Goal: Information Seeking & Learning: Learn about a topic

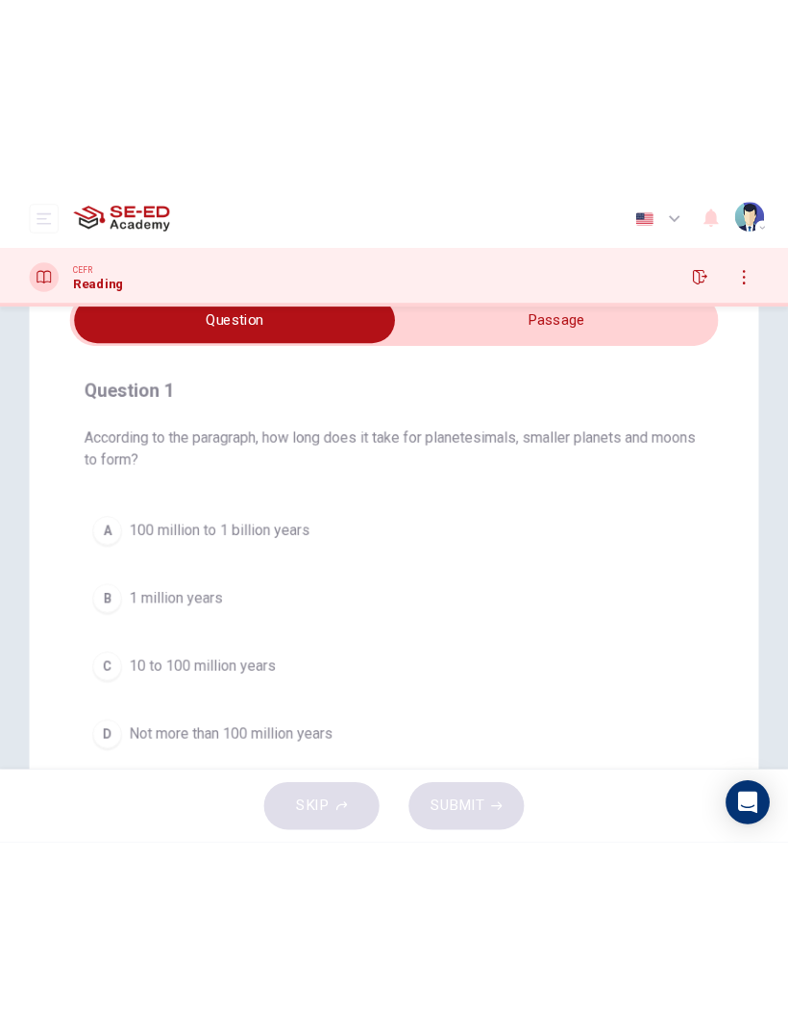
scroll to position [18, 0]
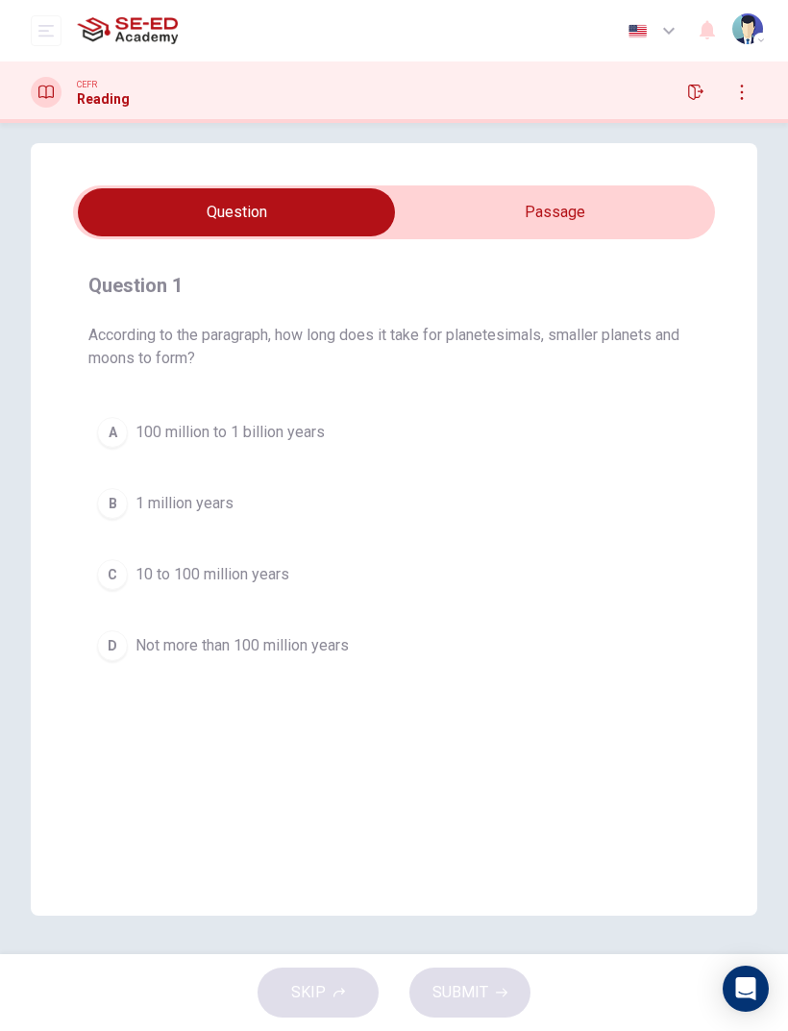
click at [500, 230] on input "checkbox" at bounding box center [236, 212] width 962 height 48
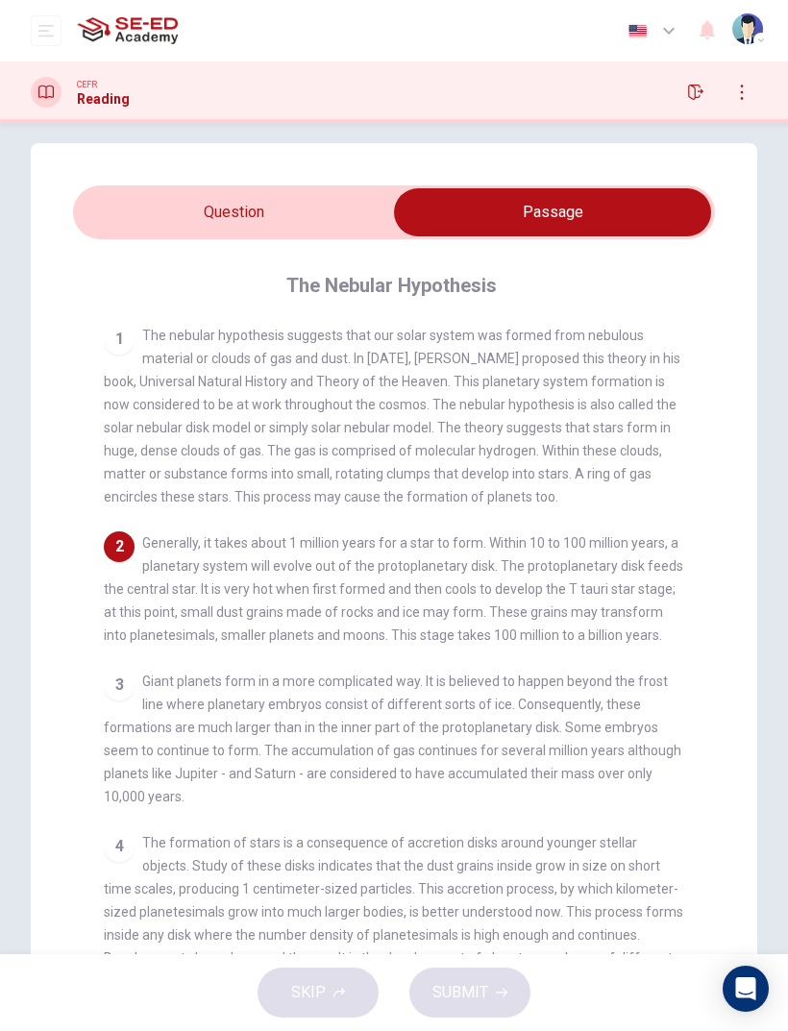
click at [141, 235] on input "checkbox" at bounding box center [552, 212] width 962 height 48
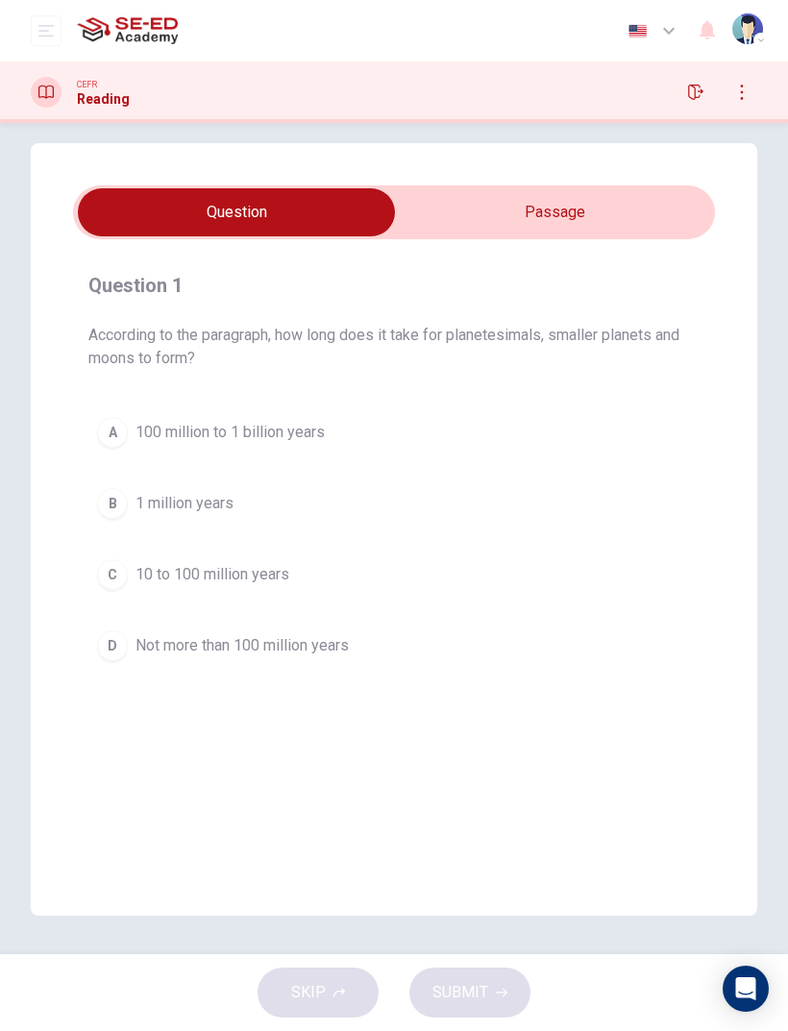
click at [445, 188] on input "checkbox" at bounding box center [236, 212] width 962 height 48
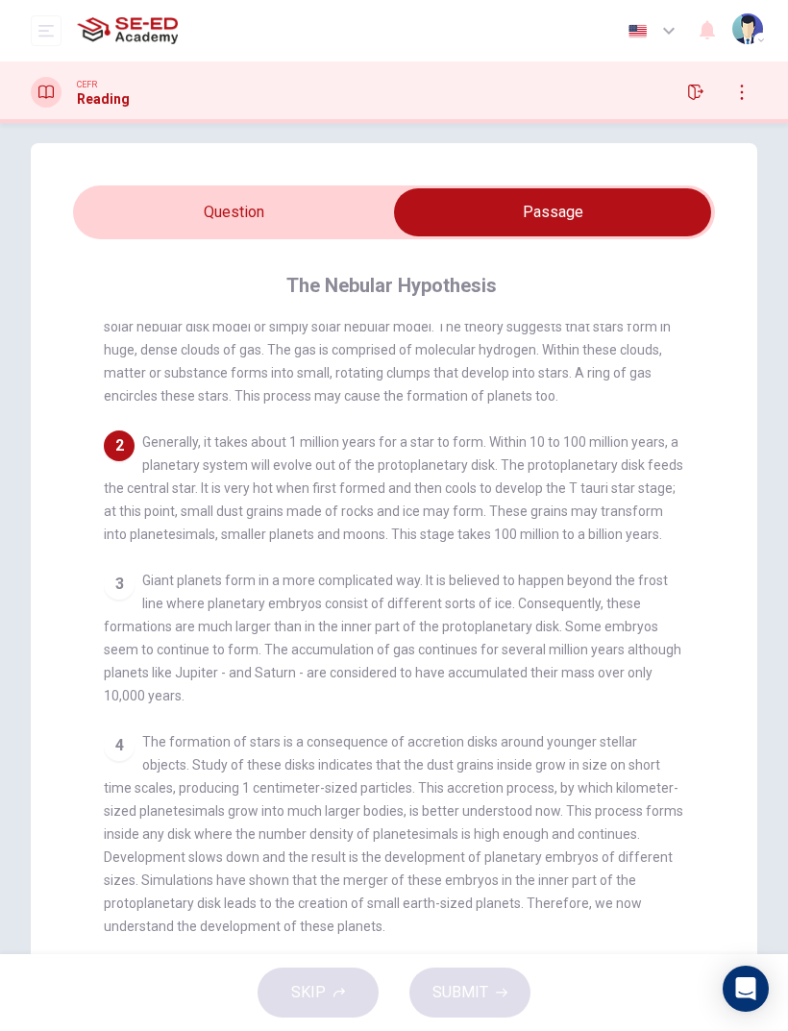
scroll to position [99, 0]
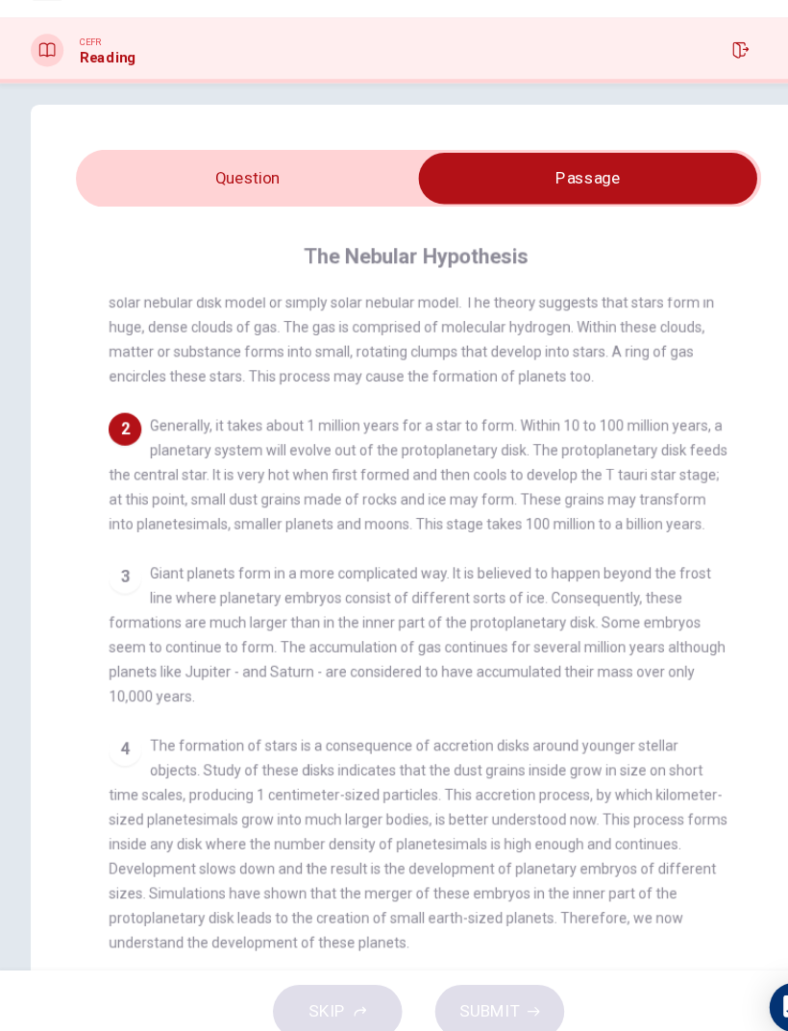
click at [159, 188] on input "checkbox" at bounding box center [552, 212] width 962 height 48
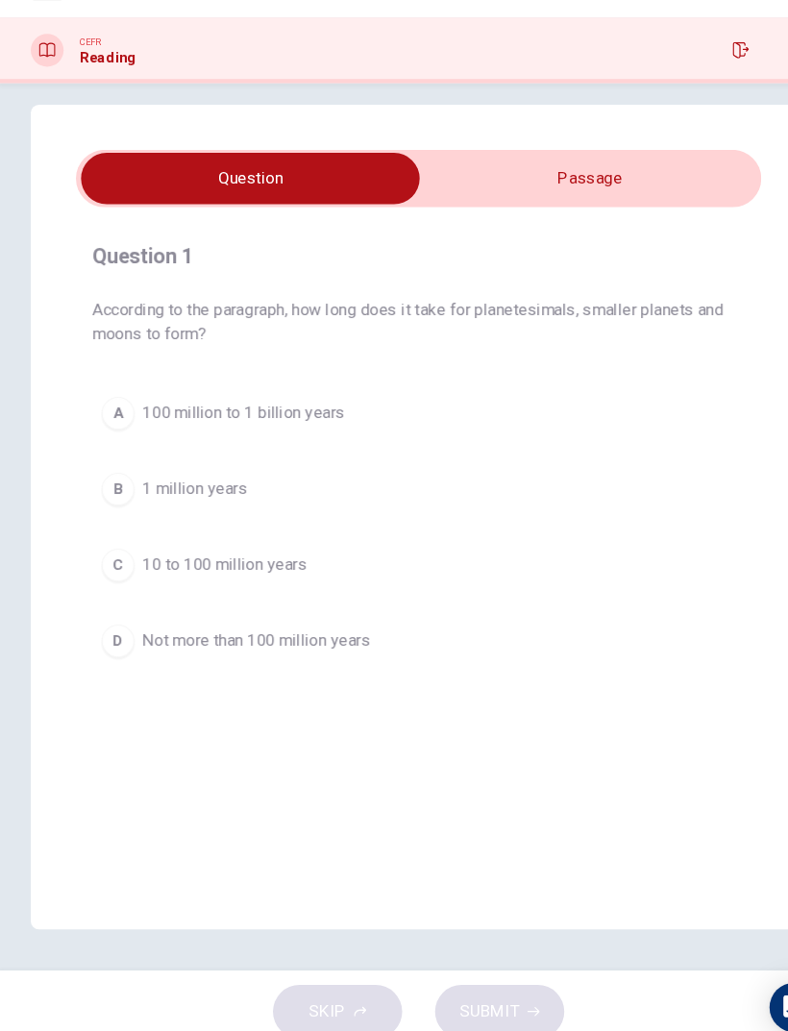
click at [388, 188] on input "checkbox" at bounding box center [236, 212] width 962 height 48
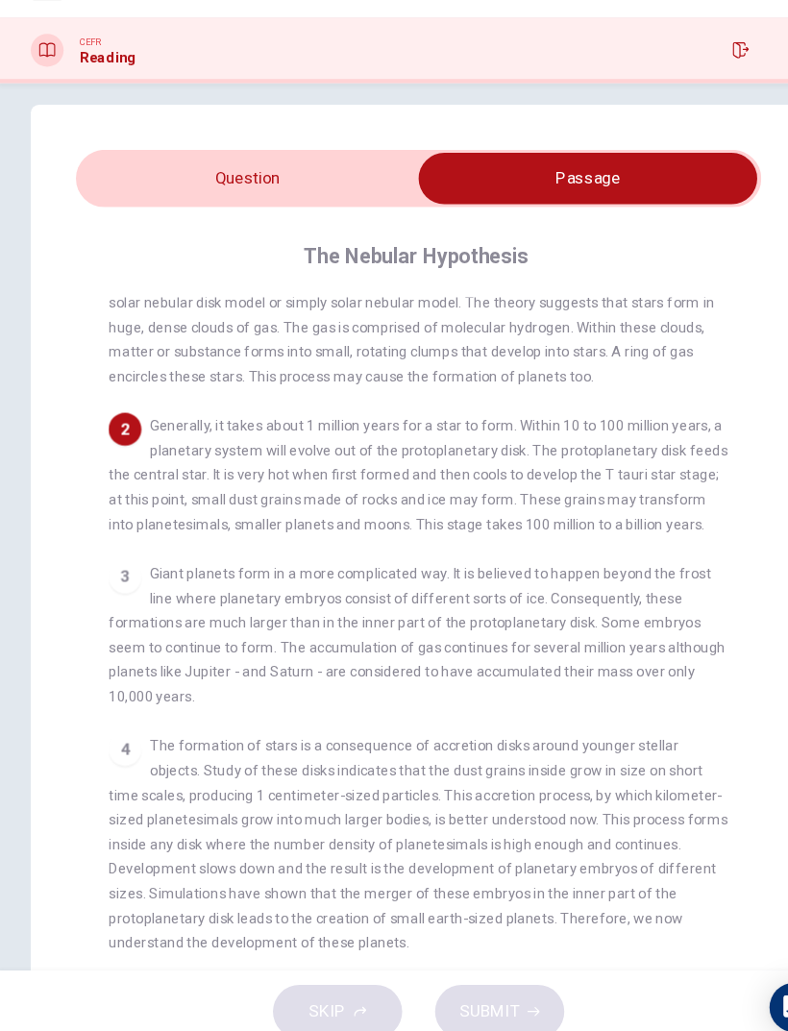
click at [187, 188] on input "checkbox" at bounding box center [552, 212] width 962 height 48
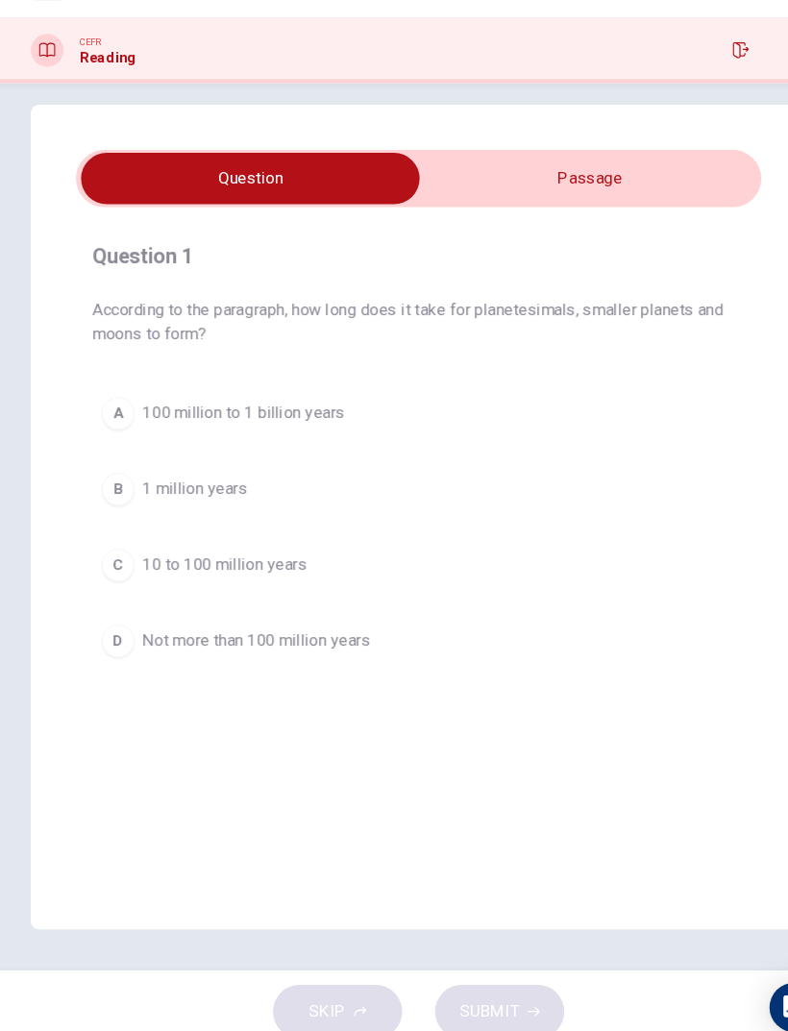
click at [440, 188] on input "checkbox" at bounding box center [236, 212] width 962 height 48
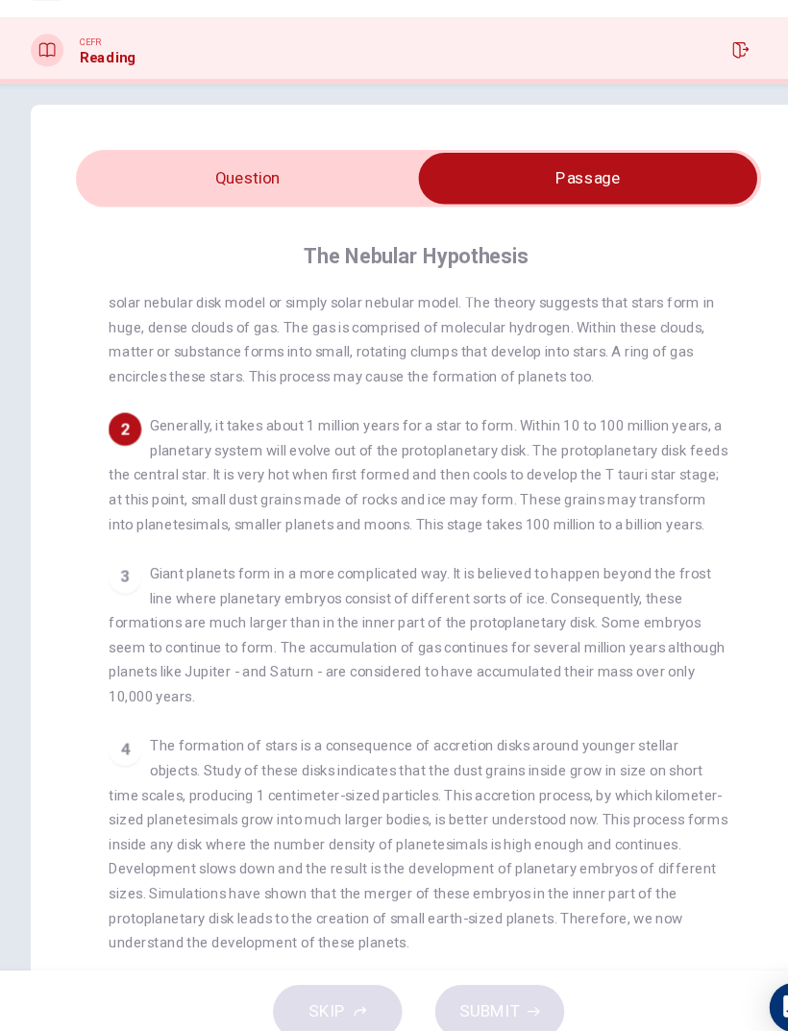
click at [180, 188] on input "checkbox" at bounding box center [552, 212] width 962 height 48
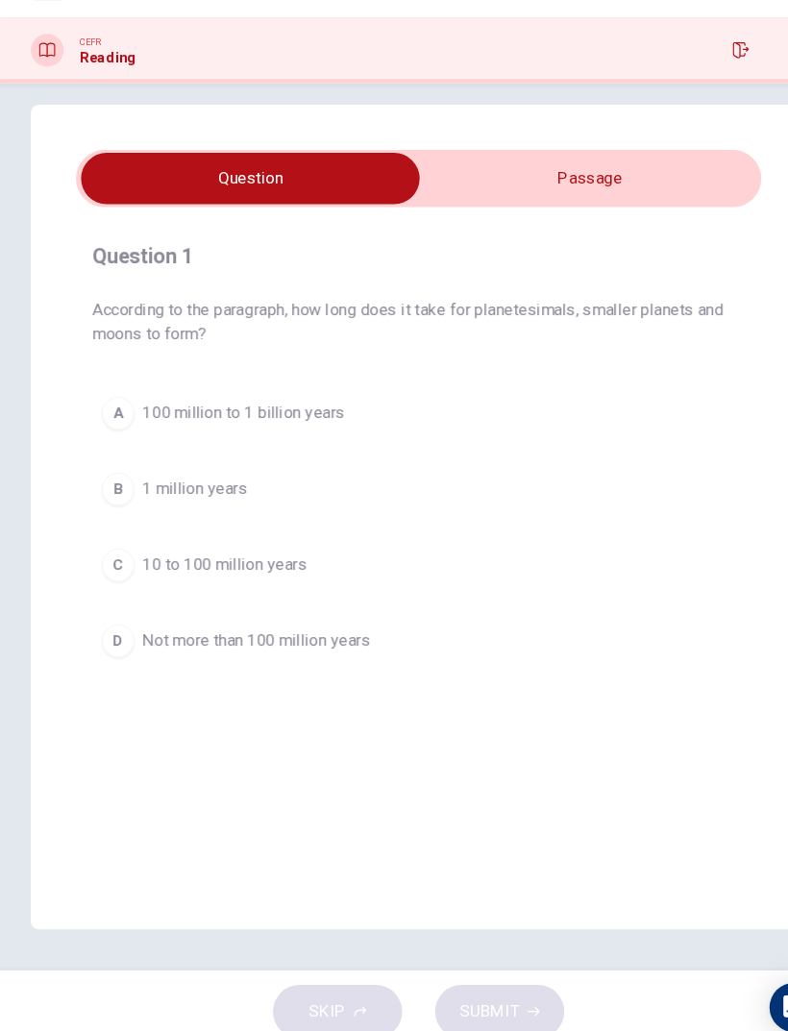
click at [449, 188] on input "checkbox" at bounding box center [236, 212] width 962 height 48
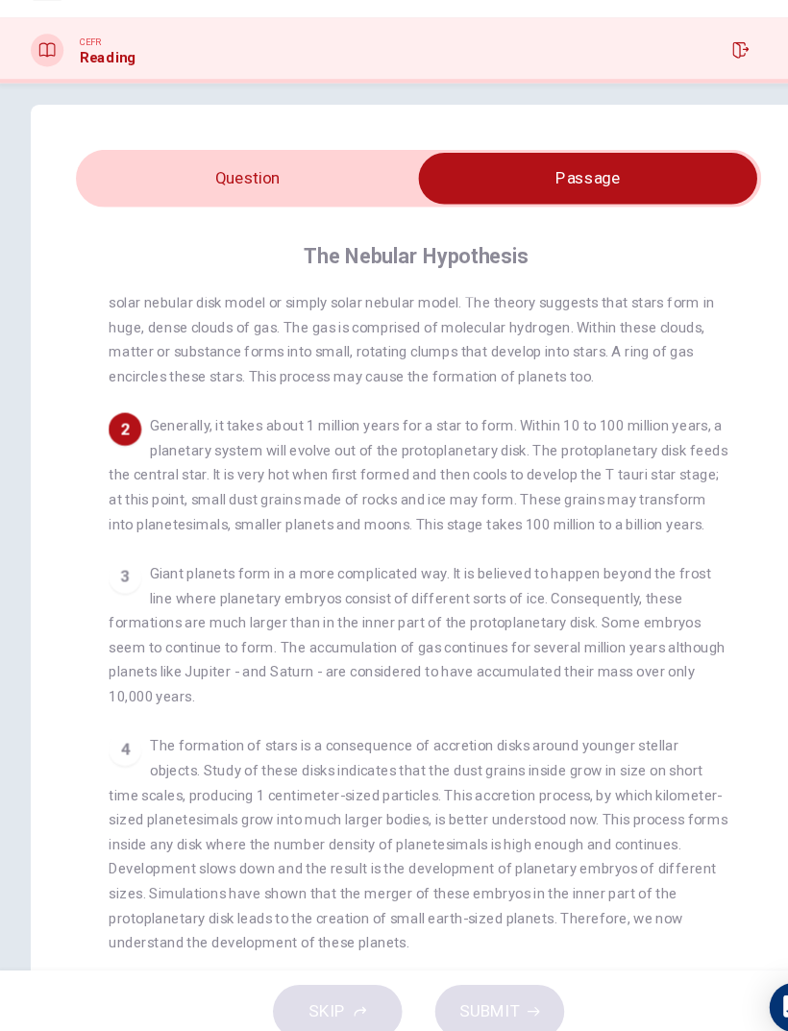
click at [187, 188] on input "checkbox" at bounding box center [552, 212] width 962 height 48
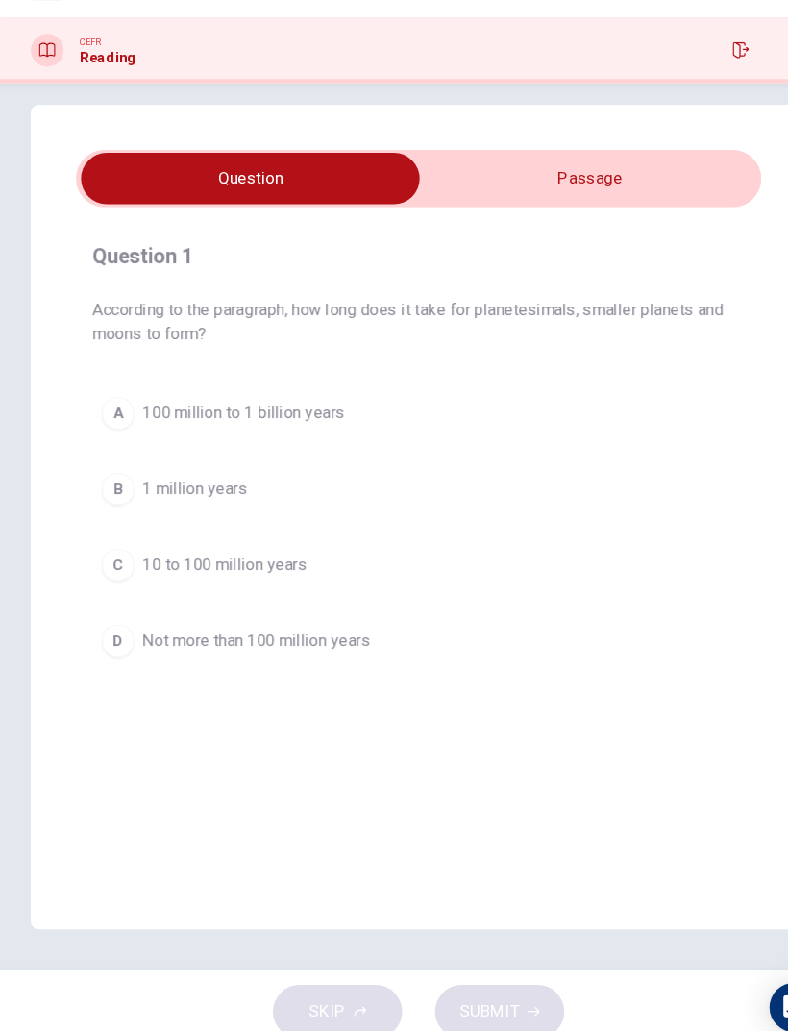
click at [224, 408] on button "A 100 million to 1 billion years" at bounding box center [393, 432] width 611 height 48
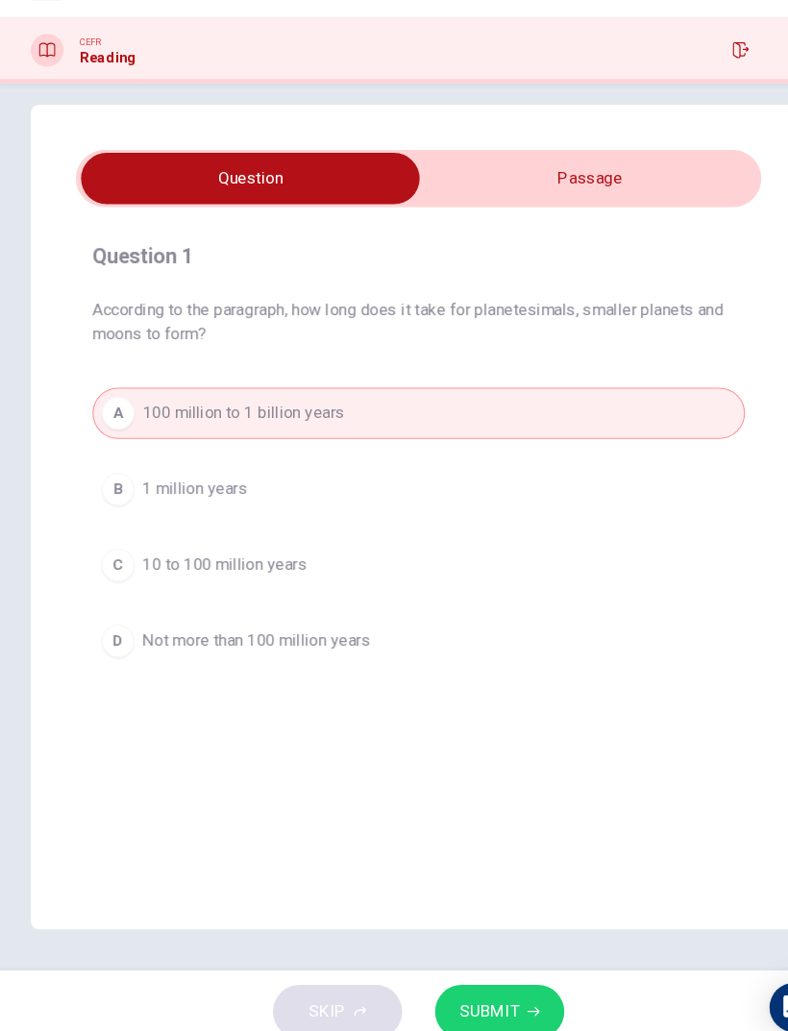
click at [473, 684] on span "SUBMIT" at bounding box center [460, 992] width 56 height 27
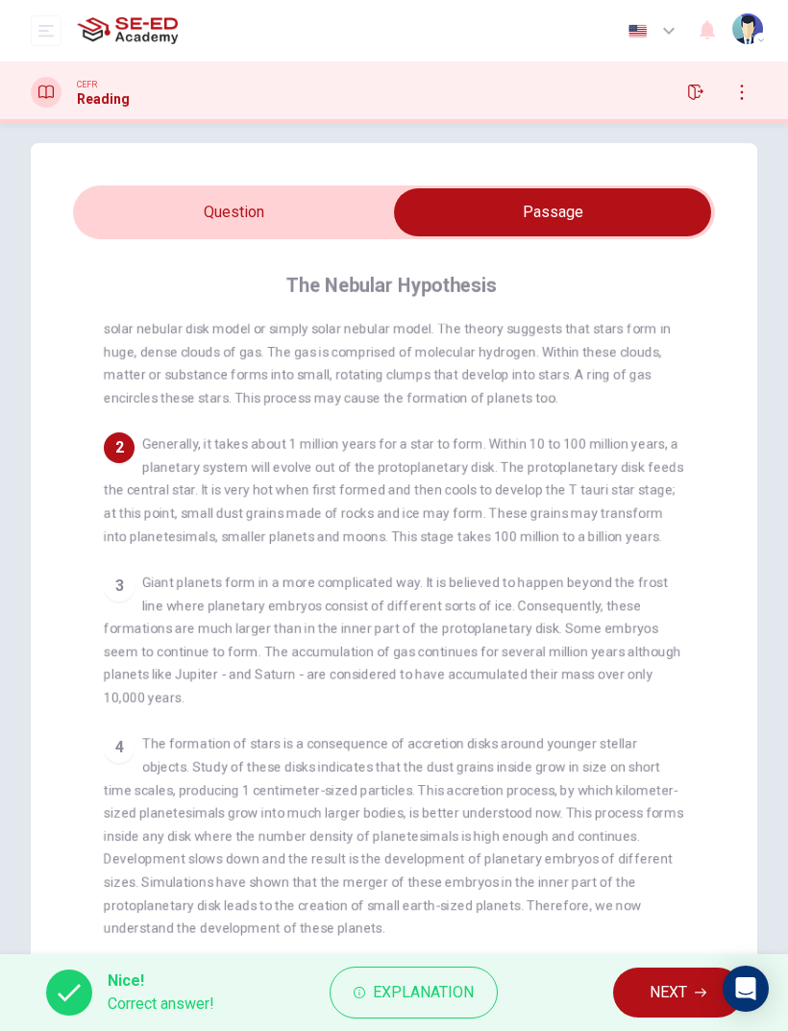
click at [216, 232] on input "checkbox" at bounding box center [552, 212] width 962 height 48
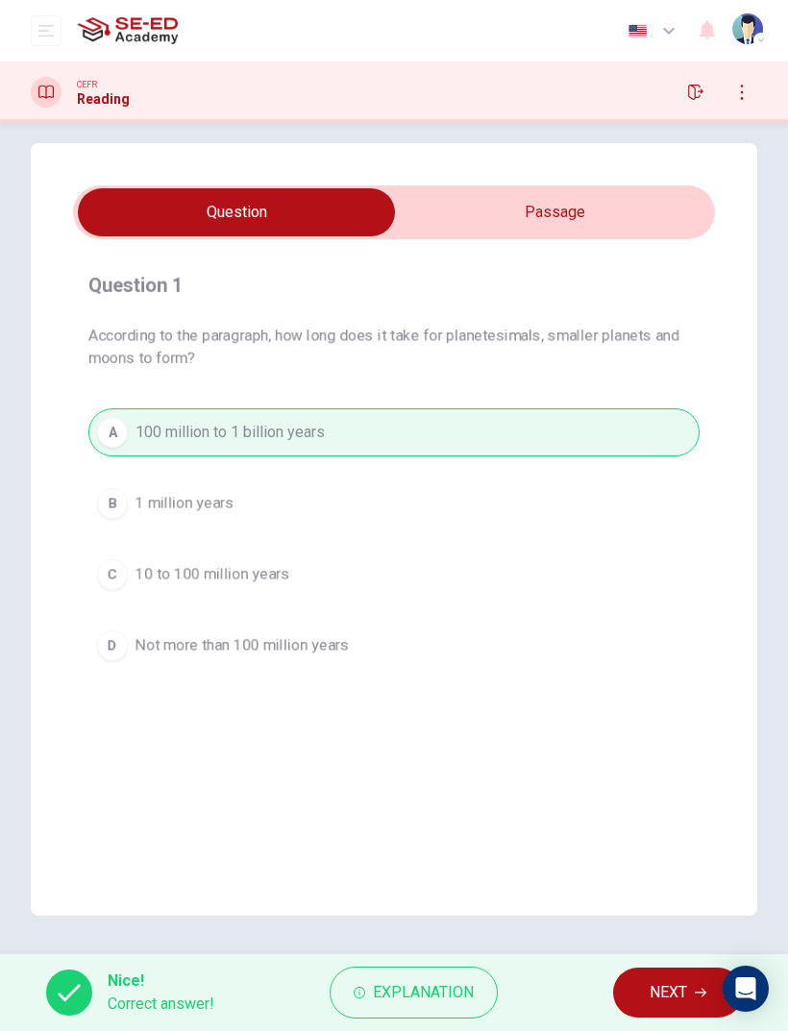
click at [670, 684] on span "NEXT" at bounding box center [667, 992] width 37 height 27
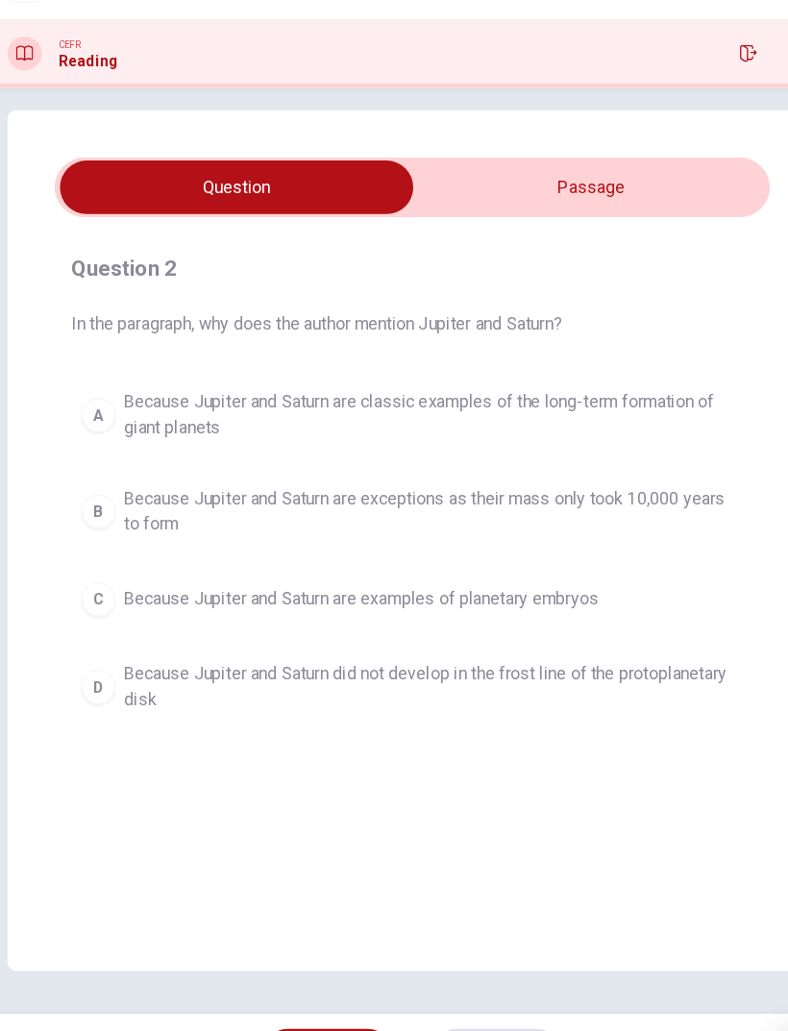
click at [444, 188] on input "checkbox" at bounding box center [236, 212] width 962 height 48
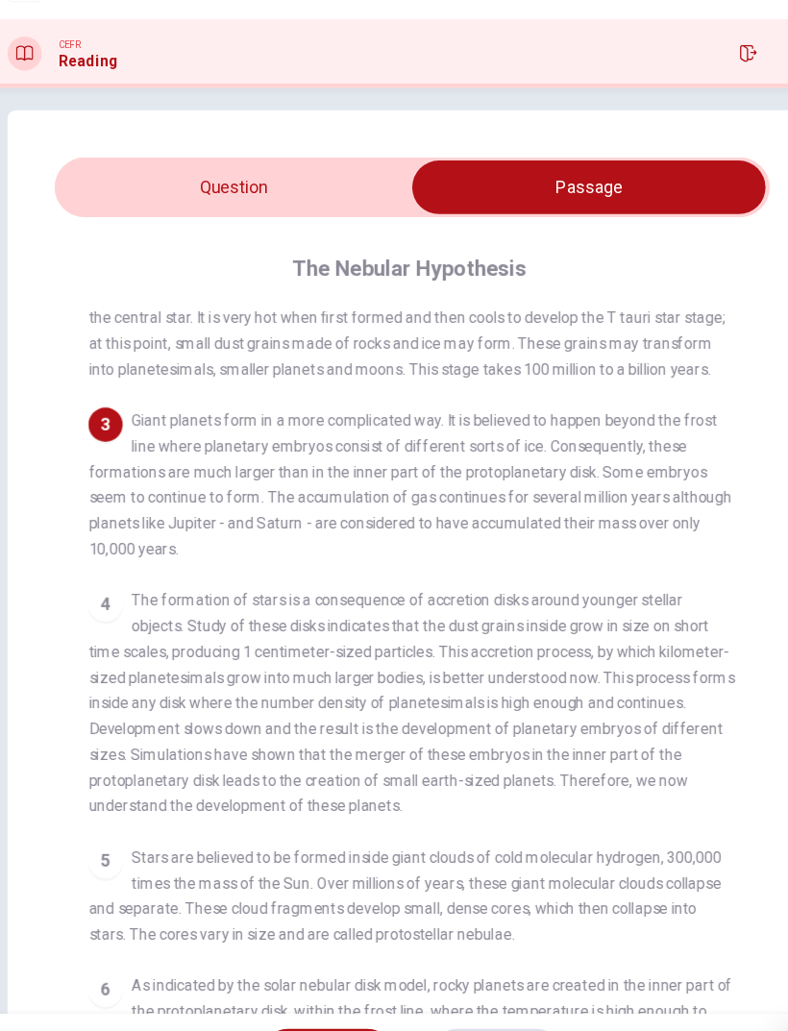
scroll to position [257, 0]
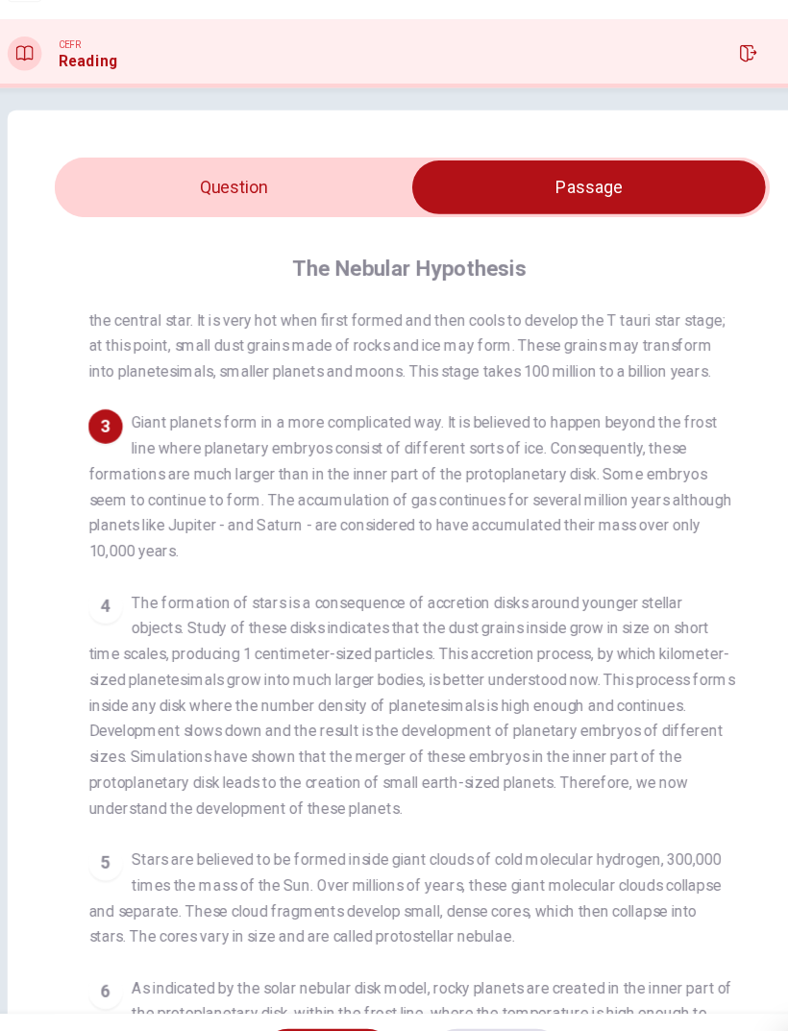
click at [132, 188] on input "checkbox" at bounding box center [552, 212] width 962 height 48
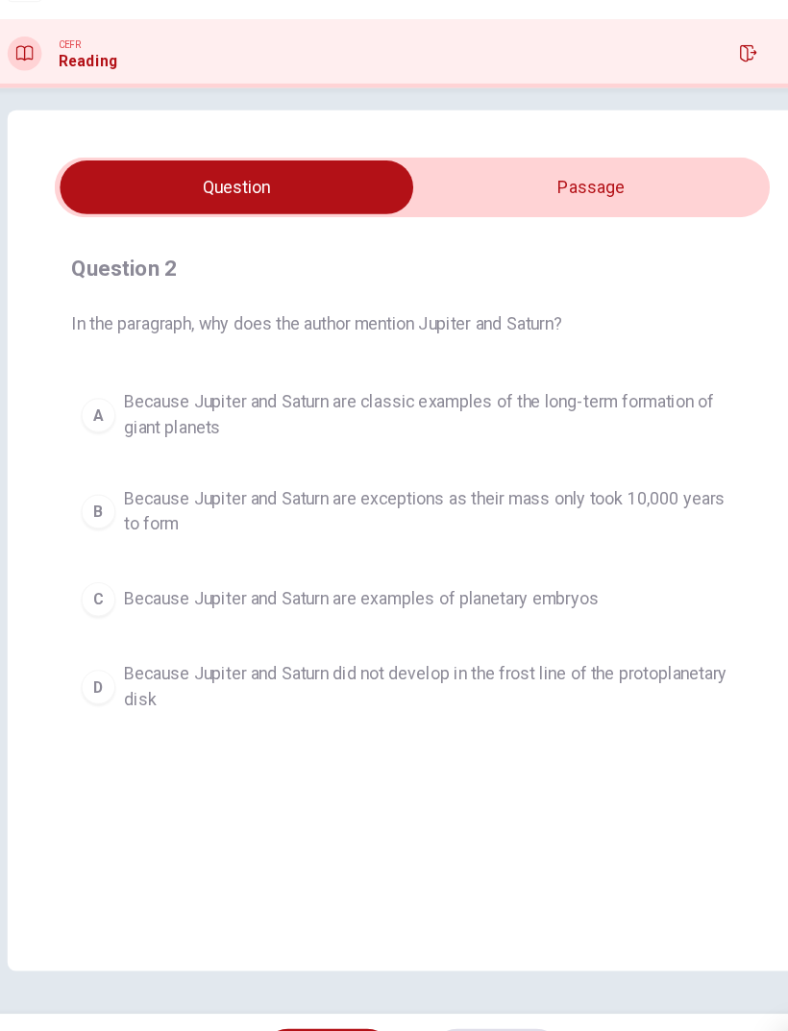
click at [398, 188] on input "checkbox" at bounding box center [236, 212] width 962 height 48
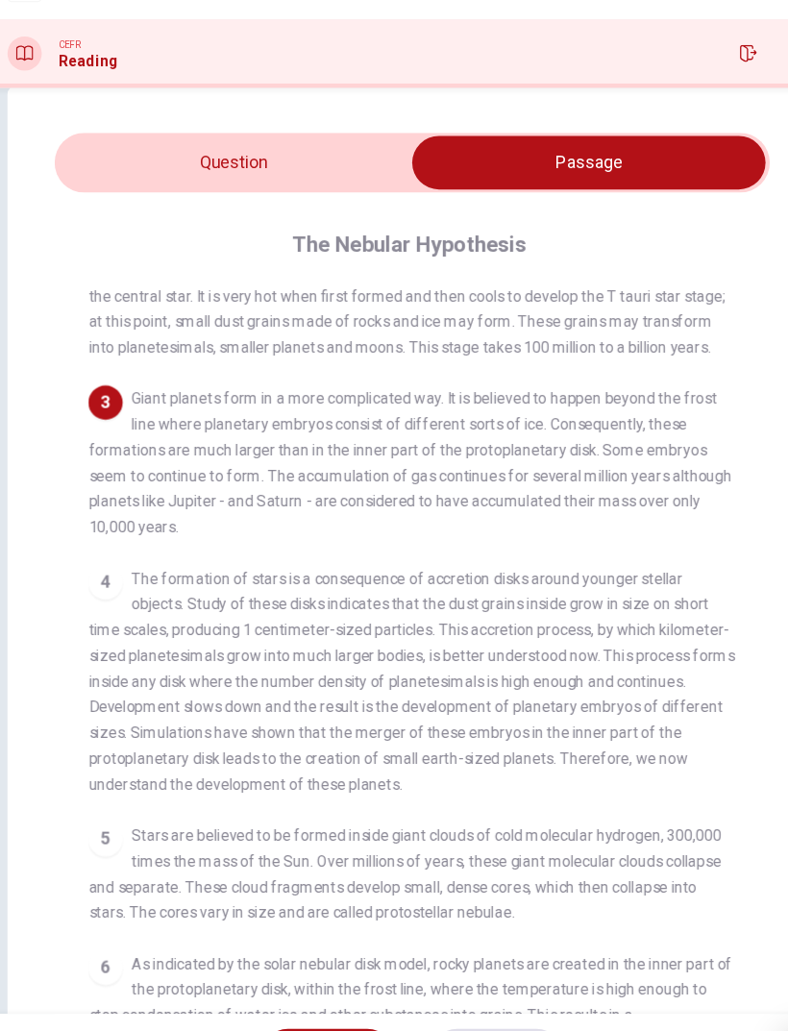
scroll to position [41, 0]
click at [200, 165] on input "checkbox" at bounding box center [552, 189] width 962 height 48
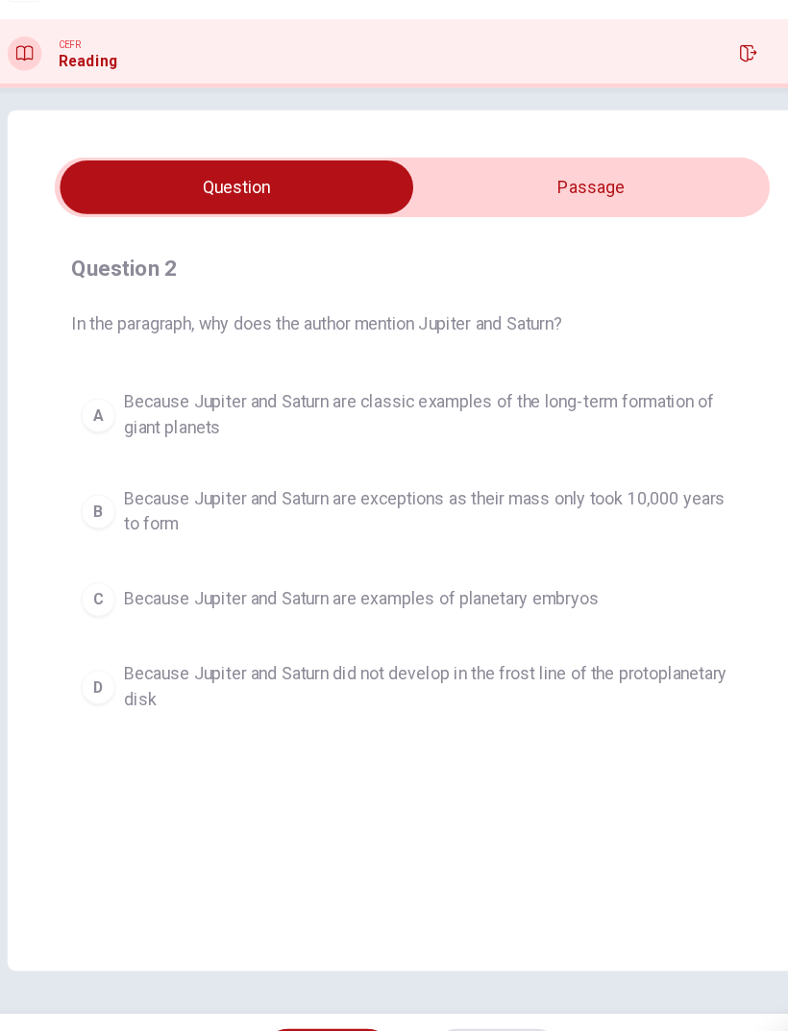
click at [382, 188] on input "checkbox" at bounding box center [236, 212] width 962 height 48
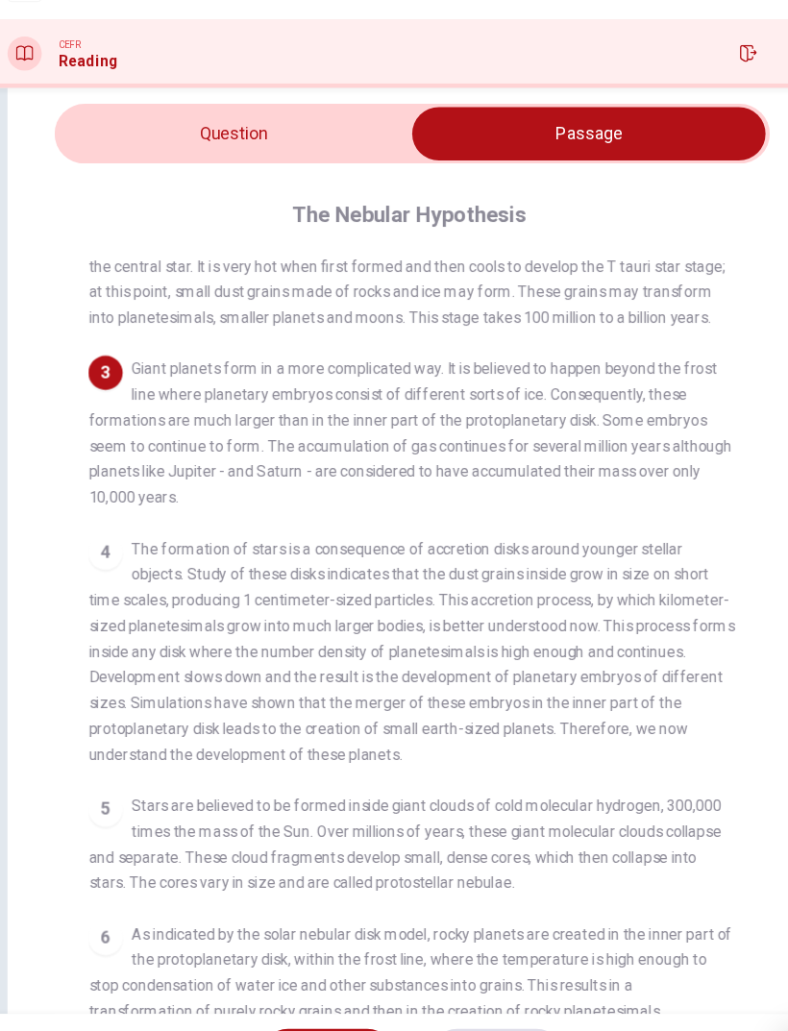
scroll to position [67, 0]
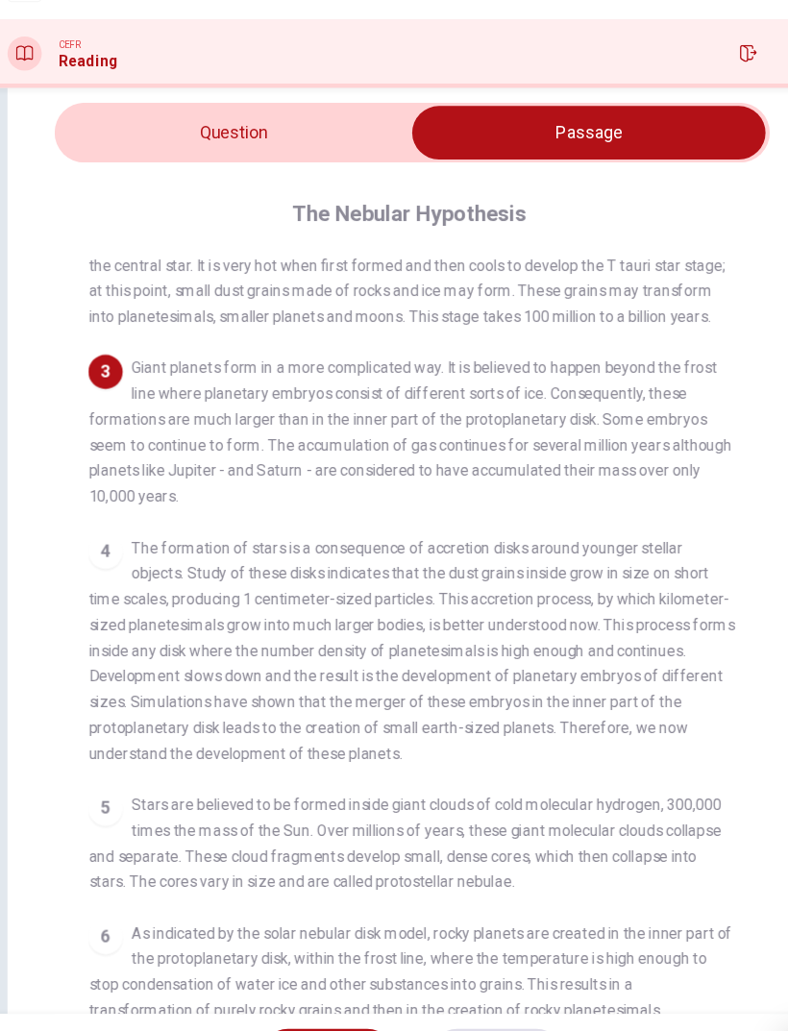
click at [150, 139] on input "checkbox" at bounding box center [552, 163] width 962 height 48
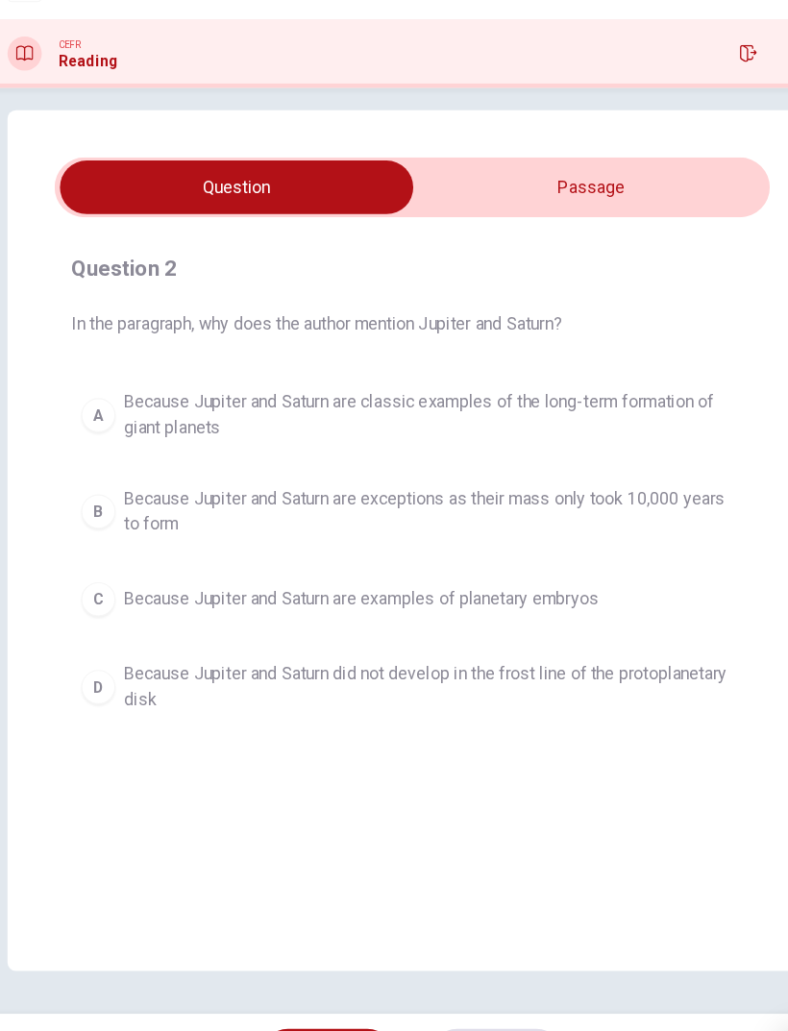
click at [97, 488] on div "B" at bounding box center [112, 503] width 31 height 31
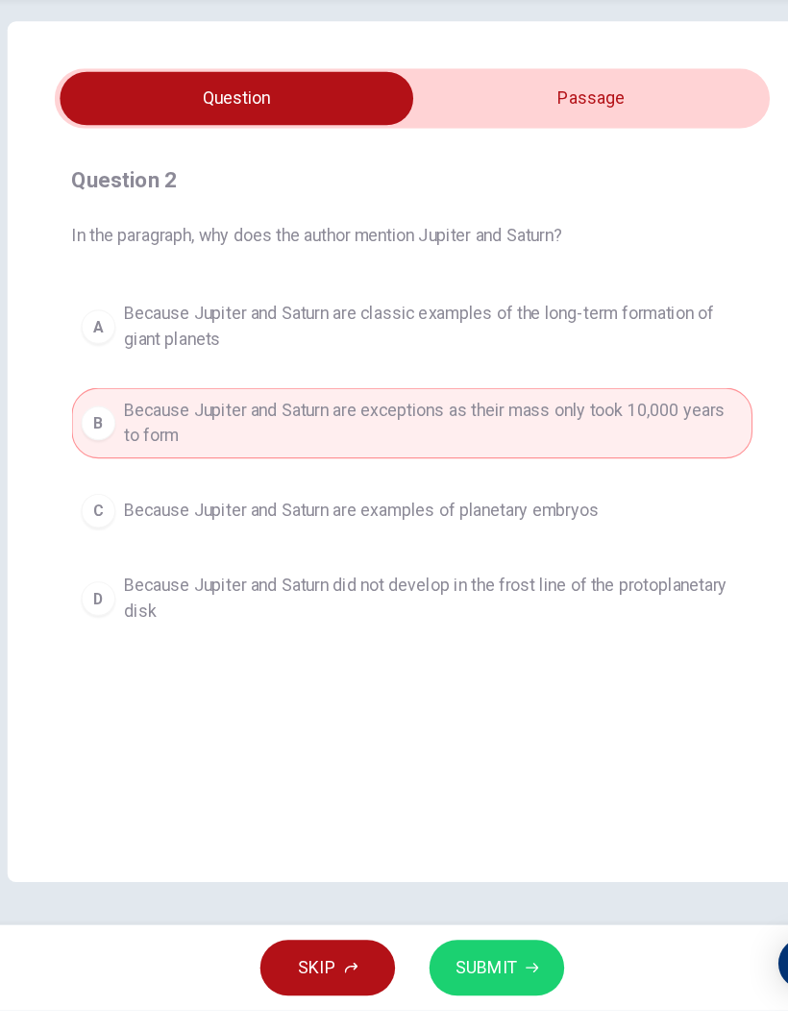
scroll to position [0, 0]
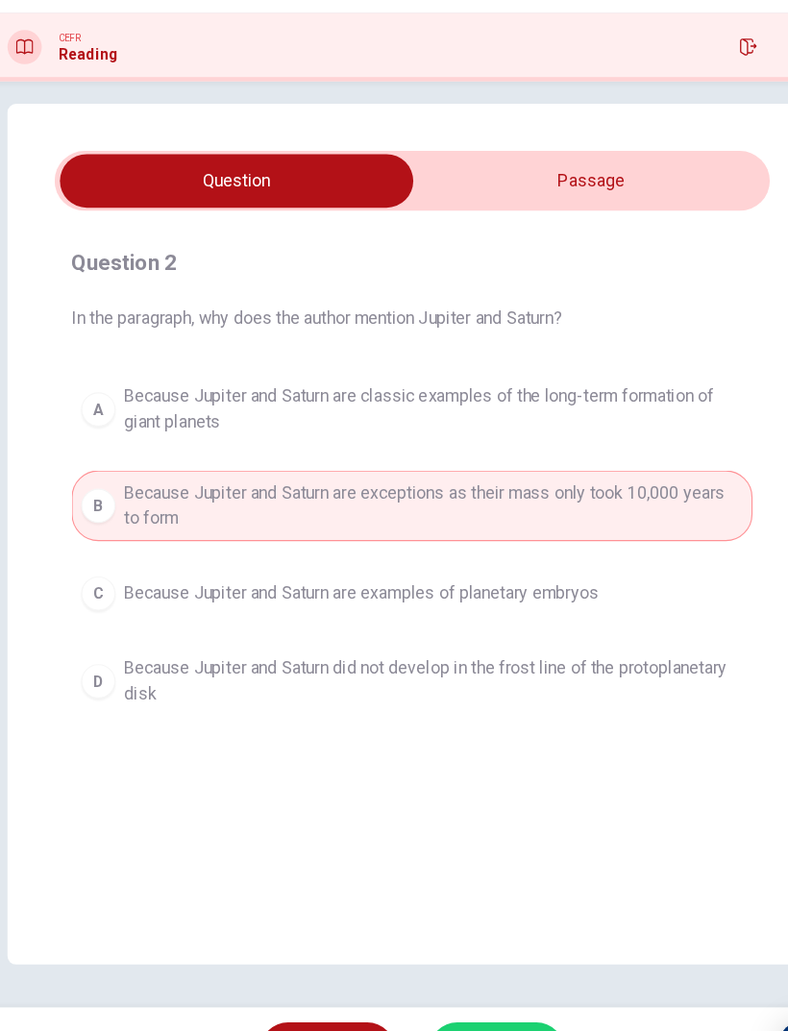
click at [454, 684] on span "SUBMIT" at bounding box center [460, 992] width 56 height 27
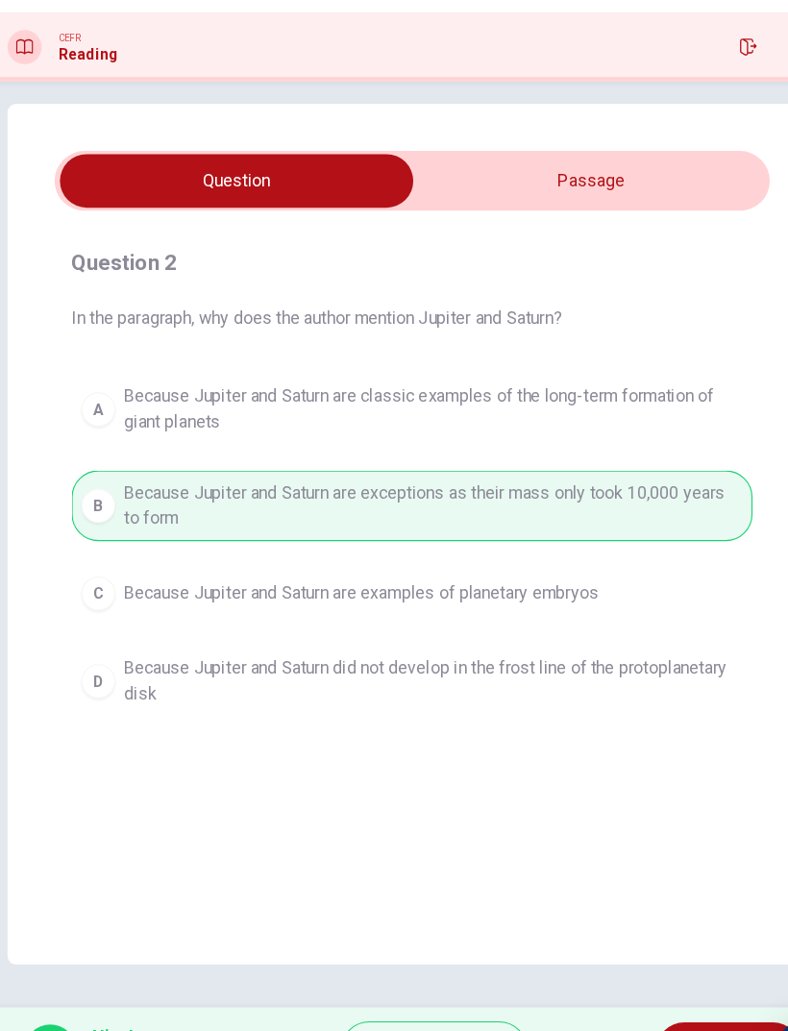
click at [649, 684] on span "NEXT" at bounding box center [667, 992] width 37 height 27
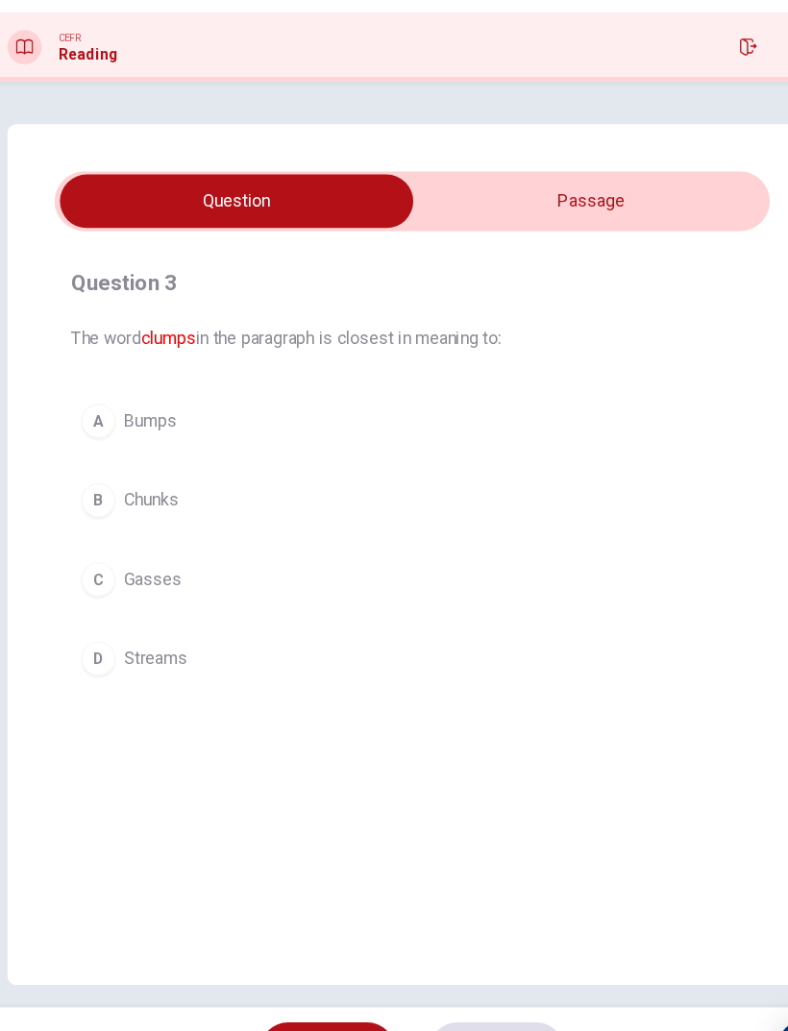
click at [560, 207] on input "checkbox" at bounding box center [236, 231] width 962 height 48
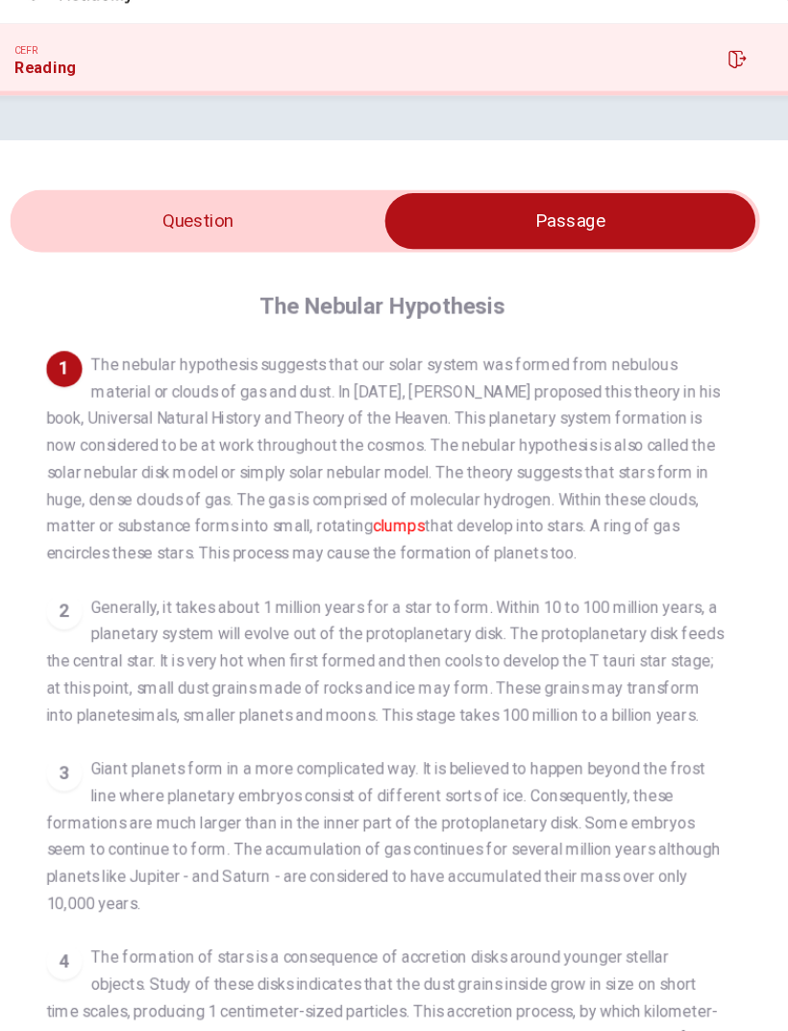
click at [88, 207] on input "checkbox" at bounding box center [552, 231] width 962 height 48
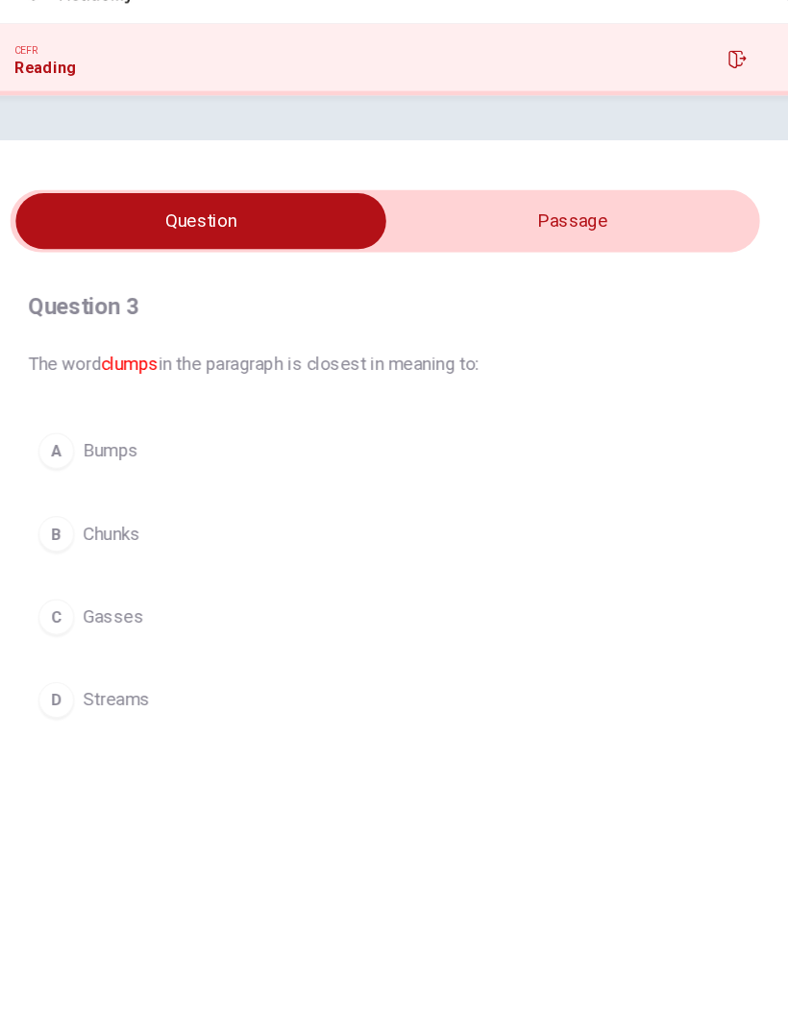
click at [369, 207] on input "checkbox" at bounding box center [236, 231] width 962 height 48
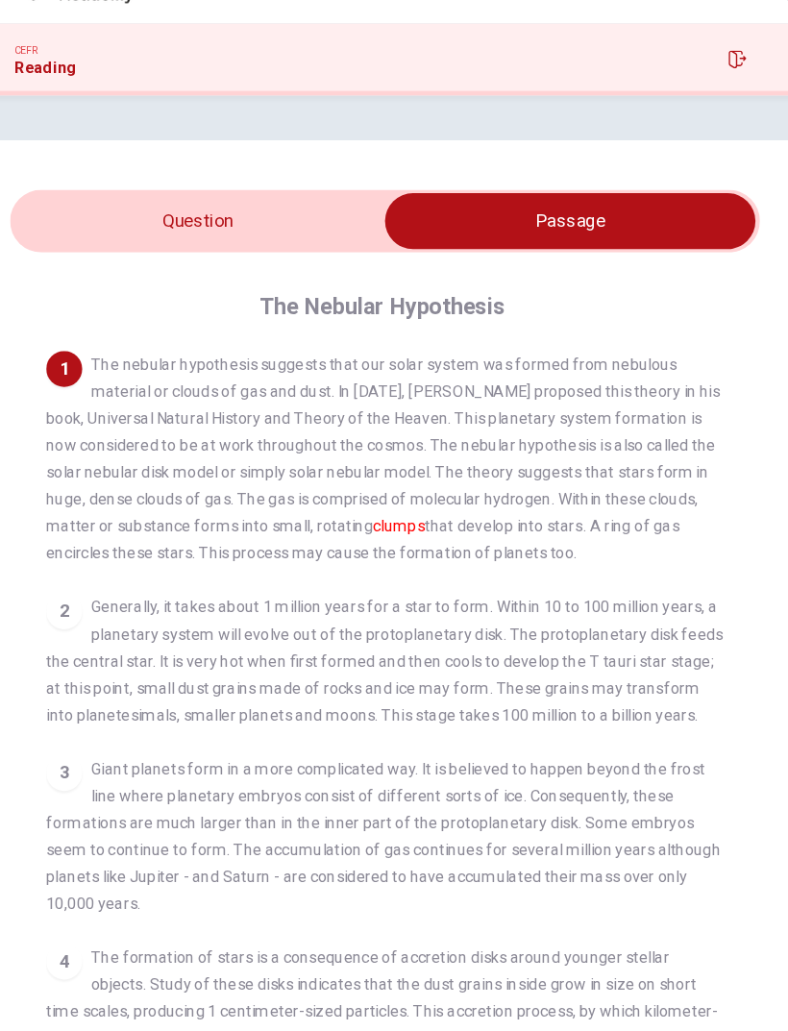
click at [116, 207] on input "checkbox" at bounding box center [552, 231] width 962 height 48
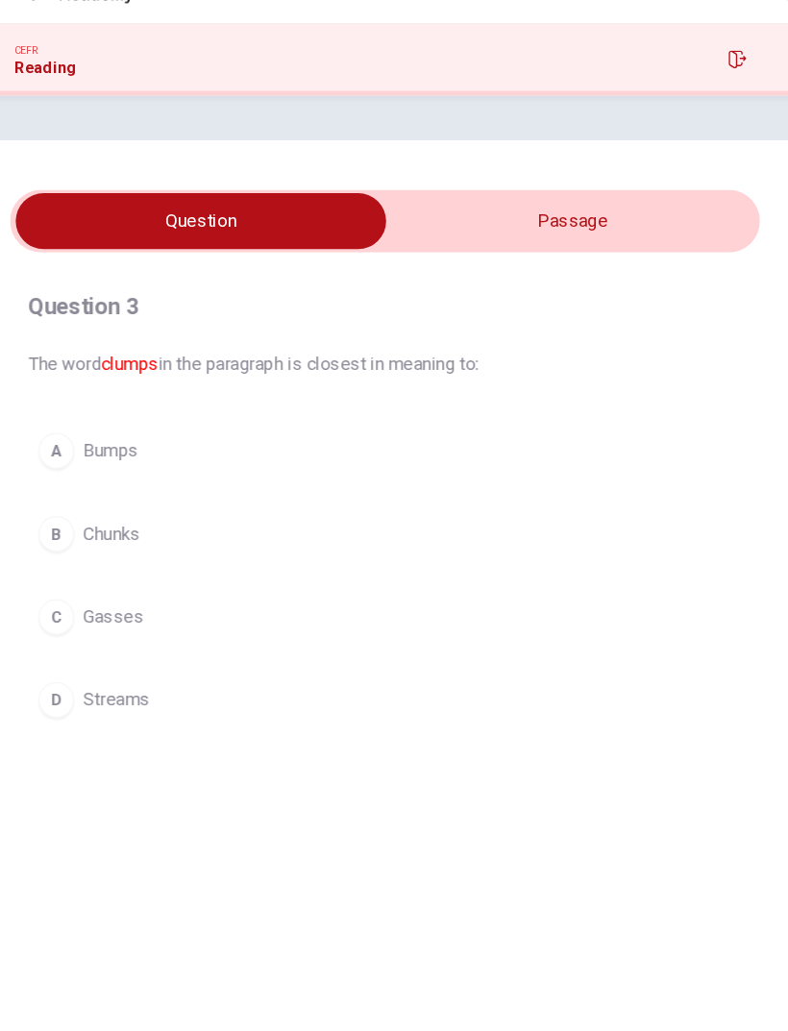
click at [135, 416] on span "Bumps" at bounding box center [158, 427] width 47 height 23
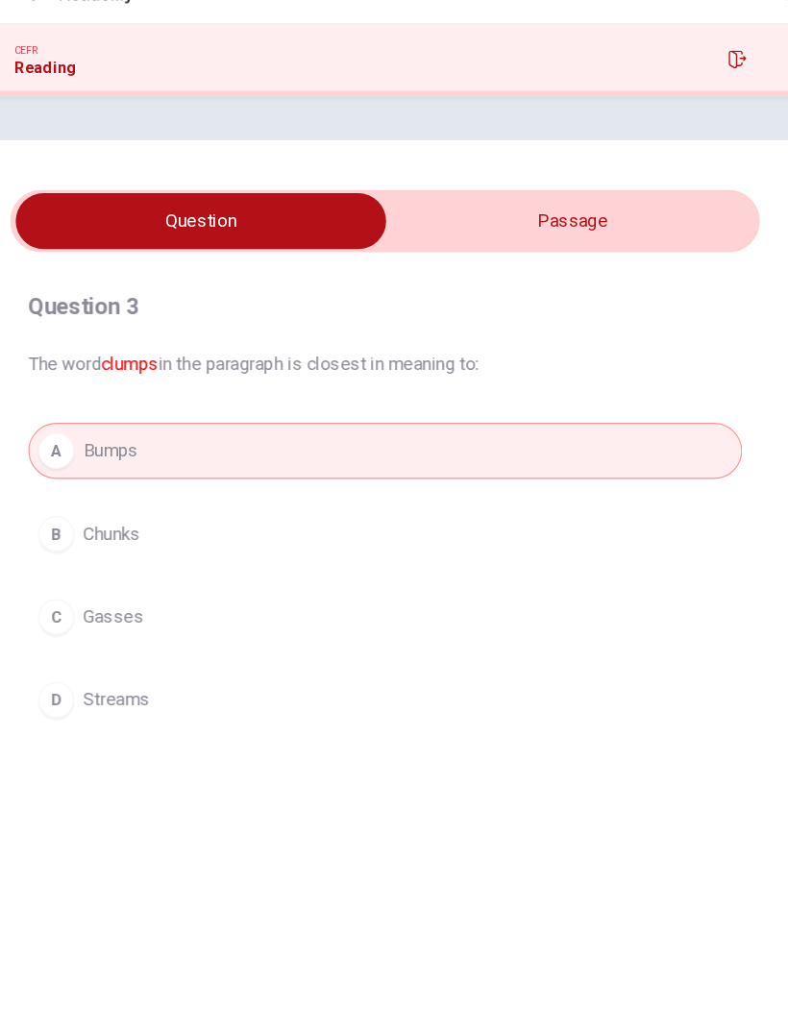
click at [135, 487] on span "Chunks" at bounding box center [159, 498] width 49 height 23
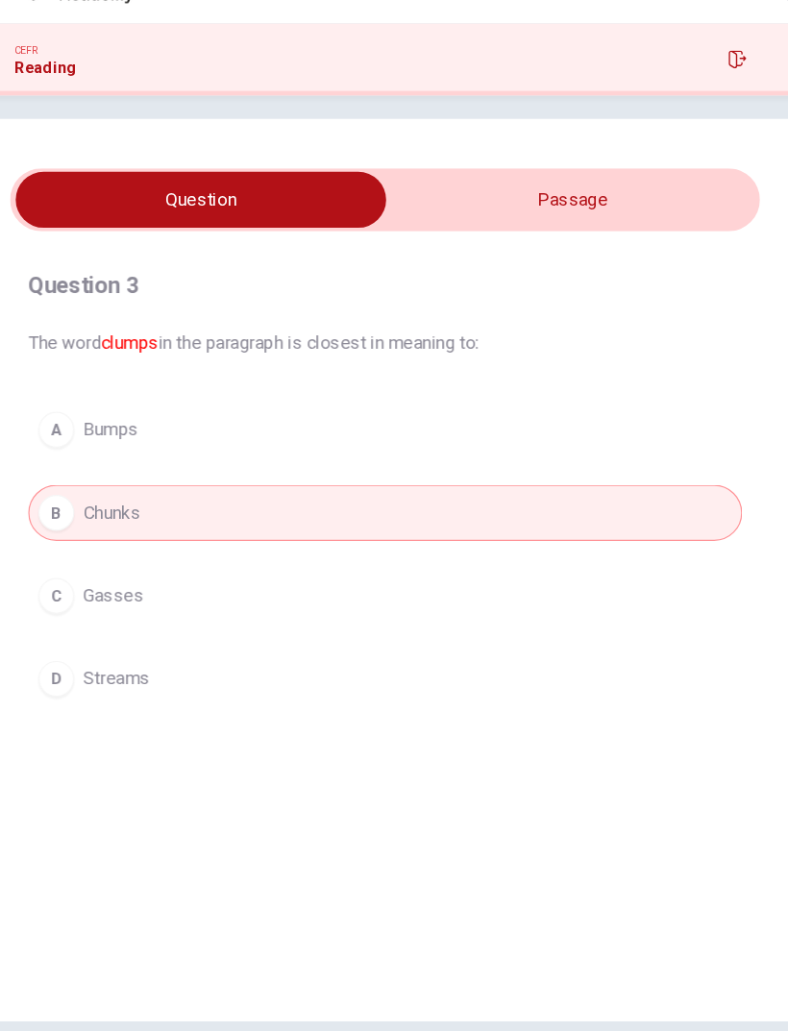
scroll to position [18, 0]
click at [135, 398] on span "Bumps" at bounding box center [158, 409] width 47 height 23
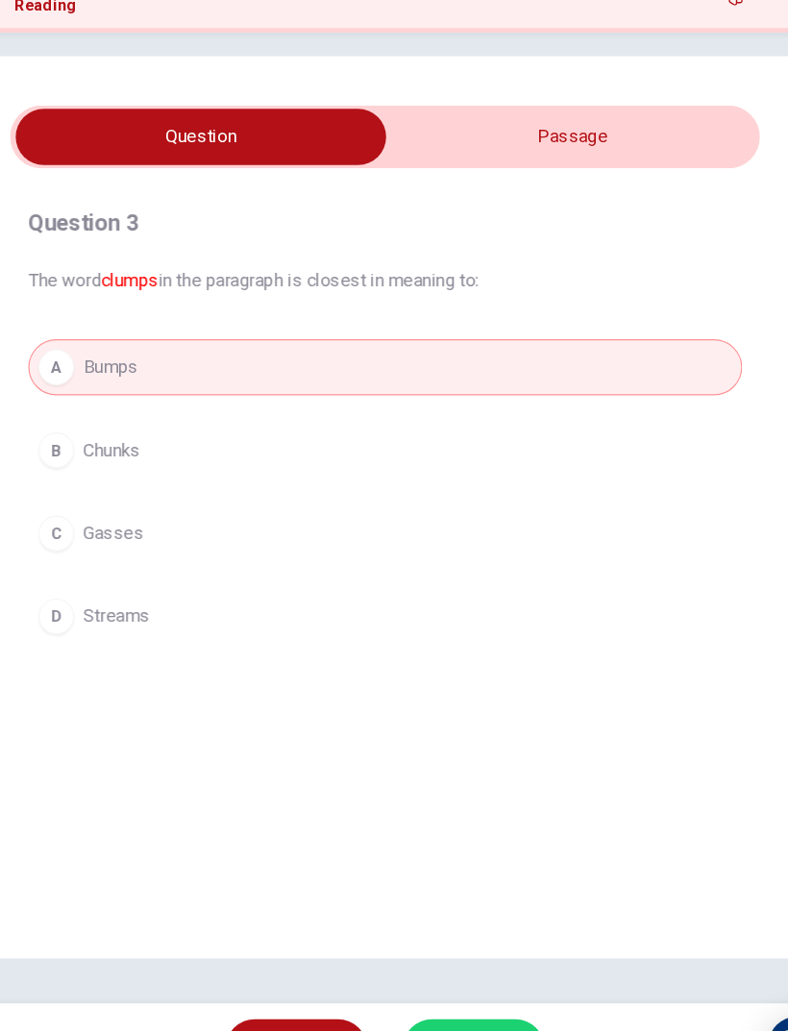
scroll to position [0, 0]
click at [432, 684] on span "SUBMIT" at bounding box center [460, 992] width 56 height 27
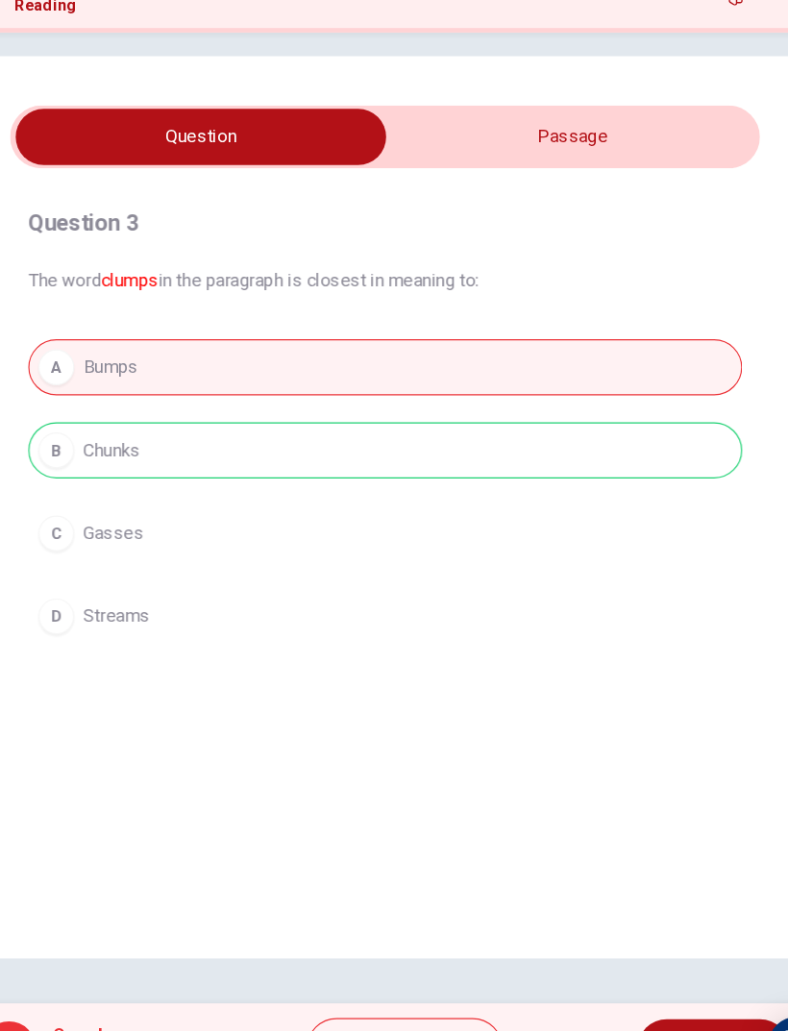
click at [646, 684] on span "NEXT" at bounding box center [664, 992] width 37 height 27
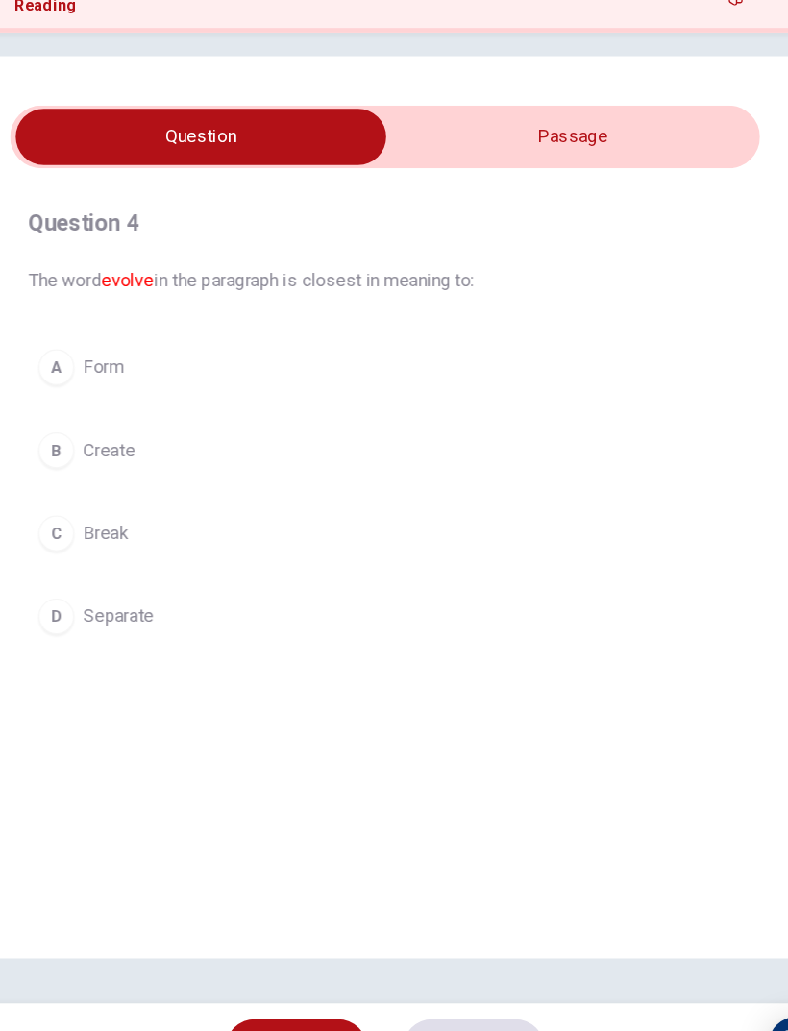
click at [533, 188] on input "checkbox" at bounding box center [236, 212] width 962 height 48
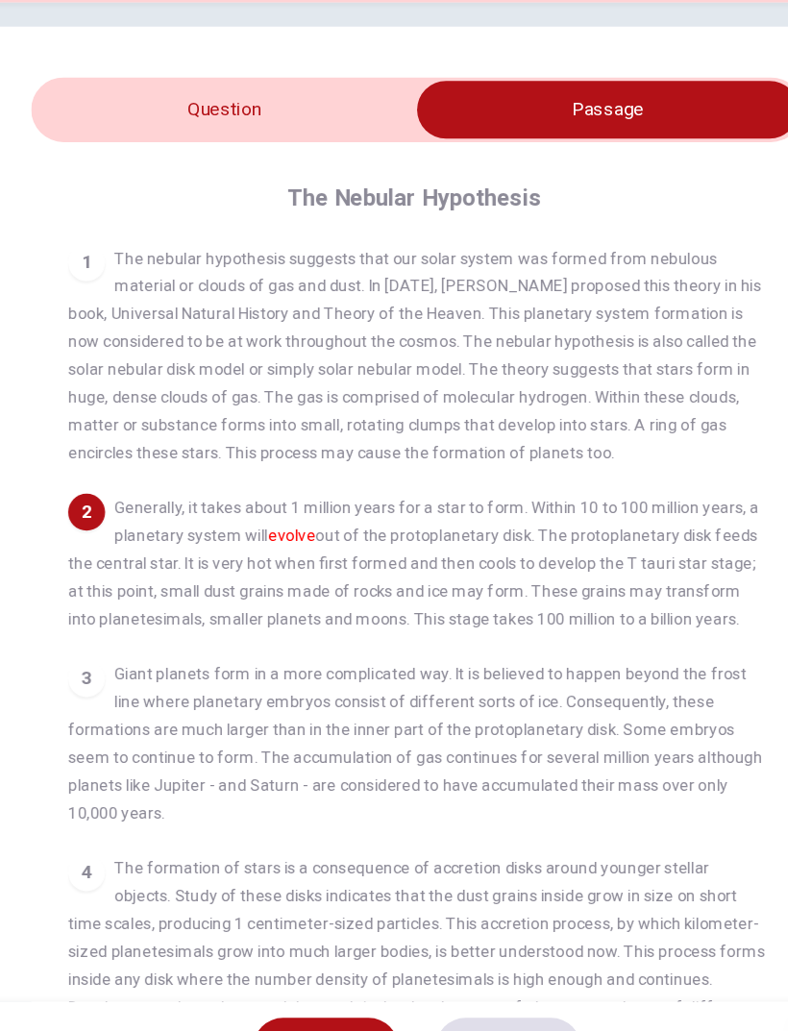
click at [98, 188] on input "checkbox" at bounding box center [552, 212] width 962 height 48
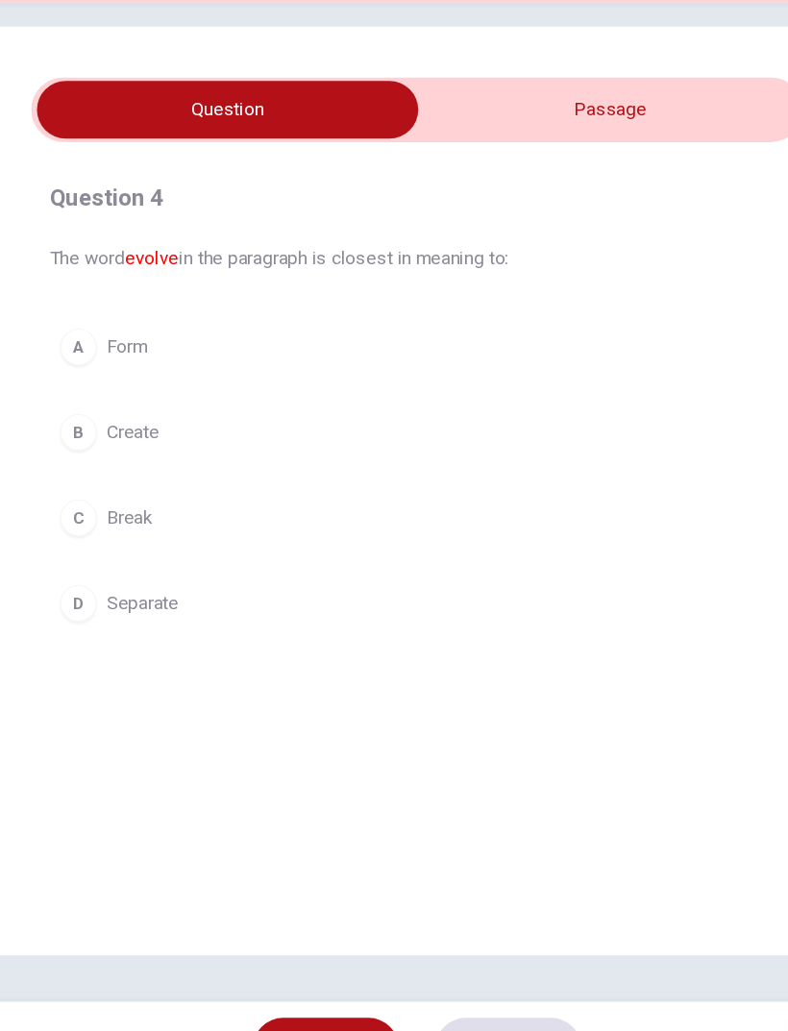
click at [517, 188] on input "checkbox" at bounding box center [236, 212] width 962 height 48
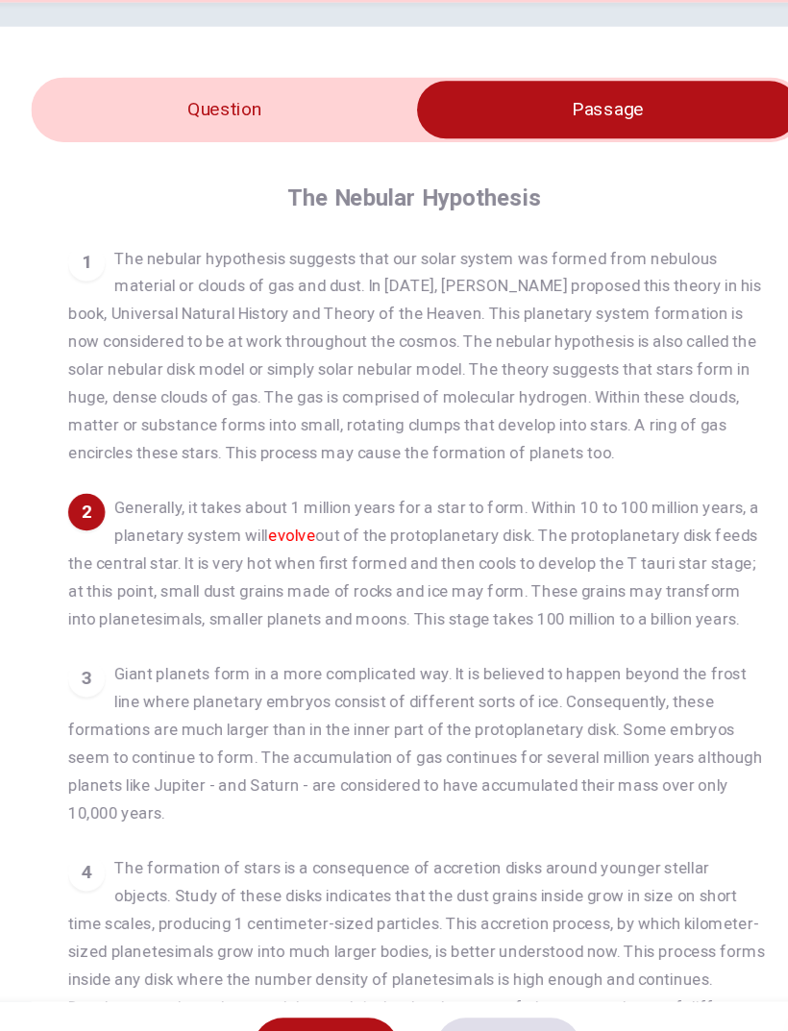
click at [98, 188] on input "checkbox" at bounding box center [552, 212] width 962 height 48
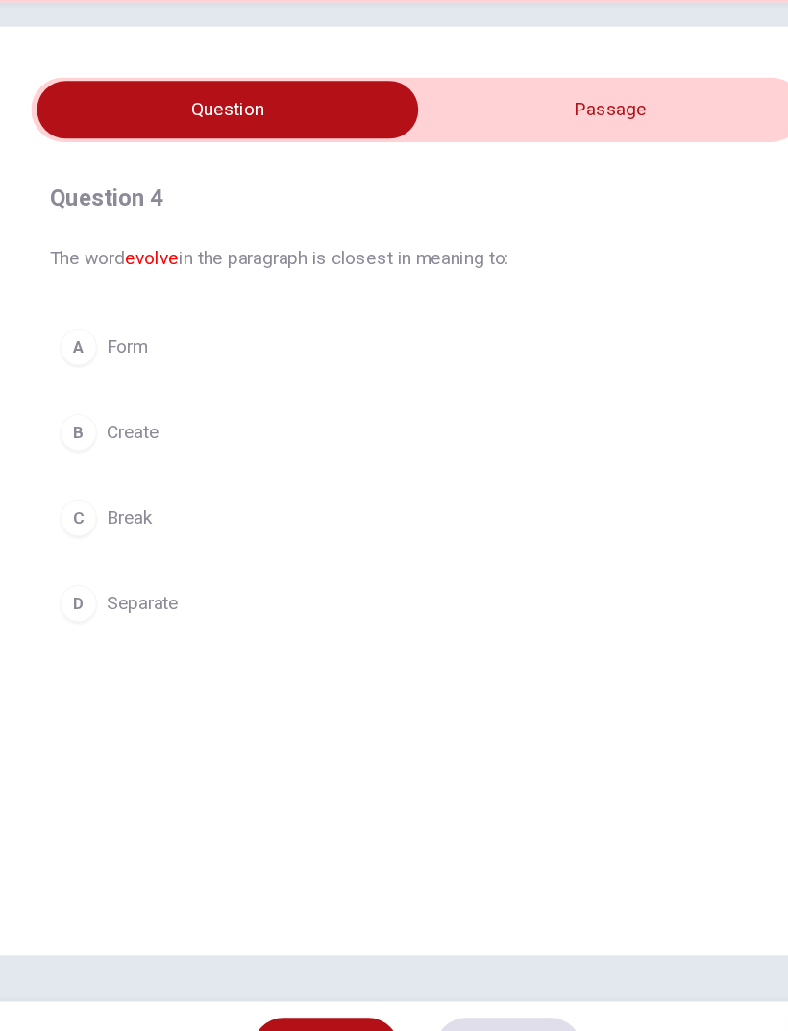
click at [500, 188] on input "checkbox" at bounding box center [236, 212] width 962 height 48
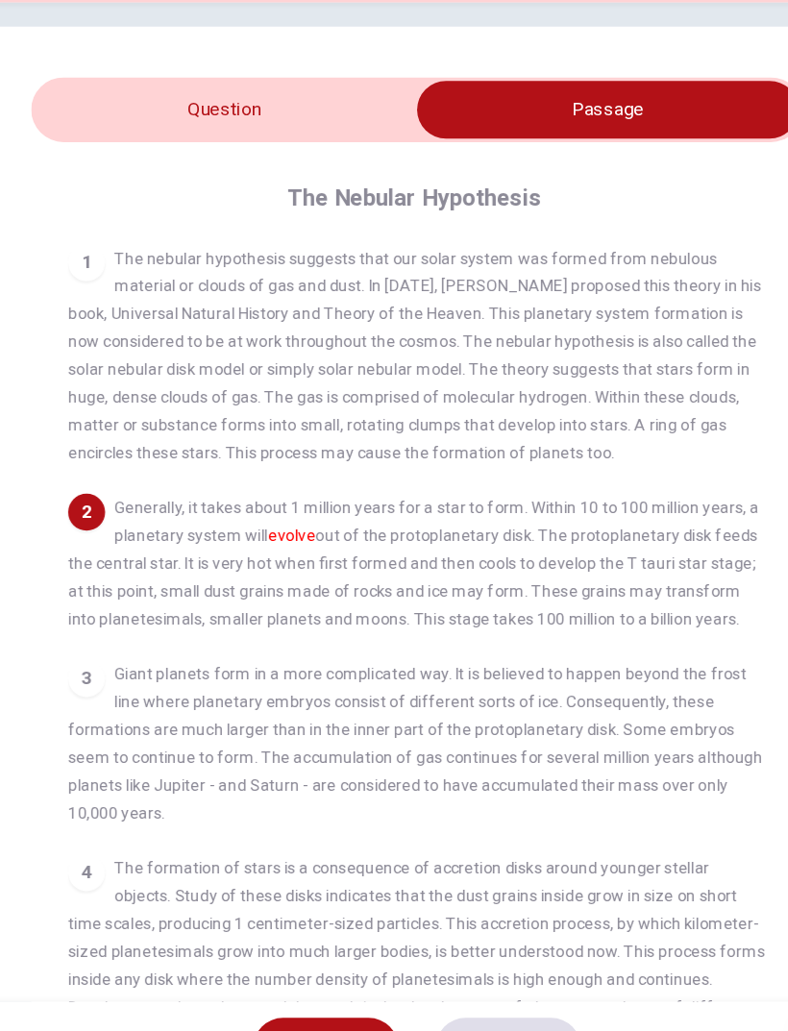
click at [84, 188] on input "checkbox" at bounding box center [552, 212] width 962 height 48
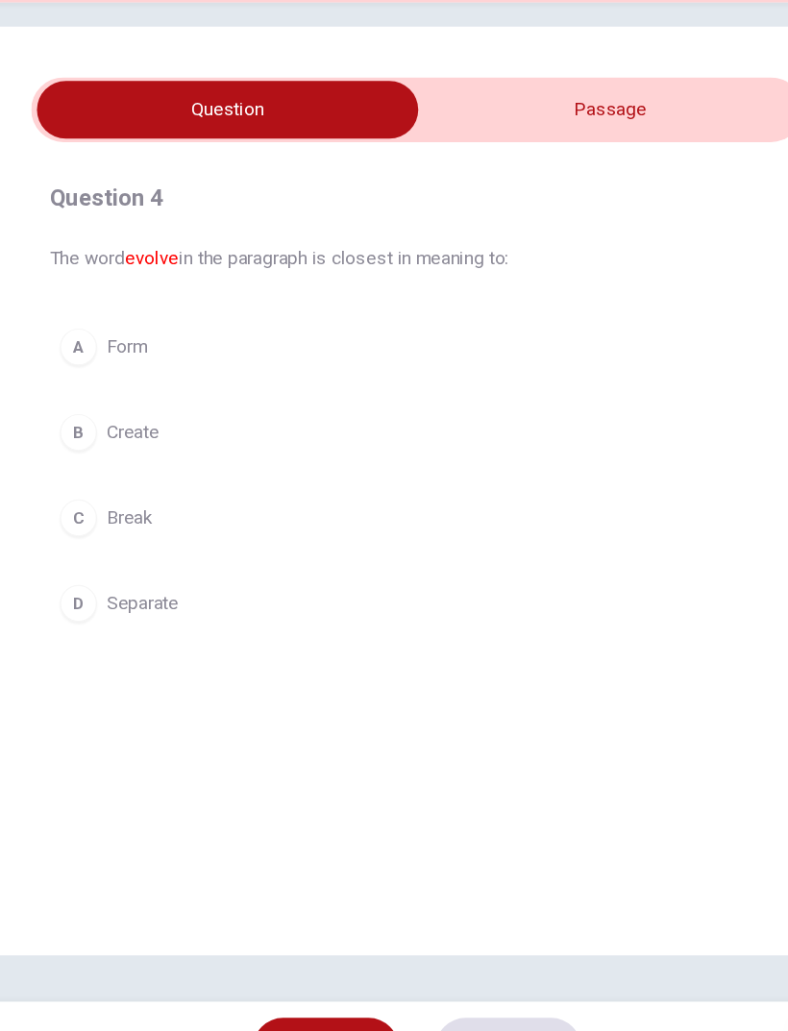
click at [546, 188] on input "checkbox" at bounding box center [236, 212] width 962 height 48
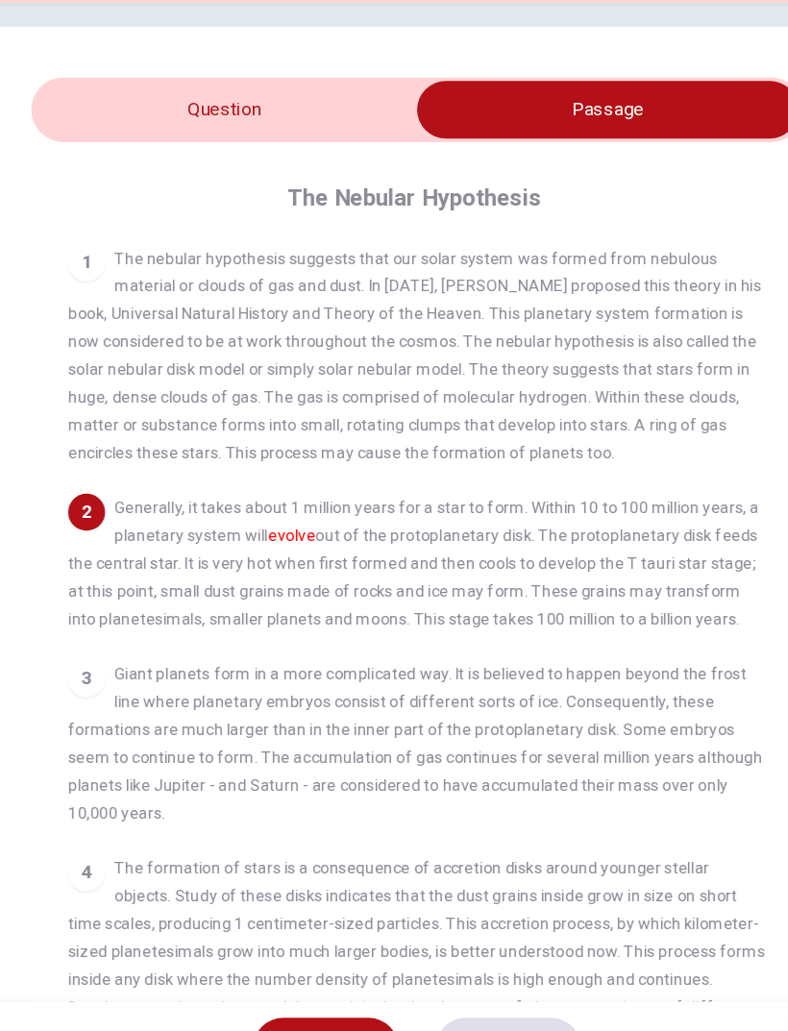
click at [102, 188] on input "checkbox" at bounding box center [552, 212] width 962 height 48
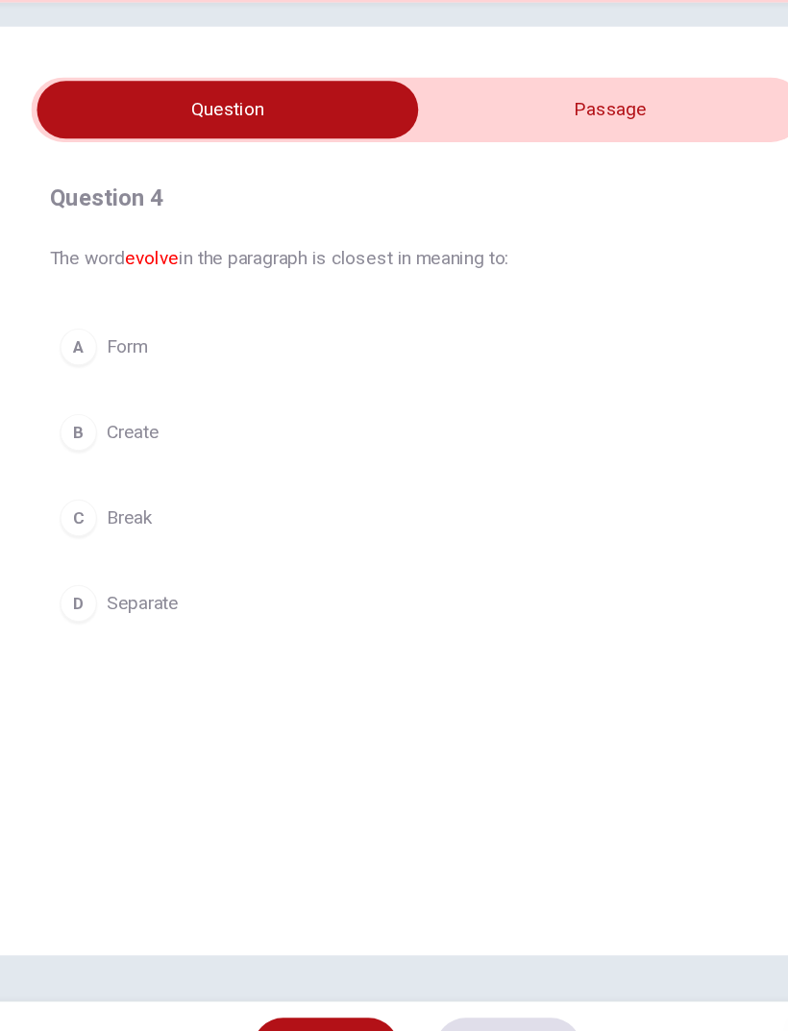
click at [97, 465] on div "B" at bounding box center [112, 480] width 31 height 31
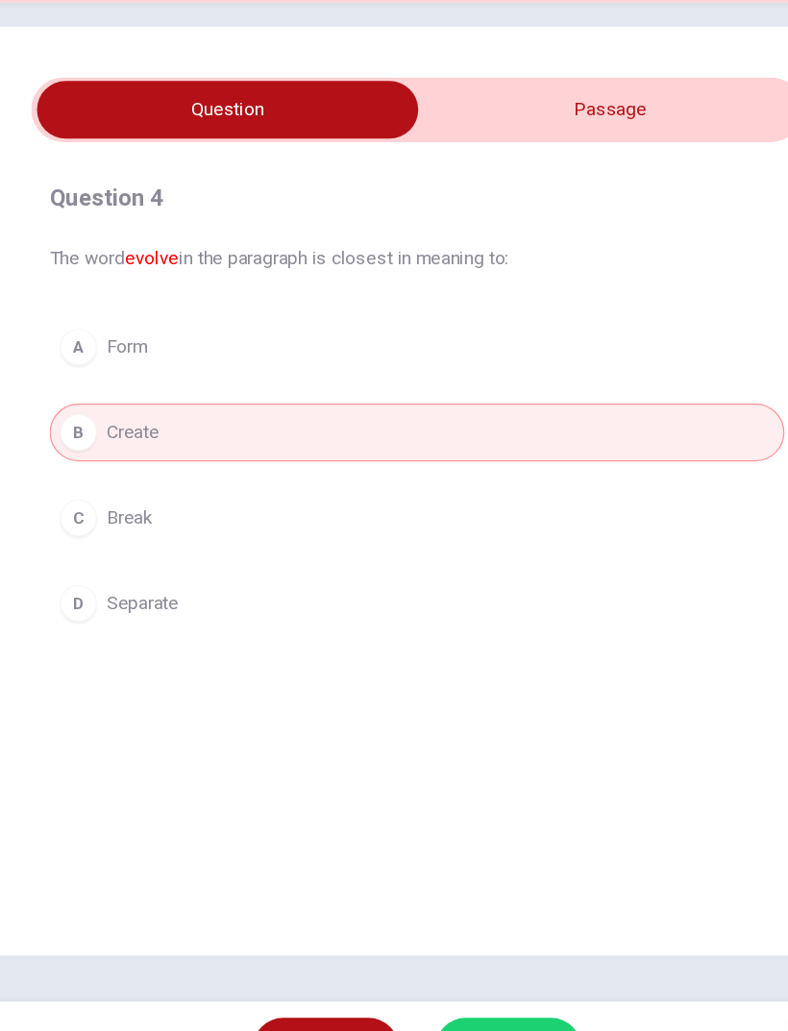
click at [454, 684] on button "SUBMIT" at bounding box center [469, 992] width 121 height 50
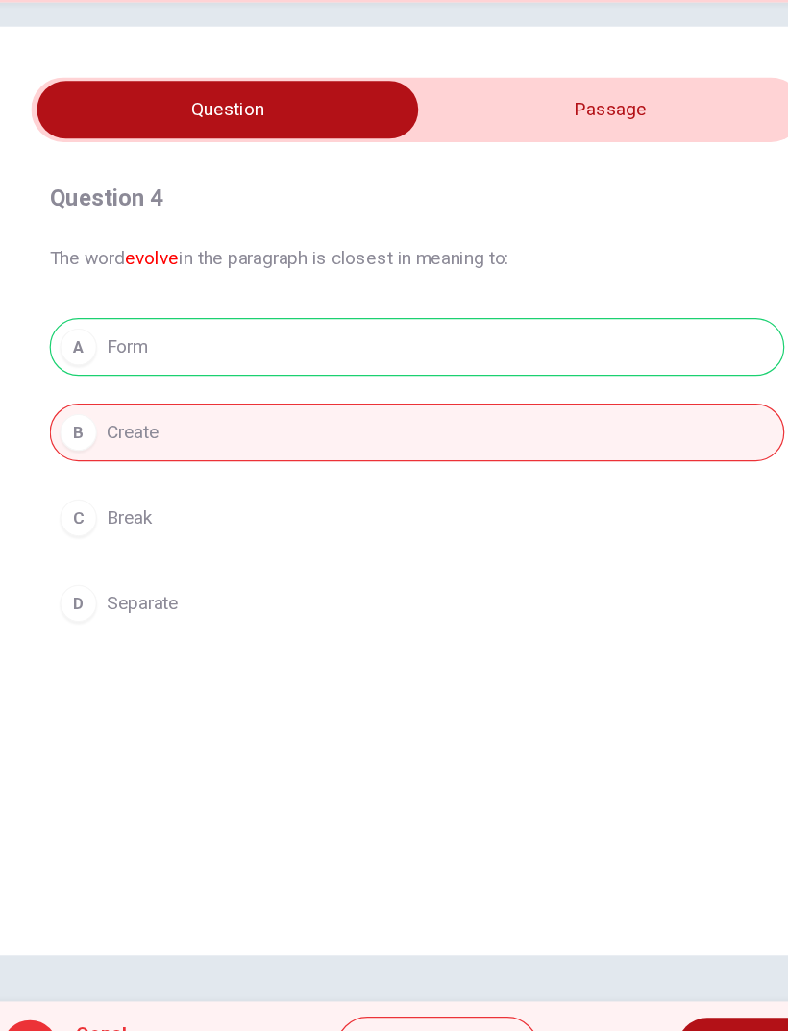
click at [646, 684] on span "NEXT" at bounding box center [664, 992] width 37 height 27
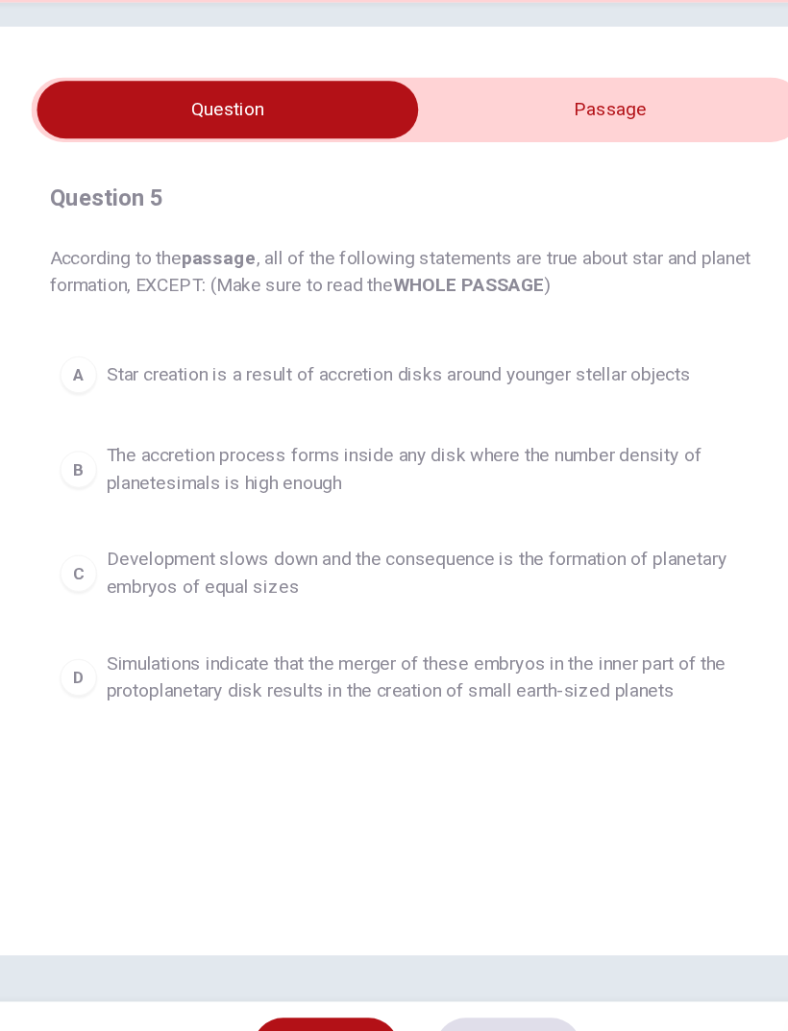
click at [509, 188] on input "checkbox" at bounding box center [236, 212] width 962 height 48
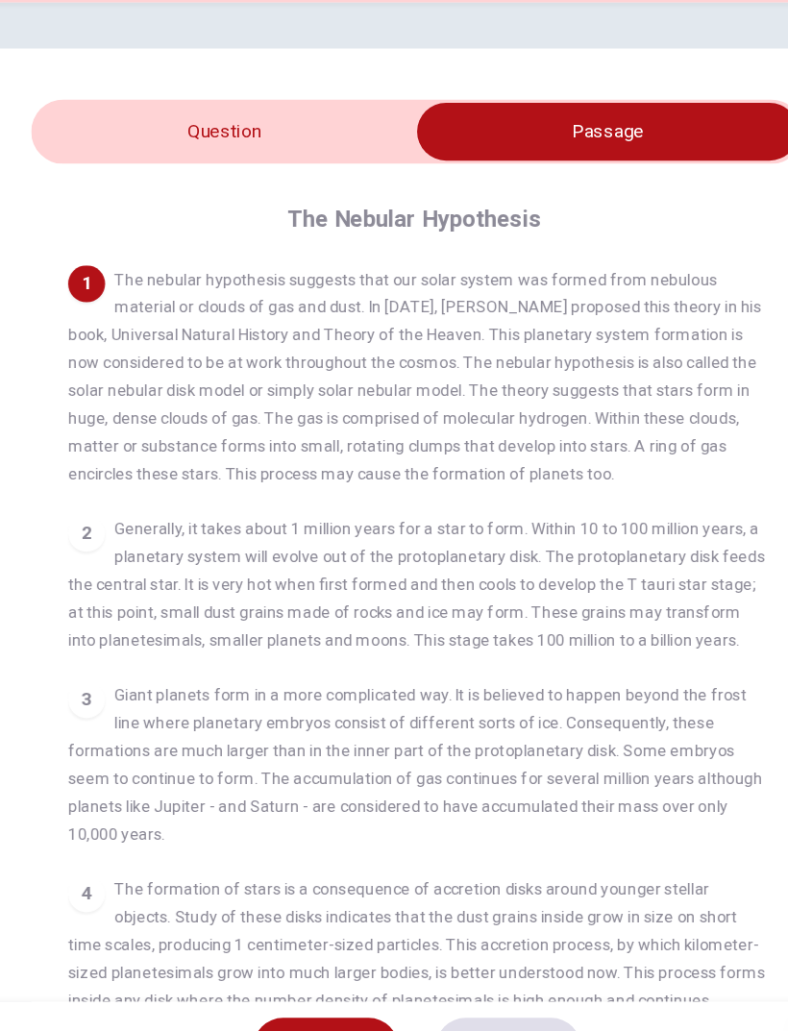
click at [129, 207] on input "checkbox" at bounding box center [552, 231] width 962 height 48
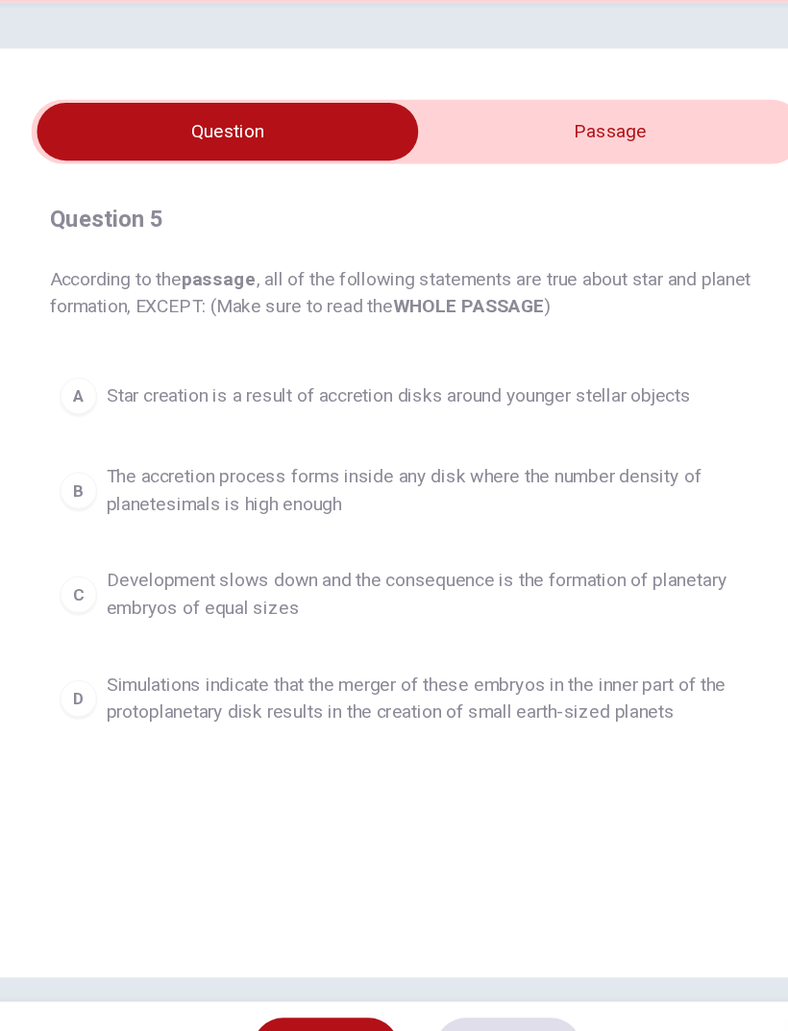
click at [379, 207] on input "checkbox" at bounding box center [236, 231] width 962 height 48
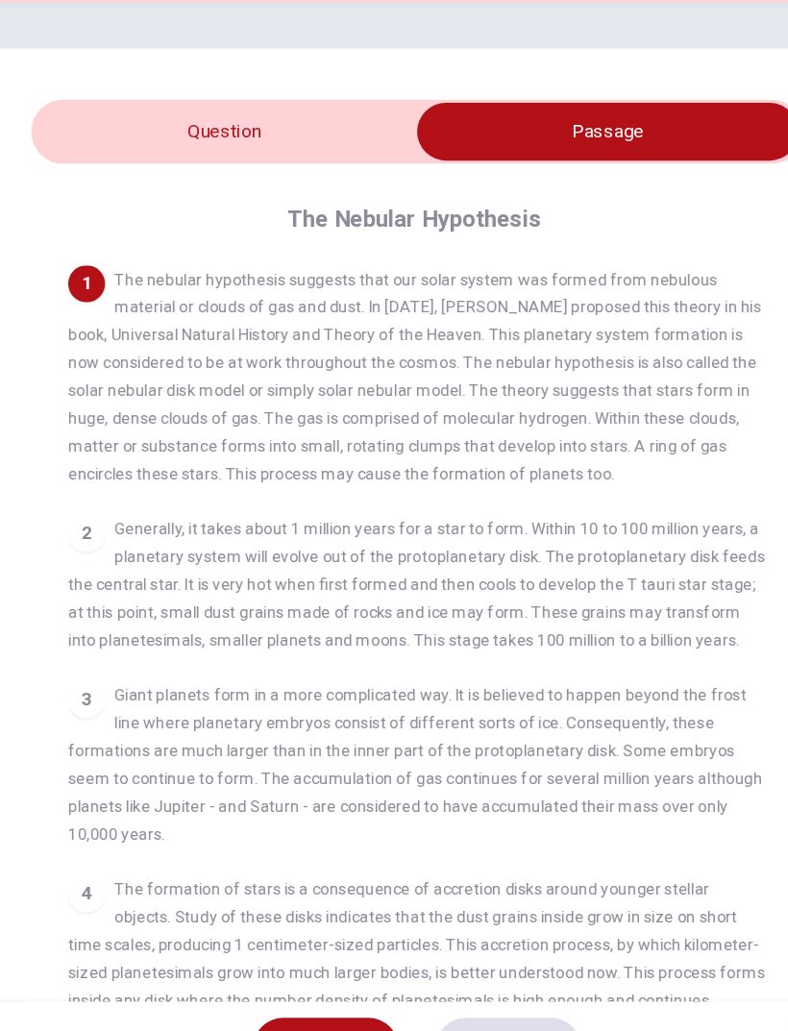
click at [186, 207] on input "checkbox" at bounding box center [552, 231] width 962 height 48
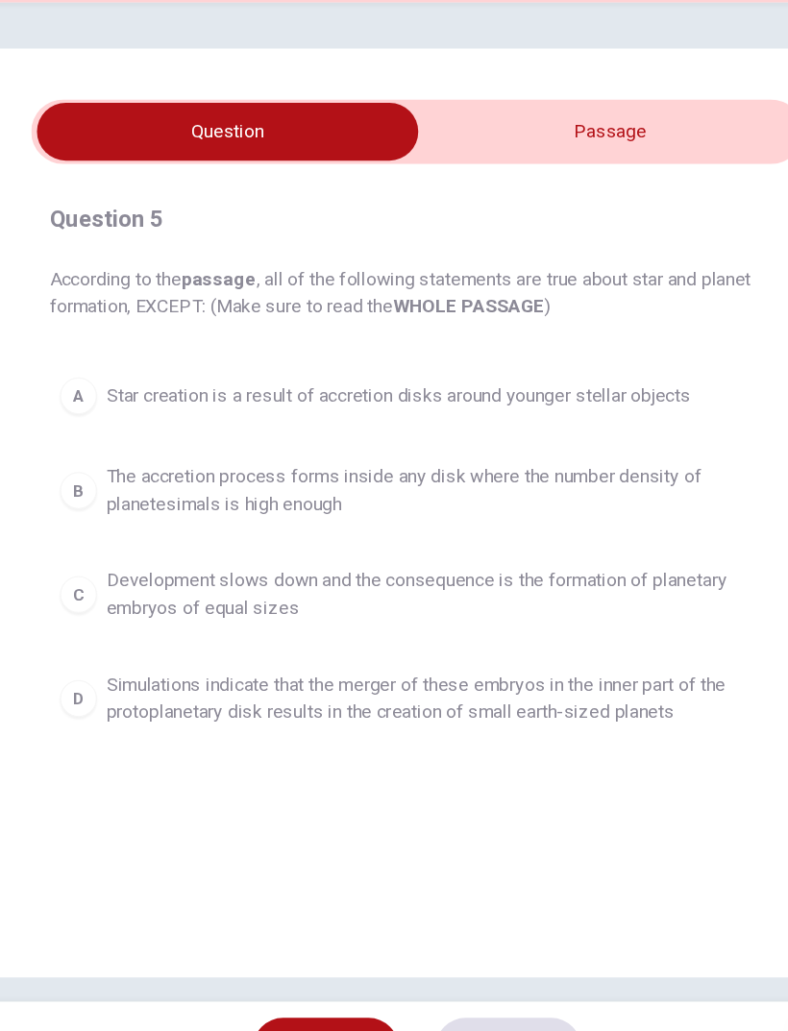
click at [345, 207] on input "checkbox" at bounding box center [236, 231] width 962 height 48
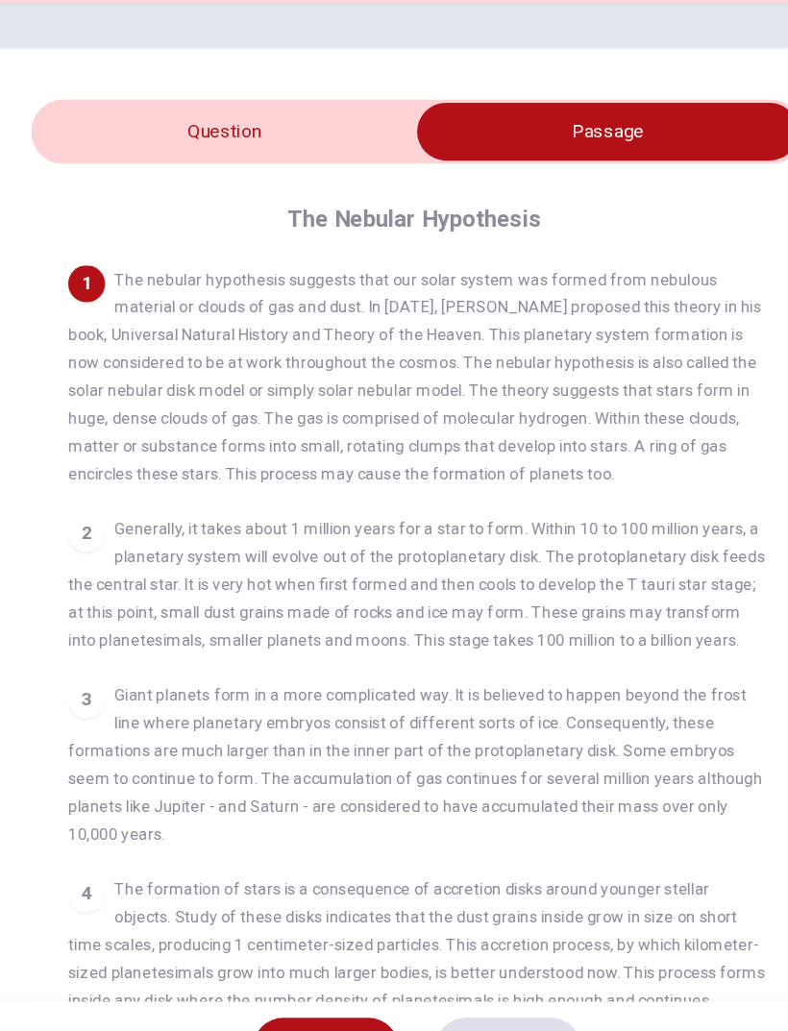
click at [101, 207] on input "checkbox" at bounding box center [552, 231] width 962 height 48
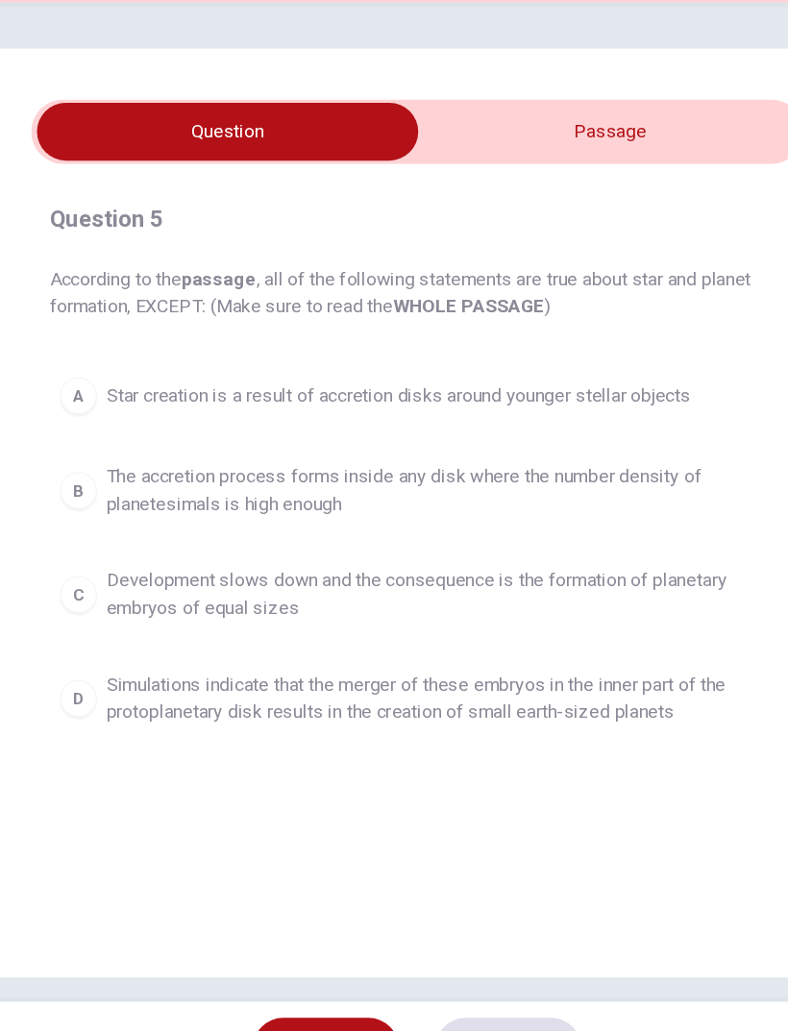
click at [139, 426] on button "A Star creation is a result of accretion disks around younger stellar objects" at bounding box center [393, 450] width 611 height 48
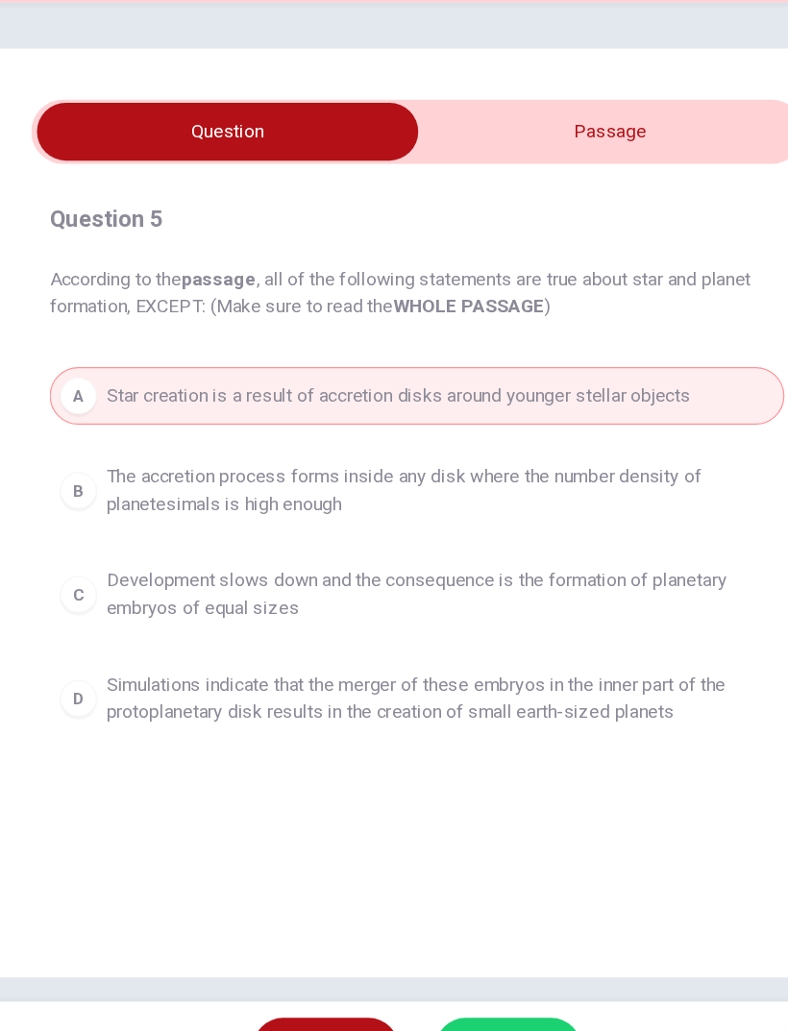
click at [439, 684] on span "SUBMIT" at bounding box center [460, 992] width 56 height 27
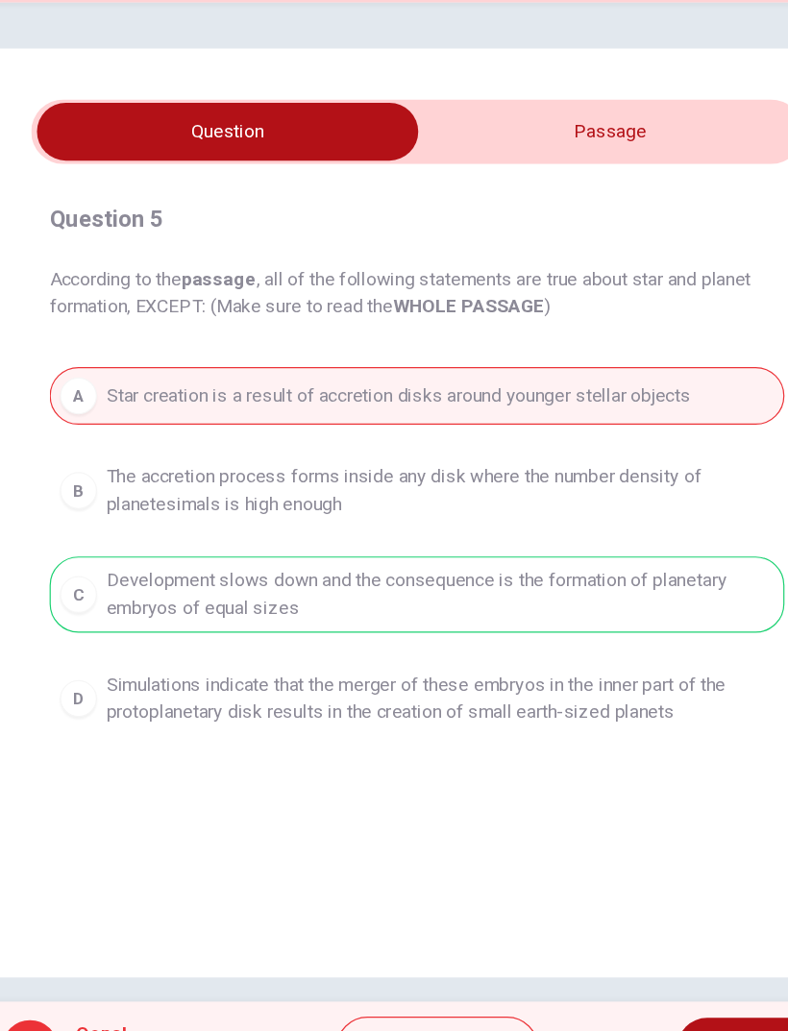
click at [646, 684] on span "NEXT" at bounding box center [664, 992] width 37 height 27
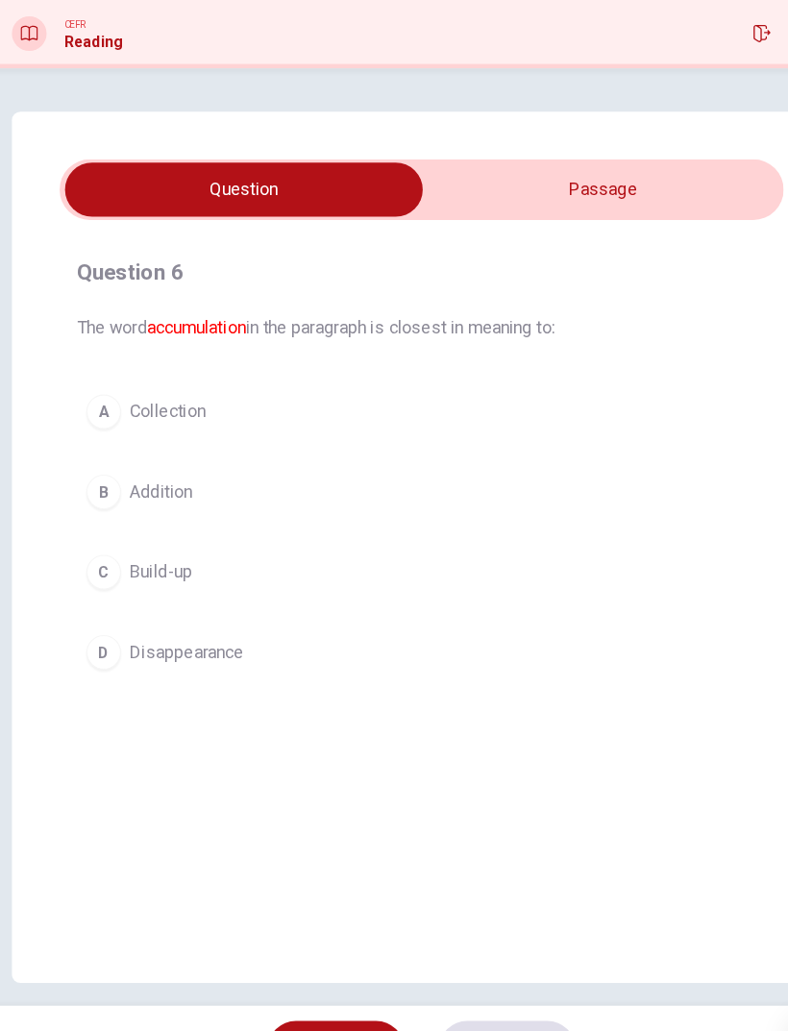
click at [559, 207] on input "checkbox" at bounding box center [236, 231] width 962 height 48
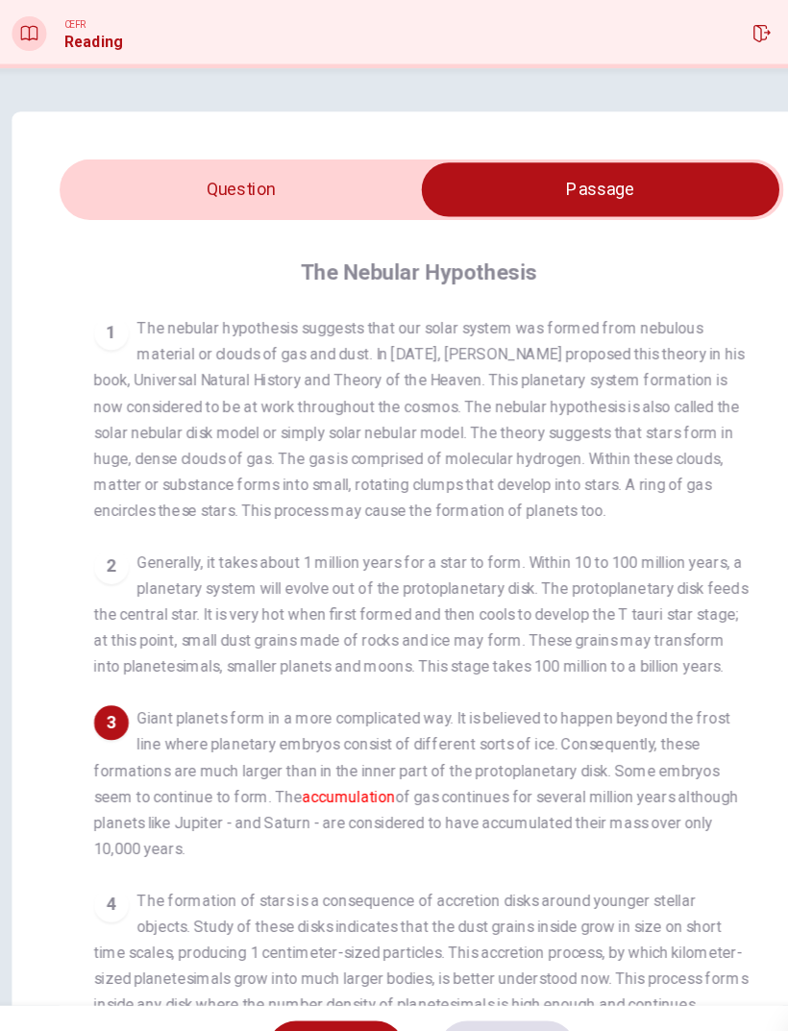
click at [118, 207] on input "checkbox" at bounding box center [552, 231] width 962 height 48
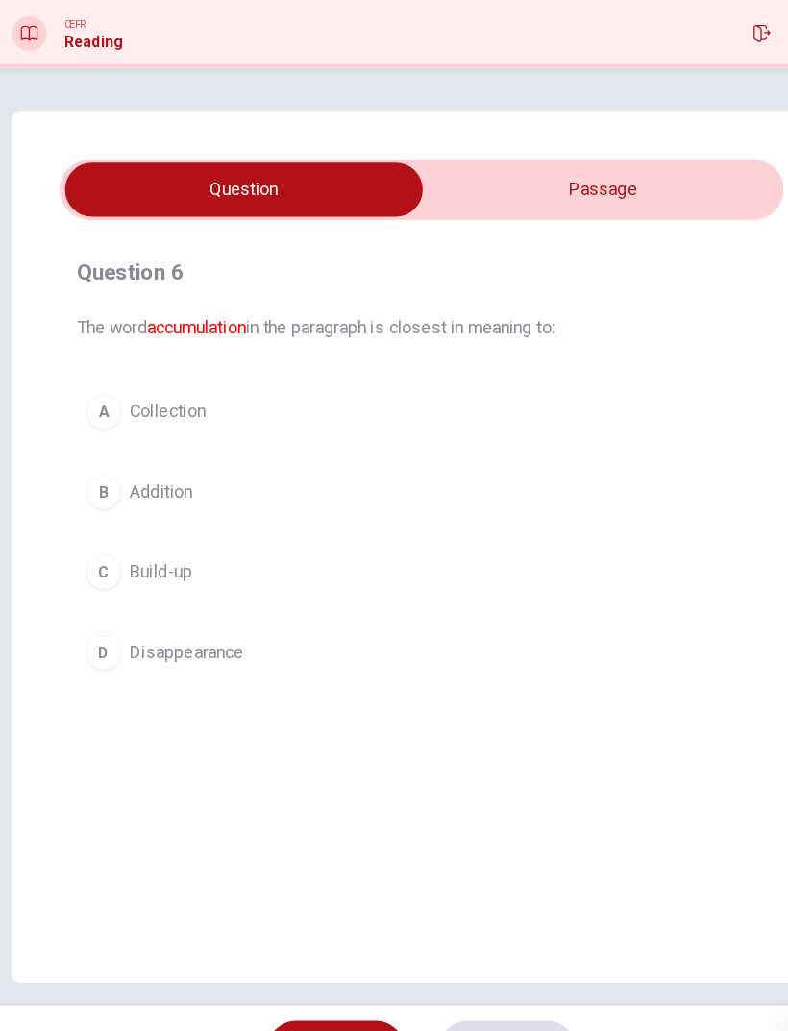
click at [554, 207] on input "checkbox" at bounding box center [236, 231] width 962 height 48
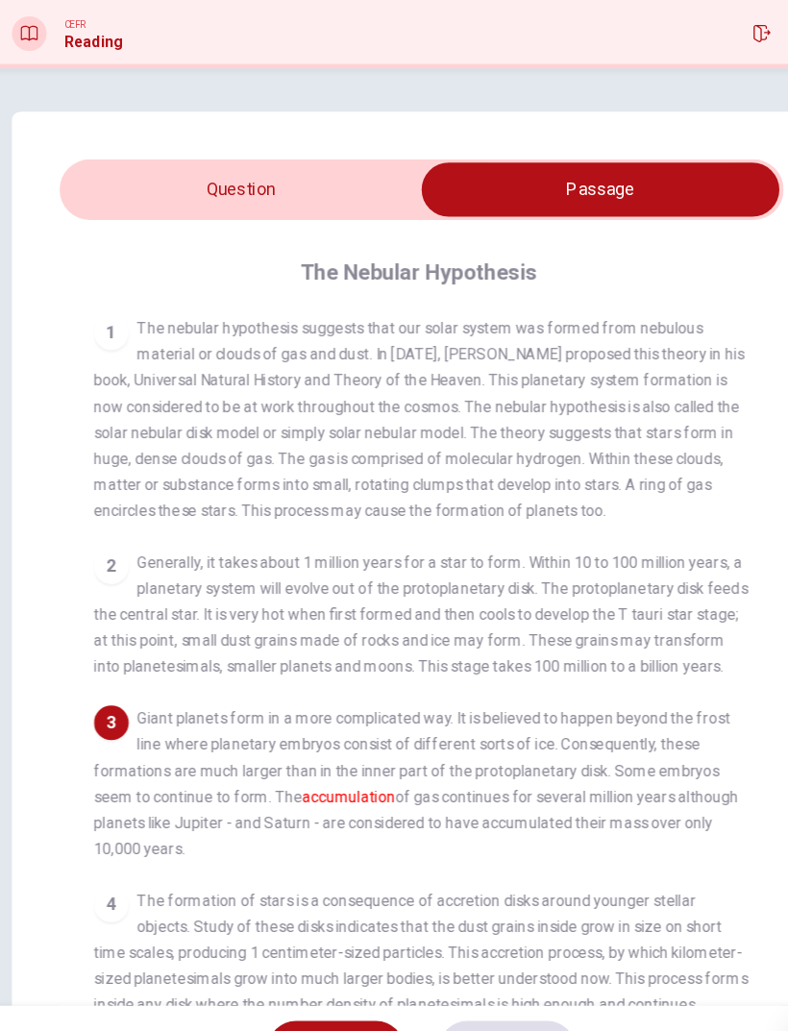
click at [107, 207] on input "checkbox" at bounding box center [552, 231] width 962 height 48
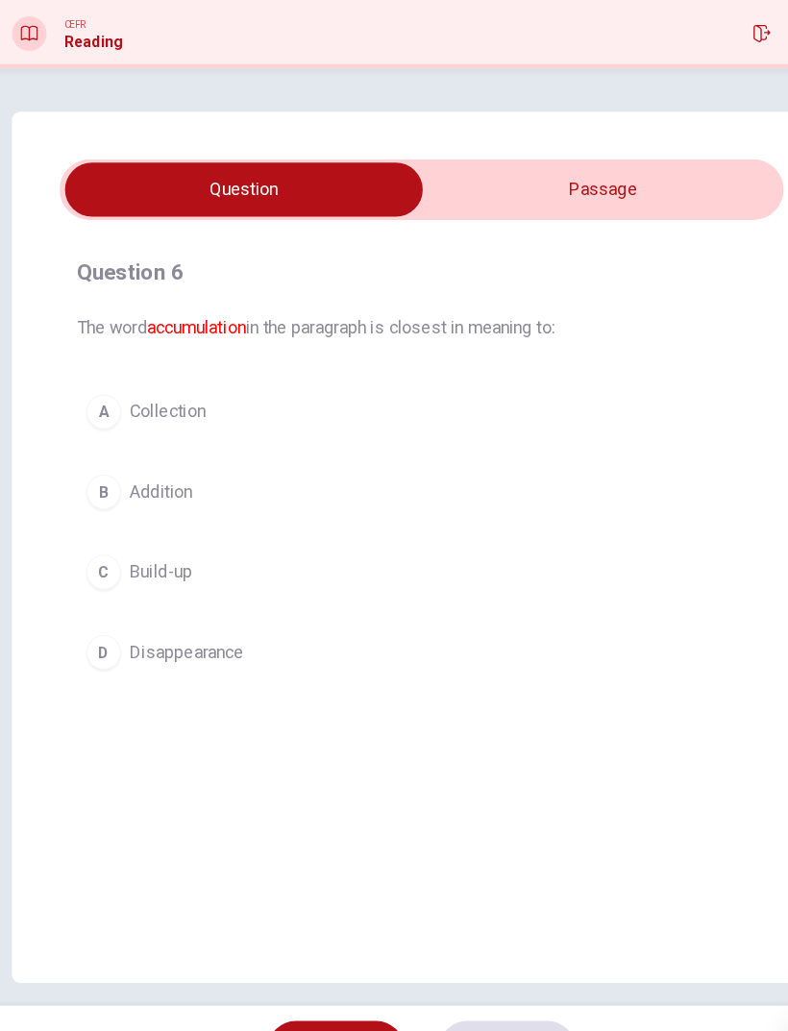
scroll to position [7, 0]
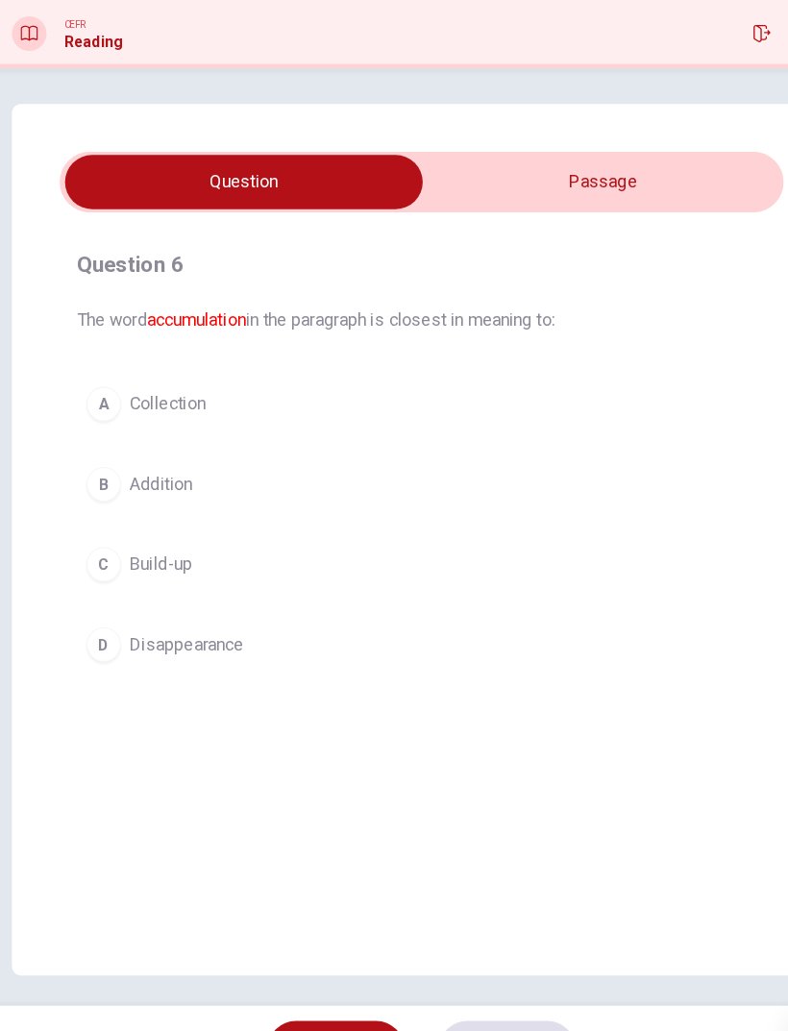
click at [595, 200] on input "checkbox" at bounding box center [236, 224] width 962 height 48
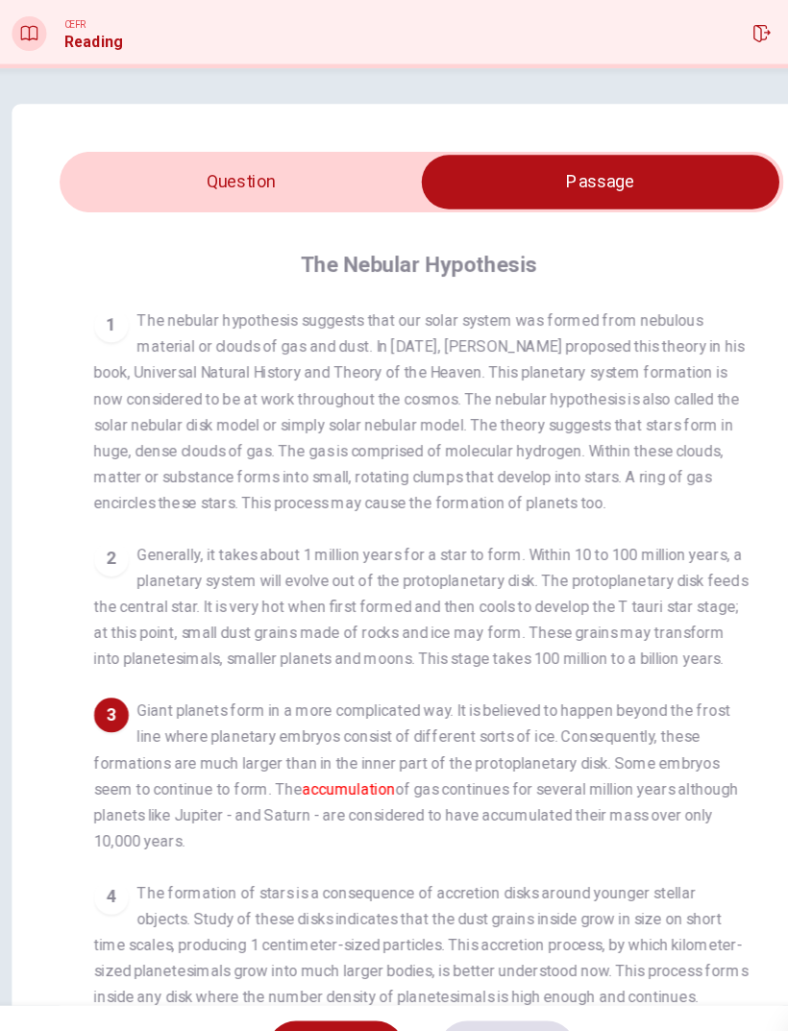
click at [108, 200] on input "checkbox" at bounding box center [552, 224] width 962 height 48
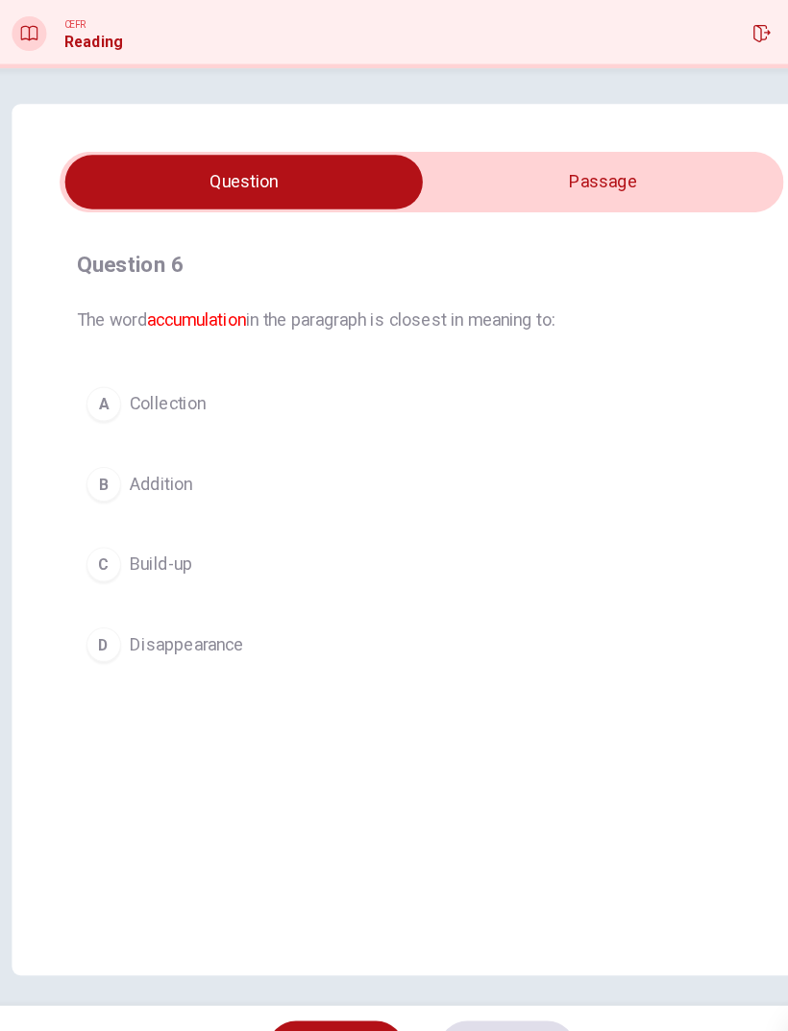
click at [147, 480] on span "Addition" at bounding box center [163, 491] width 56 height 23
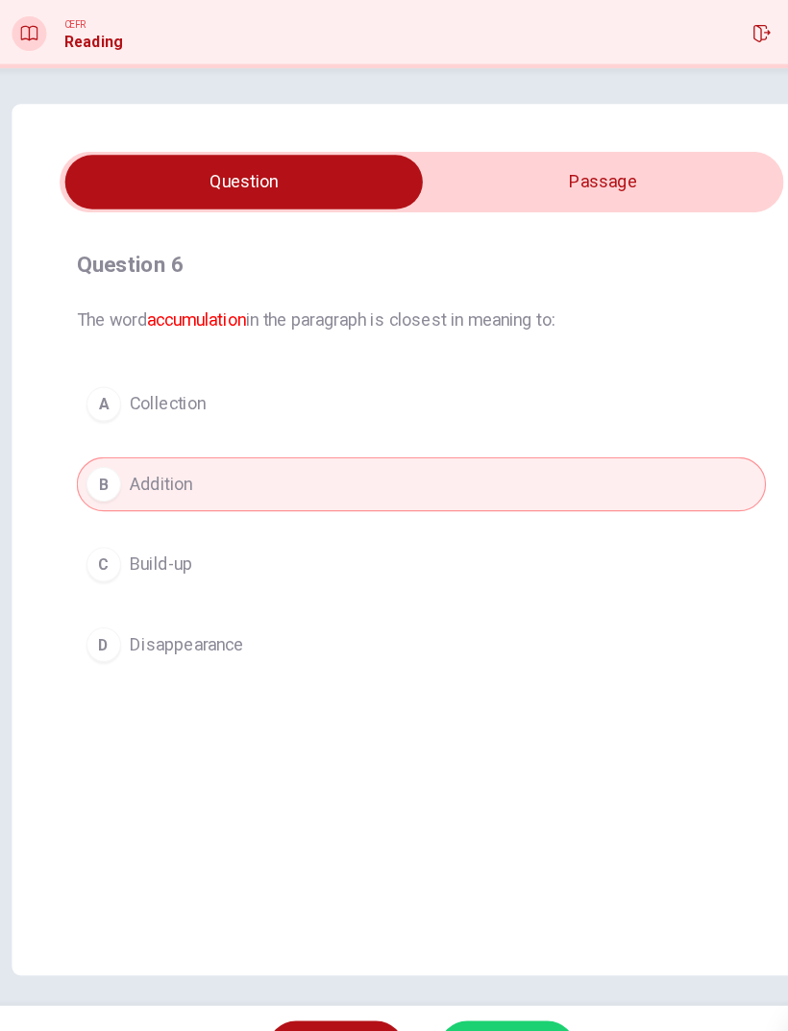
click at [464, 684] on button "SUBMIT" at bounding box center [469, 992] width 121 height 50
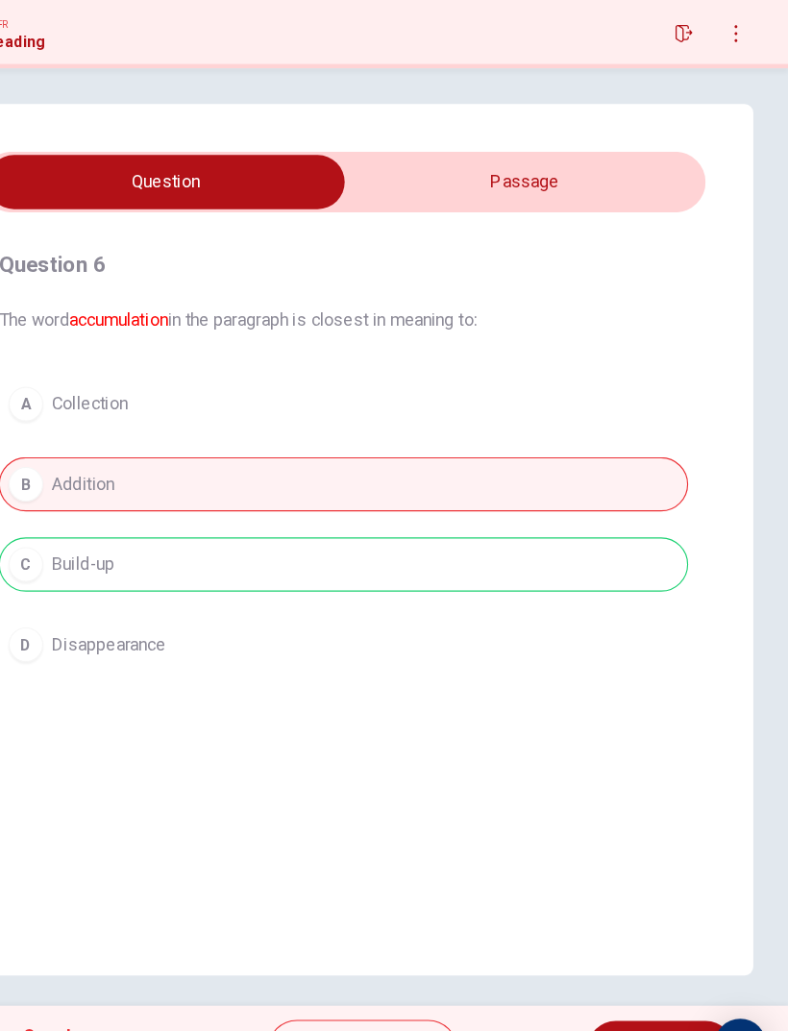
click at [646, 684] on span "NEXT" at bounding box center [664, 992] width 37 height 27
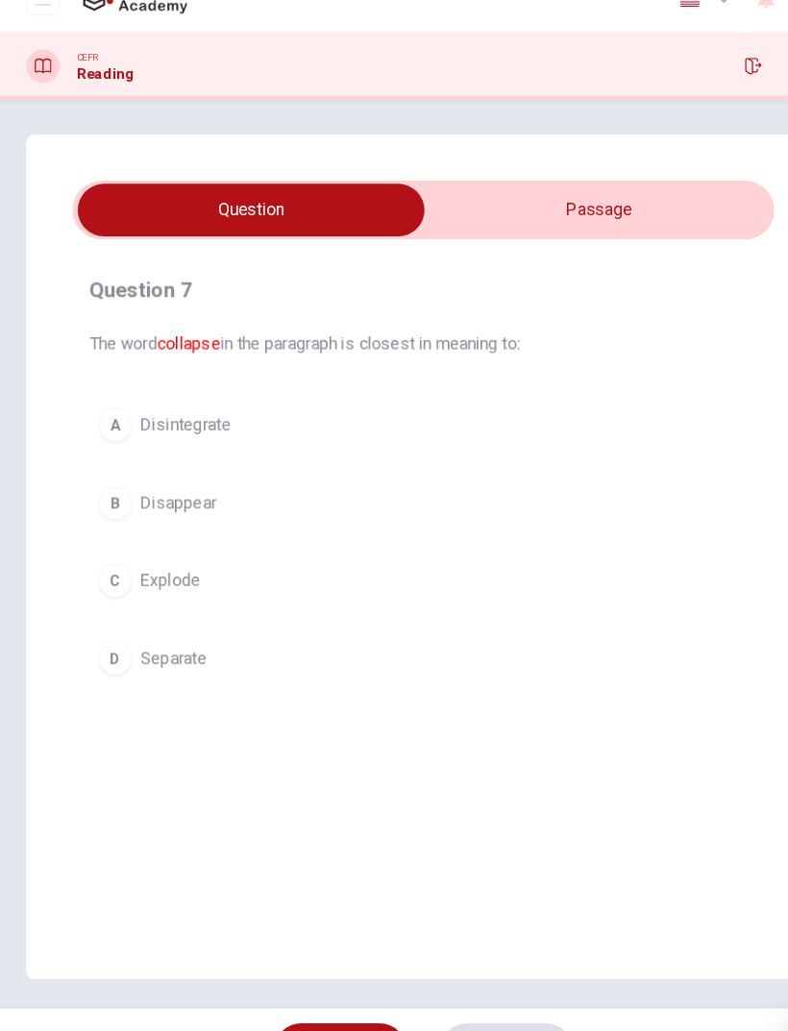
click at [152, 480] on span "Disappear" at bounding box center [169, 491] width 69 height 23
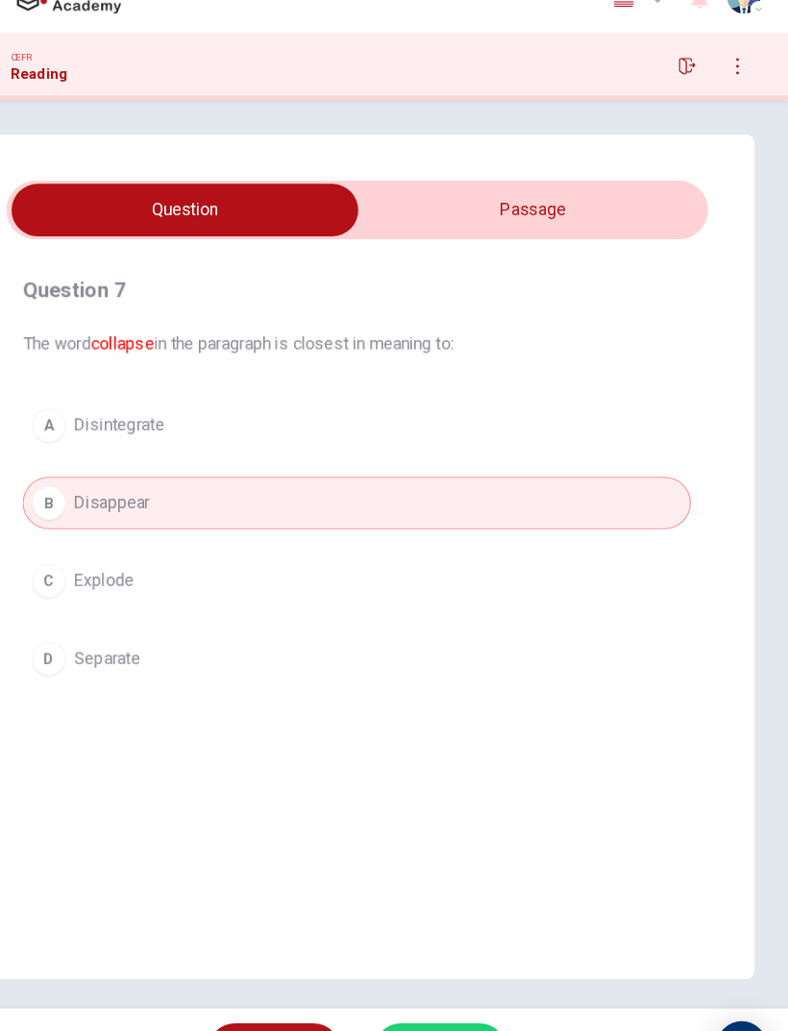
scroll to position [0, 0]
click at [420, 684] on button "SUBMIT" at bounding box center [469, 992] width 121 height 50
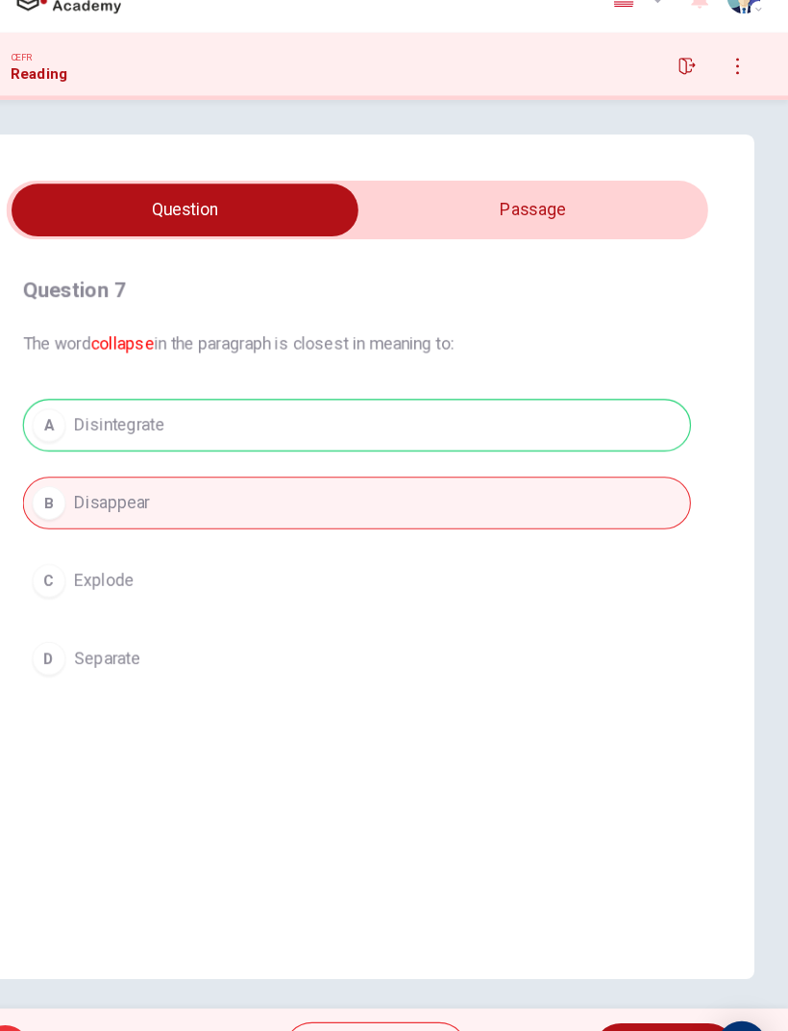
click at [646, 684] on span "NEXT" at bounding box center [664, 992] width 37 height 27
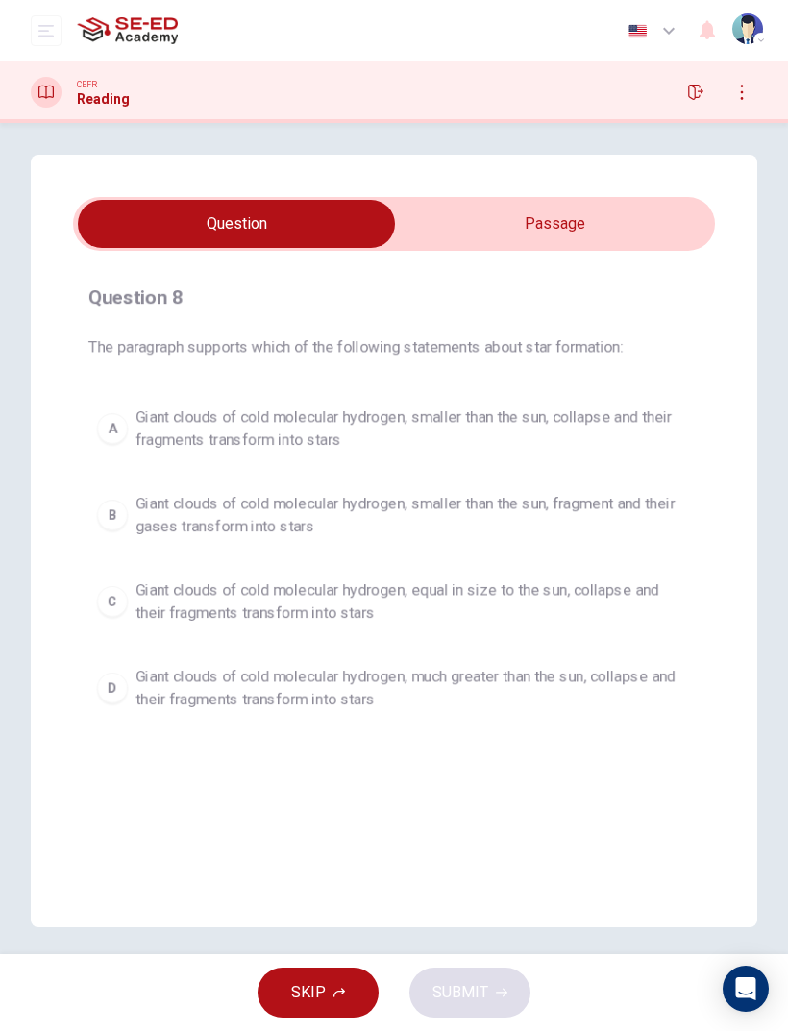
click at [601, 204] on input "checkbox" at bounding box center [236, 224] width 962 height 48
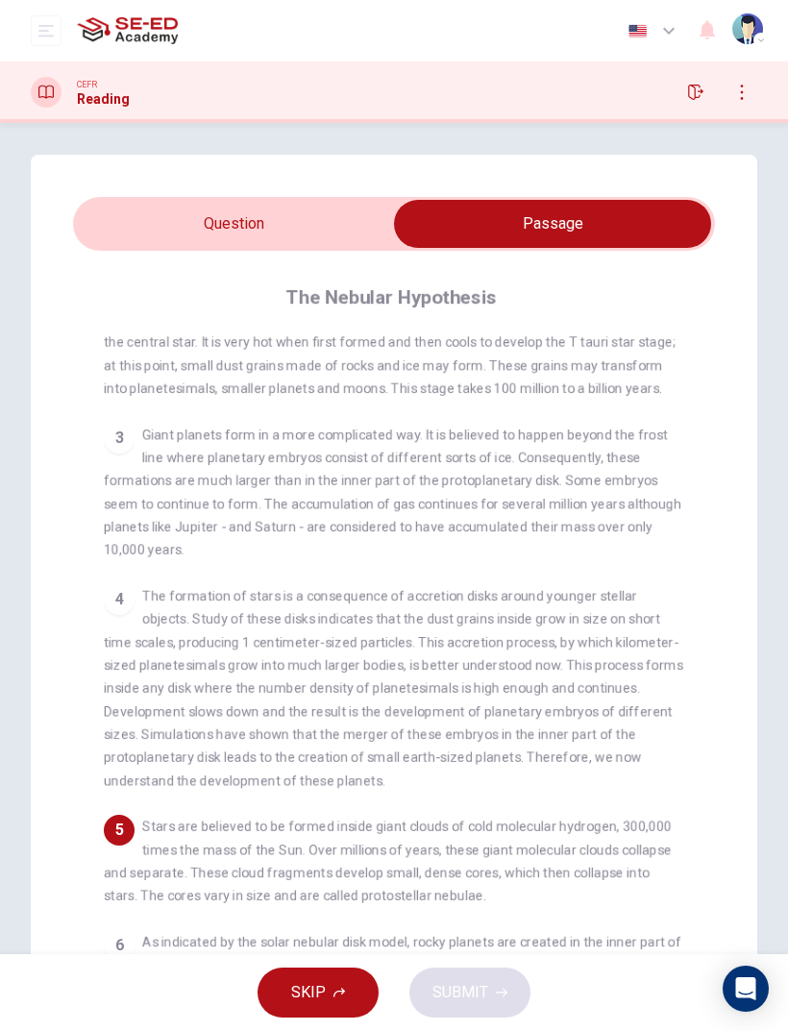
scroll to position [257, 0]
click at [131, 222] on input "checkbox" at bounding box center [552, 224] width 962 height 48
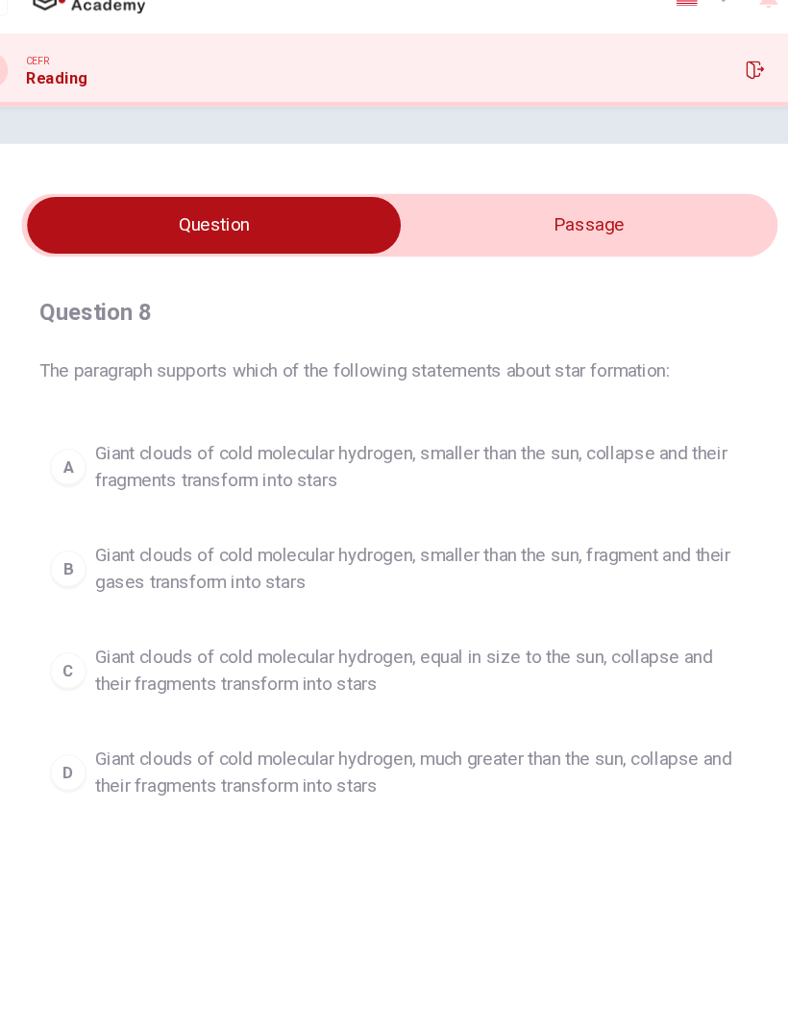
click at [386, 200] on input "checkbox" at bounding box center [236, 224] width 962 height 48
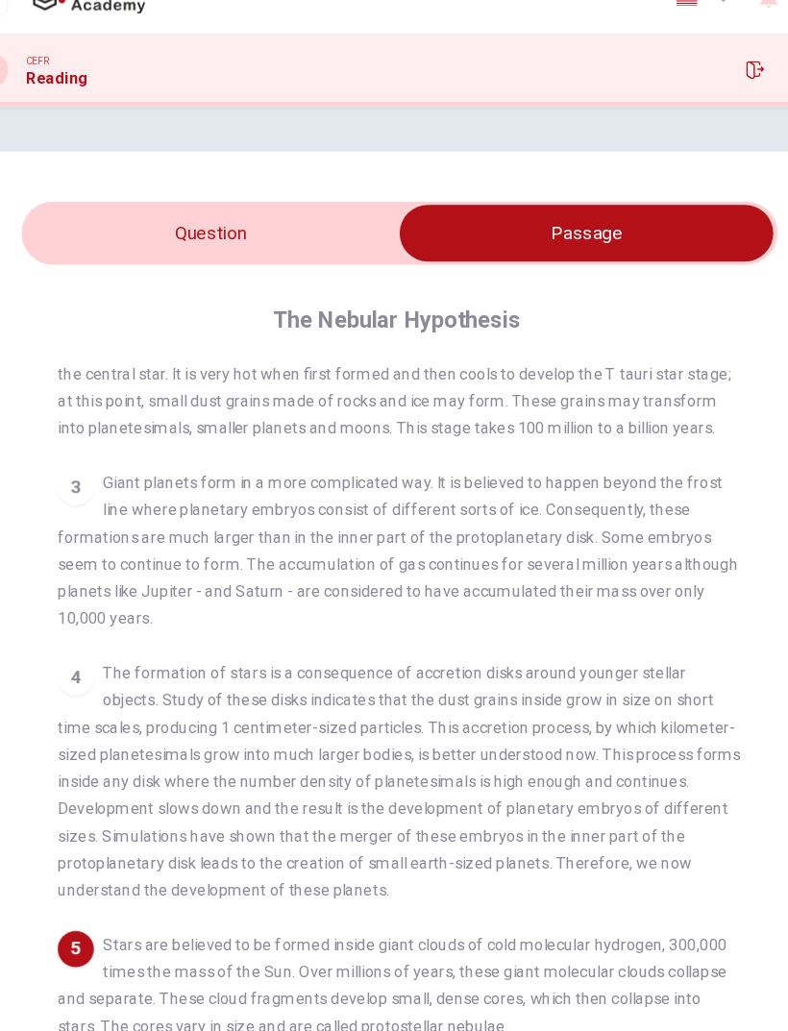
scroll to position [0, 0]
click at [80, 210] on input "checkbox" at bounding box center [552, 231] width 962 height 48
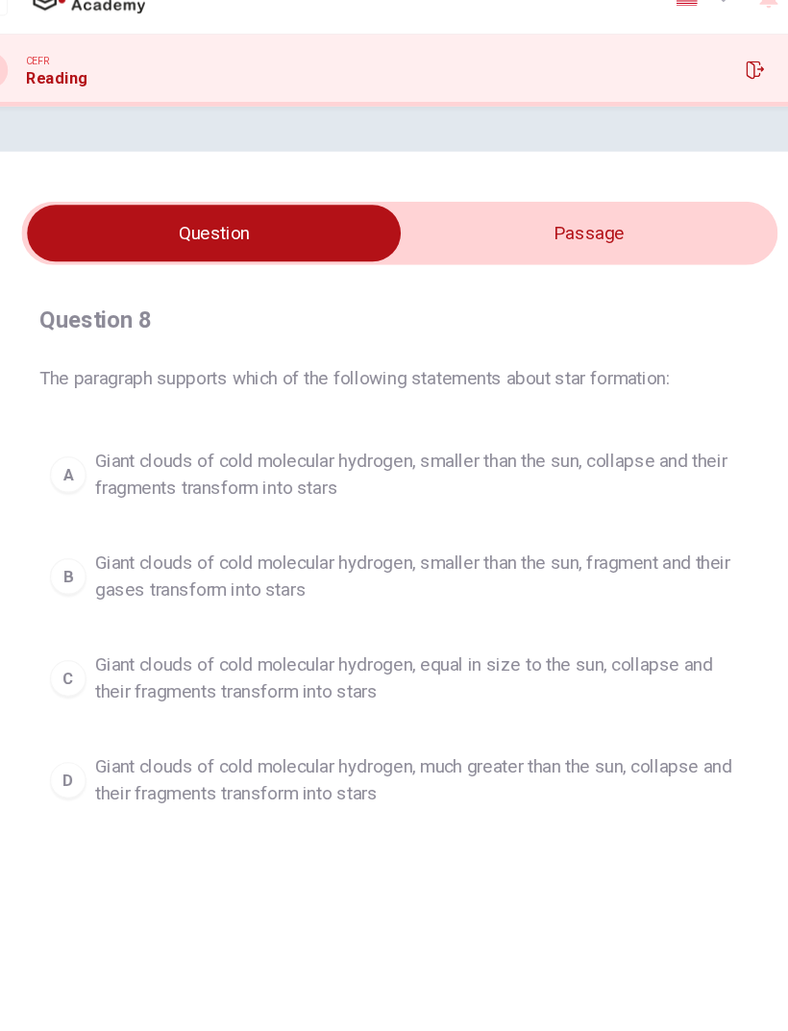
click at [383, 207] on input "checkbox" at bounding box center [236, 231] width 962 height 48
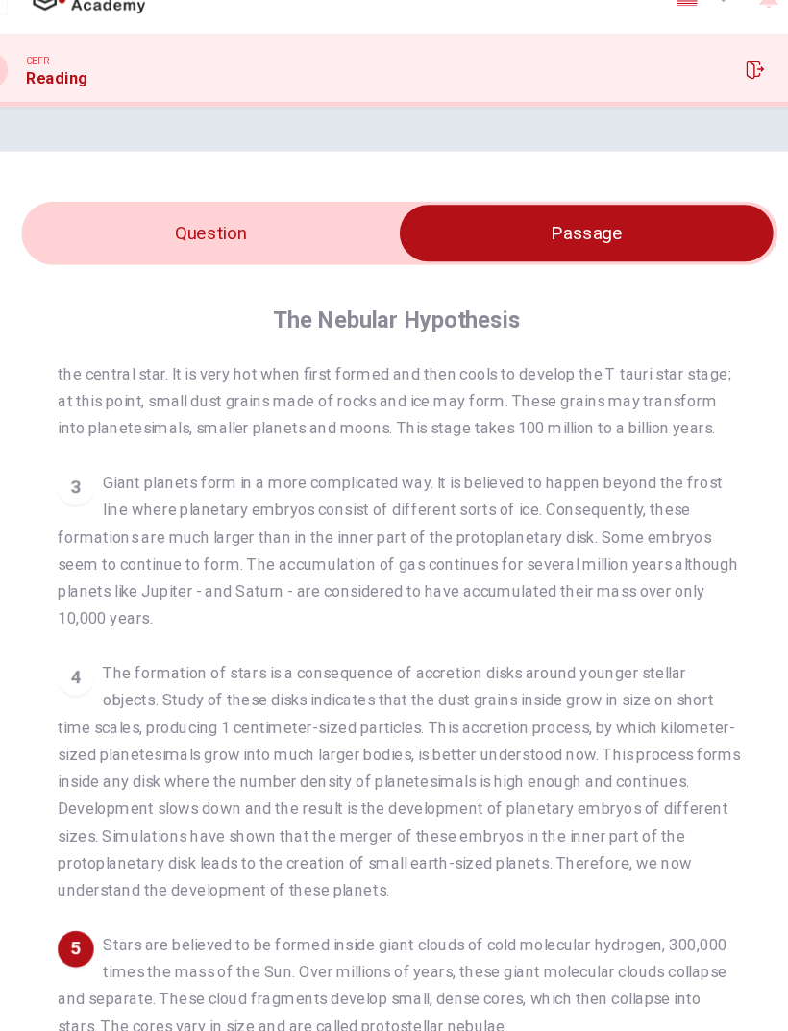
click at [182, 207] on input "checkbox" at bounding box center [552, 231] width 962 height 48
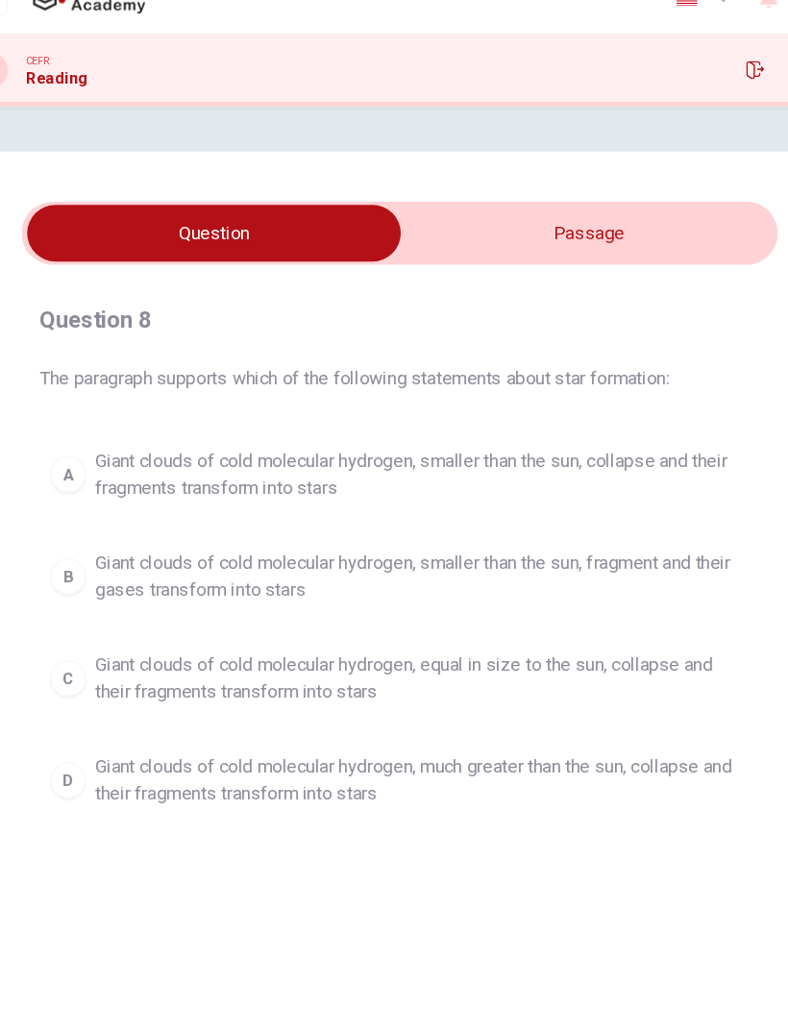
click at [372, 207] on input "checkbox" at bounding box center [236, 231] width 962 height 48
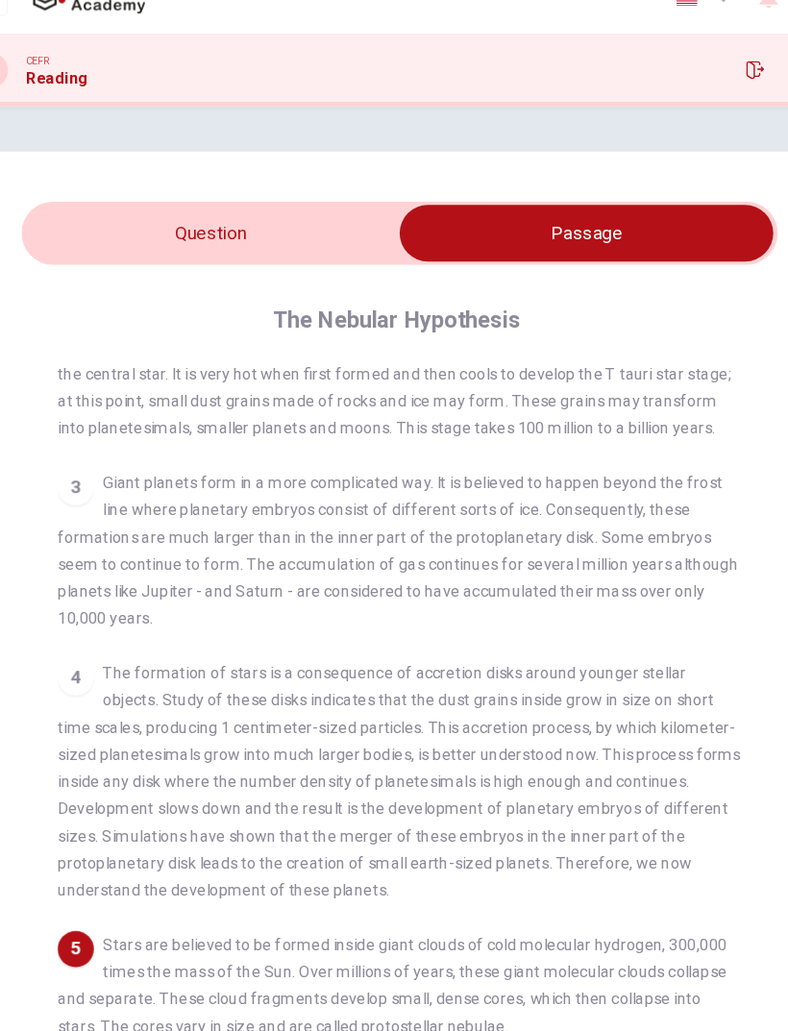
click at [99, 207] on input "checkbox" at bounding box center [552, 231] width 962 height 48
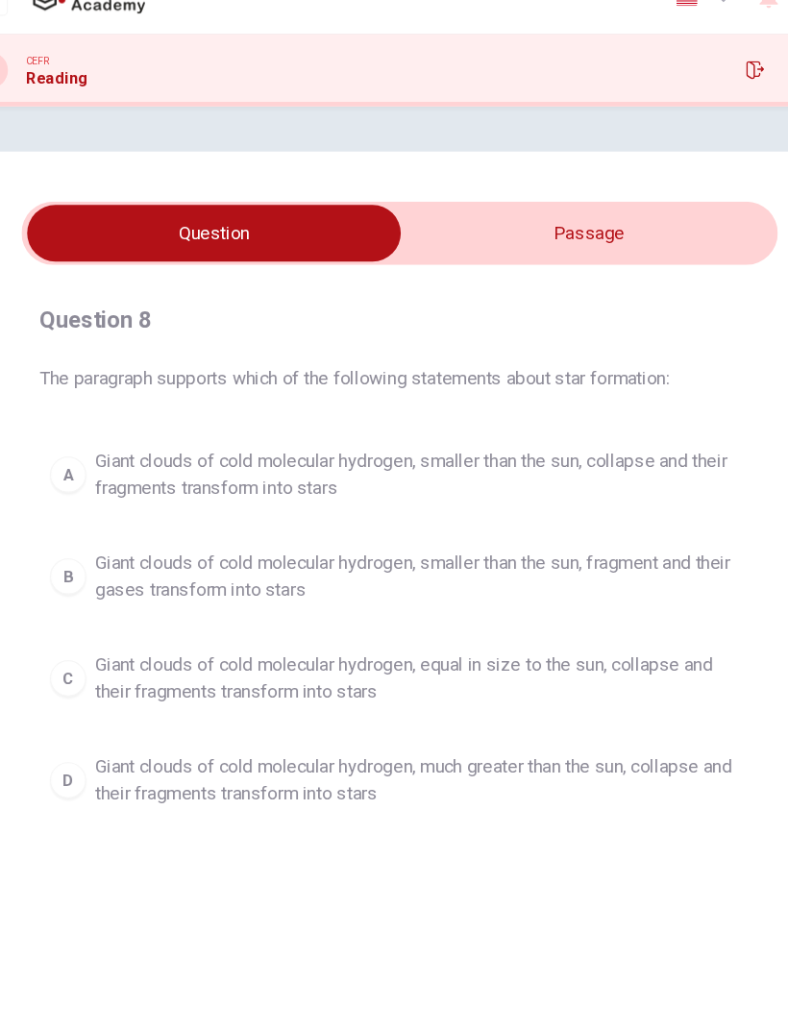
click at [159, 412] on span "Giant clouds of cold molecular hydrogen, smaller than the sun, collapse and the…" at bounding box center [412, 435] width 555 height 46
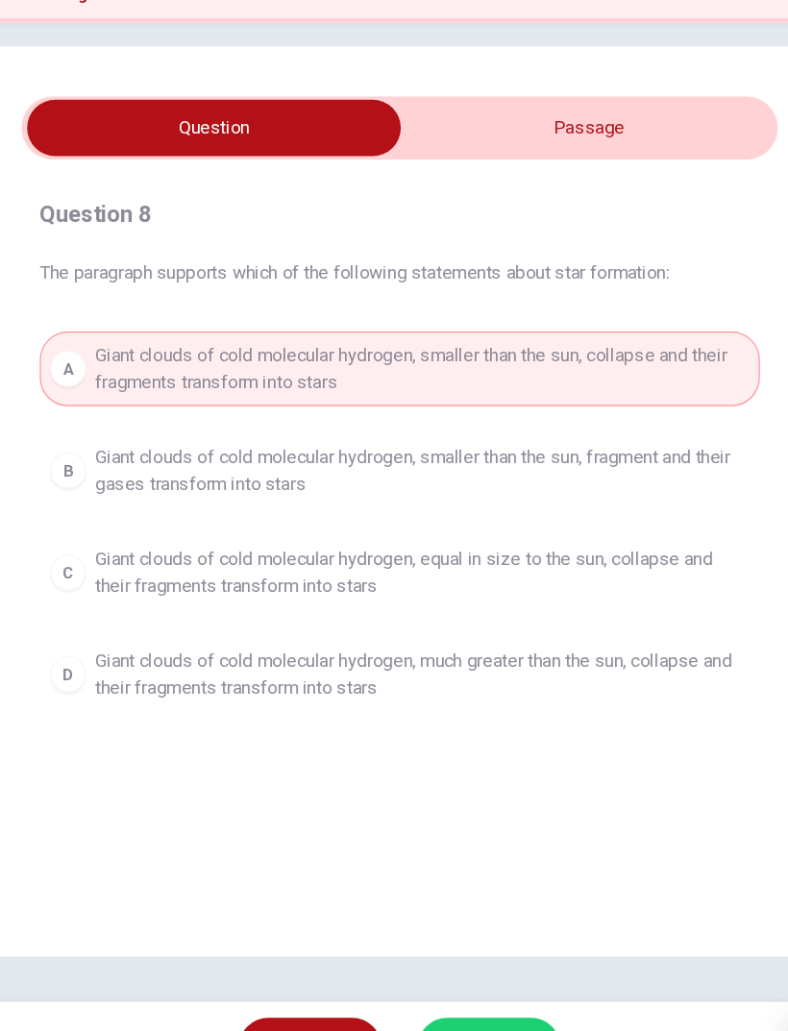
click at [435, 684] on button "SUBMIT" at bounding box center [469, 992] width 121 height 50
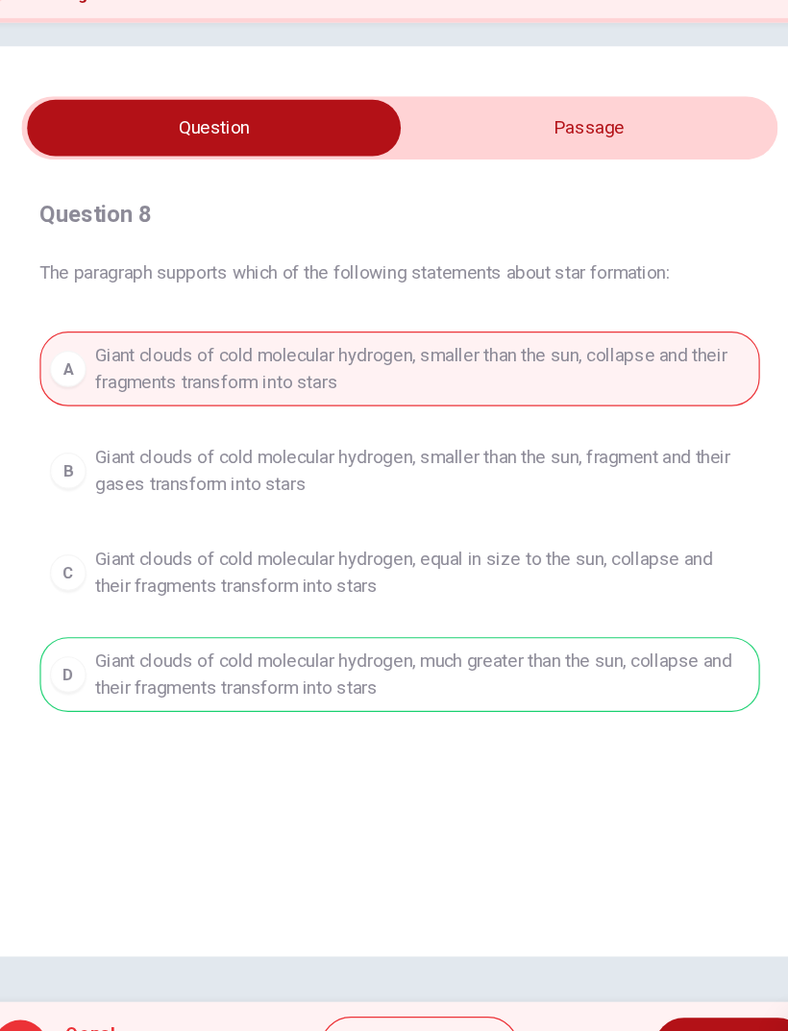
click at [646, 684] on span "NEXT" at bounding box center [664, 992] width 37 height 27
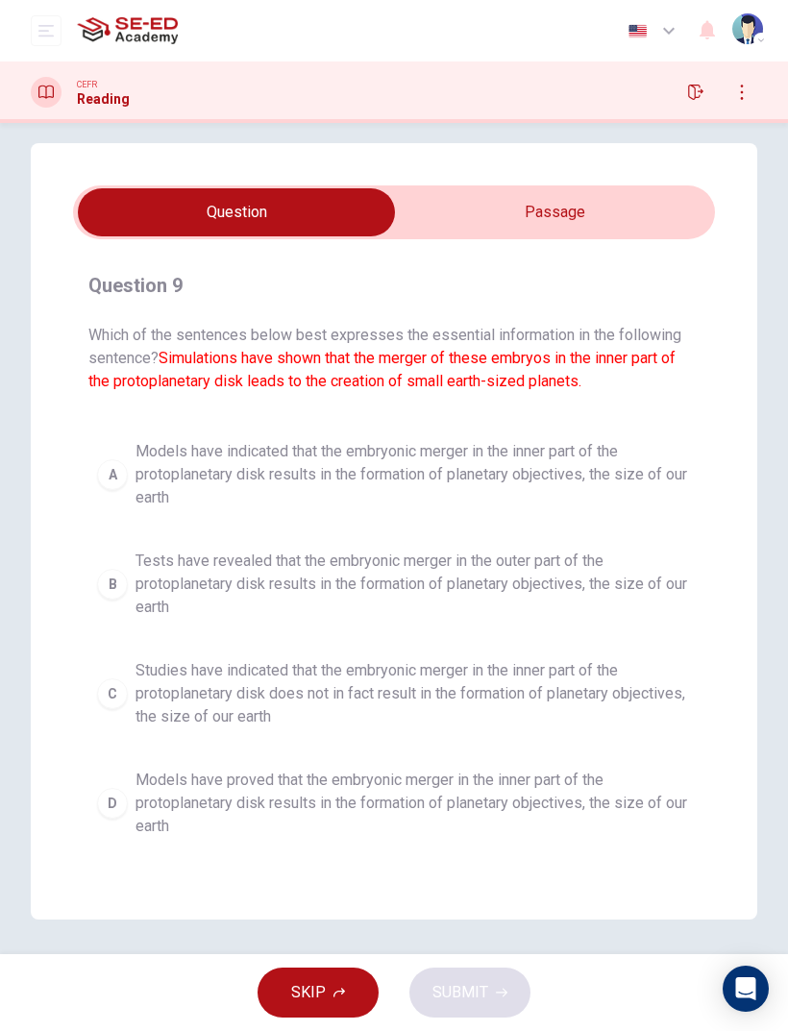
click at [418, 212] on input "checkbox" at bounding box center [236, 212] width 962 height 48
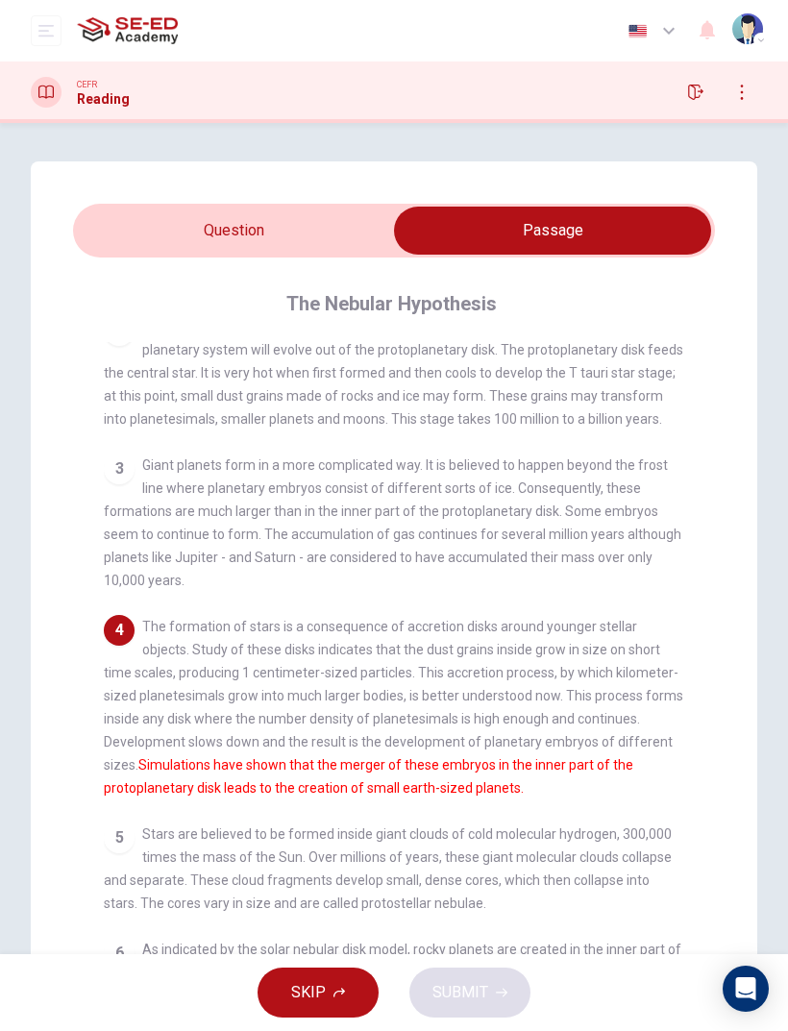
click at [127, 207] on input "checkbox" at bounding box center [552, 231] width 962 height 48
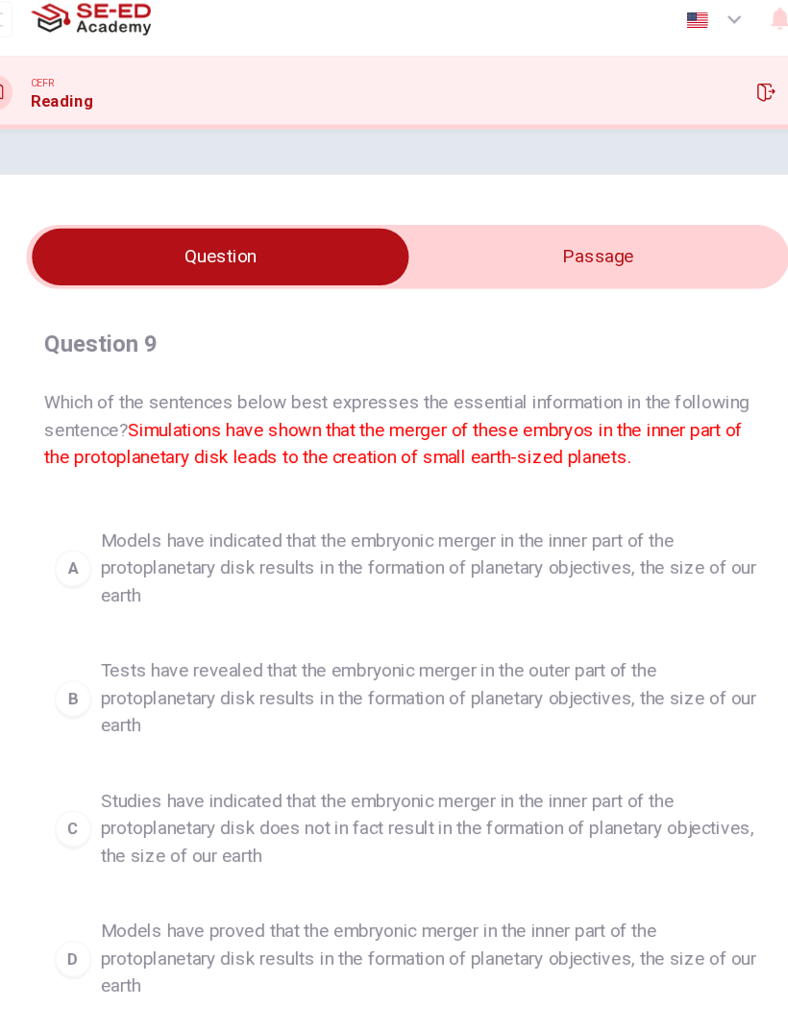
click at [530, 224] on input "checkbox" at bounding box center [236, 231] width 962 height 48
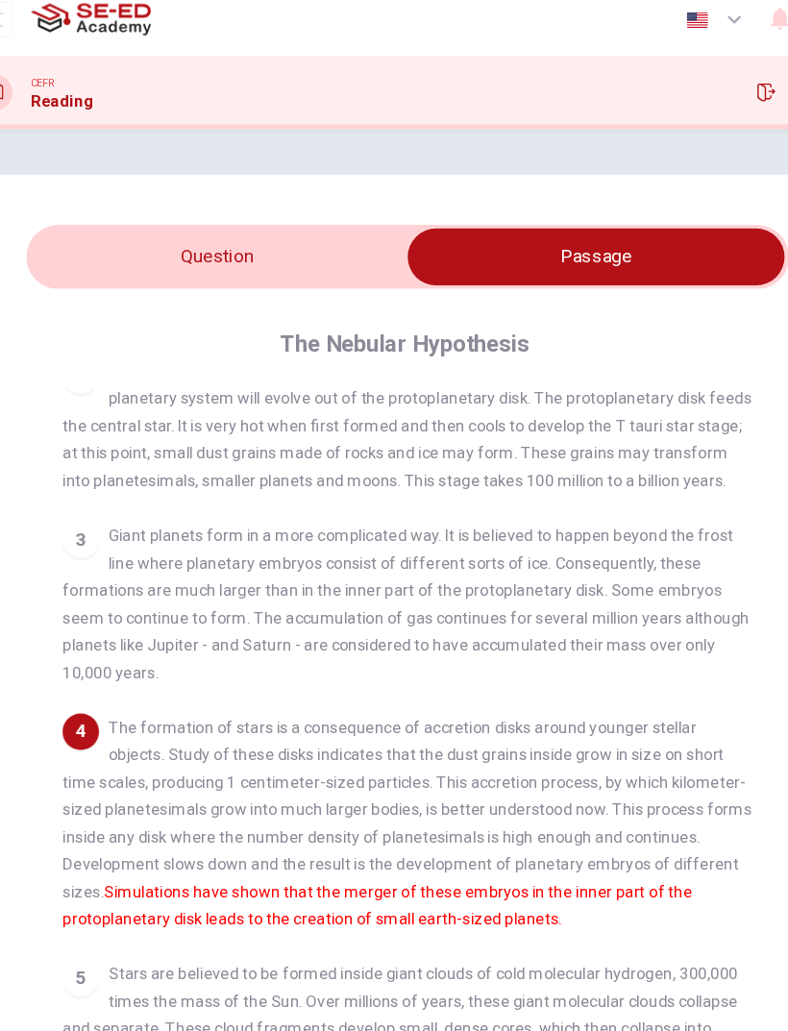
click at [88, 222] on input "checkbox" at bounding box center [552, 231] width 962 height 48
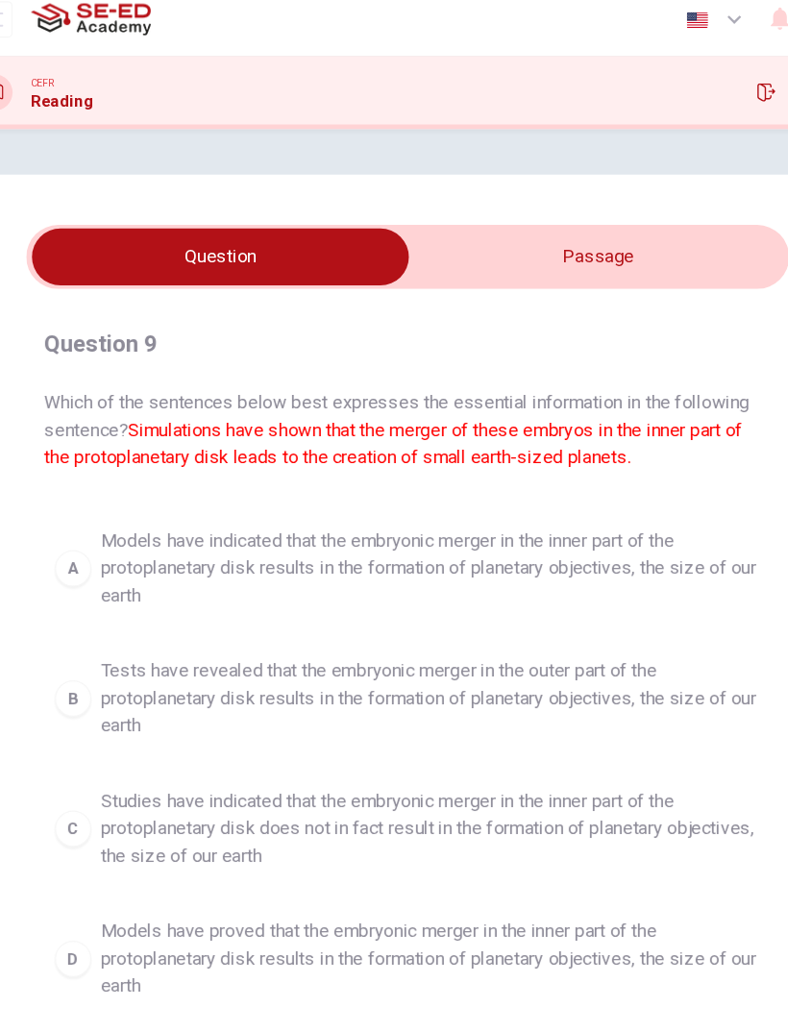
click at [170, 462] on span "Models have indicated that the embryonic merger in the inner part of the protop…" at bounding box center [412, 492] width 555 height 69
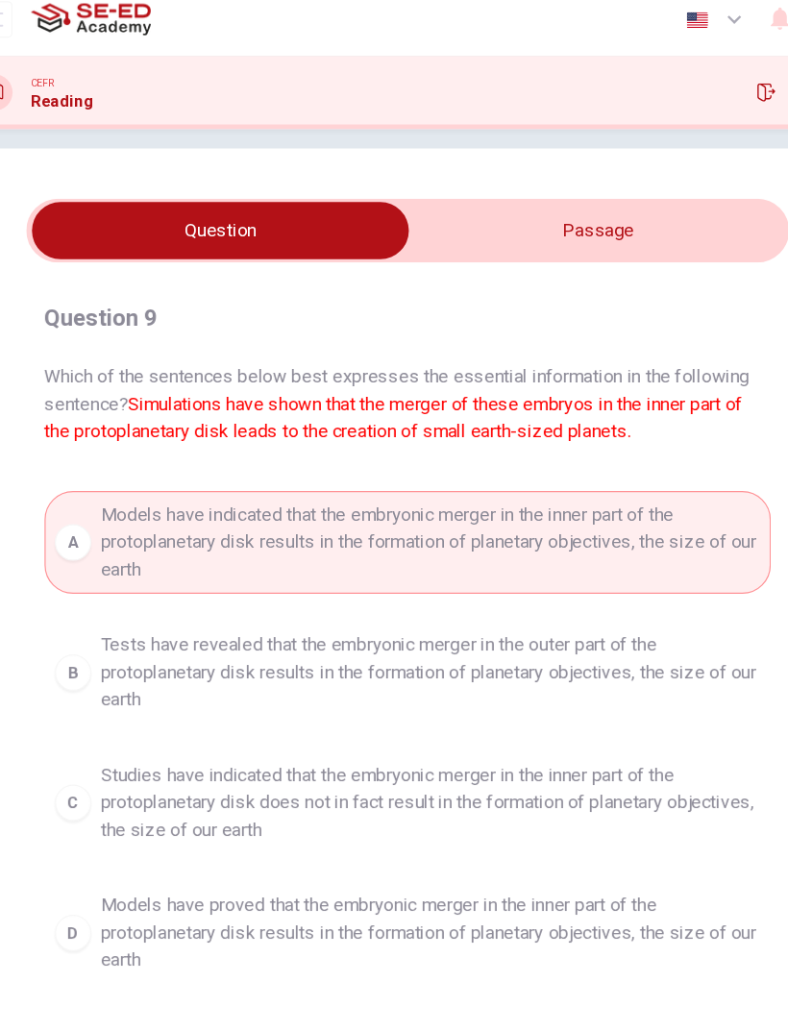
scroll to position [22, 0]
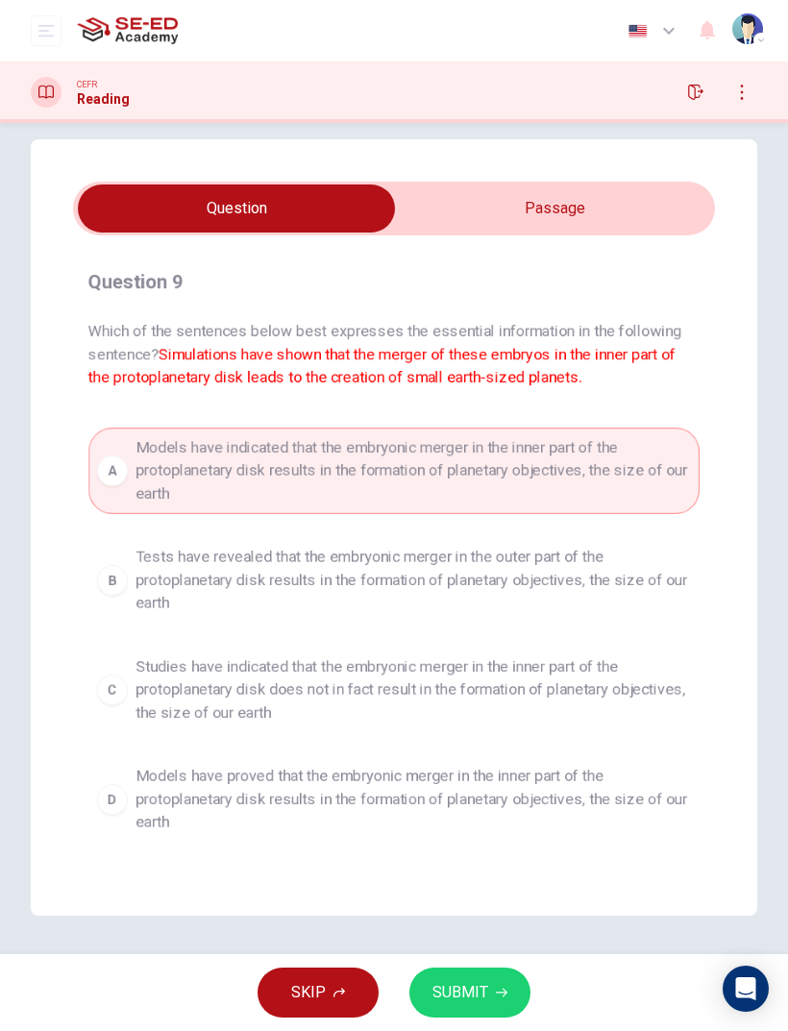
click at [488, 684] on button "SUBMIT" at bounding box center [469, 992] width 121 height 50
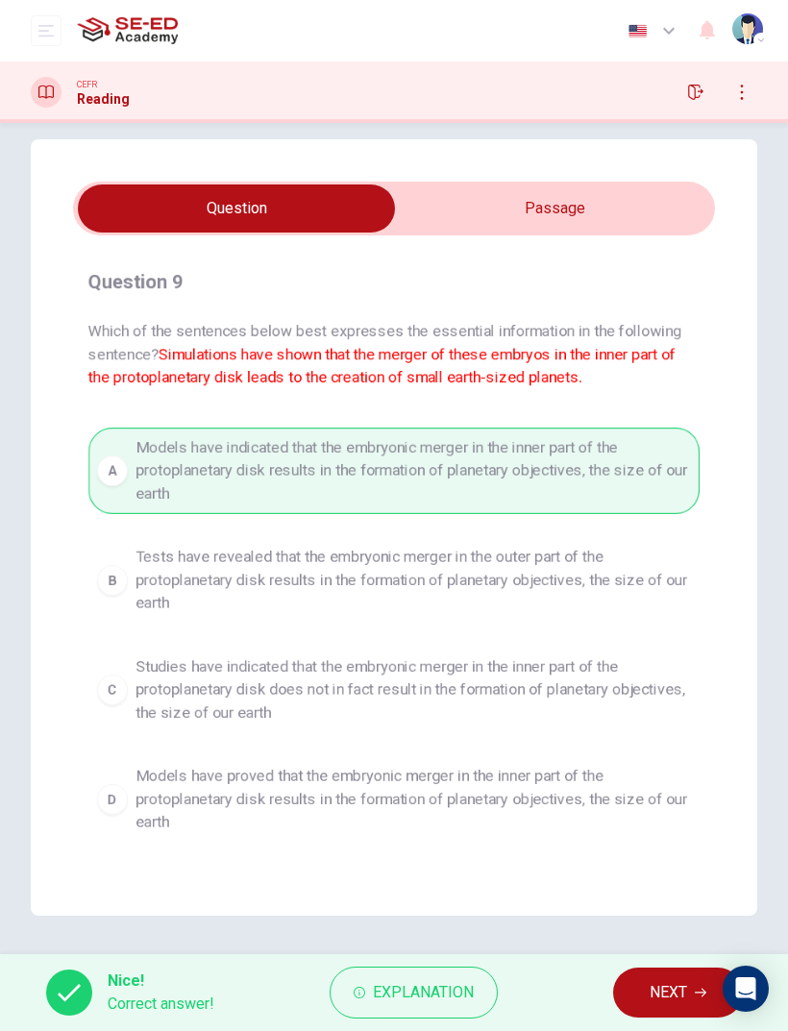
click at [659, 684] on button "NEXT" at bounding box center [678, 992] width 130 height 50
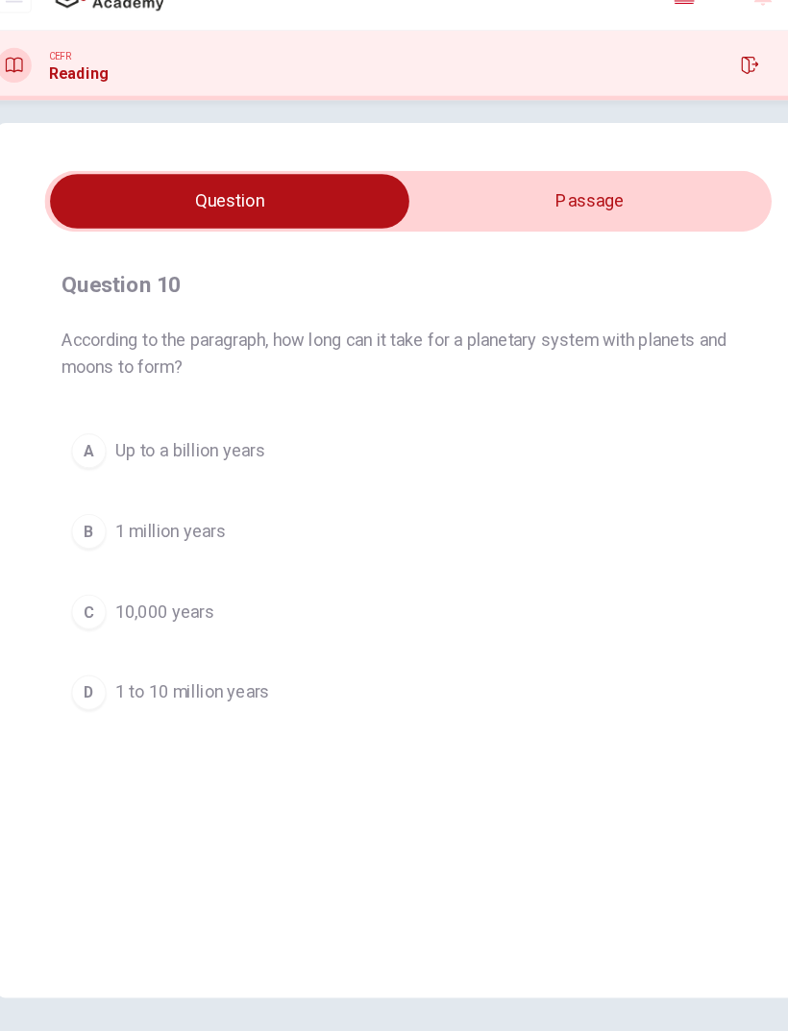
click at [591, 188] on input "checkbox" at bounding box center [236, 212] width 962 height 48
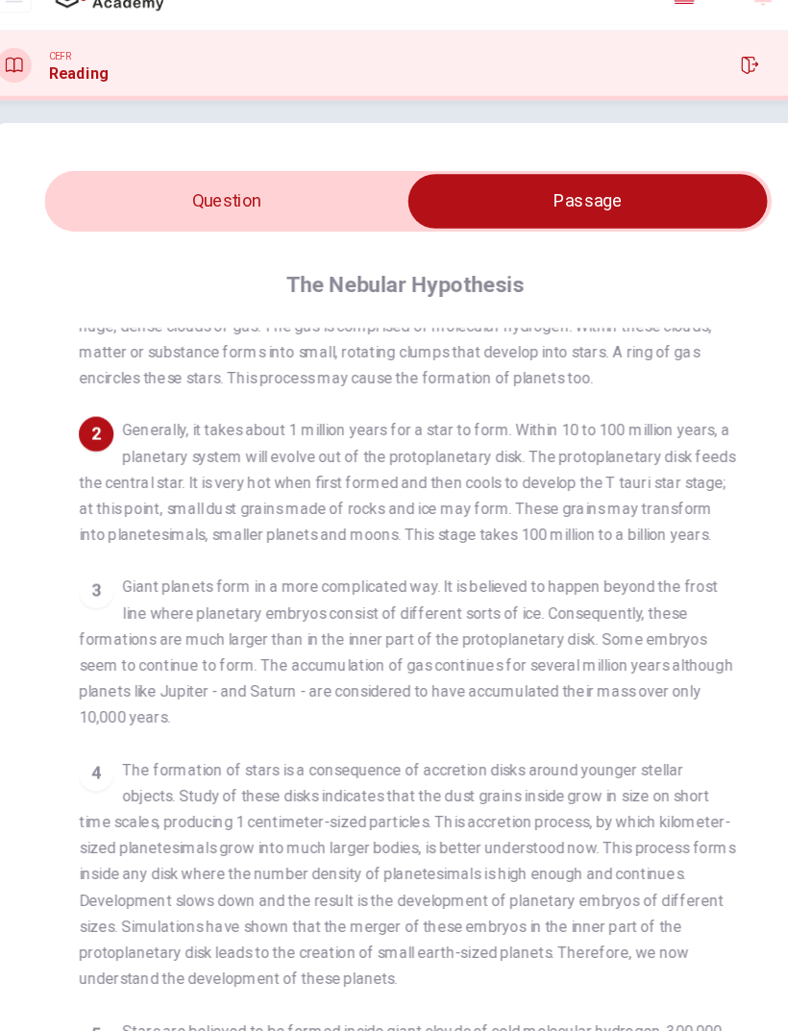
scroll to position [127, 0]
click at [87, 188] on input "checkbox" at bounding box center [552, 212] width 962 height 48
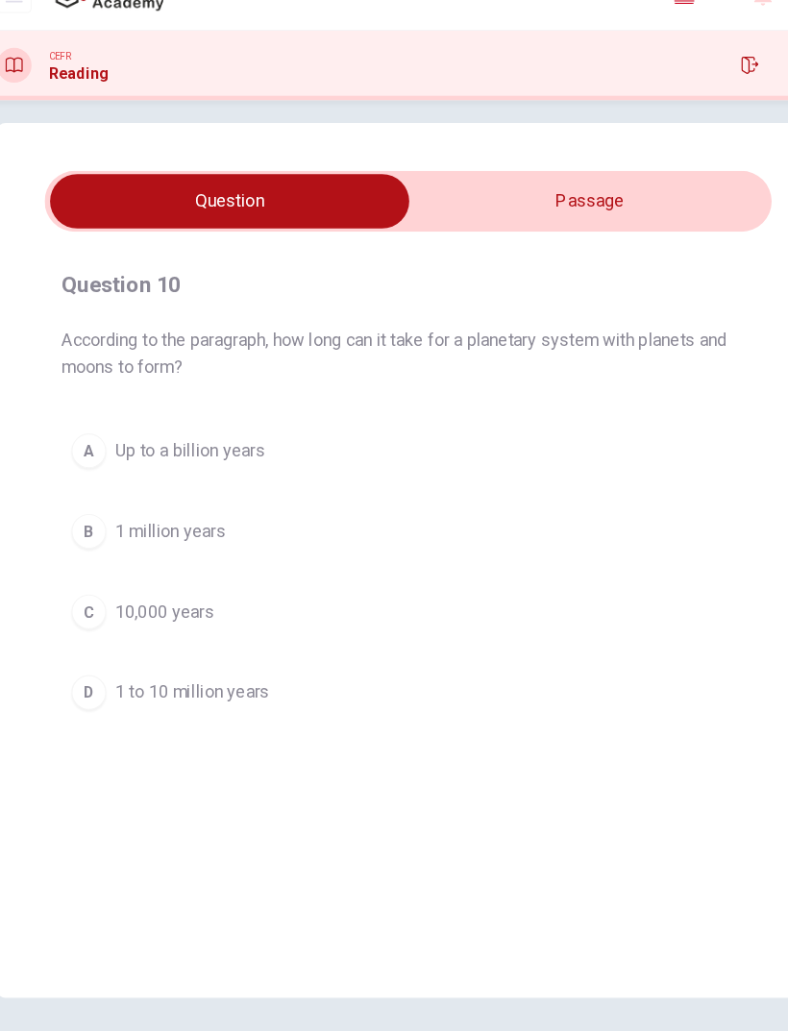
click at [627, 188] on input "checkbox" at bounding box center [236, 212] width 962 height 48
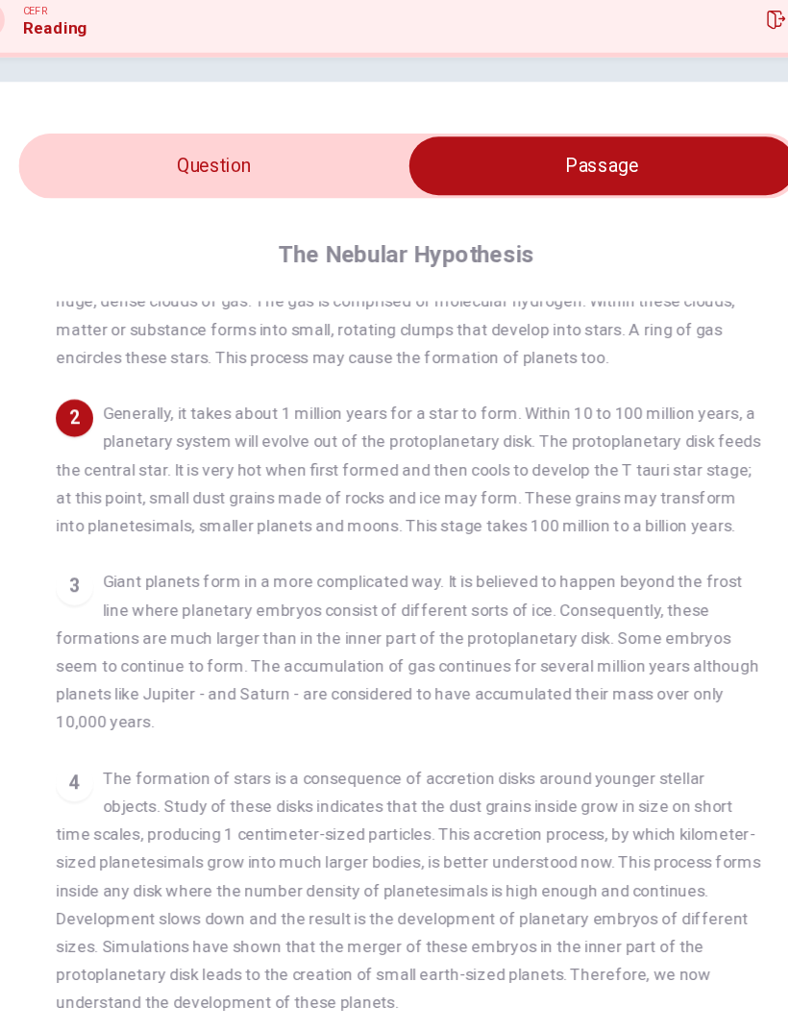
click at [73, 188] on input "checkbox" at bounding box center [552, 212] width 962 height 48
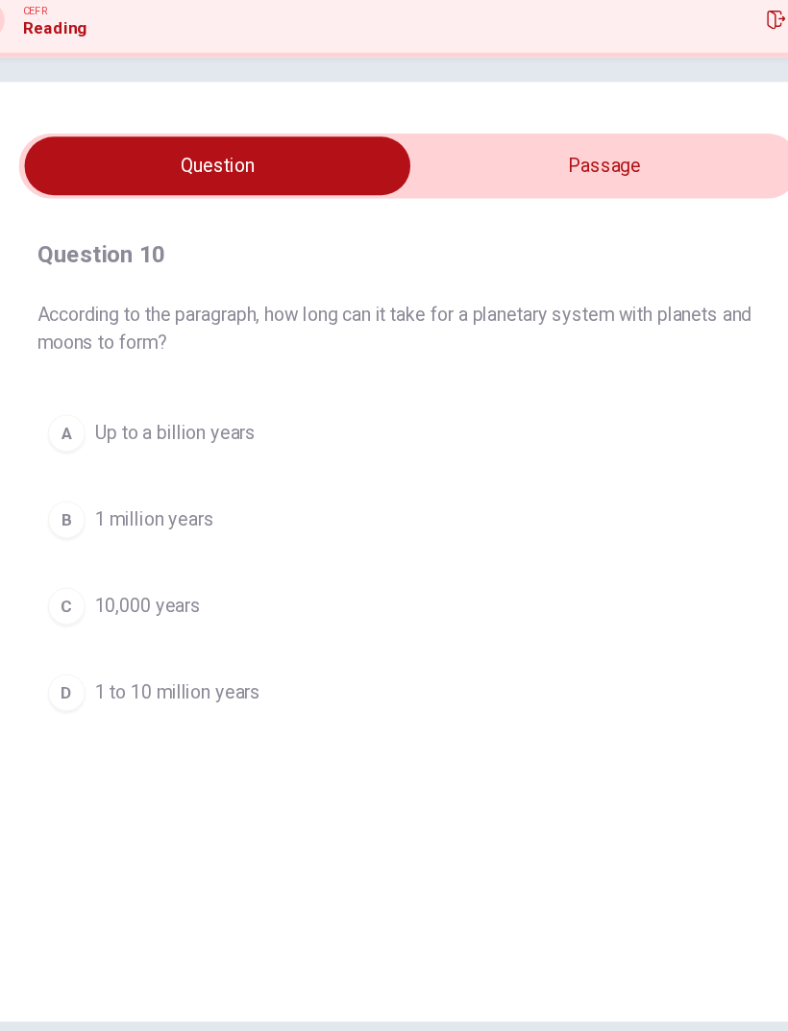
click at [543, 188] on input "checkbox" at bounding box center [236, 212] width 962 height 48
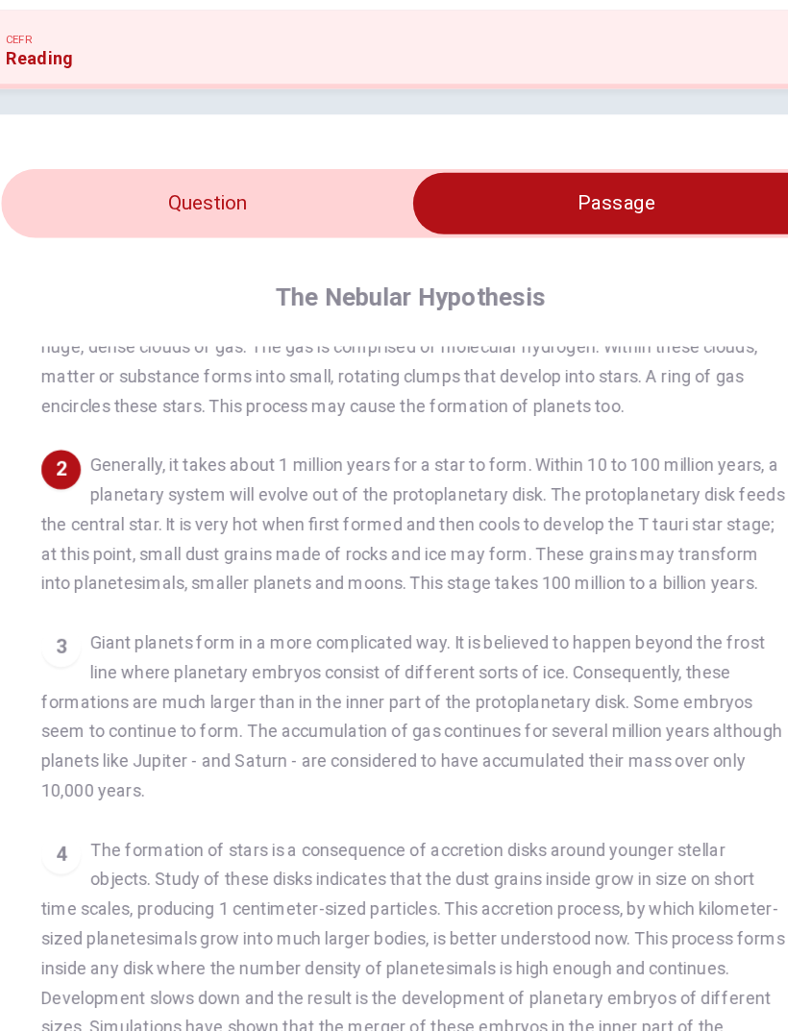
click at [71, 188] on input "checkbox" at bounding box center [552, 212] width 962 height 48
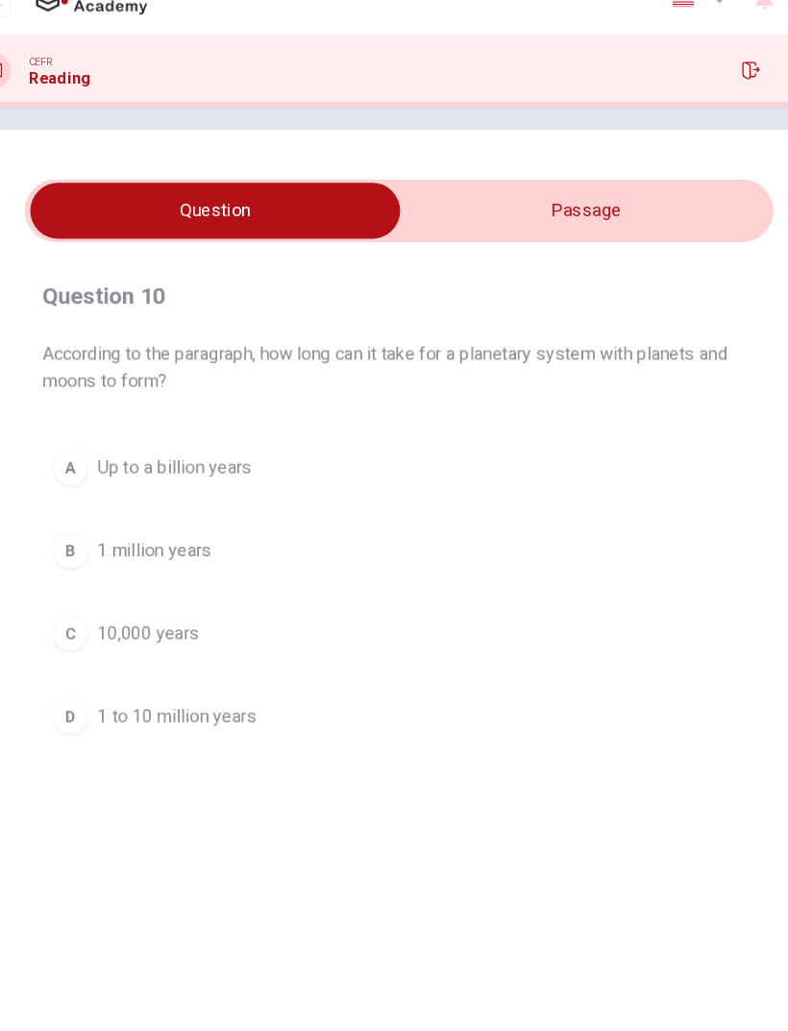
scroll to position [7, 0]
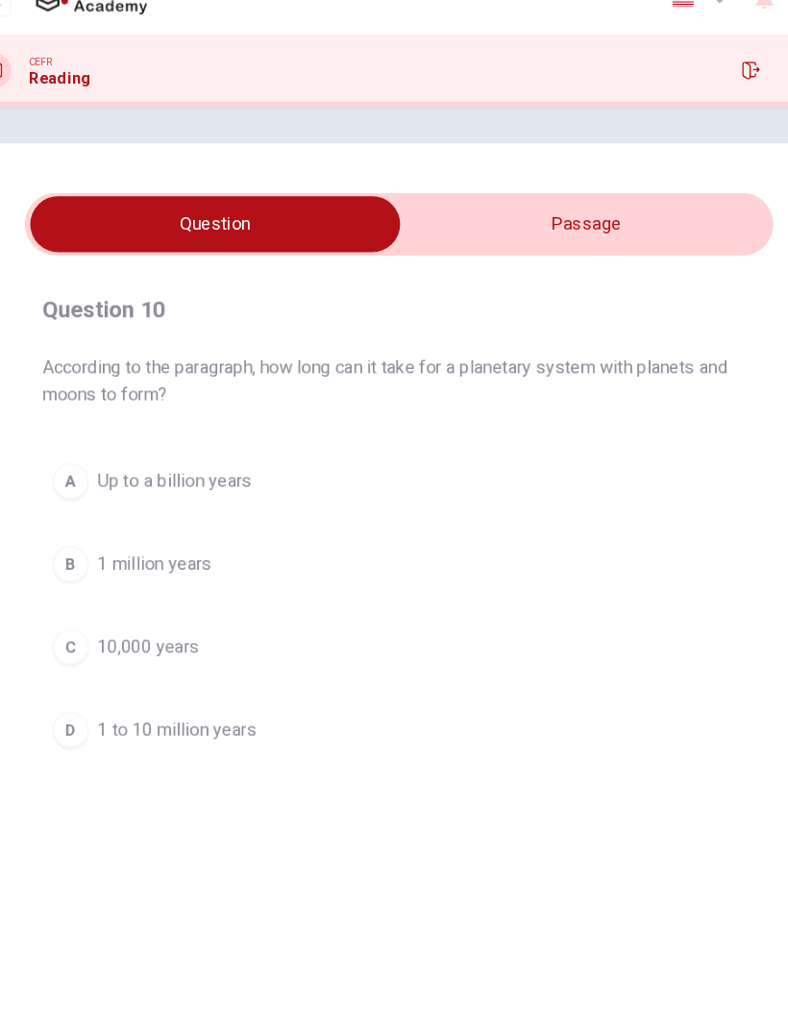
click at [618, 200] on input "checkbox" at bounding box center [236, 224] width 962 height 48
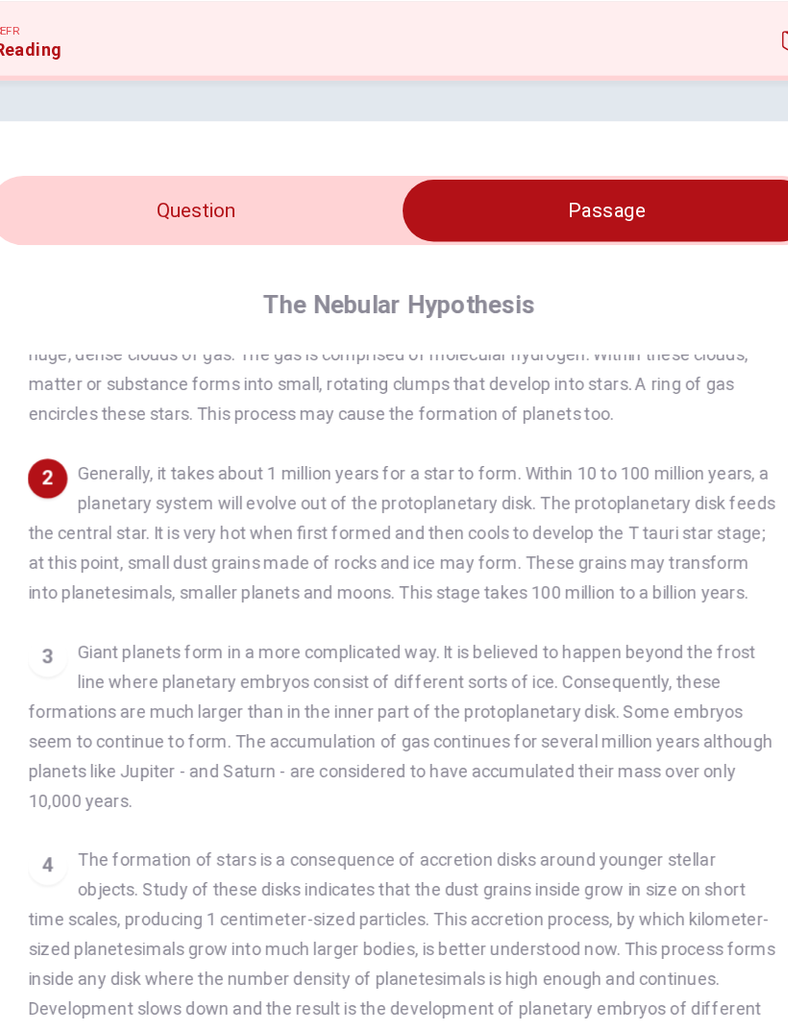
click at [147, 200] on input "checkbox" at bounding box center [552, 224] width 962 height 48
checkbox input "false"
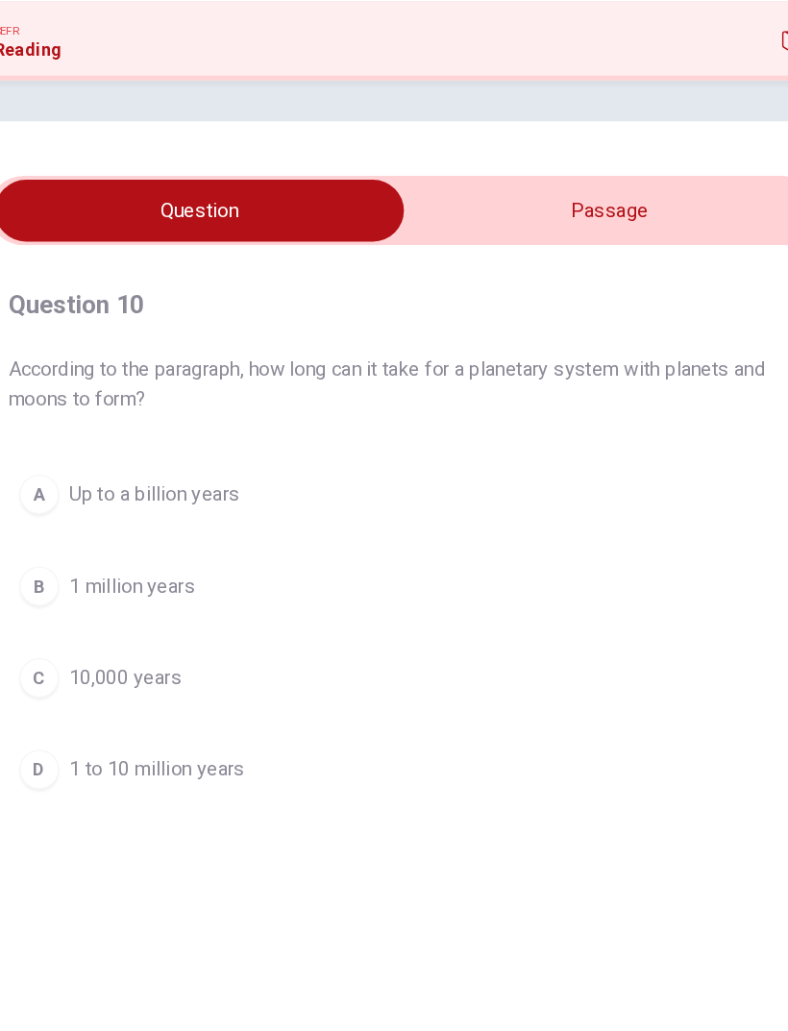
click at [135, 432] on span "Up to a billion years" at bounding box center [201, 443] width 133 height 23
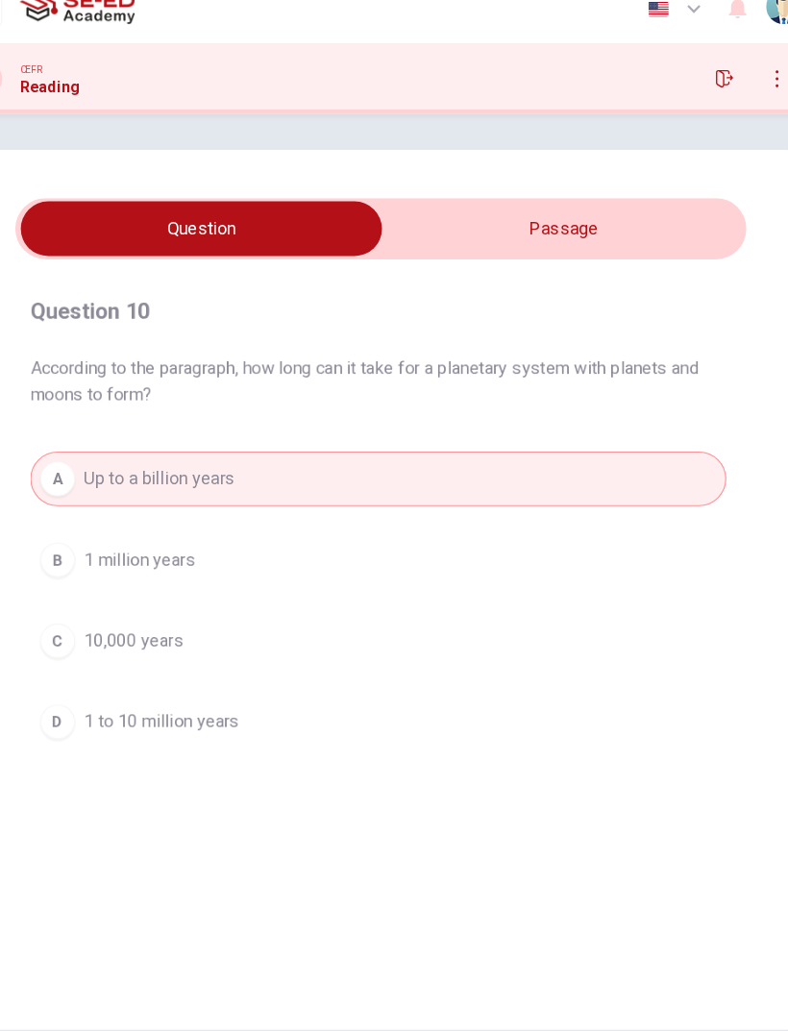
scroll to position [0, 0]
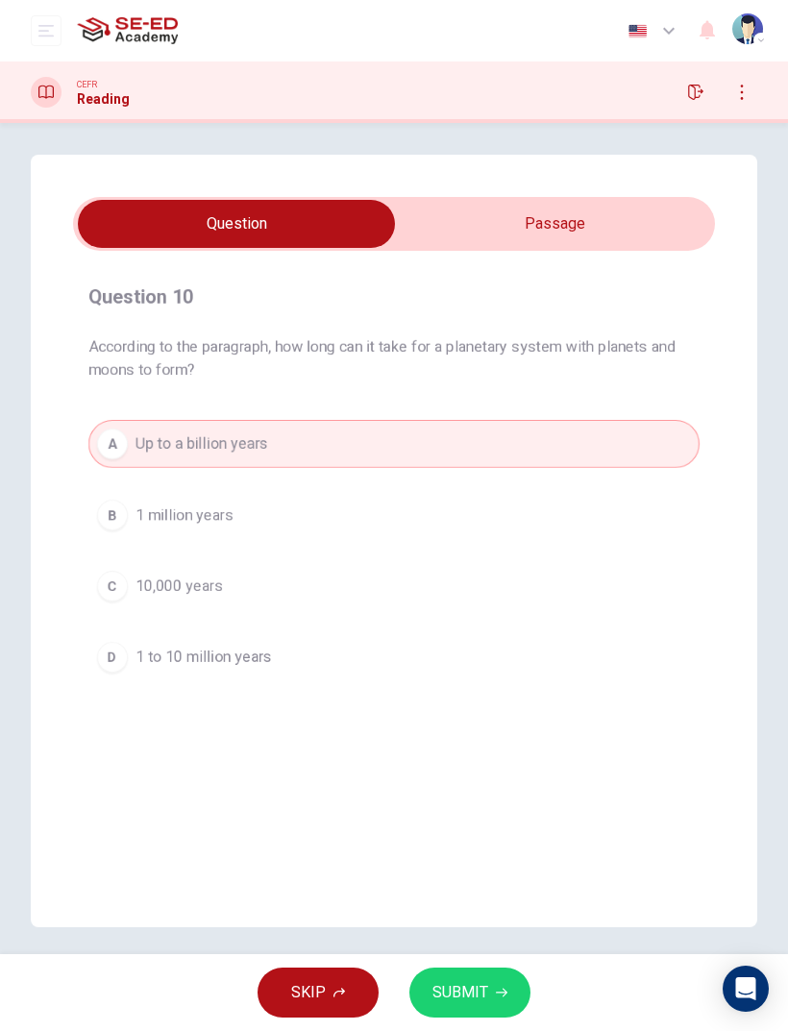
click at [493, 684] on button "SUBMIT" at bounding box center [469, 992] width 121 height 50
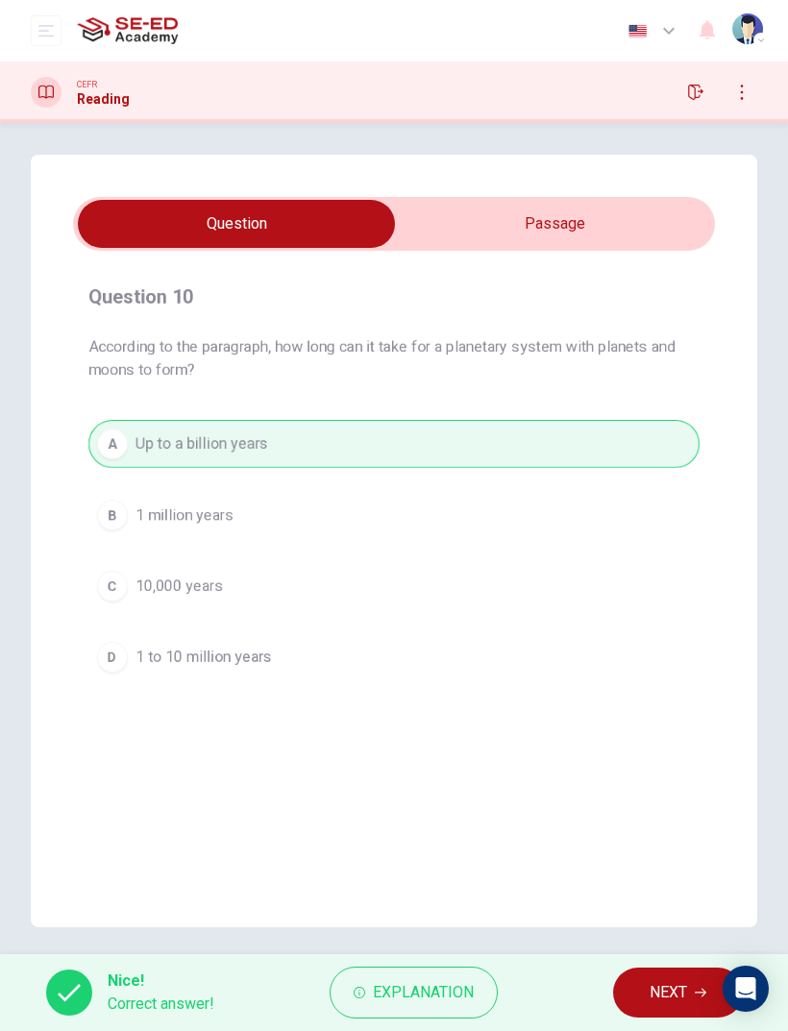
click at [672, 684] on span "NEXT" at bounding box center [667, 992] width 37 height 27
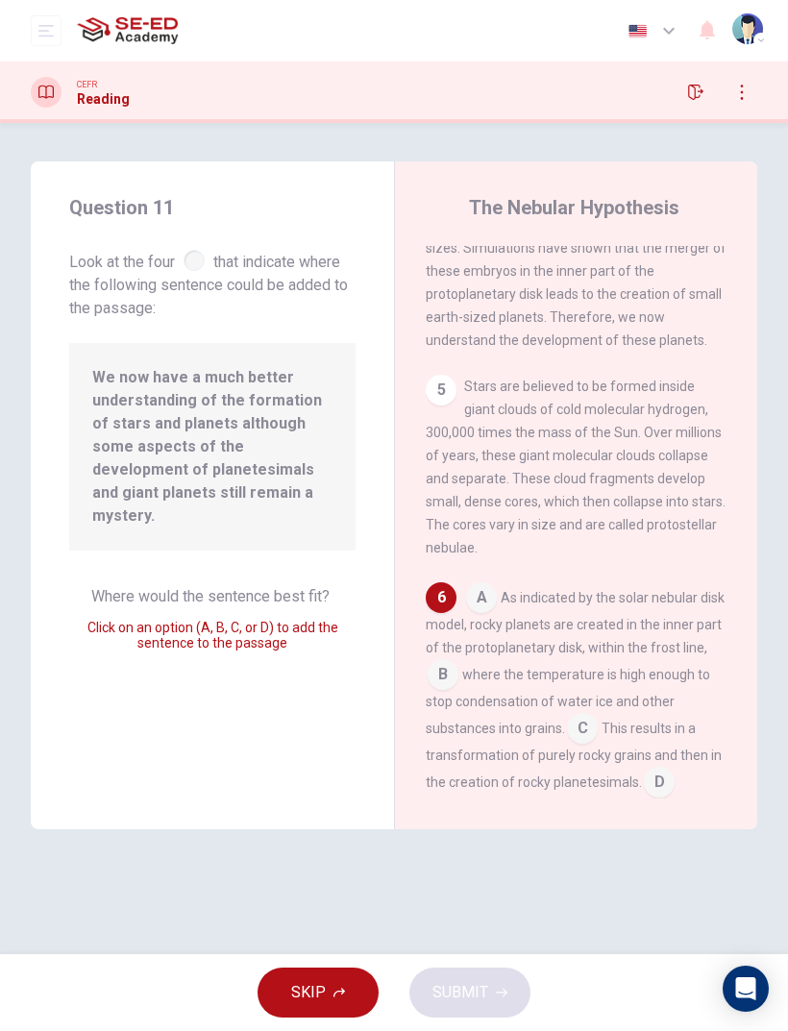
scroll to position [1230, 0]
click at [475, 585] on input at bounding box center [481, 600] width 31 height 31
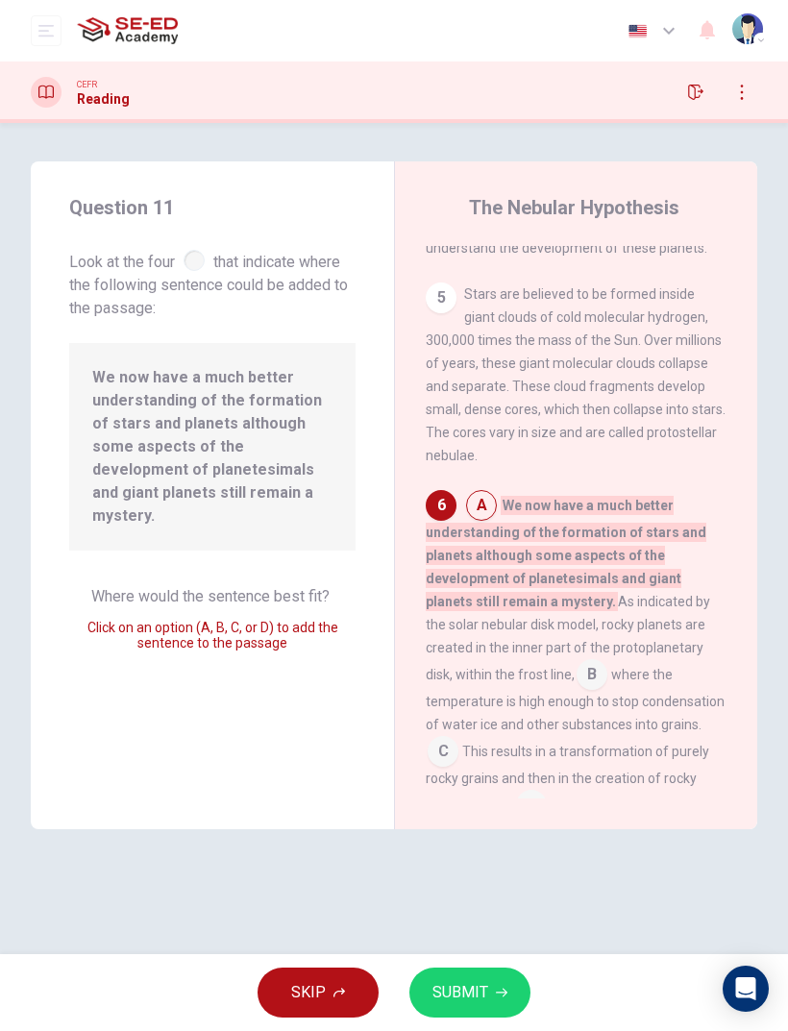
scroll to position [1323, 0]
click at [576, 662] on input at bounding box center [591, 677] width 31 height 31
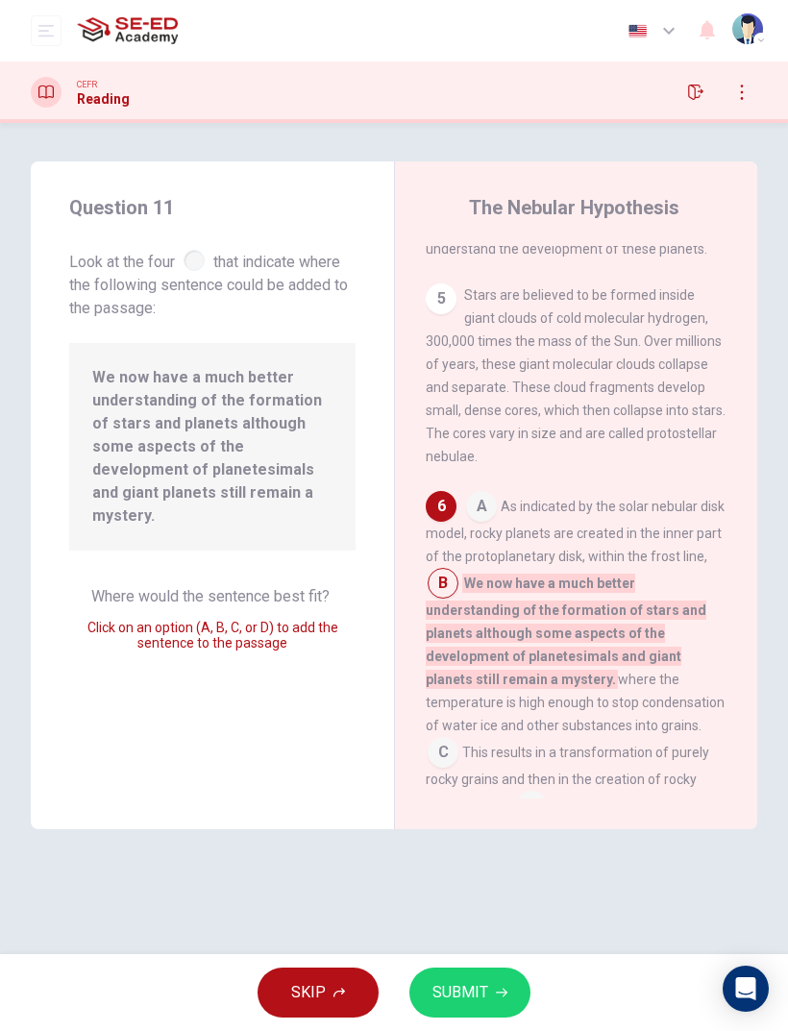
click at [458, 684] on span "C" at bounding box center [442, 752] width 31 height 31
click at [584, 684] on div "A As indicated by the solar nebular disk model, rocky planets are created in th…" at bounding box center [576, 656] width 302 height 330
click at [458, 684] on span "C" at bounding box center [442, 752] width 31 height 31
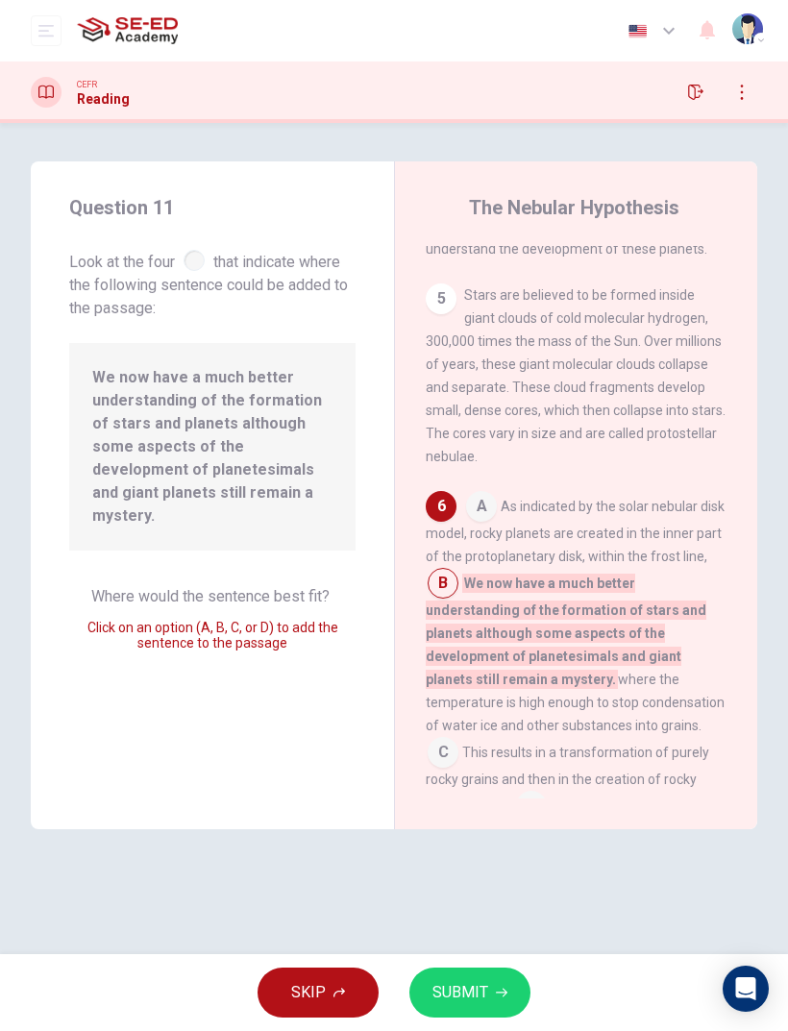
click at [458, 684] on input at bounding box center [442, 754] width 31 height 31
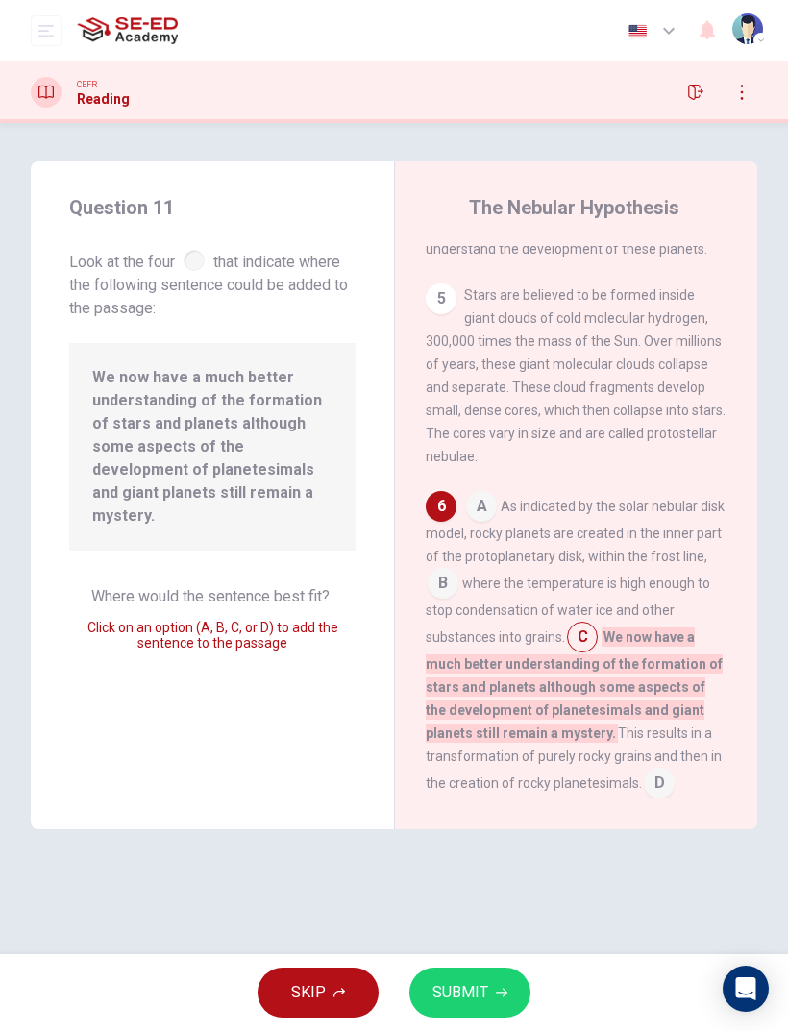
click at [672, 684] on input at bounding box center [659, 784] width 31 height 31
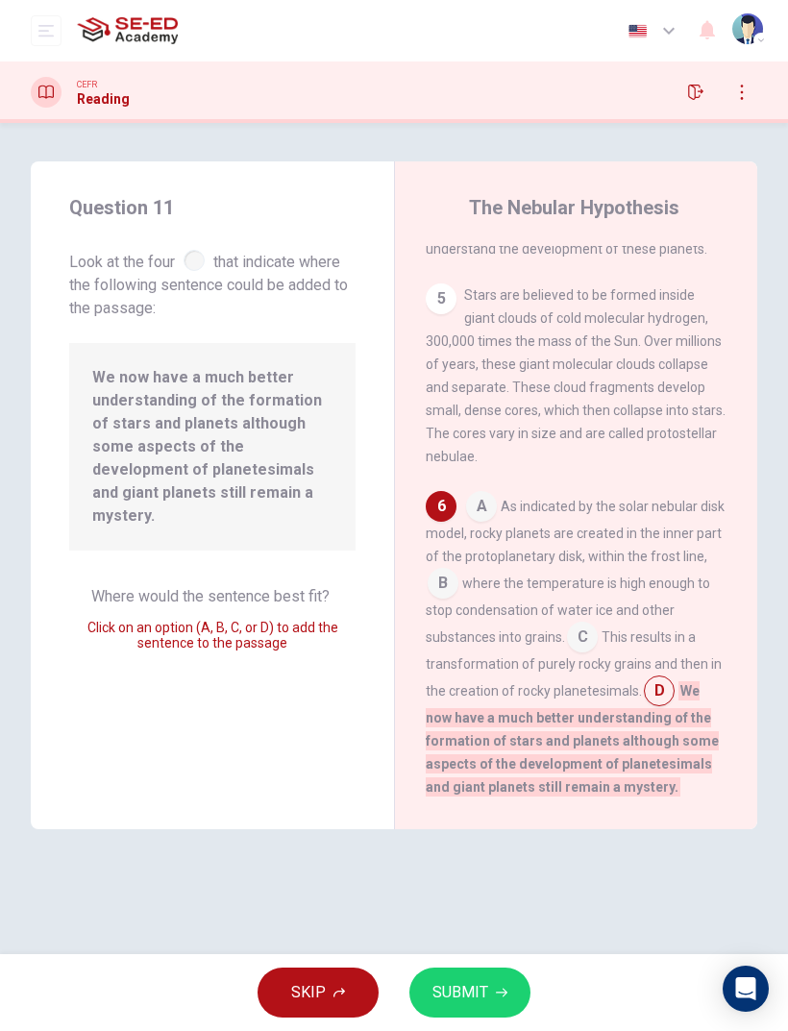
click at [593, 623] on input at bounding box center [582, 638] width 31 height 31
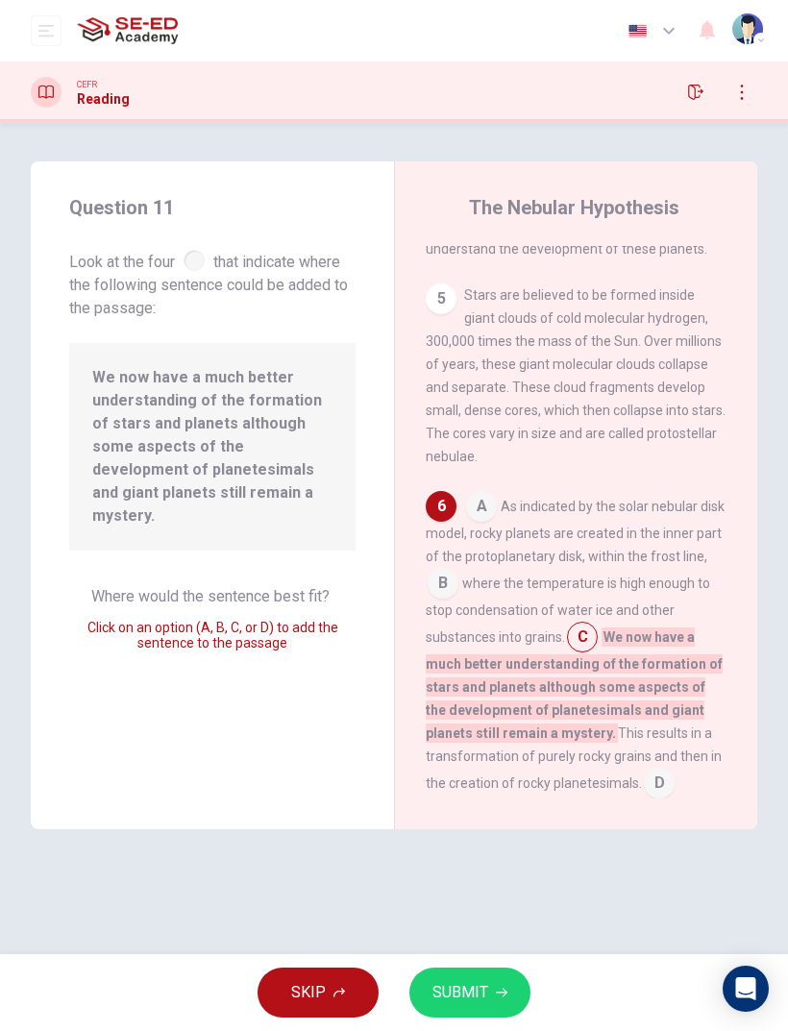
click at [490, 684] on button "SUBMIT" at bounding box center [469, 992] width 121 height 50
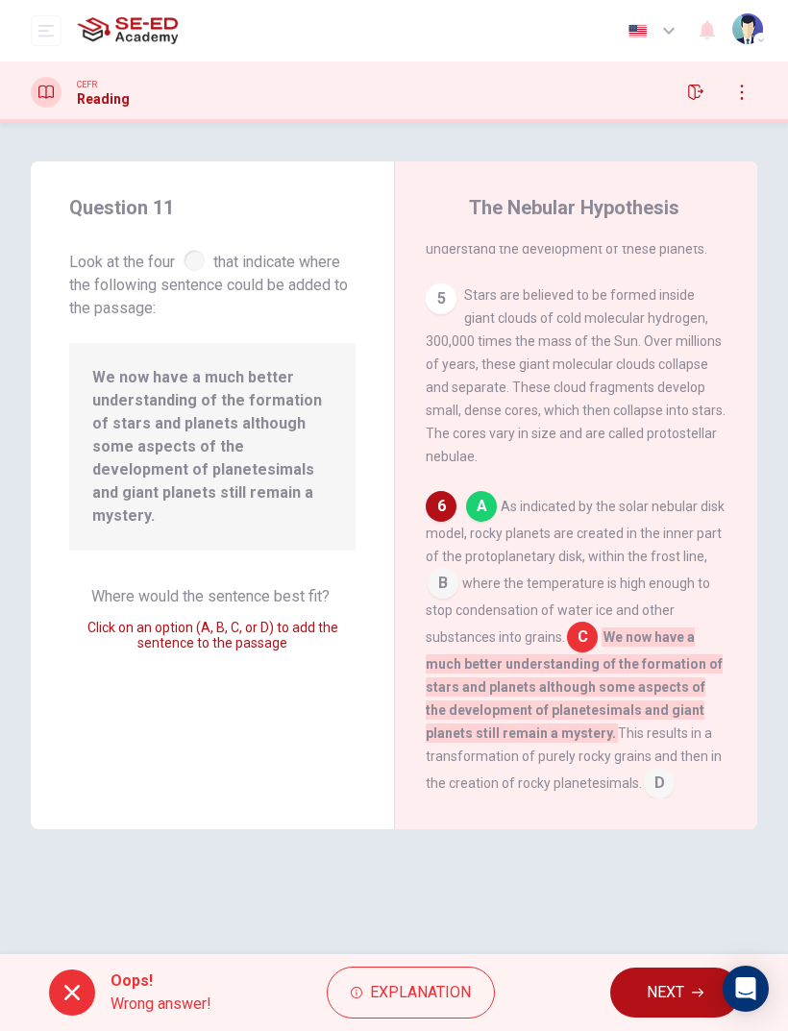
click at [668, 684] on span "NEXT" at bounding box center [664, 992] width 37 height 27
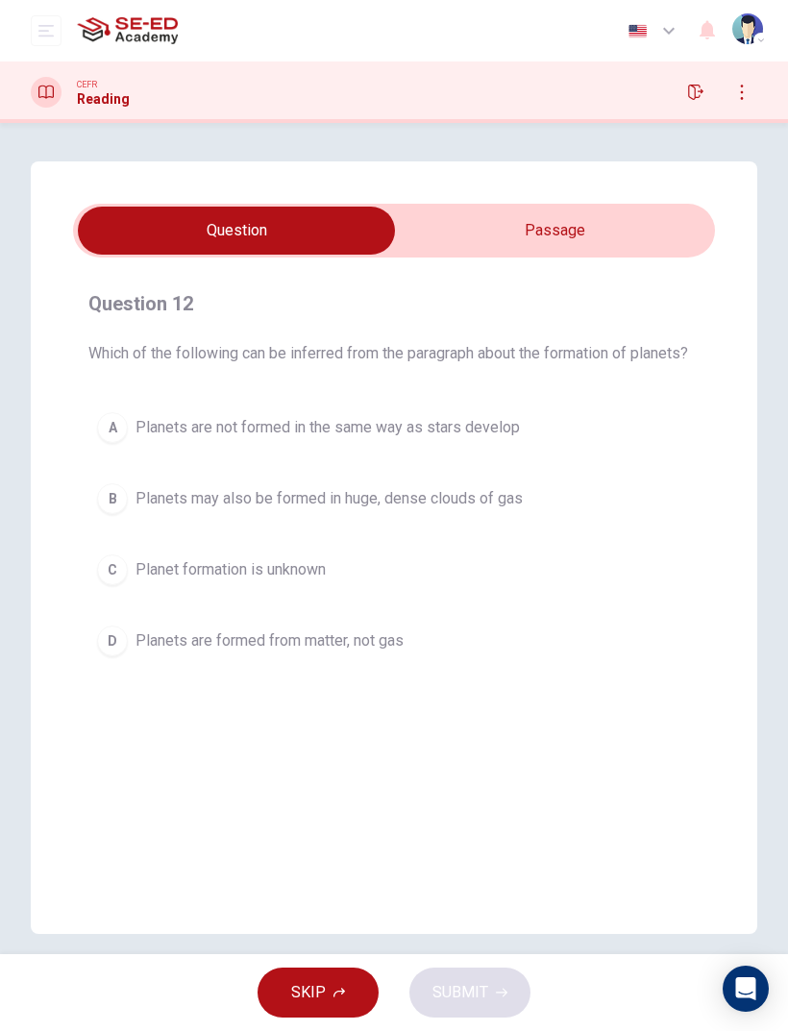
click at [631, 234] on input "checkbox" at bounding box center [236, 231] width 962 height 48
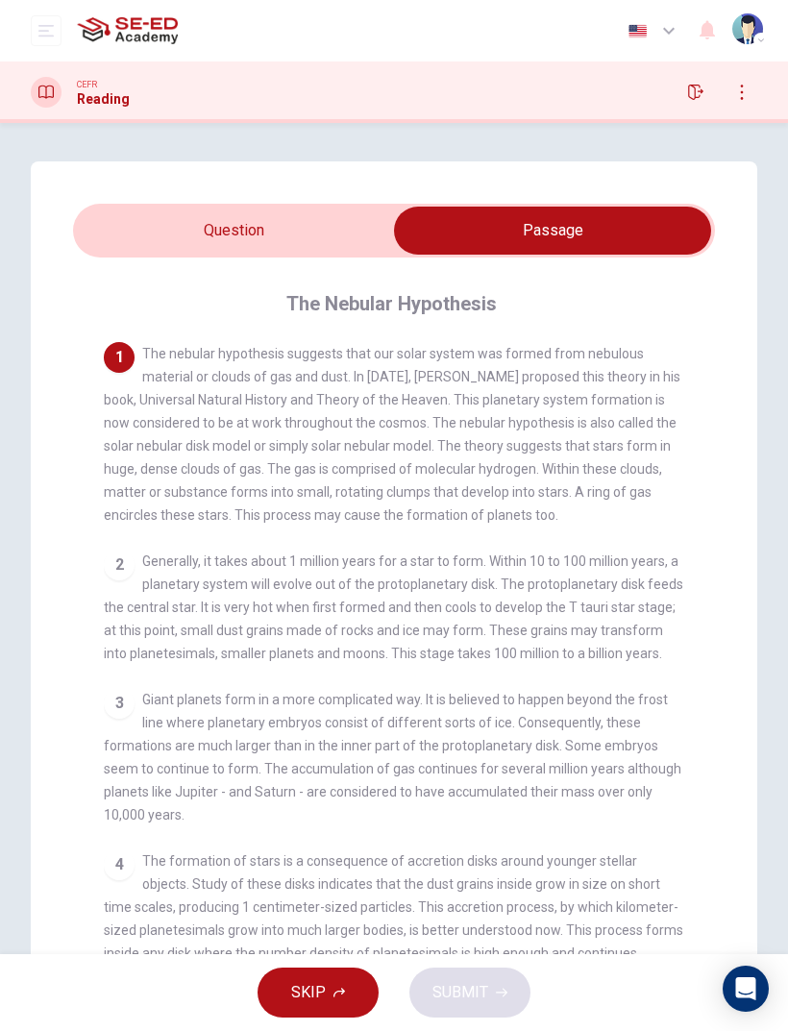
click at [337, 246] on input "checkbox" at bounding box center [552, 231] width 962 height 48
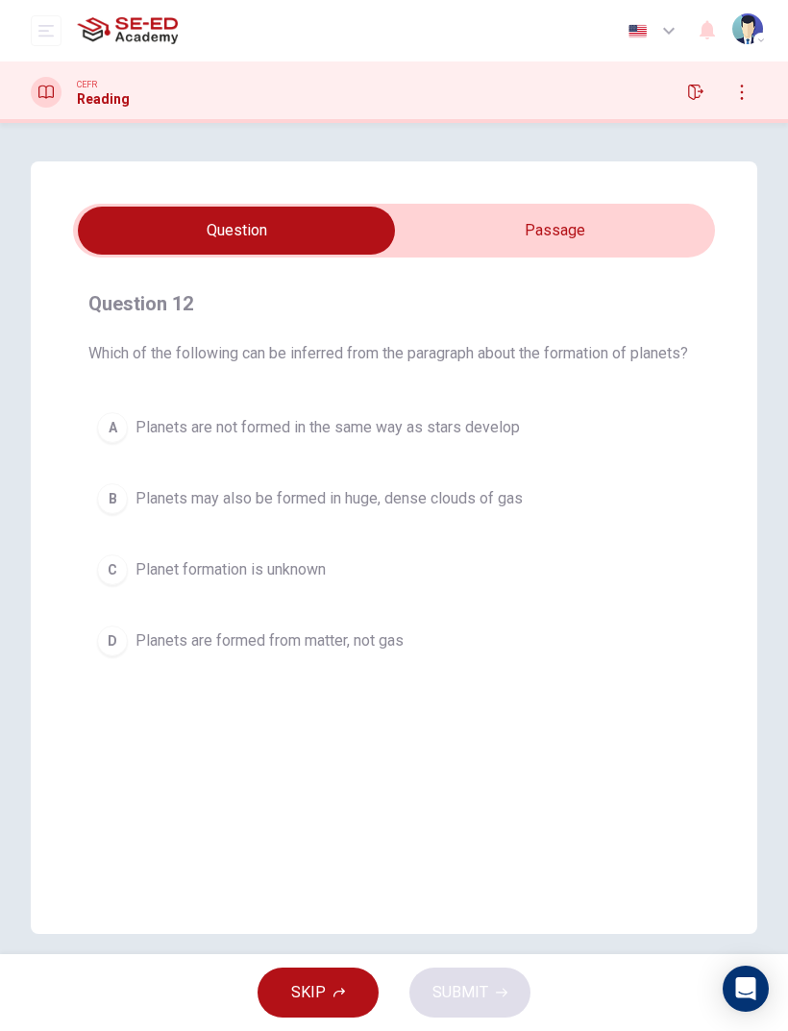
click at [615, 226] on input "checkbox" at bounding box center [236, 231] width 962 height 48
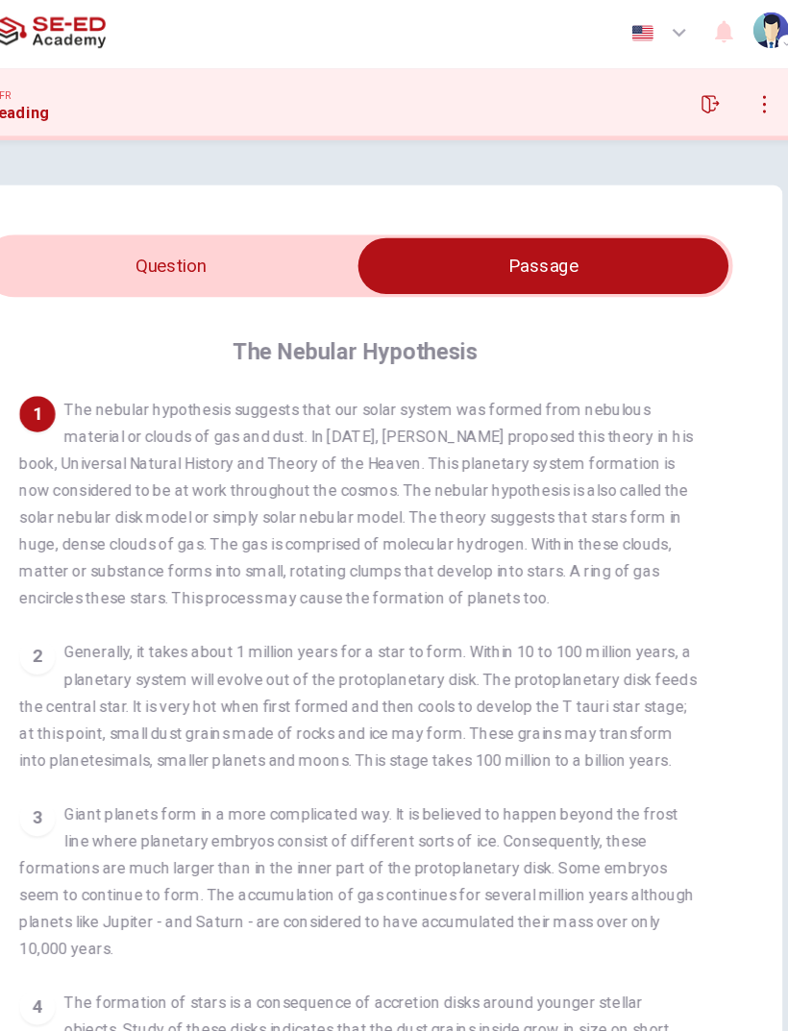
click at [255, 225] on input "checkbox" at bounding box center [552, 231] width 962 height 48
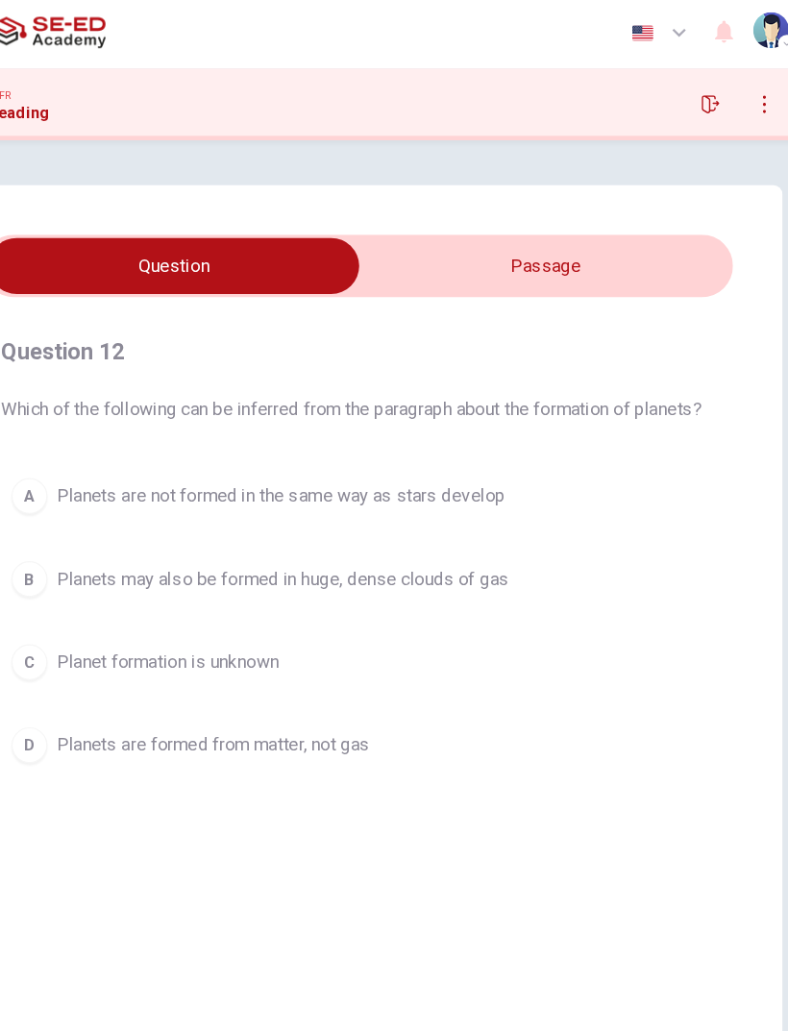
click at [532, 224] on input "checkbox" at bounding box center [236, 231] width 962 height 48
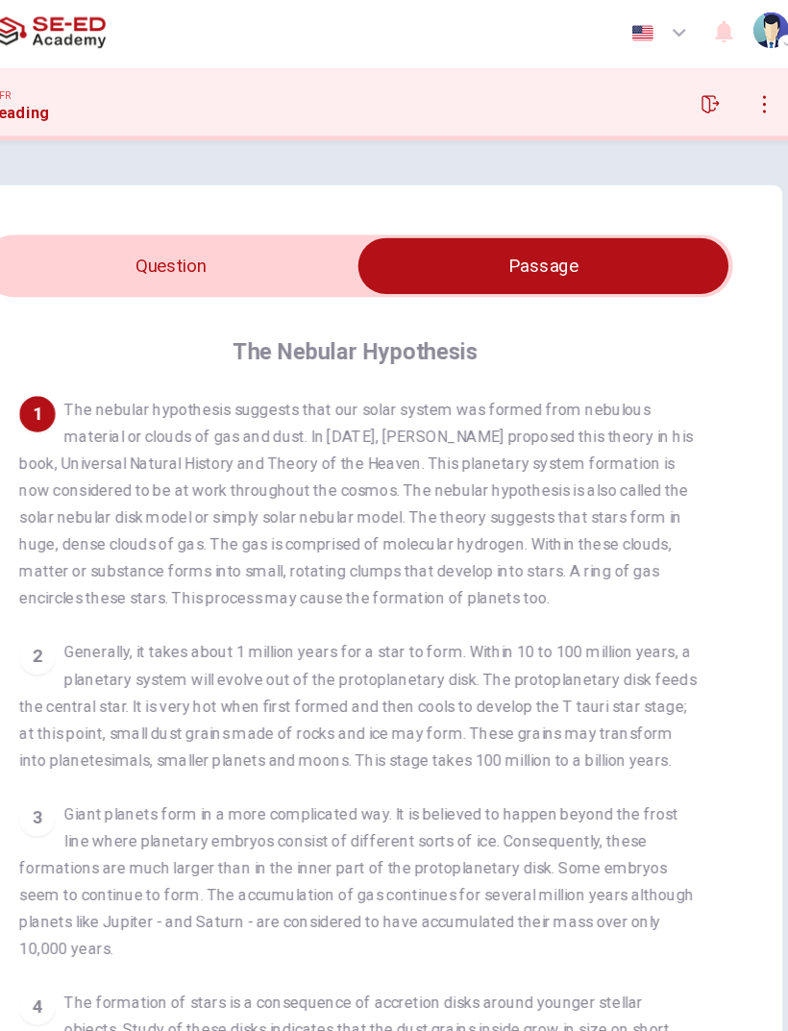
click at [282, 221] on input "checkbox" at bounding box center [552, 231] width 962 height 48
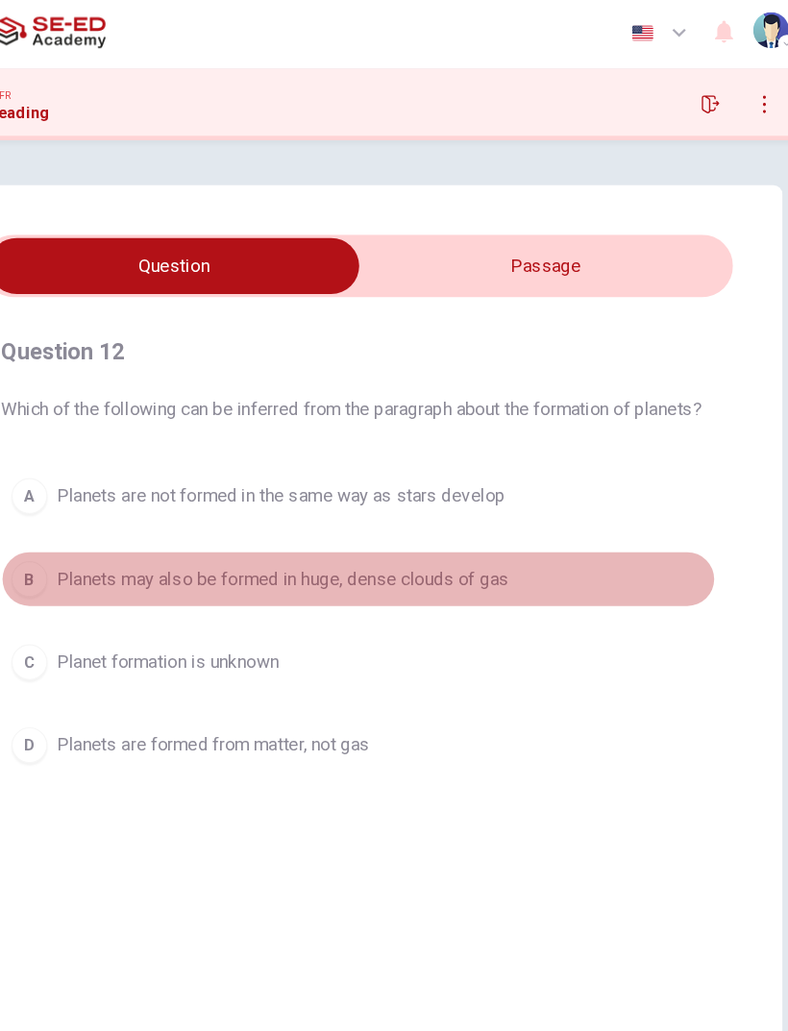
click at [372, 510] on span "Planets may also be formed in huge, dense clouds of gas" at bounding box center [328, 498] width 387 height 23
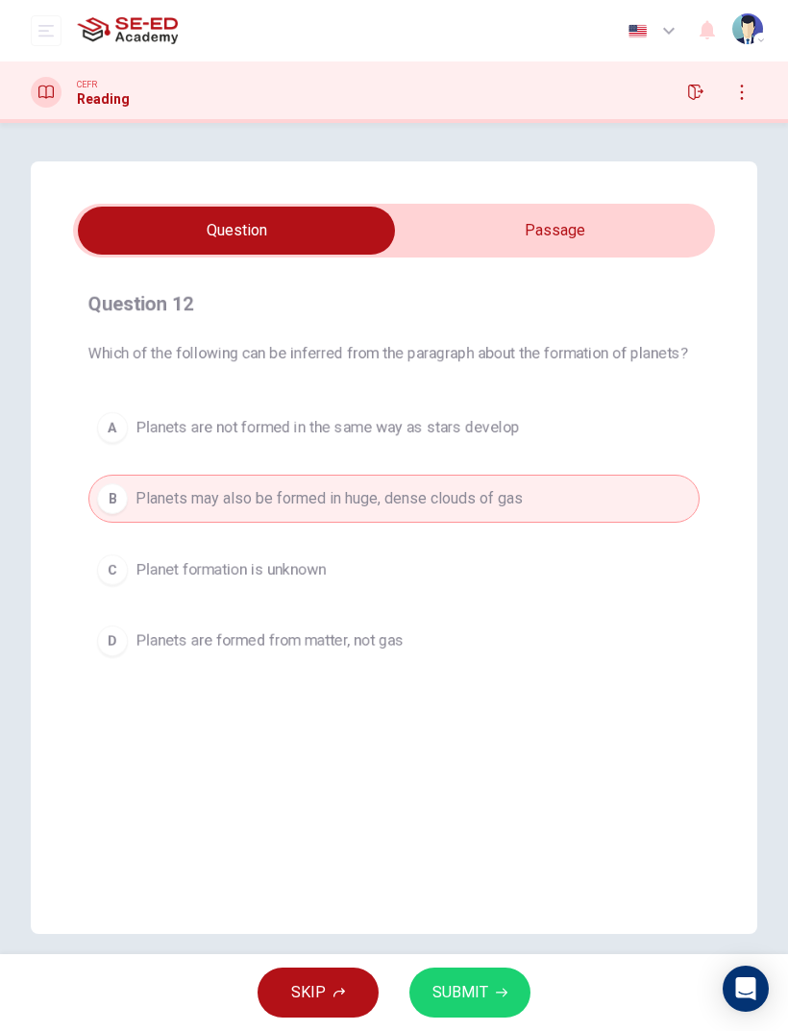
click at [481, 684] on span "SUBMIT" at bounding box center [460, 992] width 56 height 27
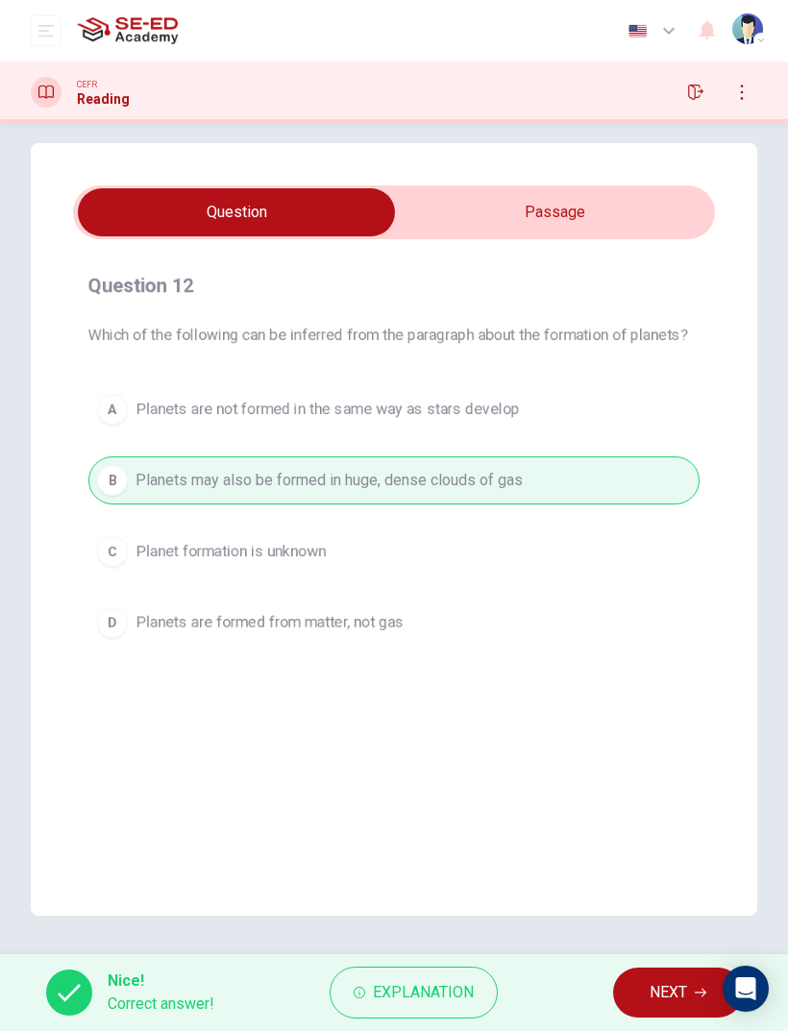
scroll to position [18, 0]
click at [667, 684] on span "NEXT" at bounding box center [667, 992] width 37 height 27
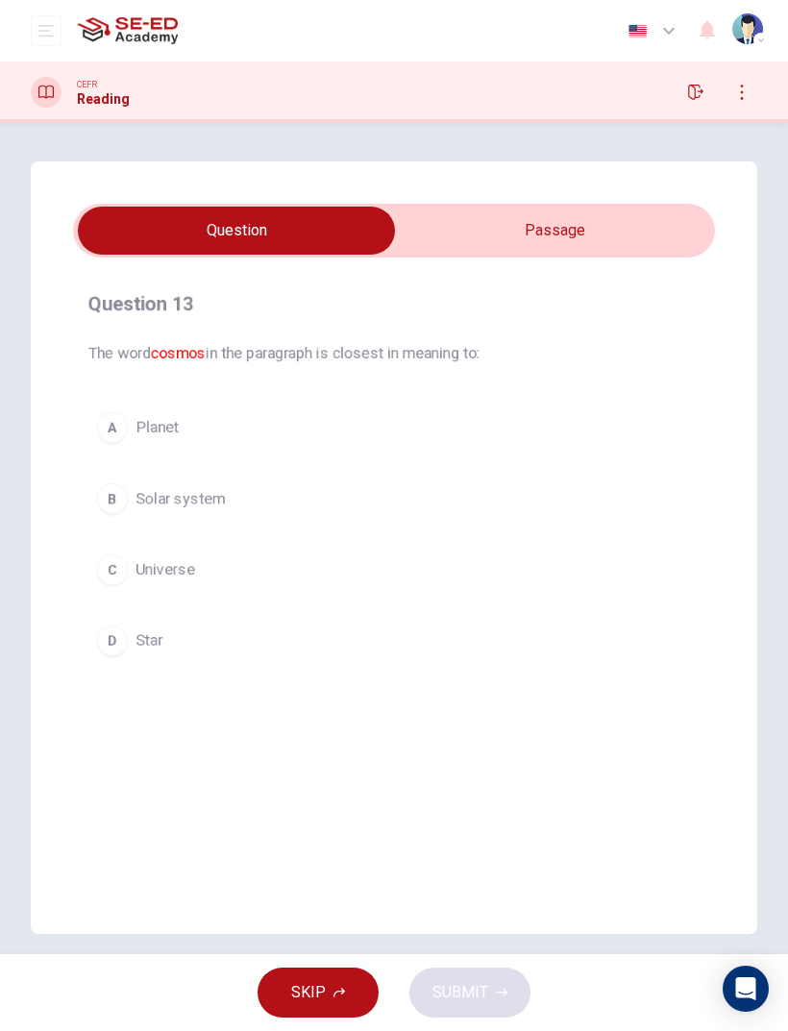
scroll to position [0, 0]
click at [636, 243] on input "checkbox" at bounding box center [236, 231] width 962 height 48
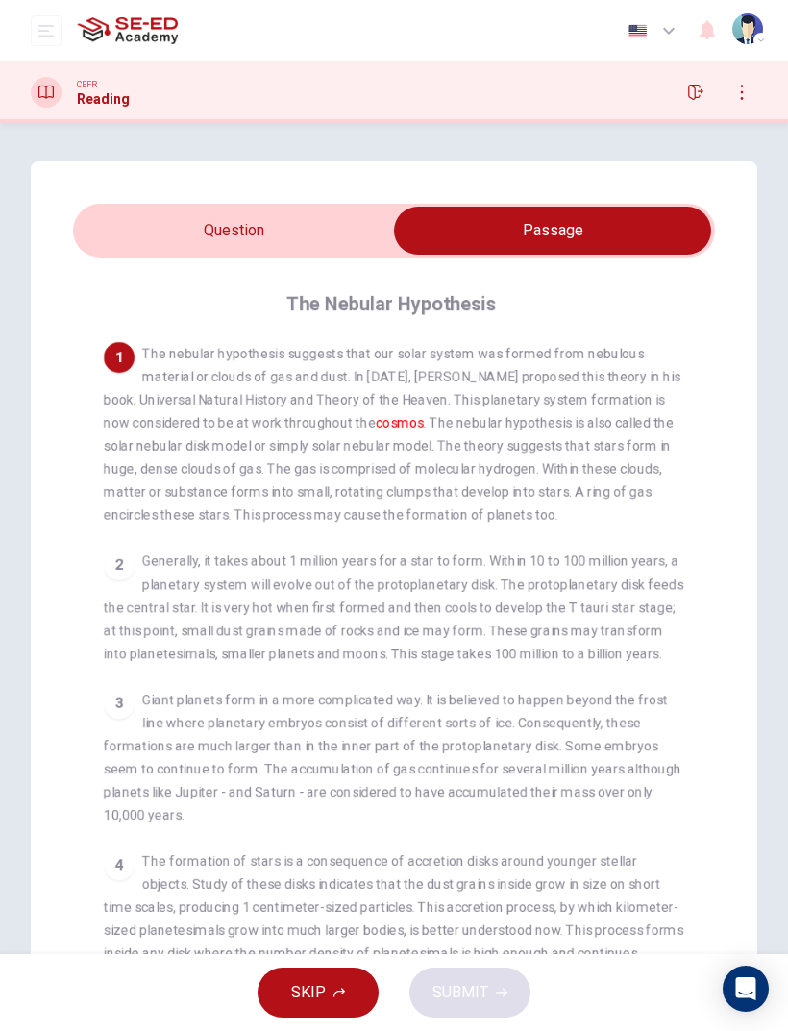
click at [357, 228] on input "checkbox" at bounding box center [552, 231] width 962 height 48
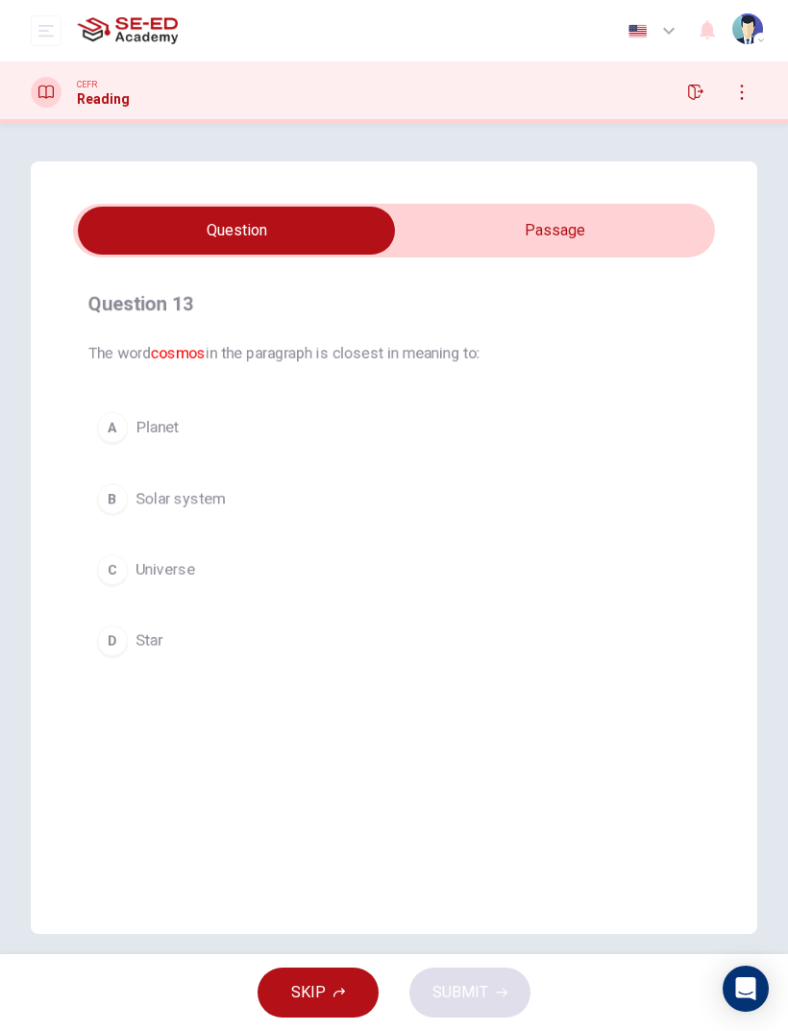
click at [600, 223] on input "checkbox" at bounding box center [236, 231] width 962 height 48
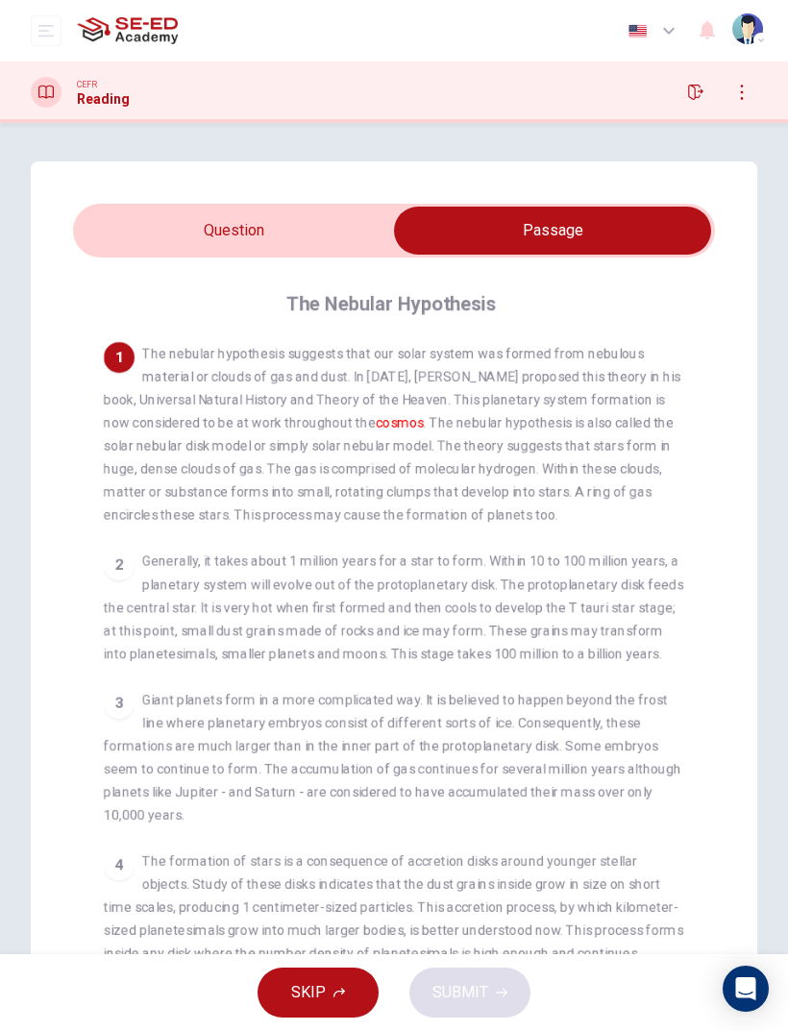
click at [283, 246] on input "checkbox" at bounding box center [552, 231] width 962 height 48
checkbox input "false"
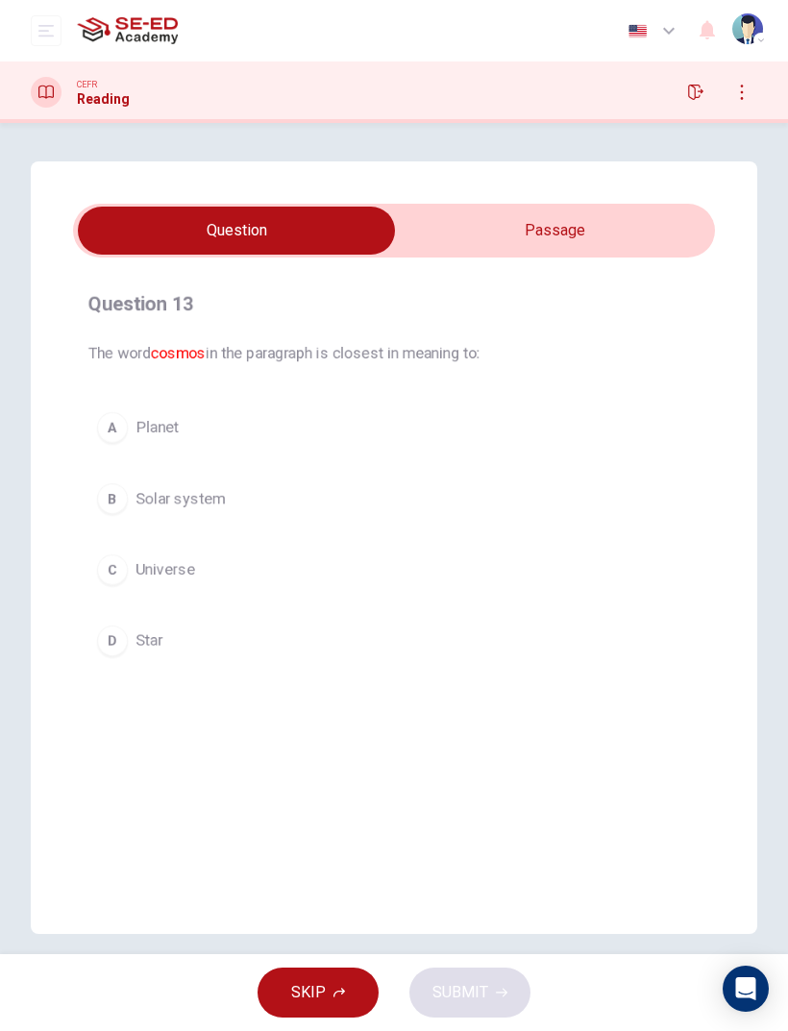
click at [397, 580] on button "C Universe" at bounding box center [393, 570] width 611 height 48
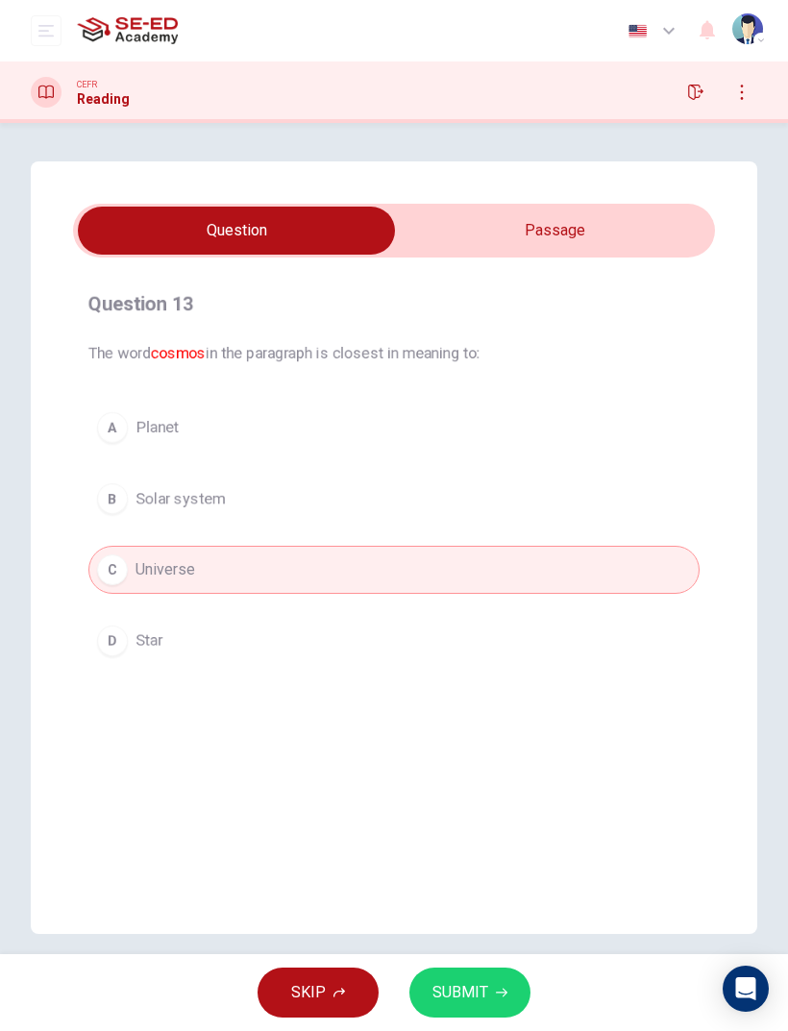
click at [463, 684] on span "SUBMIT" at bounding box center [460, 992] width 56 height 27
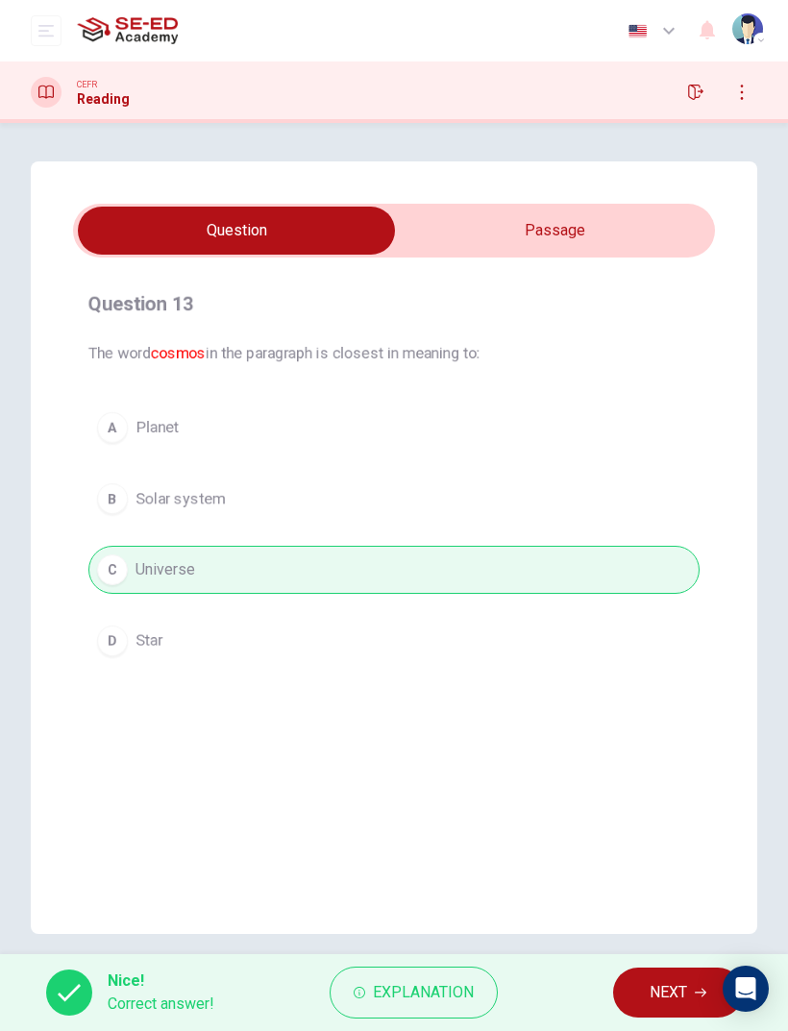
click at [668, 684] on span "NEXT" at bounding box center [667, 992] width 37 height 27
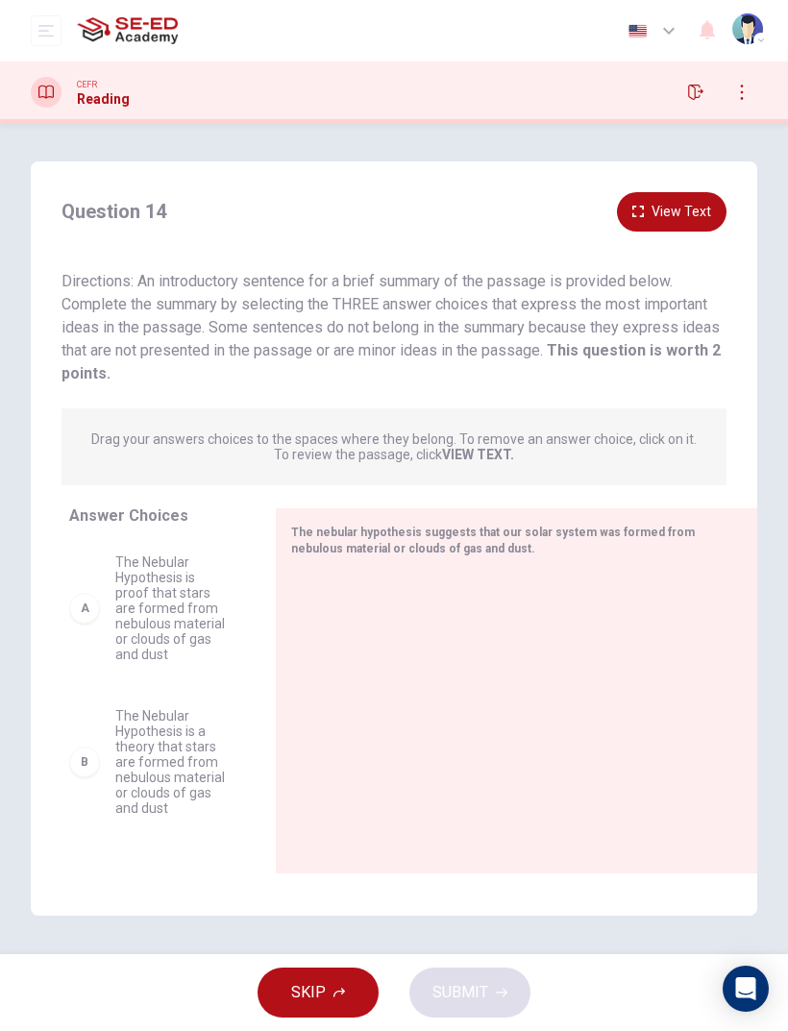
click at [686, 227] on button "View Text" at bounding box center [671, 211] width 109 height 39
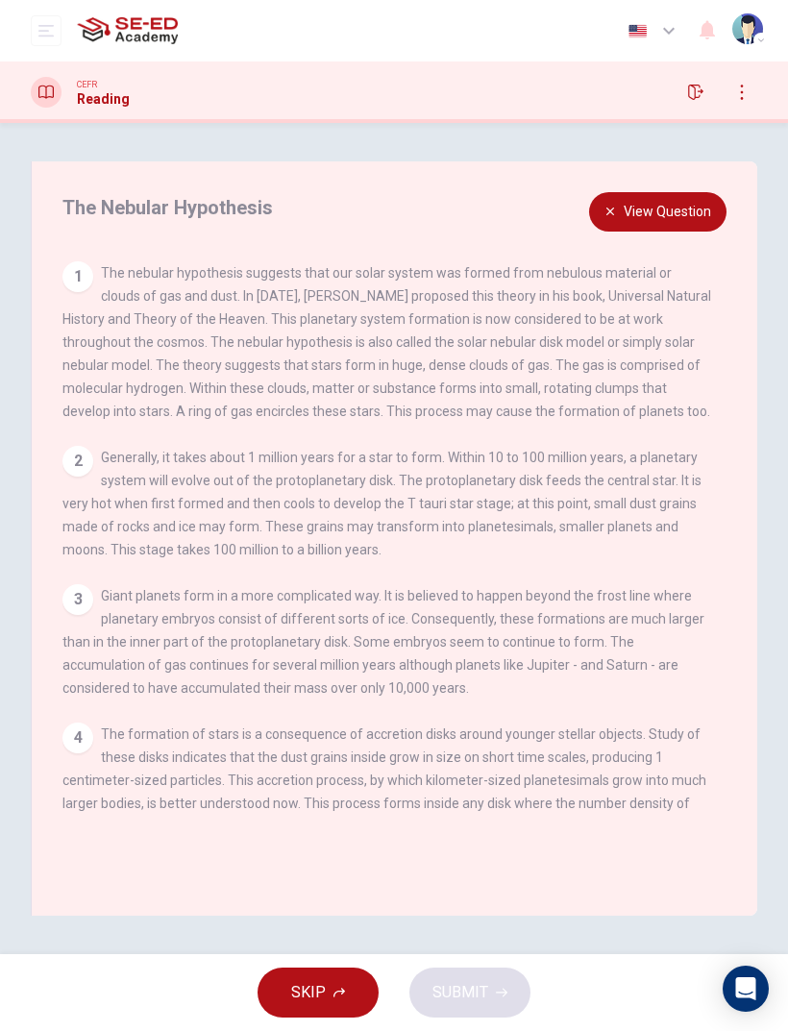
click at [701, 211] on button "View Question" at bounding box center [657, 211] width 137 height 39
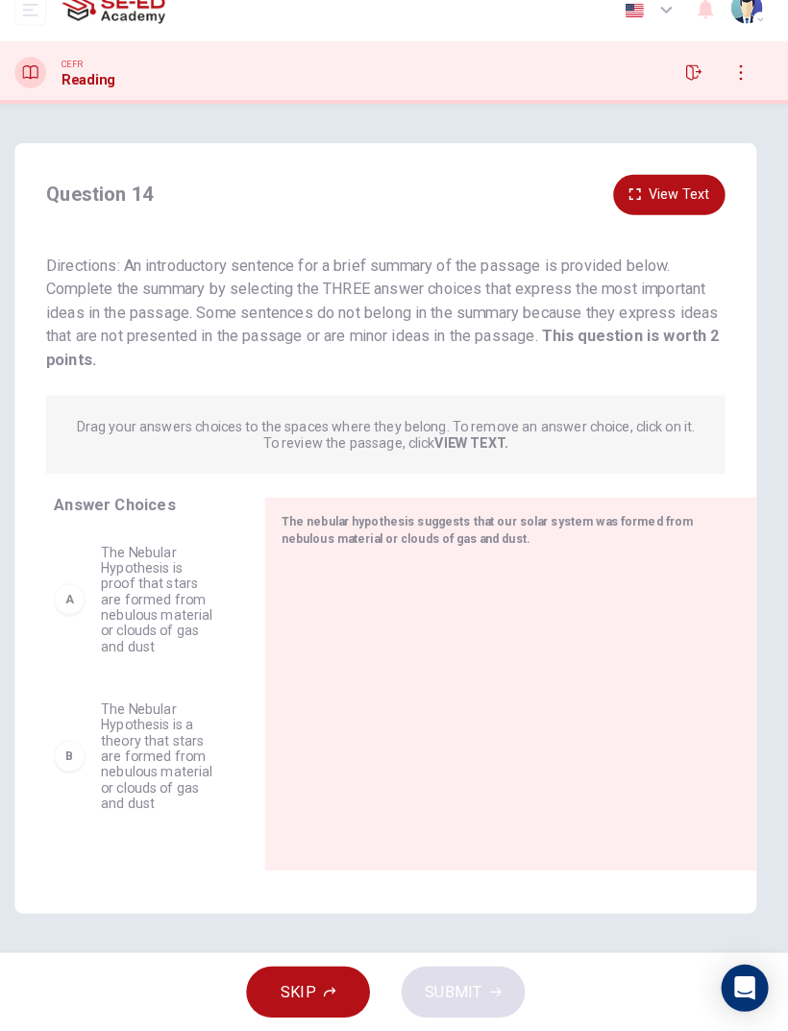
click at [631, 633] on div at bounding box center [508, 699] width 435 height 257
click at [642, 611] on div at bounding box center [508, 699] width 435 height 257
click at [244, 666] on div "A The Nebular Hypothesis is proof that stars are formed from nebulous material …" at bounding box center [164, 687] width 191 height 296
click at [115, 592] on span "The Nebular Hypothesis is proof that stars are formed from nebulous material or…" at bounding box center [172, 608] width 114 height 108
click at [69, 595] on div "A" at bounding box center [84, 608] width 31 height 31
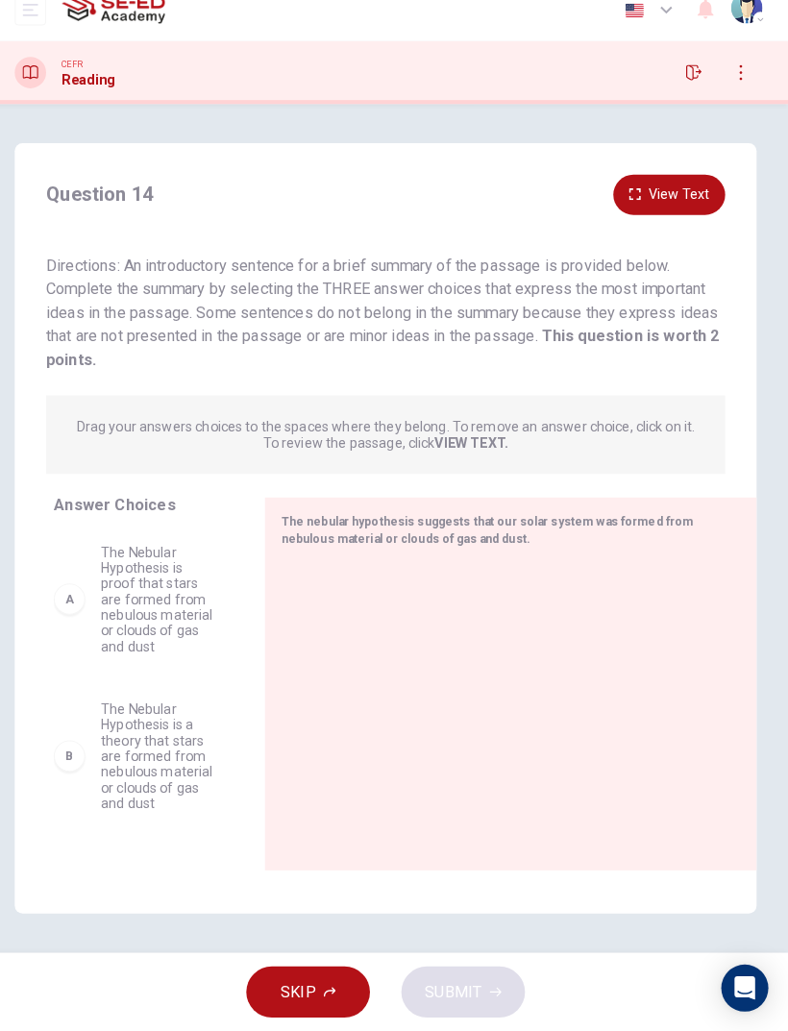
click at [69, 595] on div "A" at bounding box center [84, 608] width 31 height 31
click at [69, 593] on div "A" at bounding box center [84, 608] width 31 height 31
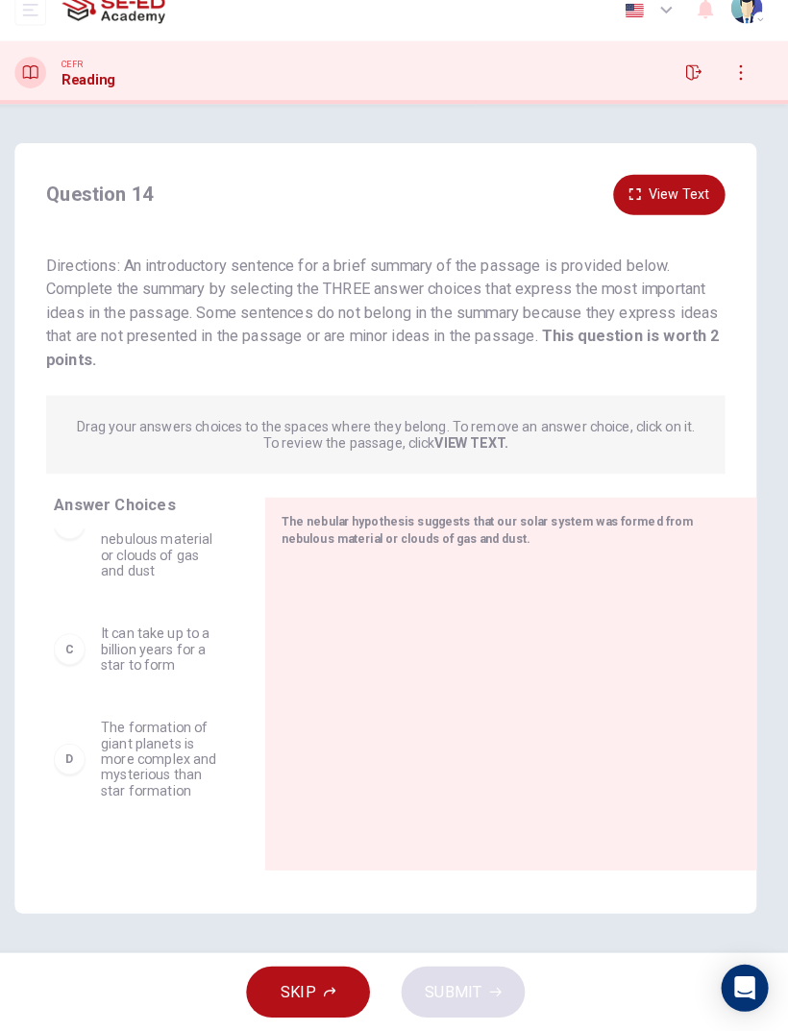
scroll to position [229, 0]
click at [69, 641] on div "C" at bounding box center [84, 656] width 31 height 31
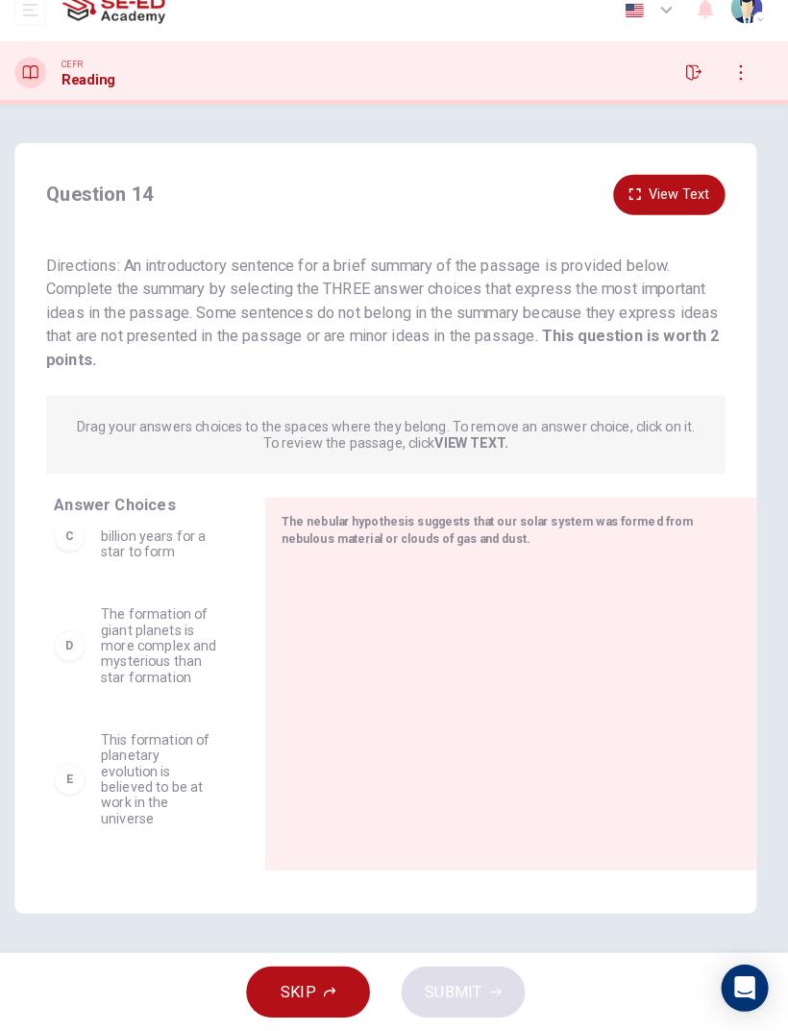
scroll to position [353, 0]
click at [73, 623] on div "D" at bounding box center [84, 638] width 31 height 31
click at [69, 600] on div "D The formation of giant planets is more complex and mysterious than star forma…" at bounding box center [149, 638] width 160 height 77
click at [85, 684] on div "E This formation of planetary evolution is believed to be at work in the univer…" at bounding box center [149, 769] width 160 height 92
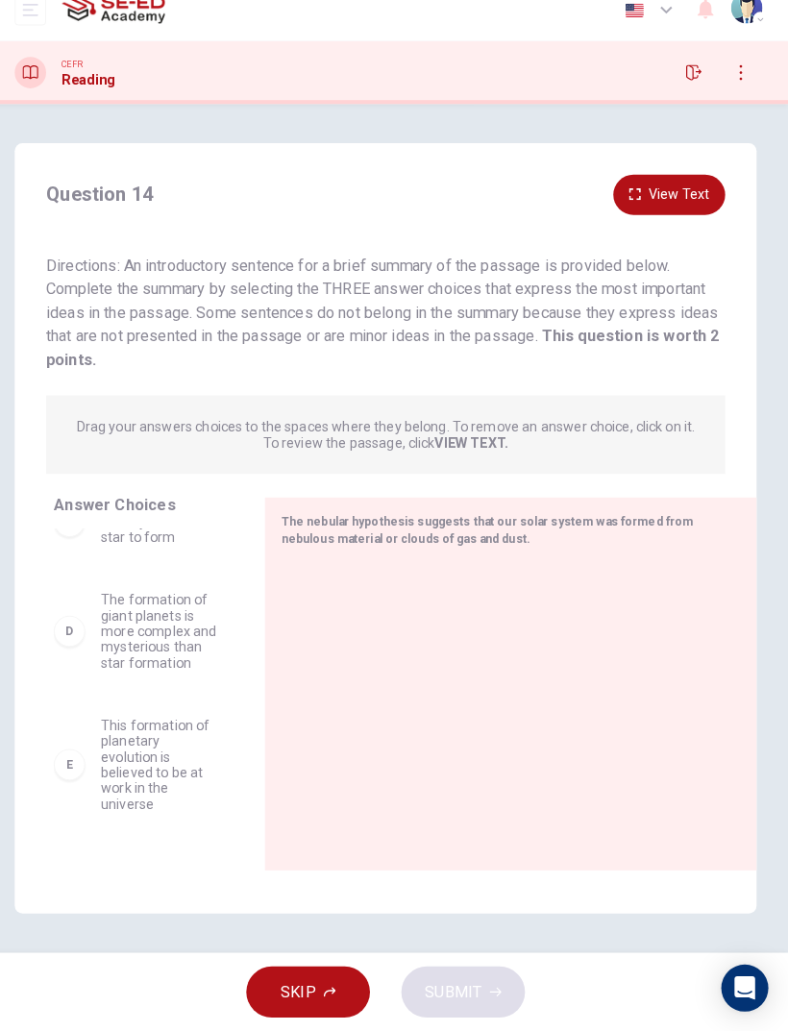
click at [91, 684] on div "E This formation of planetary evolution is believed to be at work in the univer…" at bounding box center [149, 769] width 160 height 92
click at [90, 684] on div "E This formation of planetary evolution is believed to be at work in the univer…" at bounding box center [149, 769] width 160 height 92
click at [648, 525] on span "The nebular hypothesis suggests that our solar system was formed from nebulous …" at bounding box center [492, 540] width 403 height 30
click at [703, 200] on button "View Text" at bounding box center [671, 211] width 109 height 39
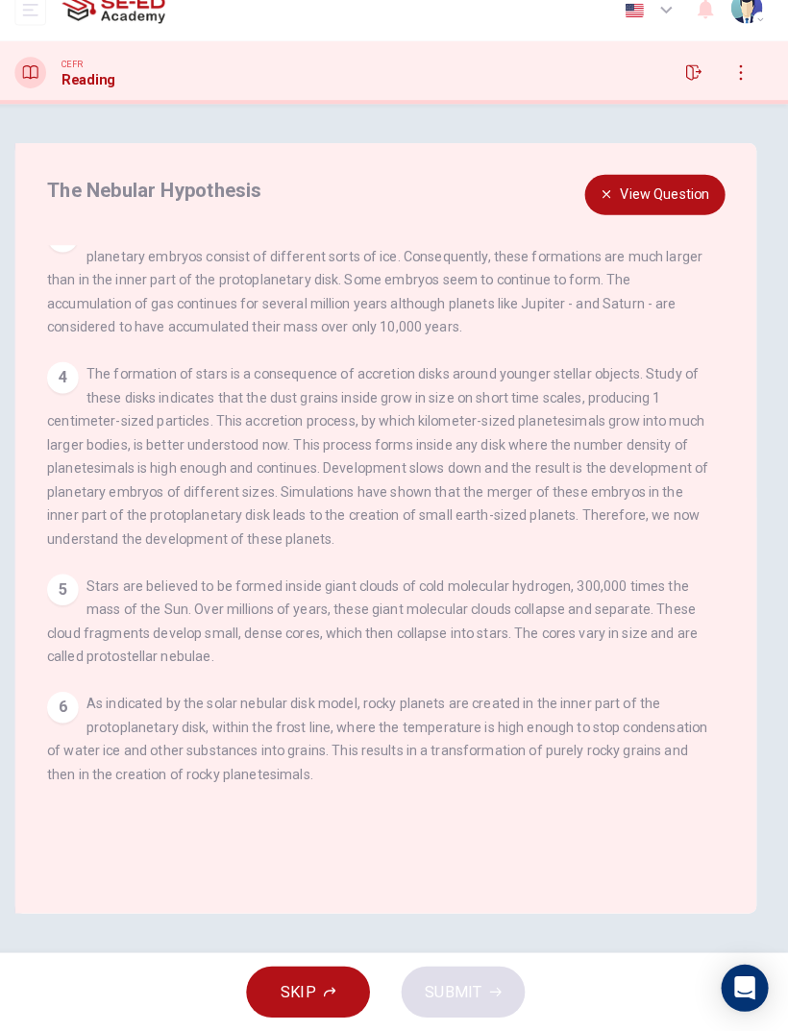
scroll to position [347, 0]
click at [669, 200] on button "View Question" at bounding box center [657, 211] width 137 height 39
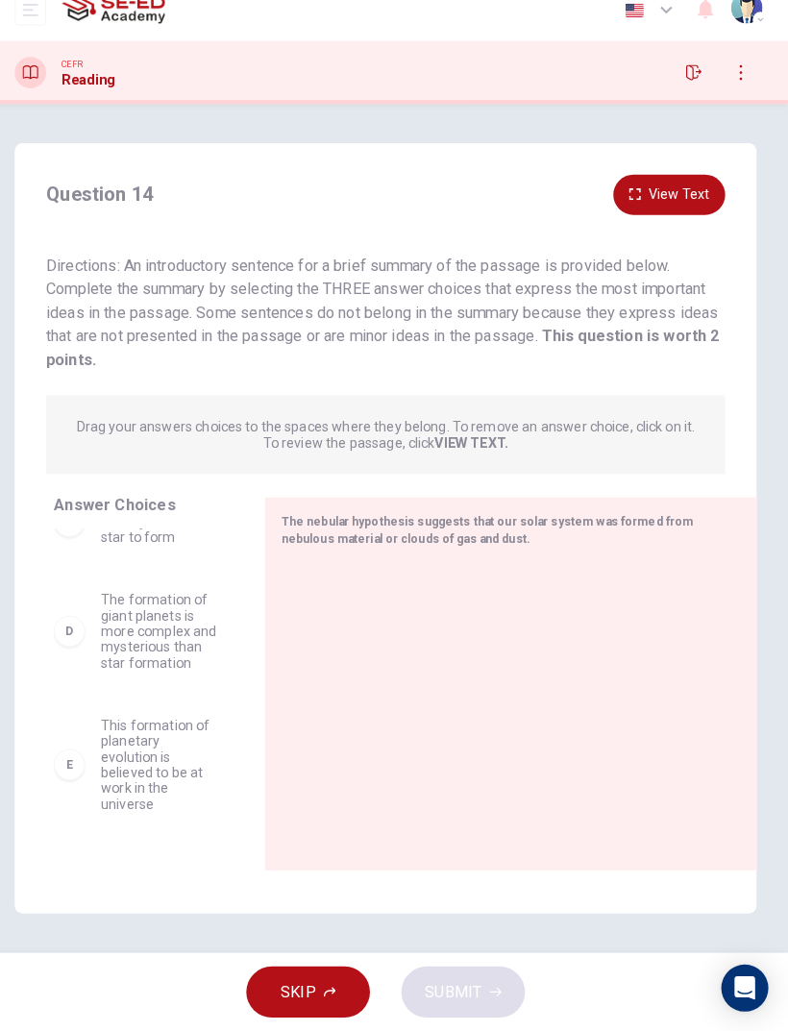
click at [82, 605] on div "D The formation of giant planets is more complex and mysterious than star forma…" at bounding box center [149, 638] width 160 height 77
click at [82, 604] on div "D The formation of giant planets is more complex and mysterious than star forma…" at bounding box center [149, 638] width 160 height 77
click at [69, 623] on div "D" at bounding box center [84, 638] width 31 height 31
click at [115, 610] on span "The formation of giant planets is more complex and mysterious than star formati…" at bounding box center [172, 638] width 114 height 77
click at [115, 605] on span "The formation of giant planets is more complex and mysterious than star formati…" at bounding box center [172, 638] width 114 height 77
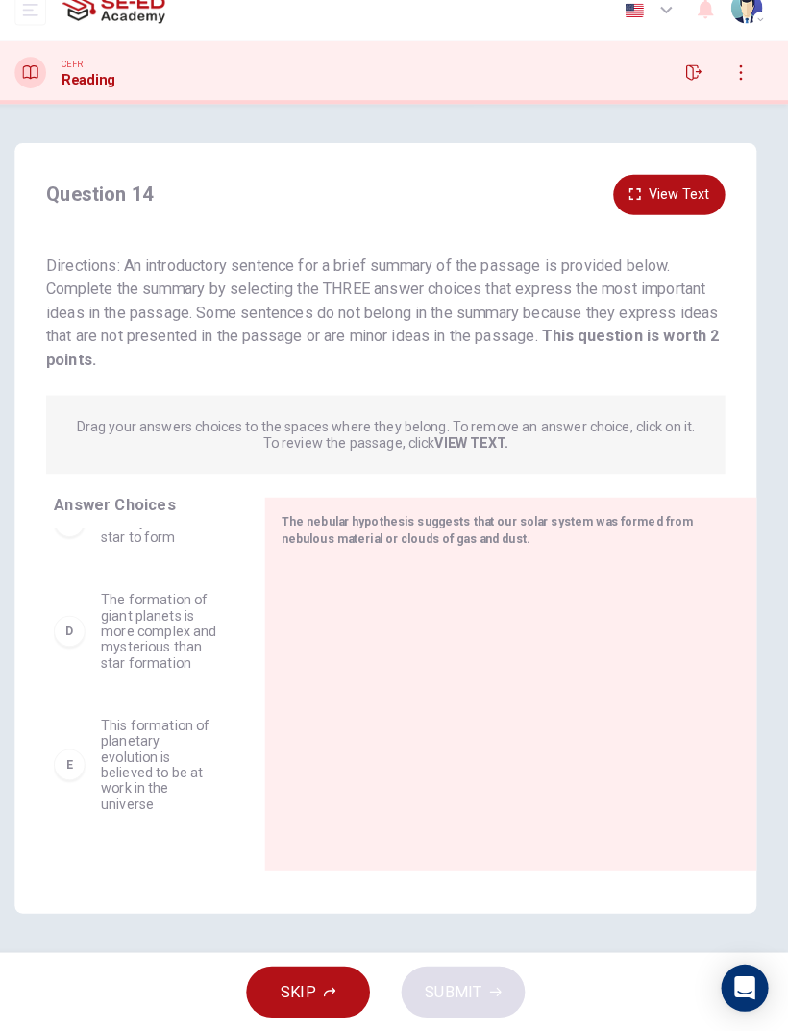
click at [450, 431] on p "Drag your answers choices to the spaces where they belong. To remove an answer …" at bounding box center [393, 446] width 605 height 31
click at [409, 525] on span "The nebular hypothesis suggests that our solar system was formed from nebulous …" at bounding box center [492, 540] width 403 height 30
click at [408, 525] on span "The nebular hypothesis suggests that our solar system was formed from nebulous …" at bounding box center [492, 540] width 403 height 30
click at [398, 525] on span "The nebular hypothesis suggests that our solar system was formed from nebulous …" at bounding box center [492, 540] width 403 height 30
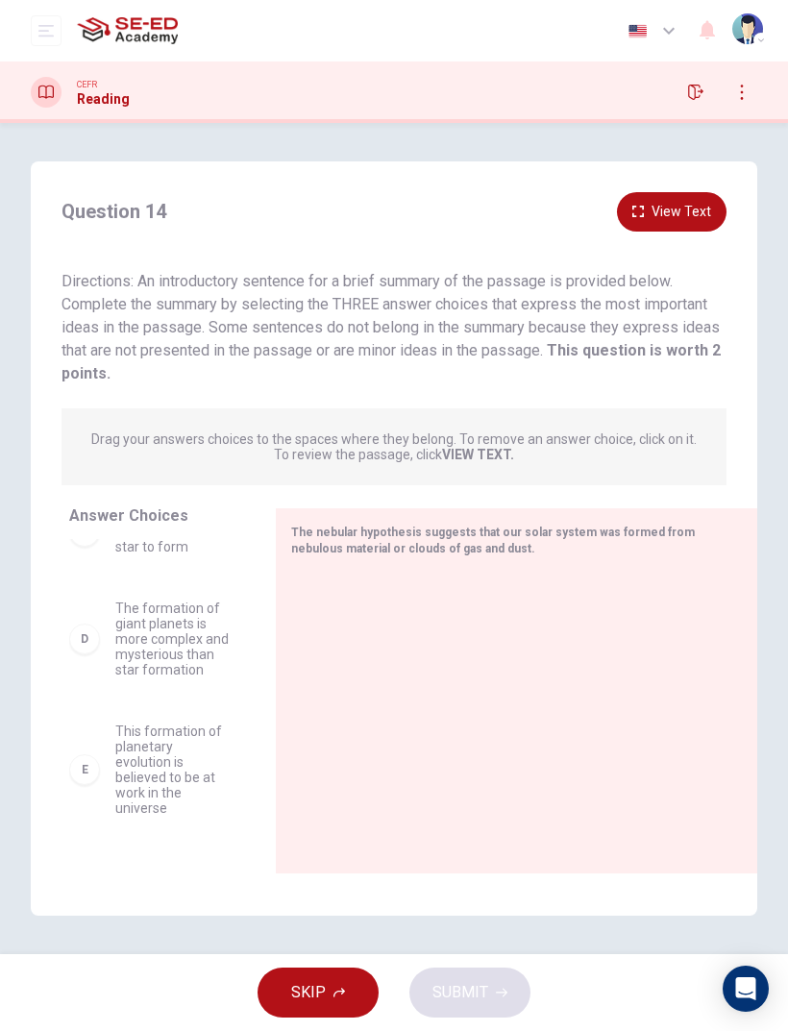
click at [578, 623] on div at bounding box center [508, 699] width 435 height 257
click at [577, 622] on div at bounding box center [508, 699] width 435 height 257
click at [121, 437] on p "Drag your answers choices to the spaces where they belong. To remove an answer …" at bounding box center [393, 446] width 605 height 31
click at [101, 428] on div "Drag your answers choices to the spaces where they belong. To remove an answer …" at bounding box center [393, 446] width 665 height 77
click at [76, 632] on div "D" at bounding box center [84, 638] width 31 height 31
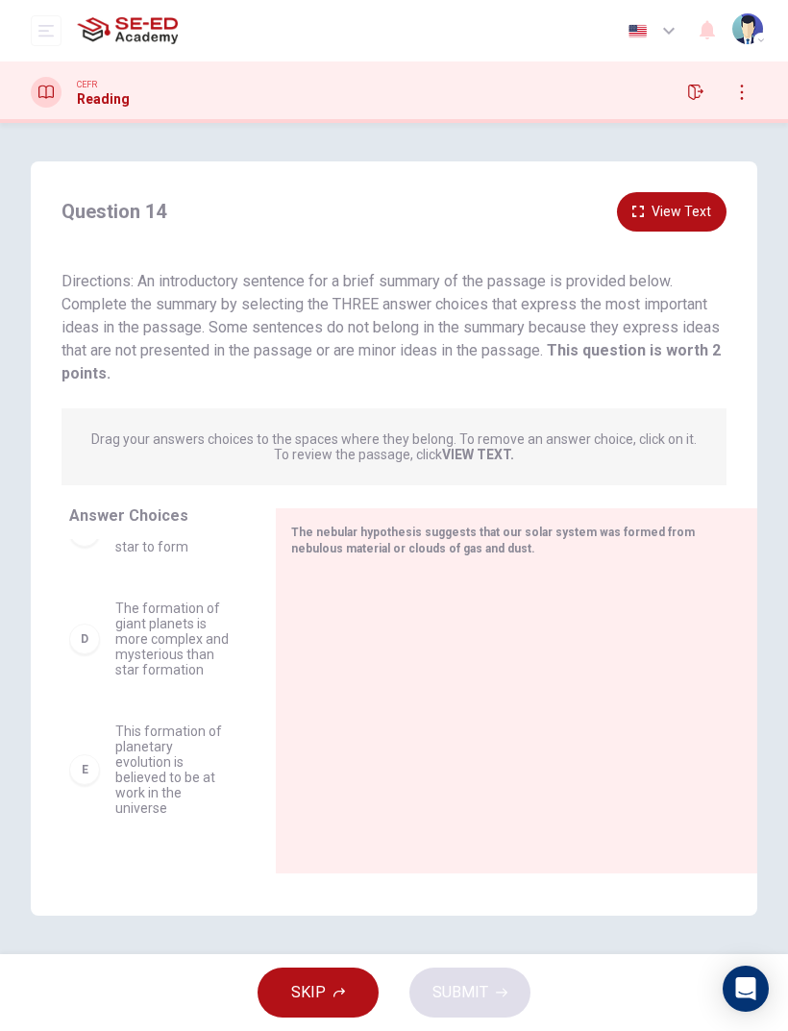
click at [479, 455] on strong "VIEW TEXT." at bounding box center [478, 454] width 72 height 15
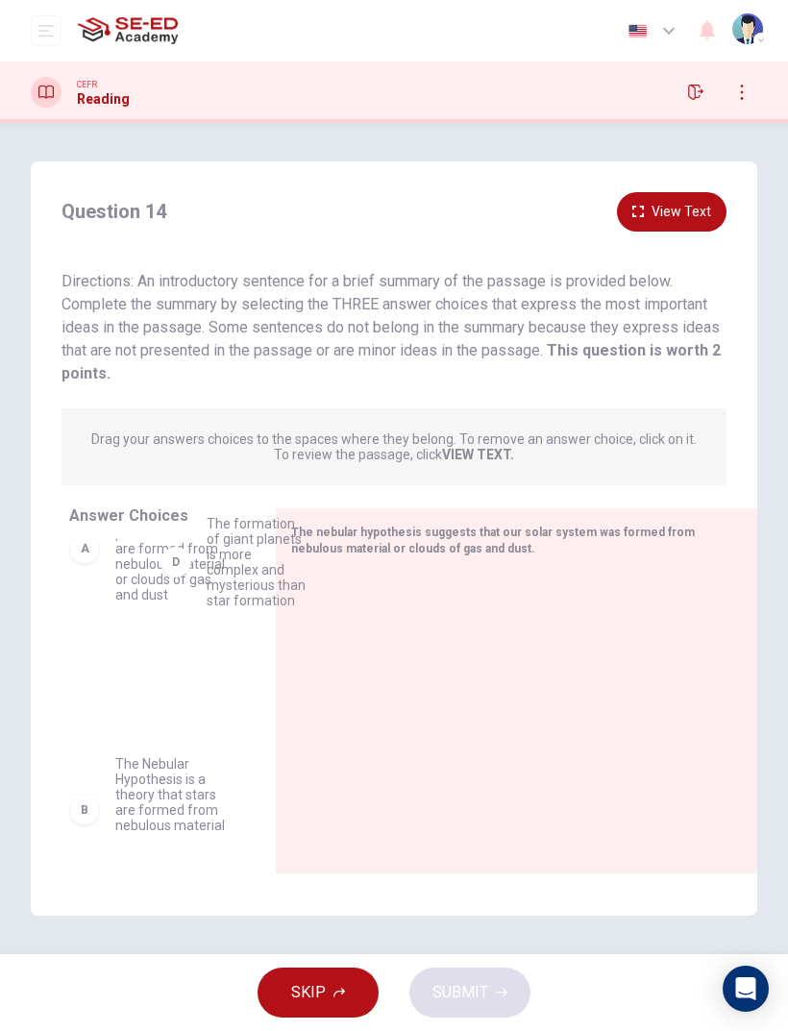
scroll to position [0, 0]
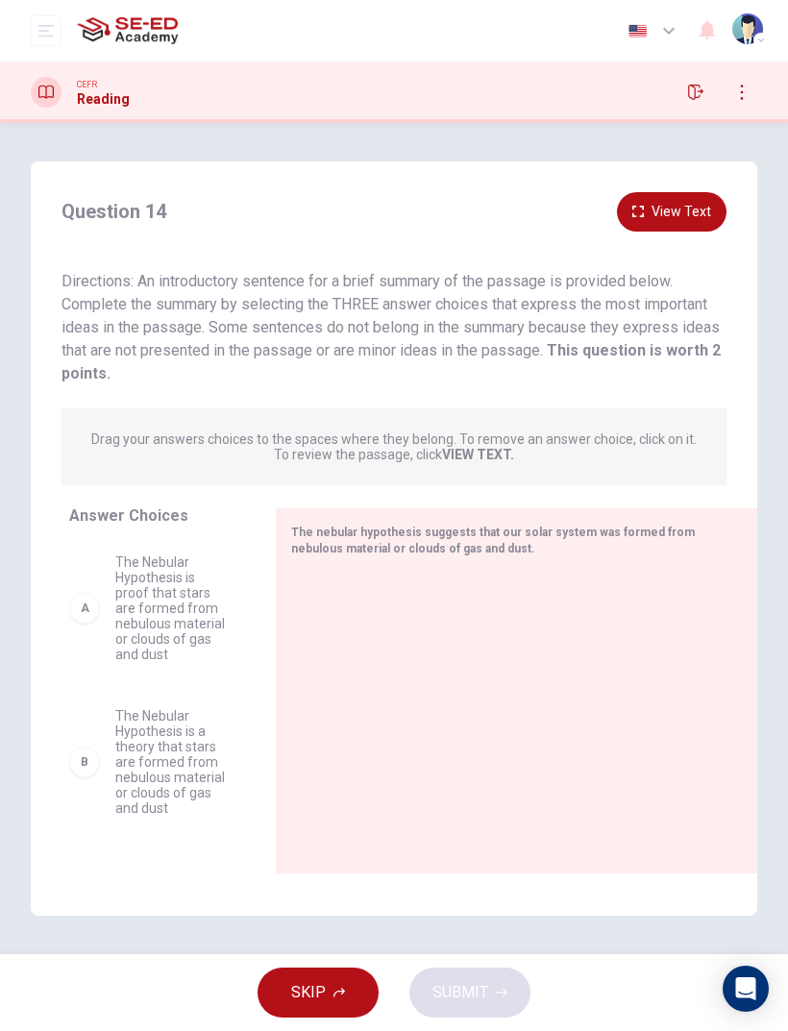
click at [668, 213] on button "View Text" at bounding box center [671, 211] width 109 height 39
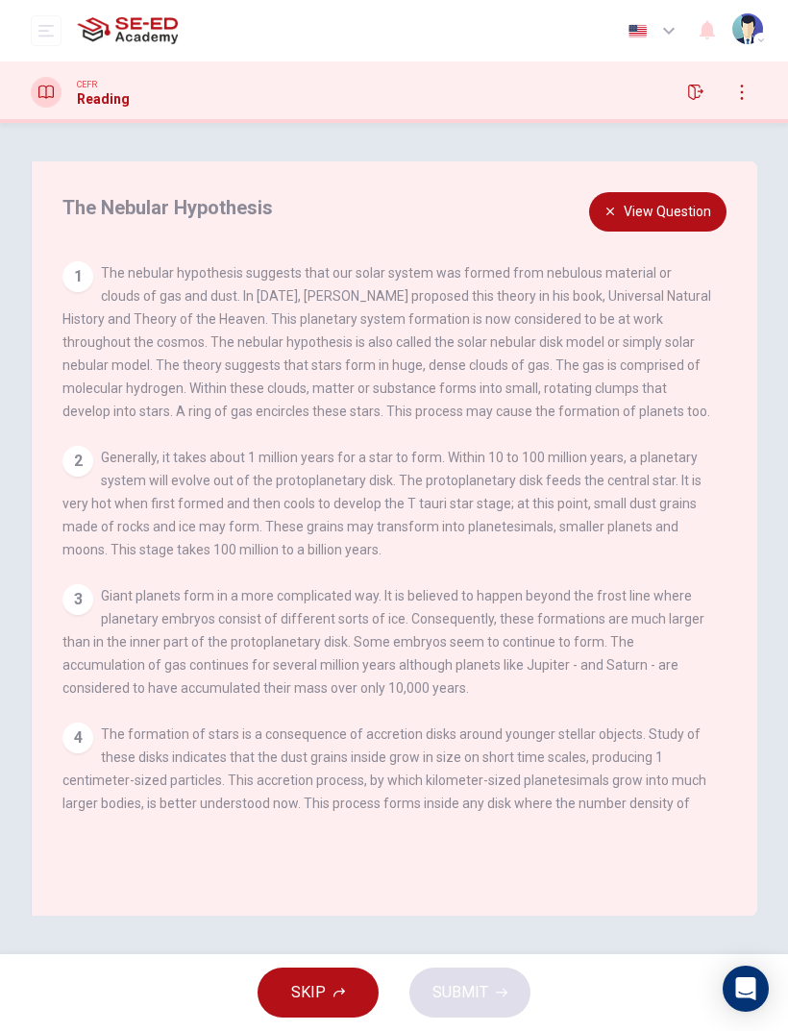
click at [659, 220] on button "View Question" at bounding box center [657, 211] width 137 height 39
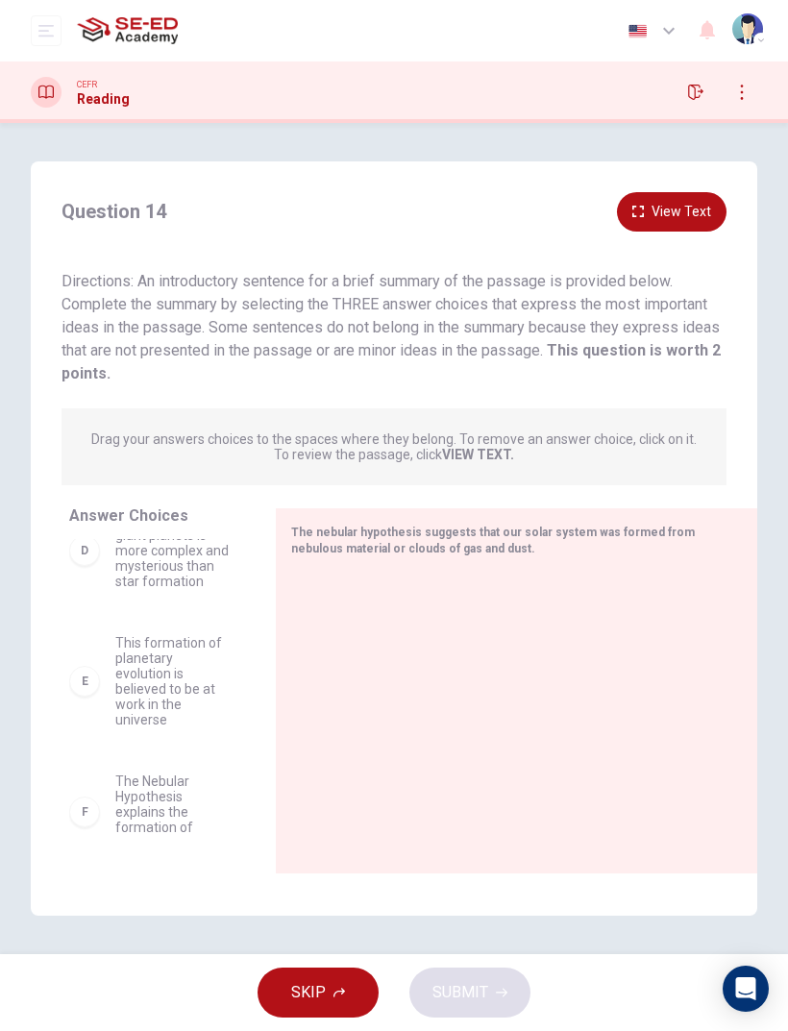
scroll to position [449, 0]
click at [703, 207] on button "View Text" at bounding box center [671, 211] width 109 height 39
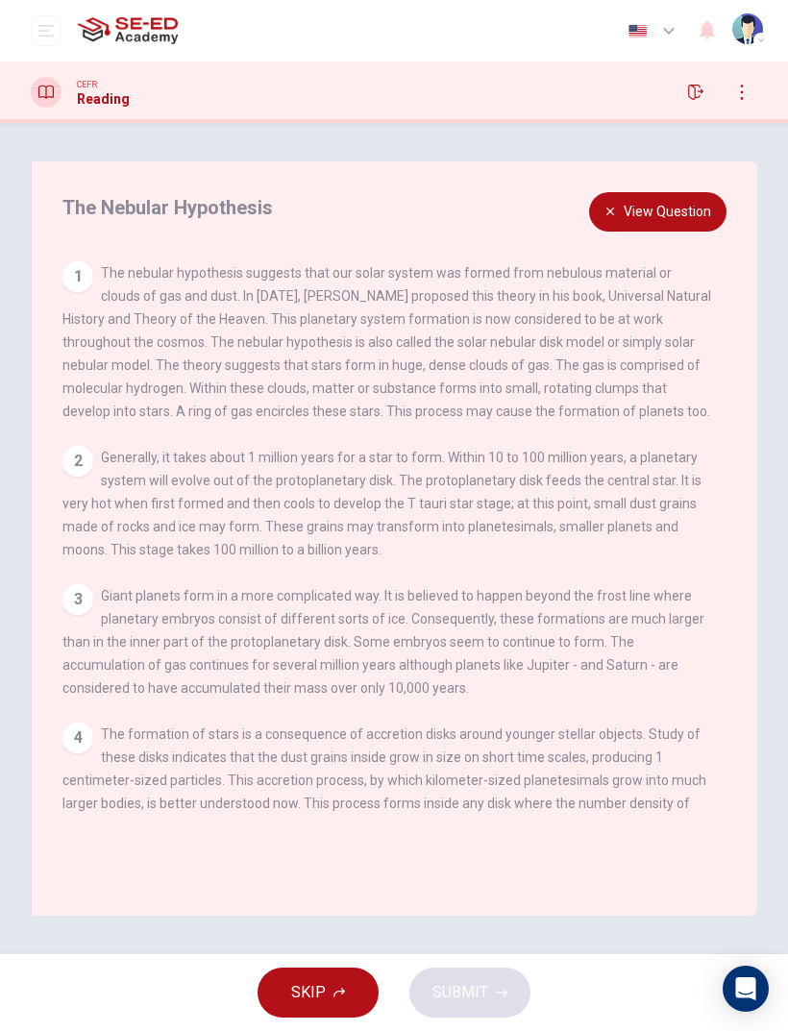
click at [689, 216] on button "View Question" at bounding box center [657, 211] width 137 height 39
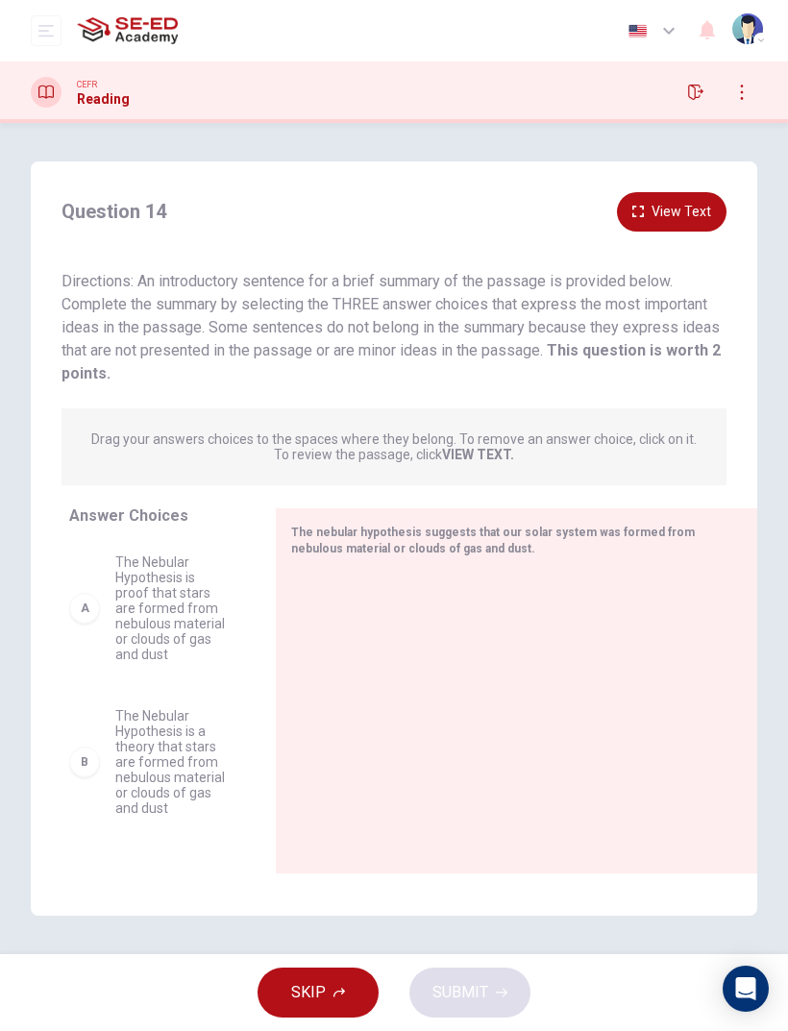
scroll to position [0, 0]
click at [97, 597] on div "A The Nebular Hypothesis is proof that stars are formed from nebulous material …" at bounding box center [149, 608] width 160 height 108
click at [685, 192] on button "View Text" at bounding box center [671, 211] width 109 height 39
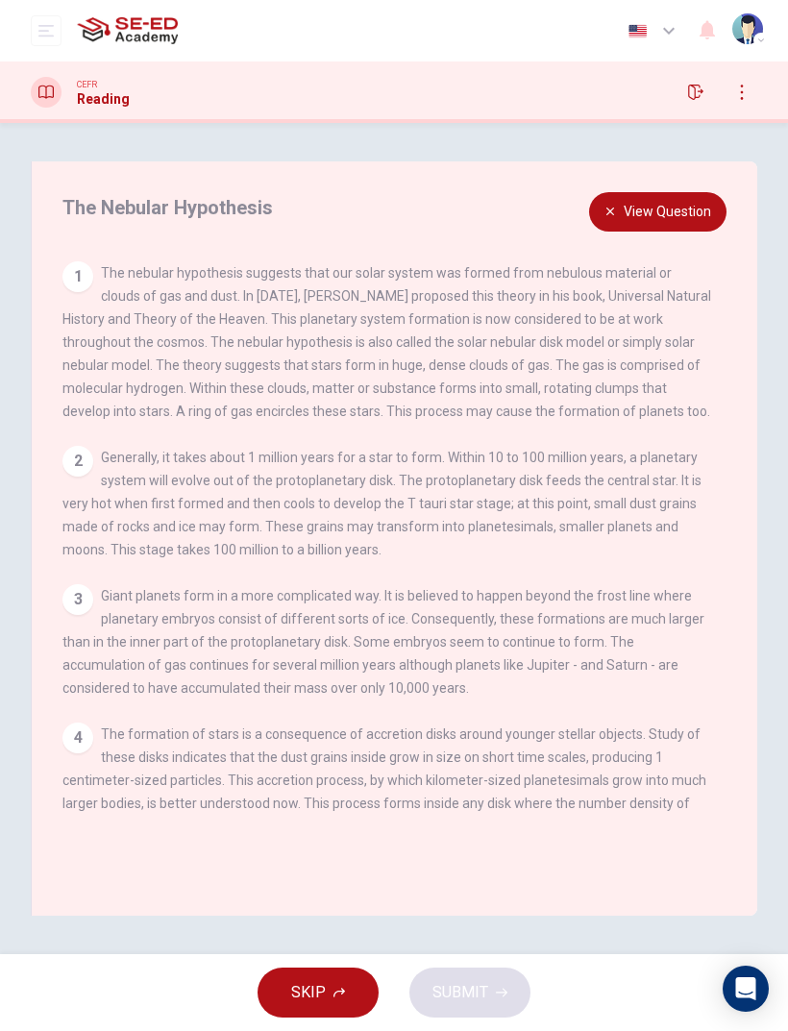
click at [692, 206] on button "View Question" at bounding box center [657, 211] width 137 height 39
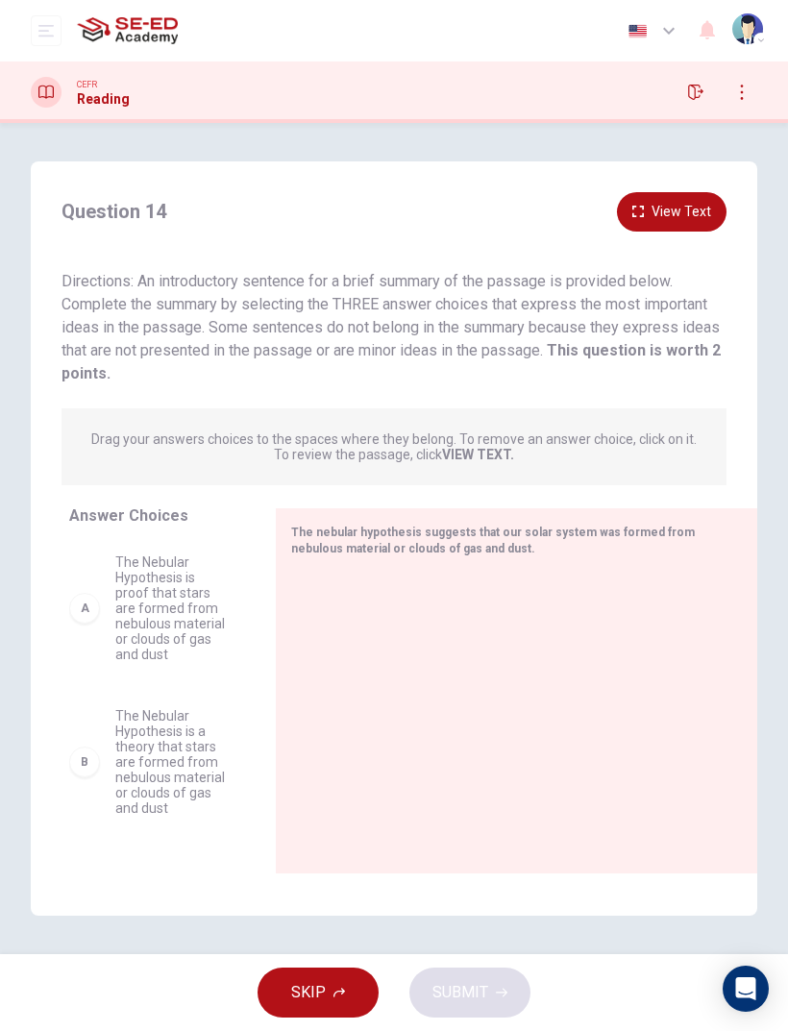
click at [696, 208] on button "View Text" at bounding box center [671, 211] width 109 height 39
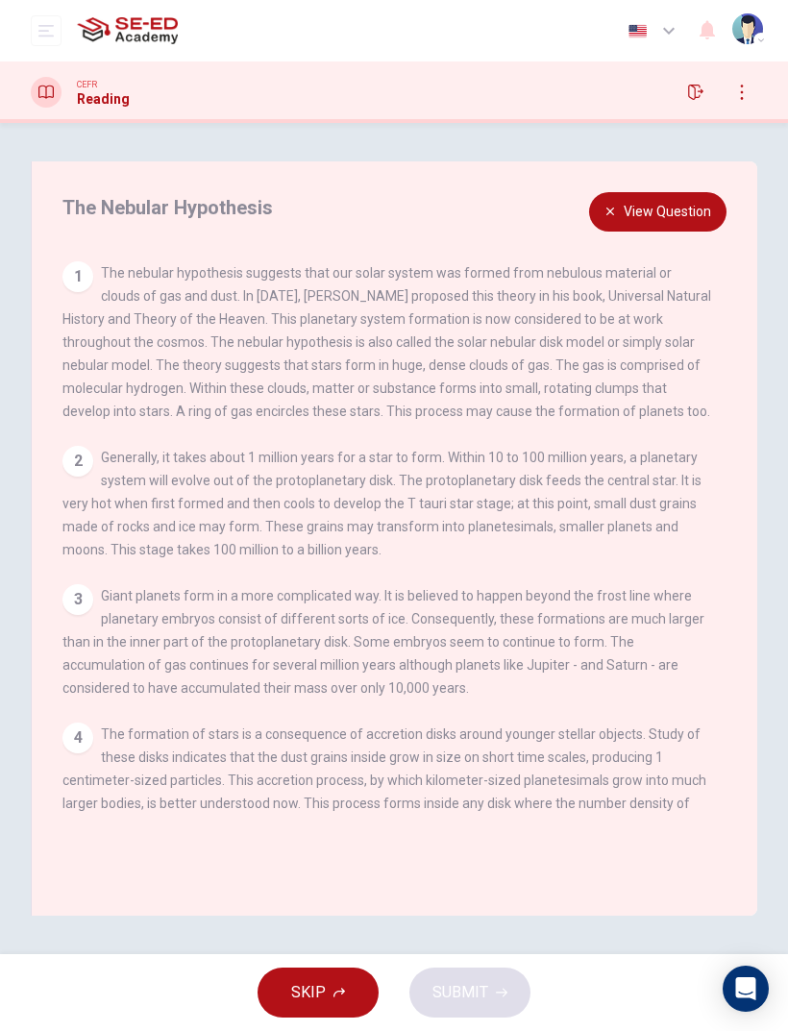
click at [673, 210] on button "View Question" at bounding box center [657, 211] width 137 height 39
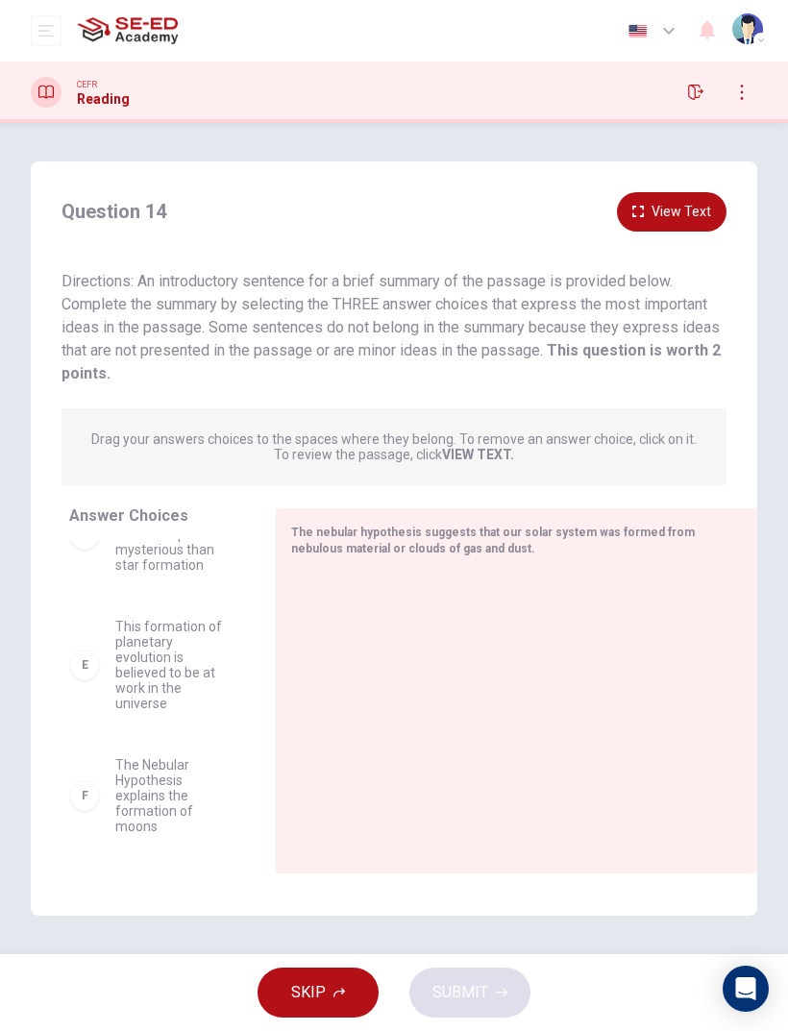
click at [333, 684] on icon "button" at bounding box center [339, 992] width 12 height 12
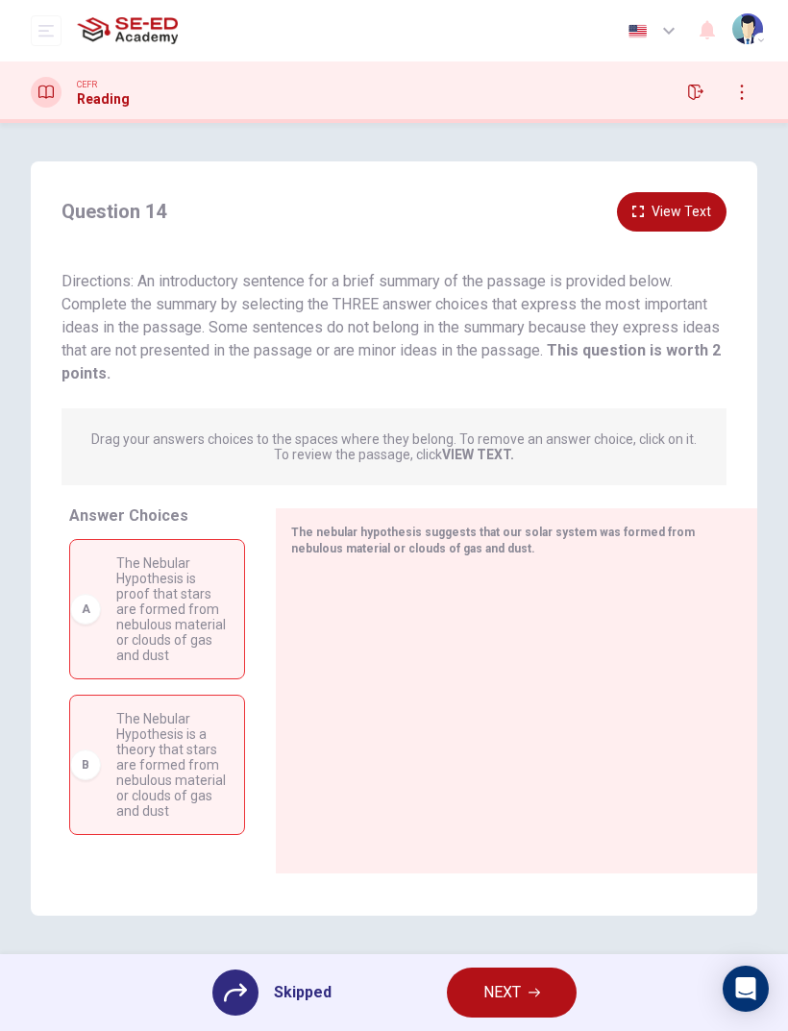
scroll to position [13, 0]
click at [183, 605] on span "The Nebular Hypothesis is proof that stars are formed from nebulous material or…" at bounding box center [172, 596] width 112 height 108
click at [534, 684] on button "NEXT" at bounding box center [512, 992] width 130 height 50
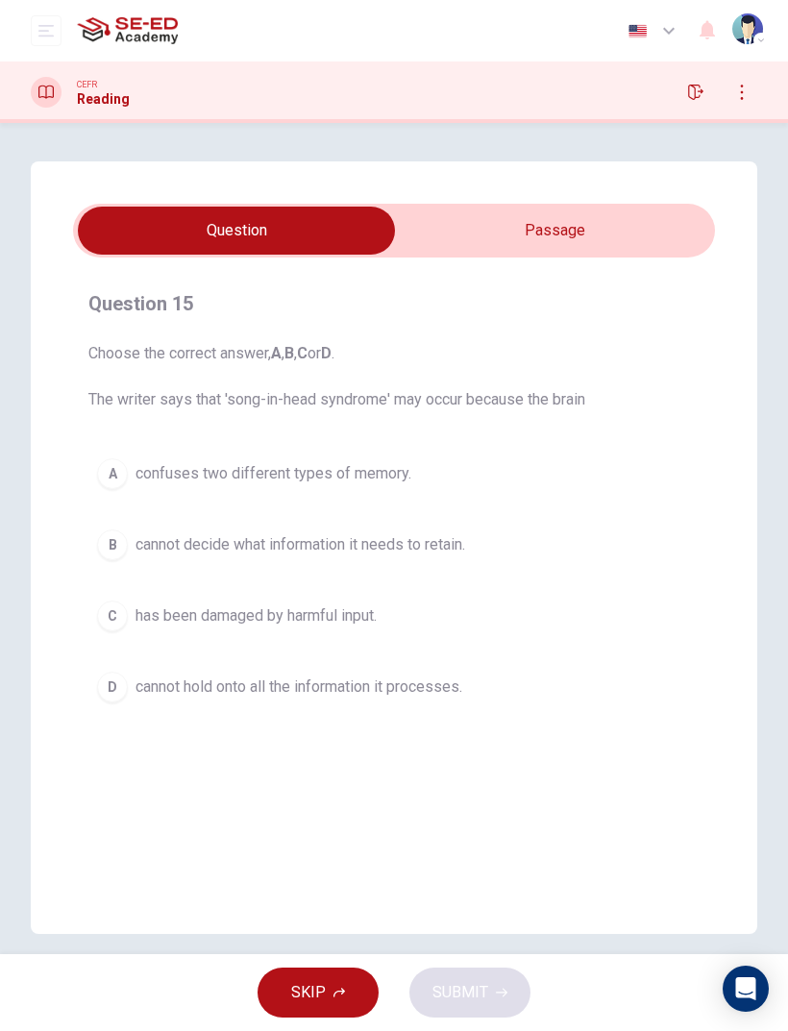
click at [584, 232] on input "checkbox" at bounding box center [236, 231] width 962 height 48
checkbox input "true"
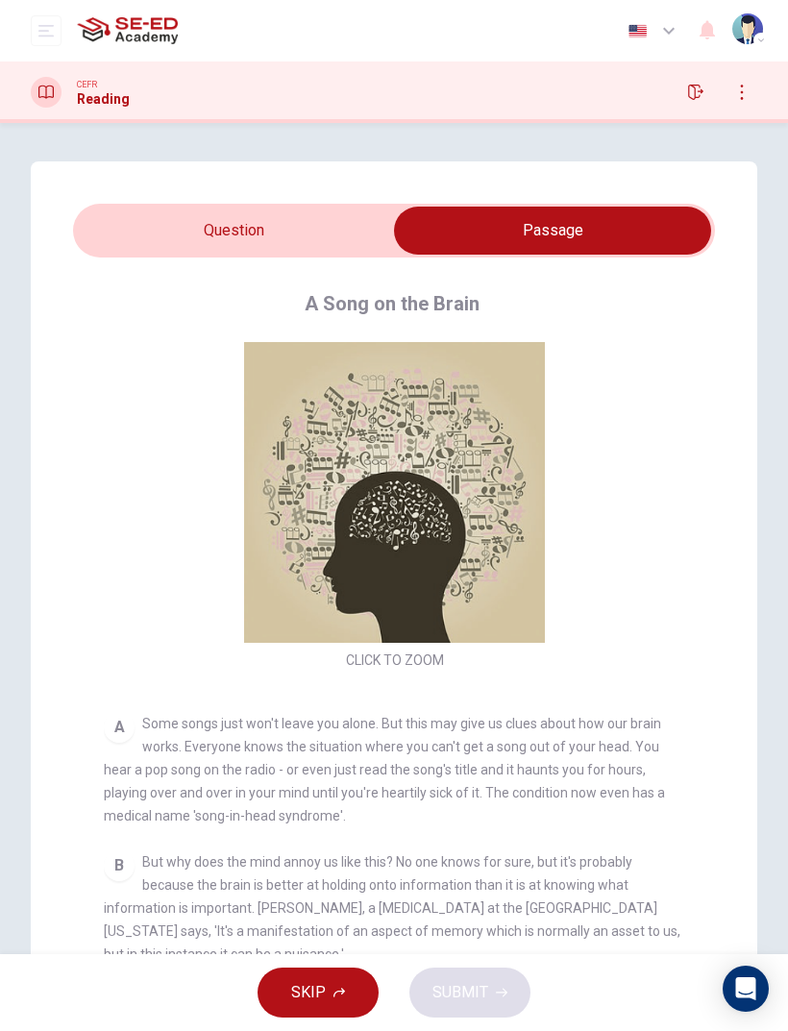
click at [46, 21] on button "open mobile menu" at bounding box center [46, 30] width 31 height 31
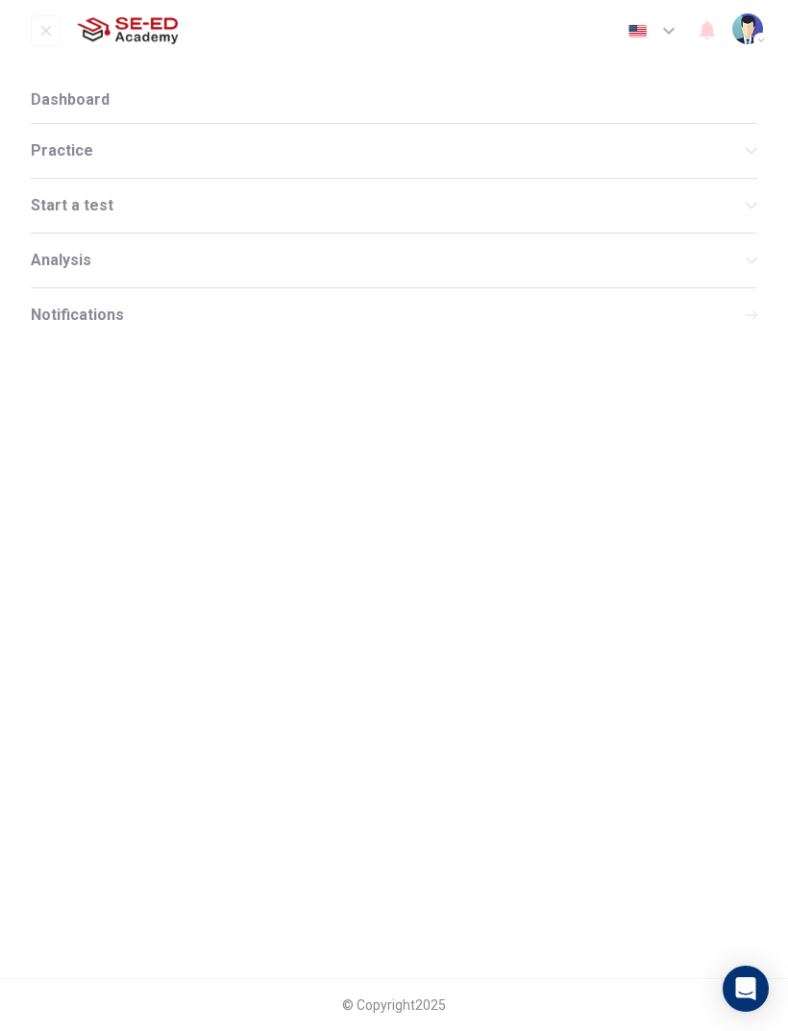
scroll to position [0, 0]
click at [169, 146] on span "Practice" at bounding box center [388, 150] width 715 height 15
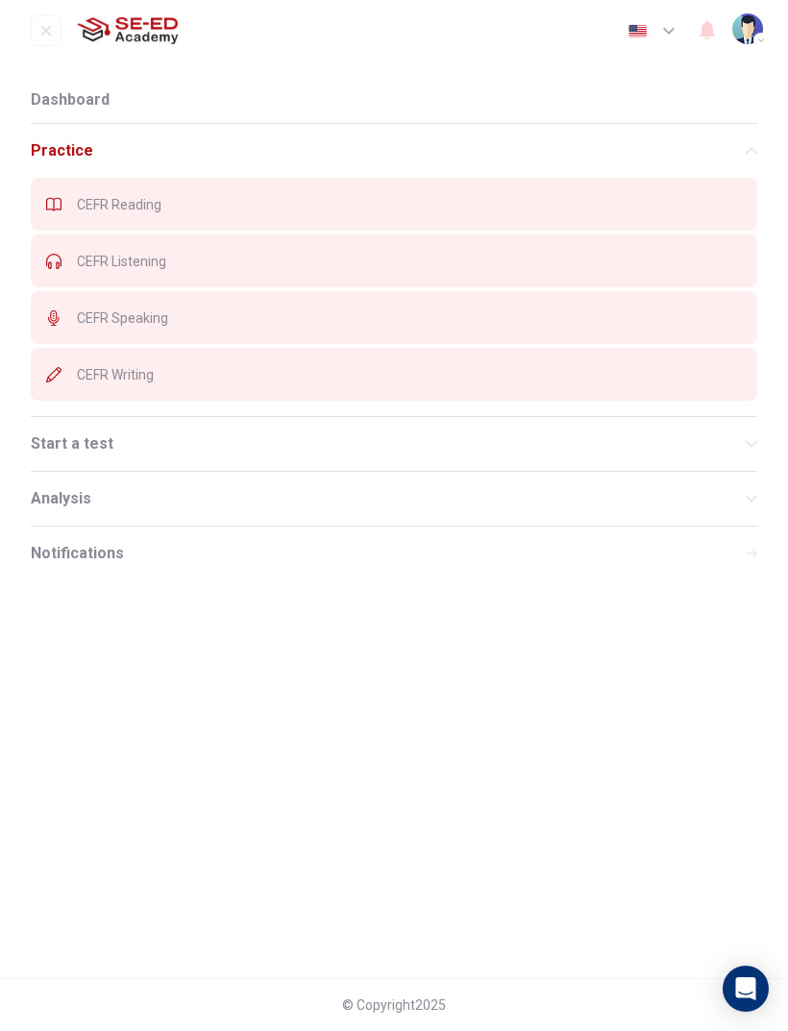
click at [199, 197] on span "CEFR Reading" at bounding box center [409, 204] width 665 height 15
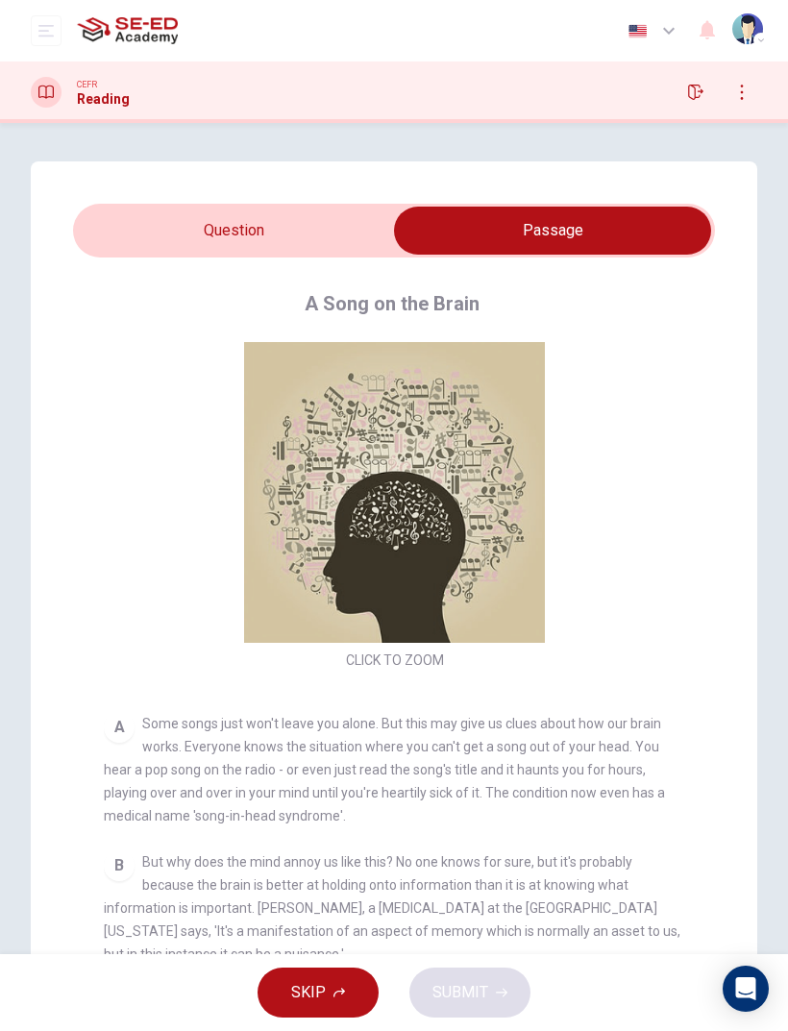
click at [55, 9] on div "Dashboard Practice Start a test Analysis English en ​ Monwalee Sukkasame" at bounding box center [394, 30] width 726 height 61
click at [44, 35] on icon "open mobile menu" at bounding box center [45, 30] width 15 height 15
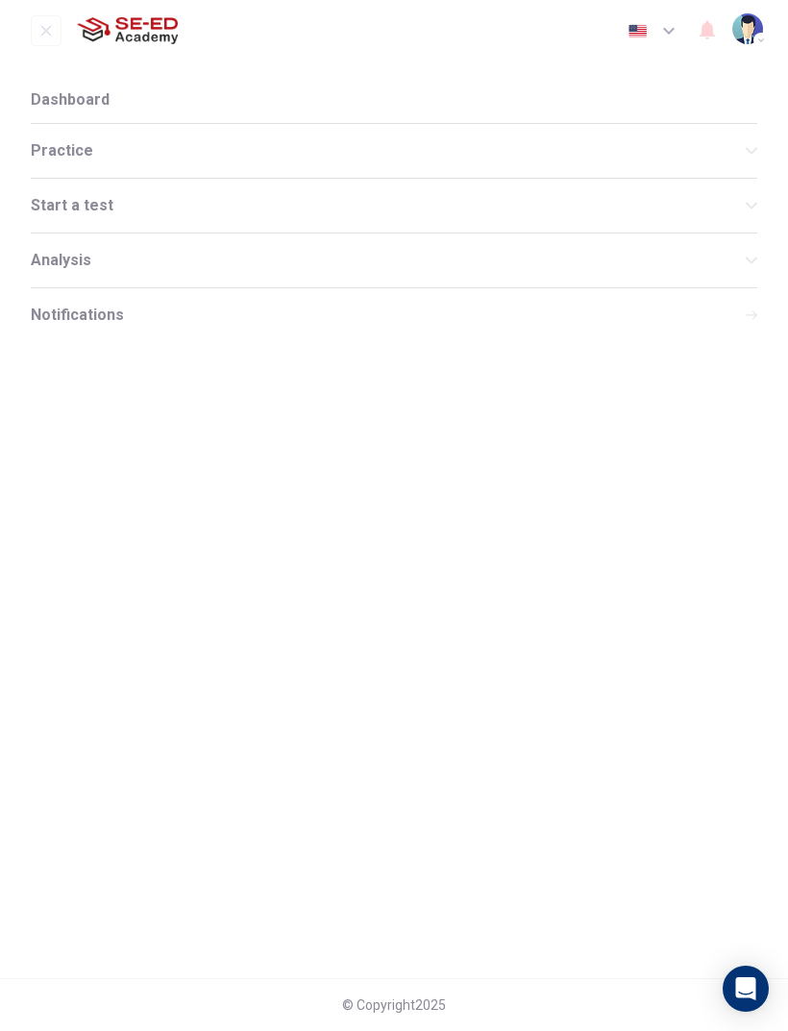
click at [271, 143] on span "Practice" at bounding box center [388, 150] width 715 height 15
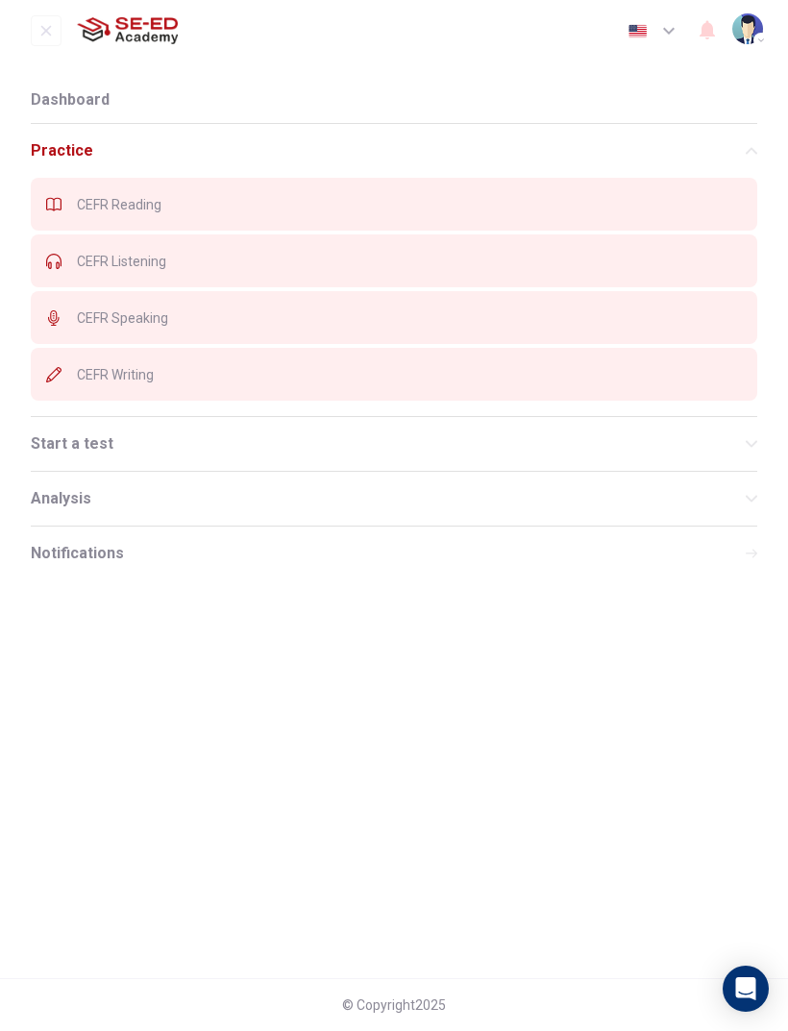
click at [524, 207] on span "CEFR Reading" at bounding box center [409, 204] width 665 height 15
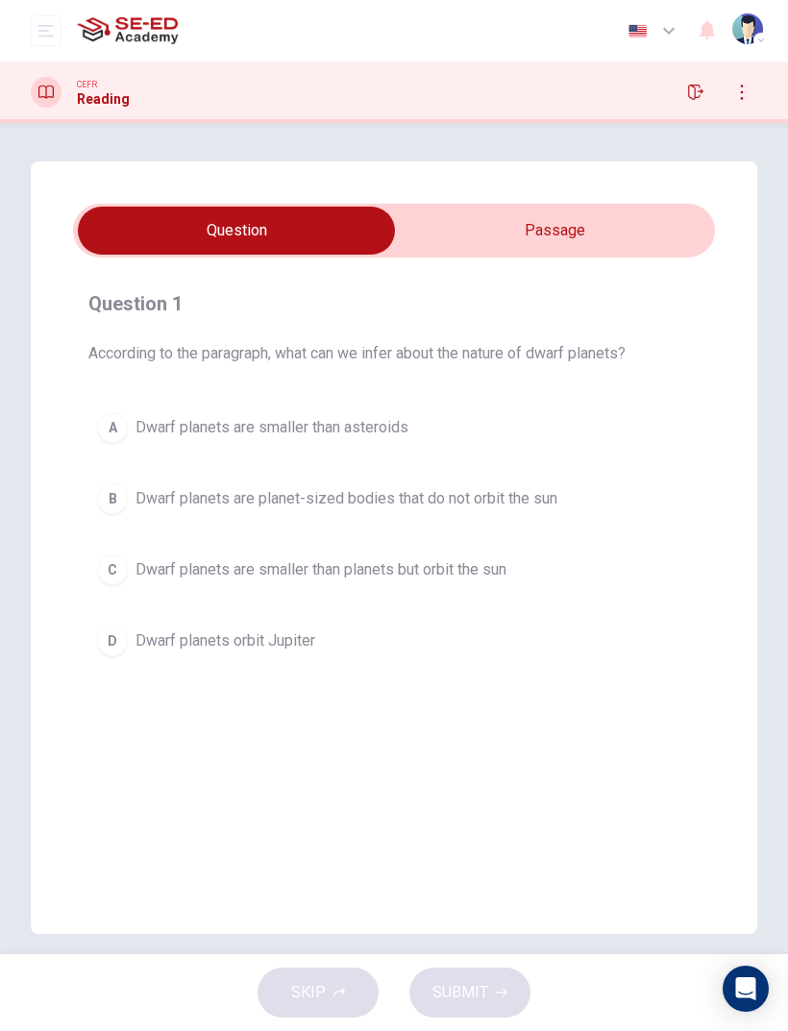
click at [43, 25] on icon "open mobile menu" at bounding box center [45, 30] width 15 height 15
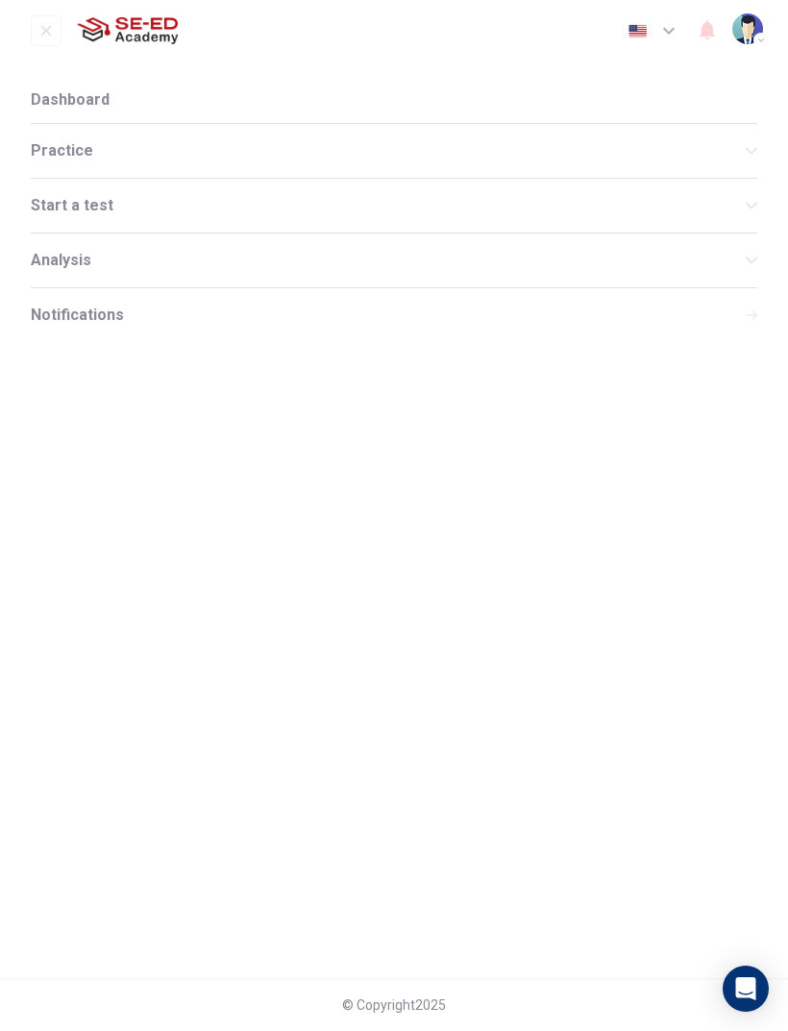
click at [59, 149] on span "Practice" at bounding box center [388, 150] width 715 height 15
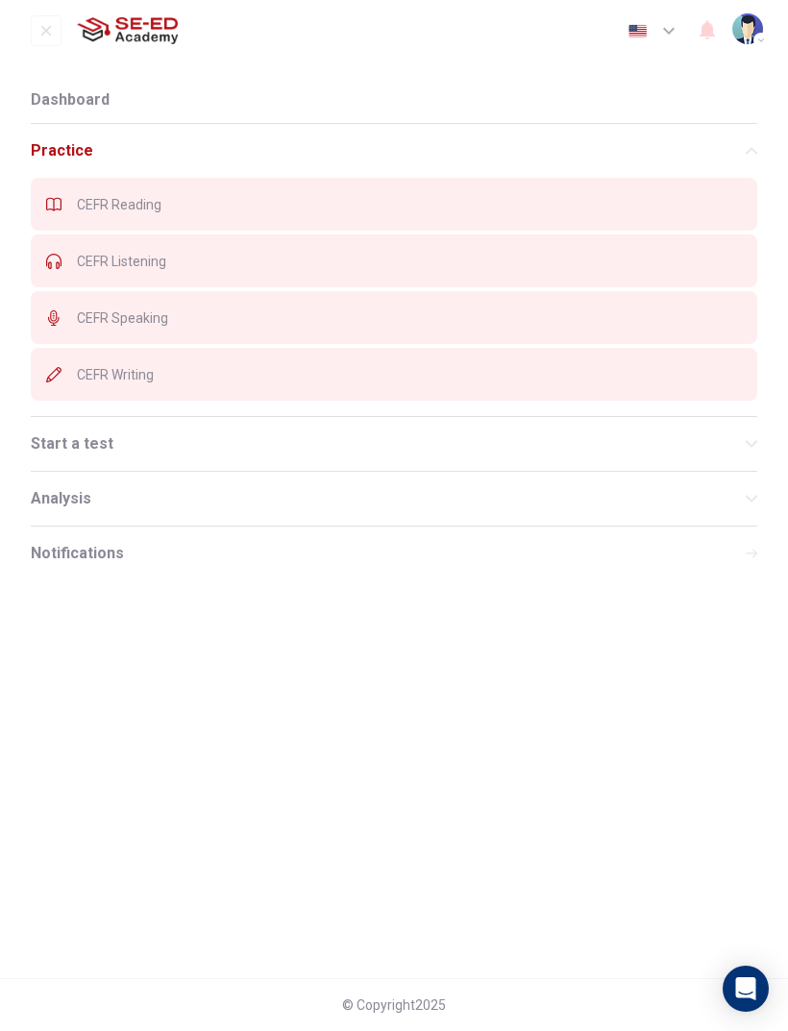
click at [69, 262] on div "CEFR Listening" at bounding box center [394, 260] width 726 height 53
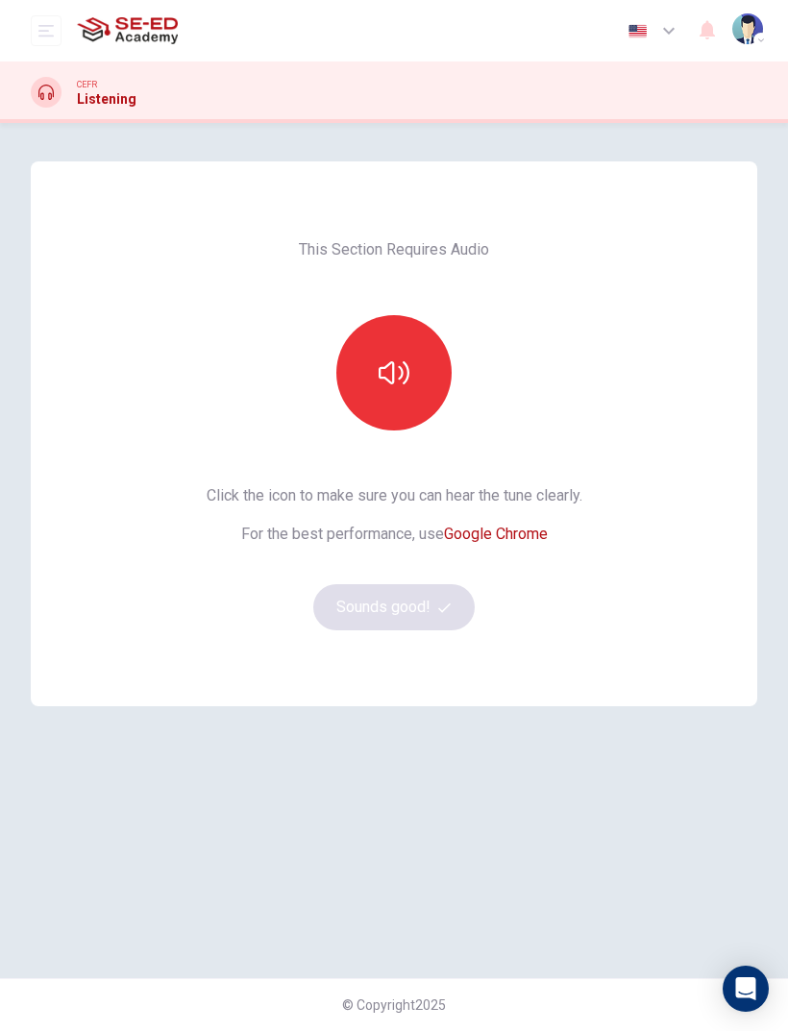
click at [400, 352] on button "button" at bounding box center [393, 372] width 115 height 115
click at [435, 603] on button "Sounds good!" at bounding box center [393, 607] width 161 height 46
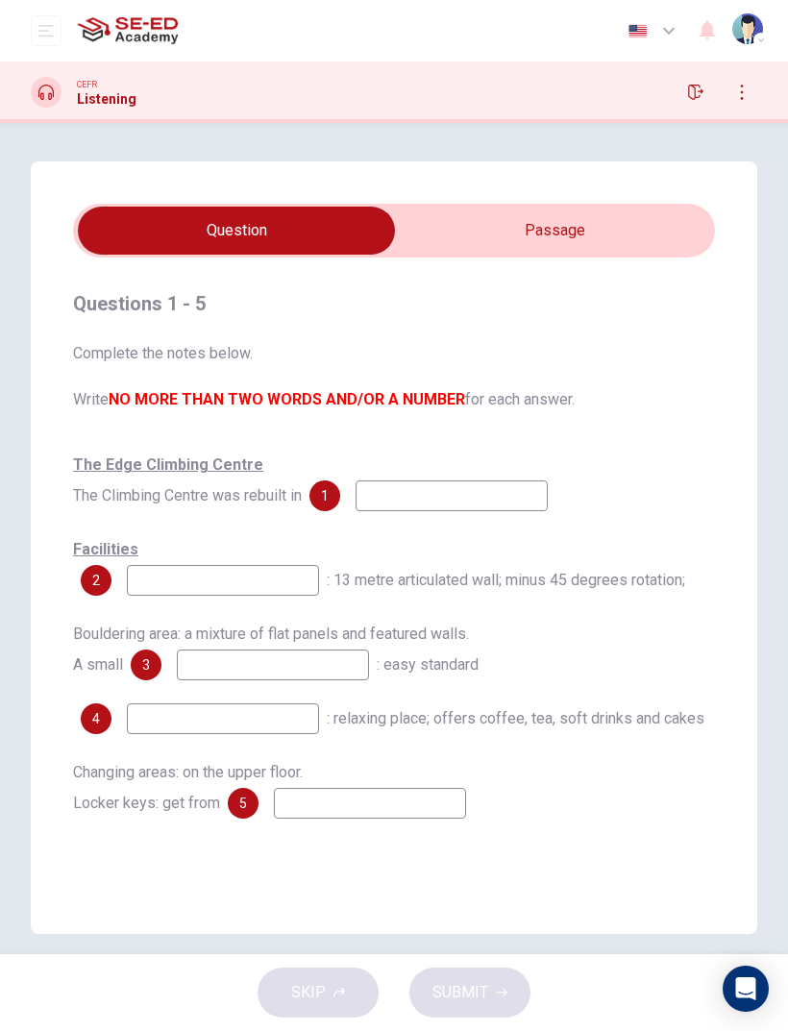
click at [617, 218] on input "checkbox" at bounding box center [236, 231] width 962 height 48
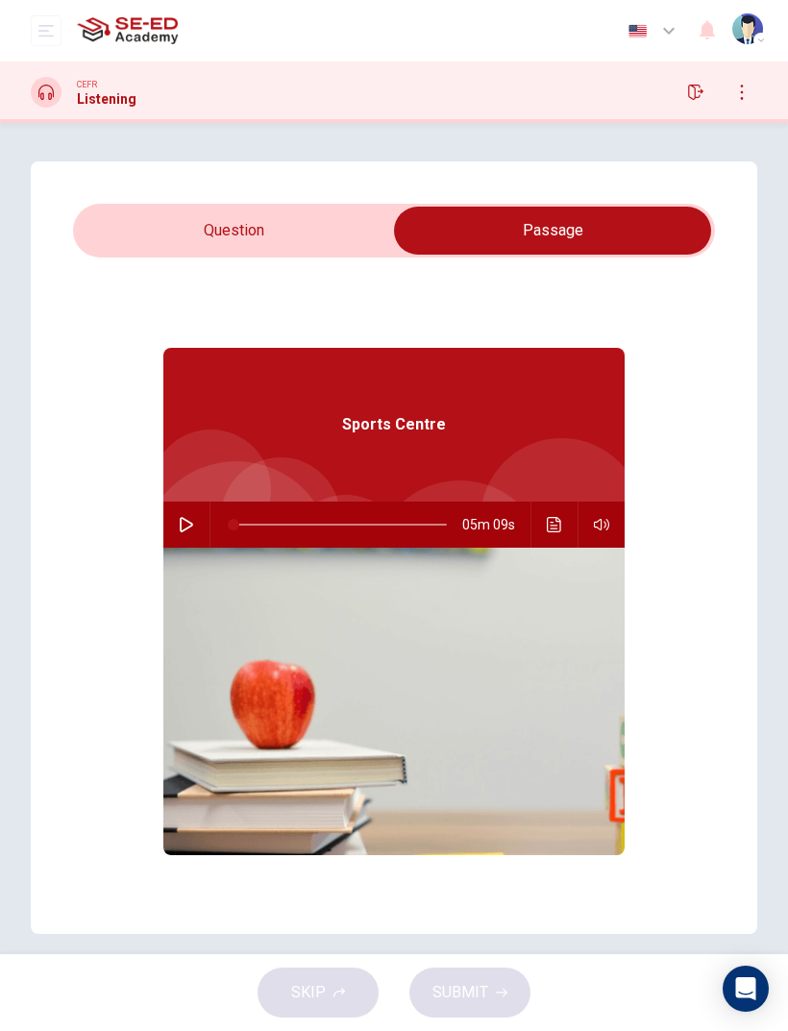
click at [193, 521] on icon "button" at bounding box center [186, 524] width 15 height 15
click at [116, 243] on input "checkbox" at bounding box center [552, 231] width 962 height 48
checkbox input "false"
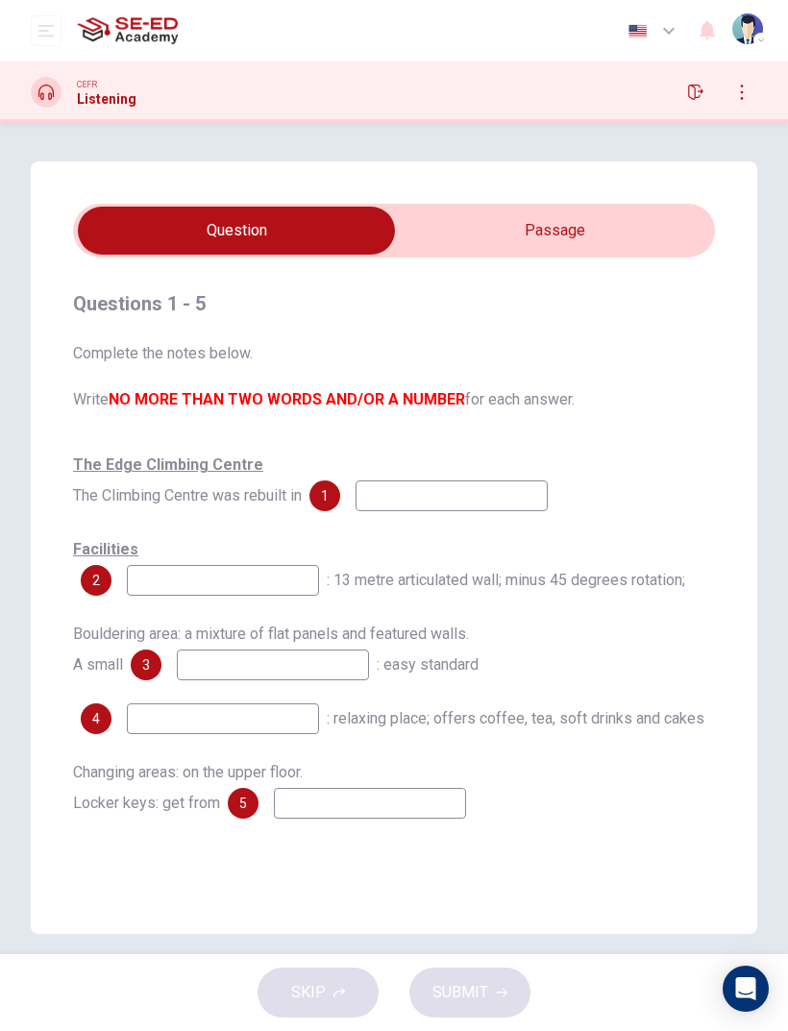
click at [517, 485] on input at bounding box center [451, 495] width 192 height 31
type input "And"
click at [678, 492] on div "The Edge Climbing Centre The Climbing Centre was rebuilt in 1 And" at bounding box center [394, 480] width 642 height 61
click at [698, 465] on div "The Edge Climbing Centre The Climbing Centre was rebuilt in 1 And" at bounding box center [394, 480] width 642 height 61
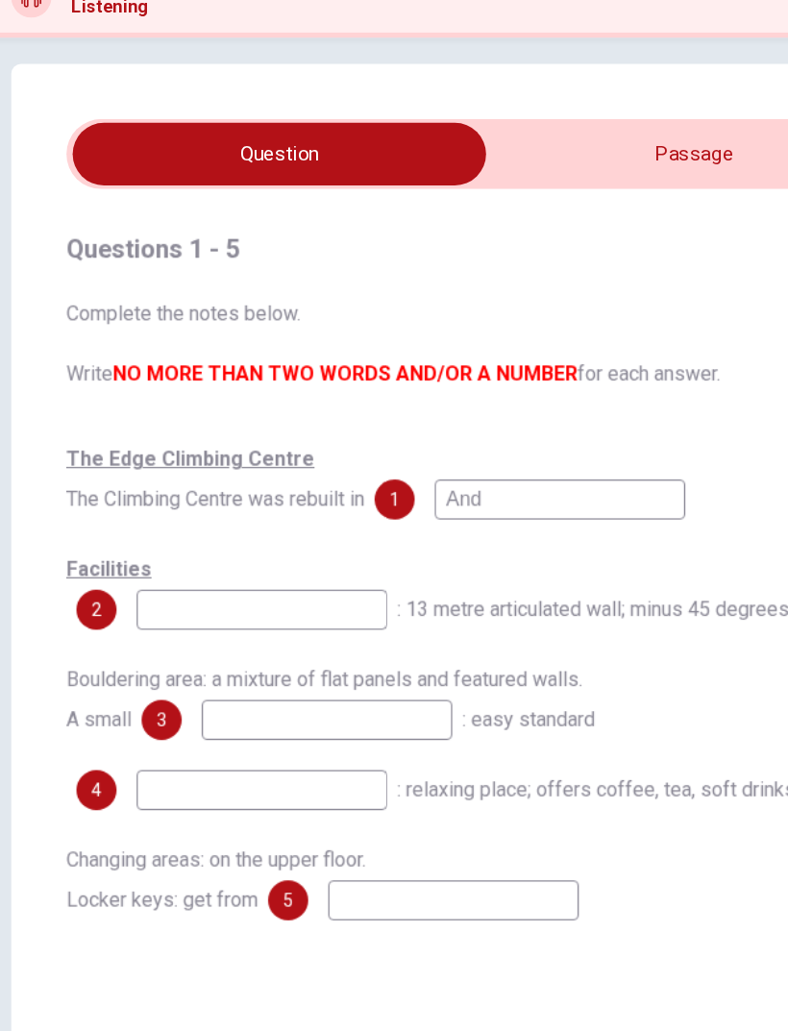
scroll to position [18, 0]
click at [543, 188] on input "checkbox" at bounding box center [236, 212] width 962 height 48
checkbox input "true"
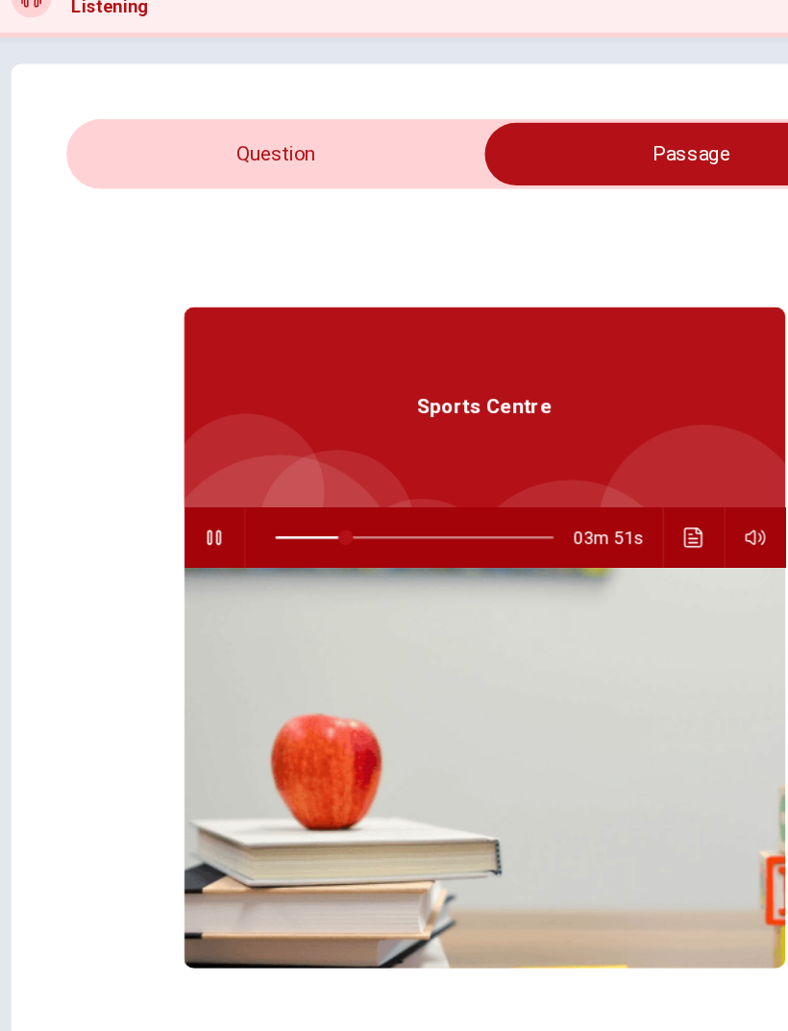
type input "26"
click at [114, 188] on input "checkbox" at bounding box center [552, 212] width 962 height 48
checkbox input "false"
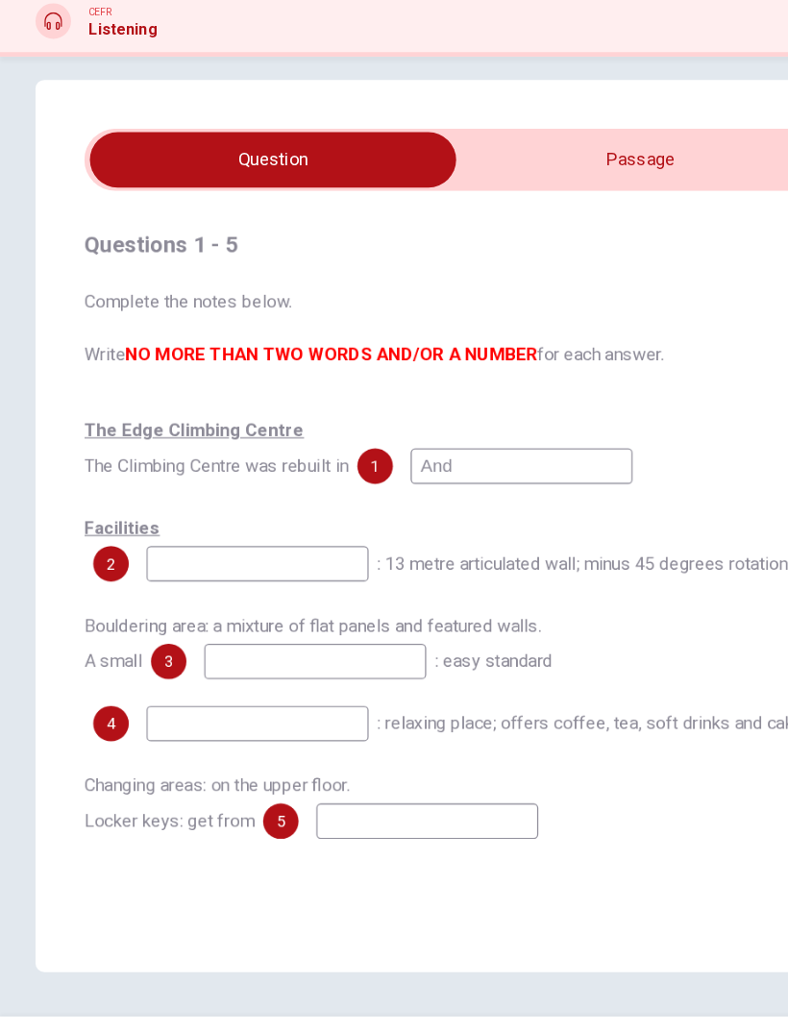
click at [185, 547] on input at bounding box center [223, 562] width 192 height 31
type input "27"
click at [585, 188] on input "checkbox" at bounding box center [236, 212] width 962 height 48
checkbox input "true"
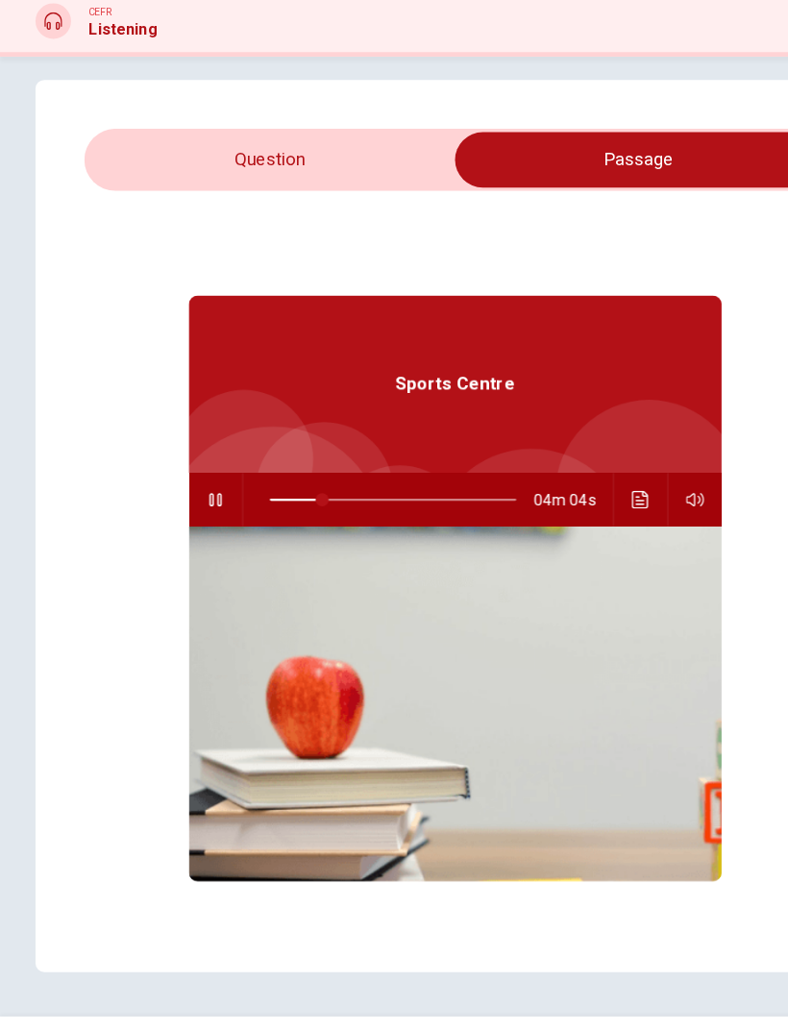
click at [279, 500] on span at bounding box center [279, 506] width 12 height 12
type input "23"
click at [259, 188] on input "checkbox" at bounding box center [552, 212] width 962 height 48
checkbox input "false"
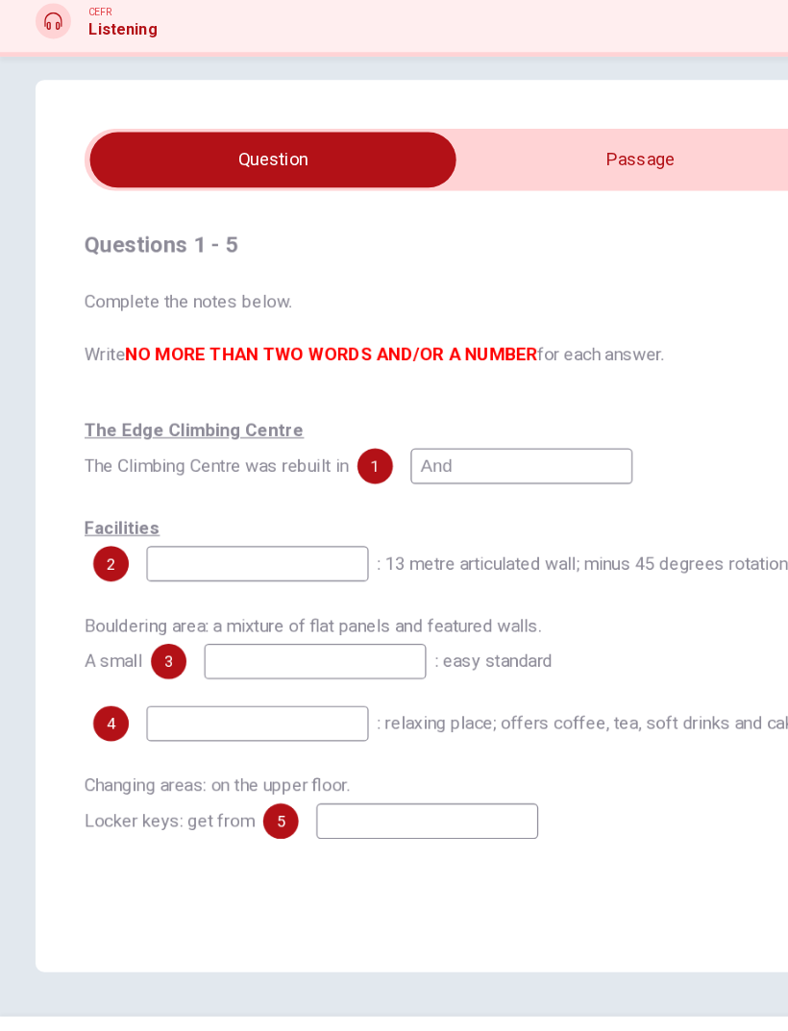
click at [181, 547] on input at bounding box center [223, 562] width 192 height 31
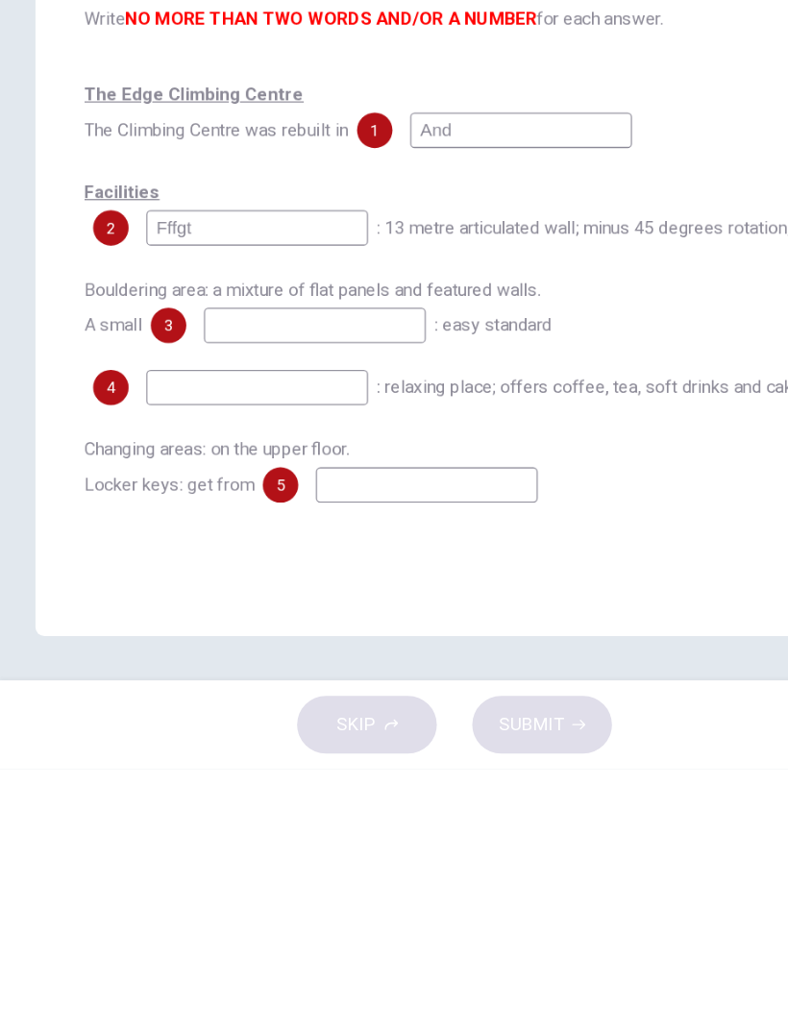
click at [204, 547] on input "Fffgt" at bounding box center [223, 562] width 192 height 31
type input "F"
type input "And"
click at [206, 631] on input at bounding box center [273, 646] width 192 height 31
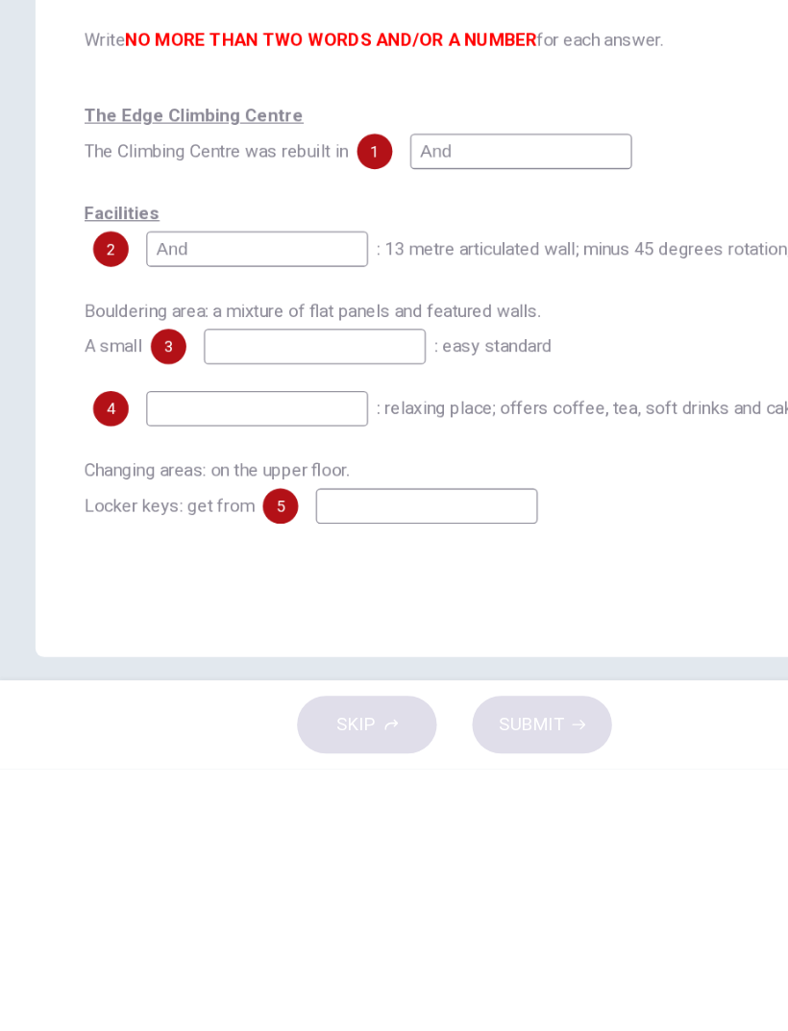
scroll to position [0, 0]
type input "Or"
click at [254, 703] on input at bounding box center [223, 718] width 192 height 31
type input "And"
click at [302, 788] on input at bounding box center [370, 803] width 192 height 31
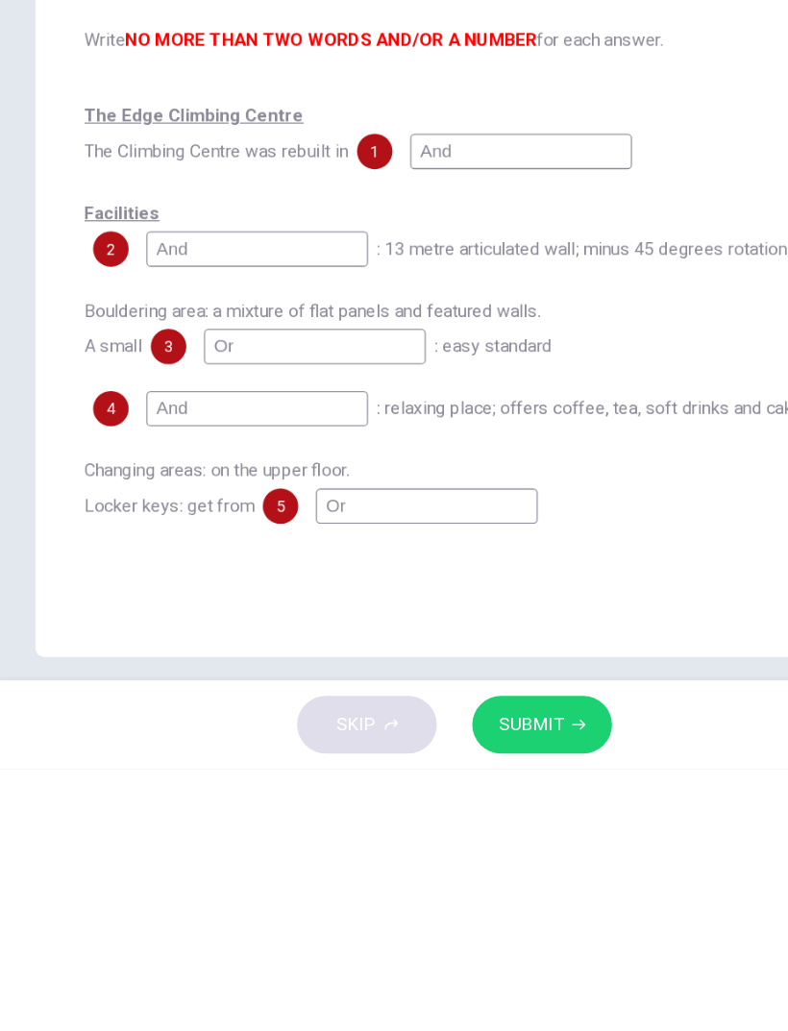
type input "Or"
click at [490, 967] on button "SUBMIT" at bounding box center [469, 992] width 121 height 50
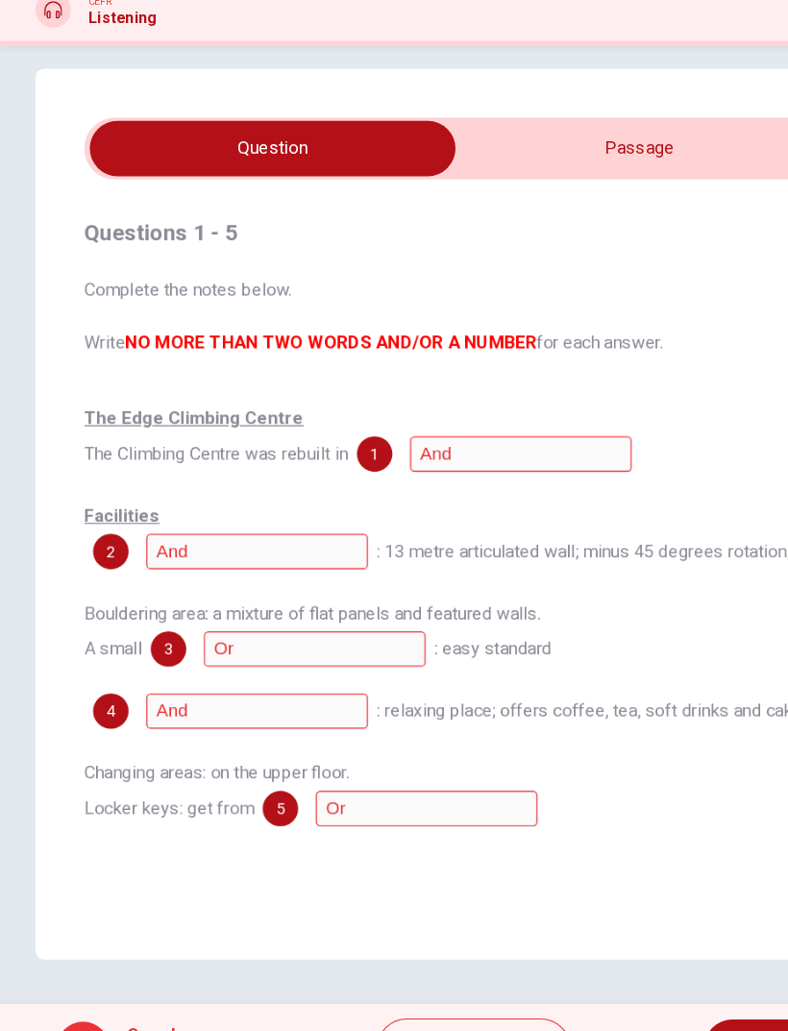
scroll to position [18, 0]
click at [466, 966] on button "Explanation" at bounding box center [411, 992] width 168 height 52
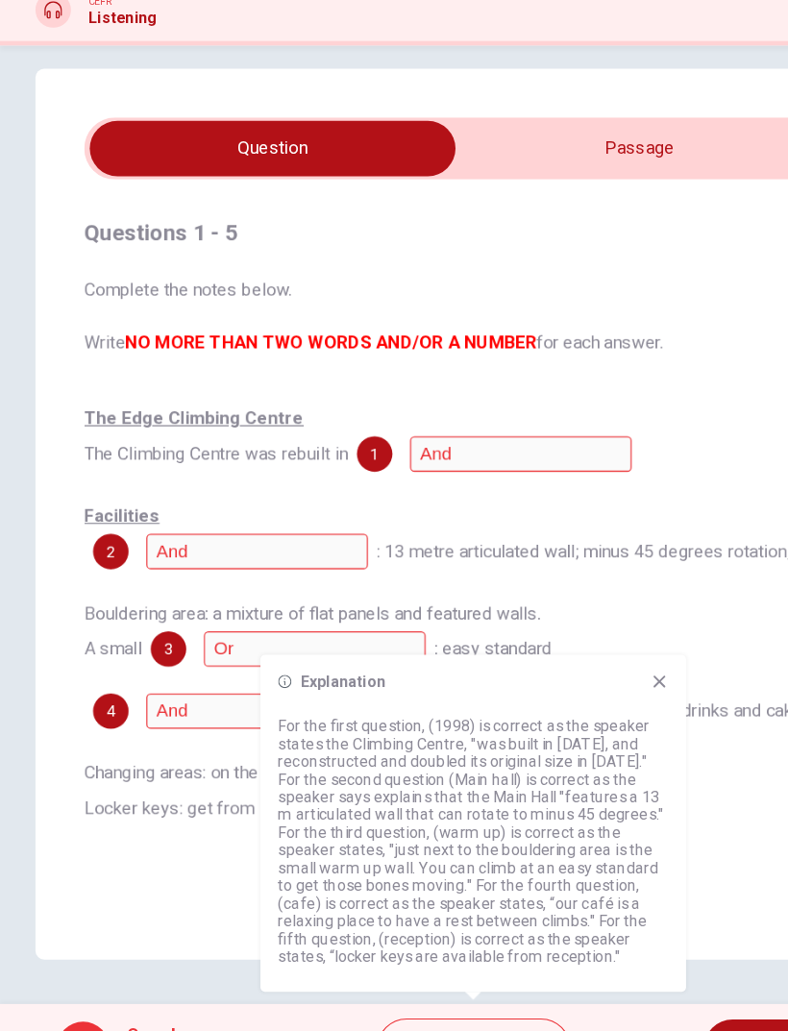
click at [583, 651] on div "Explanation For the first question, (1998) is correct as the speaker states the…" at bounding box center [410, 797] width 369 height 292
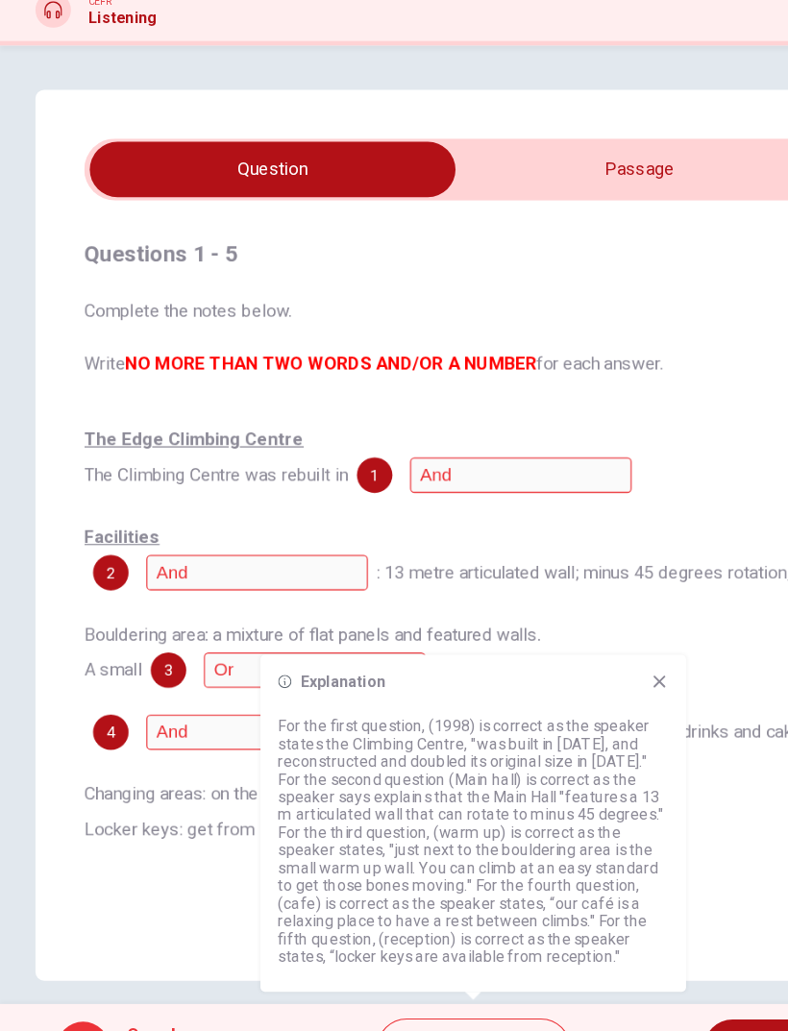
scroll to position [-1, 0]
click at [578, 667] on icon at bounding box center [571, 674] width 15 height 15
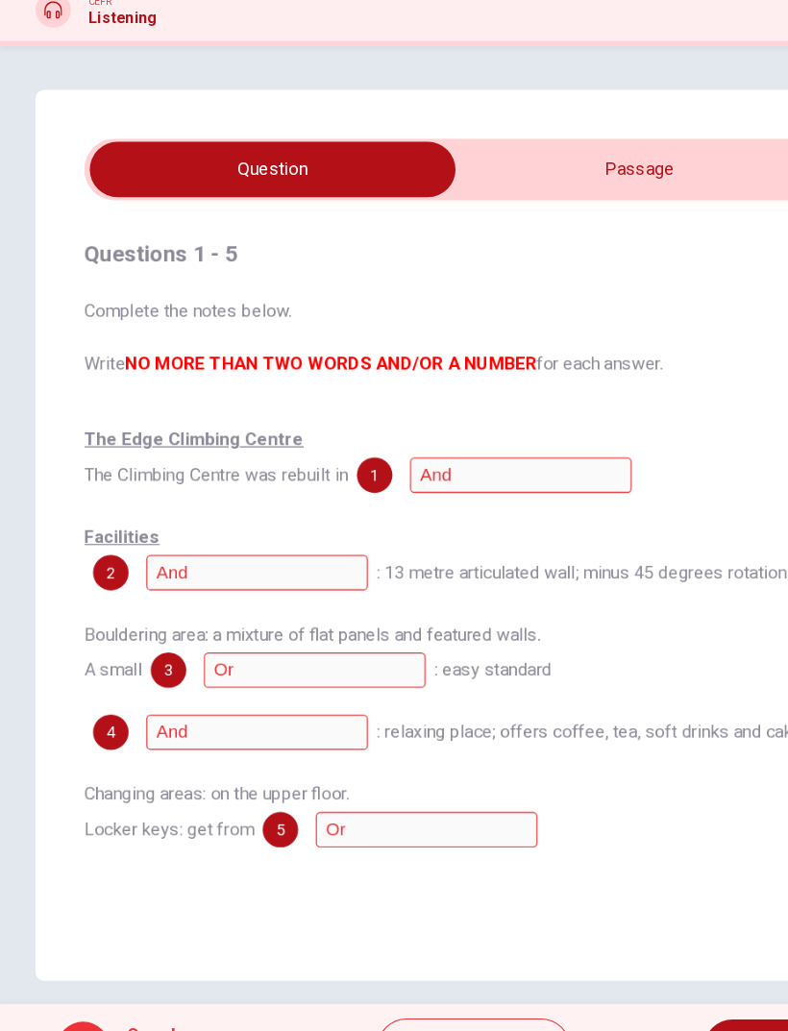
scroll to position [0, 0]
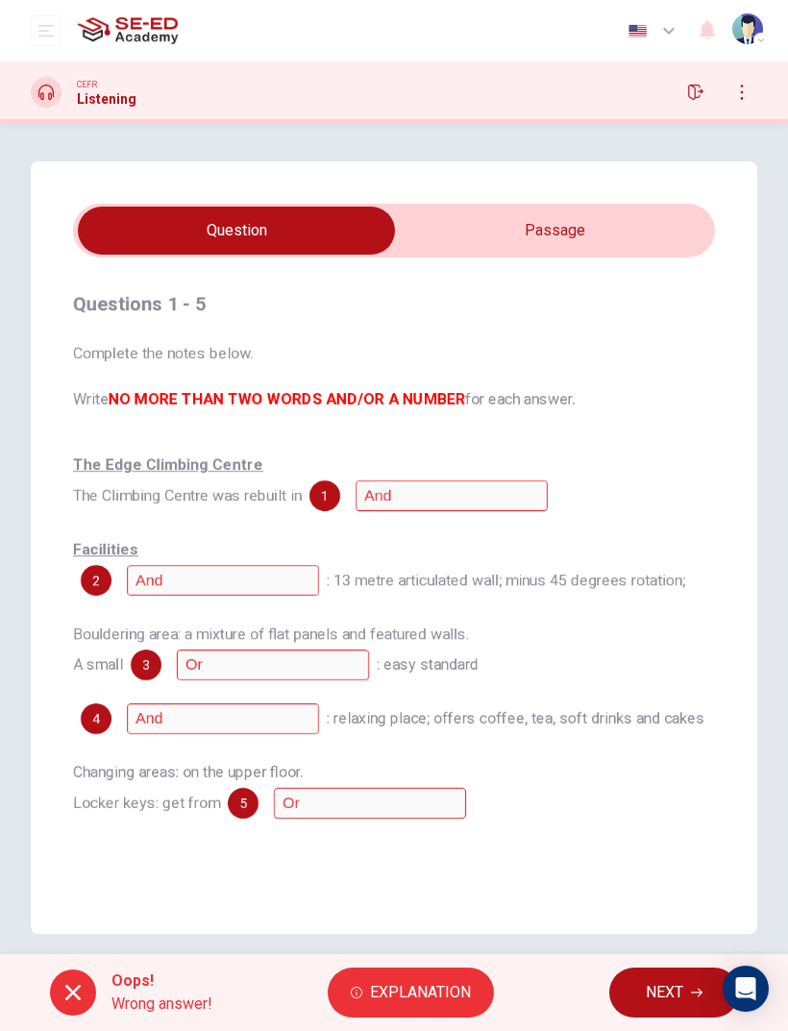
click at [757, 673] on div "Questions 1 - 5 Complete the notes below. Write NO MORE THAN TWO WORDS AND/OR A…" at bounding box center [394, 547] width 788 height 772
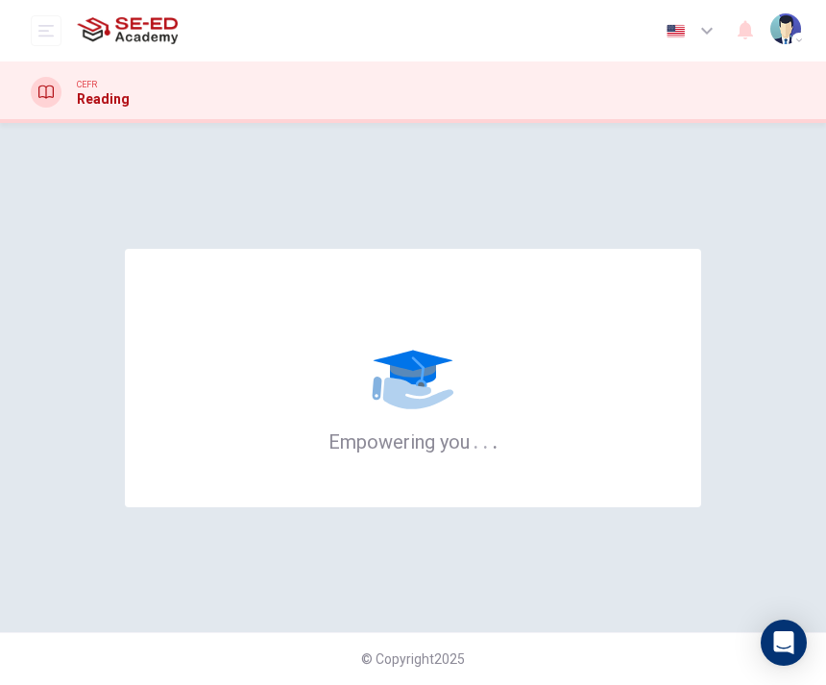
click at [791, 29] on img "button" at bounding box center [785, 28] width 31 height 31
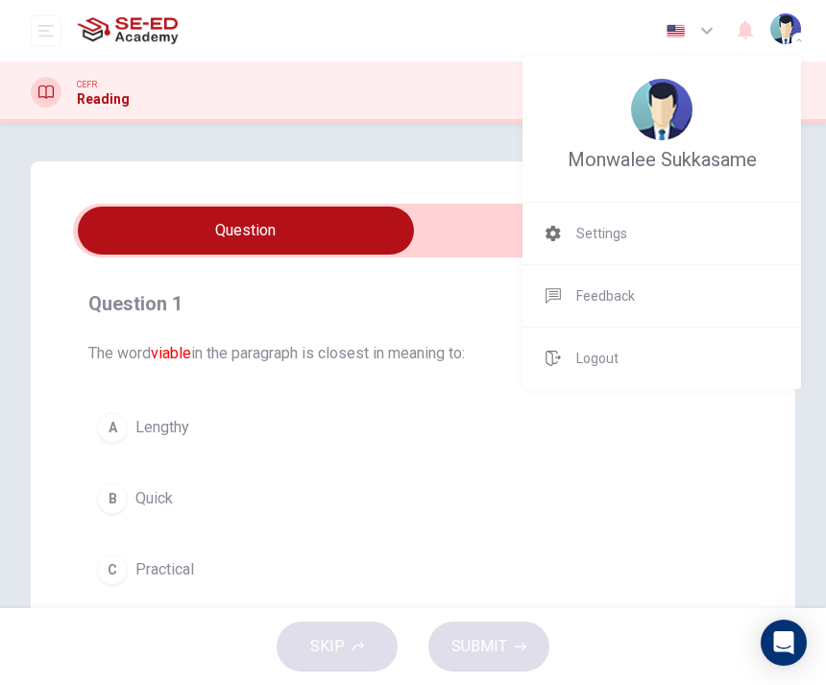
click at [786, 29] on div at bounding box center [413, 342] width 826 height 685
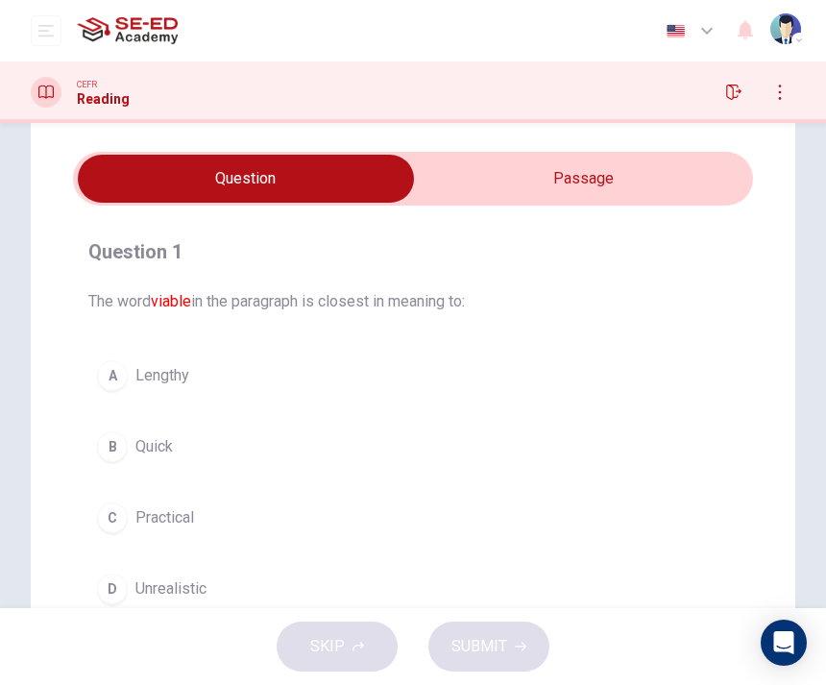
scroll to position [53, 0]
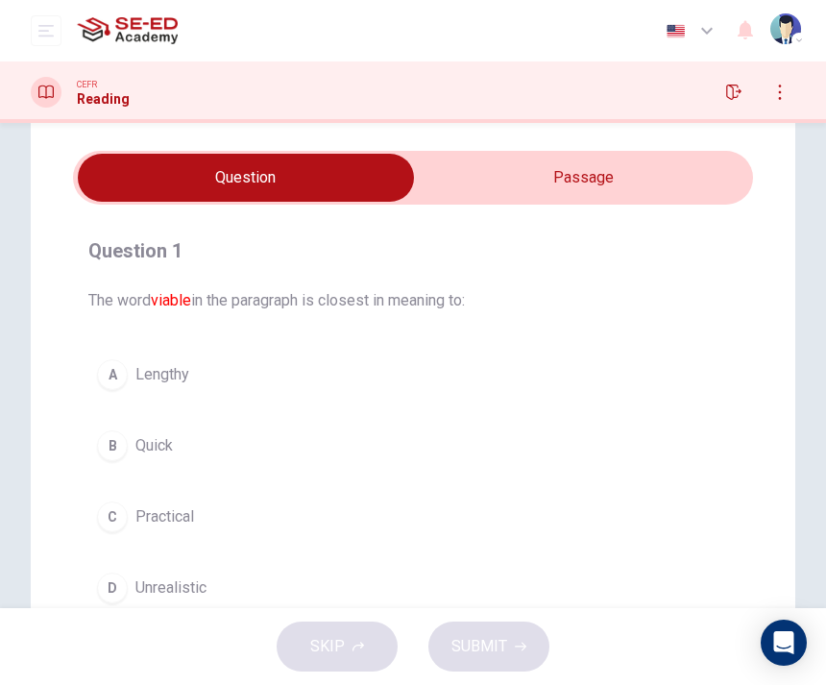
click at [655, 164] on input "checkbox" at bounding box center [246, 178] width 1020 height 48
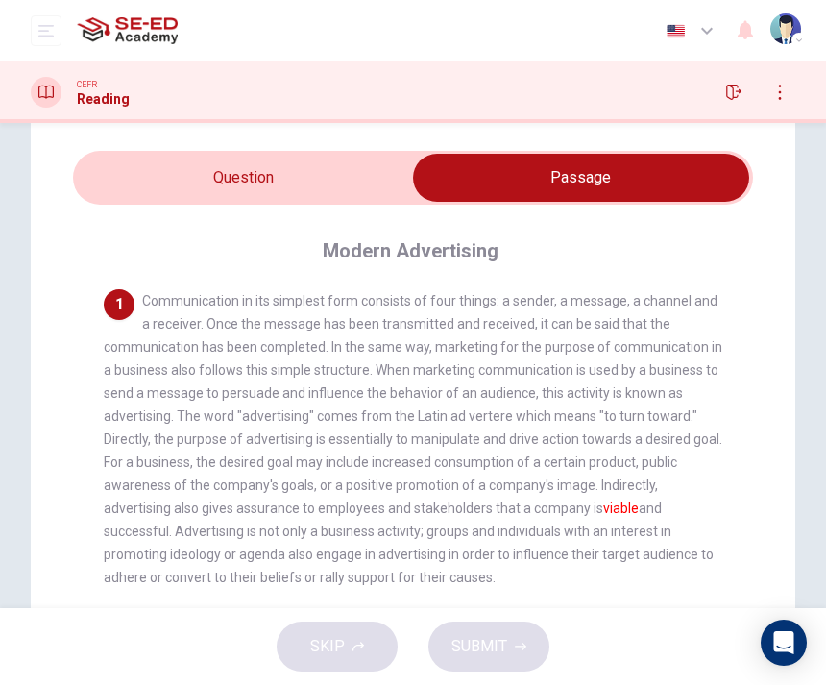
click at [160, 195] on input "checkbox" at bounding box center [581, 178] width 1020 height 48
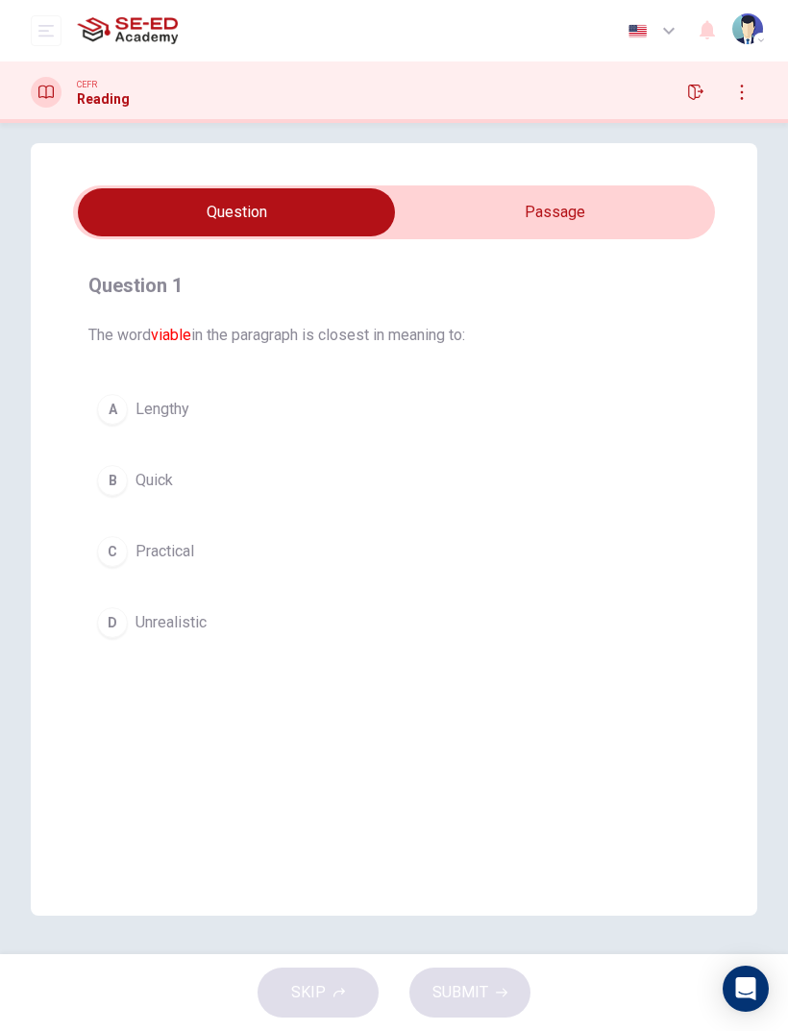
scroll to position [18, 0]
click at [574, 212] on input "checkbox" at bounding box center [236, 212] width 962 height 48
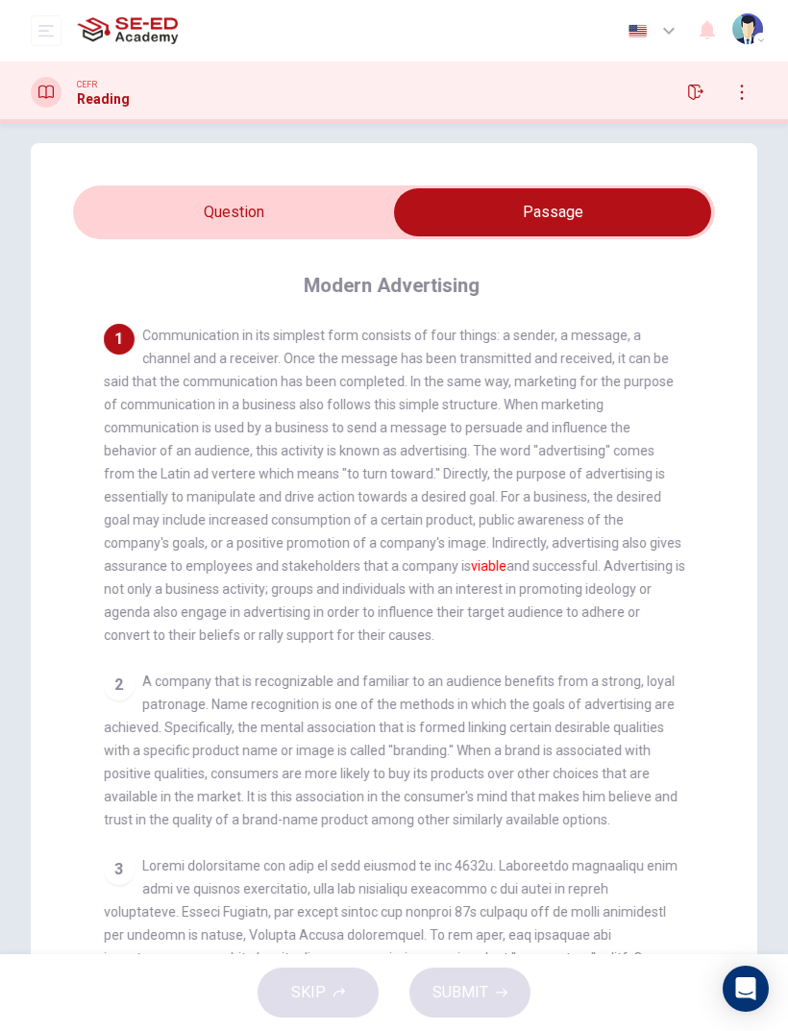
scroll to position [0, 0]
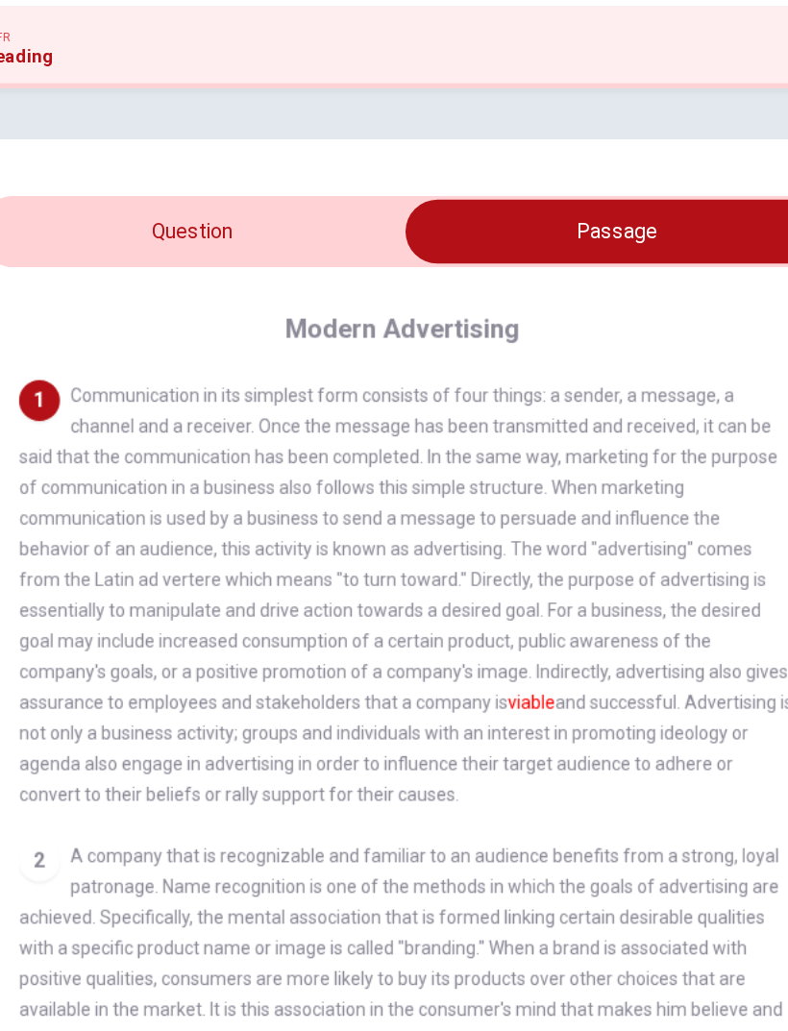
click at [100, 207] on input "checkbox" at bounding box center [552, 231] width 962 height 48
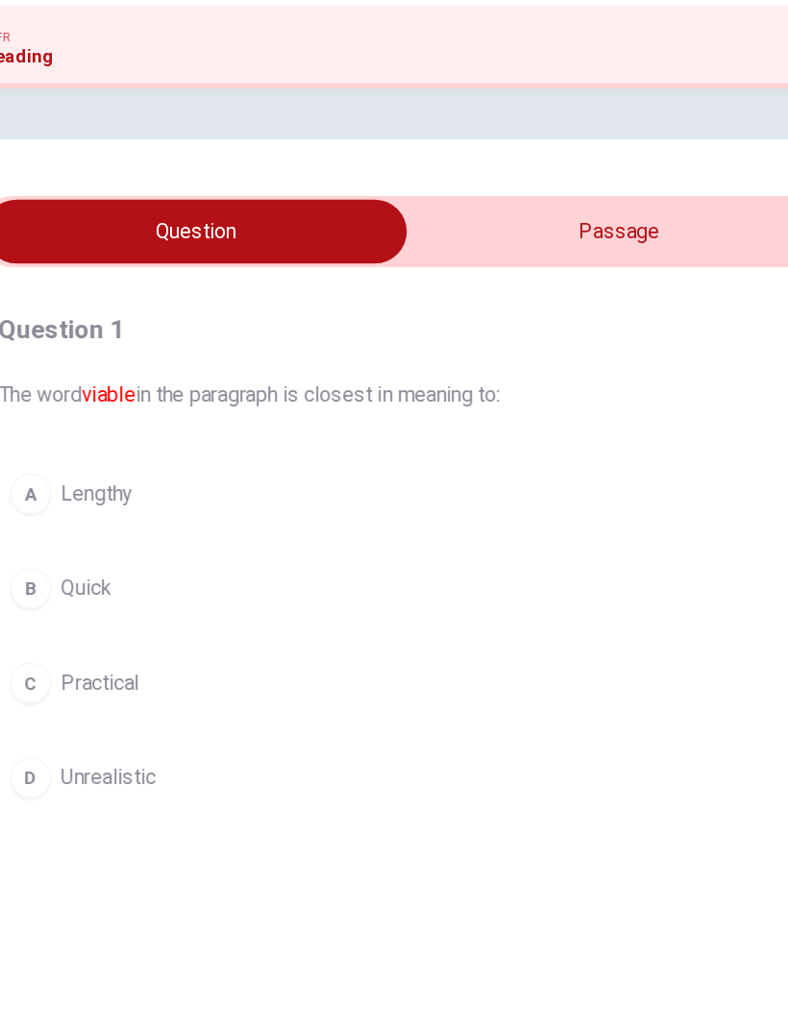
click at [462, 207] on input "checkbox" at bounding box center [236, 231] width 962 height 48
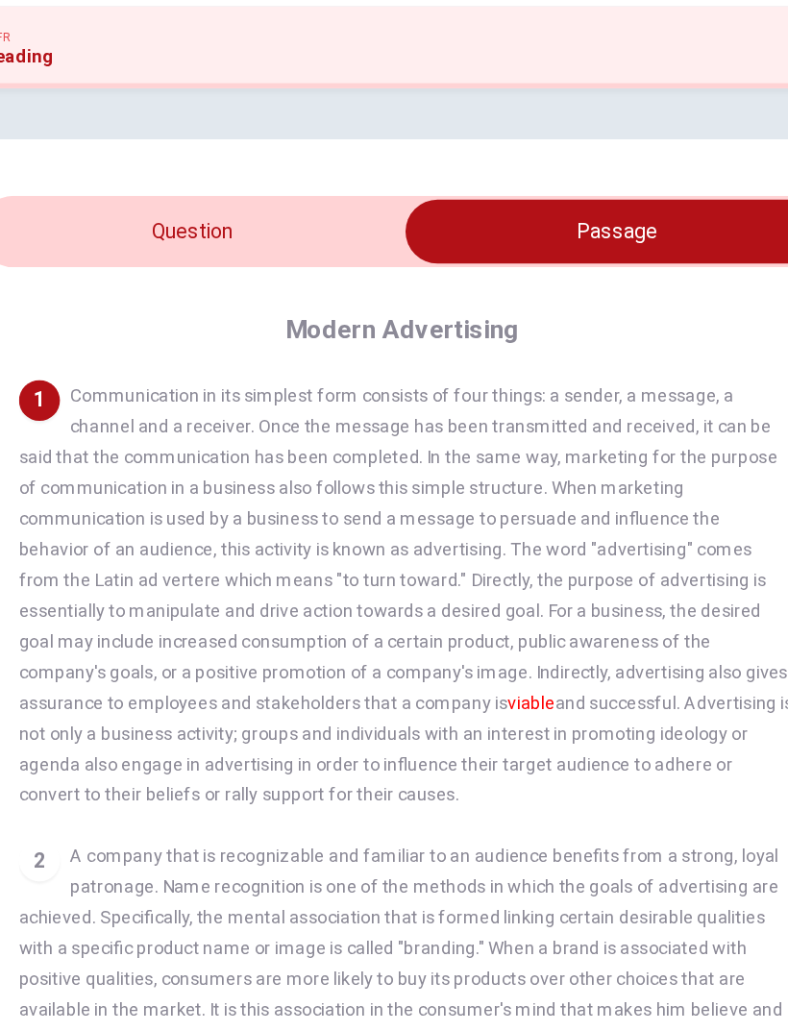
click at [112, 207] on input "checkbox" at bounding box center [552, 231] width 962 height 48
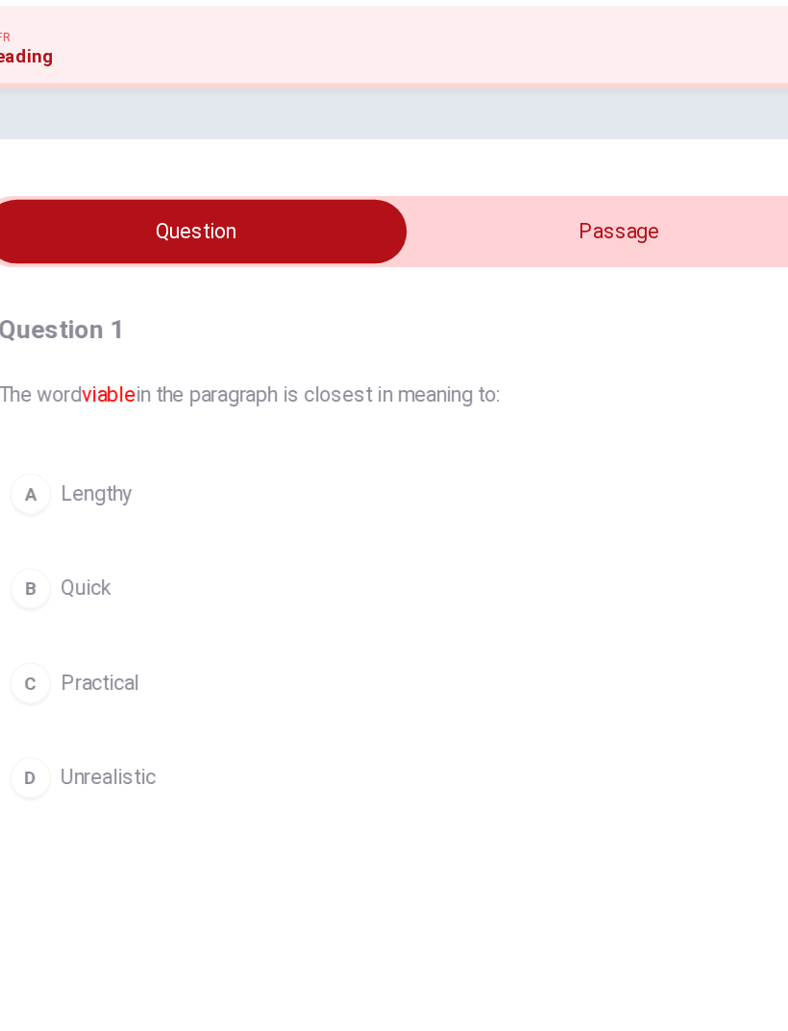
click at [333, 207] on input "checkbox" at bounding box center [236, 231] width 962 height 48
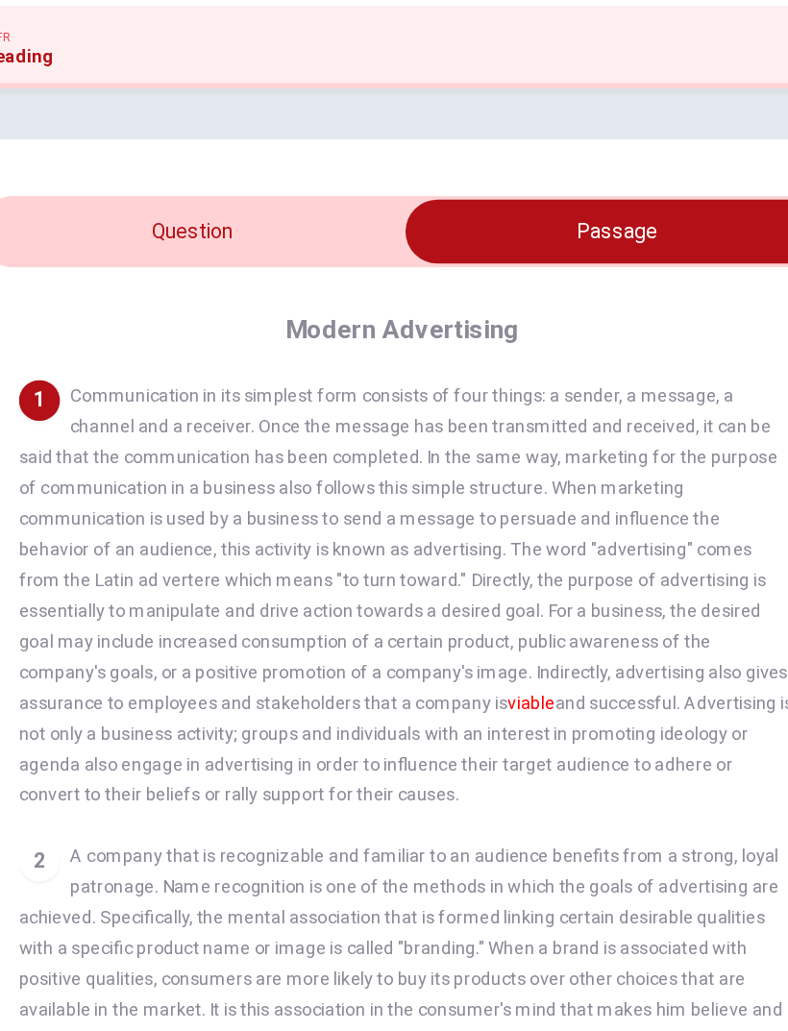
click at [142, 207] on input "checkbox" at bounding box center [552, 231] width 962 height 48
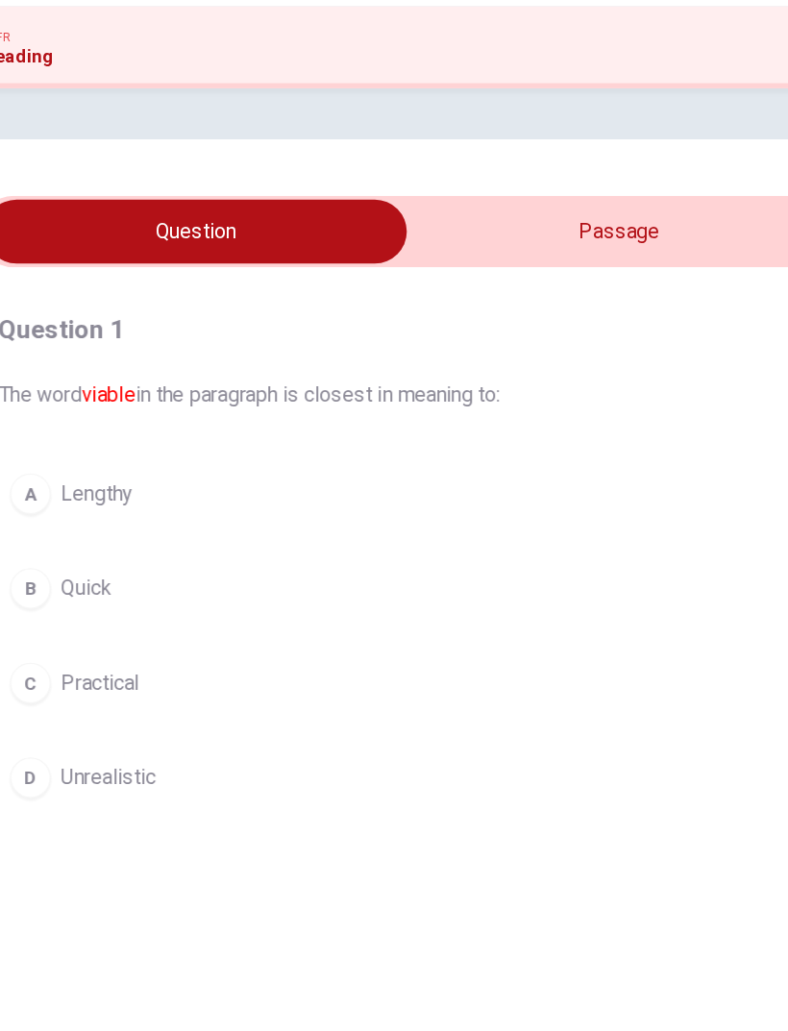
click at [88, 546] on button "C Practical" at bounding box center [393, 570] width 611 height 48
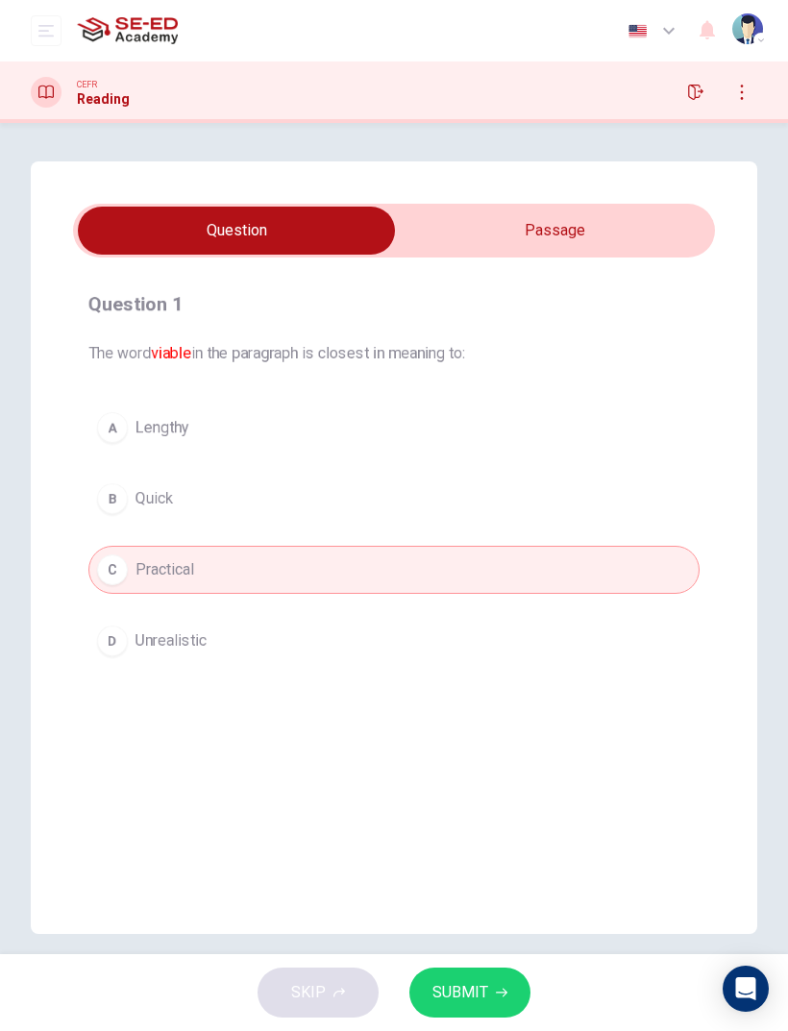
click at [497, 684] on button "SUBMIT" at bounding box center [469, 992] width 121 height 50
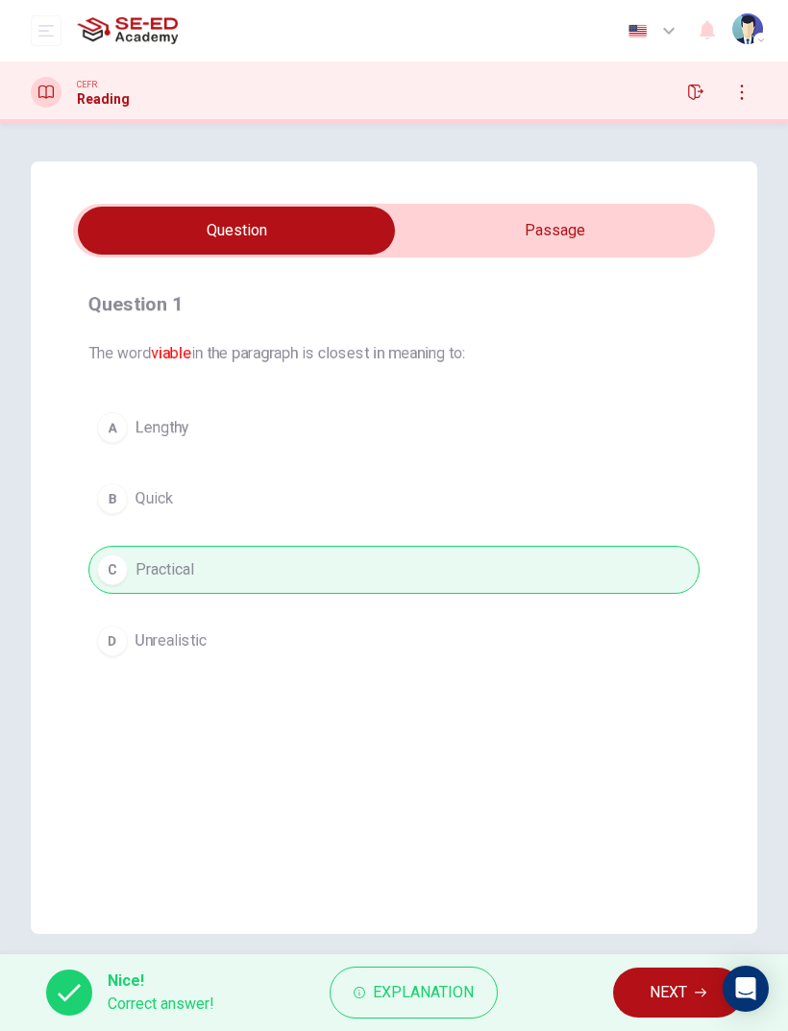
click at [686, 684] on span "NEXT" at bounding box center [667, 992] width 37 height 27
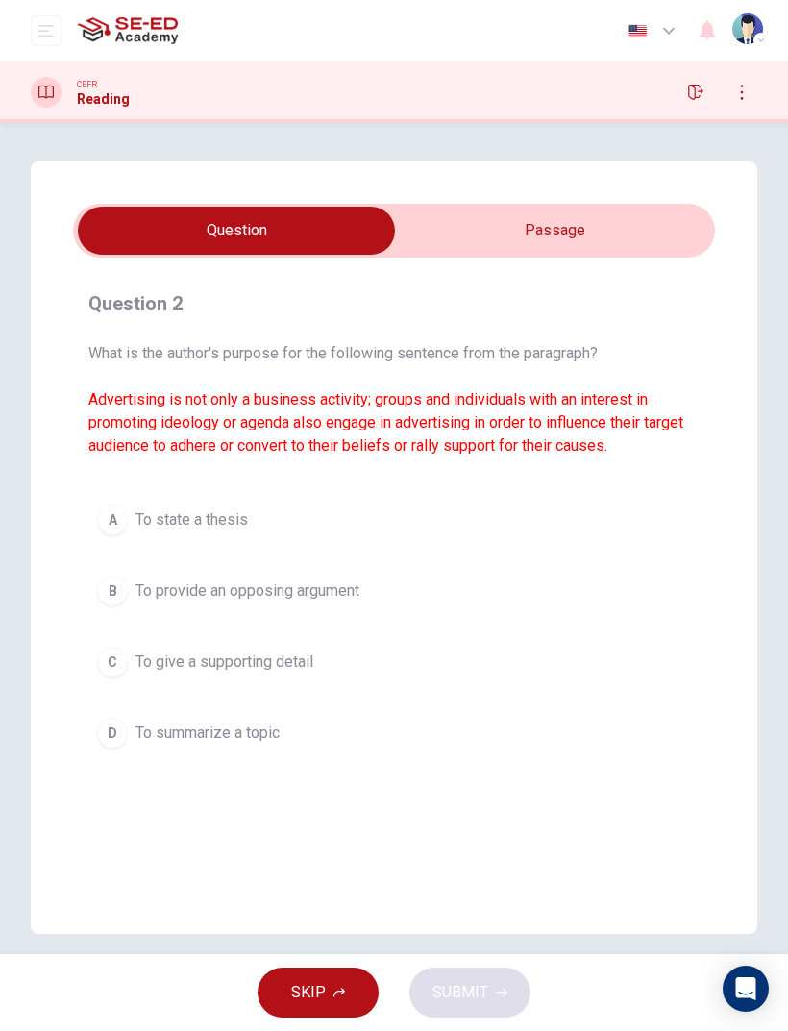
click at [448, 218] on input "checkbox" at bounding box center [236, 231] width 962 height 48
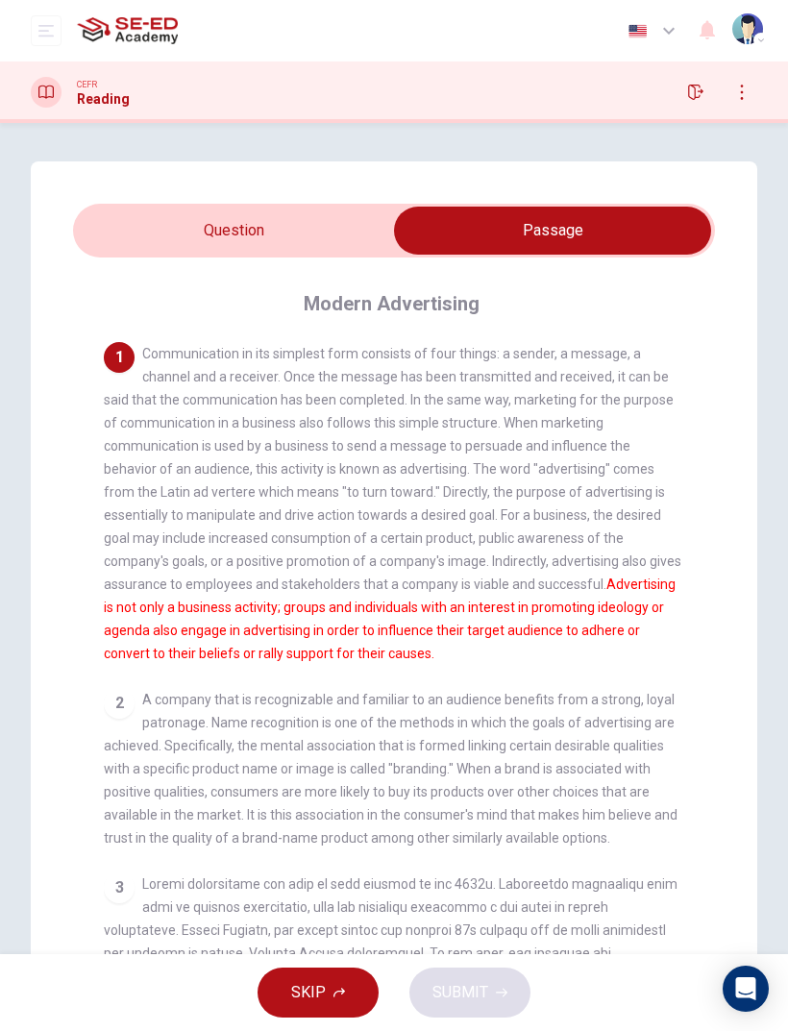
click at [316, 231] on input "checkbox" at bounding box center [552, 231] width 962 height 48
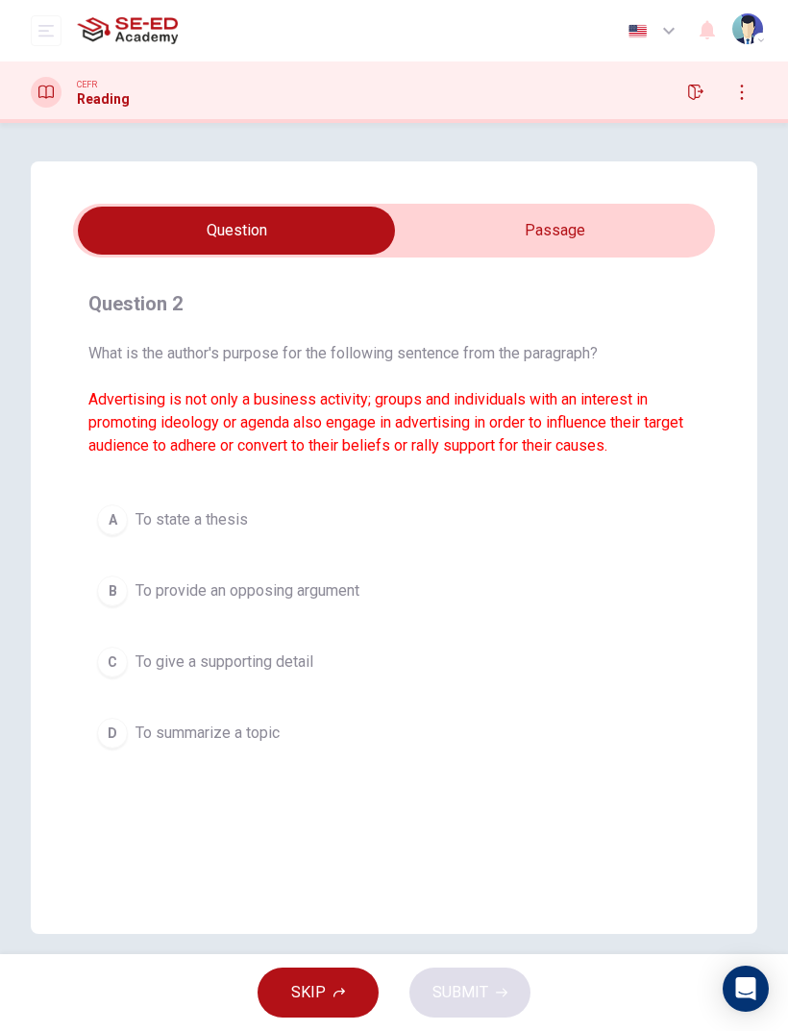
click at [512, 667] on button "C To give a supporting detail" at bounding box center [393, 662] width 611 height 48
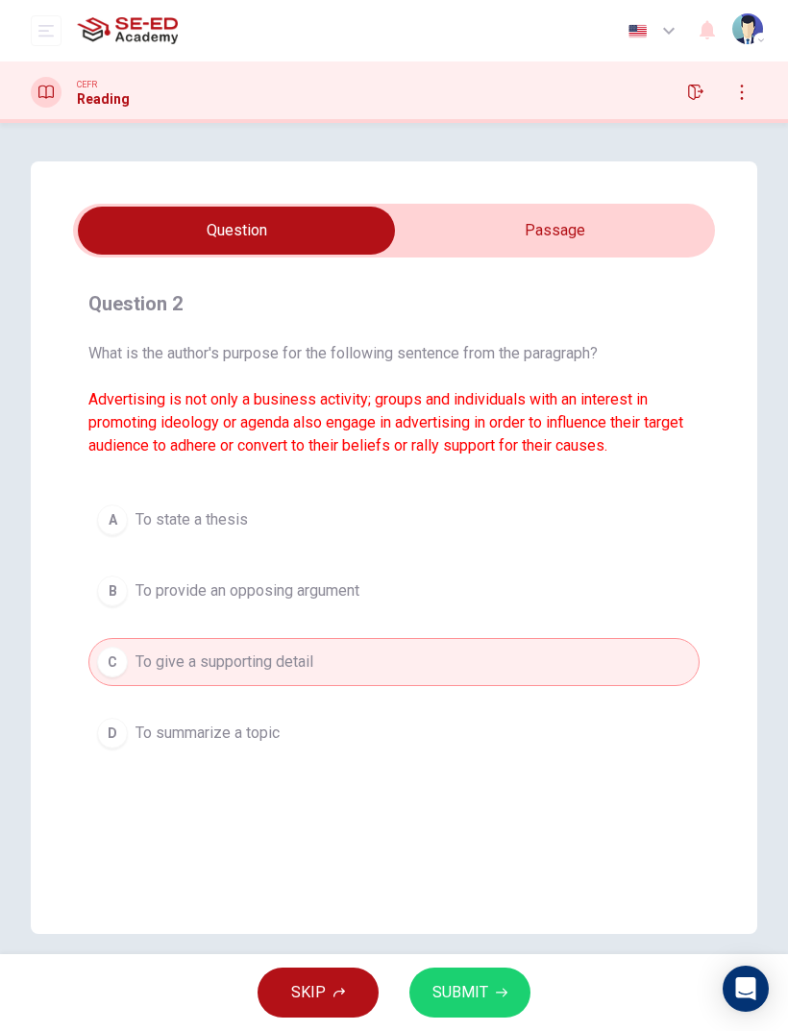
click at [615, 210] on input "checkbox" at bounding box center [236, 231] width 962 height 48
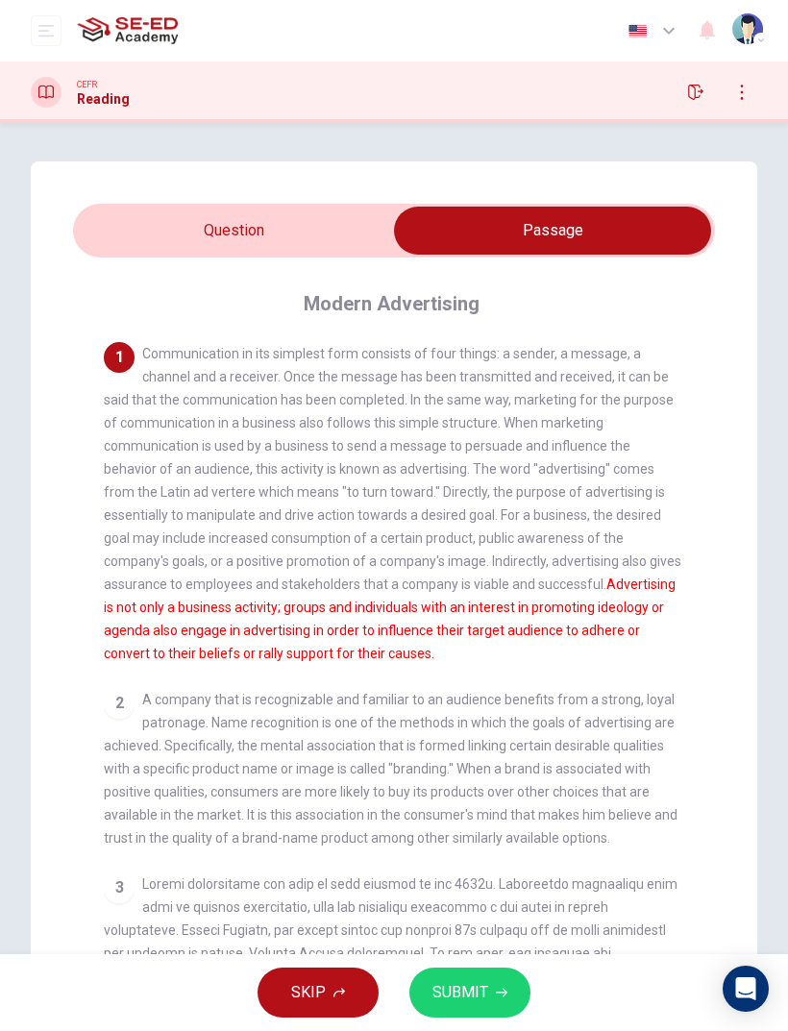
click at [160, 212] on input "checkbox" at bounding box center [552, 231] width 962 height 48
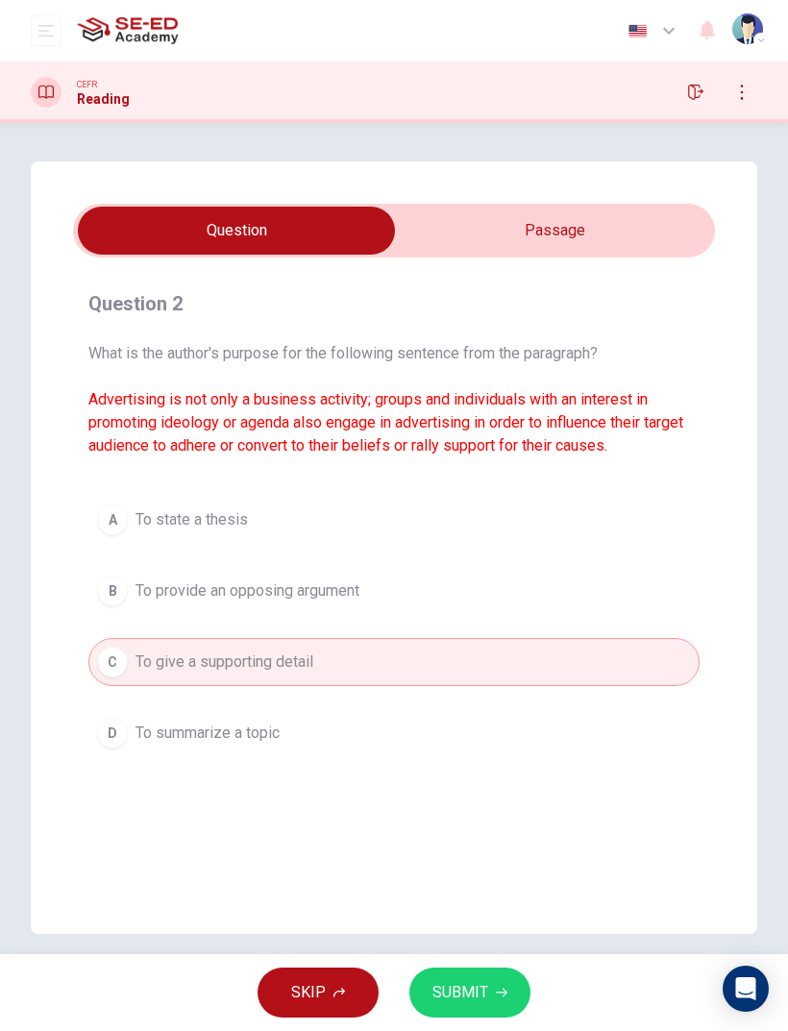
click at [630, 237] on input "checkbox" at bounding box center [236, 231] width 962 height 48
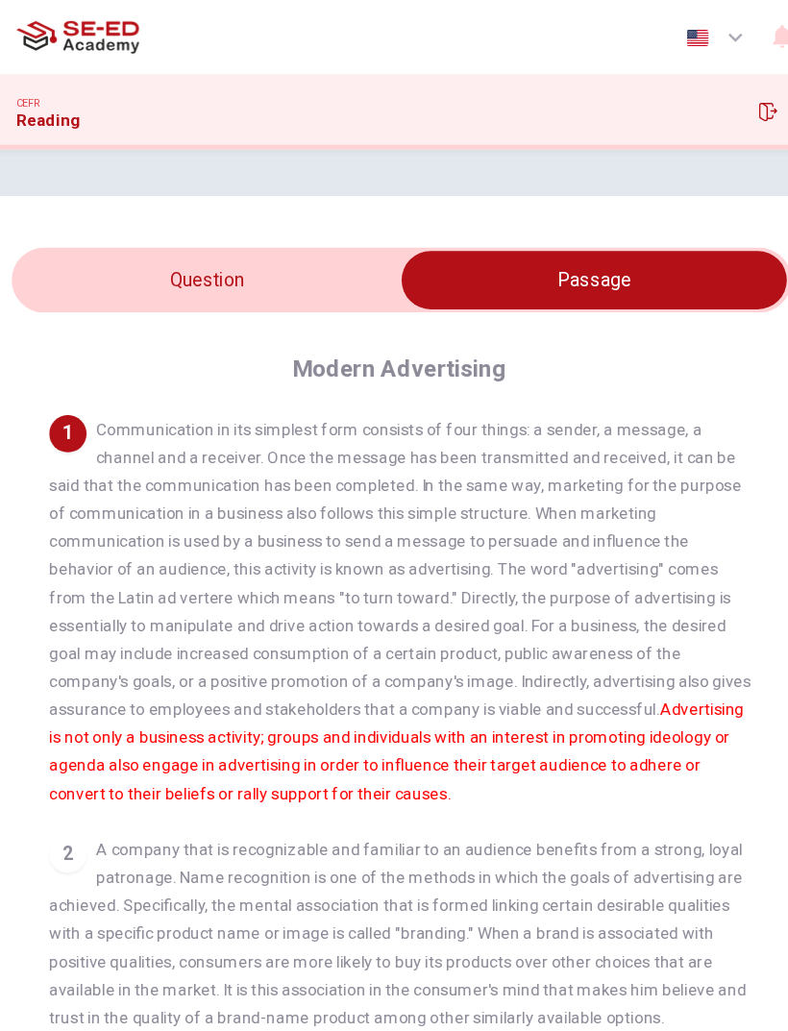
click at [183, 234] on input "checkbox" at bounding box center [552, 231] width 962 height 48
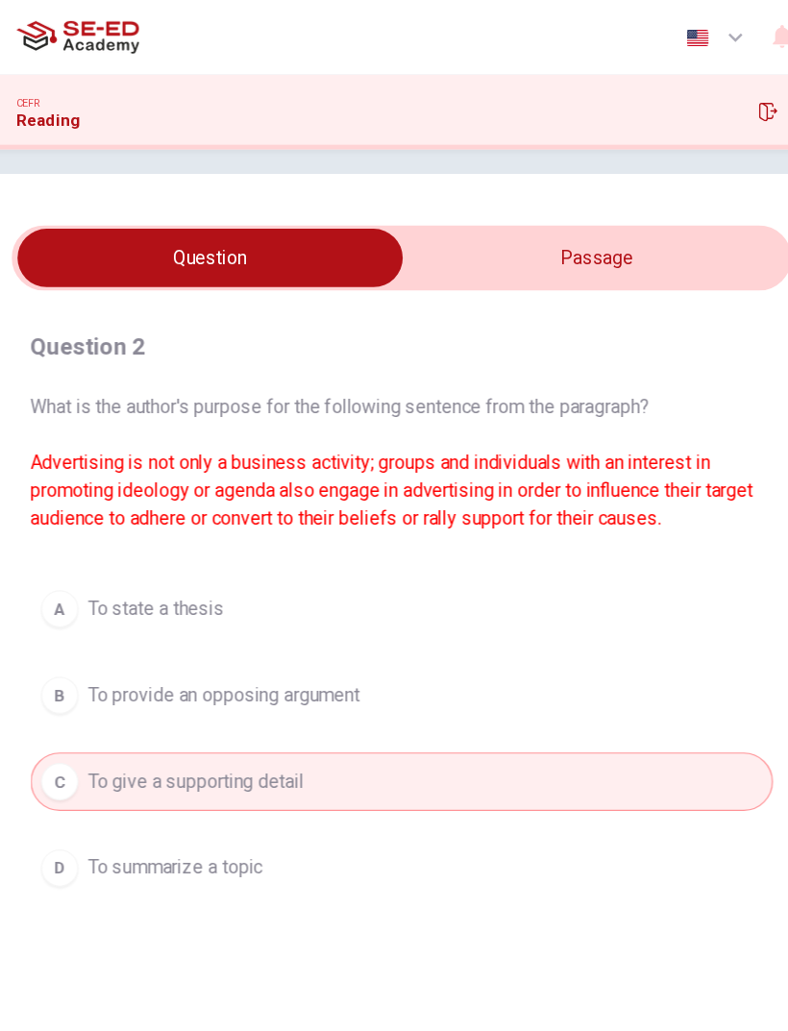
click at [501, 188] on input "checkbox" at bounding box center [236, 212] width 962 height 48
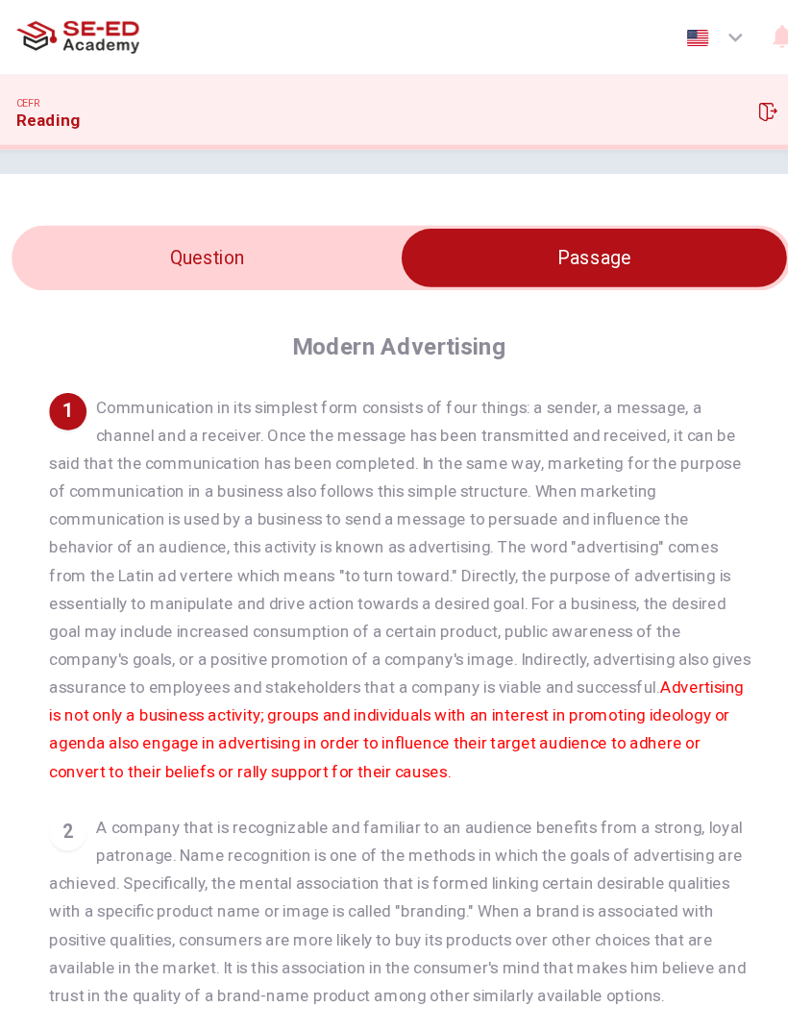
click at [149, 201] on input "checkbox" at bounding box center [552, 212] width 962 height 48
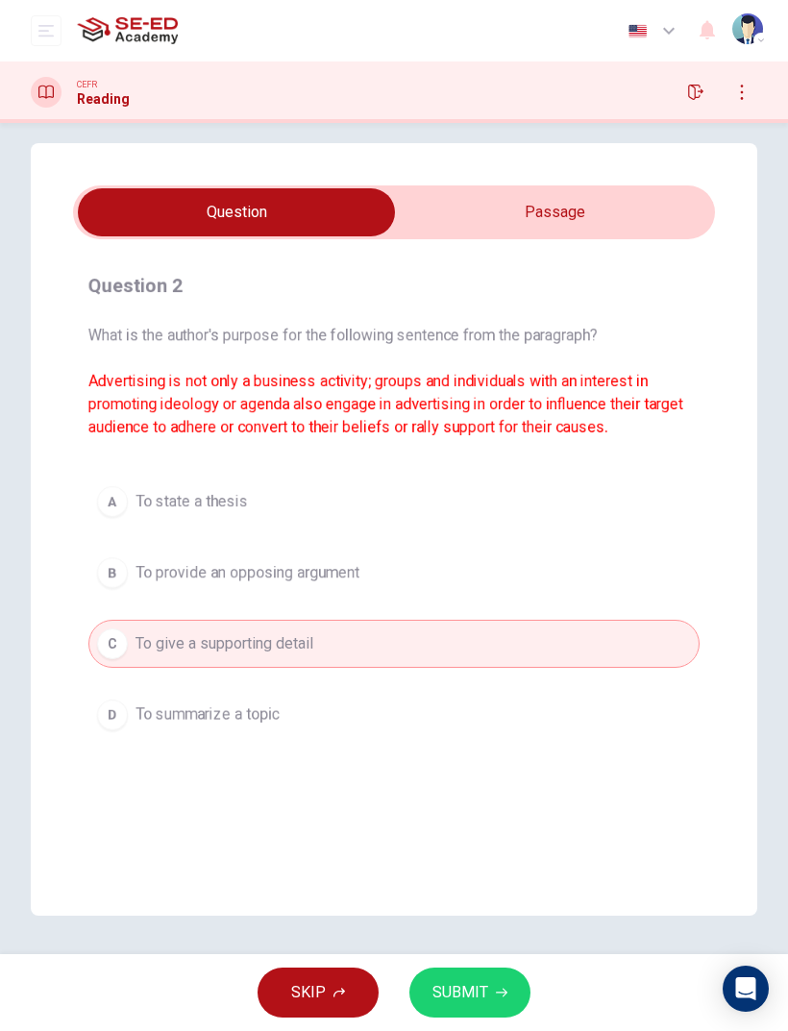
click at [488, 684] on button "SUBMIT" at bounding box center [469, 992] width 121 height 50
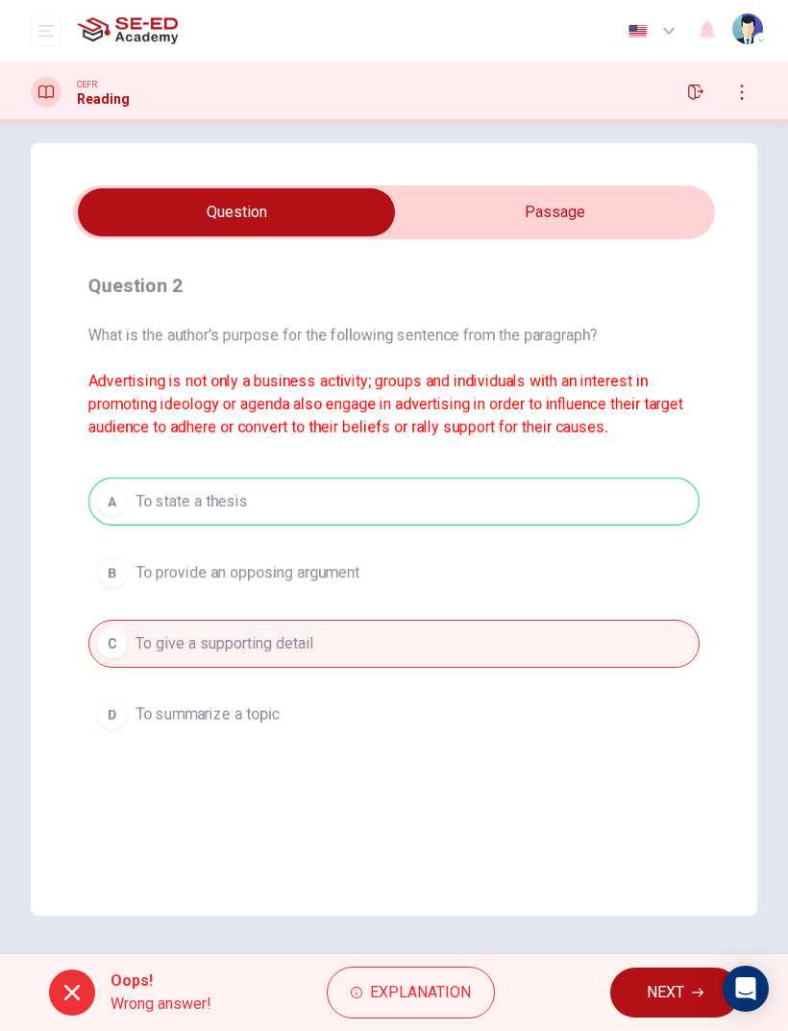
click at [684, 684] on button "NEXT" at bounding box center [675, 992] width 130 height 50
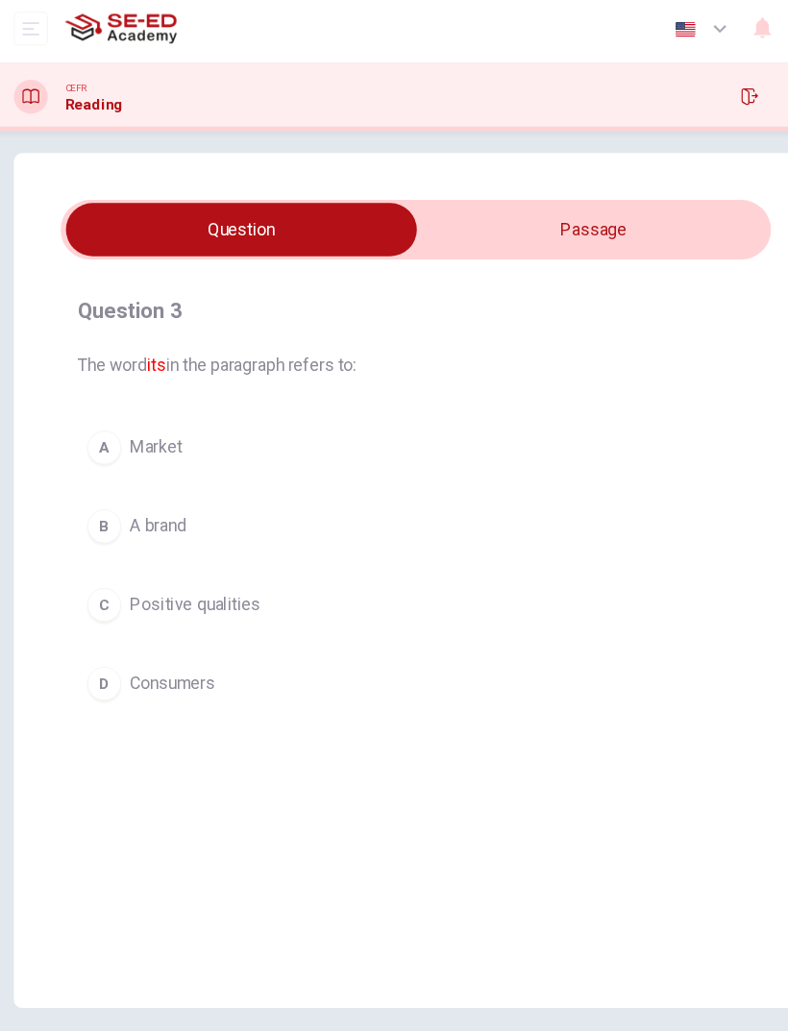
click at [539, 219] on input "checkbox" at bounding box center [236, 212] width 962 height 48
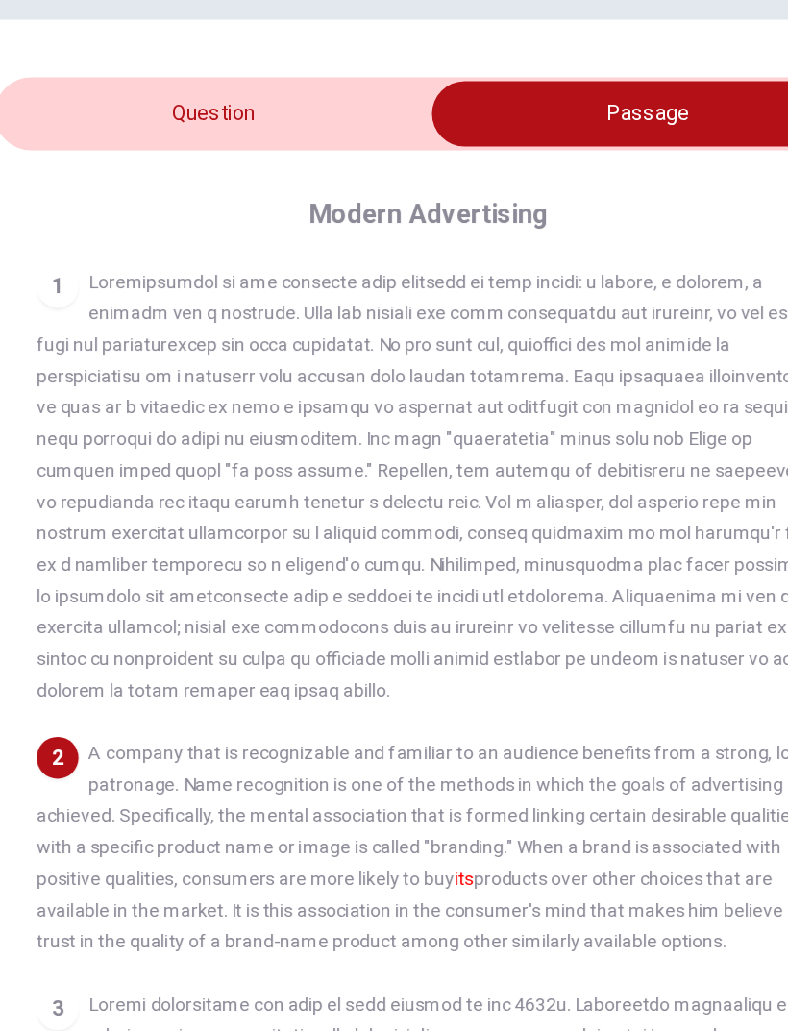
click at [76, 188] on input "checkbox" at bounding box center [552, 212] width 962 height 48
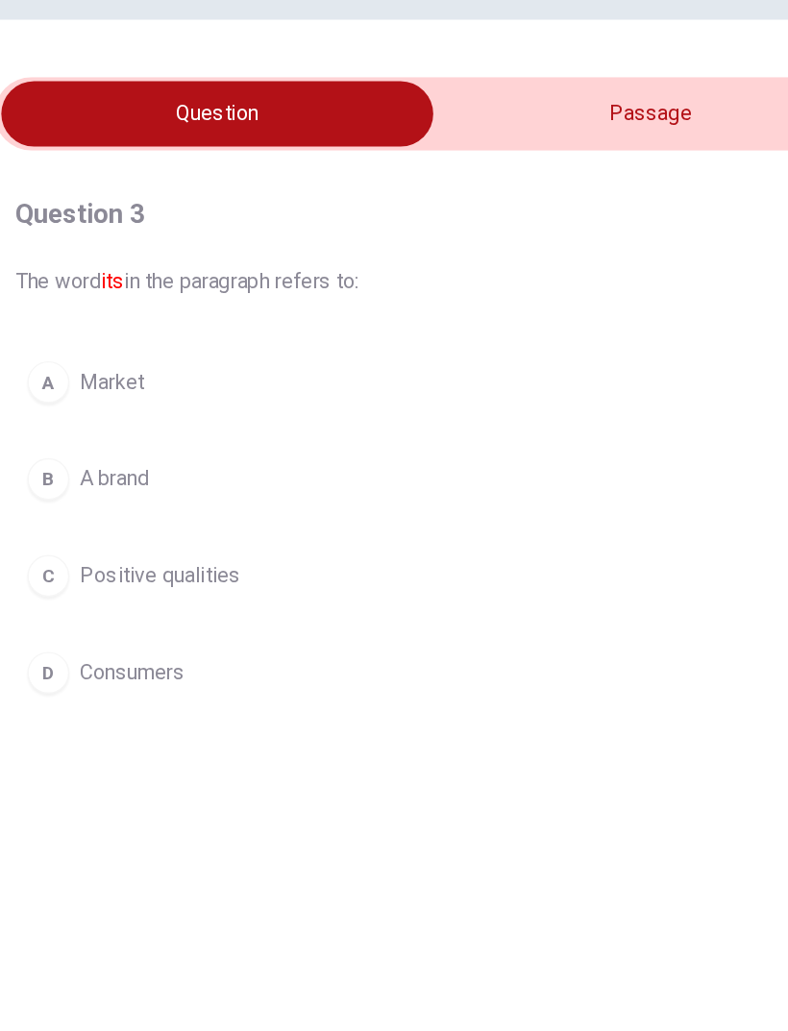
click at [93, 456] on button "B A brand" at bounding box center [393, 480] width 611 height 48
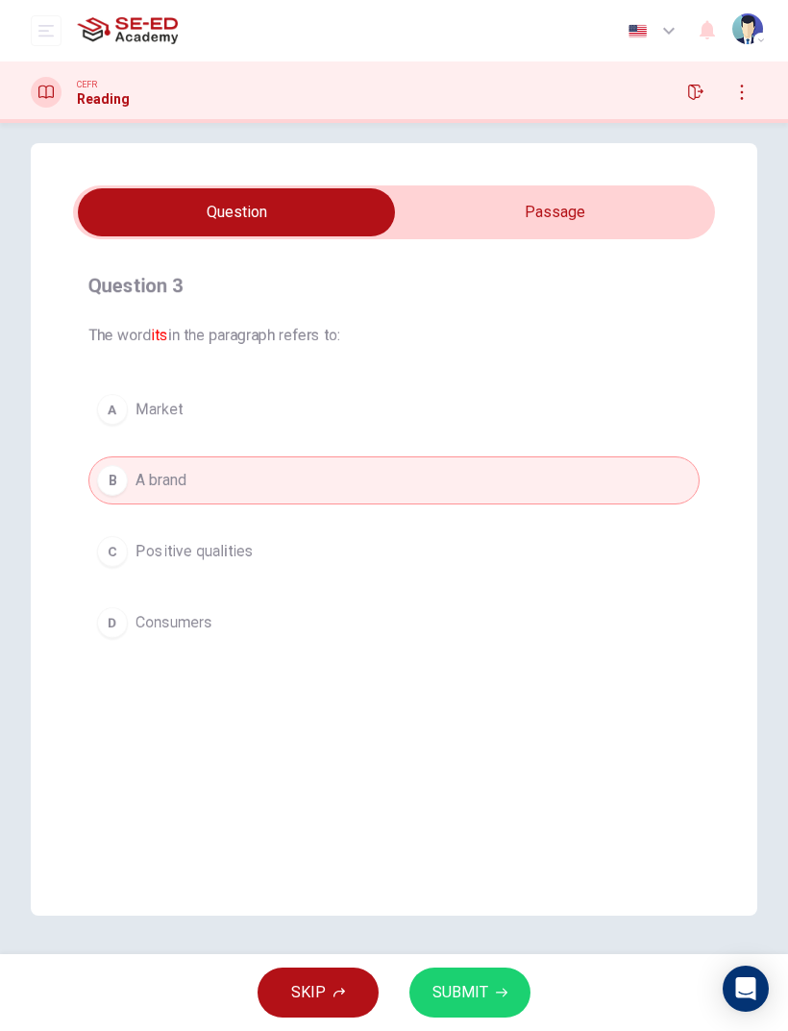
click at [500, 684] on icon "button" at bounding box center [502, 992] width 12 height 12
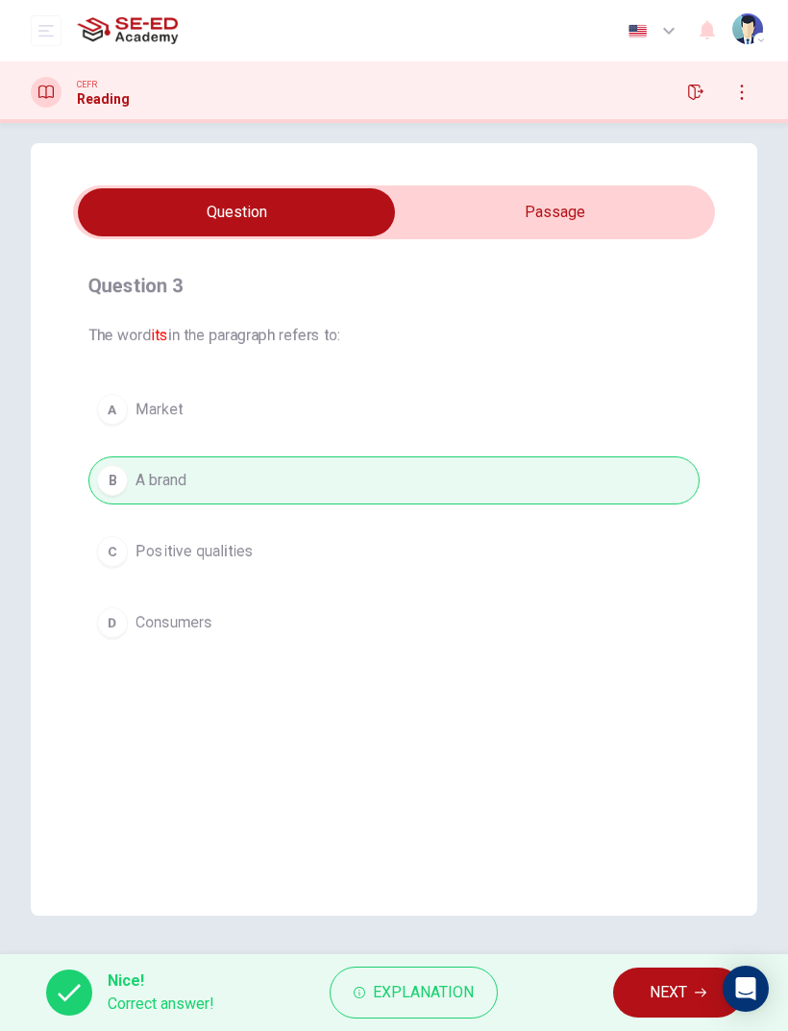
click at [663, 684] on span "NEXT" at bounding box center [667, 992] width 37 height 27
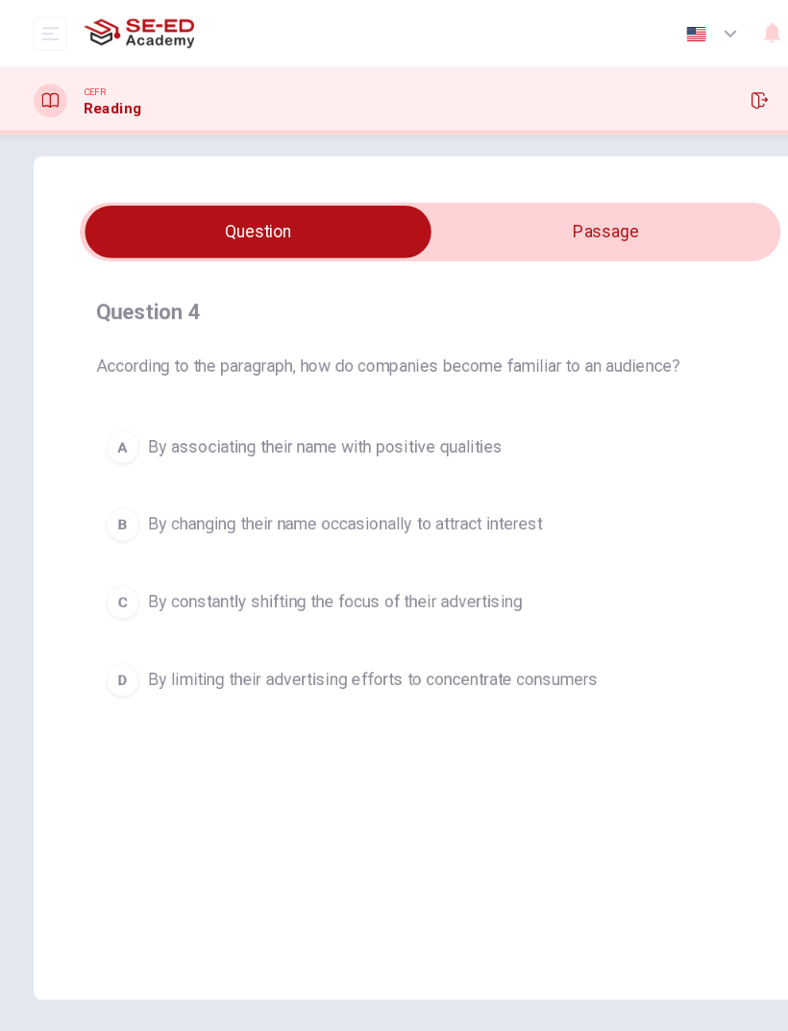
click at [567, 209] on input "checkbox" at bounding box center [236, 212] width 962 height 48
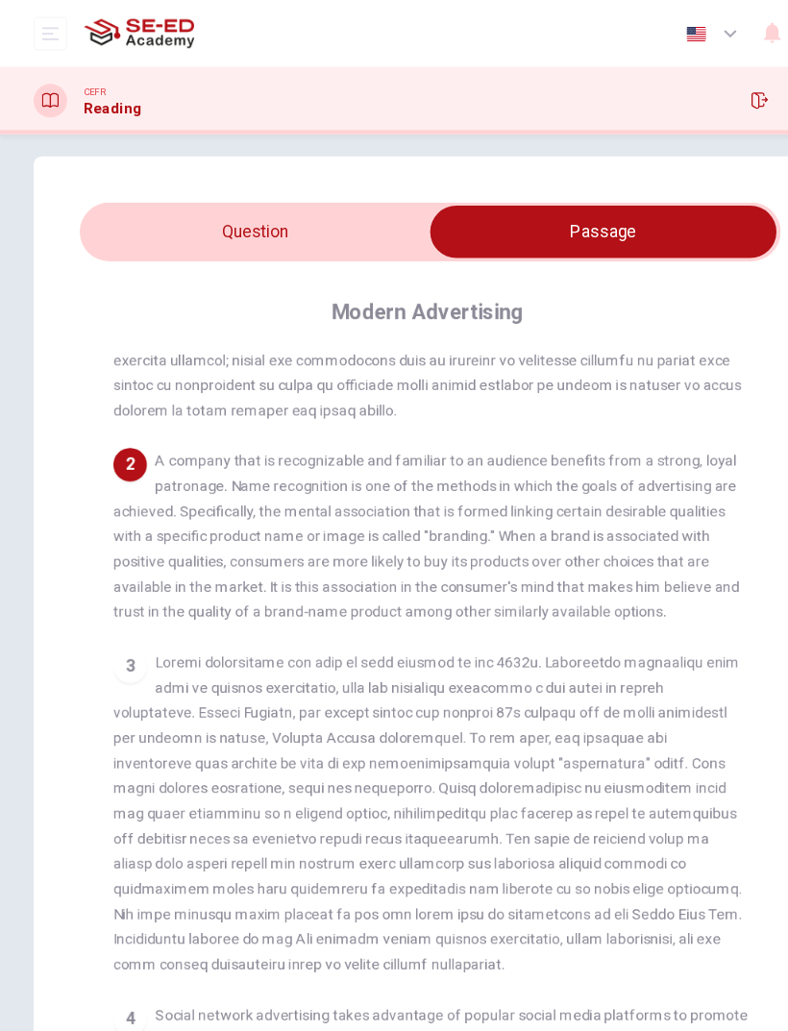
scroll to position [220, 0]
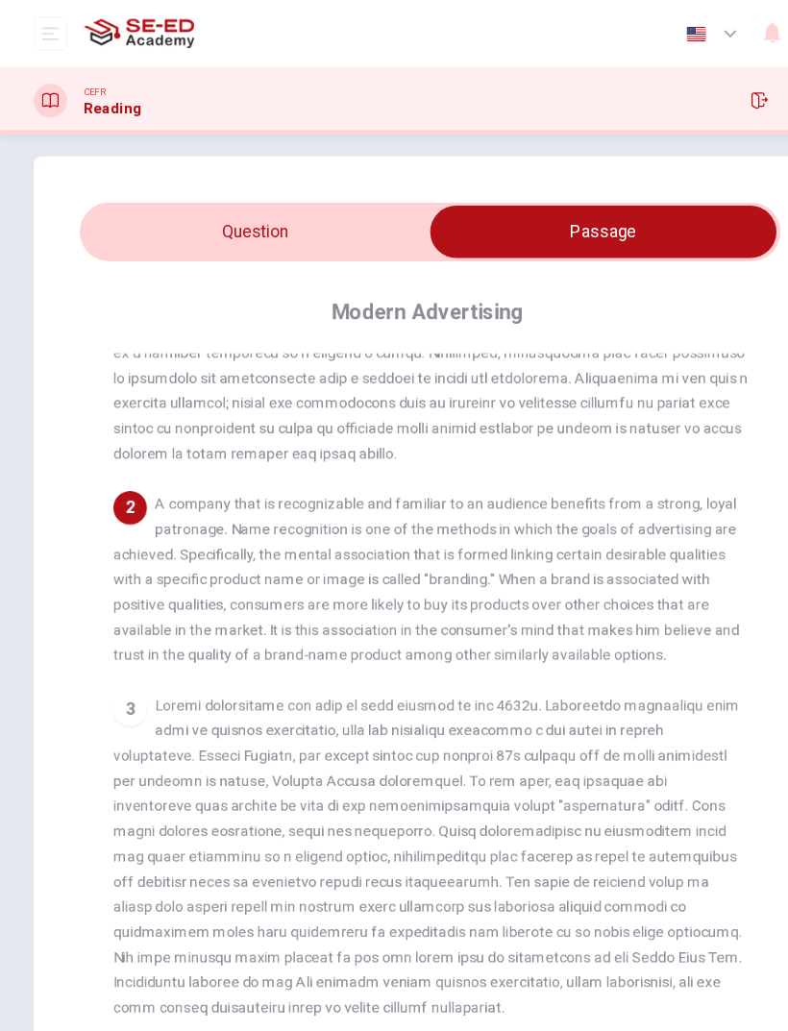
click at [197, 214] on input "checkbox" at bounding box center [552, 212] width 962 height 48
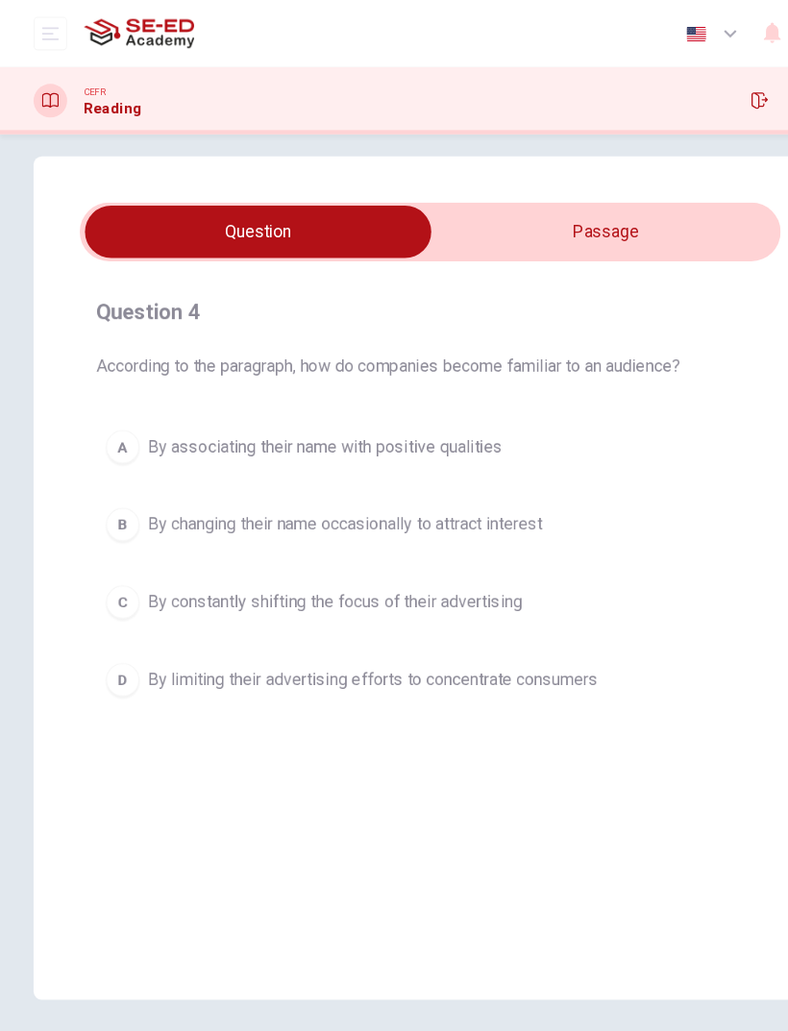
click at [548, 230] on input "checkbox" at bounding box center [236, 212] width 962 height 48
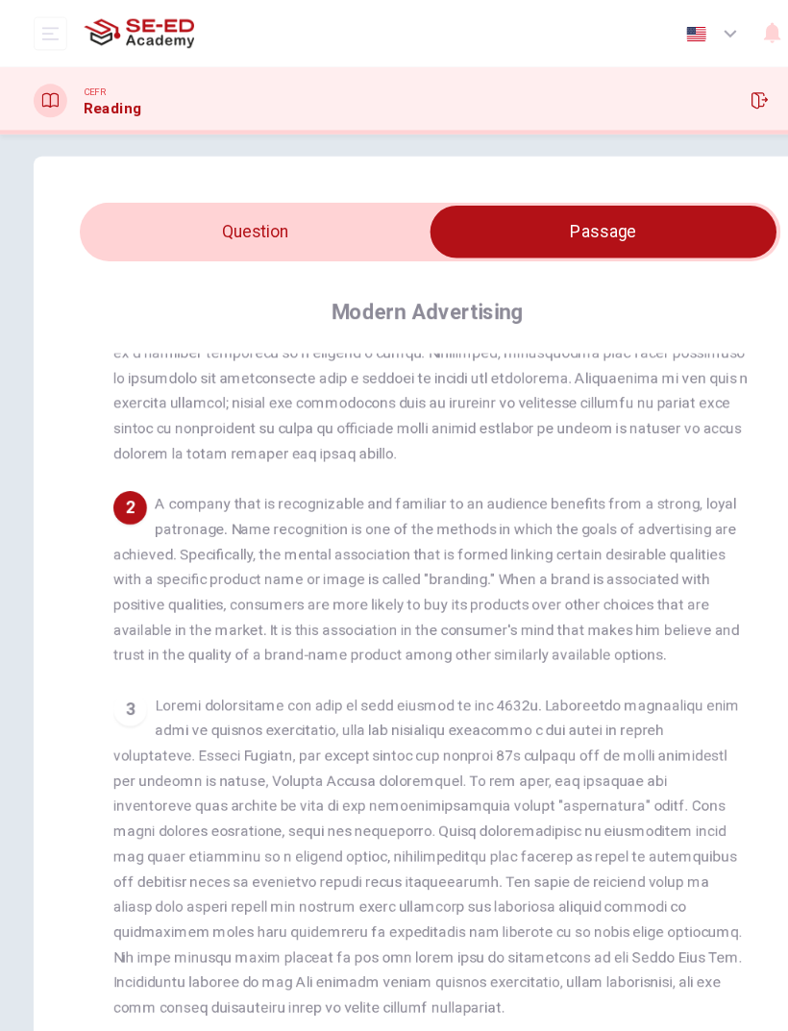
click at [182, 212] on input "checkbox" at bounding box center [552, 212] width 962 height 48
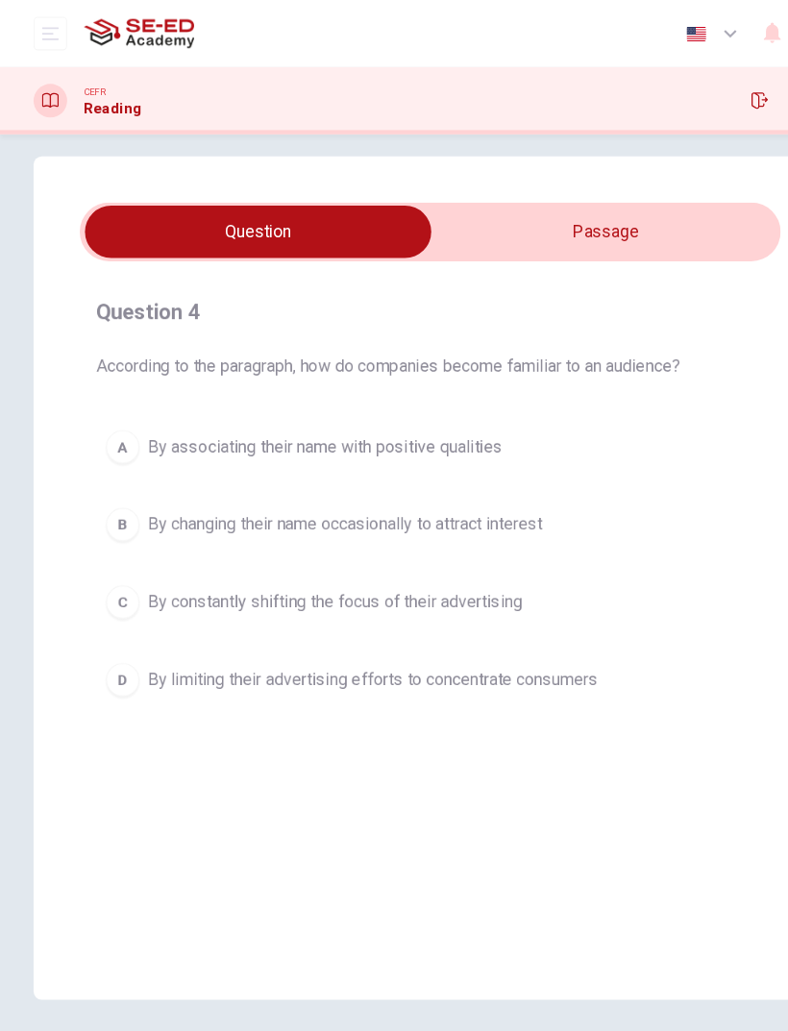
click at [129, 398] on button "A By associating their name with positive qualities" at bounding box center [393, 409] width 611 height 48
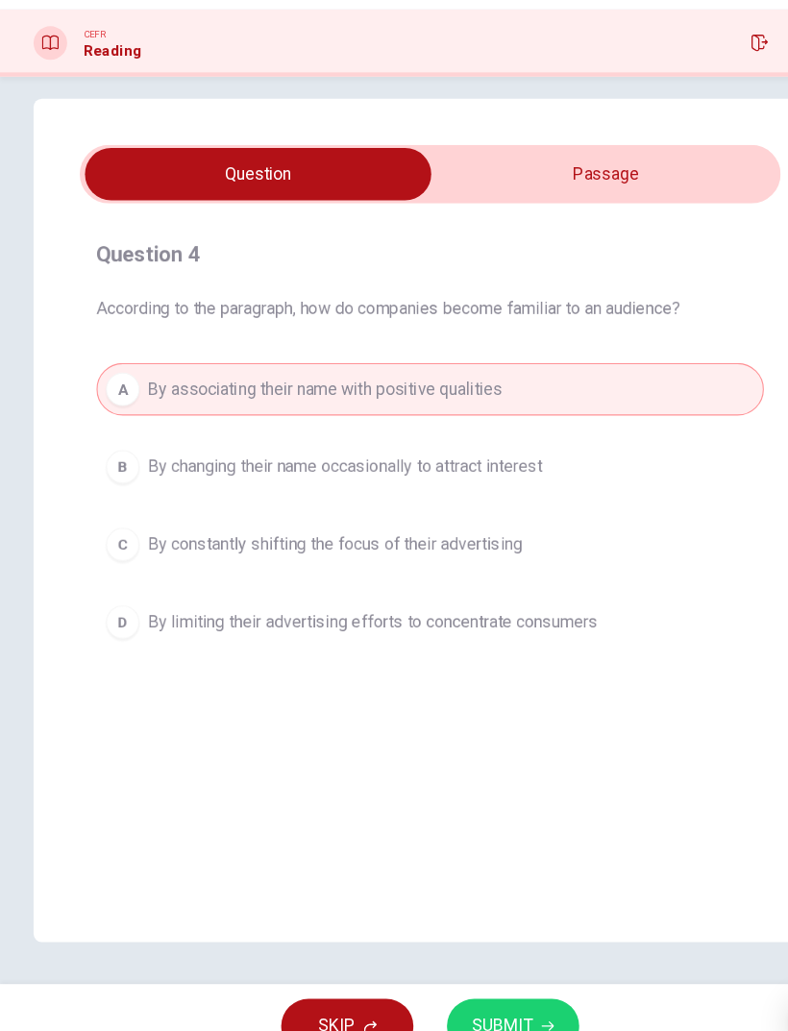
scroll to position [0, 0]
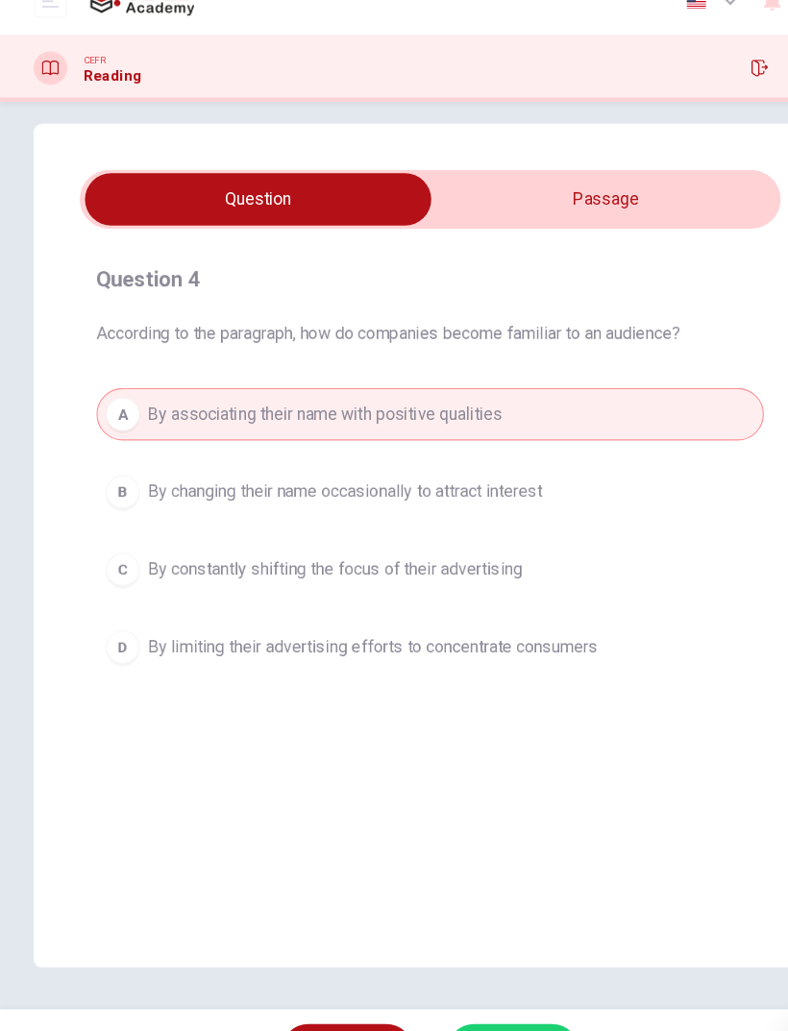
click at [492, 684] on button "SUBMIT" at bounding box center [469, 992] width 121 height 50
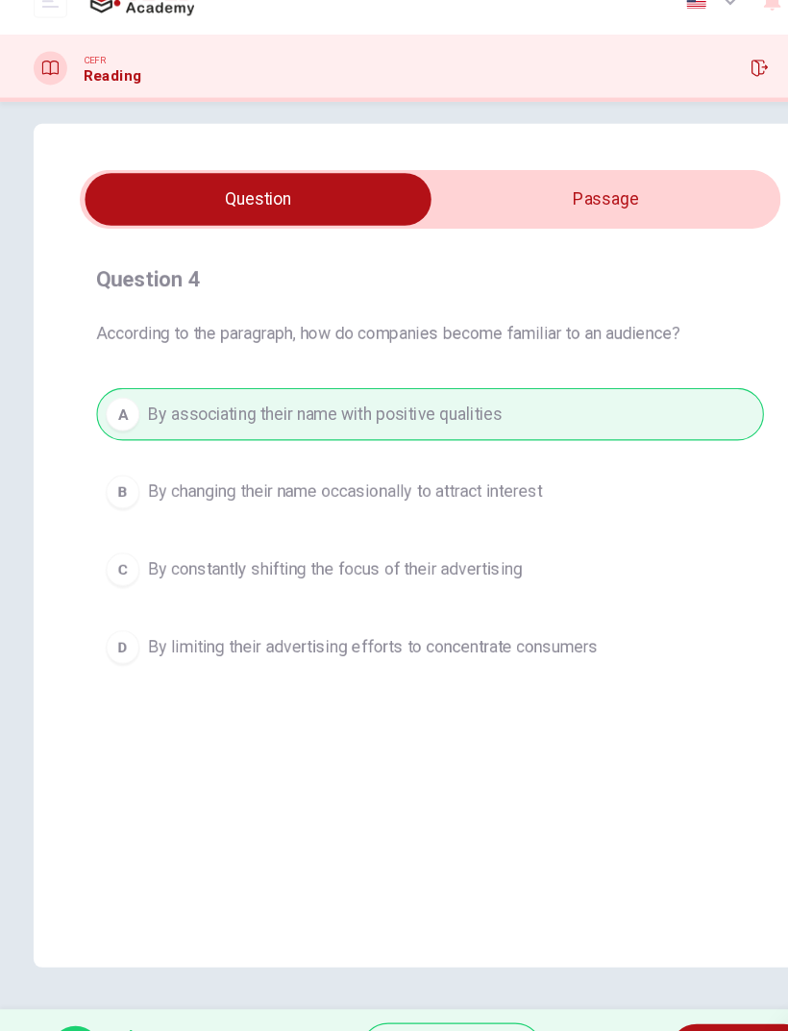
click at [686, 684] on span "NEXT" at bounding box center [667, 992] width 37 height 27
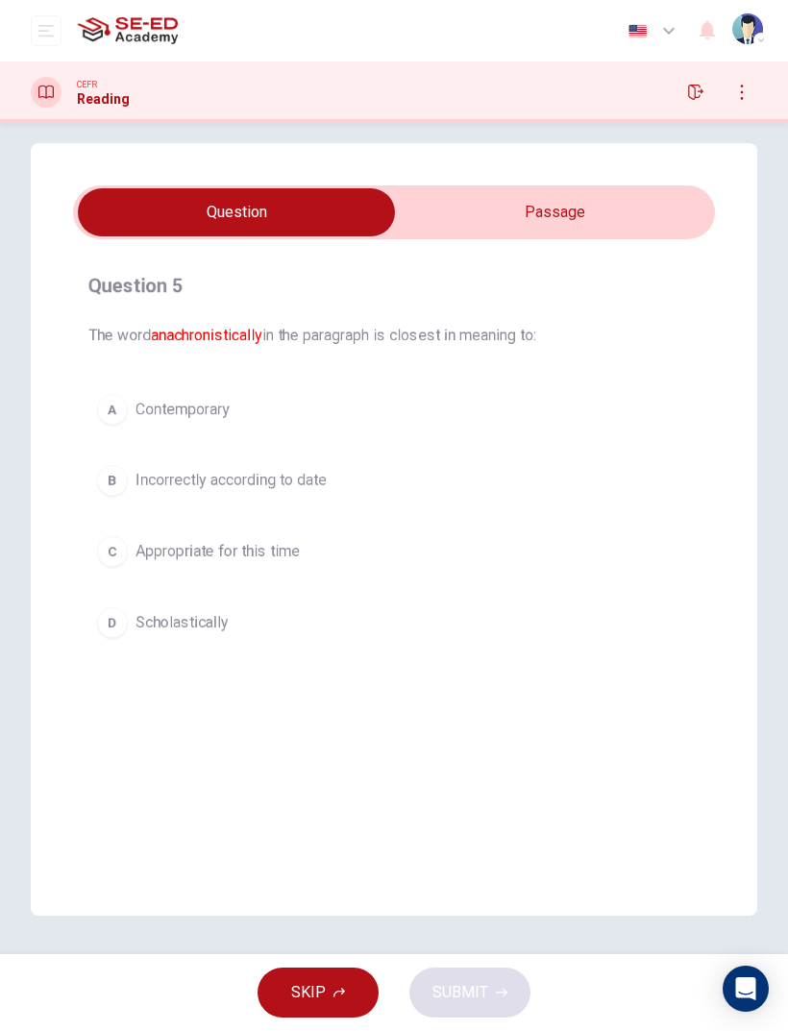
click at [611, 228] on input "checkbox" at bounding box center [236, 212] width 962 height 48
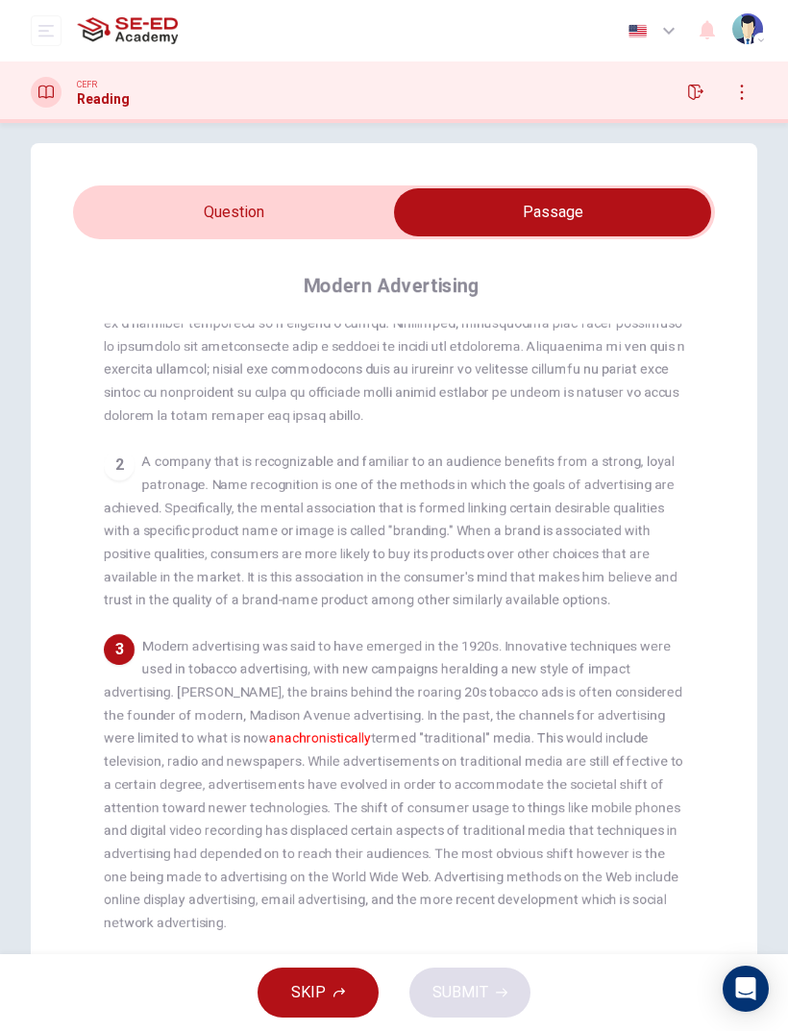
click at [160, 230] on input "checkbox" at bounding box center [552, 212] width 962 height 48
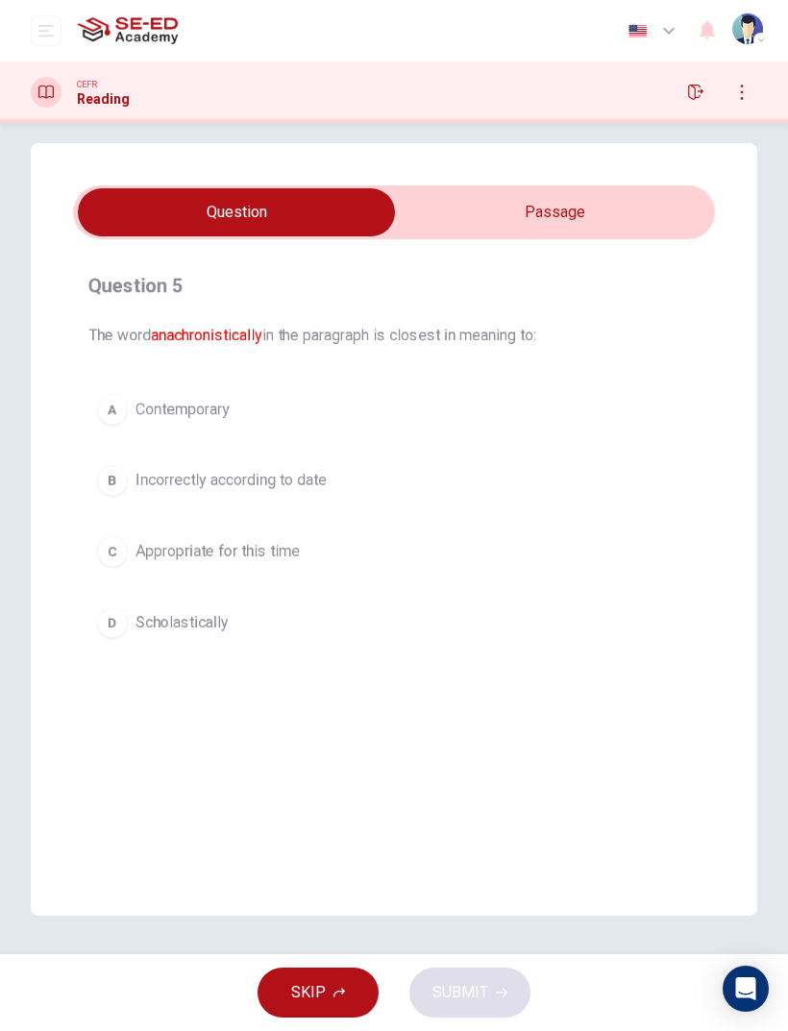
click at [547, 234] on input "checkbox" at bounding box center [236, 212] width 962 height 48
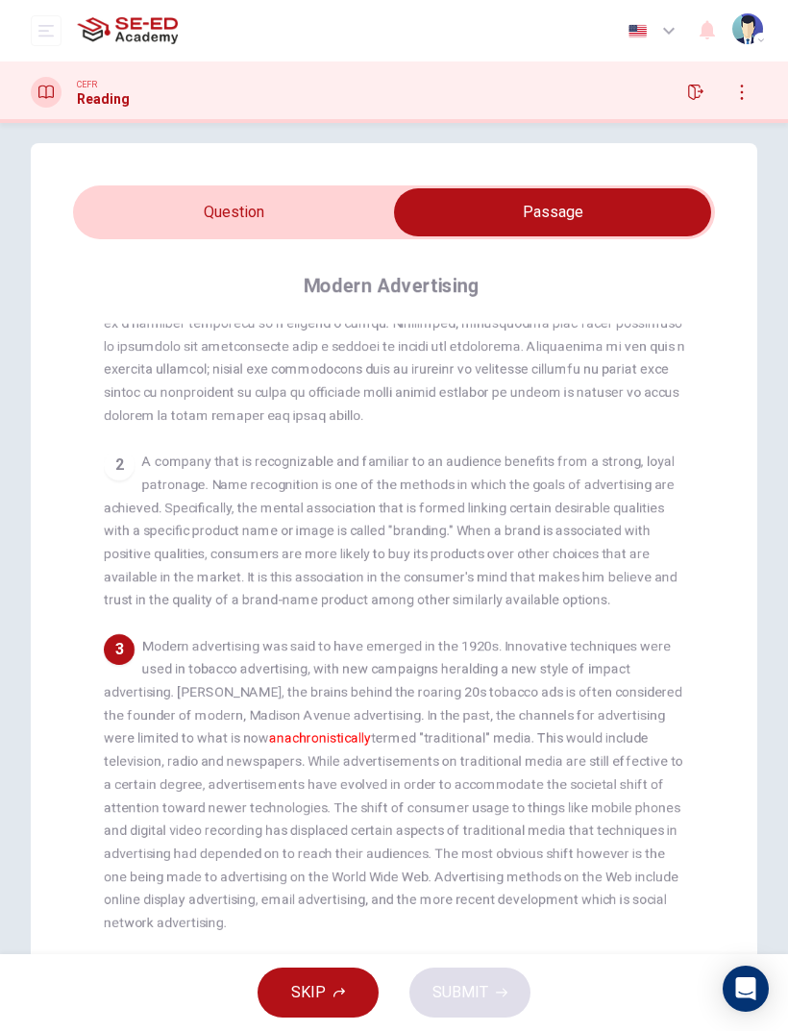
click at [155, 179] on div "Question 5 The word anachronistically in the paragraph is closest in meaning to…" at bounding box center [394, 598] width 726 height 911
click at [164, 222] on input "checkbox" at bounding box center [552, 212] width 962 height 48
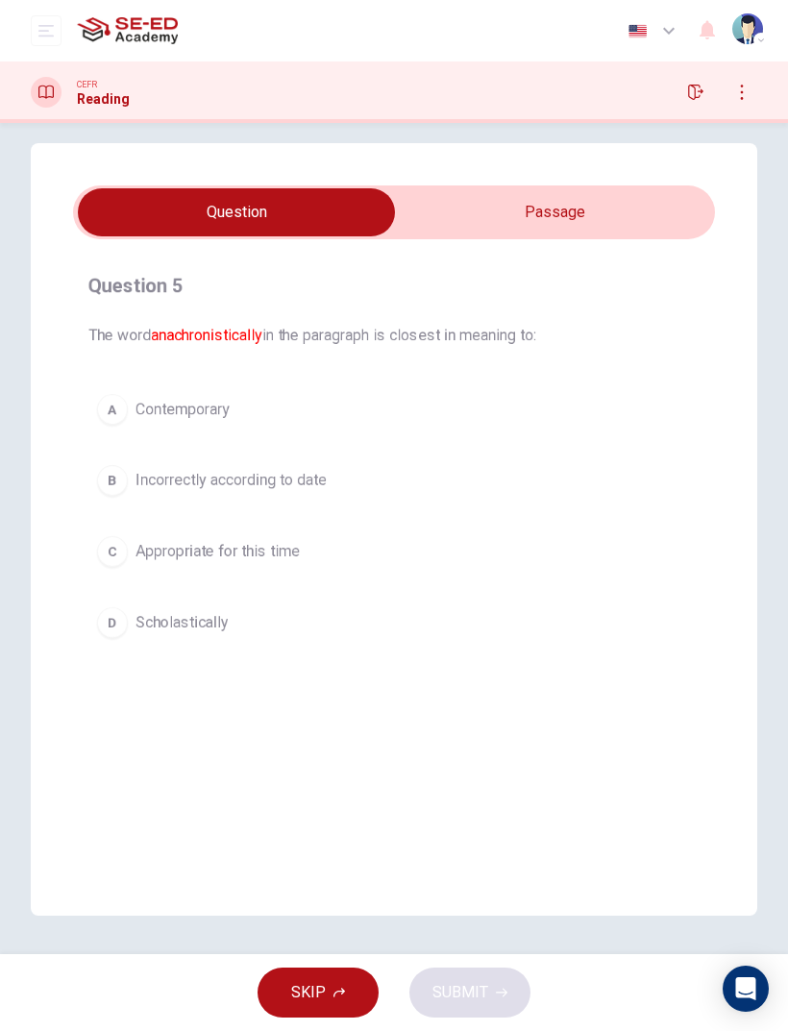
click at [563, 568] on button "C Appropriate for this time" at bounding box center [393, 551] width 611 height 48
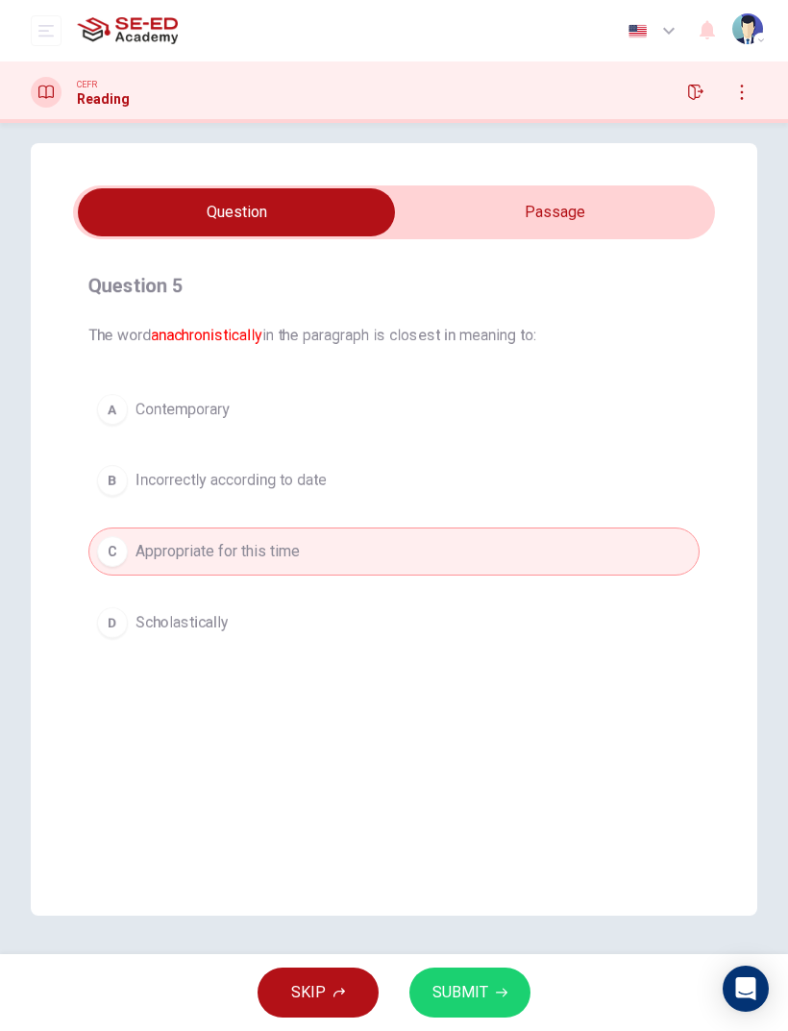
click at [488, 684] on button "SUBMIT" at bounding box center [469, 992] width 121 height 50
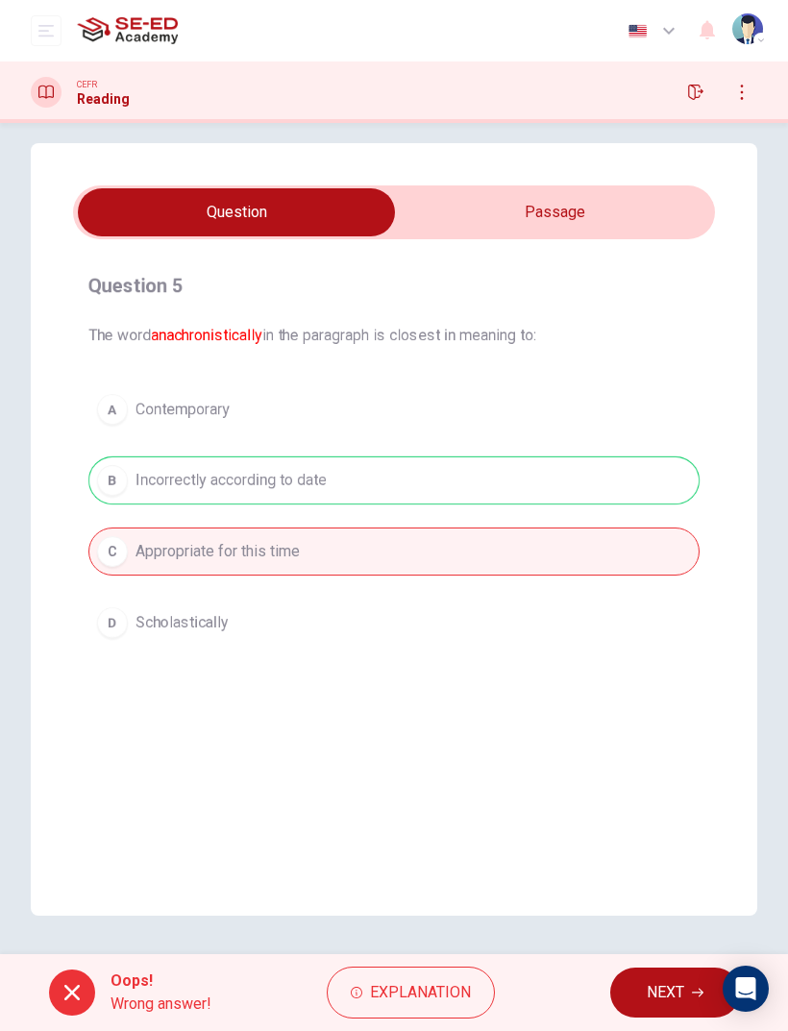
click at [694, 684] on button "NEXT" at bounding box center [675, 992] width 130 height 50
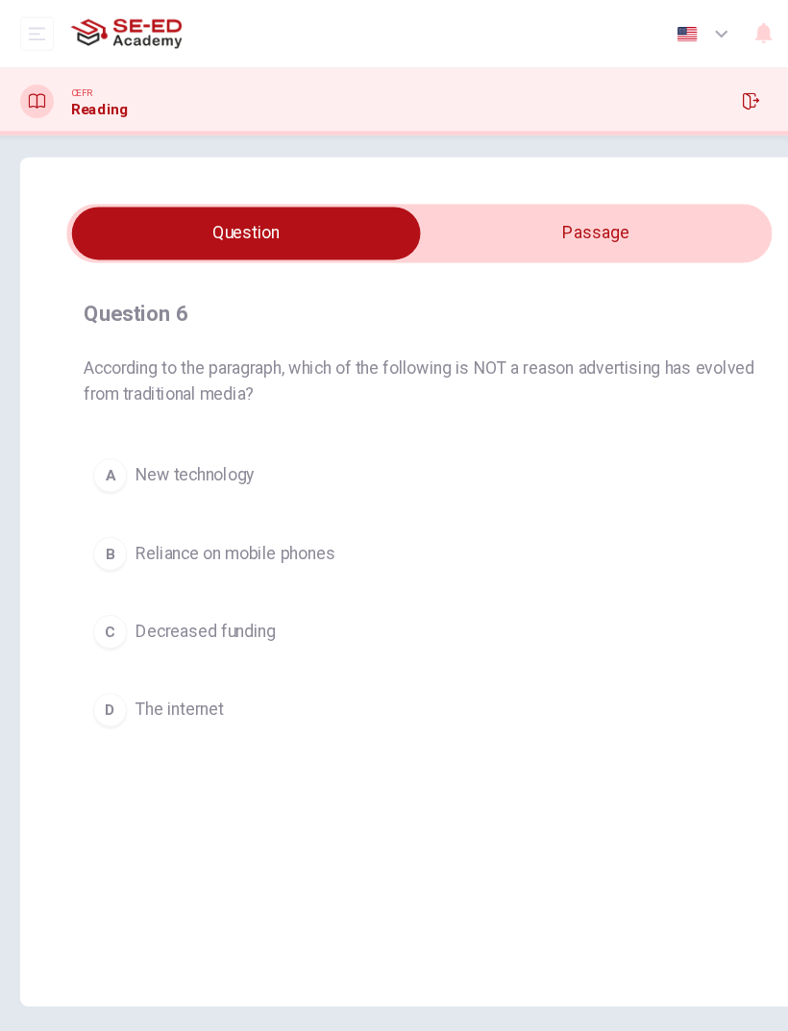
click at [584, 227] on input "checkbox" at bounding box center [236, 212] width 962 height 48
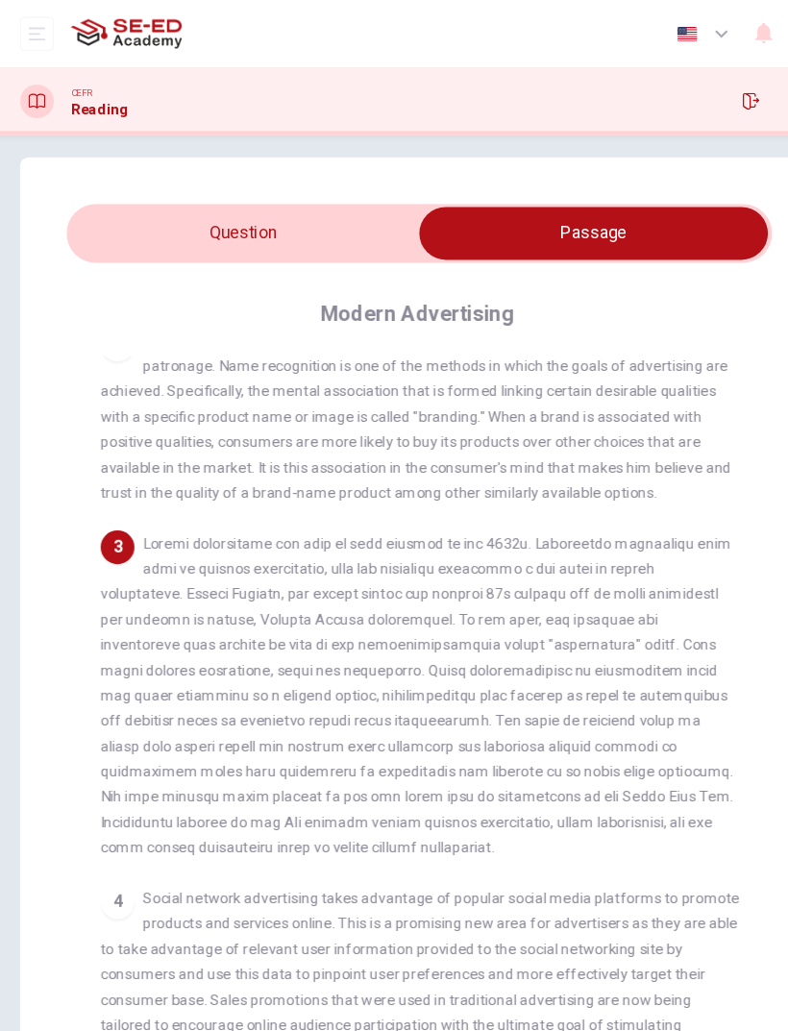
scroll to position [373, 0]
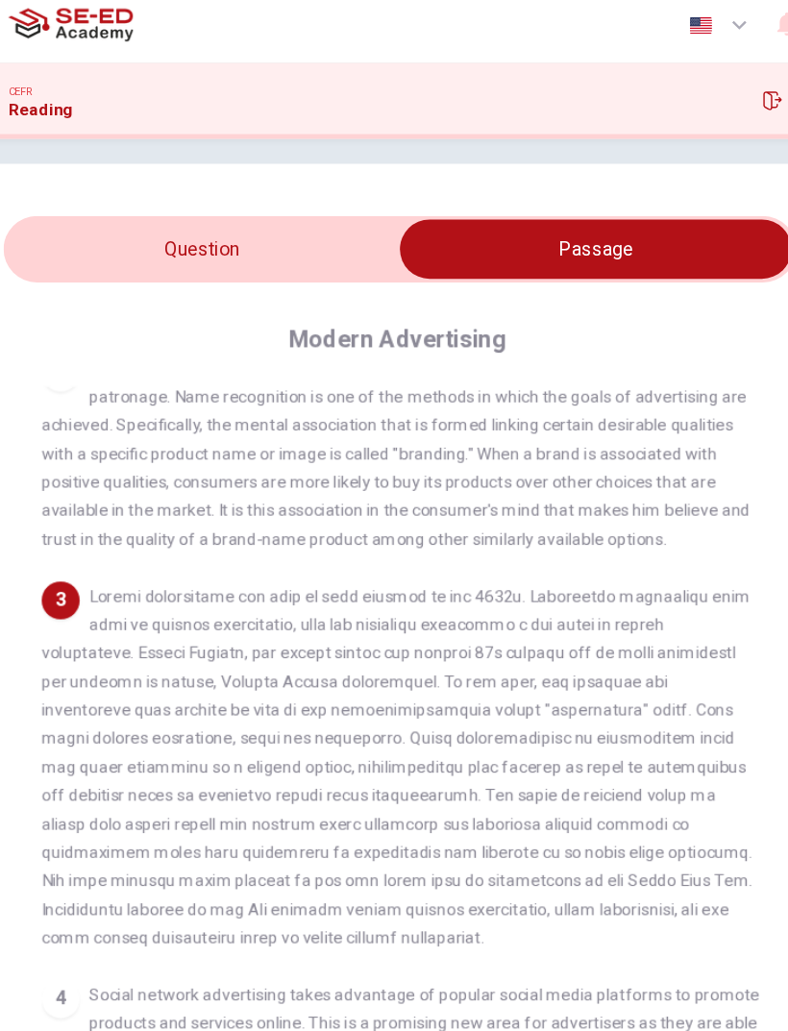
click at [114, 205] on input "checkbox" at bounding box center [552, 212] width 962 height 48
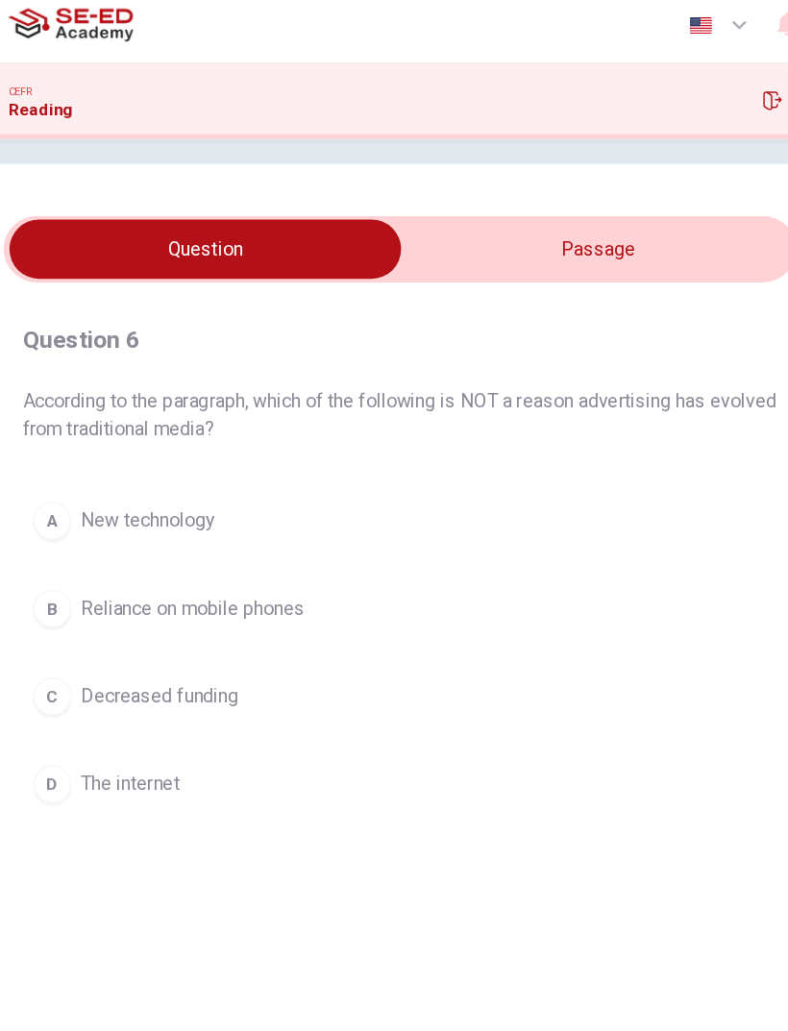
click at [582, 195] on input "checkbox" at bounding box center [236, 212] width 962 height 48
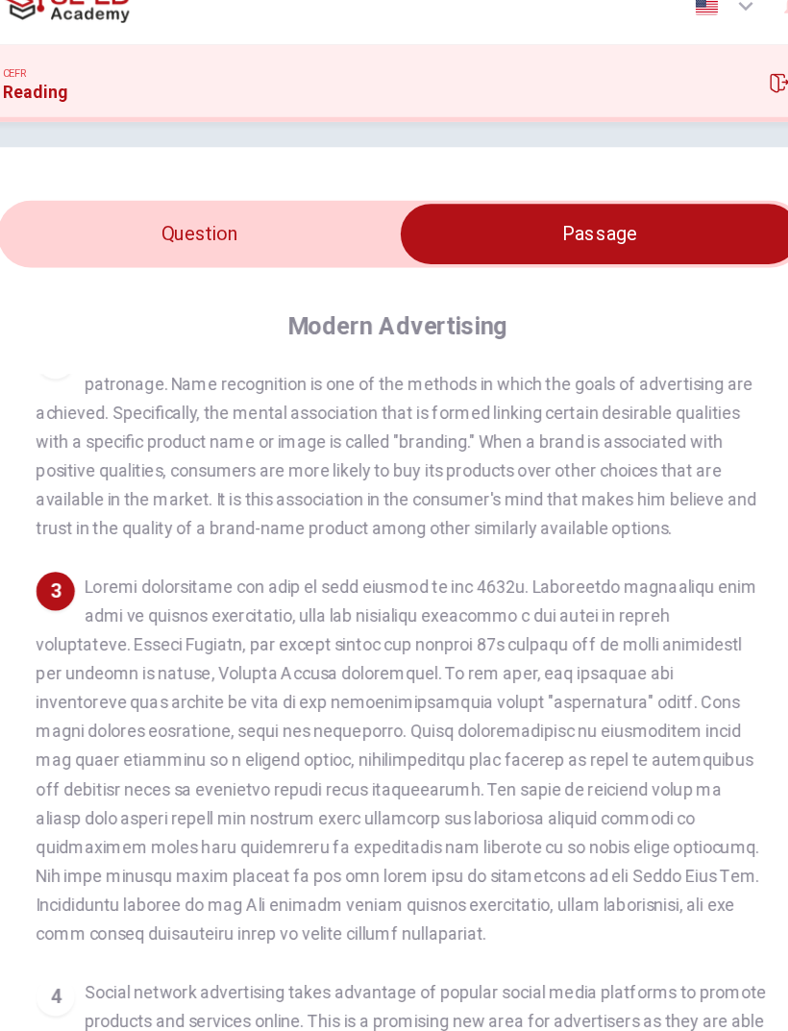
click at [256, 191] on input "checkbox" at bounding box center [552, 212] width 962 height 48
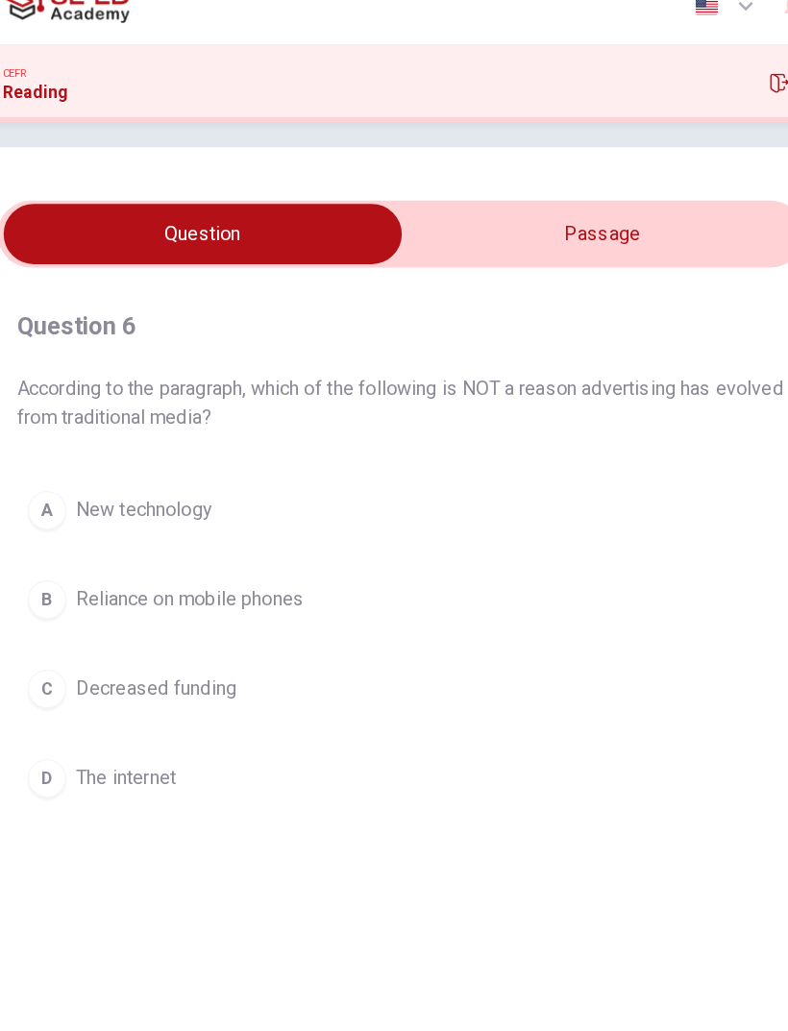
click at [522, 188] on input "checkbox" at bounding box center [236, 212] width 962 height 48
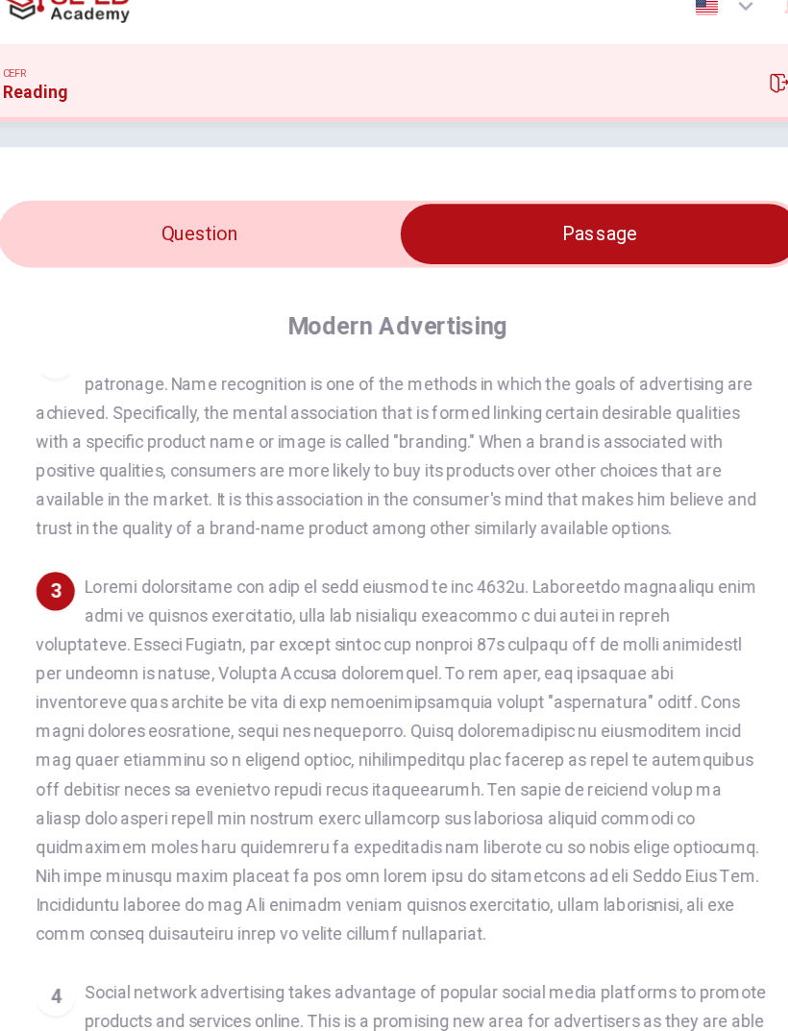
click at [98, 191] on input "checkbox" at bounding box center [552, 212] width 962 height 48
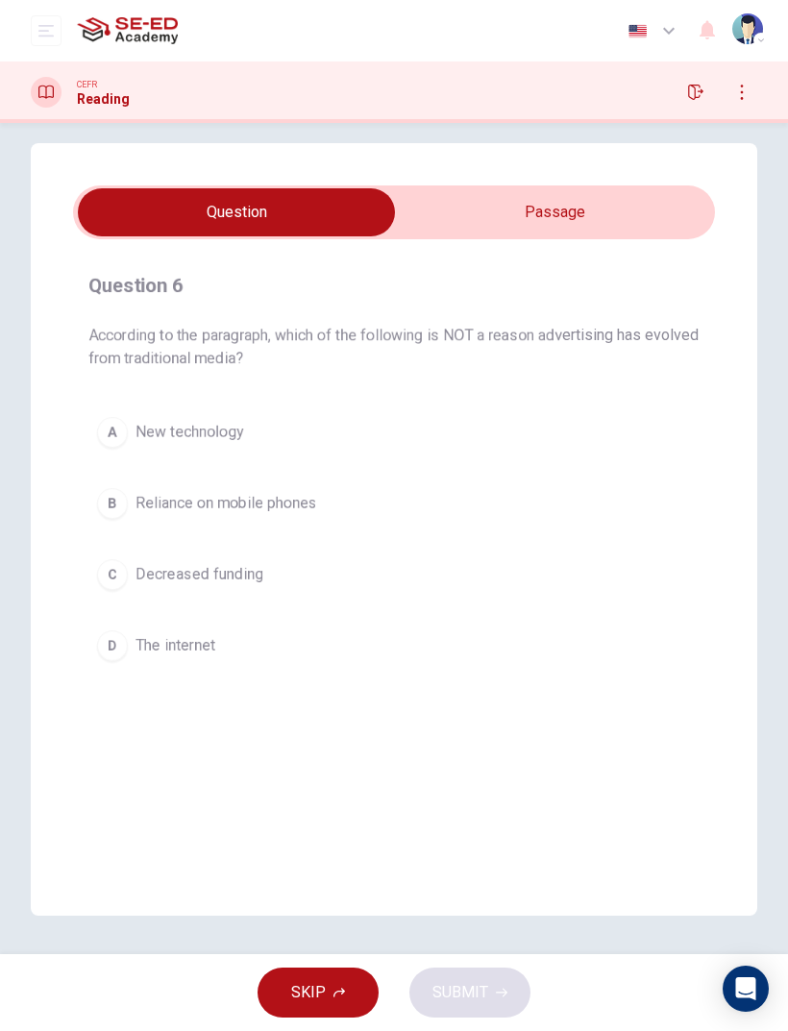
click at [513, 524] on button "B Reliance on mobile phones" at bounding box center [393, 503] width 611 height 48
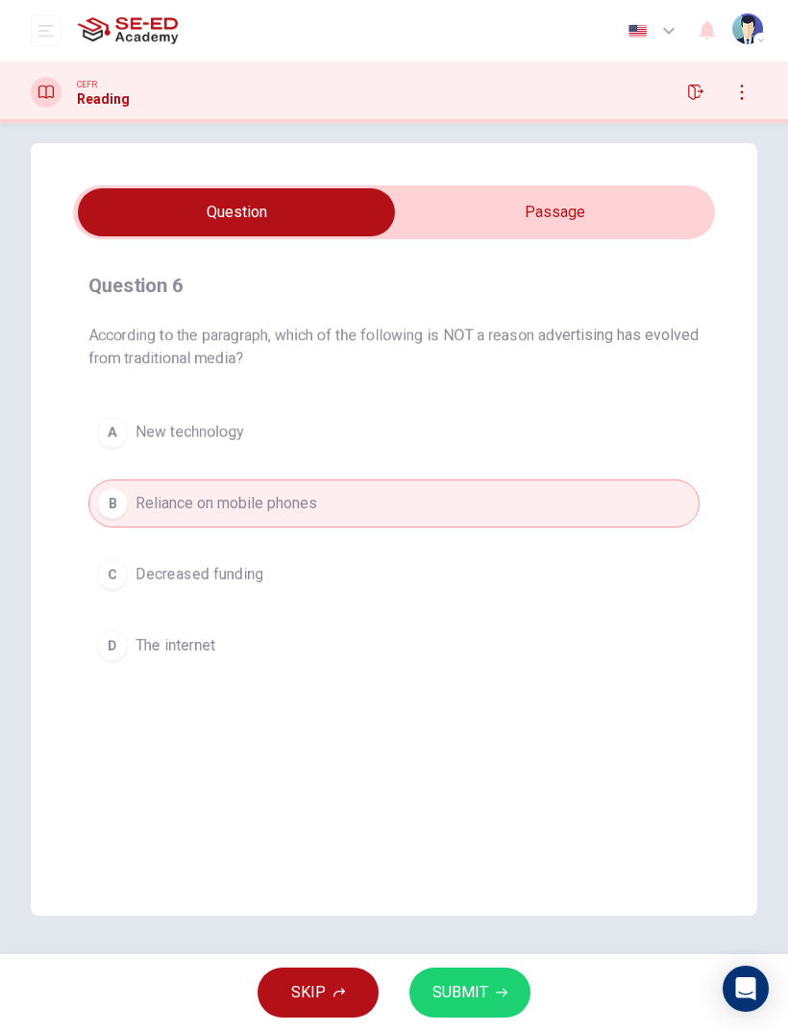
click at [519, 551] on button "C Decreased funding" at bounding box center [393, 574] width 611 height 48
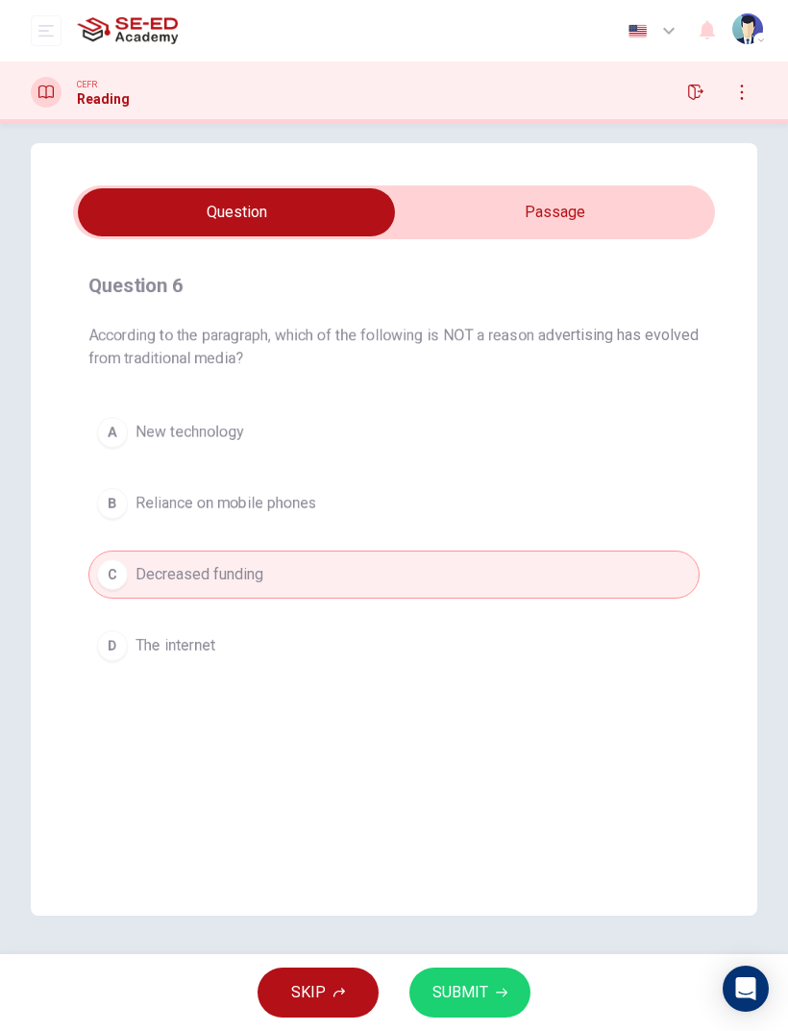
click at [498, 684] on icon "button" at bounding box center [502, 992] width 12 height 12
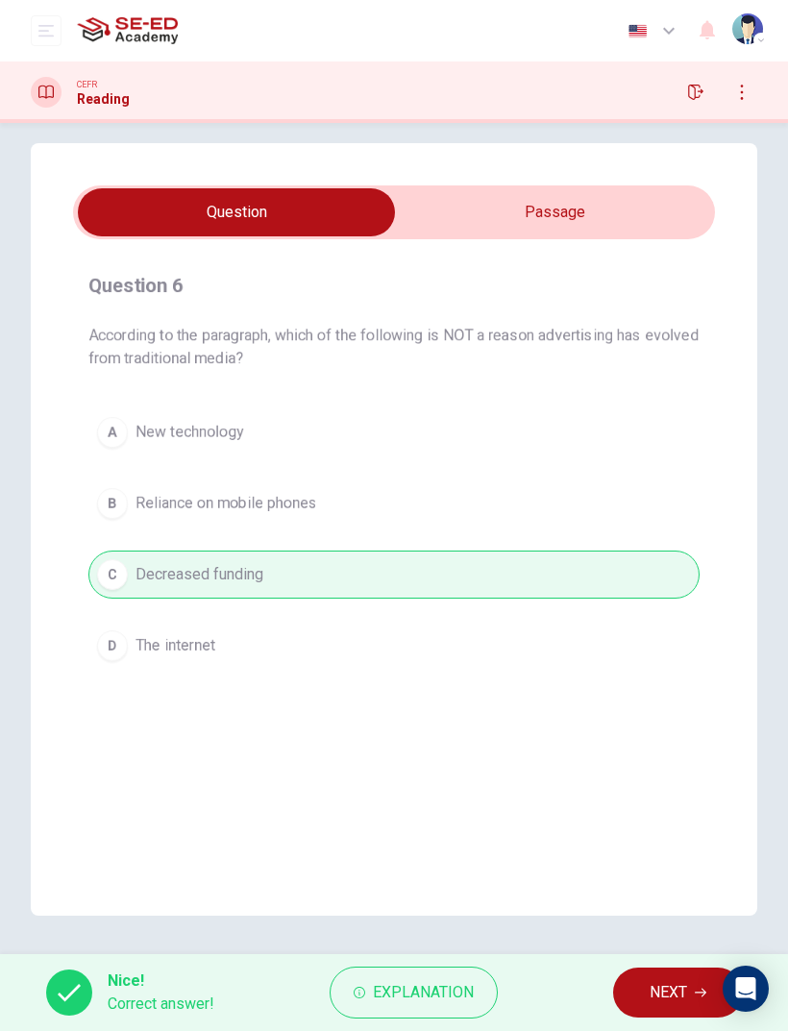
click at [664, 684] on span "NEXT" at bounding box center [667, 992] width 37 height 27
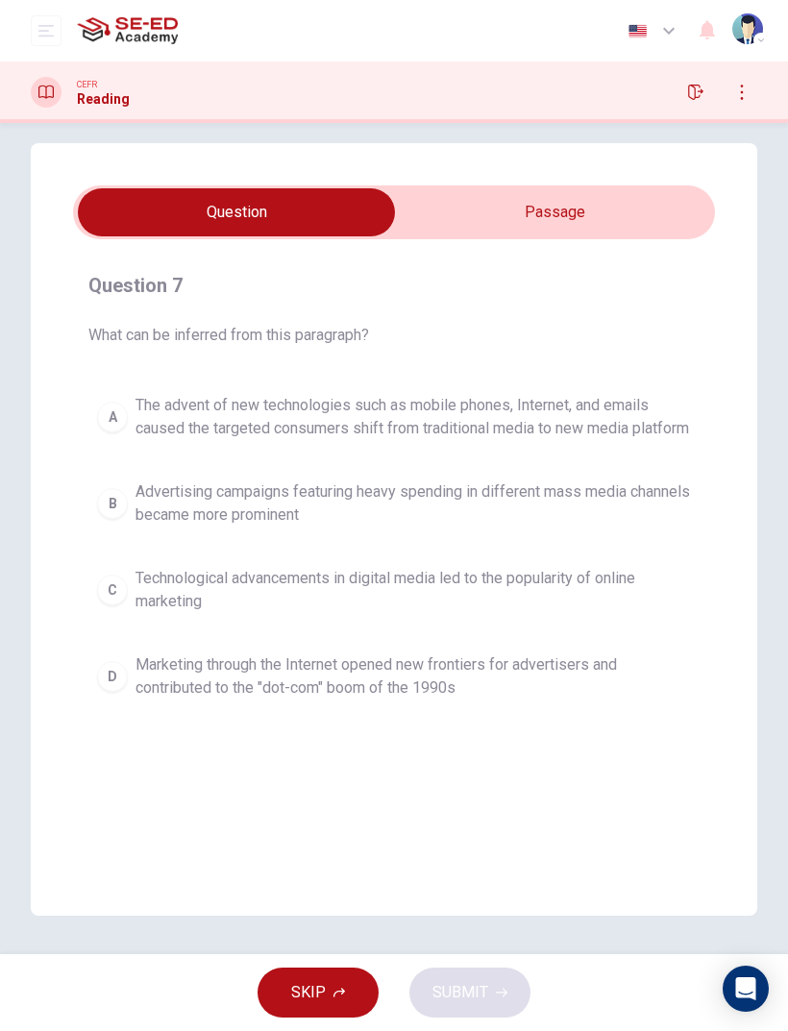
click at [602, 199] on input "checkbox" at bounding box center [236, 212] width 962 height 48
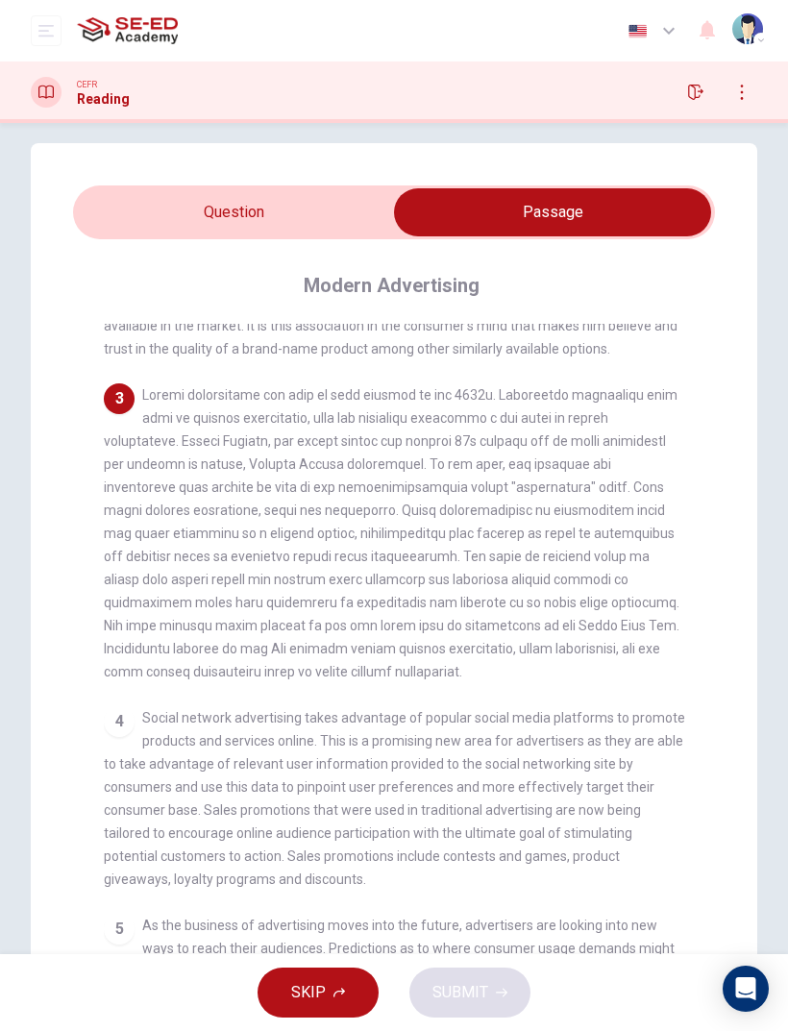
scroll to position [469, 0]
click at [267, 219] on input "checkbox" at bounding box center [552, 212] width 962 height 48
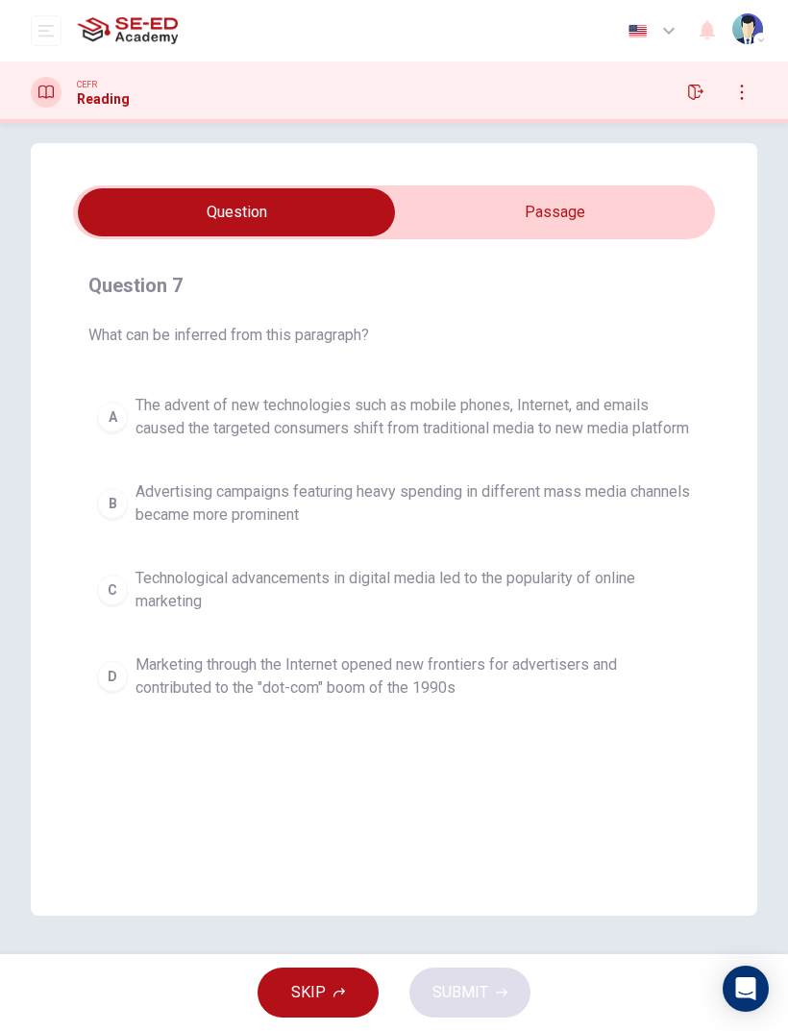
click at [605, 191] on input "checkbox" at bounding box center [236, 212] width 962 height 48
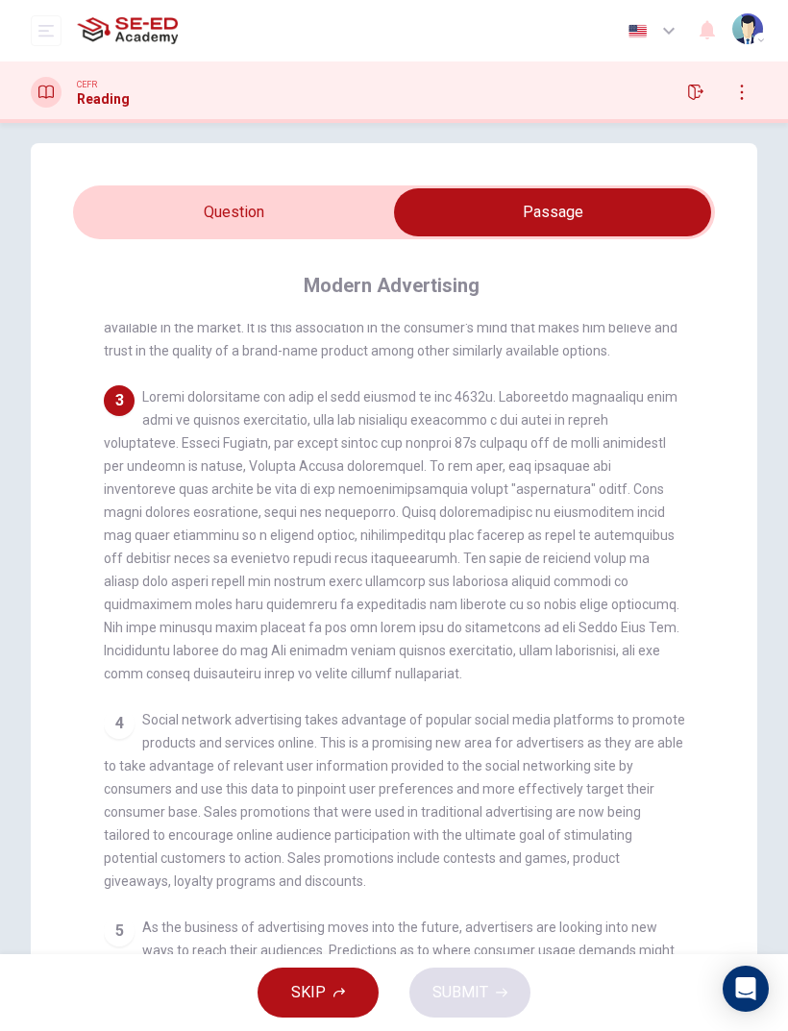
click at [339, 157] on div "Question 7 What can be inferred from this paragraph? A The advent of new techno…" at bounding box center [394, 598] width 726 height 911
click at [339, 156] on div "Question 7 What can be inferred from this paragraph? A The advent of new techno…" at bounding box center [394, 598] width 726 height 911
click at [332, 208] on input "checkbox" at bounding box center [552, 212] width 962 height 48
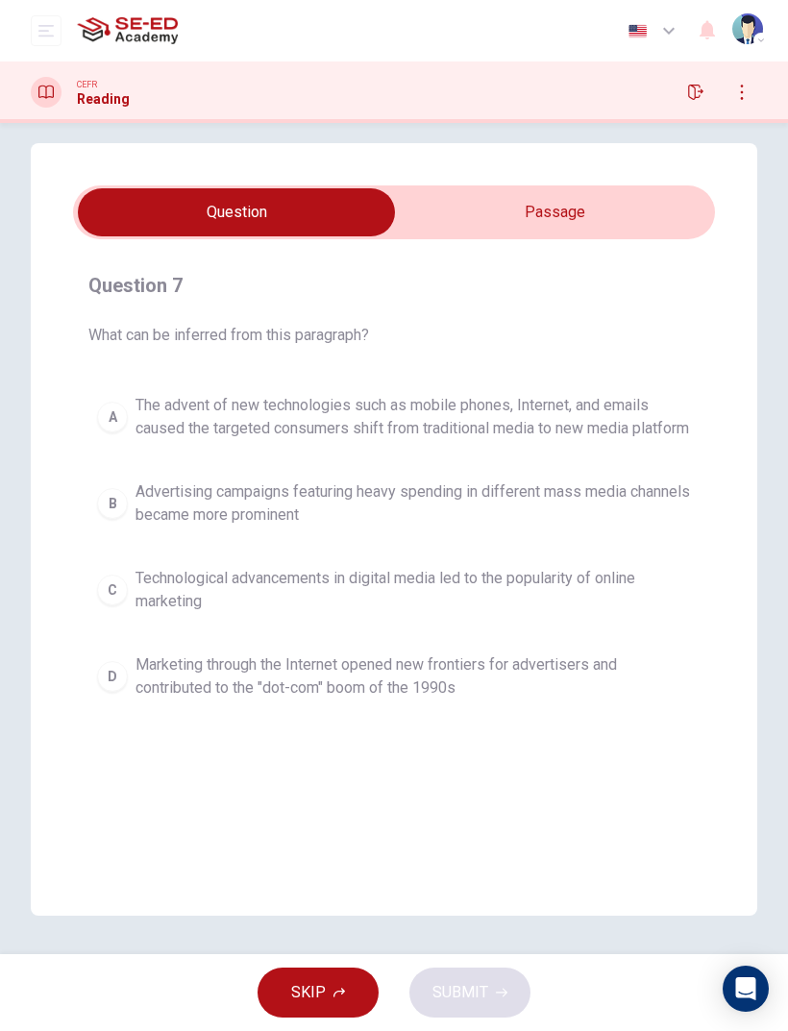
click at [535, 432] on span "The advent of new technologies such as mobile phones, Internet, and emails caus…" at bounding box center [412, 417] width 555 height 46
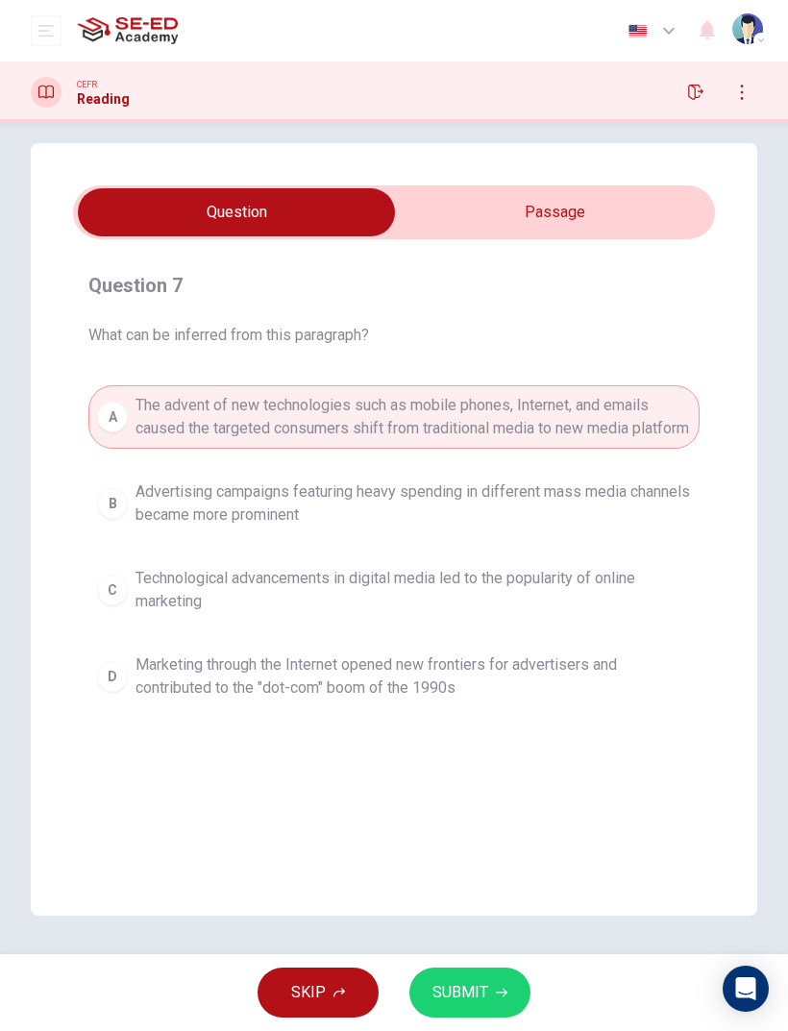
click at [472, 684] on button "SUBMIT" at bounding box center [469, 992] width 121 height 50
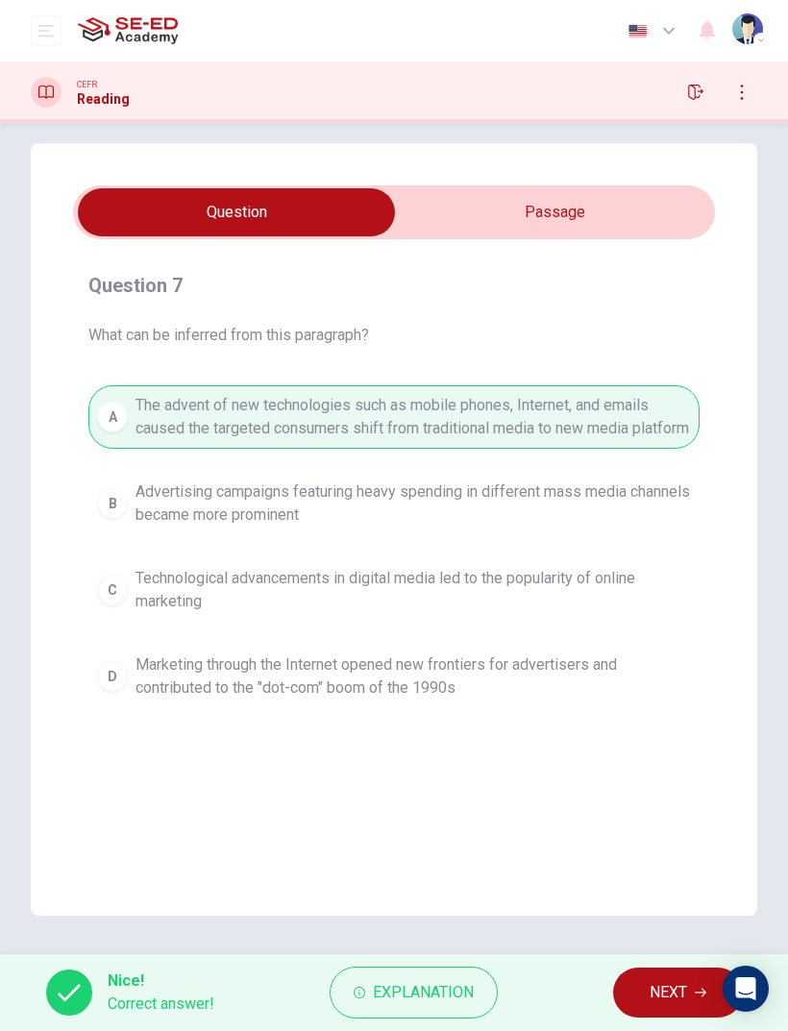
click at [664, 684] on button "NEXT" at bounding box center [678, 992] width 130 height 50
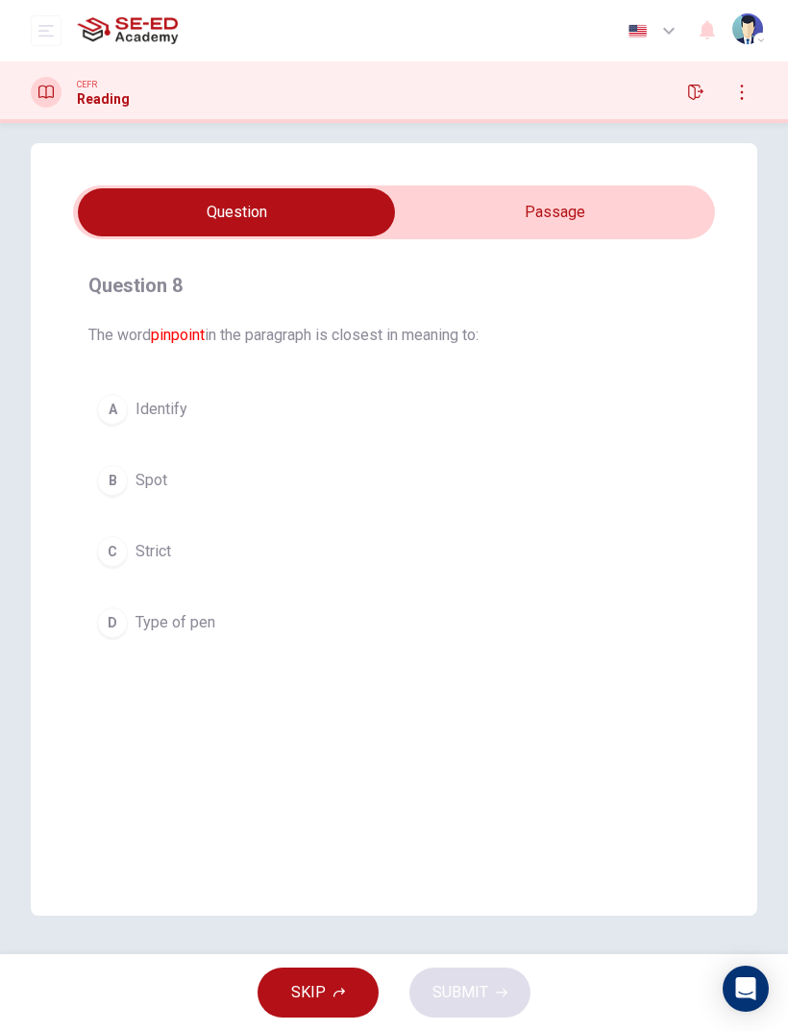
click at [411, 473] on button "B Spot" at bounding box center [393, 480] width 611 height 48
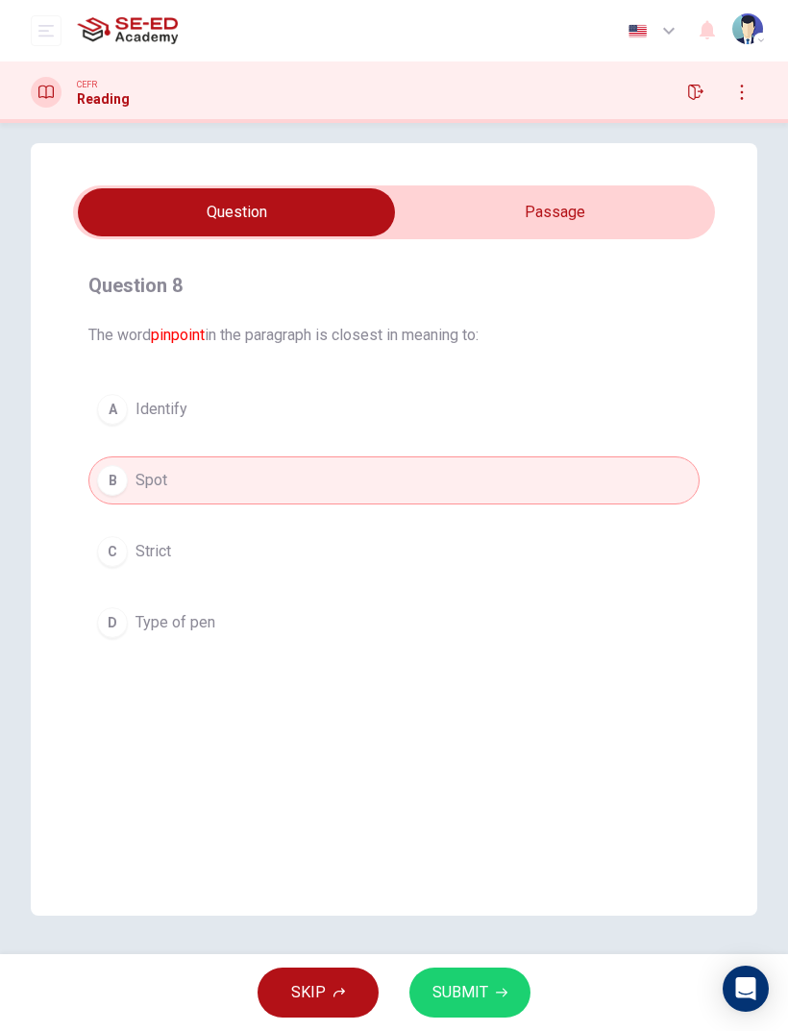
click at [397, 431] on button "A Identify" at bounding box center [393, 409] width 611 height 48
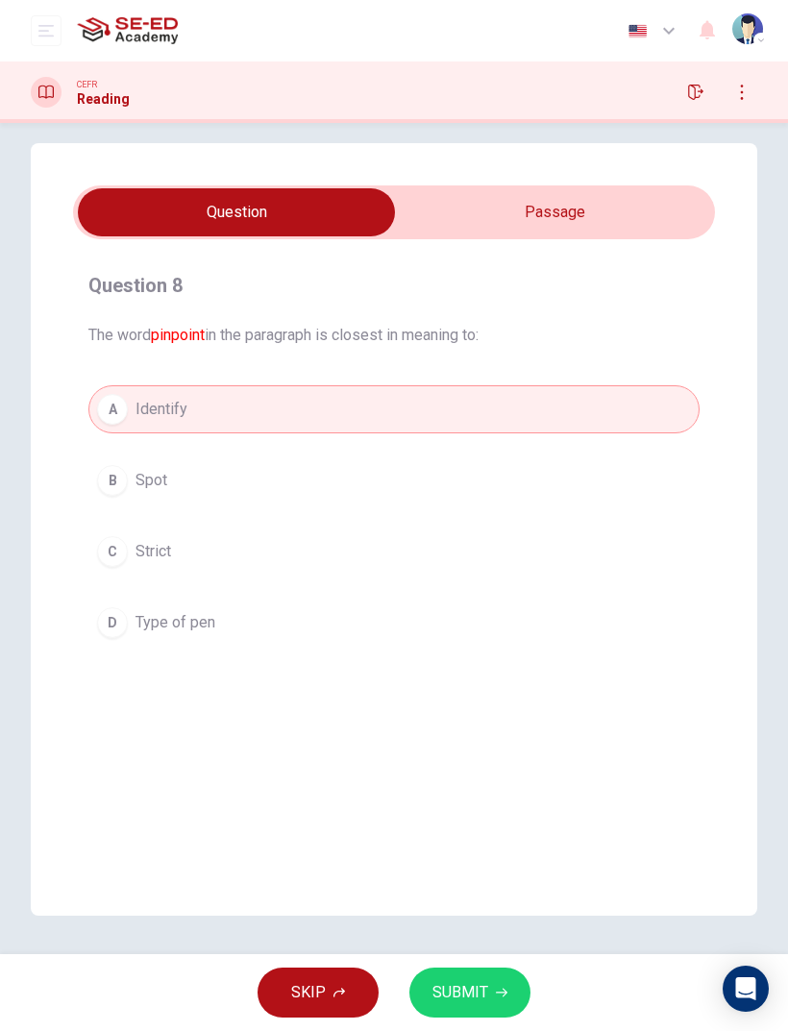
click at [581, 203] on input "checkbox" at bounding box center [236, 212] width 962 height 48
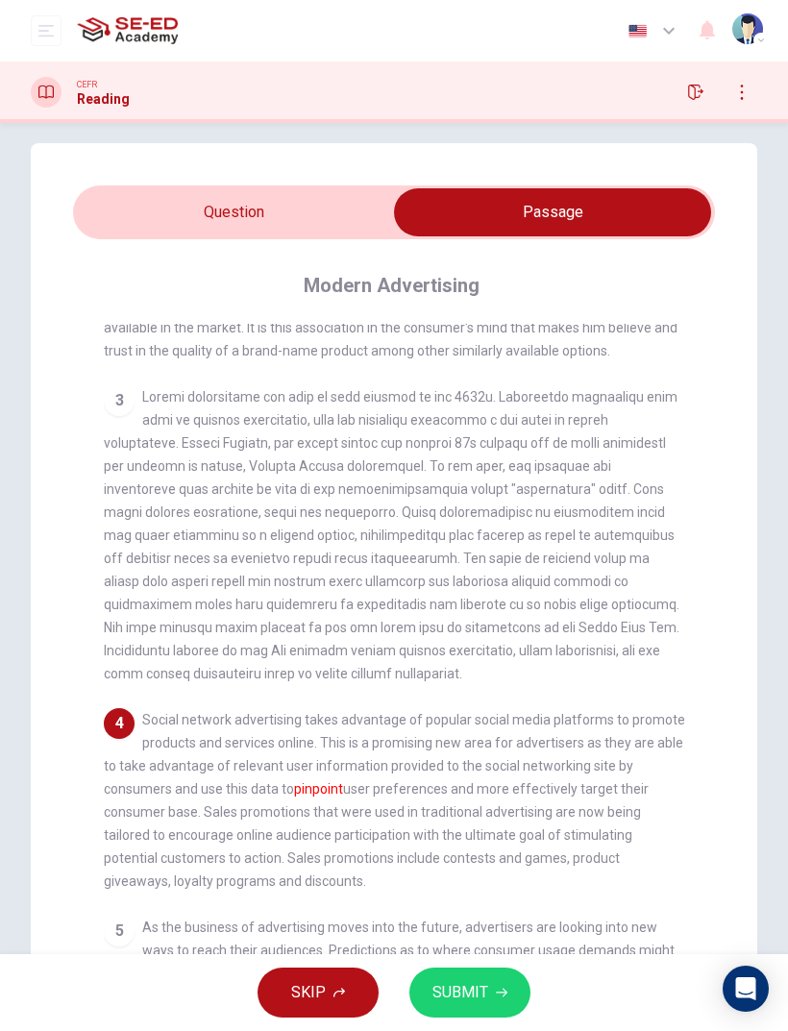
click at [157, 212] on input "checkbox" at bounding box center [552, 212] width 962 height 48
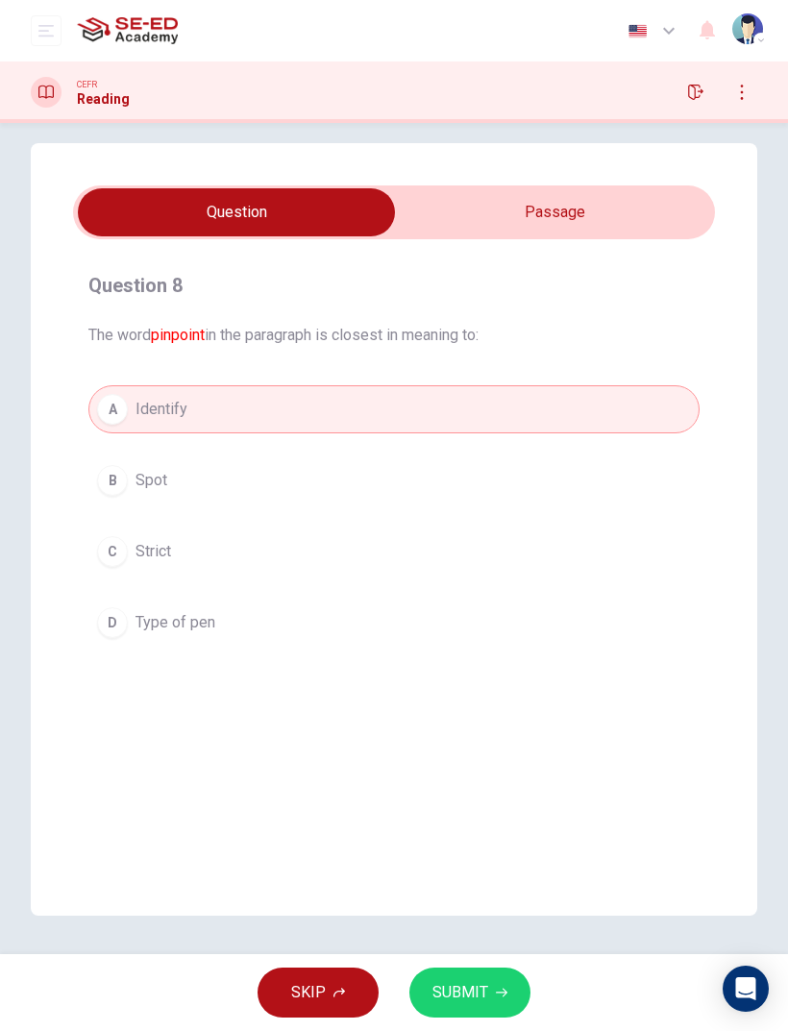
click at [489, 684] on button "SUBMIT" at bounding box center [469, 992] width 121 height 50
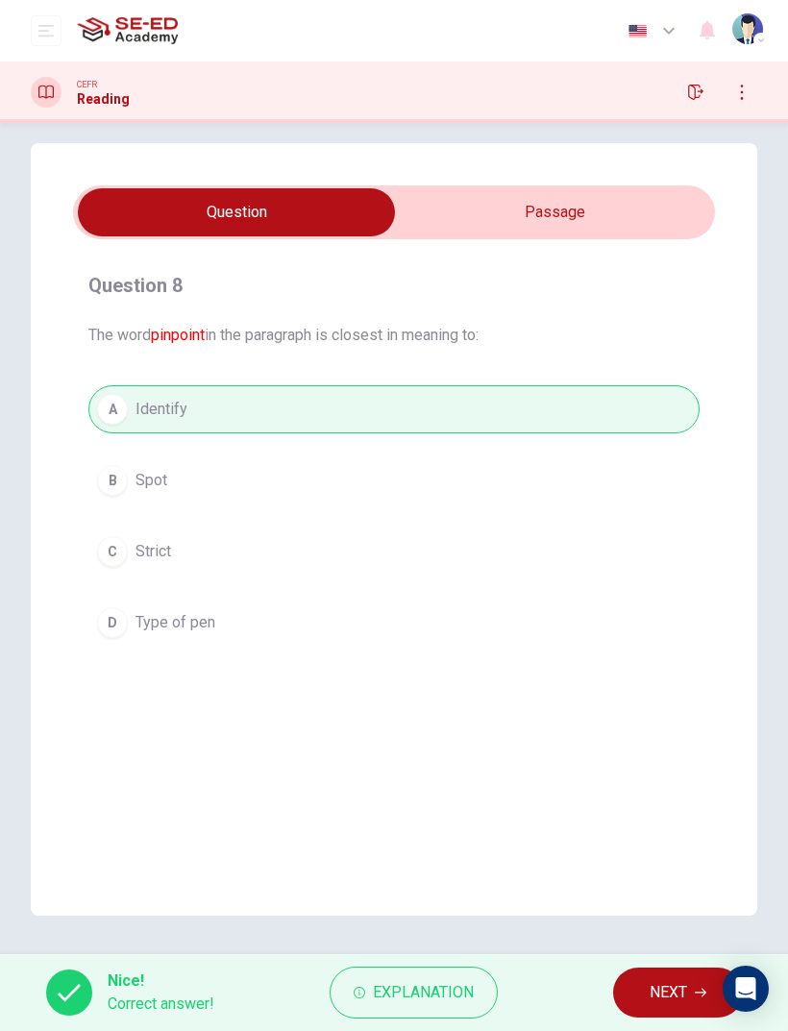
click at [656, 684] on span "NEXT" at bounding box center [667, 992] width 37 height 27
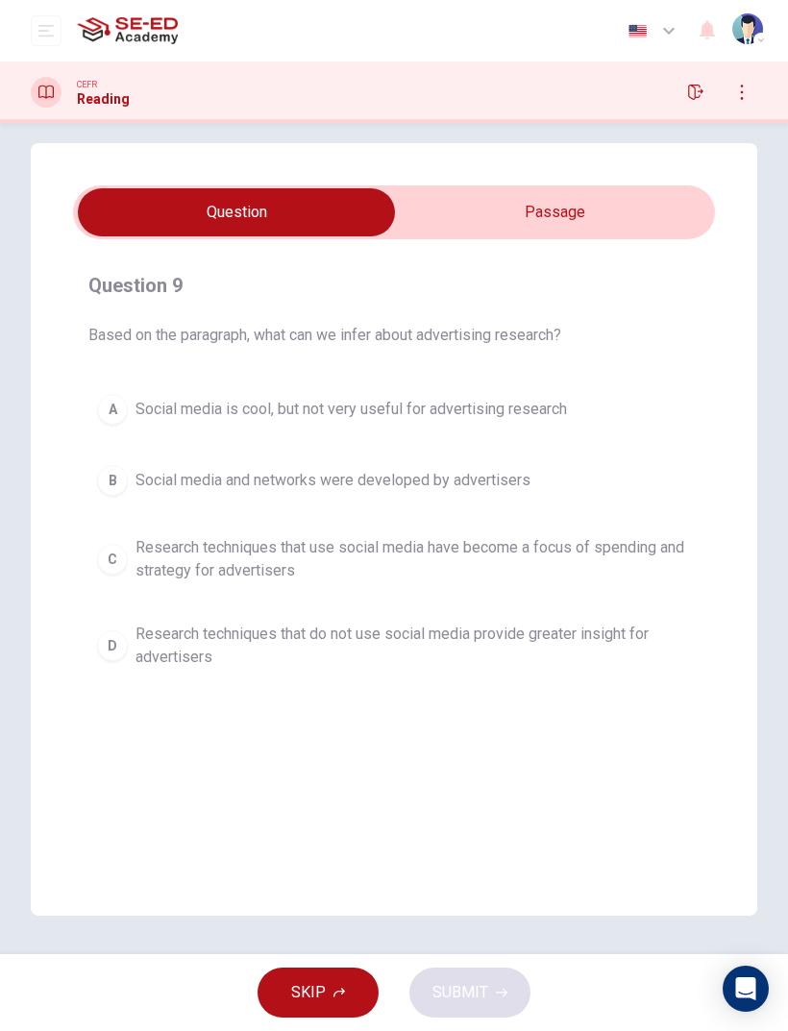
click at [396, 225] on input "checkbox" at bounding box center [236, 212] width 962 height 48
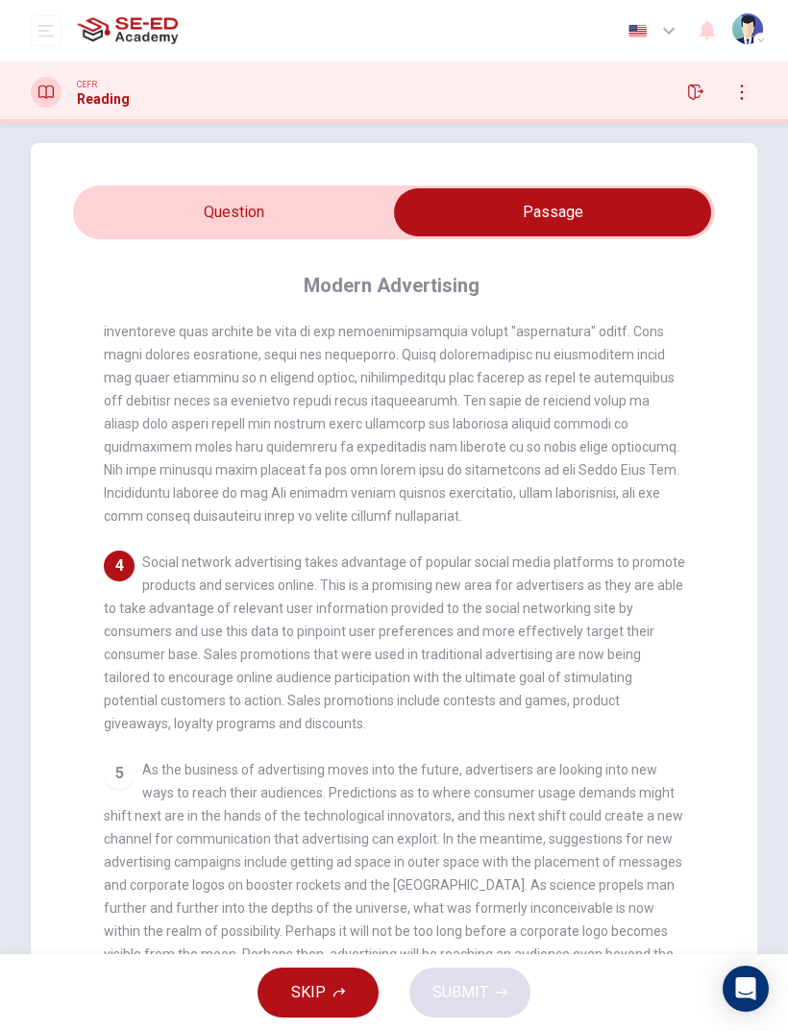
scroll to position [626, 0]
click at [137, 207] on input "checkbox" at bounding box center [552, 212] width 962 height 48
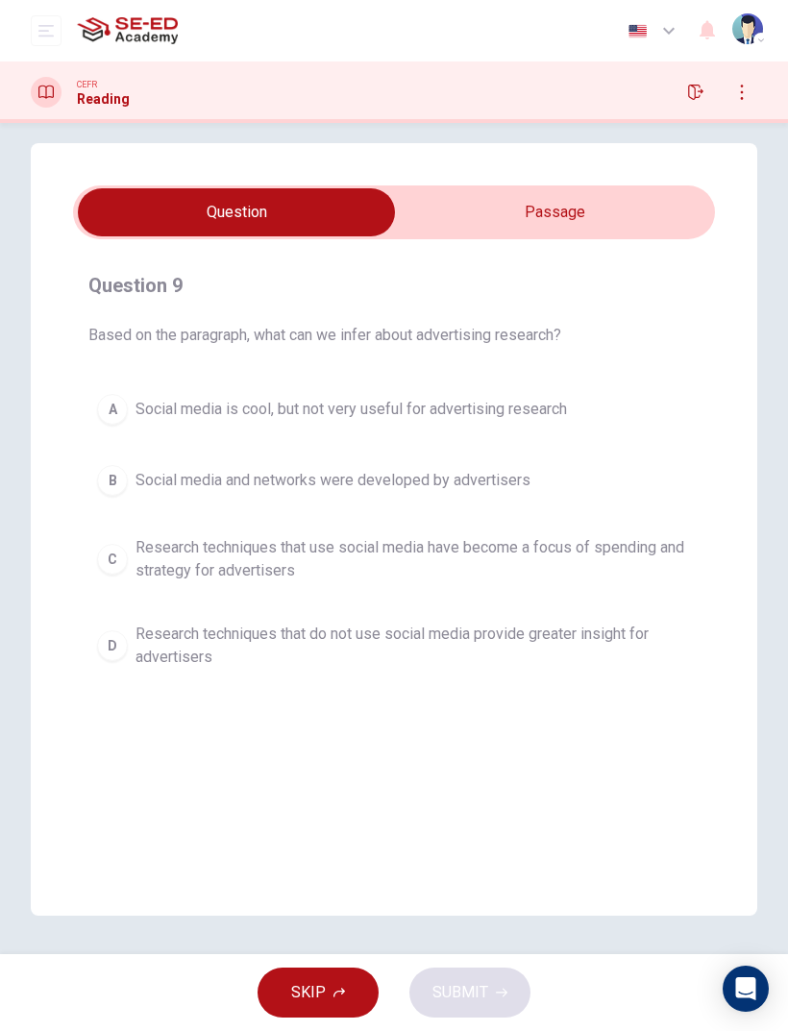
click at [600, 209] on input "checkbox" at bounding box center [236, 212] width 962 height 48
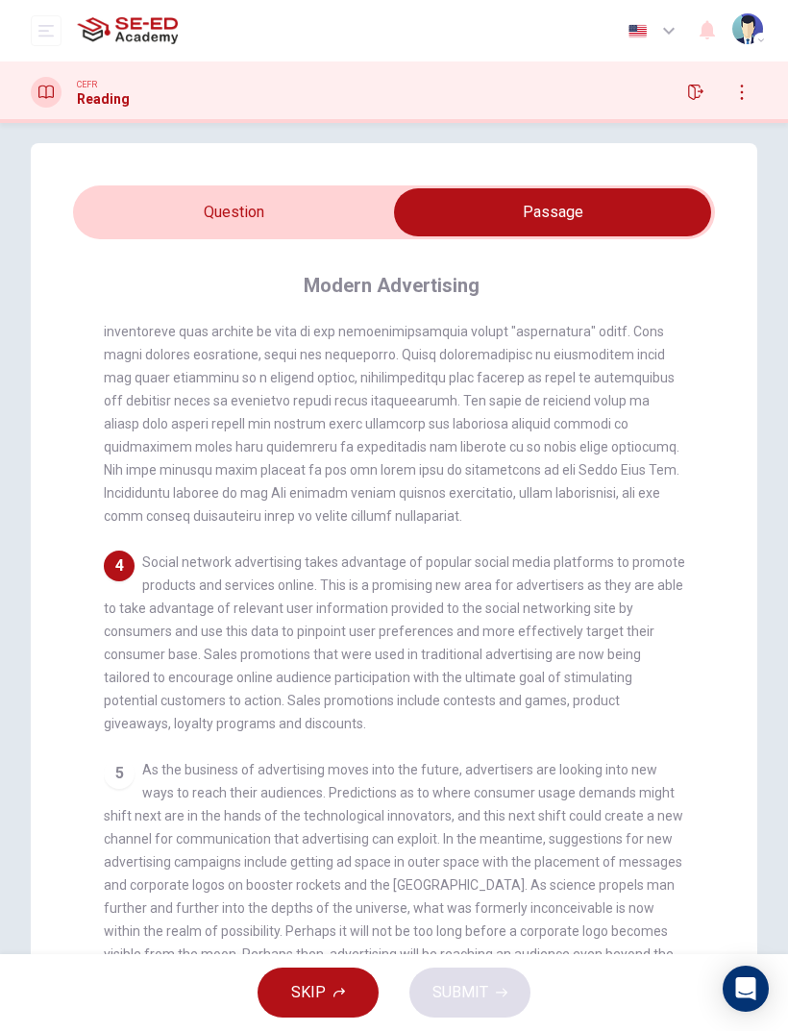
click at [356, 220] on input "checkbox" at bounding box center [552, 212] width 962 height 48
checkbox input "false"
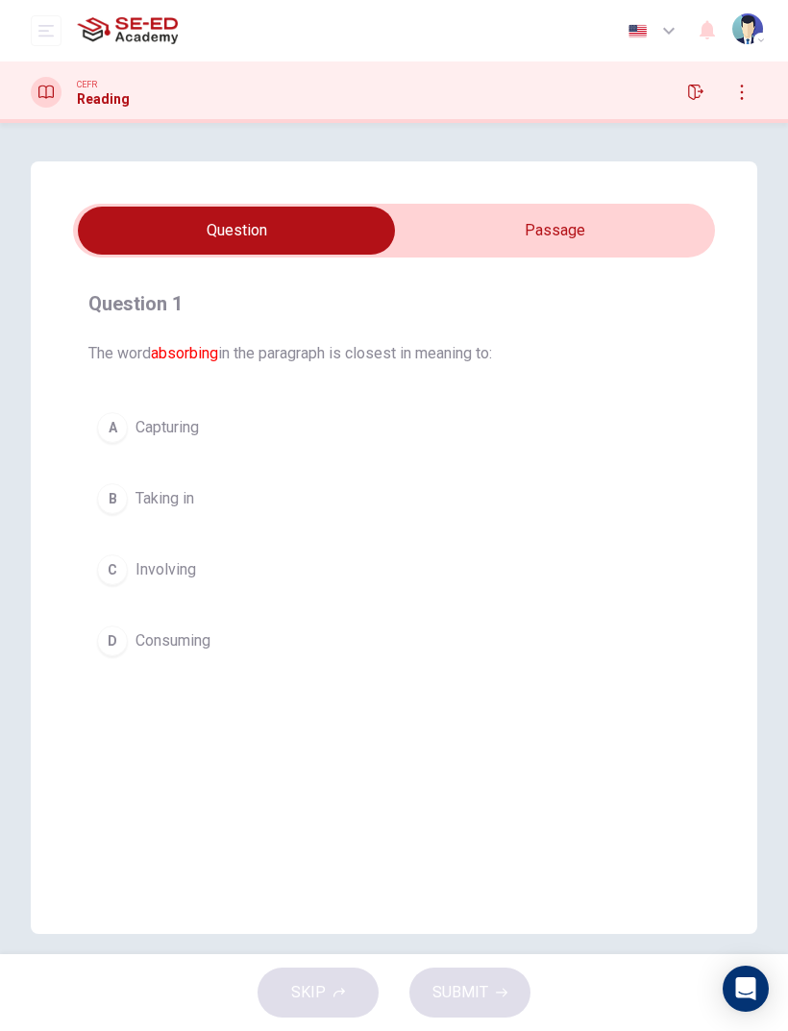
click at [43, 34] on icon "open mobile menu" at bounding box center [45, 30] width 15 height 15
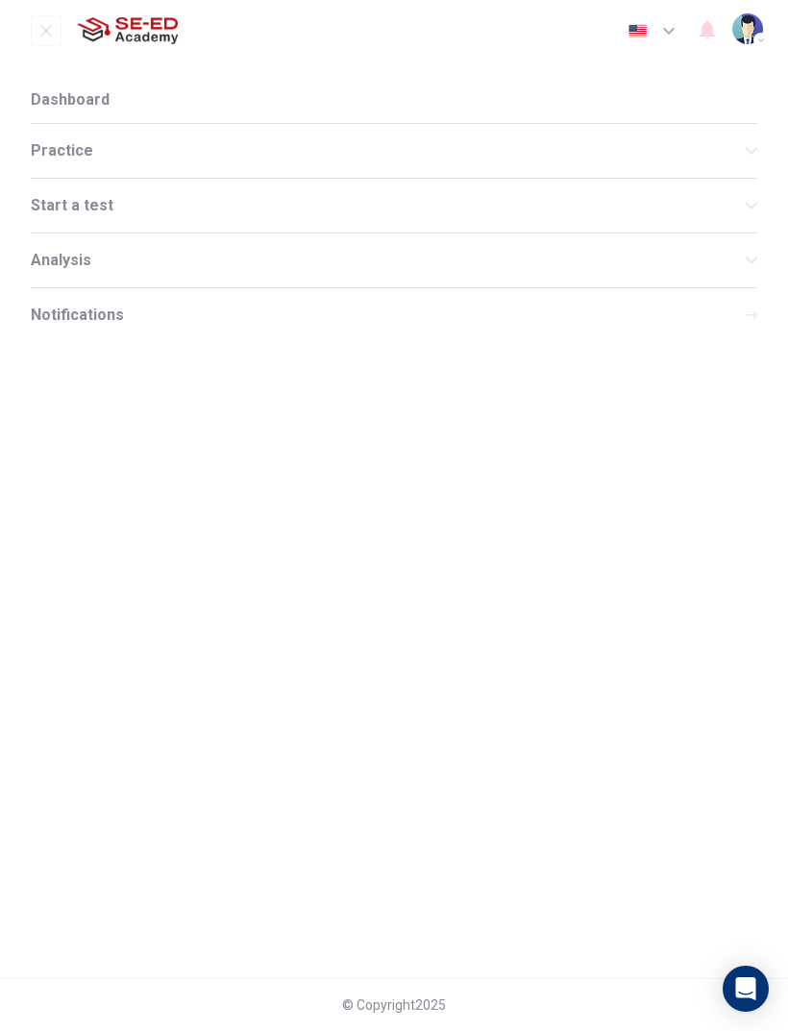
click at [150, 144] on span "Practice" at bounding box center [388, 150] width 715 height 15
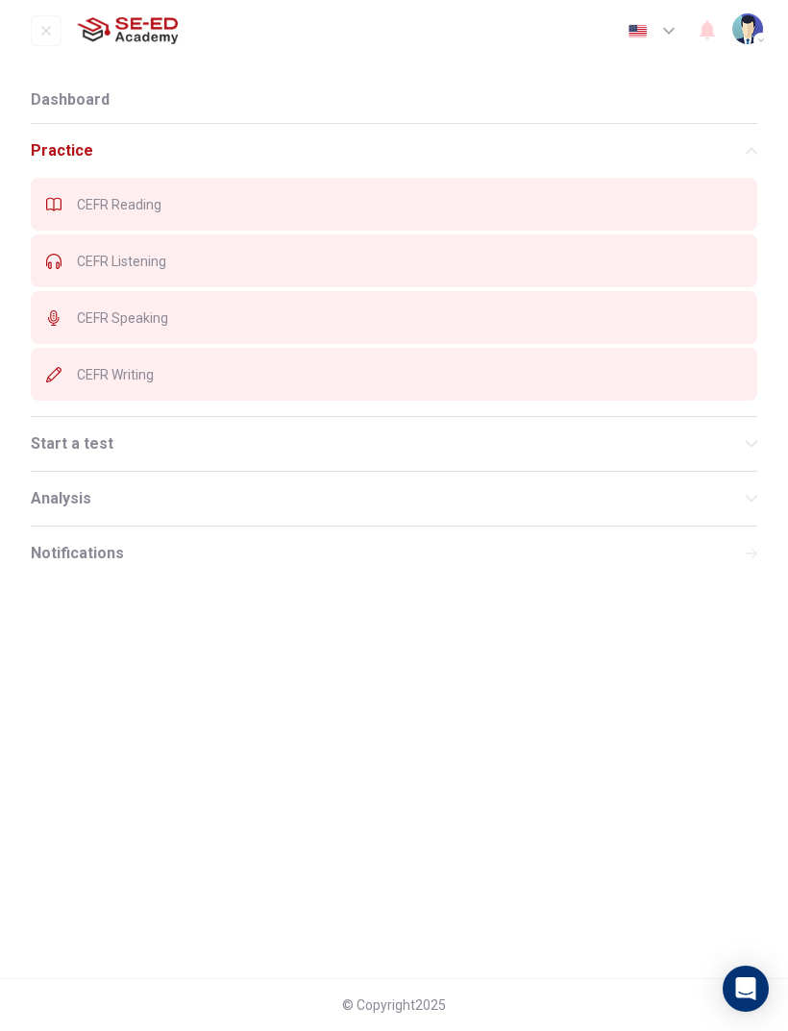
click at [561, 209] on span "CEFR Reading" at bounding box center [409, 204] width 665 height 15
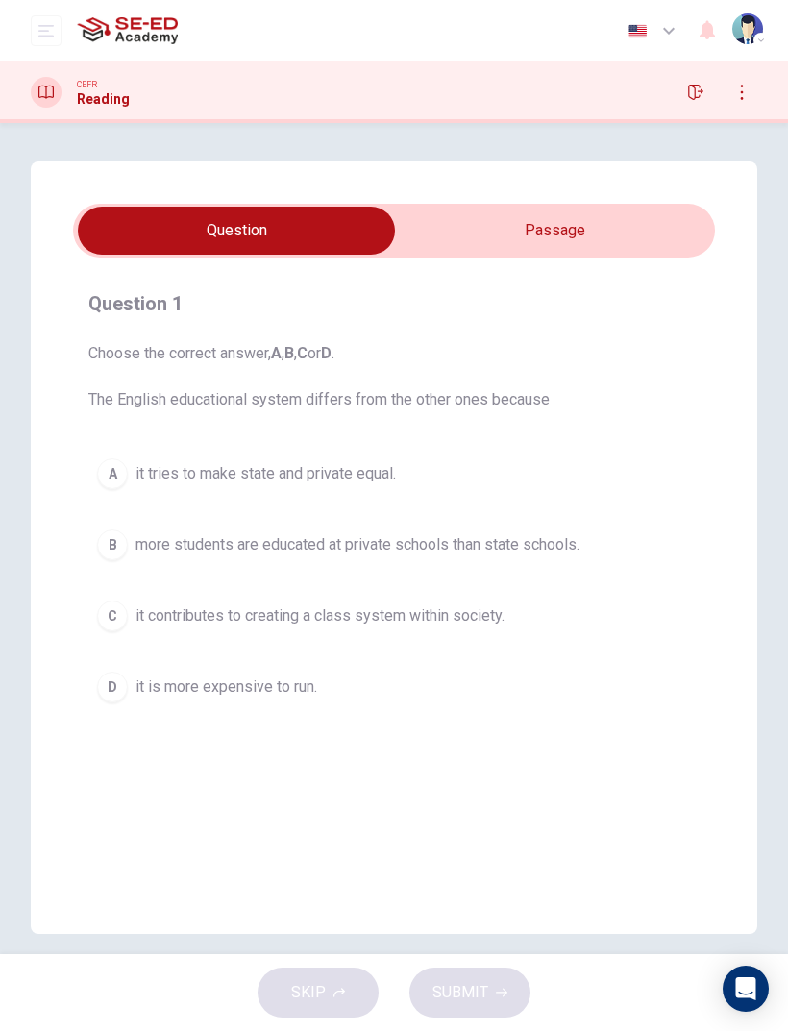
click at [656, 230] on input "checkbox" at bounding box center [236, 231] width 962 height 48
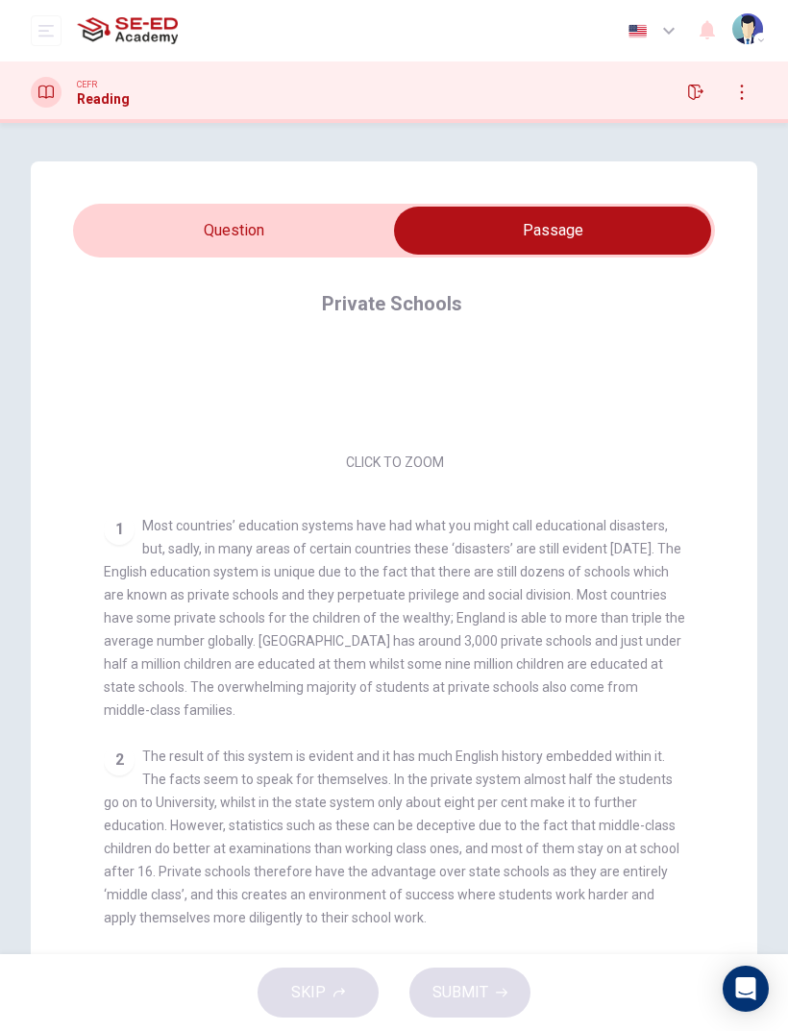
scroll to position [204, 0]
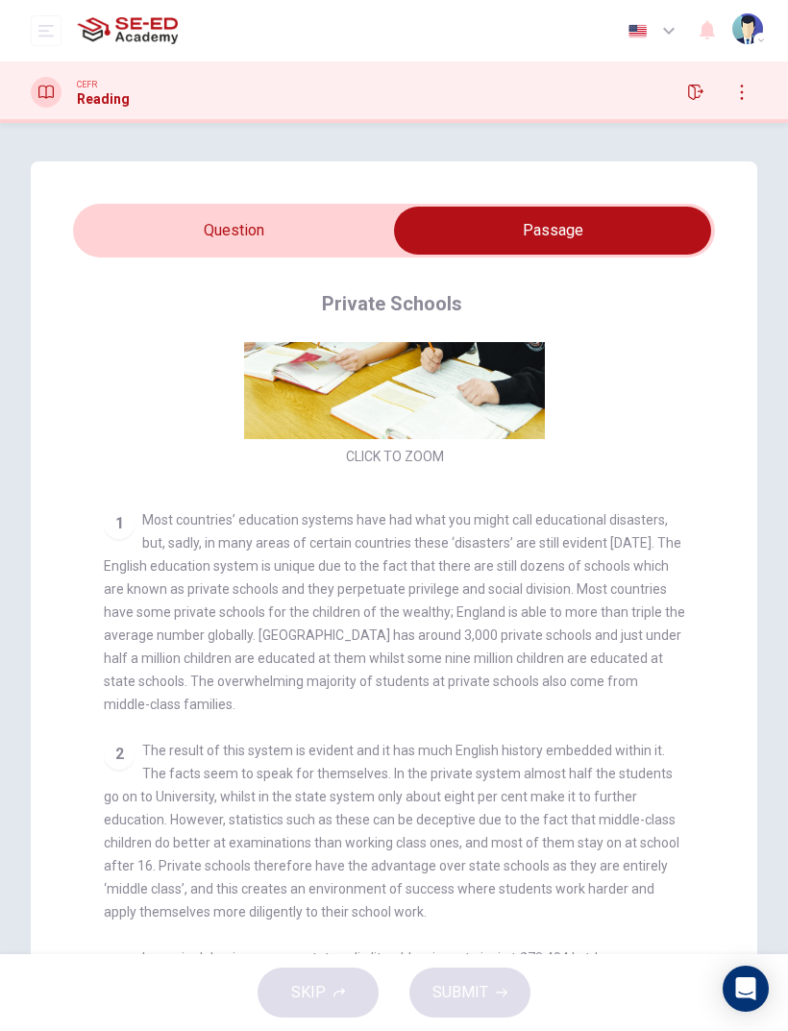
click at [355, 218] on input "checkbox" at bounding box center [552, 231] width 962 height 48
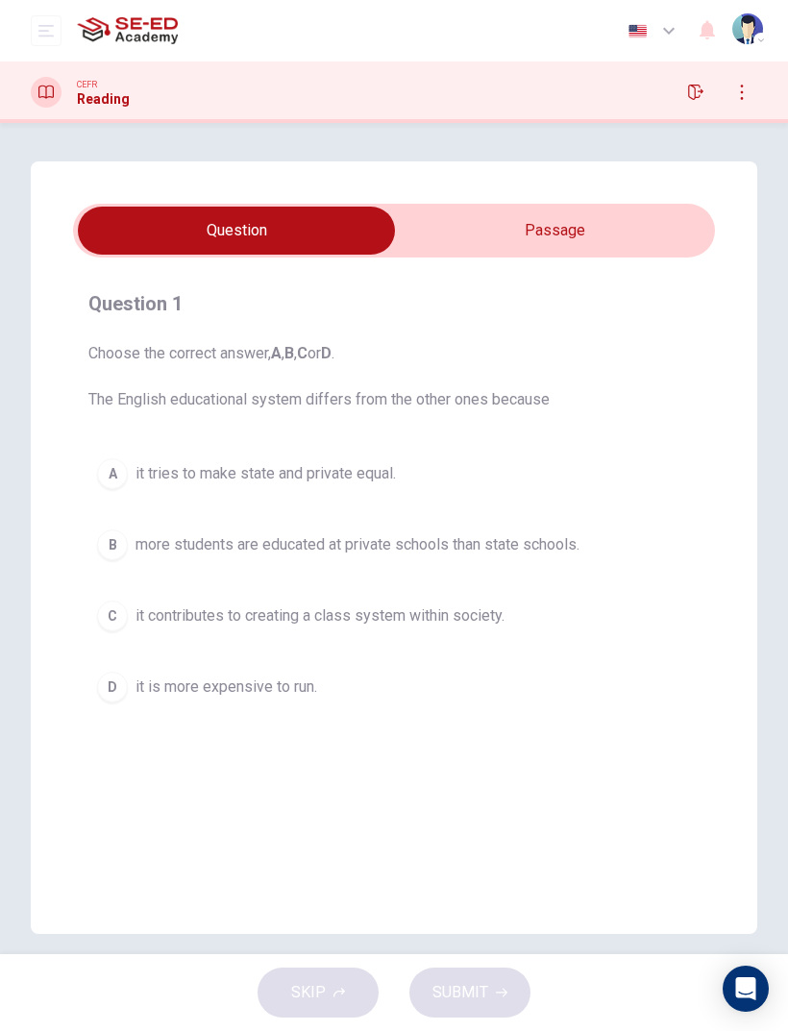
click at [600, 220] on input "checkbox" at bounding box center [236, 231] width 962 height 48
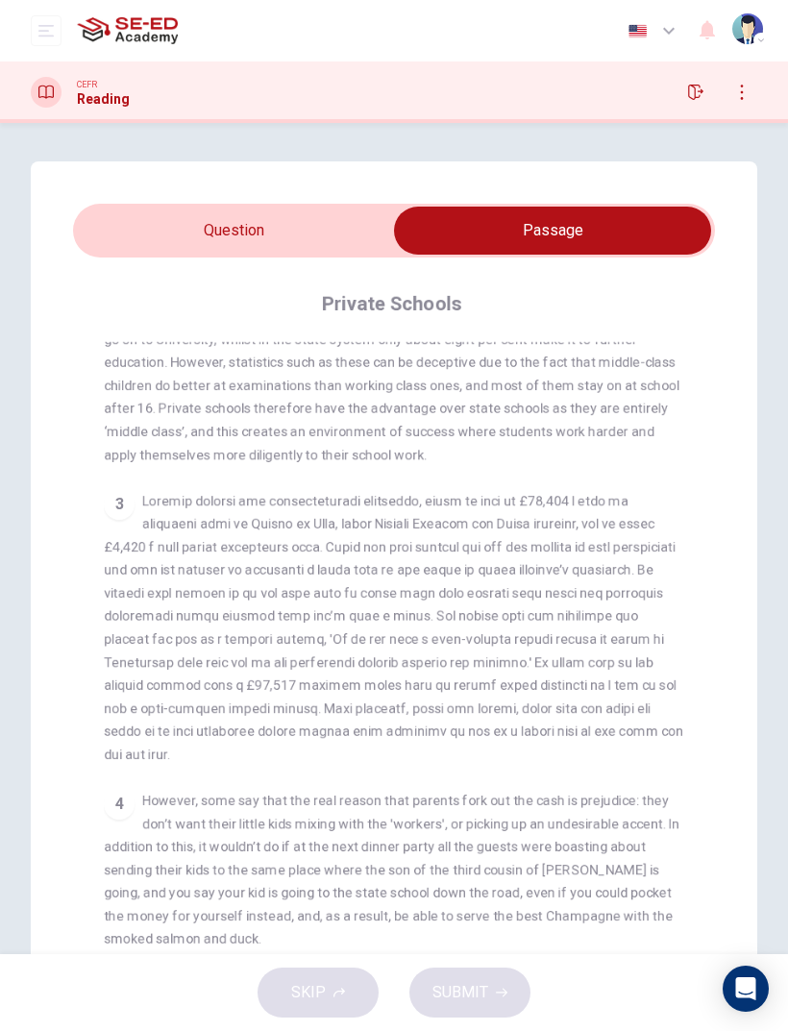
scroll to position [660, 0]
click at [343, 237] on input "checkbox" at bounding box center [552, 231] width 962 height 48
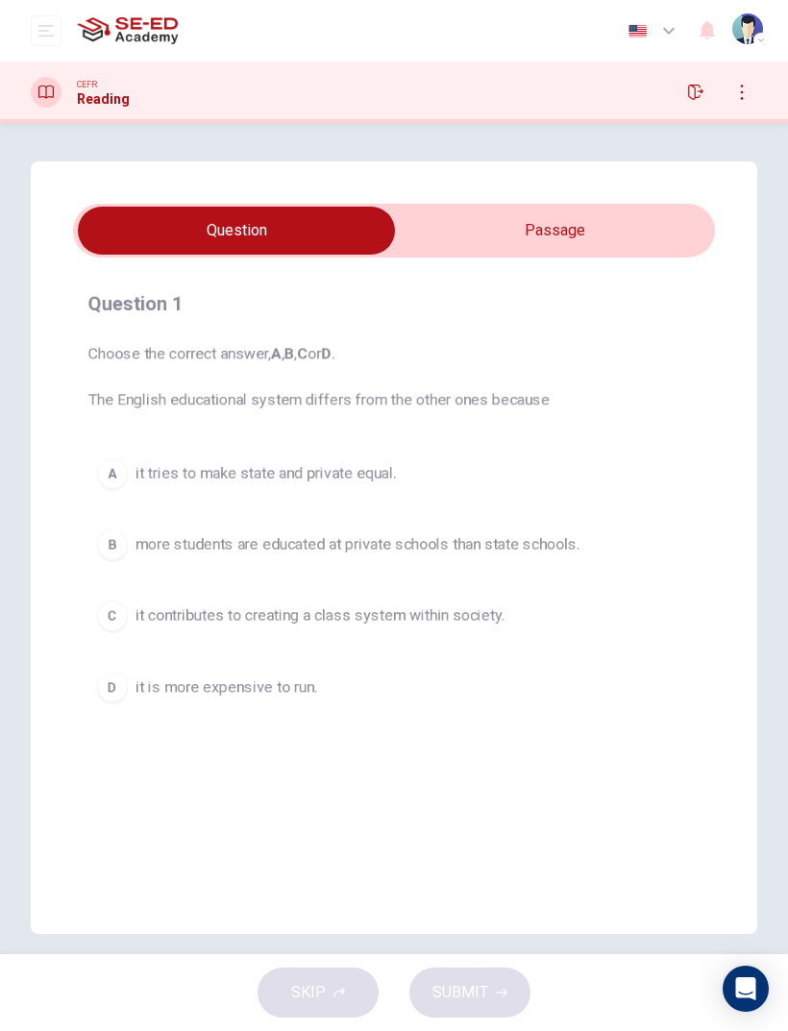
click at [602, 231] on input "checkbox" at bounding box center [236, 231] width 962 height 48
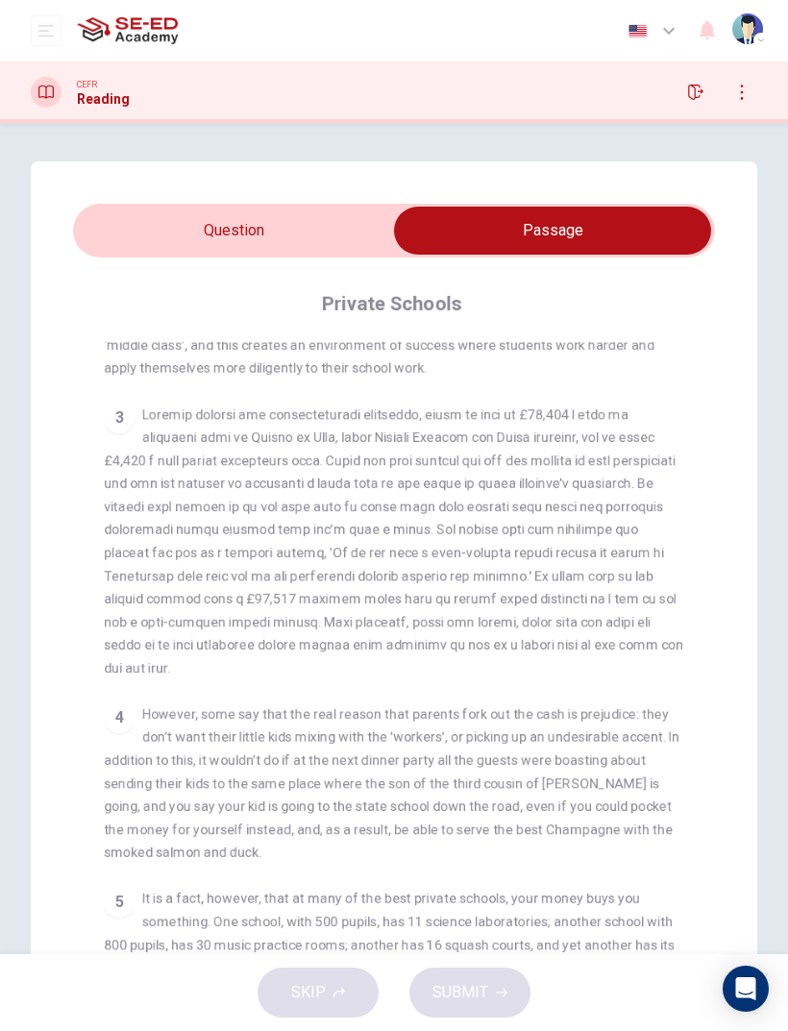
scroll to position [748, 0]
click at [166, 245] on input "checkbox" at bounding box center [552, 231] width 962 height 48
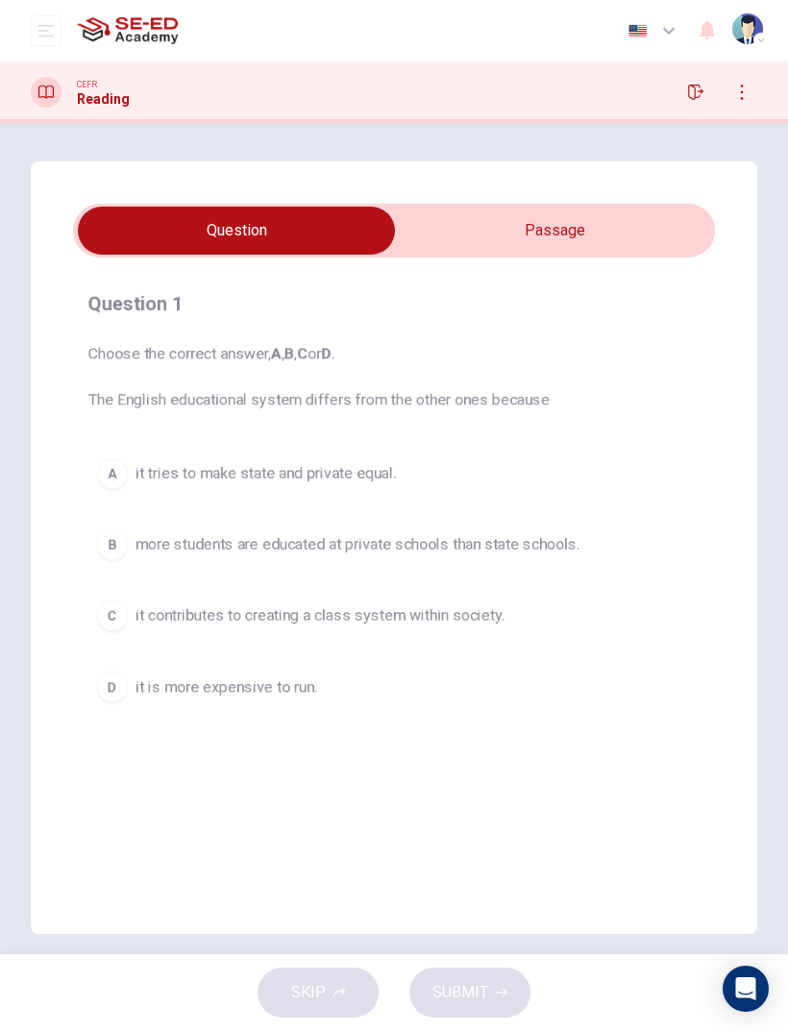
click at [164, 616] on span "it contributes to creating a class system within society." at bounding box center [319, 615] width 369 height 23
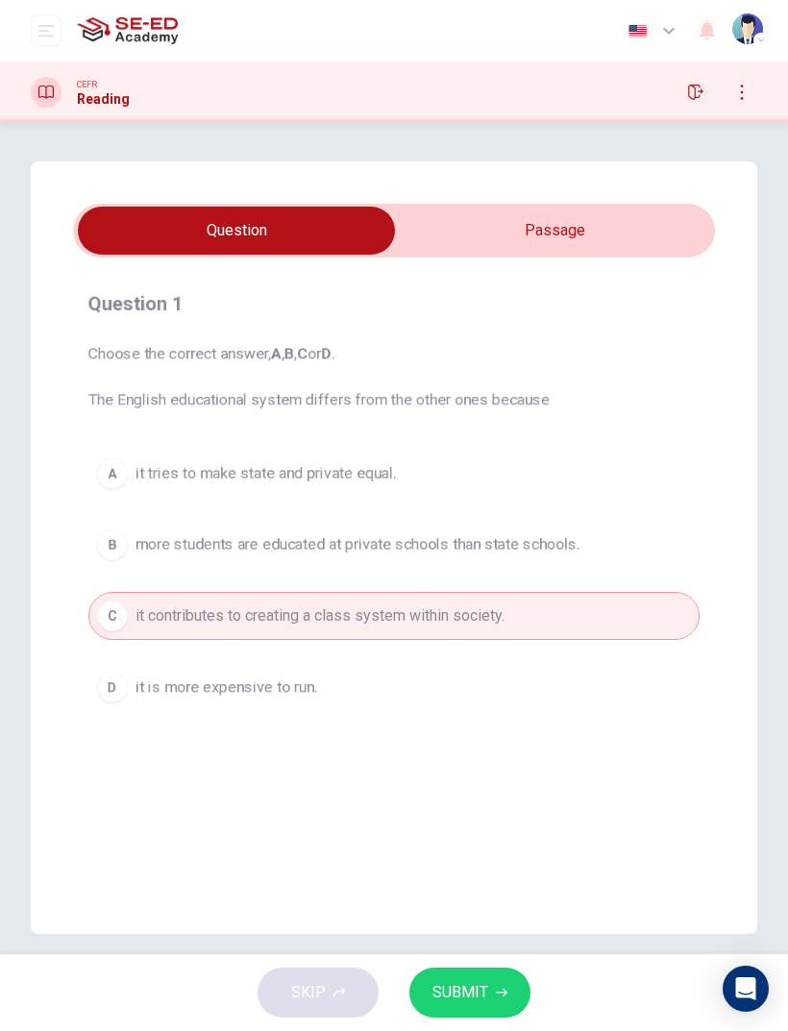
click at [455, 1003] on span "SUBMIT" at bounding box center [460, 992] width 56 height 27
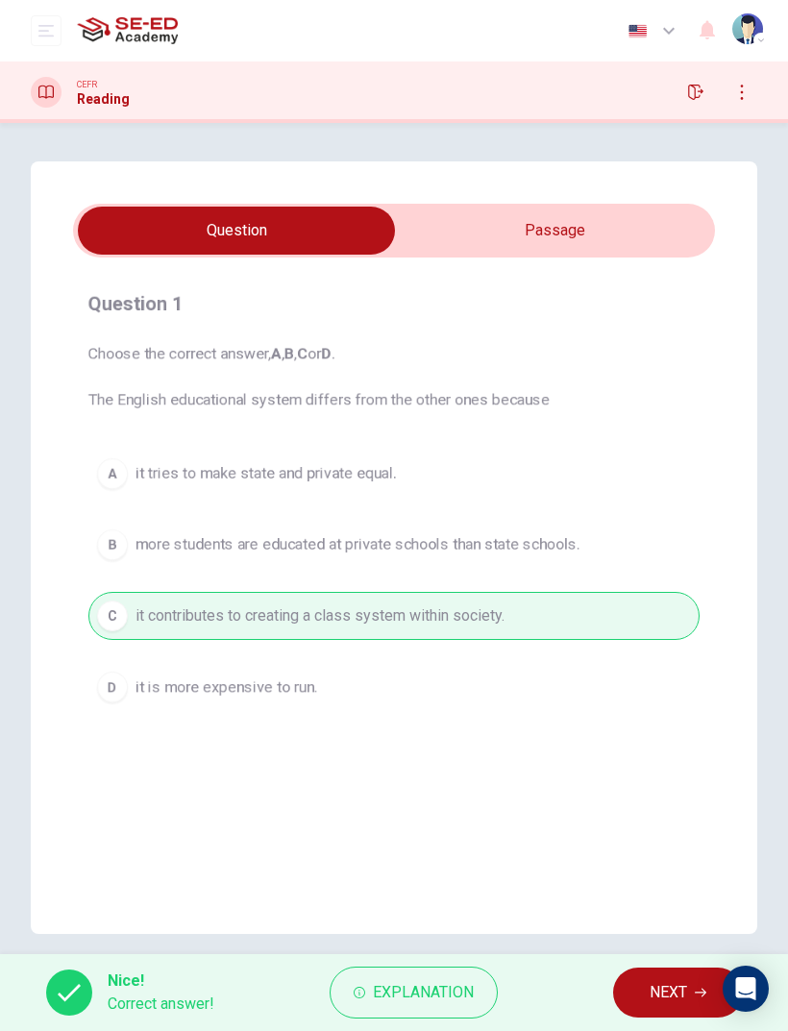
click at [657, 977] on button "NEXT" at bounding box center [678, 992] width 130 height 50
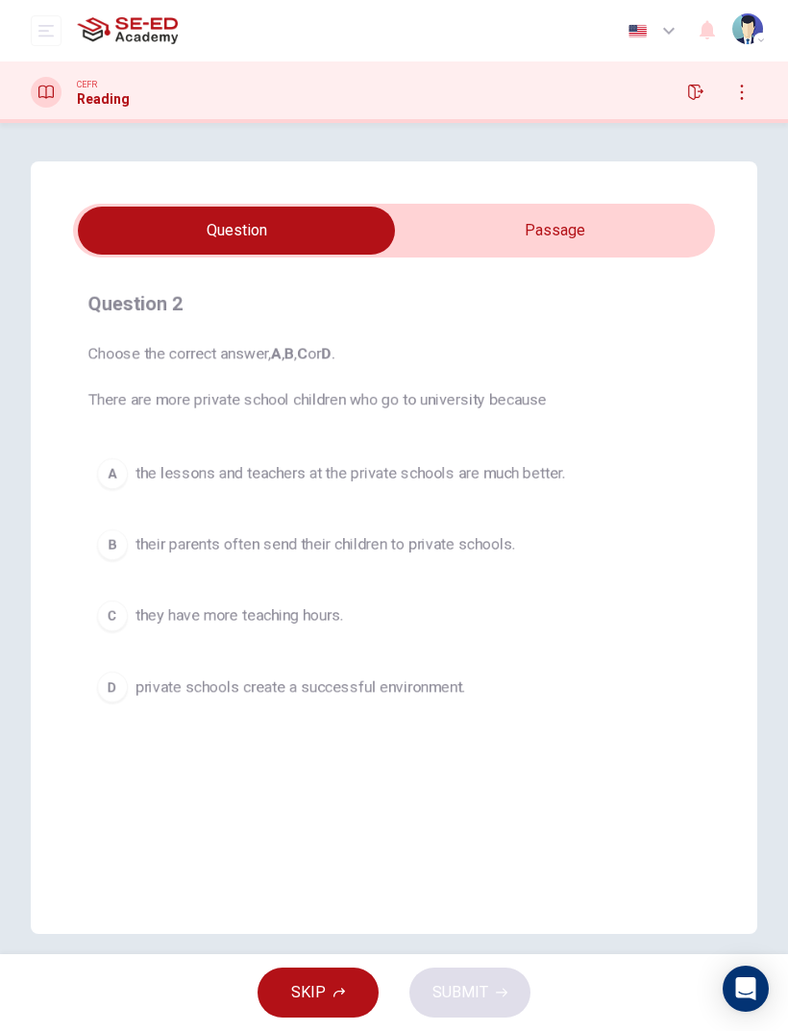
click at [449, 223] on input "checkbox" at bounding box center [236, 231] width 962 height 48
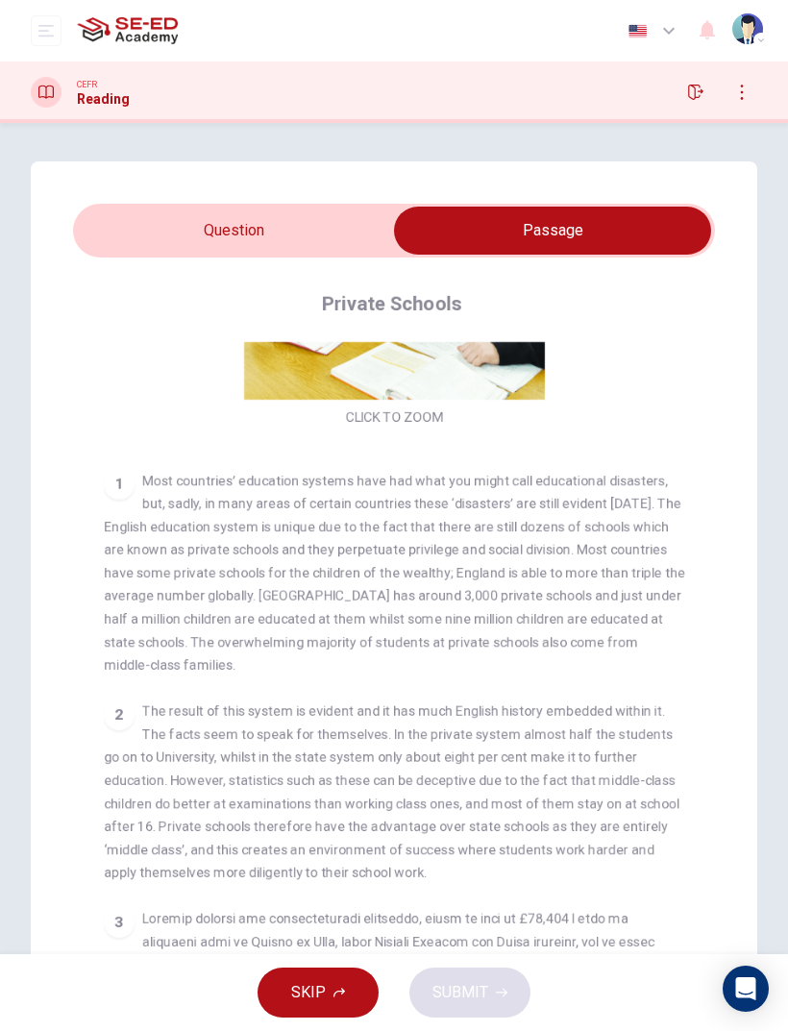
scroll to position [242, 0]
click at [337, 200] on div "Question 2 Choose the correct answer, A , B , C or D . There are more private s…" at bounding box center [394, 616] width 726 height 911
click at [344, 229] on input "checkbox" at bounding box center [552, 231] width 962 height 48
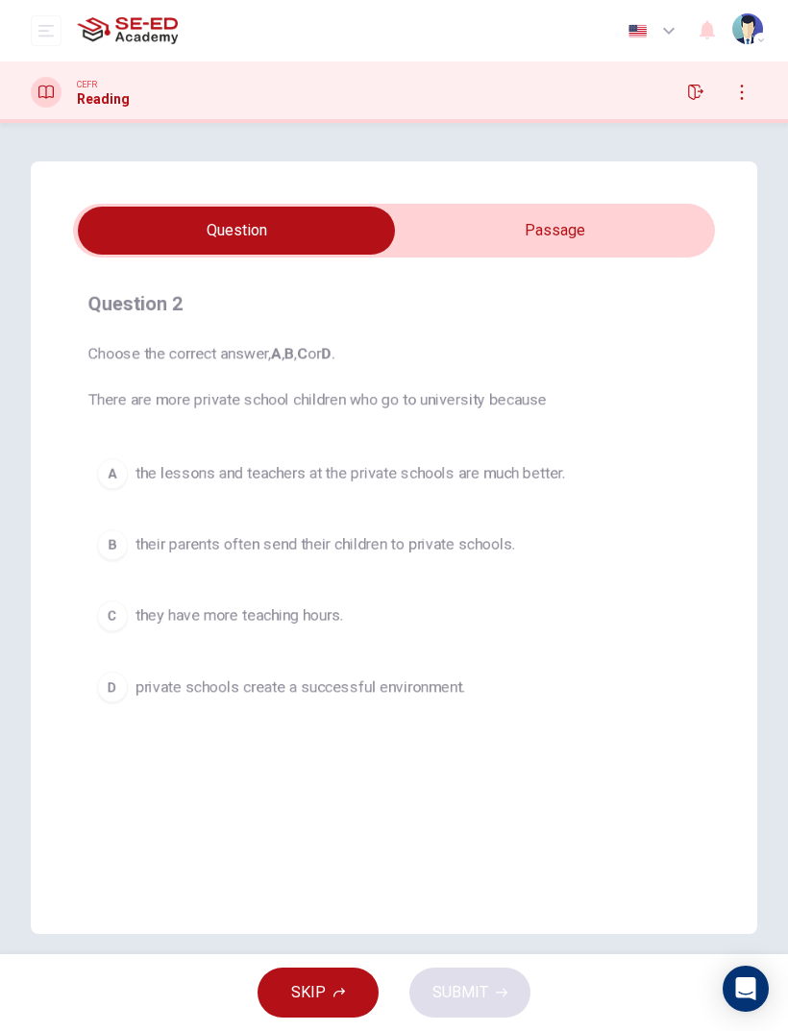
click at [444, 237] on input "checkbox" at bounding box center [236, 231] width 962 height 48
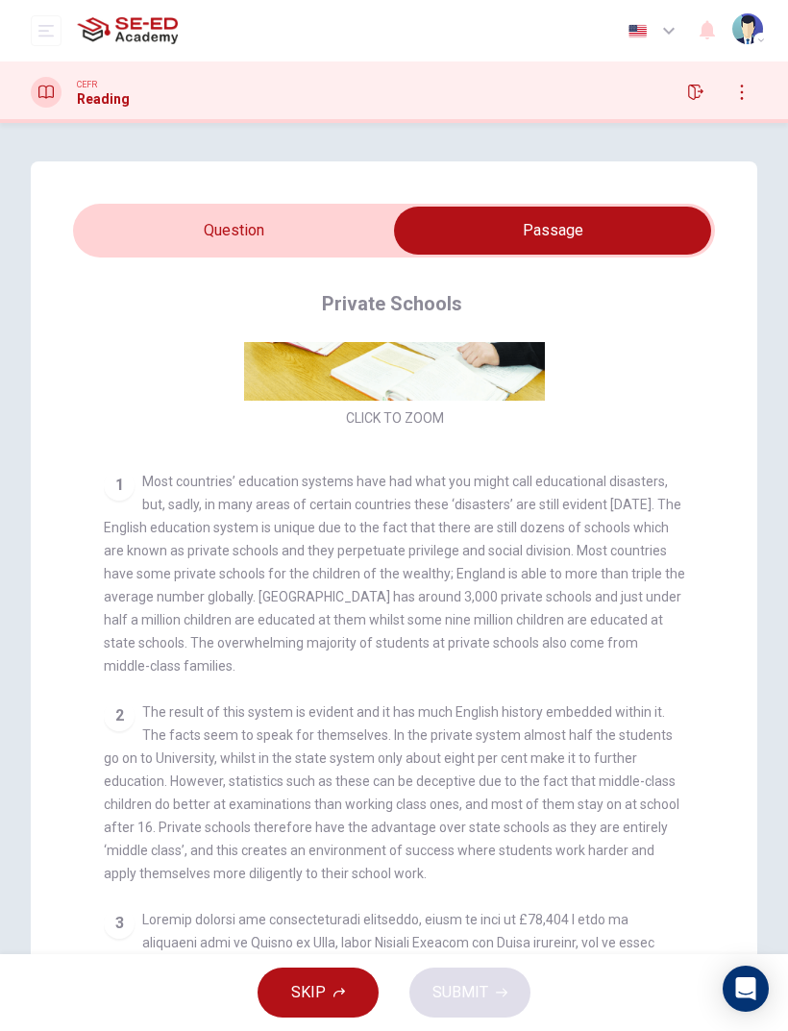
click at [240, 228] on input "checkbox" at bounding box center [552, 231] width 962 height 48
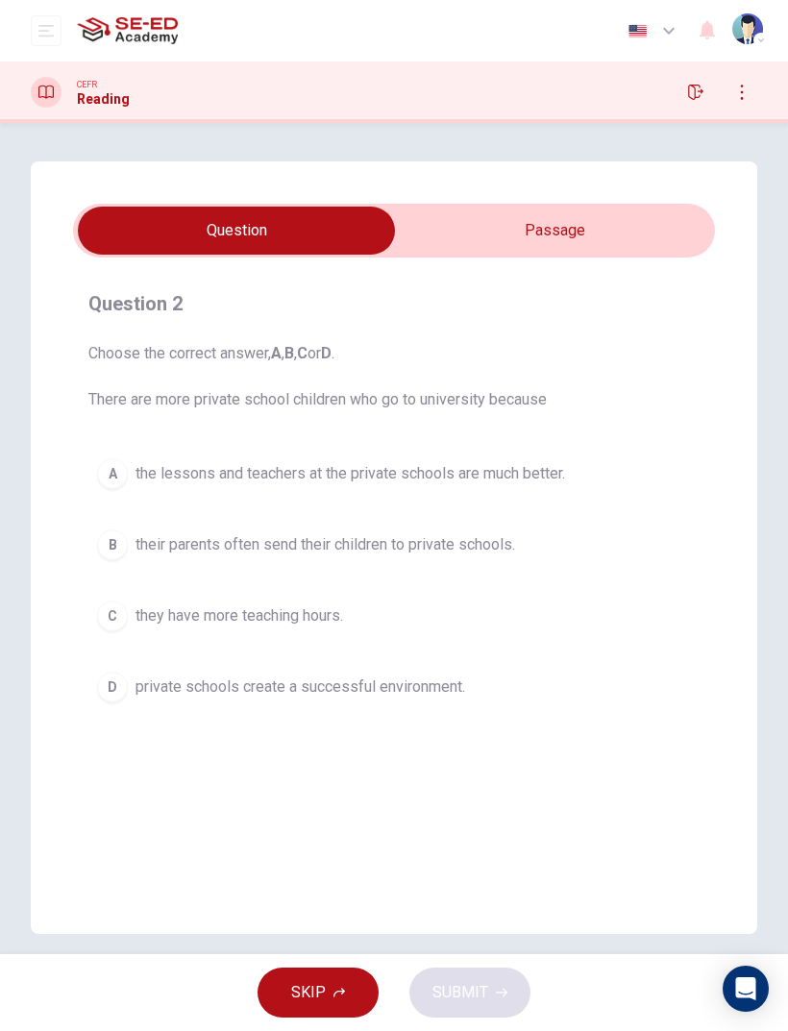
click at [428, 231] on input "checkbox" at bounding box center [236, 231] width 962 height 48
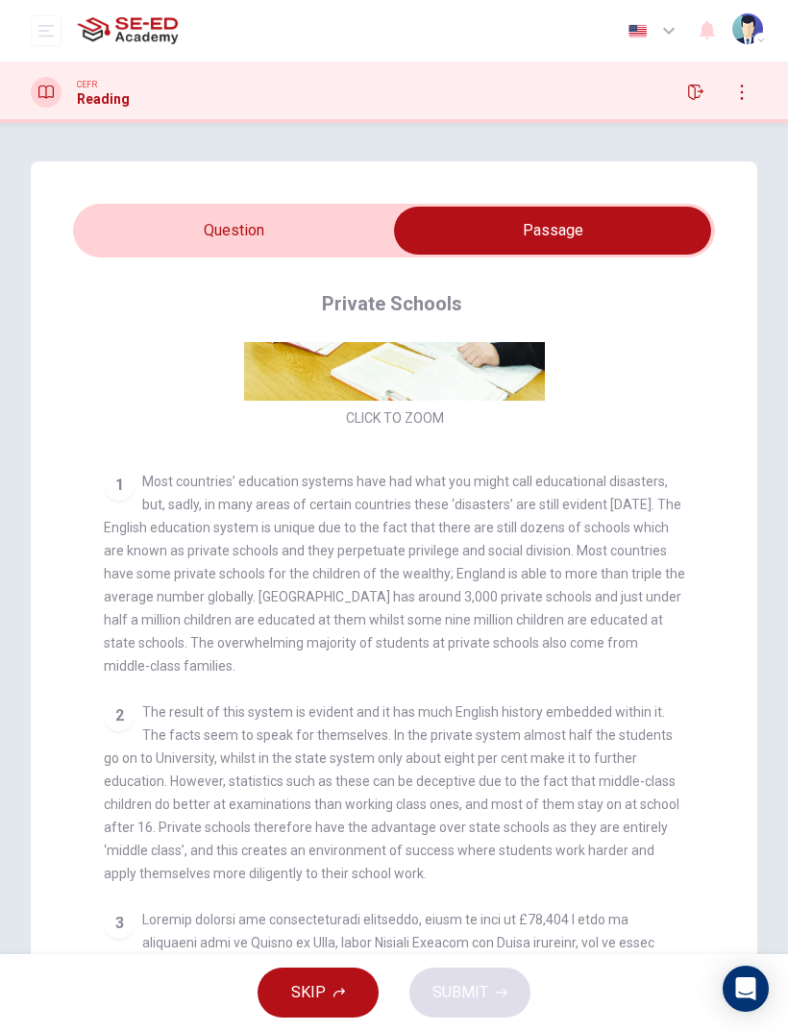
click at [212, 221] on input "checkbox" at bounding box center [552, 231] width 962 height 48
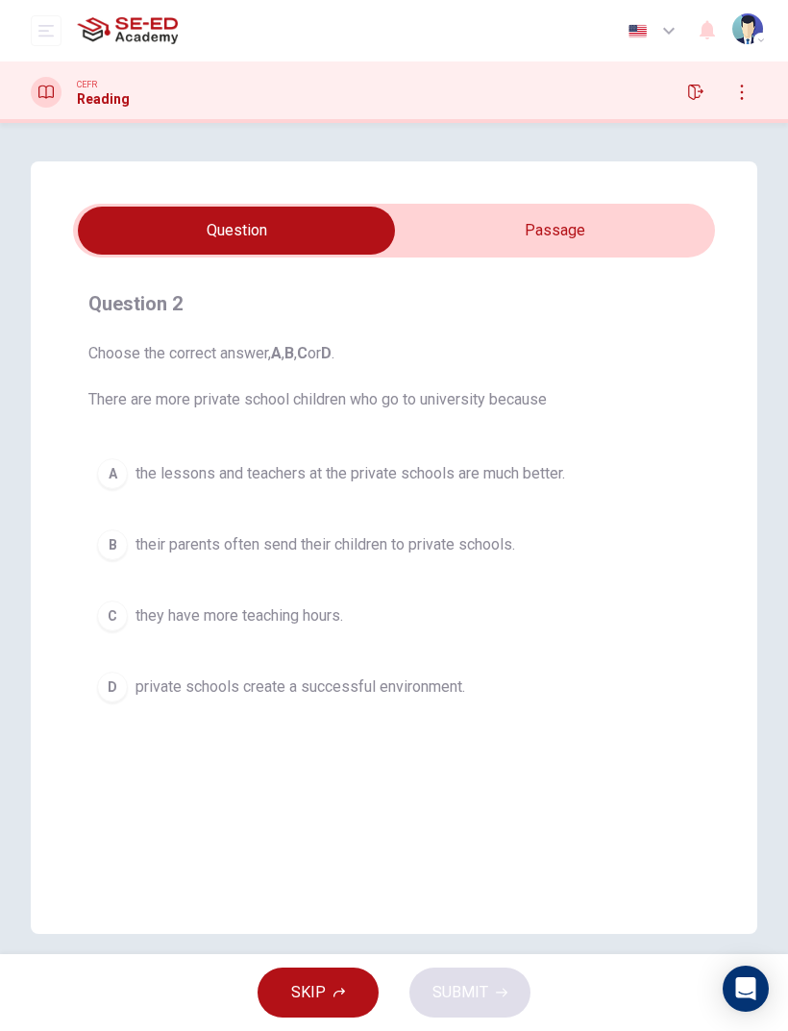
click at [182, 670] on button "D private schools create a successful environment." at bounding box center [393, 687] width 611 height 48
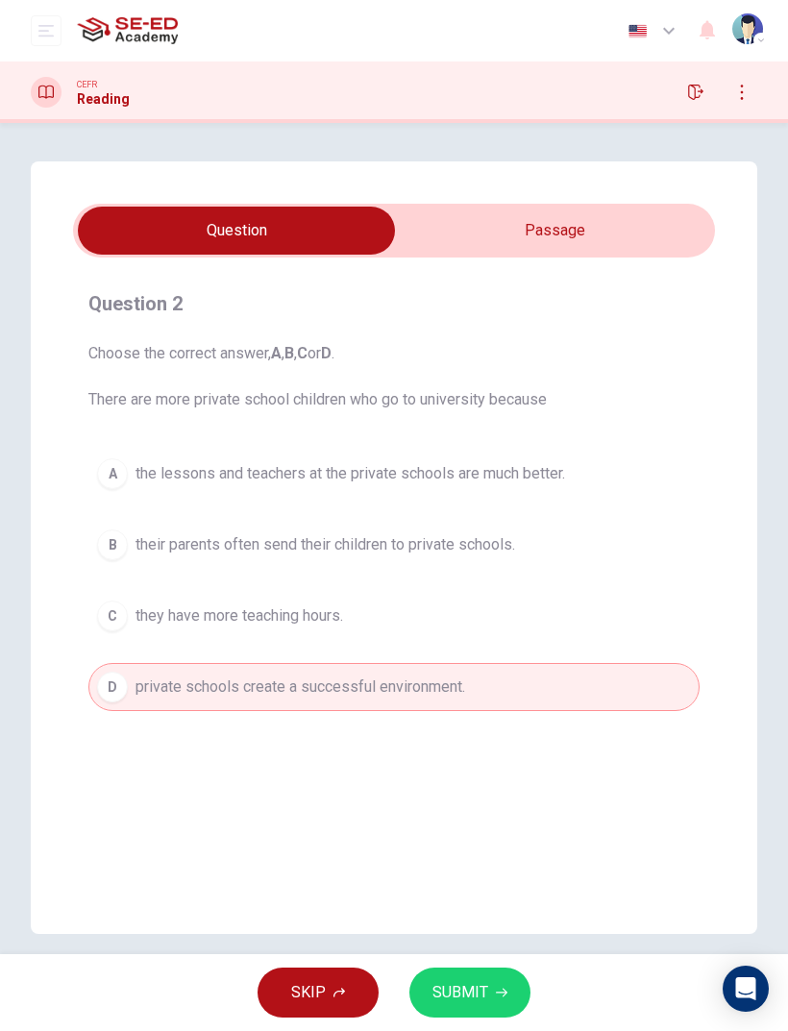
click at [472, 983] on span "SUBMIT" at bounding box center [460, 992] width 56 height 27
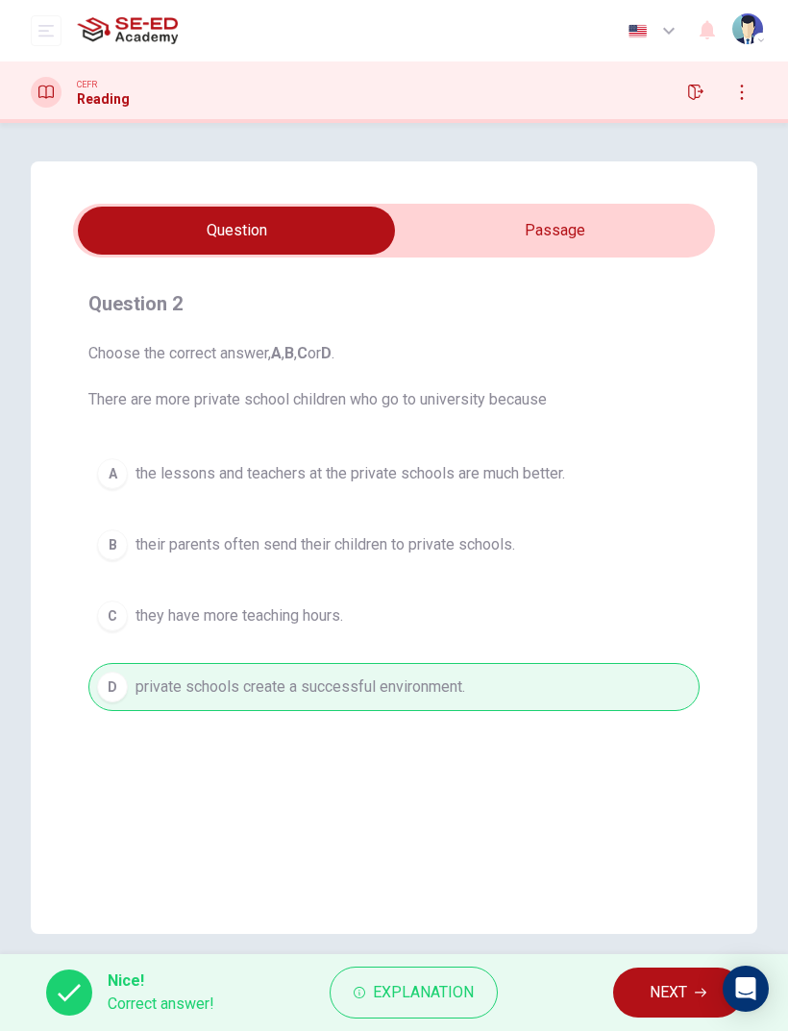
click at [676, 989] on span "NEXT" at bounding box center [667, 992] width 37 height 27
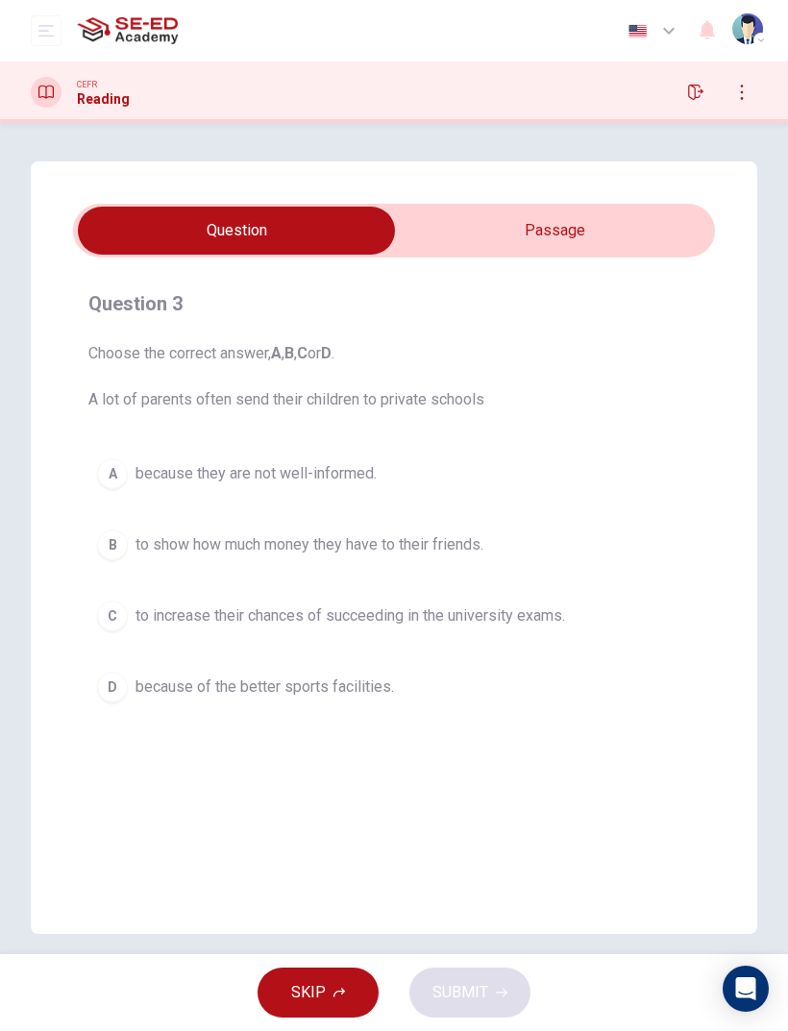
click at [548, 624] on span "to increase their chances of succeeding in the university exams." at bounding box center [349, 615] width 429 height 23
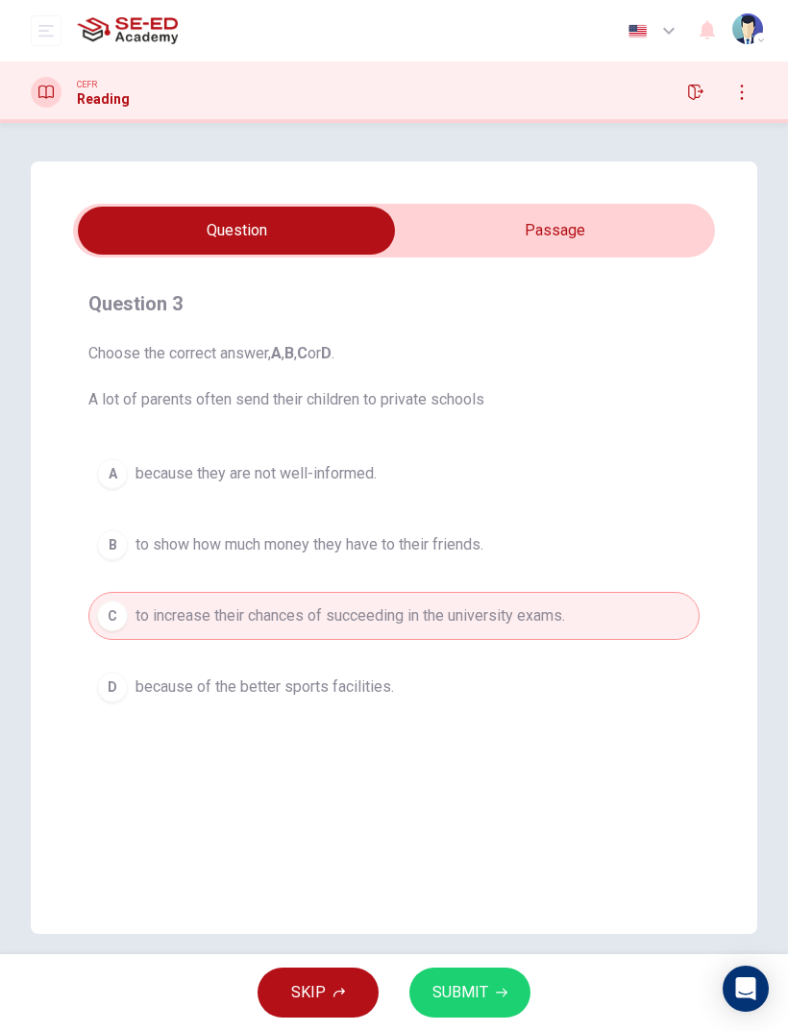
click at [479, 977] on button "SUBMIT" at bounding box center [469, 992] width 121 height 50
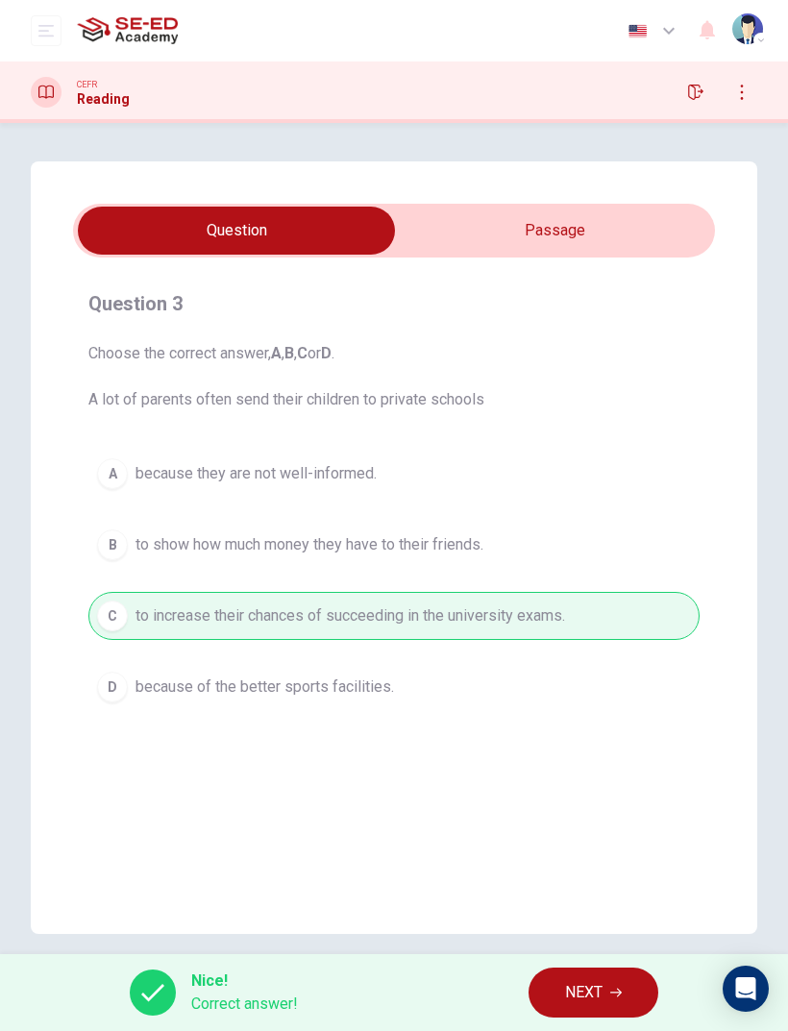
click at [603, 974] on button "NEXT" at bounding box center [593, 992] width 130 height 50
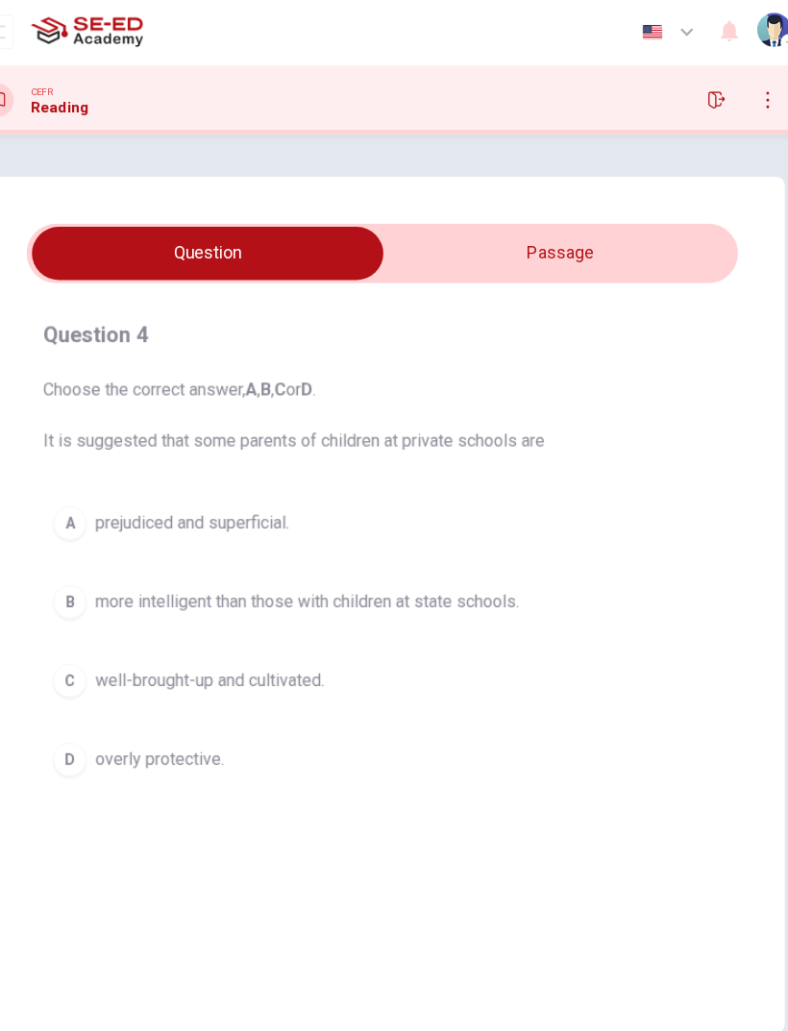
click at [620, 226] on input "checkbox" at bounding box center [236, 231] width 962 height 48
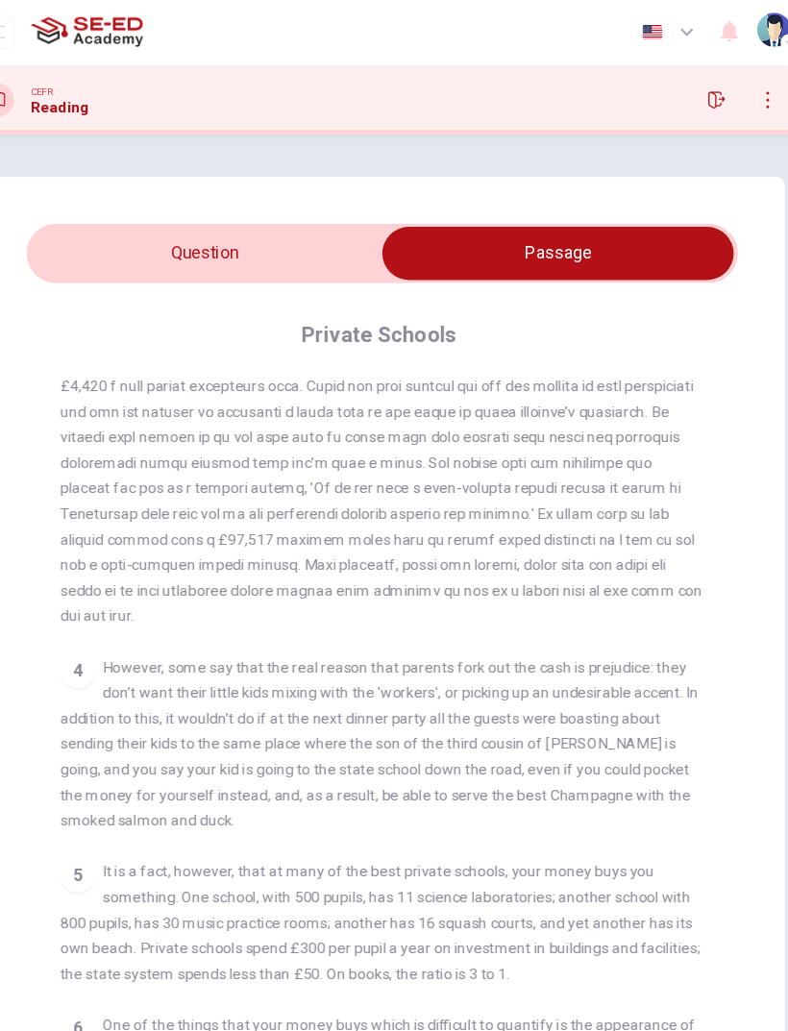
scroll to position [858, 0]
click at [180, 230] on input "checkbox" at bounding box center [552, 231] width 962 height 48
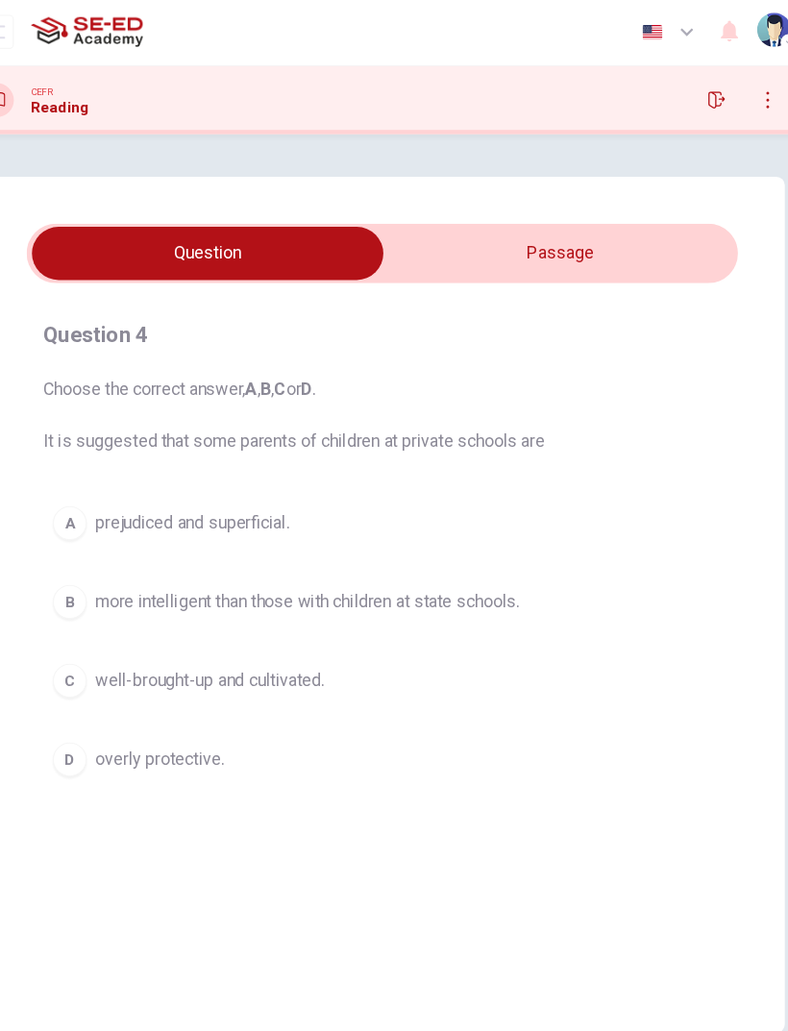
click at [426, 668] on button "D overly protective." at bounding box center [393, 687] width 611 height 48
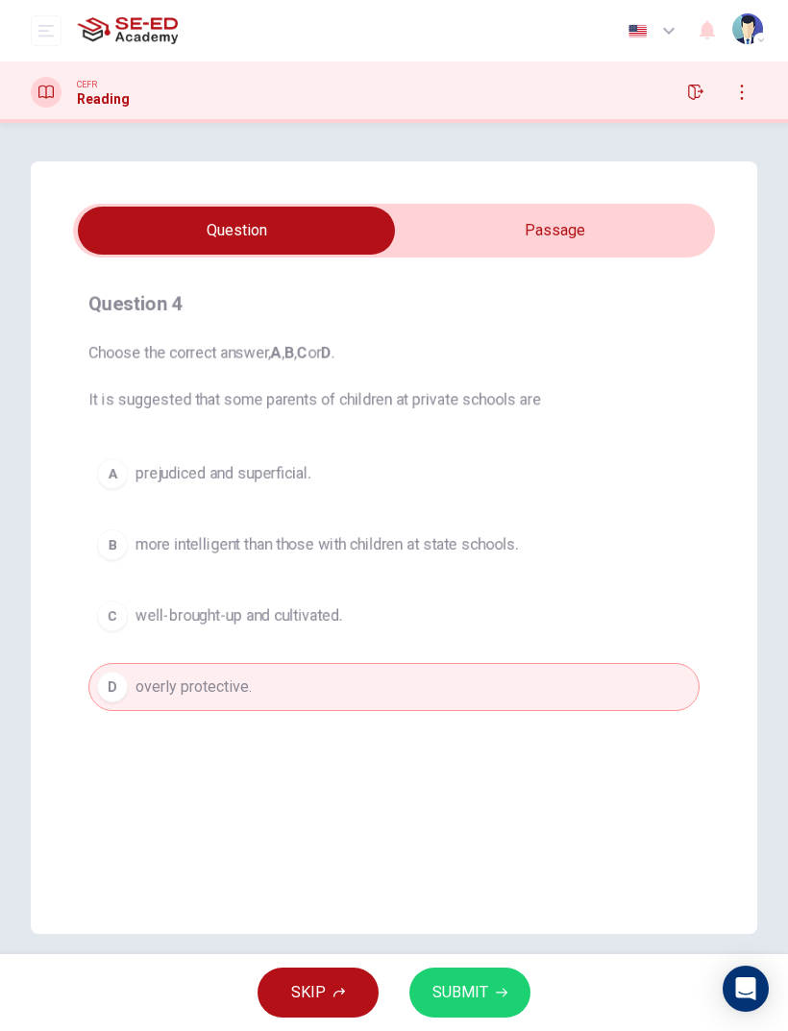
click at [488, 978] on button "SUBMIT" at bounding box center [469, 992] width 121 height 50
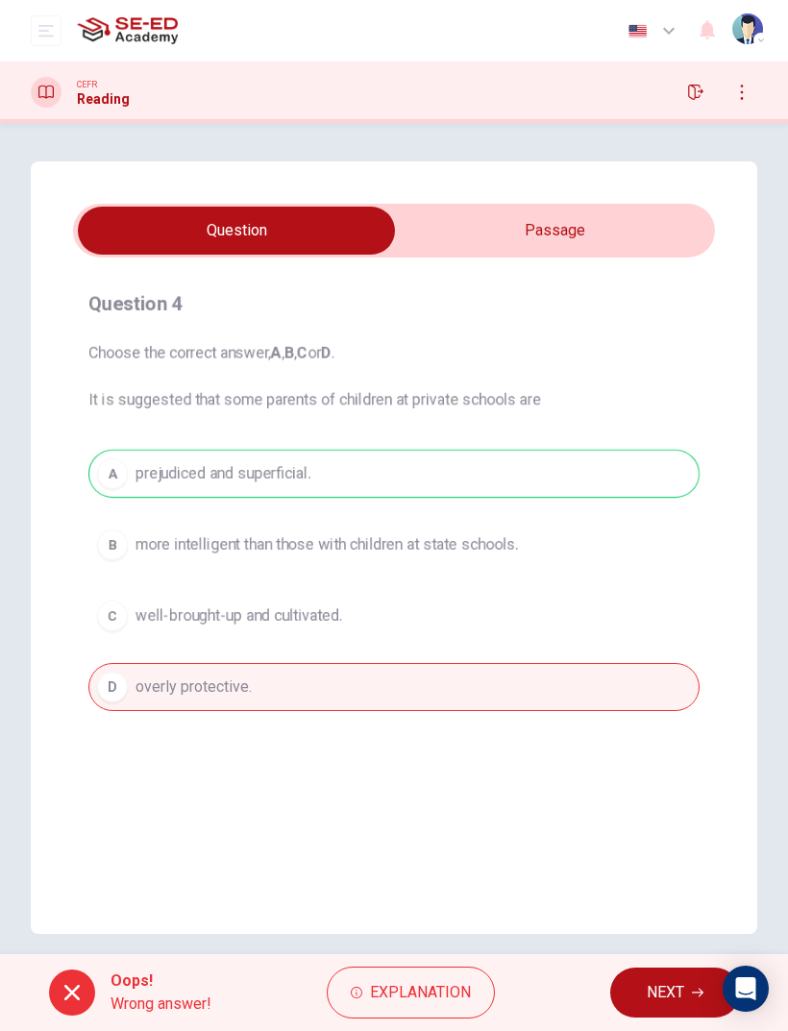
click at [690, 962] on div "Oops! Wrong answer! Explanation NEXT" at bounding box center [394, 992] width 788 height 77
click at [690, 984] on button "NEXT" at bounding box center [675, 992] width 130 height 50
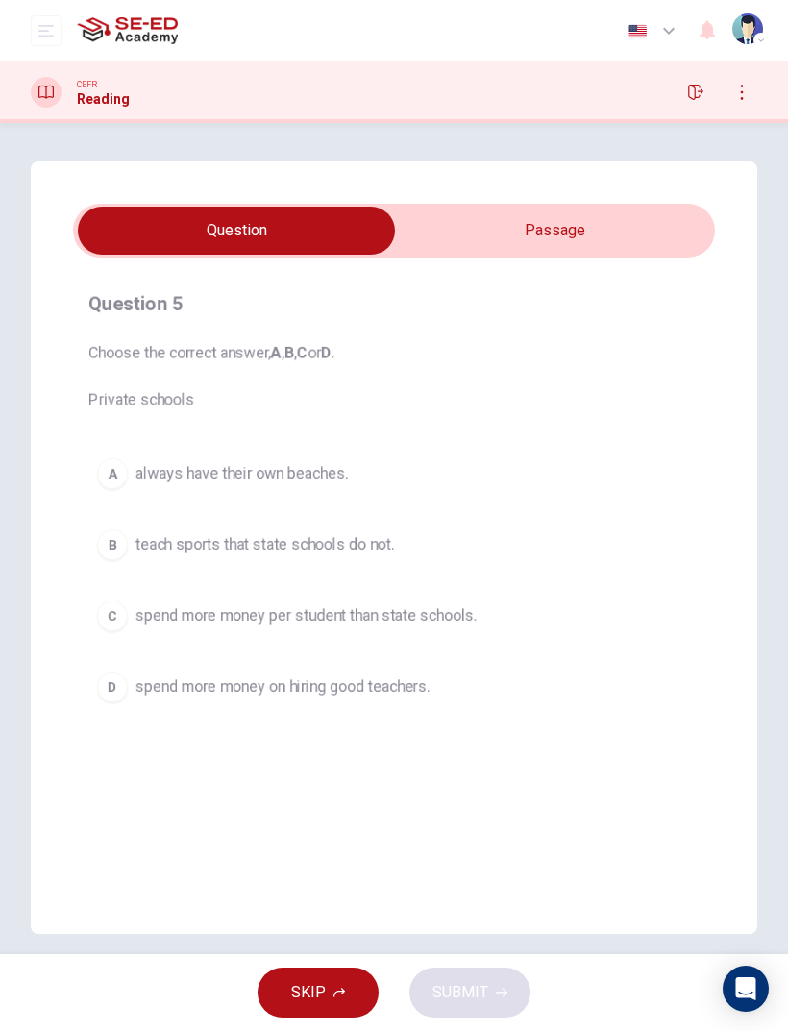
click at [549, 612] on button "C spend more money per student than state schools." at bounding box center [393, 616] width 611 height 48
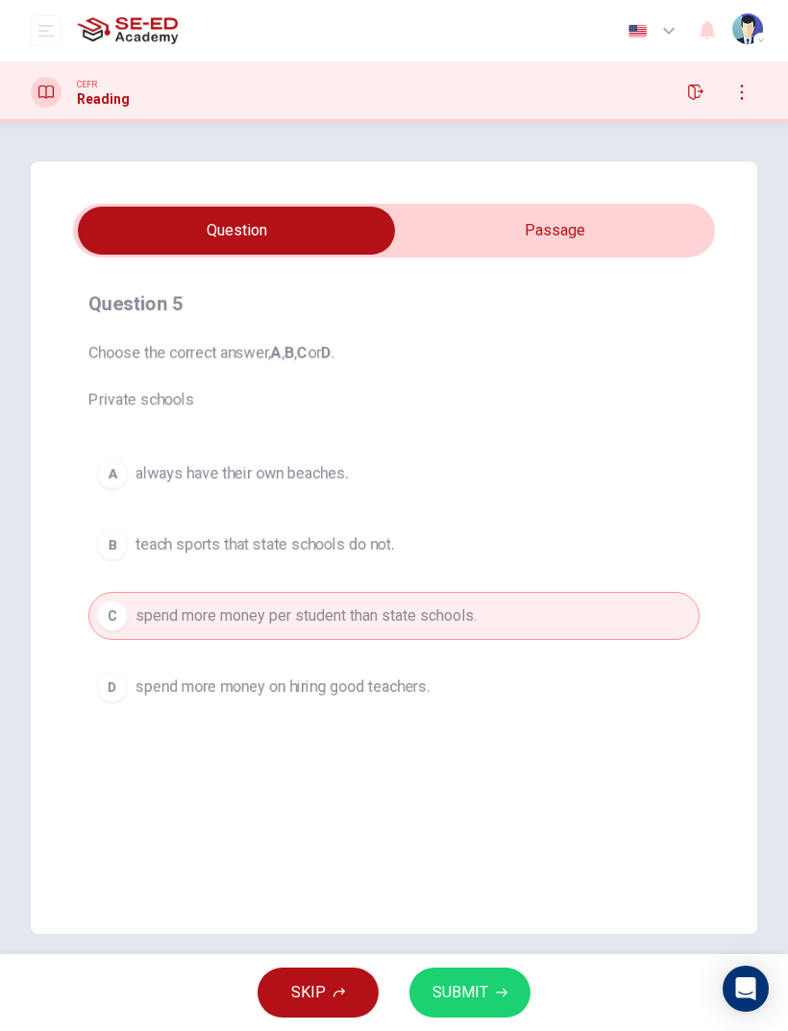
click at [492, 979] on button "SUBMIT" at bounding box center [469, 992] width 121 height 50
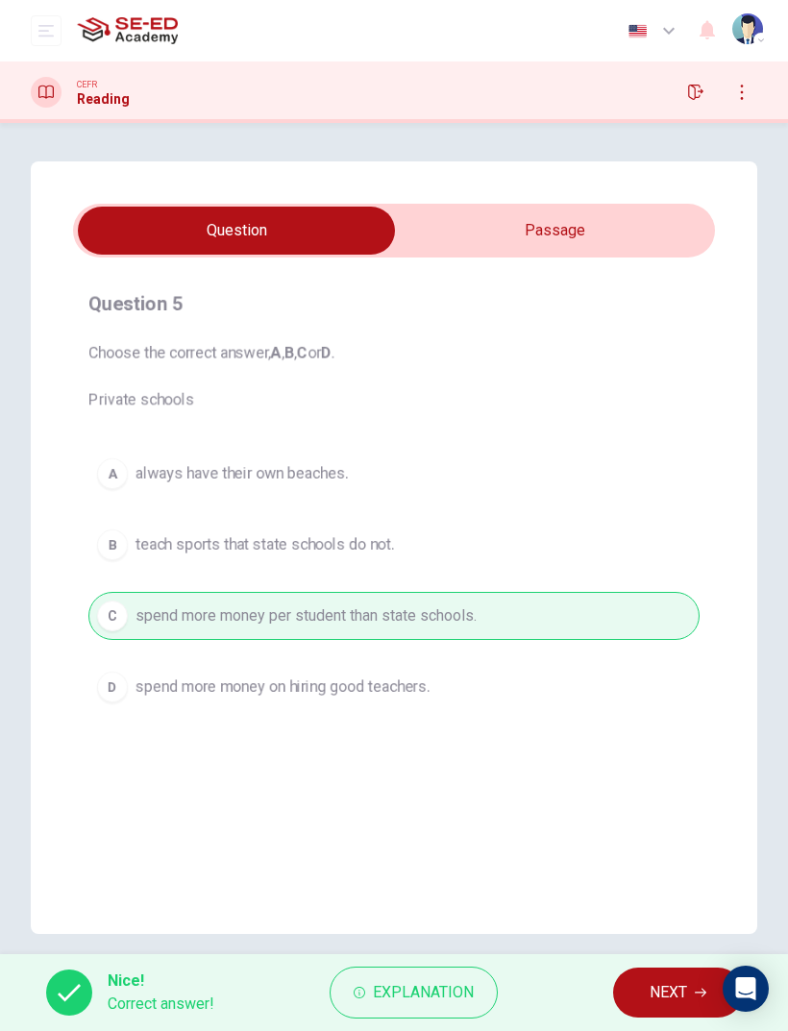
click at [665, 980] on span "NEXT" at bounding box center [667, 992] width 37 height 27
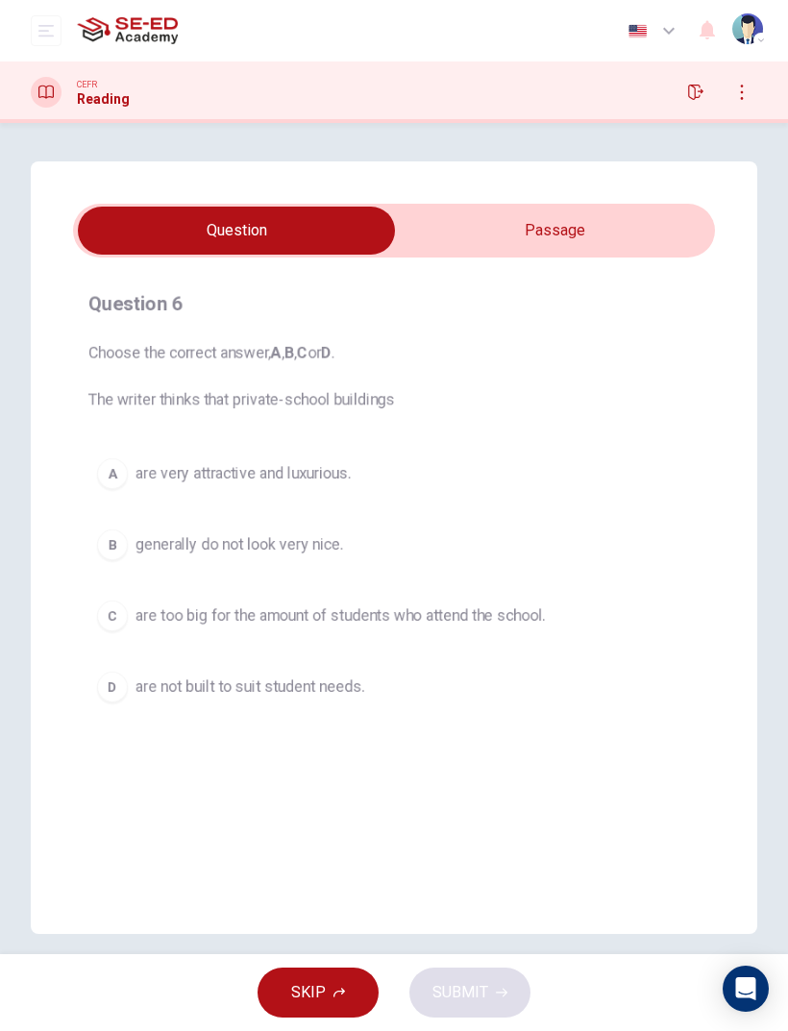
click at [614, 234] on input "checkbox" at bounding box center [236, 231] width 962 height 48
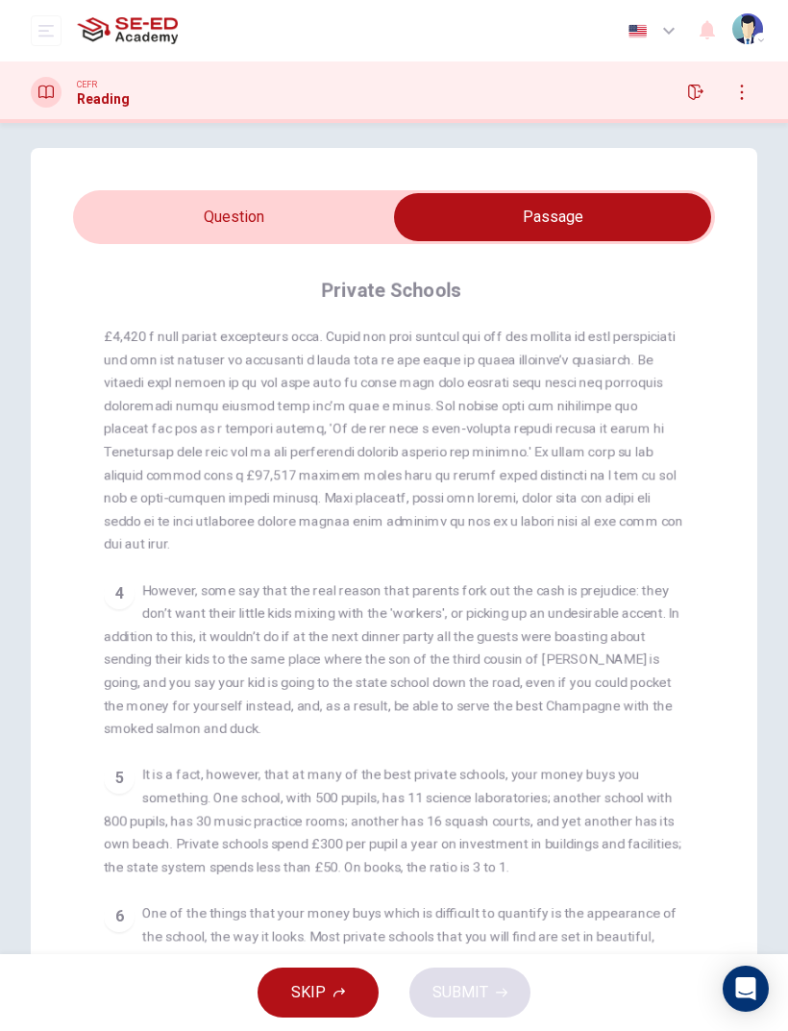
scroll to position [14, 0]
click at [105, 219] on input "checkbox" at bounding box center [552, 216] width 962 height 48
checkbox input "false"
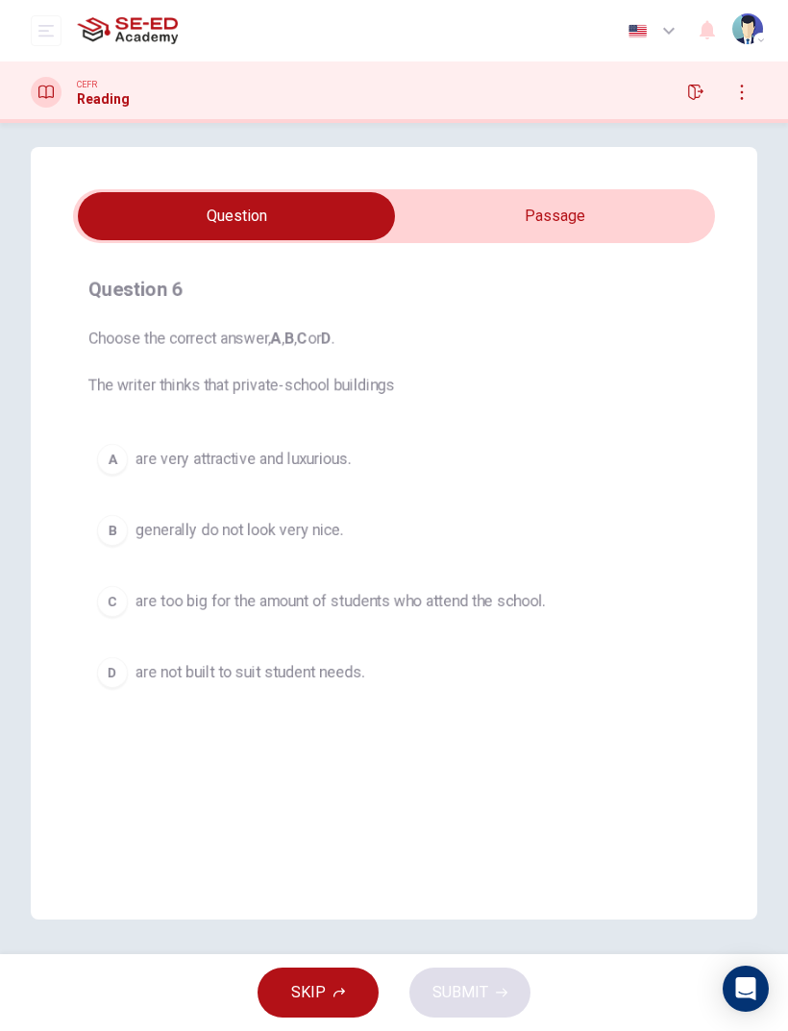
click at [551, 417] on div "Question 6 Choose the correct answer, A , B , C or D . The writer thinks that p…" at bounding box center [394, 484] width 642 height 453
click at [536, 442] on button "A are very attractive and luxurious." at bounding box center [393, 459] width 611 height 48
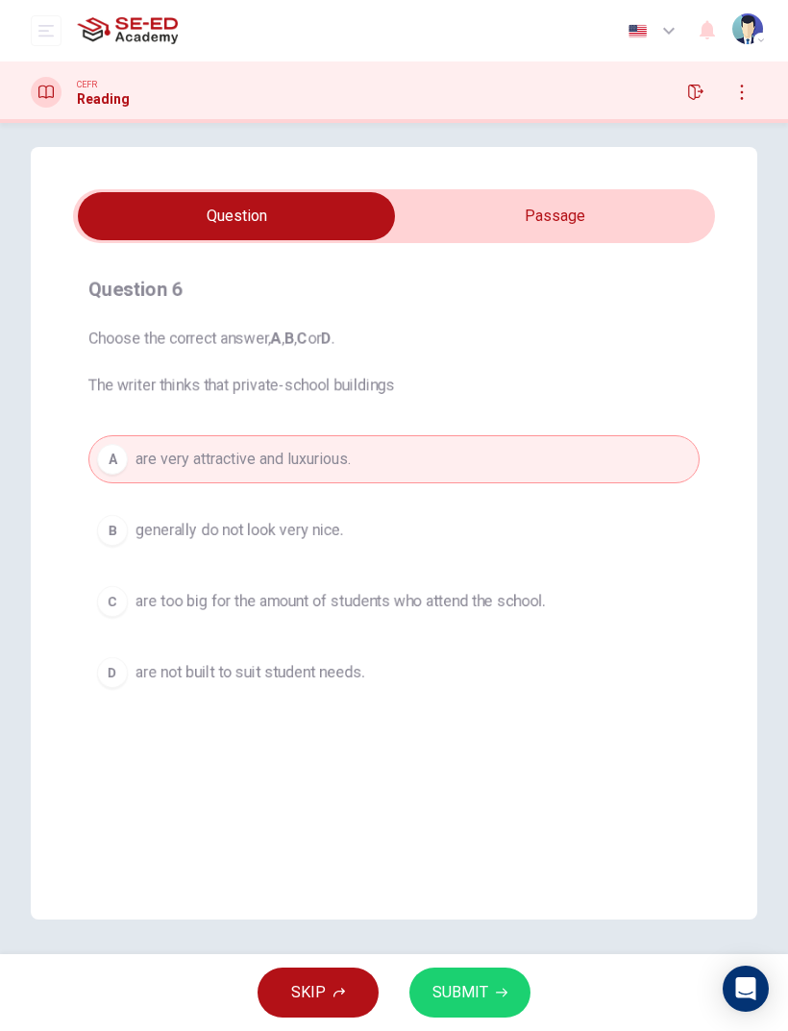
click at [497, 981] on button "SUBMIT" at bounding box center [469, 992] width 121 height 50
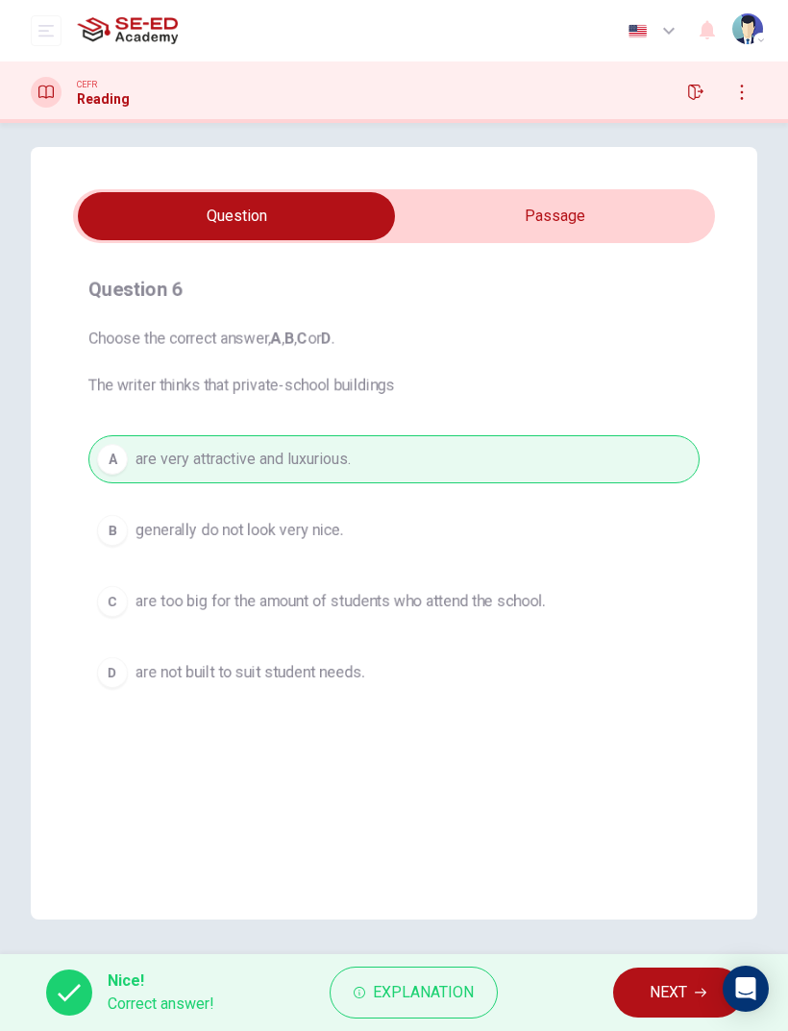
click at [662, 982] on span "NEXT" at bounding box center [667, 992] width 37 height 27
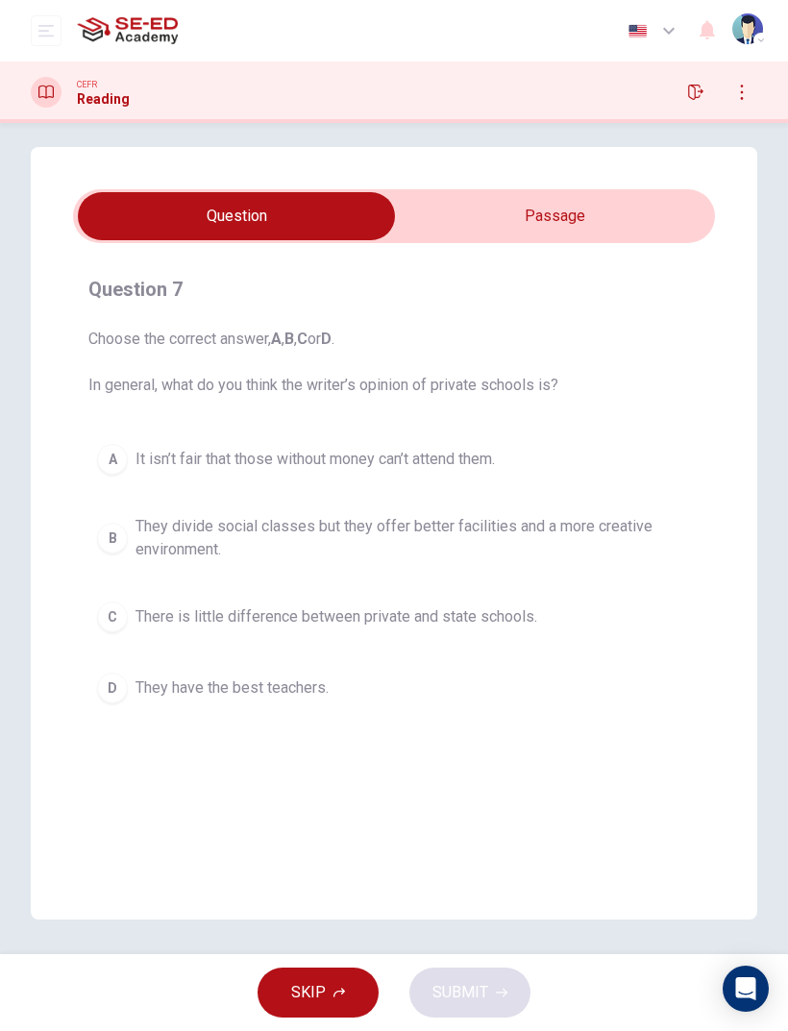
click at [624, 528] on span "They divide social classes but they offer better facilities and a more creative…" at bounding box center [412, 538] width 555 height 46
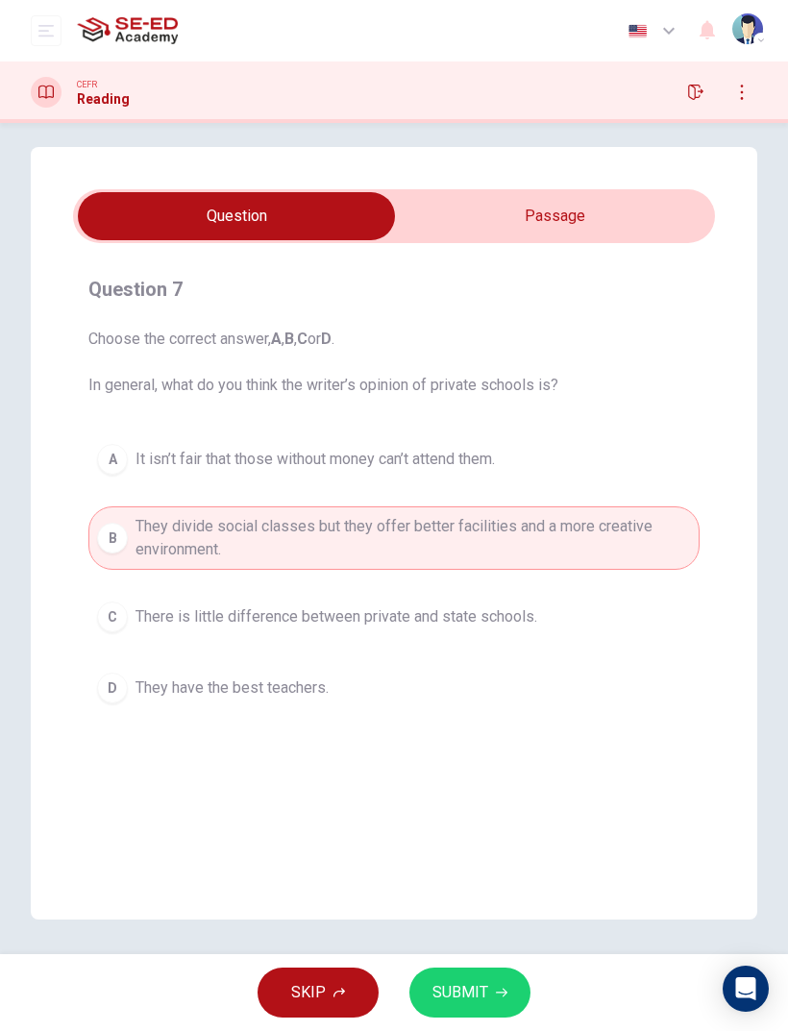
click at [486, 978] on button "SUBMIT" at bounding box center [469, 992] width 121 height 50
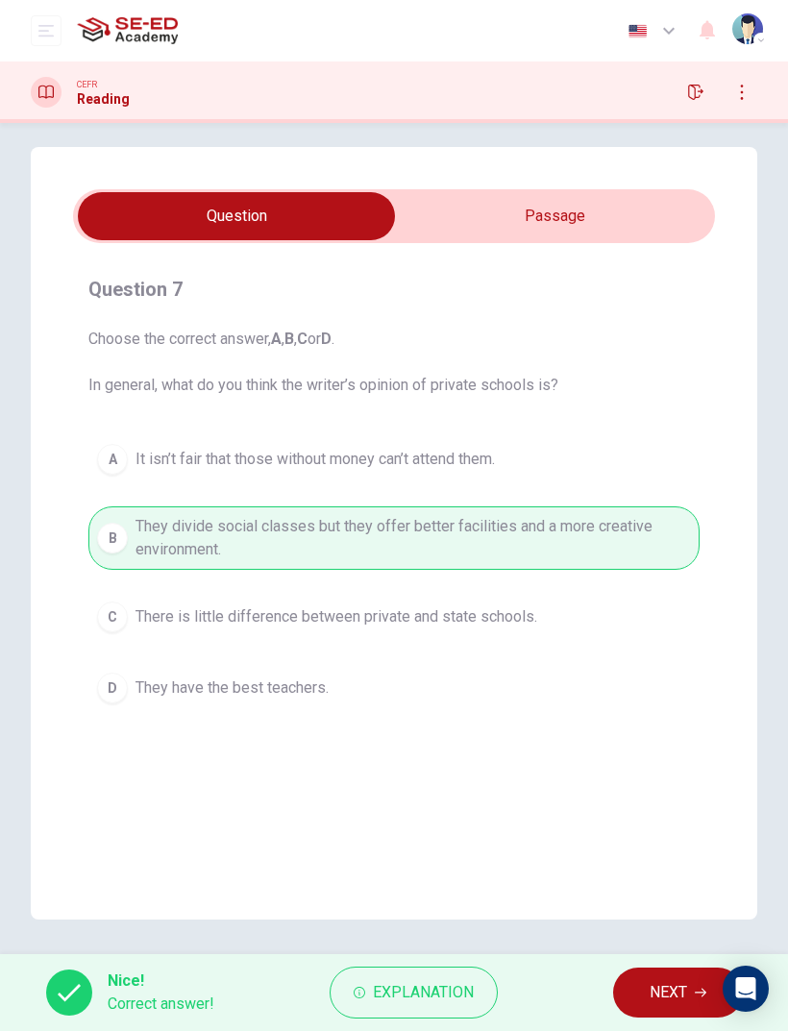
click at [662, 975] on button "NEXT" at bounding box center [678, 992] width 130 height 50
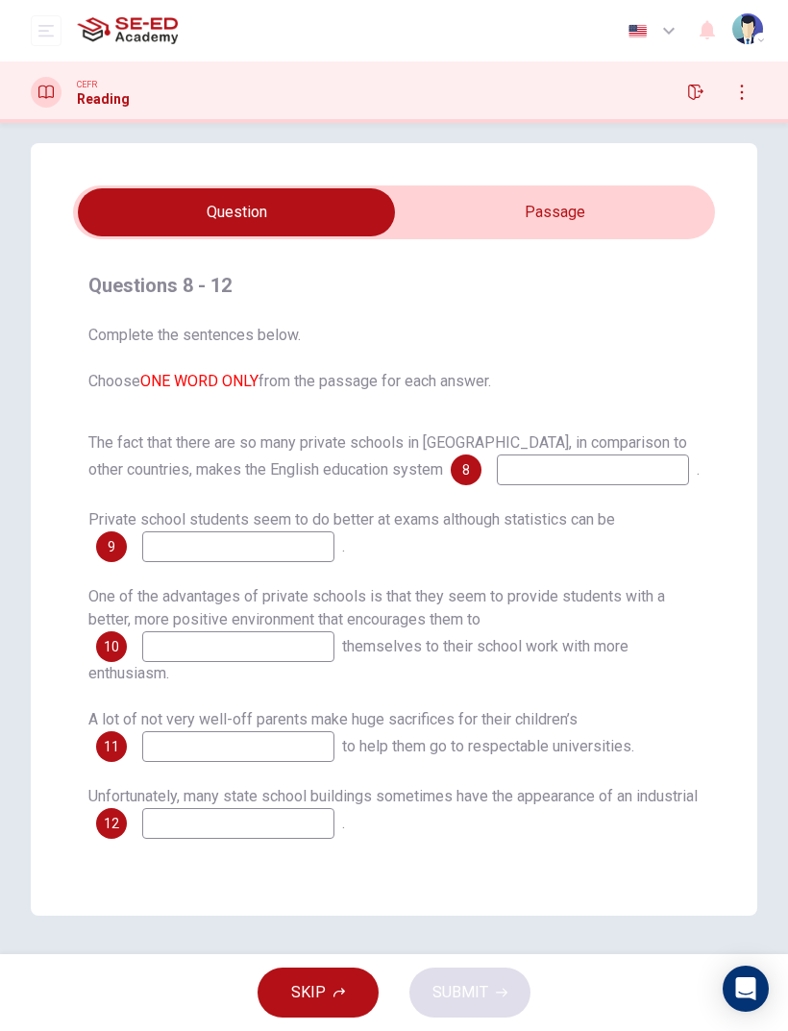
scroll to position [18, 0]
click at [594, 465] on input at bounding box center [593, 469] width 192 height 31
click at [720, 365] on div "Questions 8 - 12 Complete the sentences below. Choose ONE WORD ONLY from the pa…" at bounding box center [394, 529] width 726 height 772
click at [600, 211] on input "checkbox" at bounding box center [236, 212] width 962 height 48
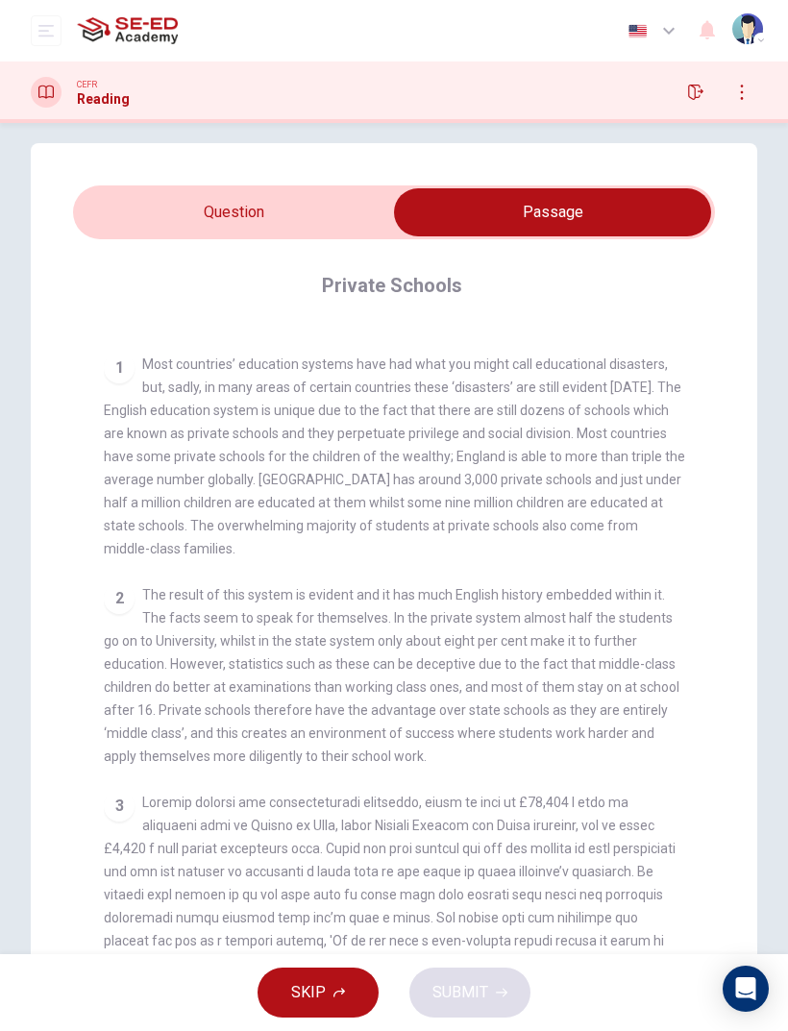
scroll to position [344, 0]
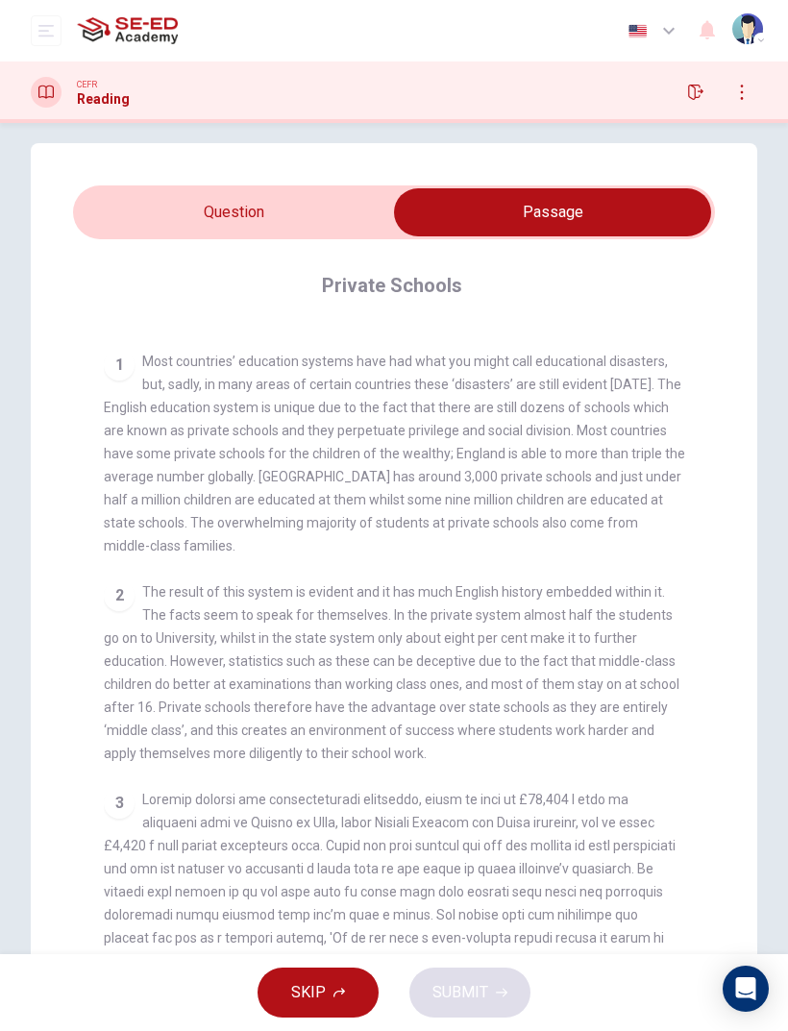
click at [112, 941] on span at bounding box center [393, 925] width 579 height 269
click at [167, 216] on input "checkbox" at bounding box center [552, 212] width 962 height 48
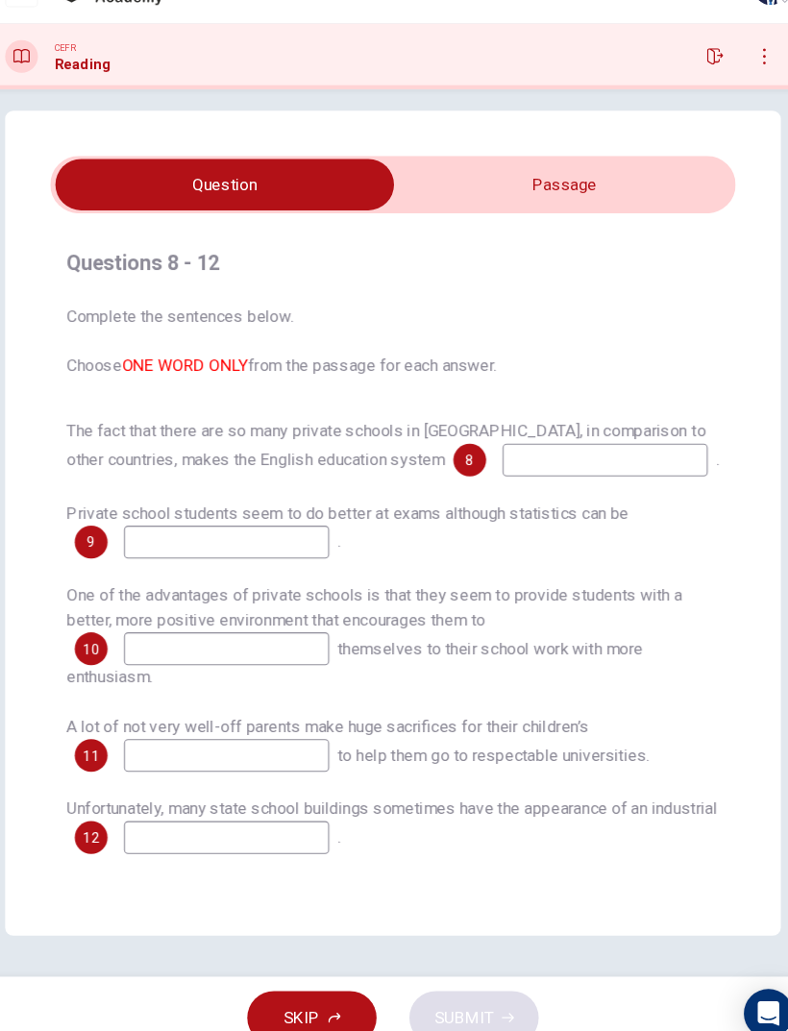
click at [602, 188] on input "checkbox" at bounding box center [236, 212] width 962 height 48
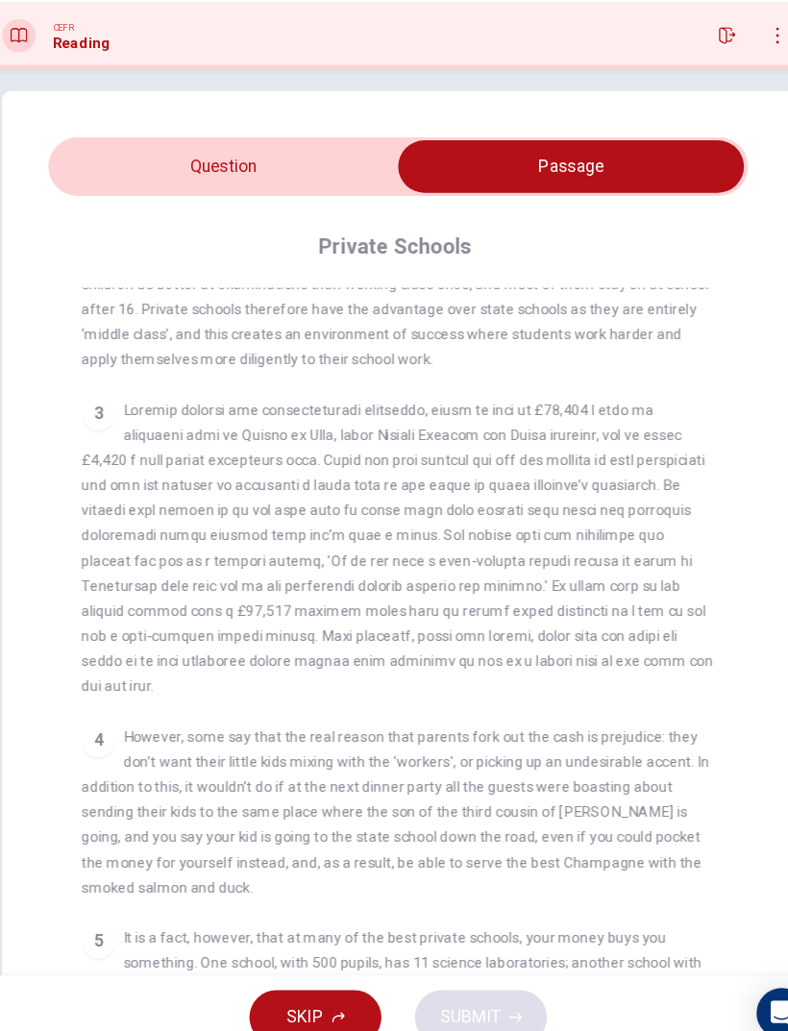
scroll to position [709, 0]
click at [168, 188] on input "checkbox" at bounding box center [552, 212] width 962 height 48
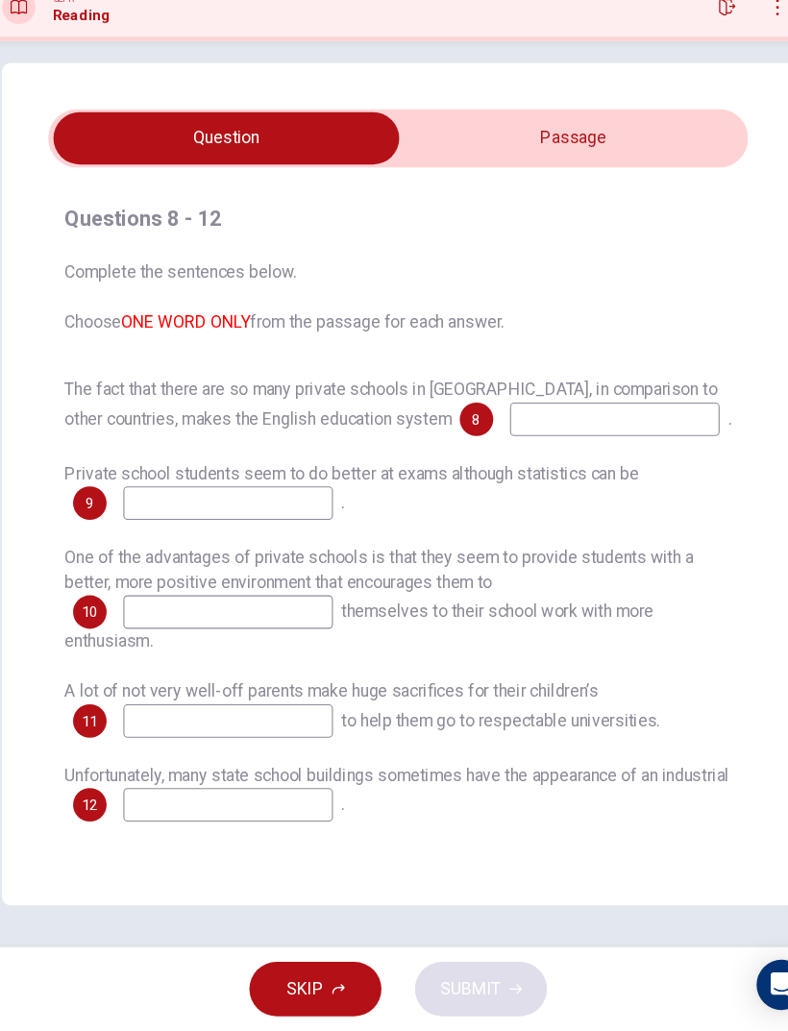
scroll to position [0, 0]
click at [647, 188] on input "checkbox" at bounding box center [236, 212] width 962 height 48
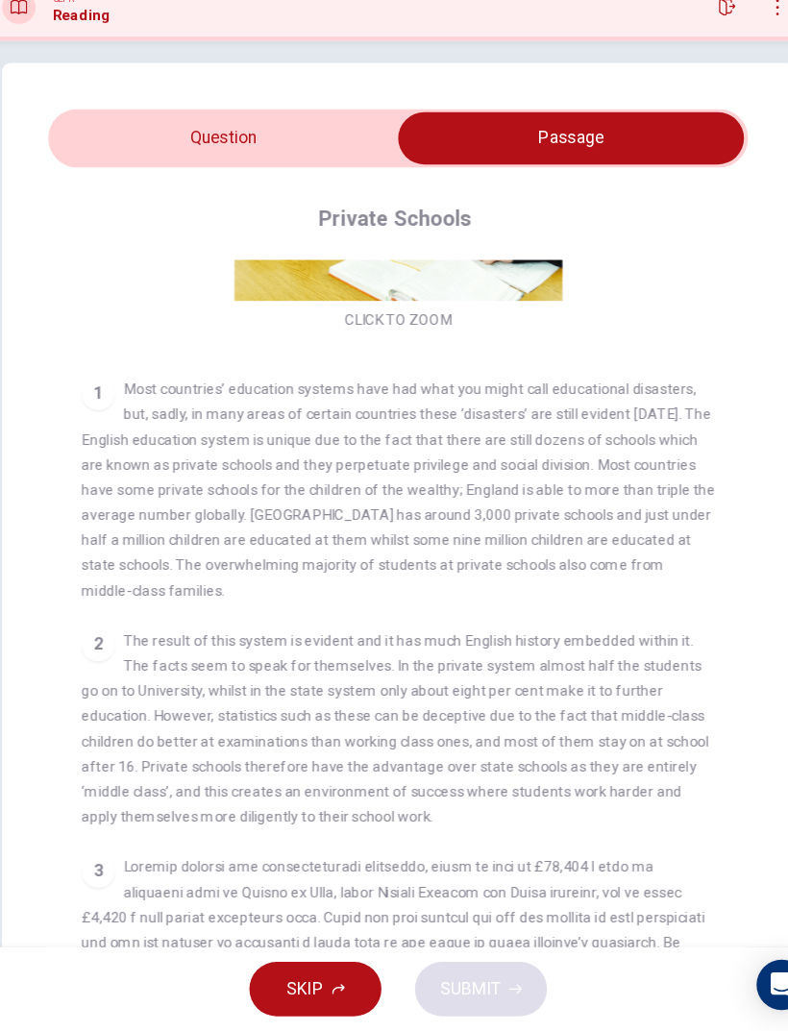
scroll to position [264, 0]
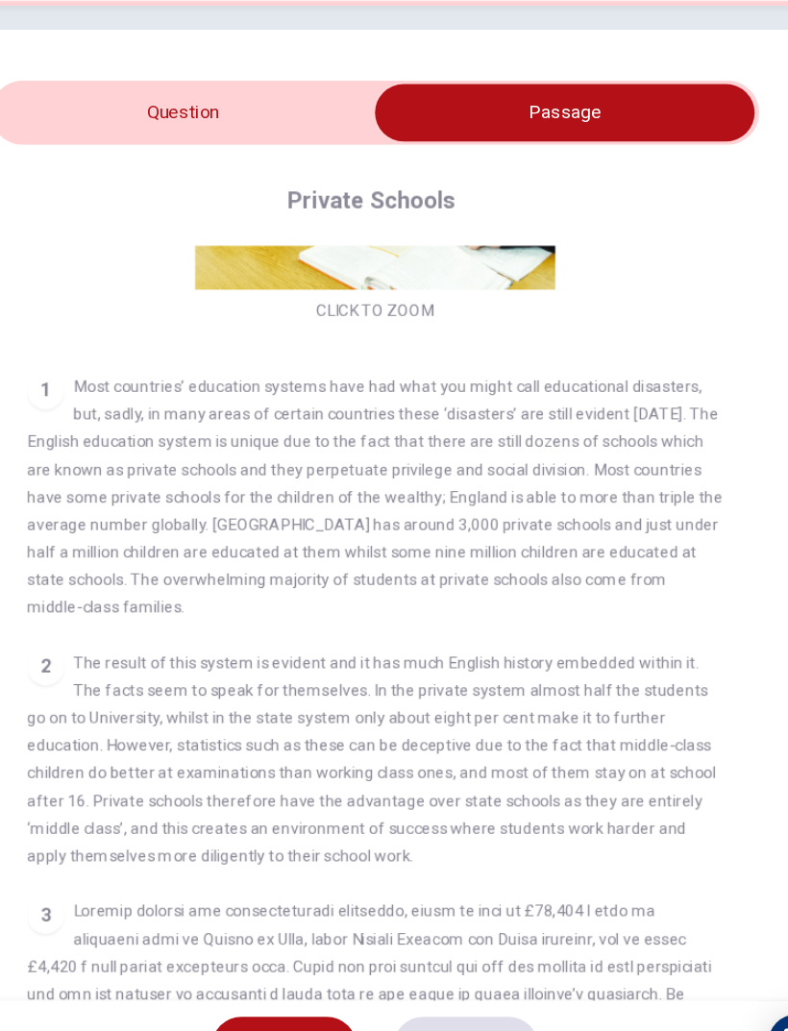
click at [71, 188] on input "checkbox" at bounding box center [552, 212] width 962 height 48
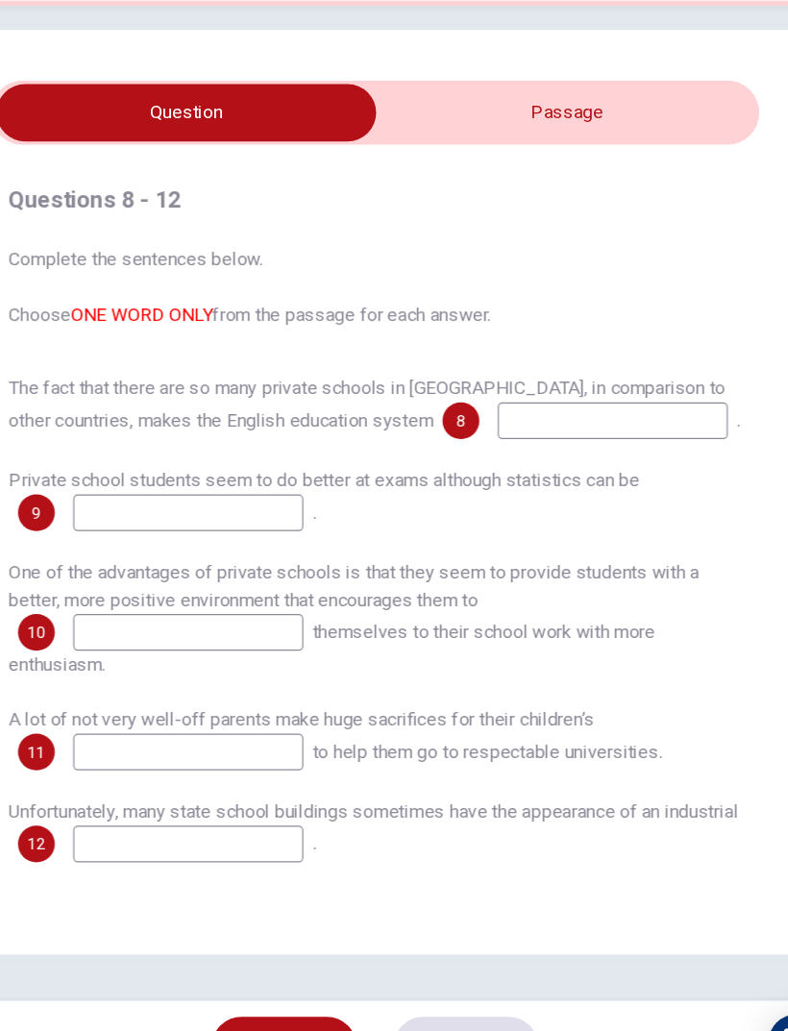
click at [605, 188] on input "checkbox" at bounding box center [236, 212] width 962 height 48
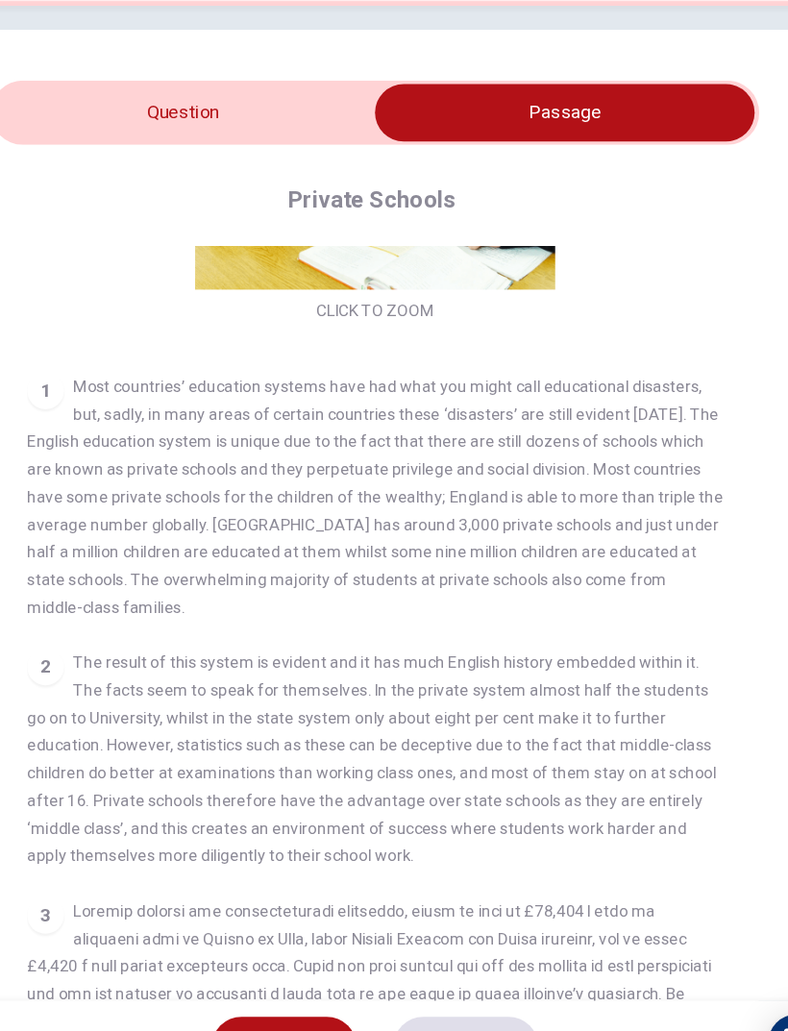
click at [71, 188] on input "checkbox" at bounding box center [552, 212] width 962 height 48
checkbox input "false"
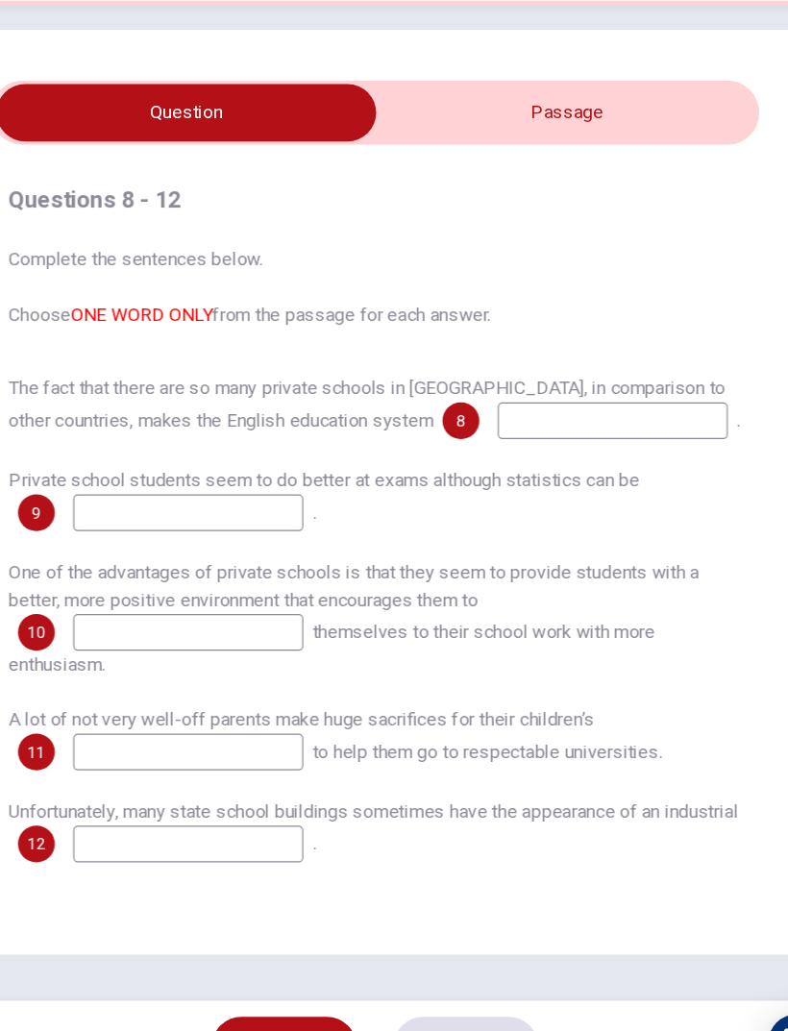
click at [497, 454] on input at bounding box center [593, 469] width 192 height 31
type input "is unique"
click at [631, 367] on div "Questions 8 - 12 Complete the sentences below. Choose ONE WORD ONLY from the pa…" at bounding box center [394, 554] width 642 height 599
click at [571, 188] on input "checkbox" at bounding box center [236, 212] width 962 height 48
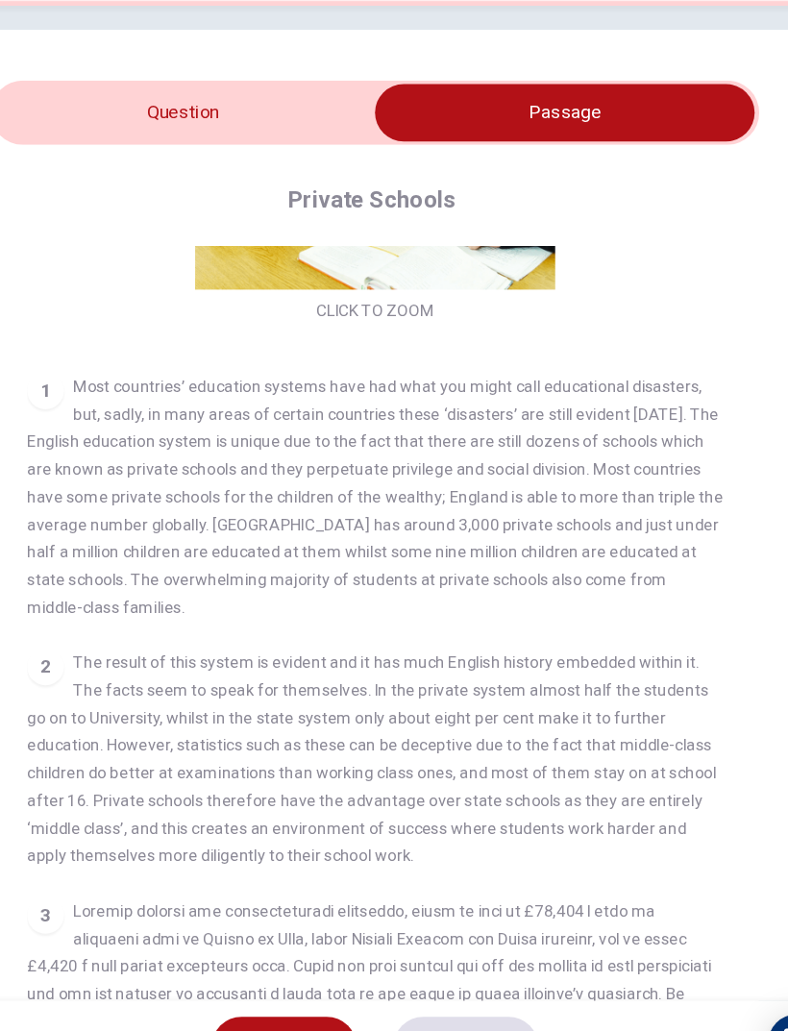
click at [107, 188] on input "checkbox" at bounding box center [552, 212] width 962 height 48
checkbox input "false"
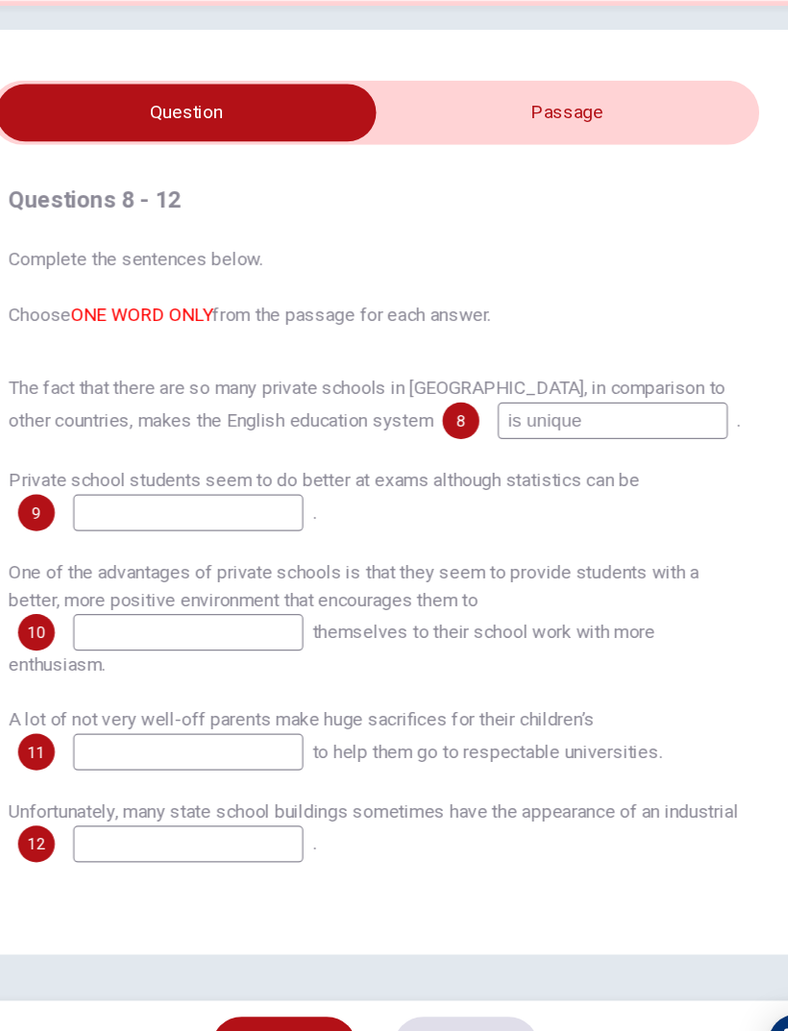
click at [519, 454] on input "is unique" at bounding box center [593, 469] width 192 height 31
click at [497, 454] on input "is unique" at bounding box center [593, 469] width 192 height 31
type input "unique"
click at [565, 324] on span "Complete the sentences below. Choose ONE WORD ONLY from the passage for each an…" at bounding box center [393, 358] width 611 height 69
click at [574, 188] on input "checkbox" at bounding box center [236, 212] width 962 height 48
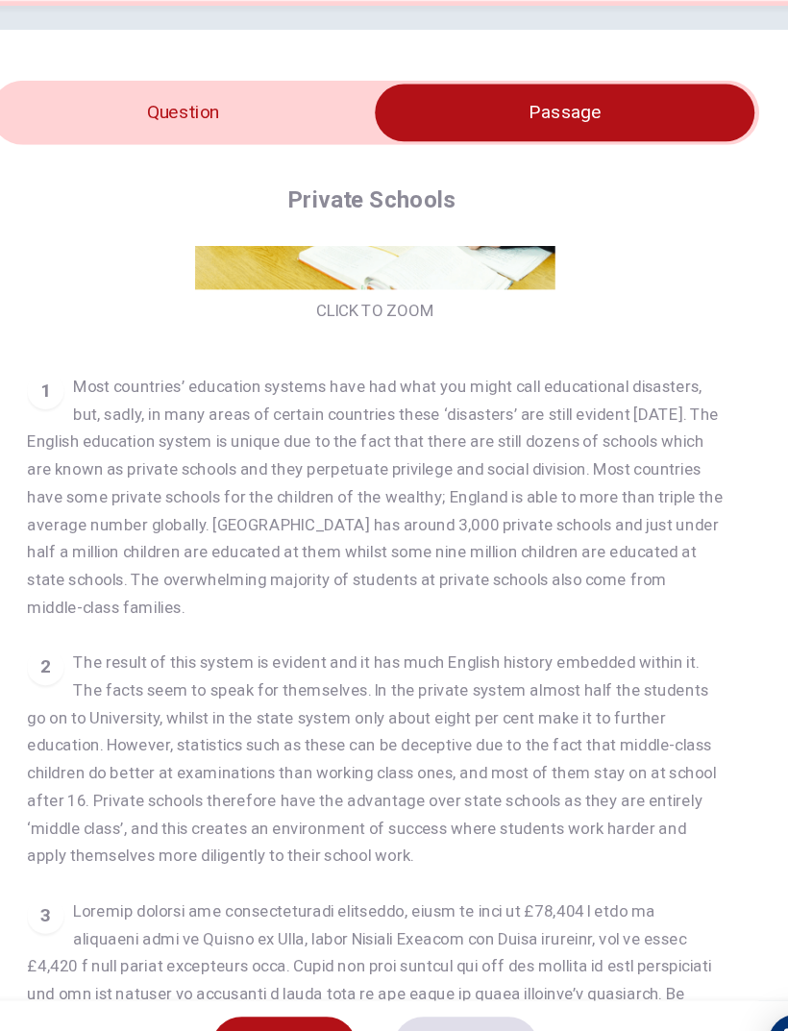
click at [180, 188] on input "checkbox" at bounding box center [552, 212] width 962 height 48
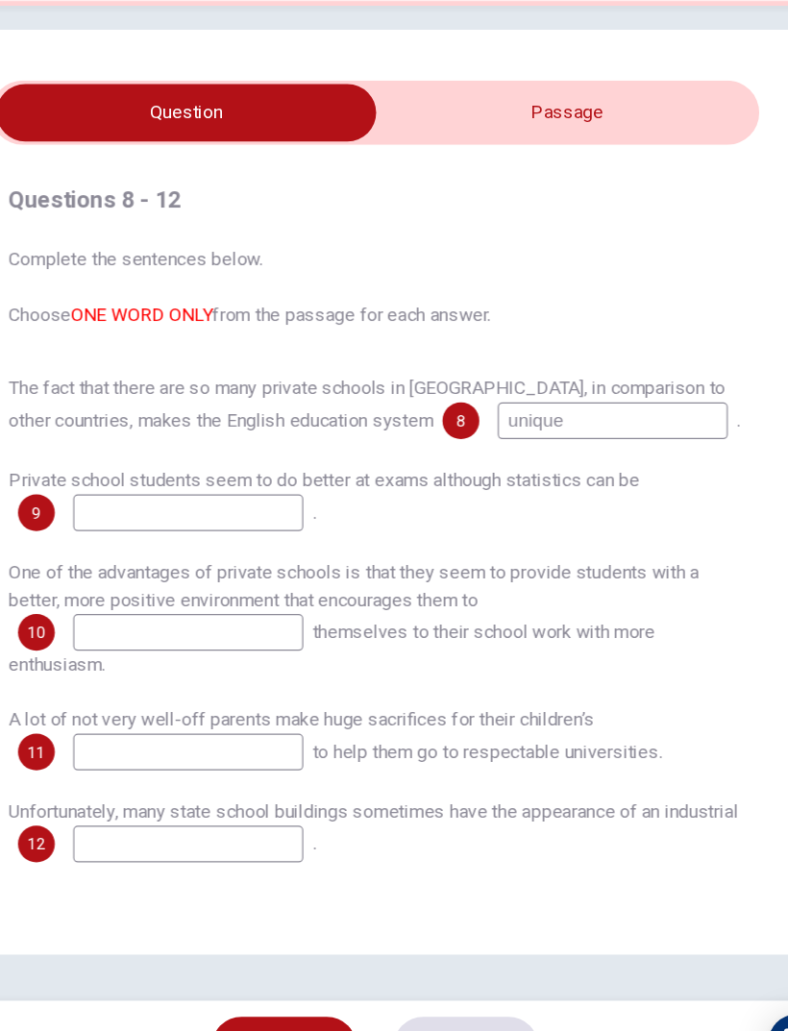
click at [590, 188] on input "checkbox" at bounding box center [236, 212] width 962 height 48
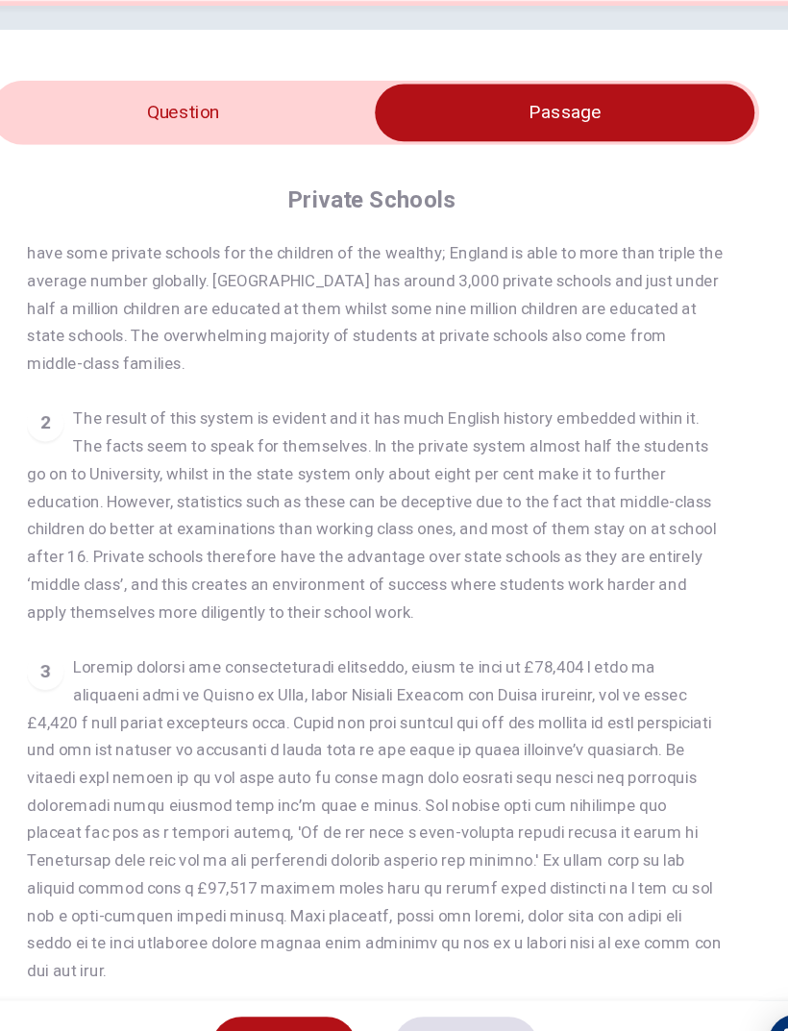
scroll to position [468, 0]
click at [66, 143] on div "Questions 8 - 12 Complete the sentences below. Choose ONE WORD ONLY from the pa…" at bounding box center [394, 598] width 726 height 911
click at [124, 188] on input "checkbox" at bounding box center [552, 212] width 962 height 48
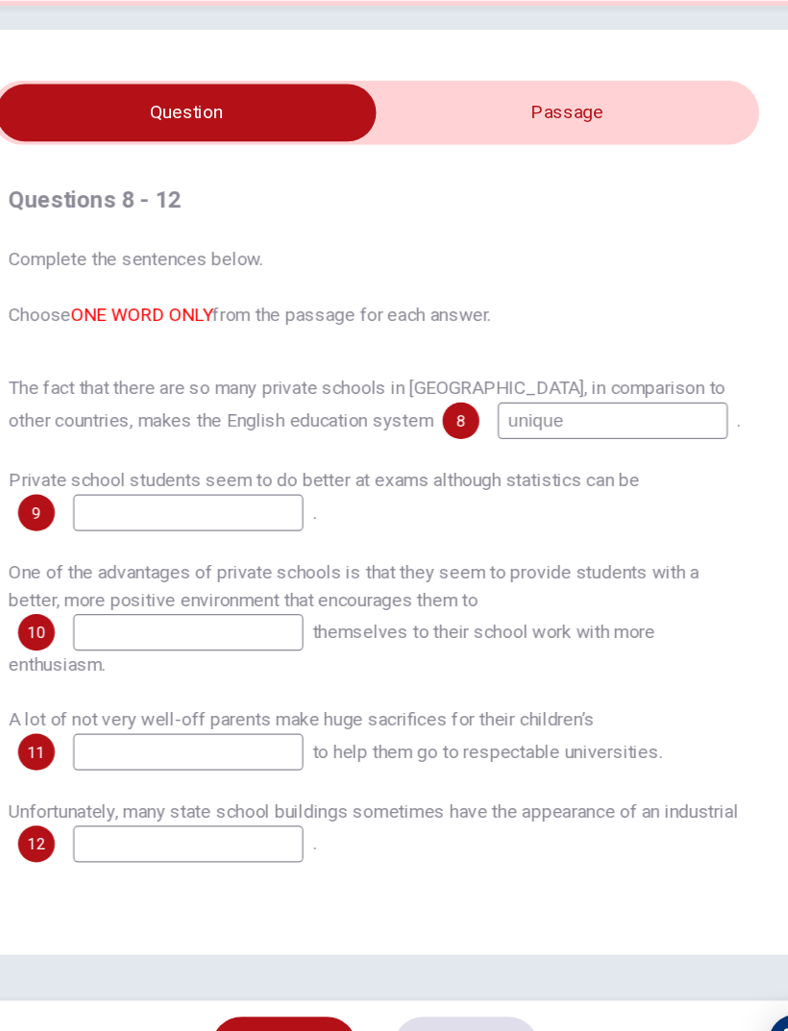
click at [586, 188] on input "checkbox" at bounding box center [236, 212] width 962 height 48
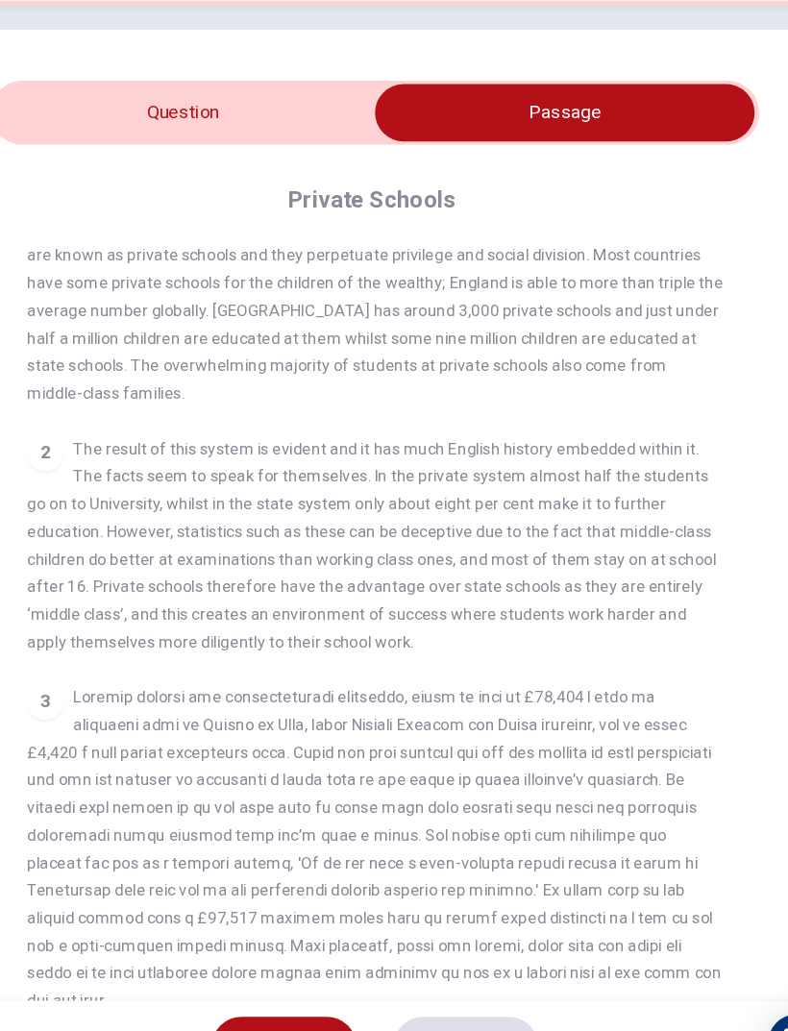
scroll to position [444, 0]
click at [31, 143] on div "Questions 8 - 12 Complete the sentences below. Choose ONE WORD ONLY from the pa…" at bounding box center [394, 598] width 726 height 911
click at [71, 188] on input "checkbox" at bounding box center [552, 212] width 962 height 48
checkbox input "false"
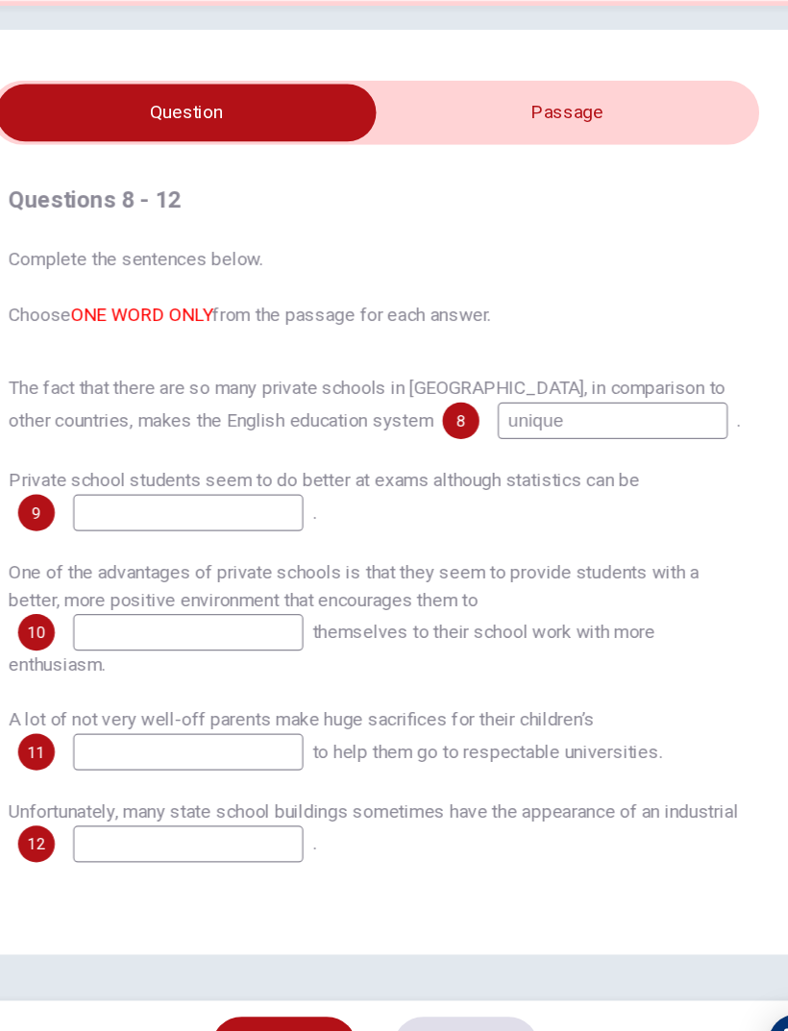
click at [142, 531] on input at bounding box center [238, 546] width 192 height 31
type input "Successful"
click at [541, 454] on div "The fact that there are so many private schools in England, in comparison to ot…" at bounding box center [393, 634] width 611 height 407
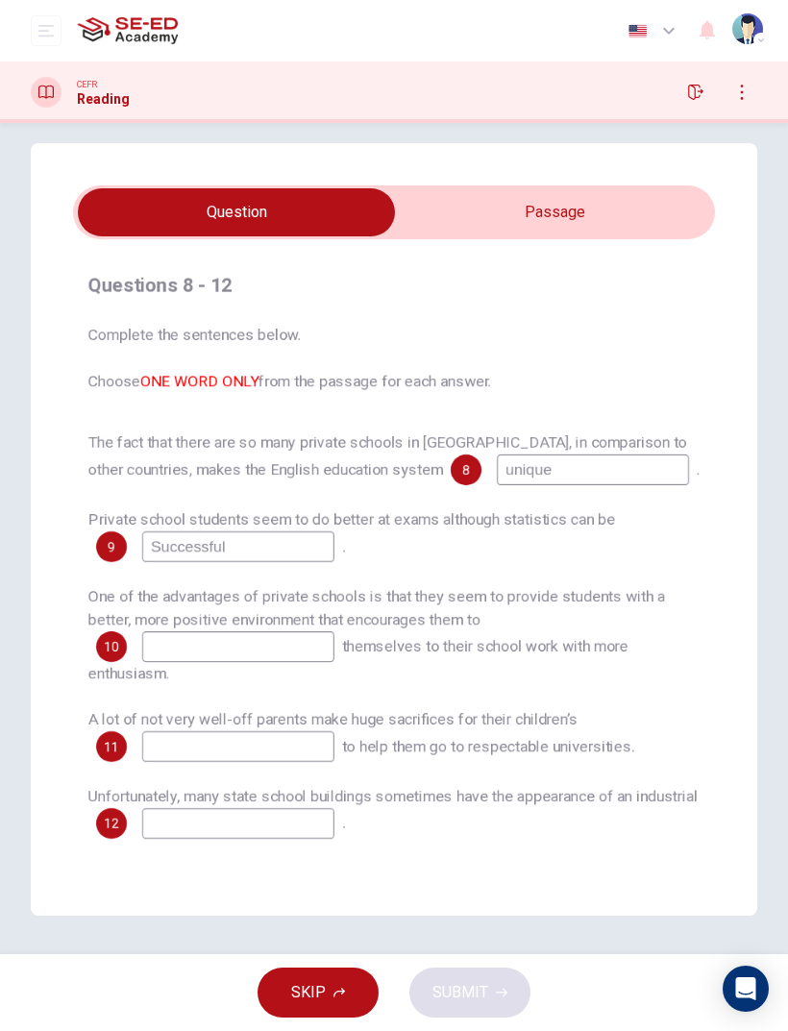
click at [589, 198] on input "checkbox" at bounding box center [236, 212] width 962 height 48
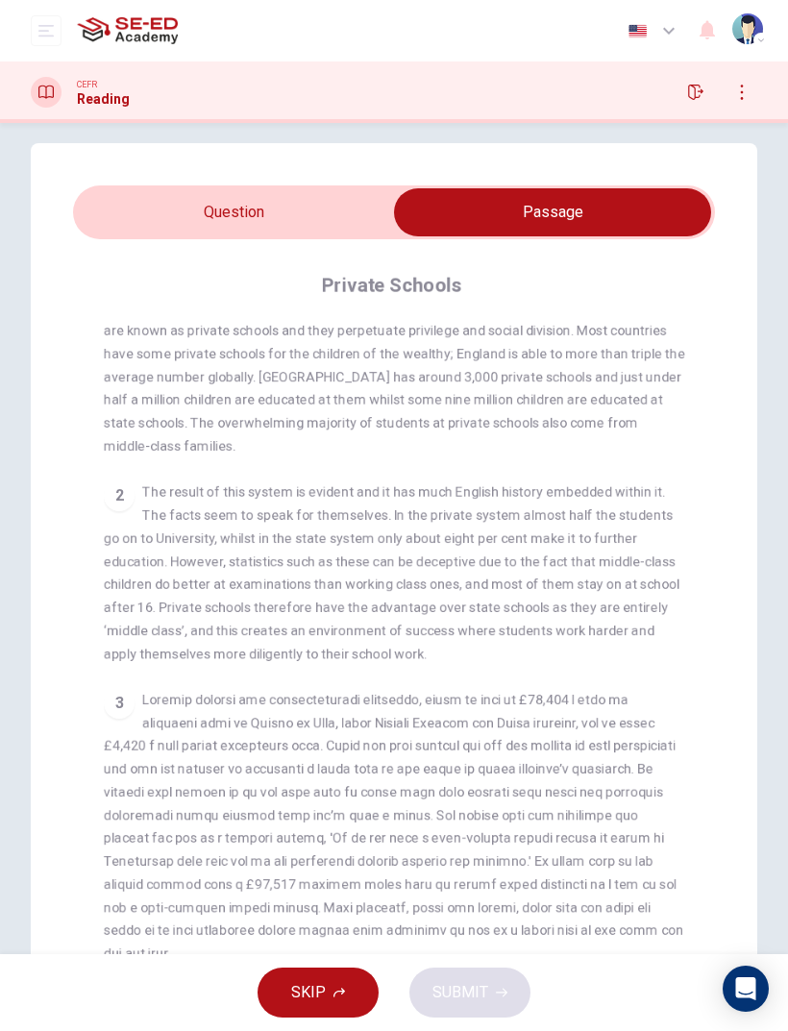
click at [391, 224] on input "checkbox" at bounding box center [552, 212] width 962 height 48
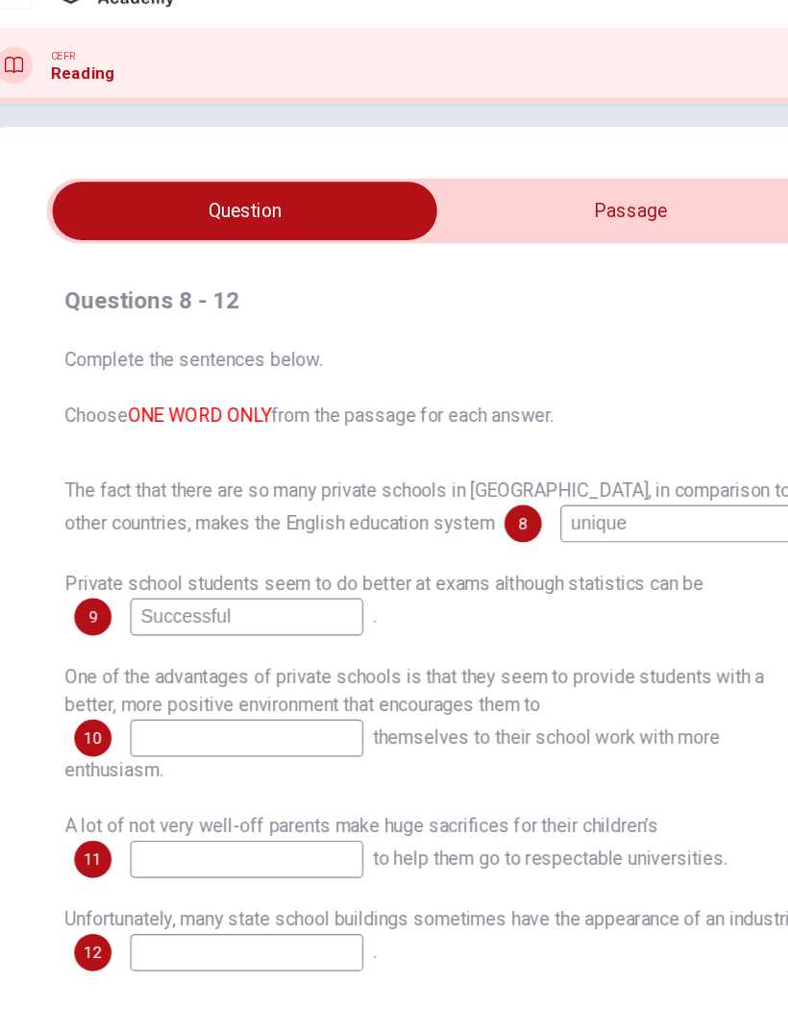
click at [501, 188] on input "checkbox" at bounding box center [236, 212] width 962 height 48
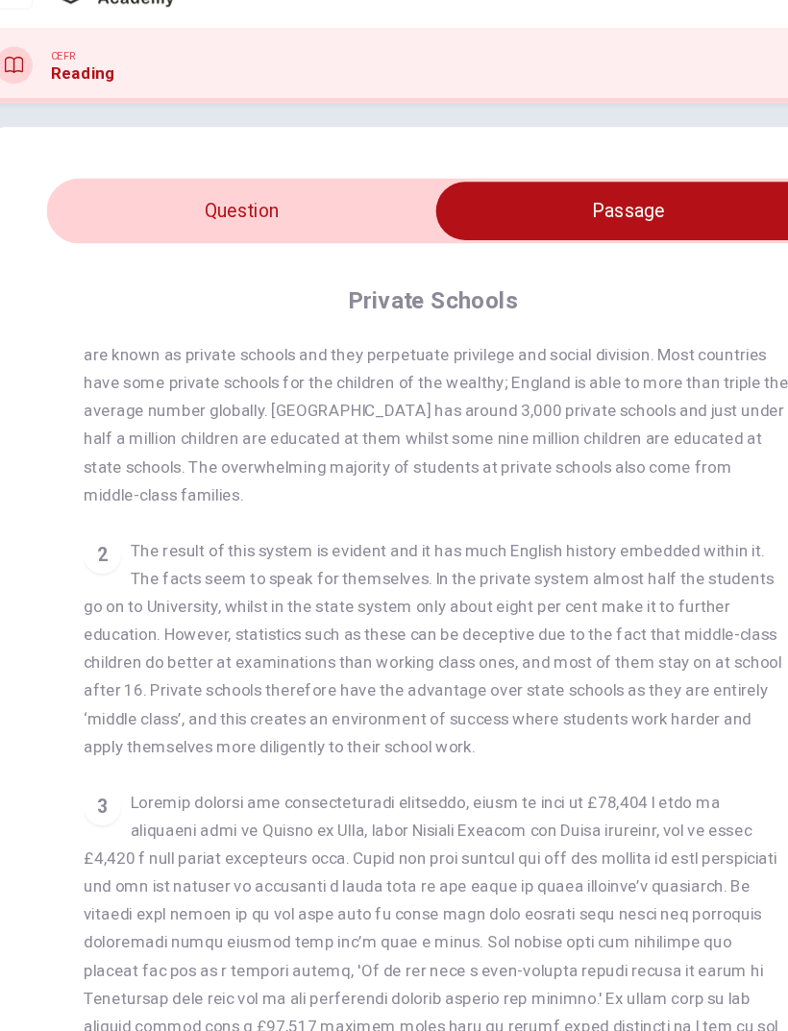
click at [170, 188] on input "checkbox" at bounding box center [552, 212] width 962 height 48
checkbox input "false"
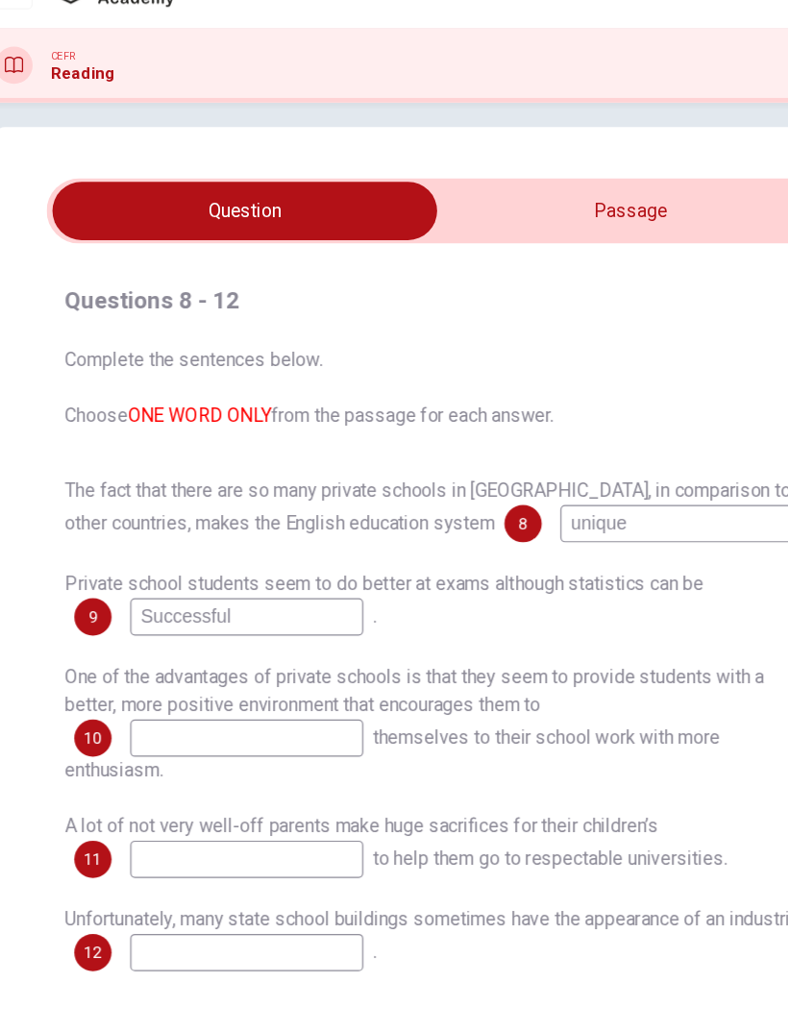
click at [193, 631] on input at bounding box center [238, 646] width 192 height 31
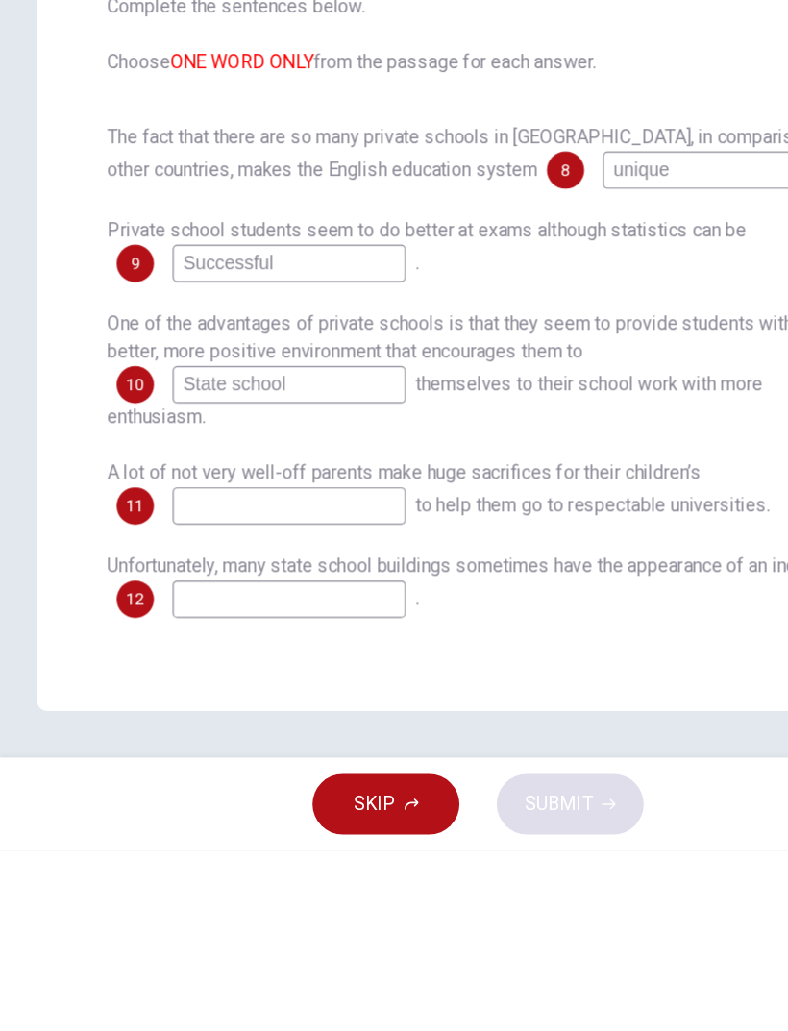
click at [156, 631] on input "State school" at bounding box center [238, 646] width 192 height 31
click at [162, 631] on input "State school" at bounding box center [238, 646] width 192 height 31
click at [171, 631] on input "State school" at bounding box center [238, 646] width 192 height 31
type input "state school"
click at [528, 710] on span "A lot of not very well-off parents make huge sacrifices for their children’s" at bounding box center [332, 719] width 489 height 18
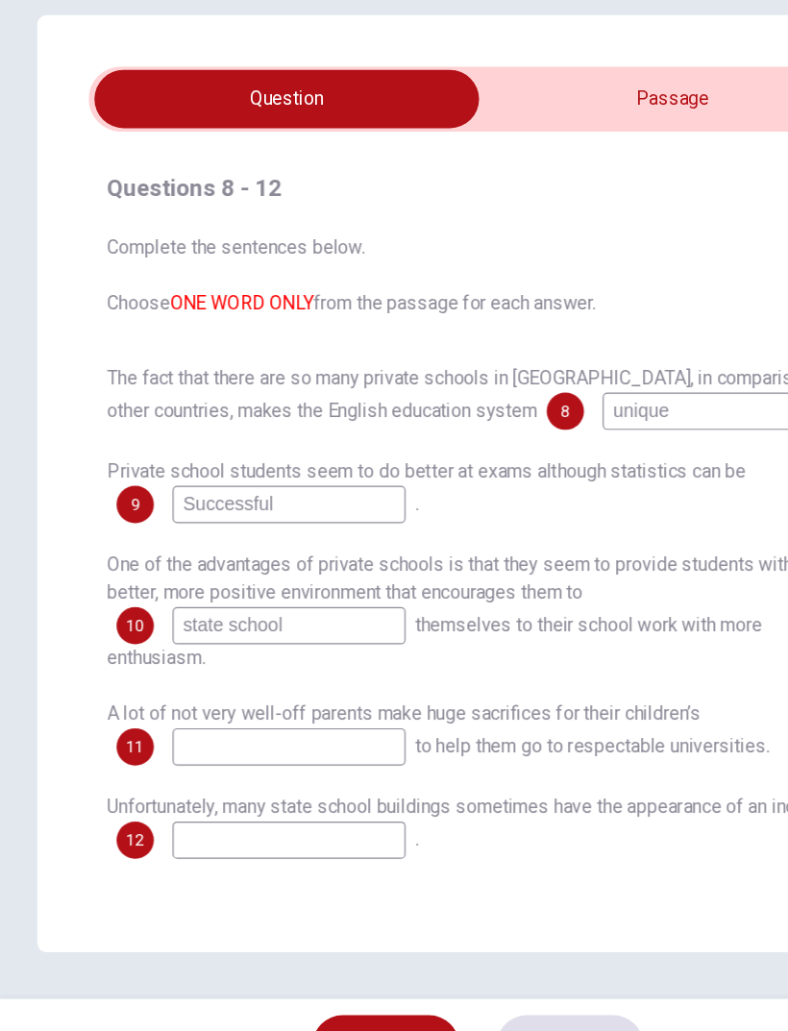
click at [164, 531] on input "Successful" at bounding box center [238, 546] width 192 height 31
click at [167, 531] on input "Successful" at bounding box center [238, 546] width 192 height 31
click at [169, 531] on input "Successful" at bounding box center [238, 546] width 192 height 31
type input "S"
type input "successful"
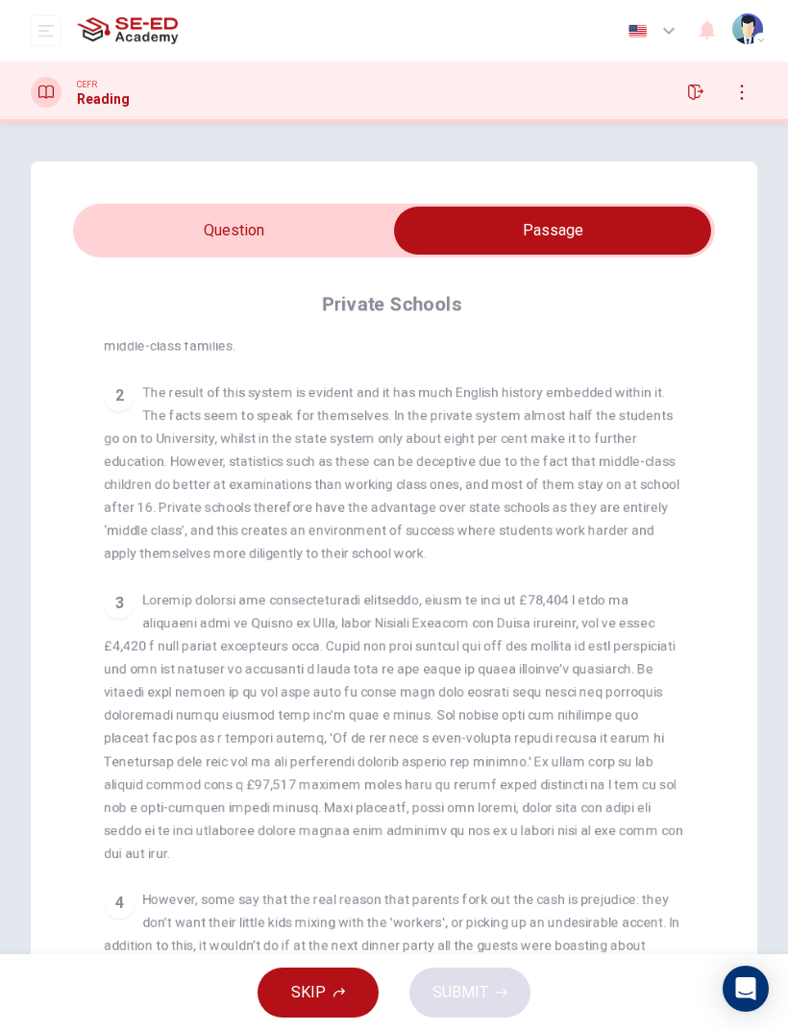
scroll to position [498, 0]
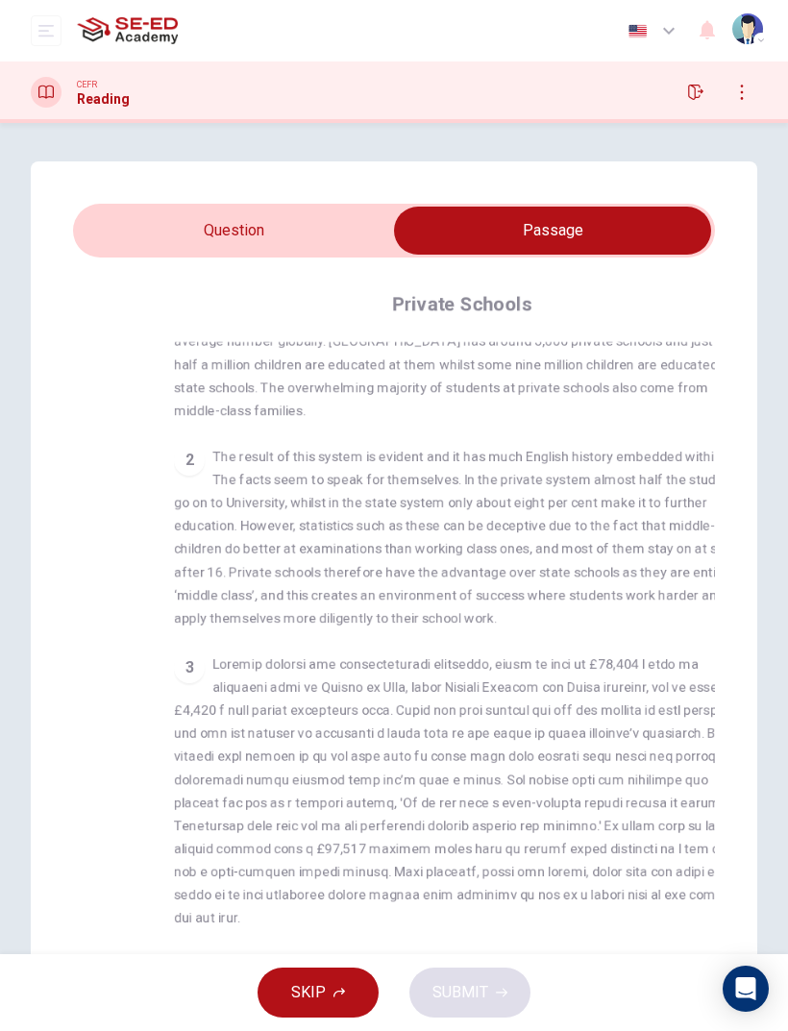
checkbox input "false"
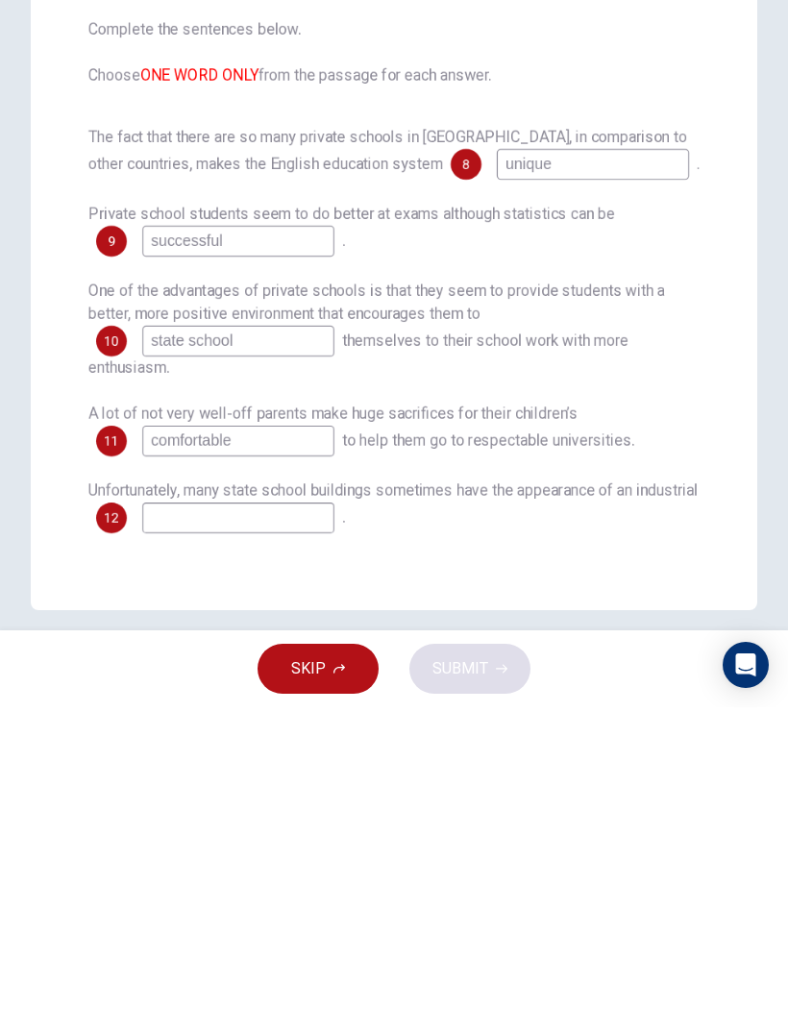
type input "comfortable"
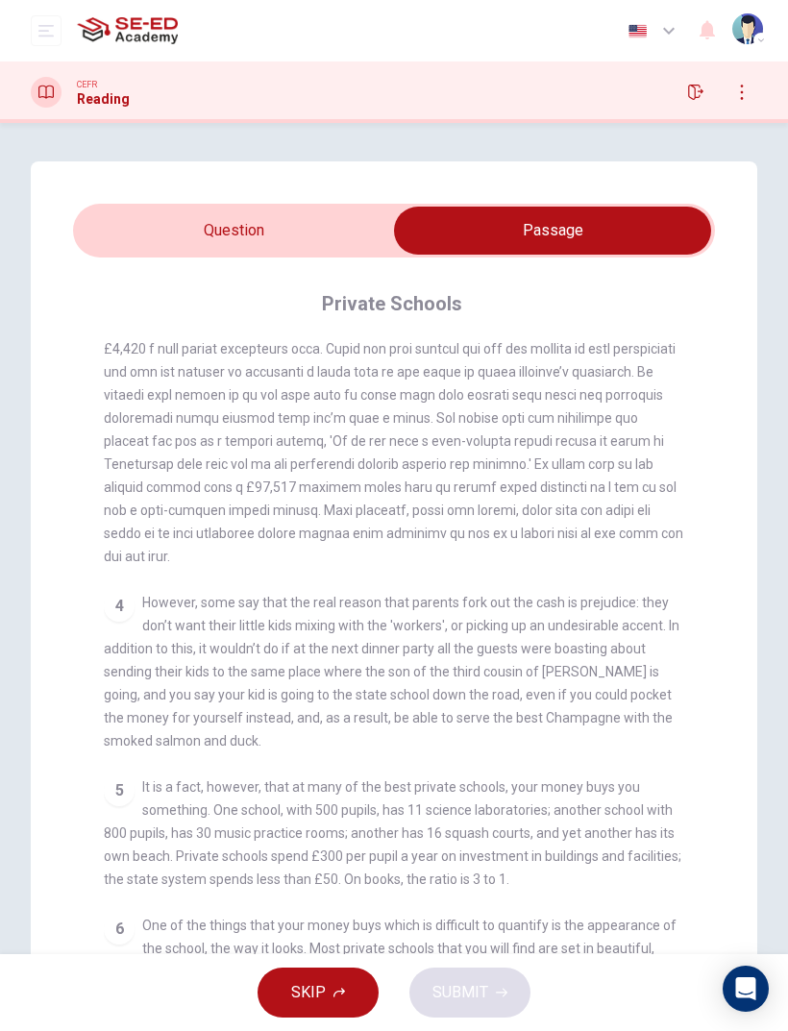
scroll to position [858, 0]
checkbox input "false"
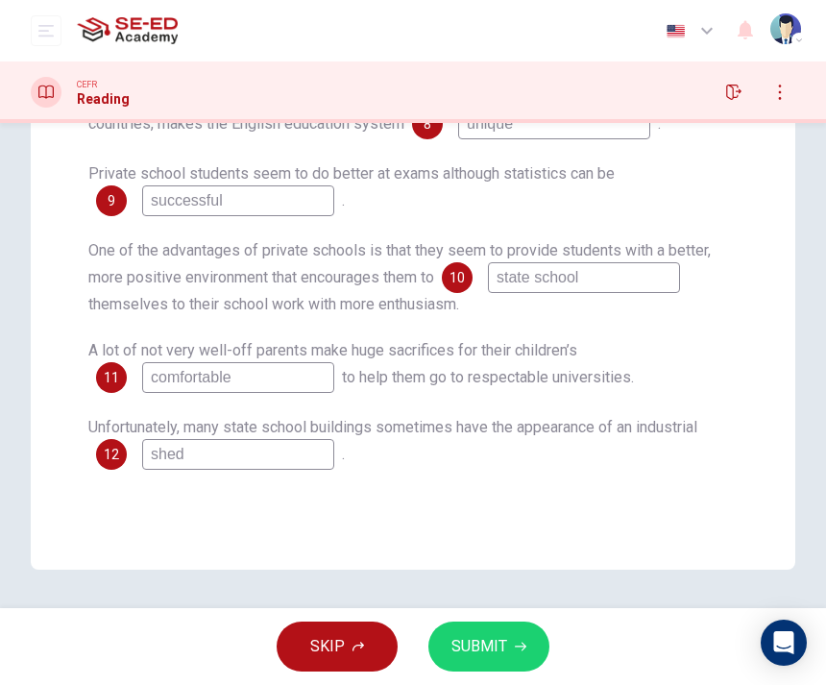
scroll to position [364, 0]
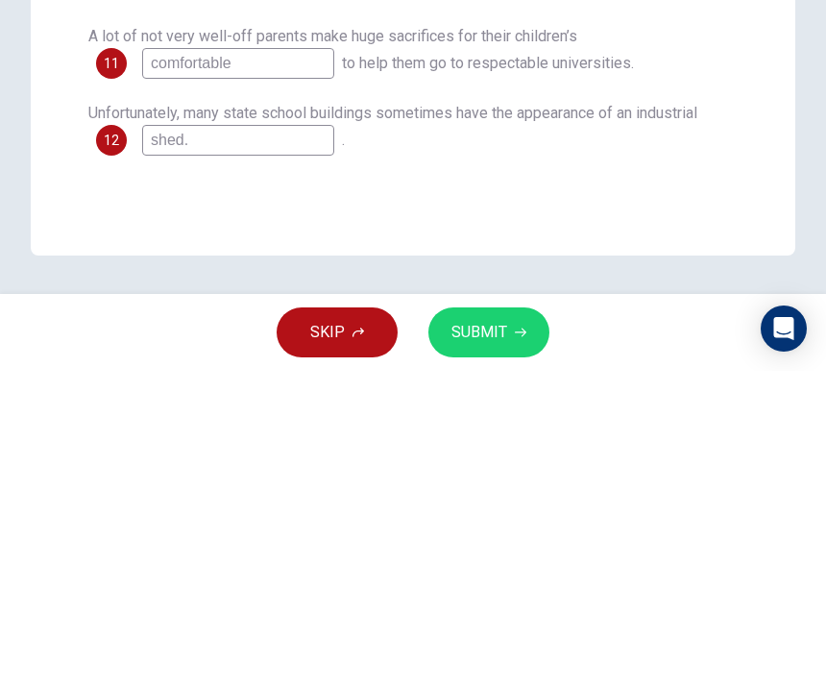
type input "shed."
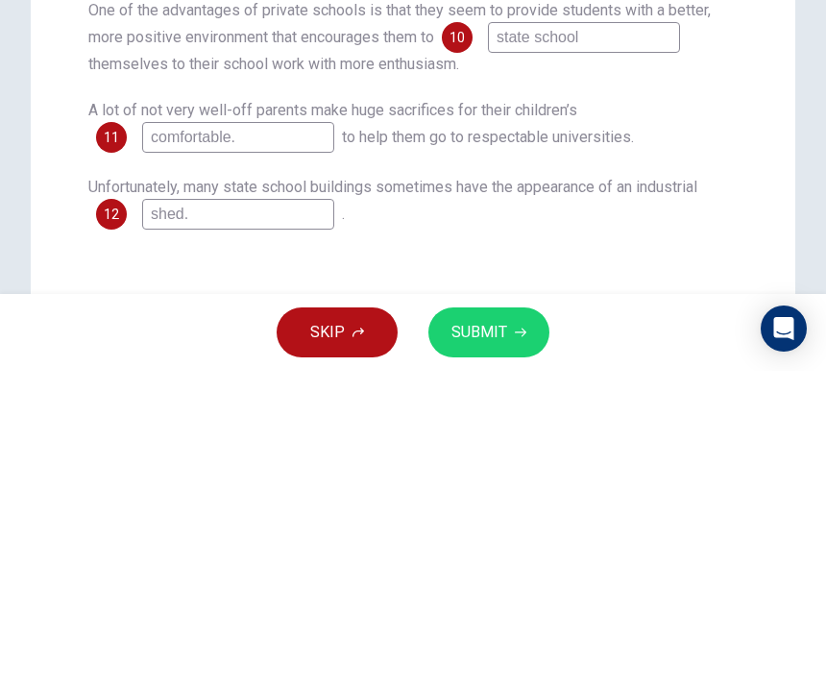
scroll to position [291, 0]
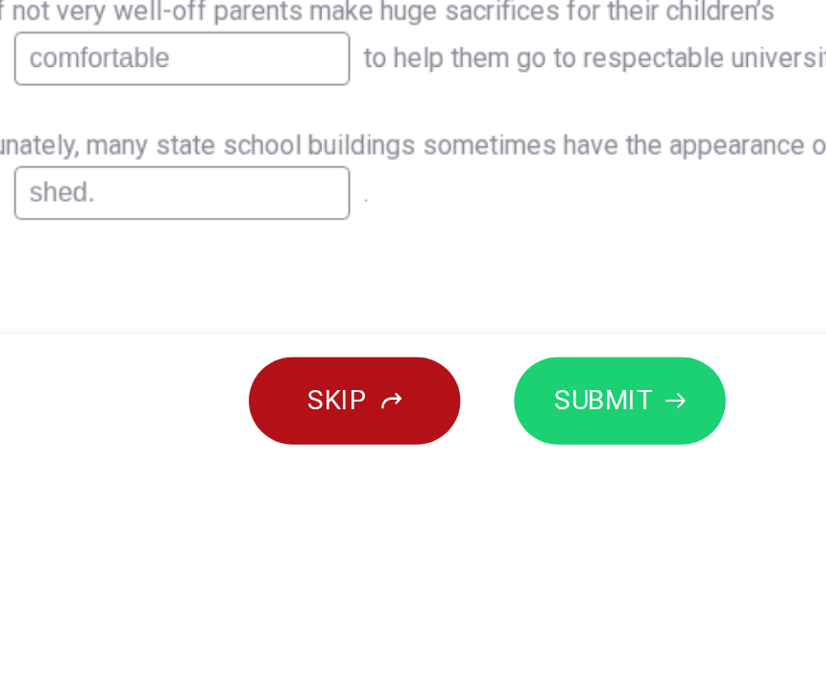
type input "comfortable"
type input "shed"
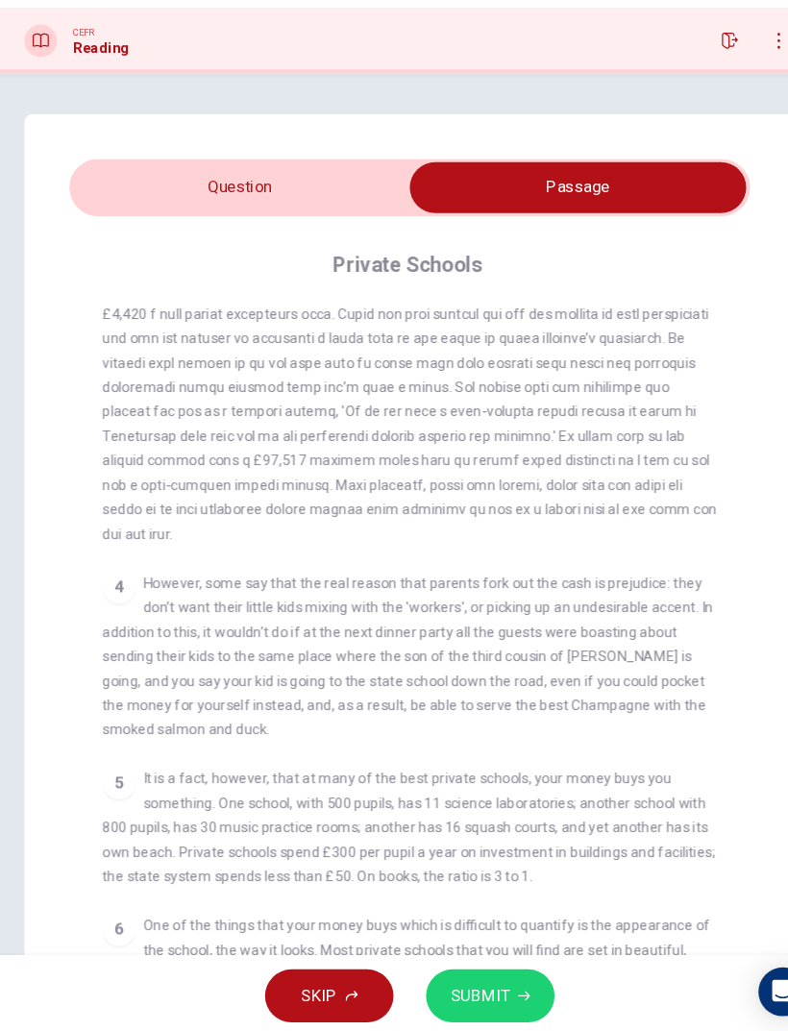
scroll to position [0, 0]
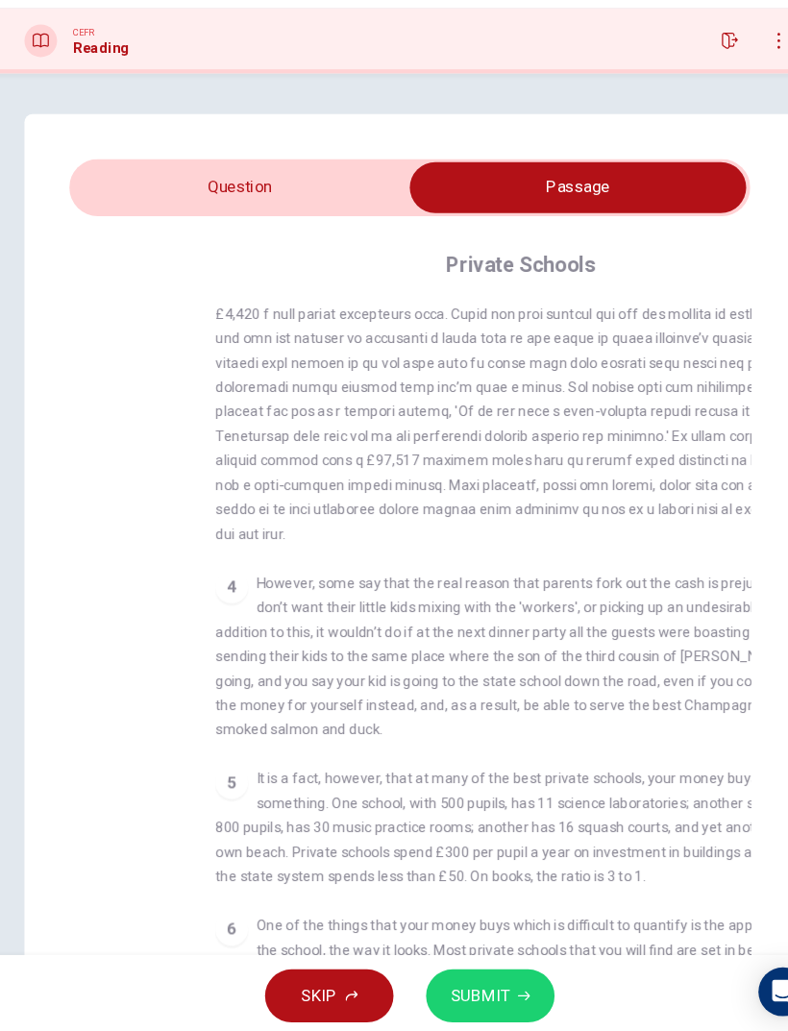
checkbox input "false"
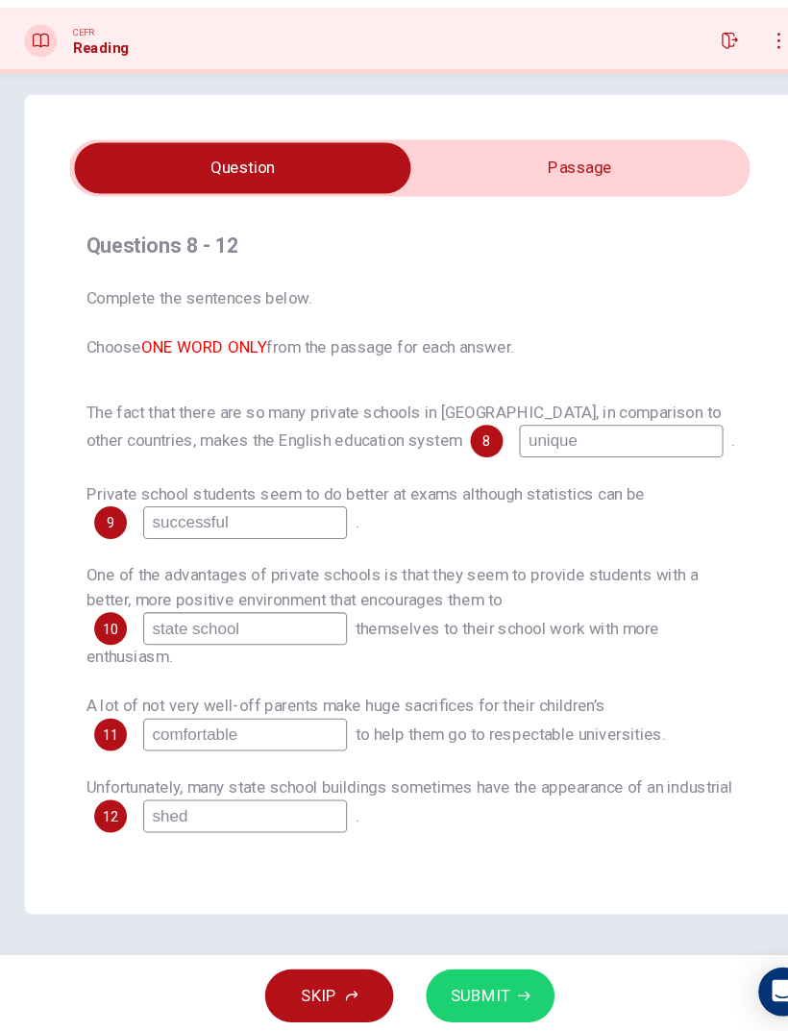
scroll to position [18, 0]
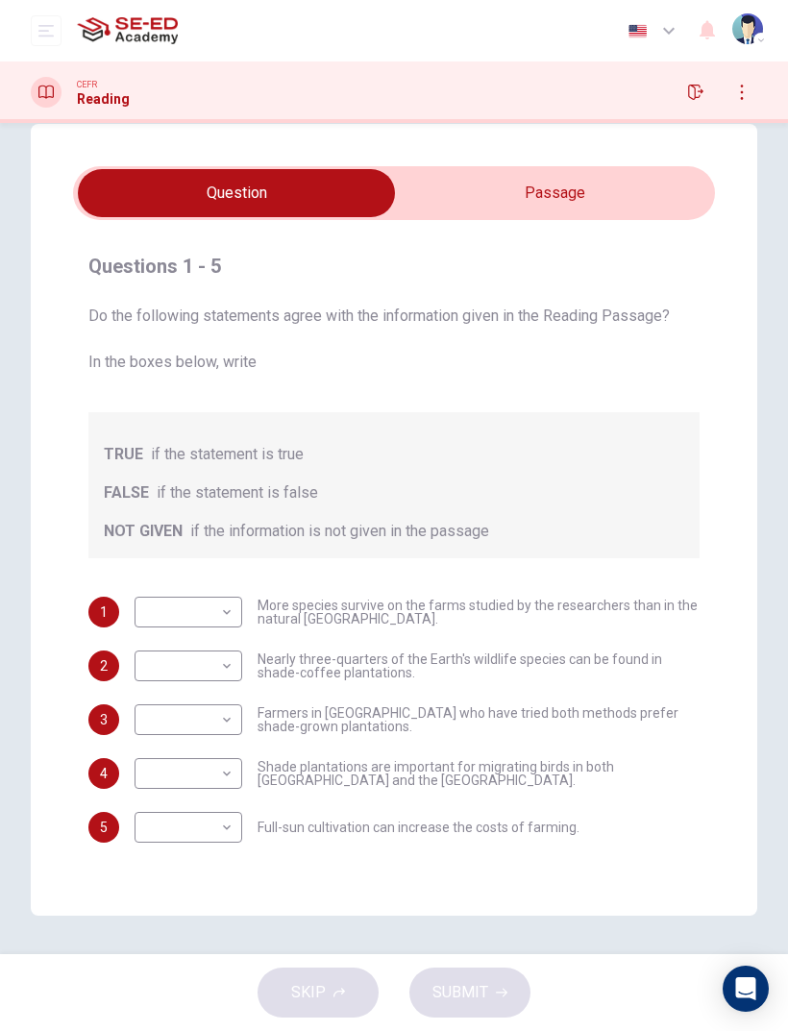
scroll to position [37, 0]
click at [56, 39] on button "open mobile menu" at bounding box center [46, 30] width 31 height 31
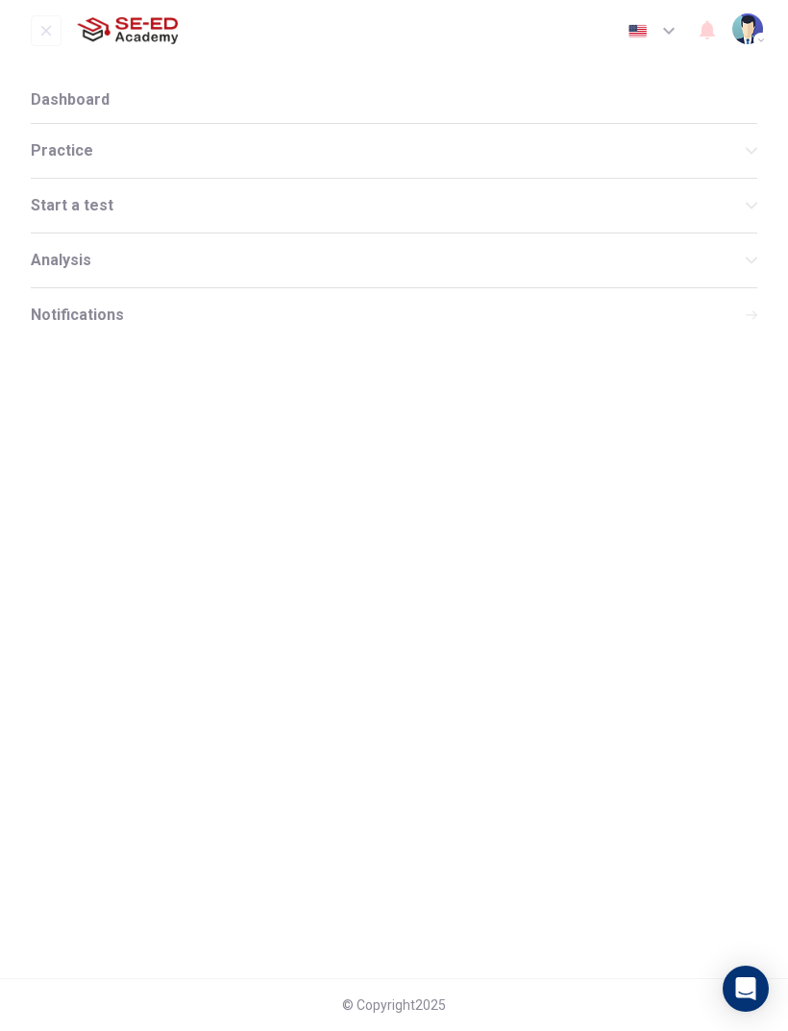
click at [71, 81] on li "Dashboard" at bounding box center [394, 100] width 726 height 46
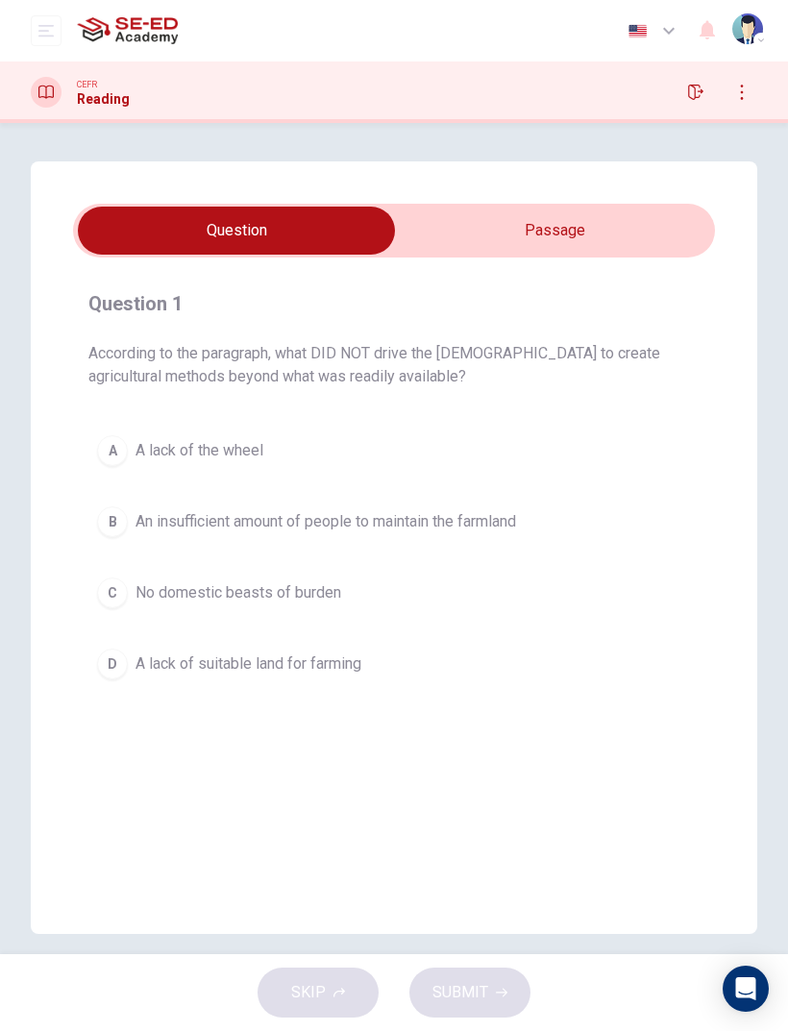
click at [36, 28] on button "open mobile menu" at bounding box center [46, 30] width 31 height 31
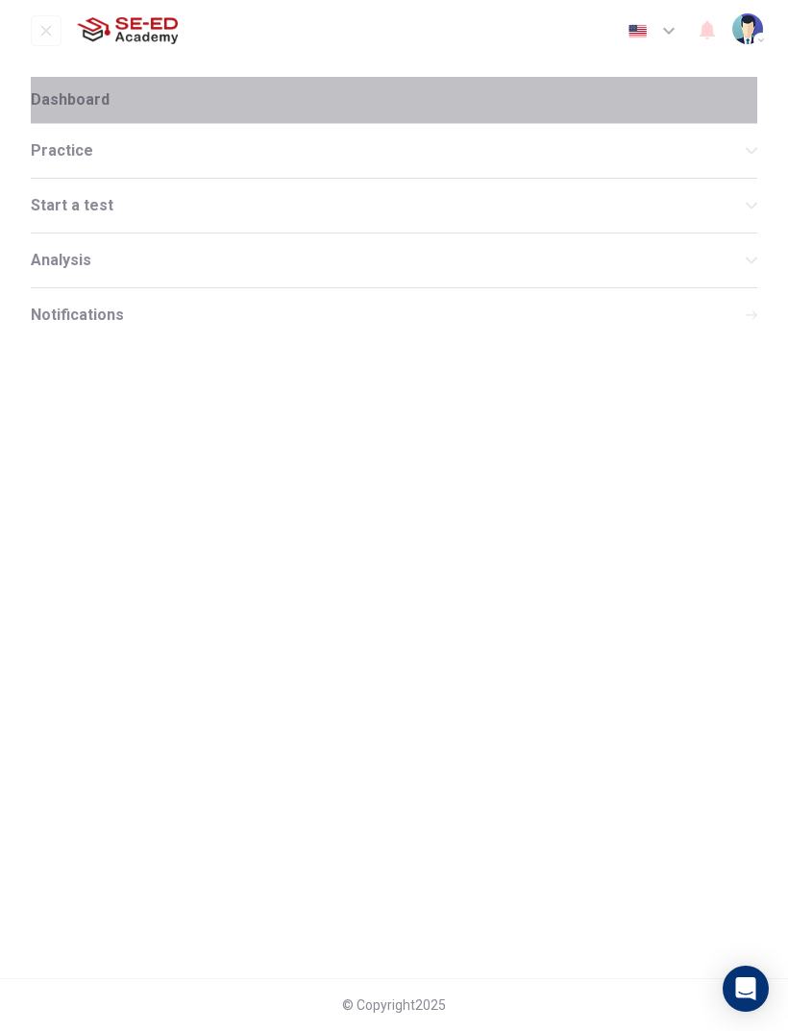
click at [51, 92] on span "Dashboard" at bounding box center [70, 99] width 79 height 15
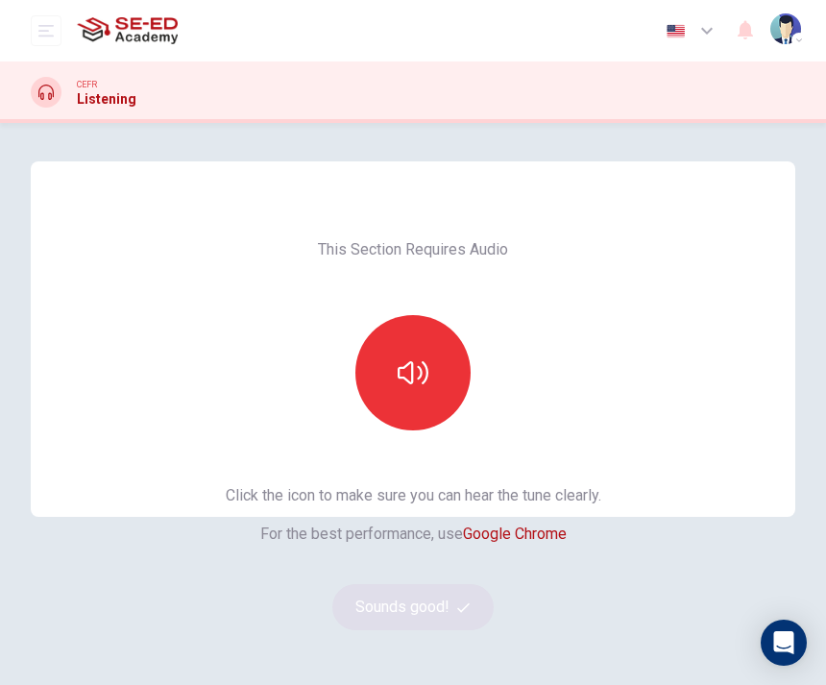
click at [436, 351] on button "button" at bounding box center [412, 372] width 115 height 115
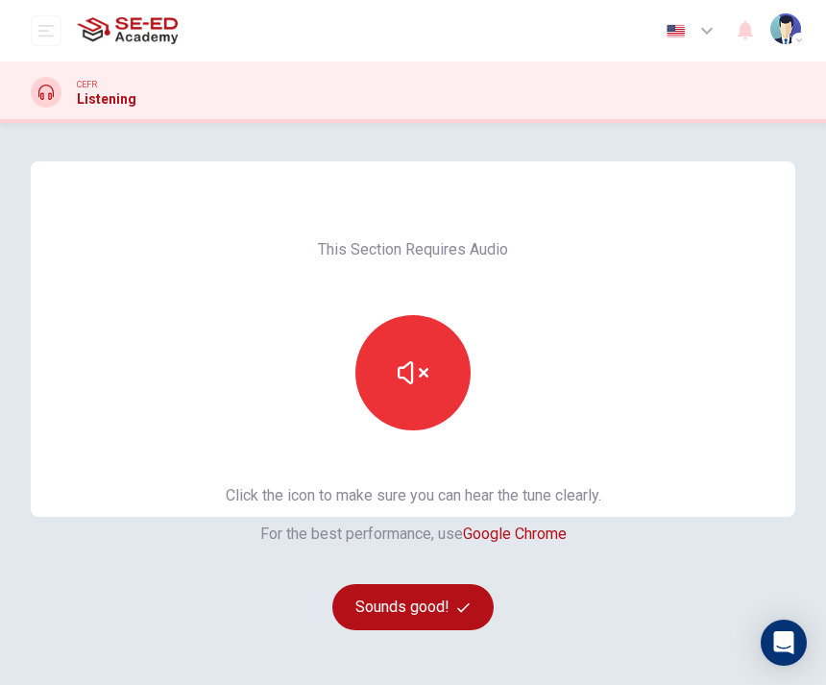
click at [443, 603] on button "Sounds good!" at bounding box center [412, 607] width 161 height 46
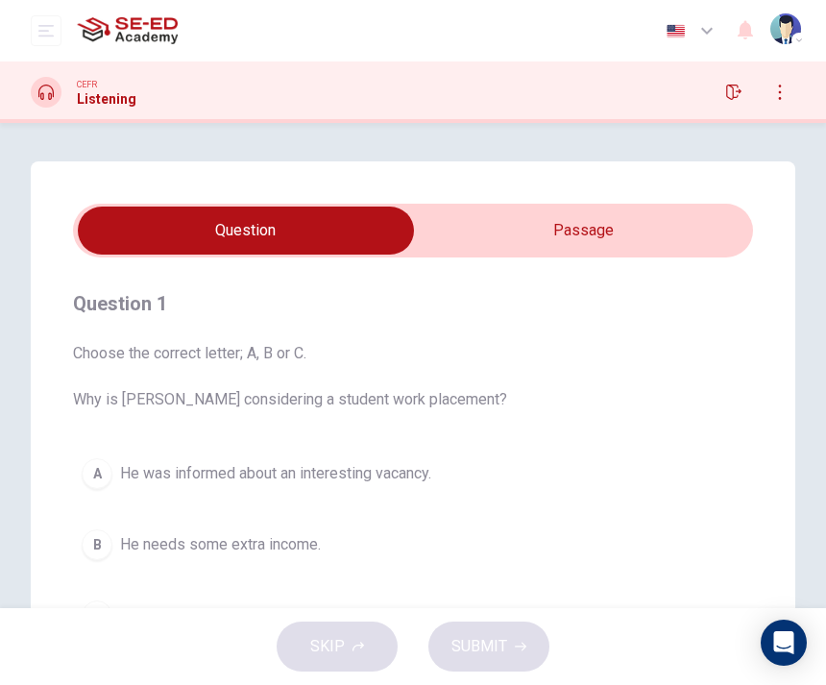
click at [668, 224] on input "checkbox" at bounding box center [246, 231] width 1020 height 48
checkbox input "true"
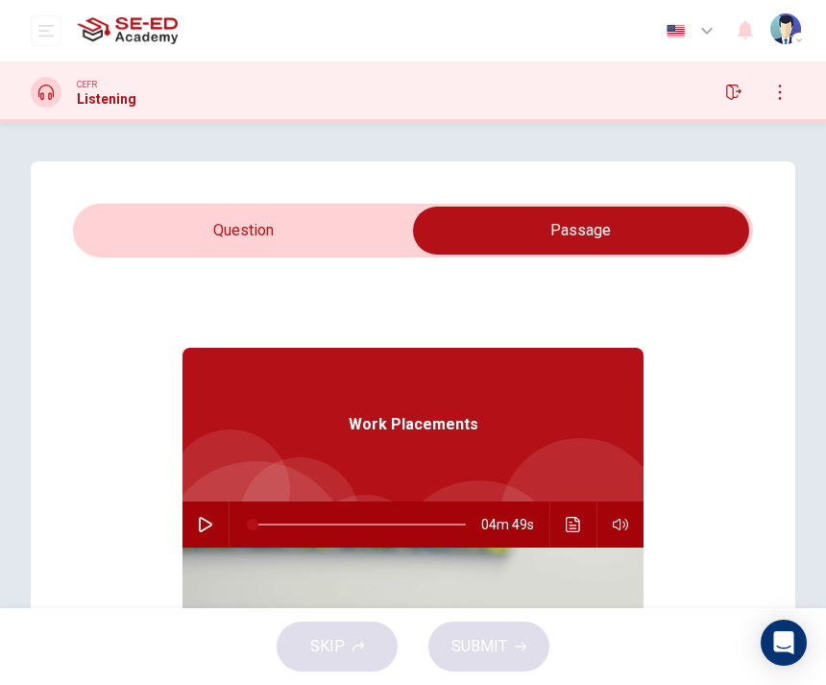
click at [212, 528] on icon "button" at bounding box center [205, 524] width 15 height 15
type input "0"
click at [381, 220] on input "checkbox" at bounding box center [581, 231] width 1020 height 48
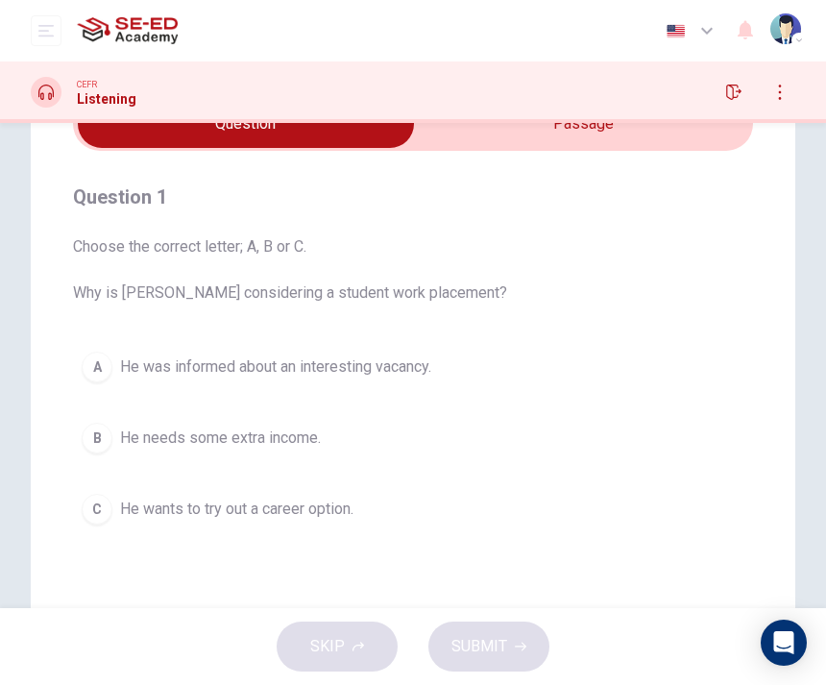
scroll to position [109, 0]
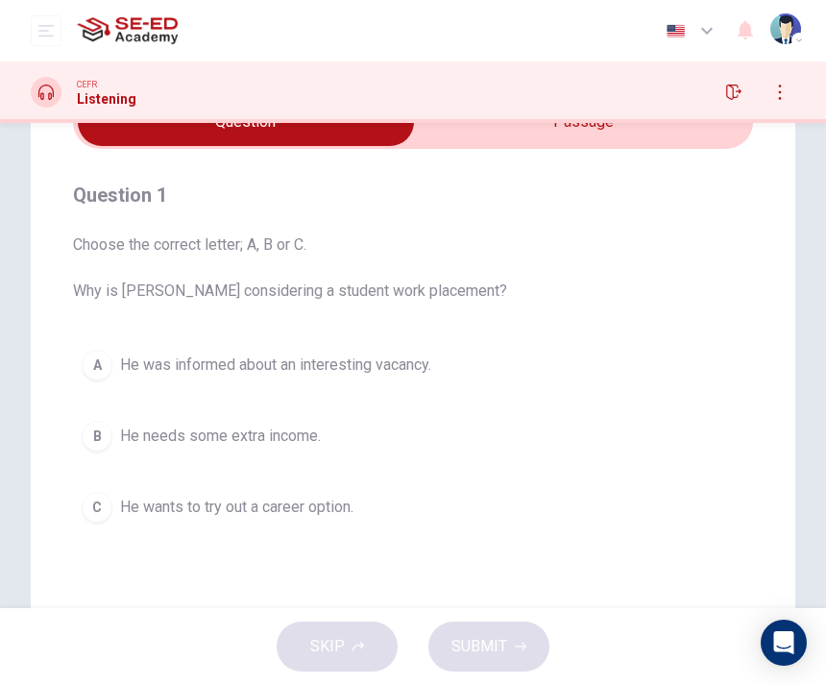
click at [474, 140] on input "checkbox" at bounding box center [246, 122] width 1020 height 48
checkbox input "true"
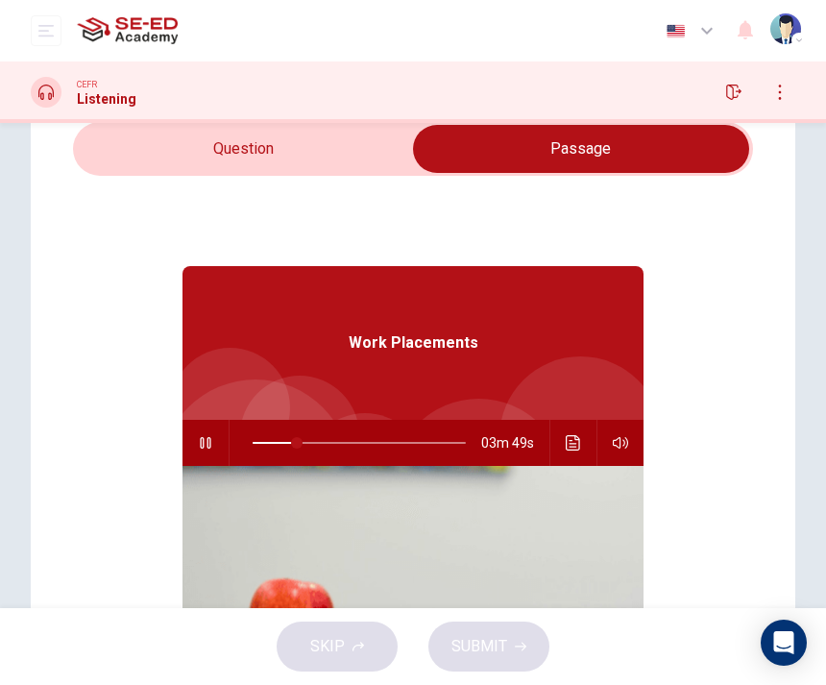
scroll to position [79, 0]
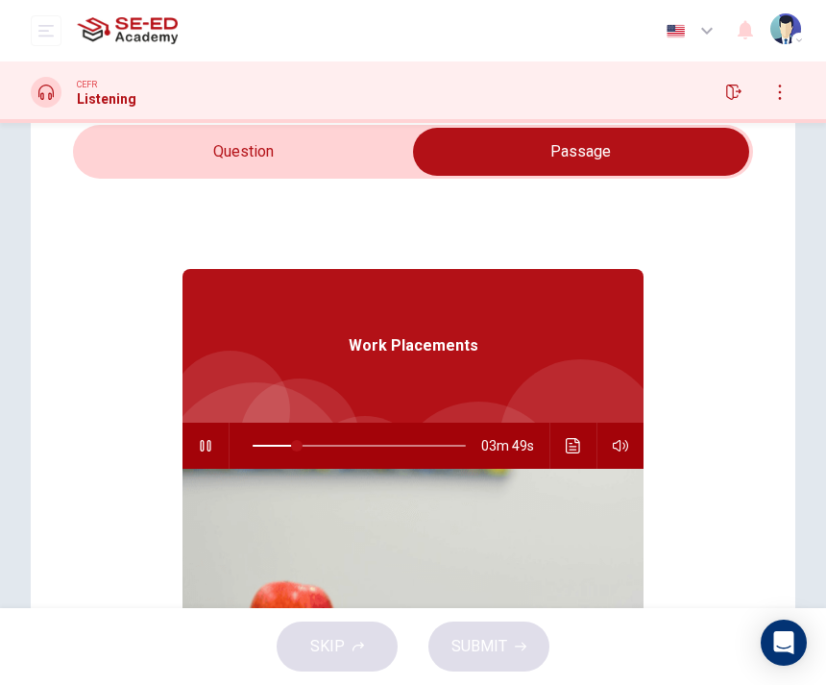
type input "21"
click at [347, 142] on input "checkbox" at bounding box center [581, 152] width 1020 height 48
checkbox input "false"
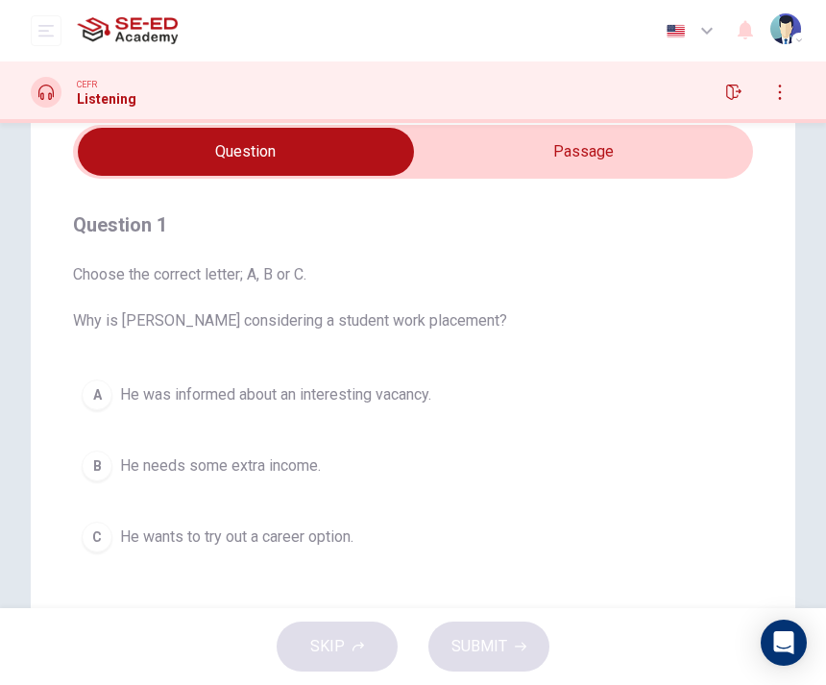
type input "40"
click at [591, 161] on input "checkbox" at bounding box center [246, 152] width 1020 height 48
checkbox input "true"
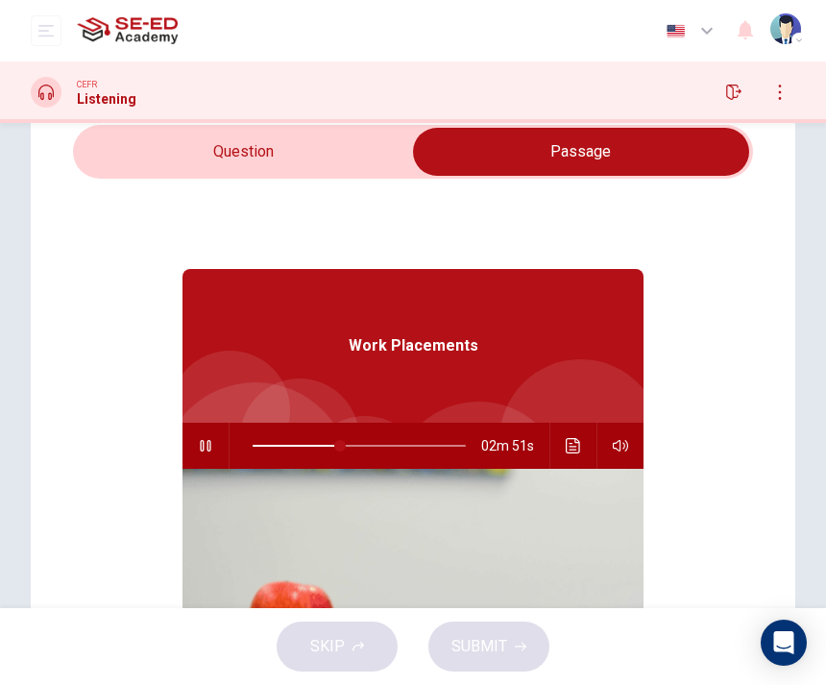
type input "41"
click at [115, 154] on input "checkbox" at bounding box center [581, 152] width 1020 height 48
checkbox input "false"
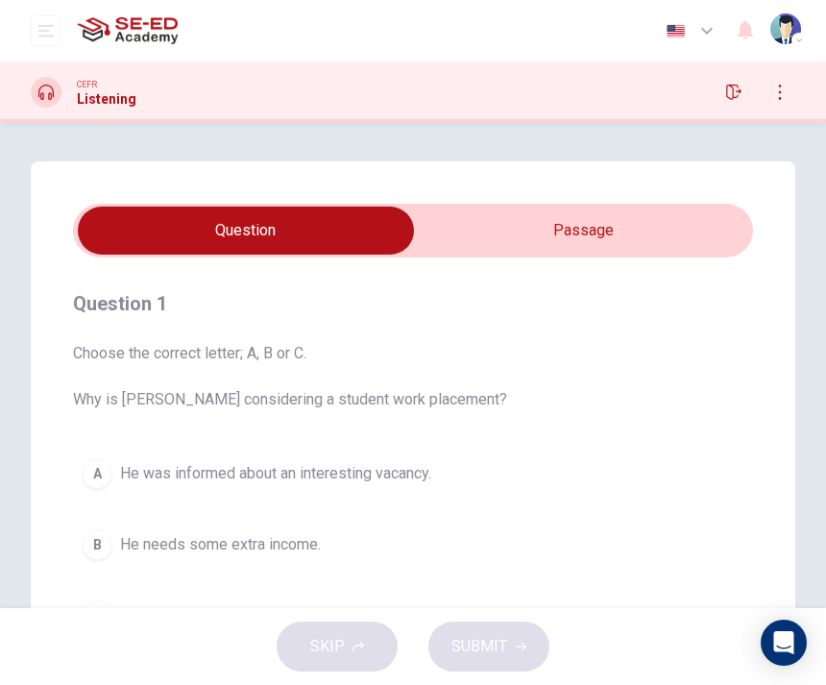
click at [34, 25] on button "open mobile menu" at bounding box center [46, 30] width 31 height 31
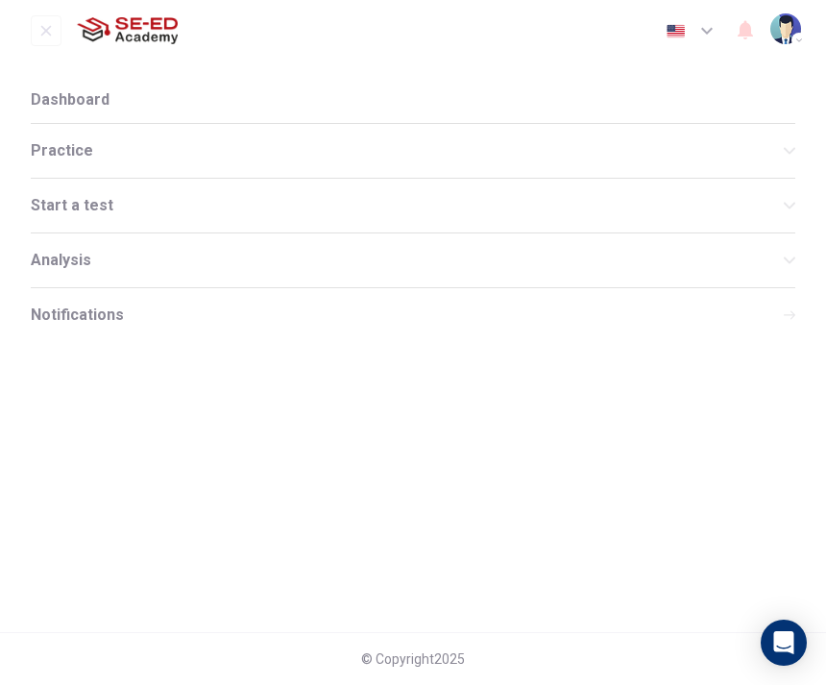
scroll to position [0, 0]
click at [44, 26] on icon "open mobile menu" at bounding box center [45, 30] width 15 height 15
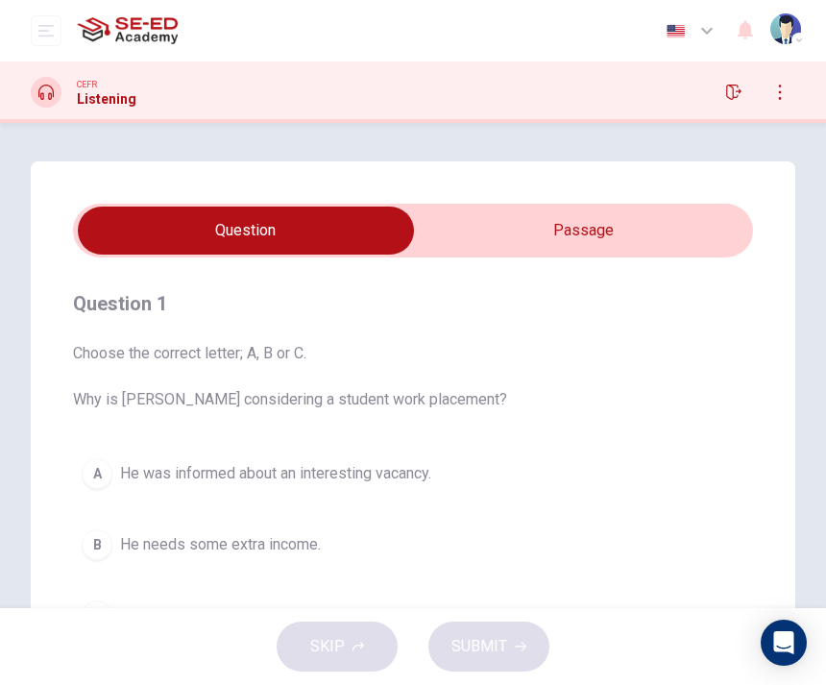
click at [55, 69] on div "CEFR Listening" at bounding box center [413, 91] width 826 height 61
click at [37, 33] on button "open mobile menu" at bounding box center [46, 30] width 31 height 31
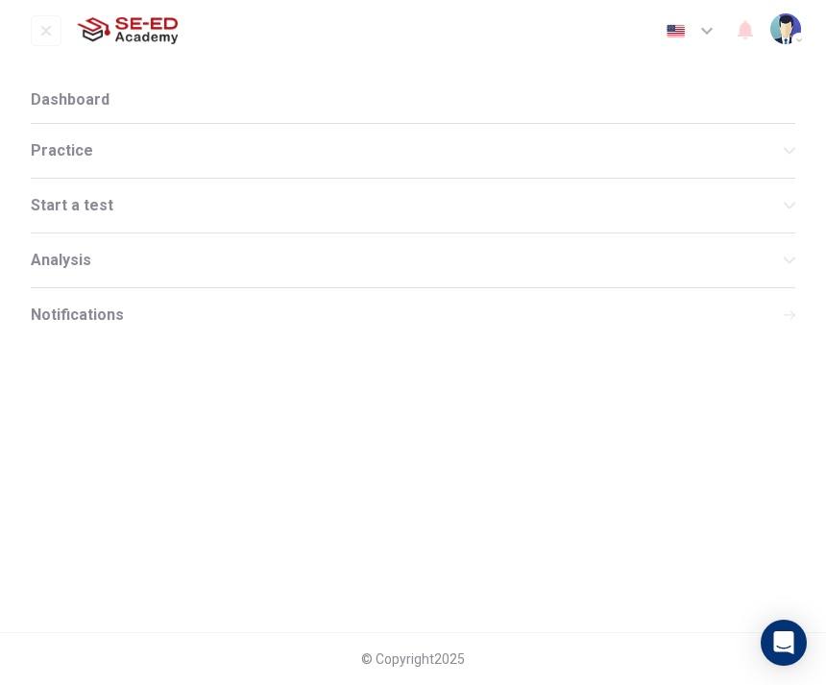
click at [55, 139] on div "Practice" at bounding box center [413, 151] width 765 height 54
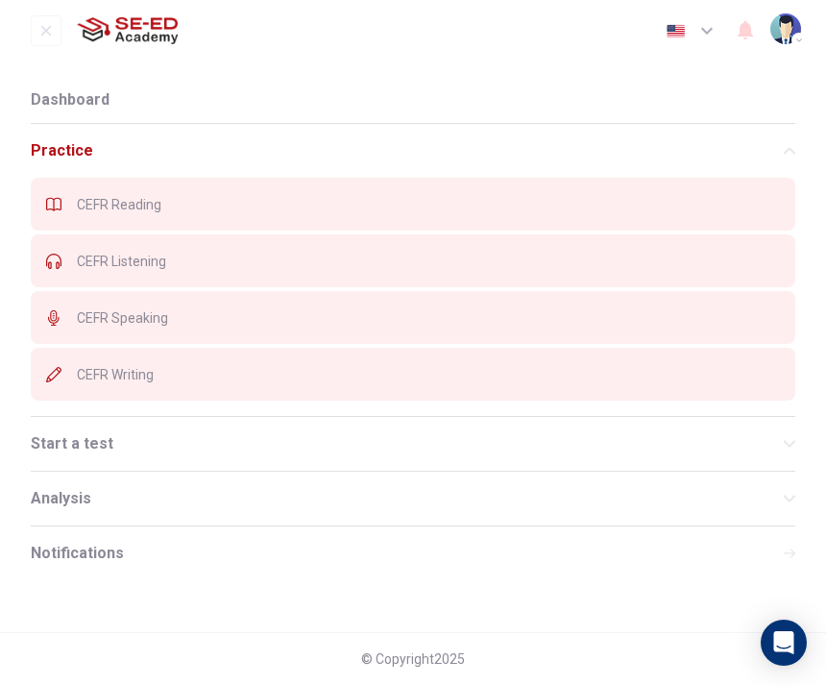
click at [64, 269] on div "CEFR Listening" at bounding box center [413, 260] width 765 height 53
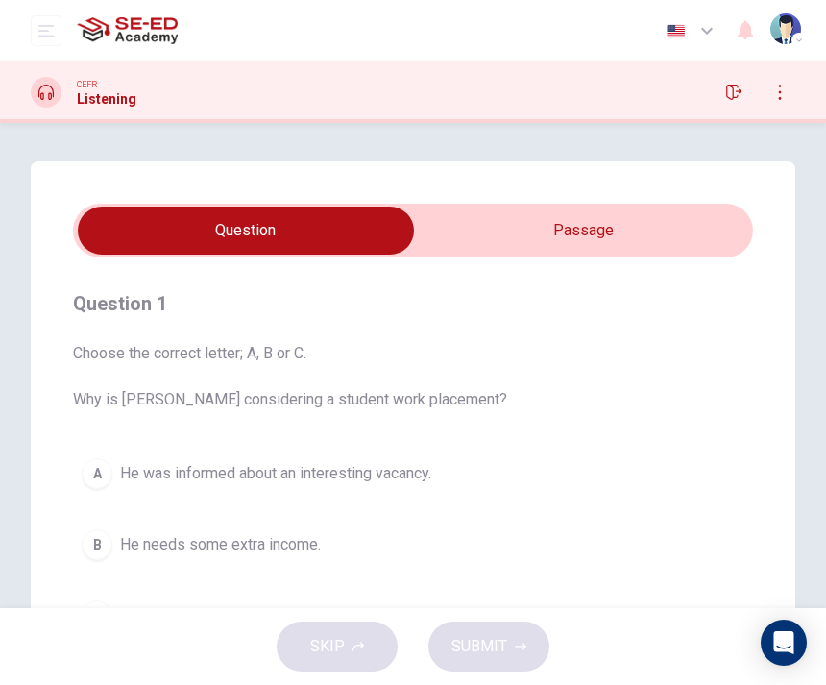
click at [50, 36] on icon "open mobile menu" at bounding box center [45, 31] width 15 height 12
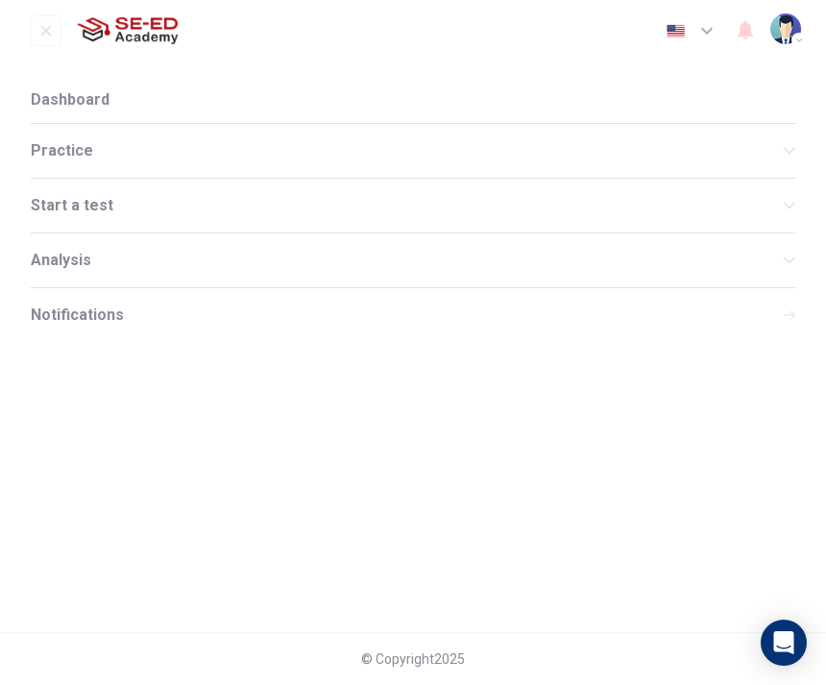
click at [66, 151] on span "Practice" at bounding box center [407, 150] width 753 height 15
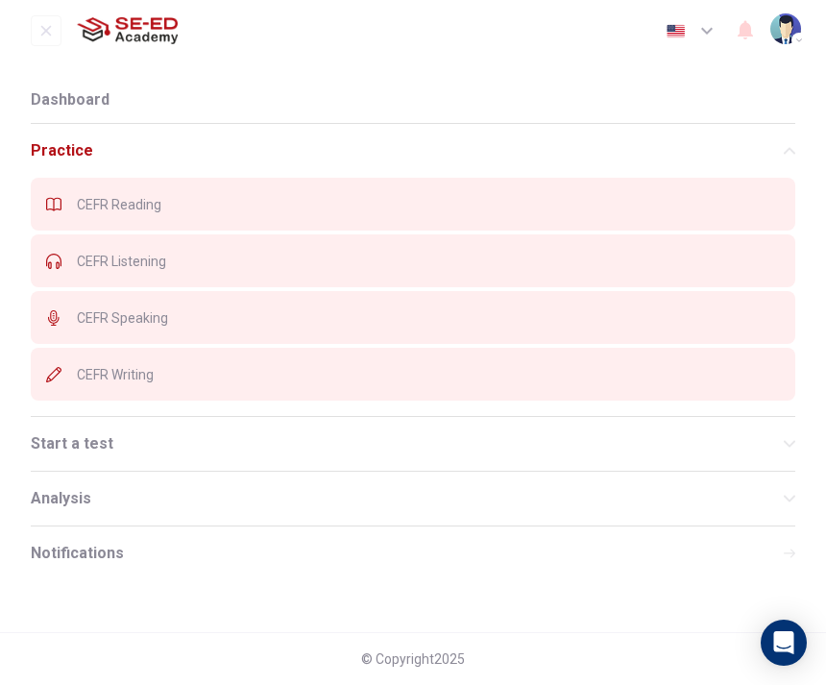
click at [74, 202] on div "CEFR Reading" at bounding box center [413, 204] width 765 height 53
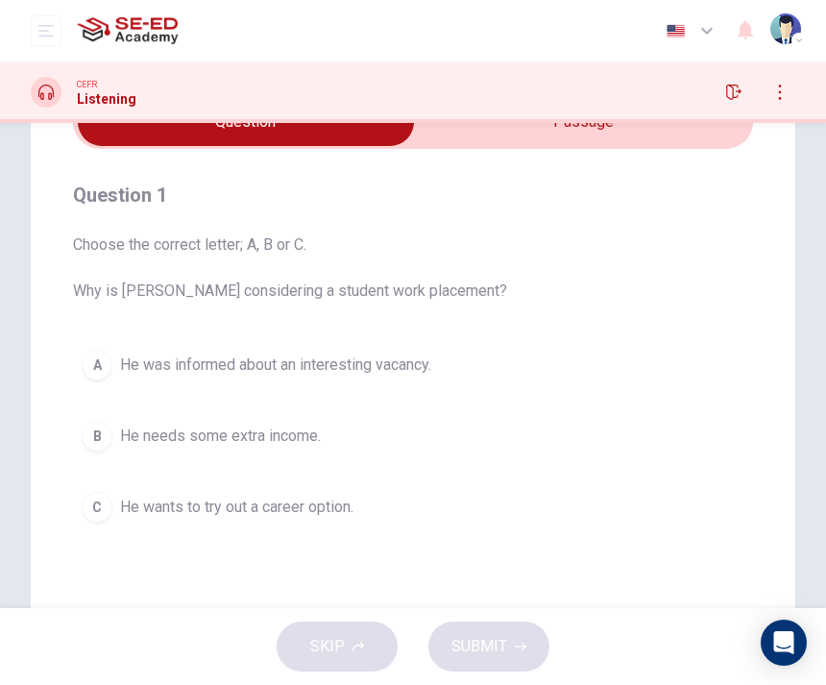
scroll to position [109, 0]
type input "53"
click at [655, 144] on input "checkbox" at bounding box center [246, 121] width 1020 height 48
checkbox input "true"
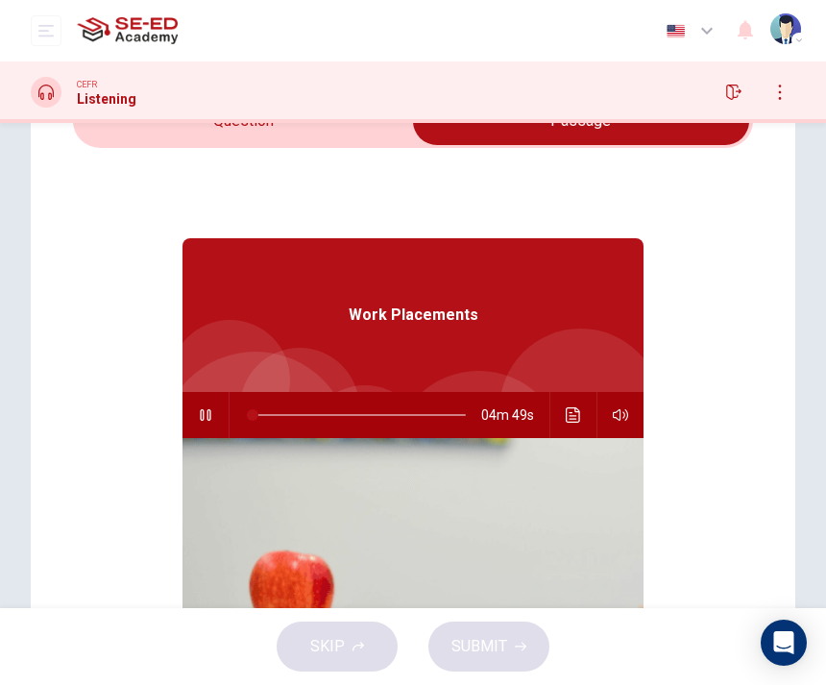
type input "0"
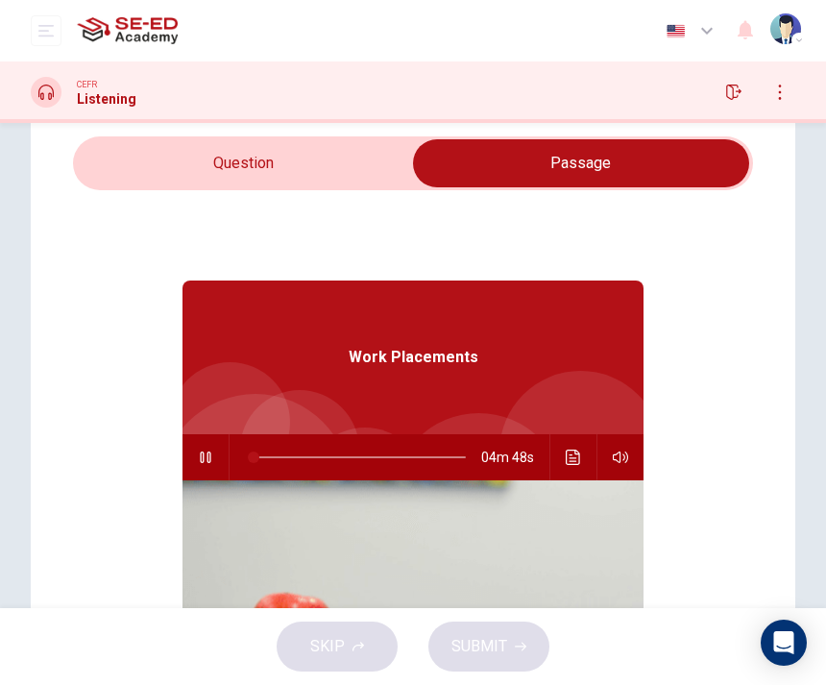
scroll to position [41, 0]
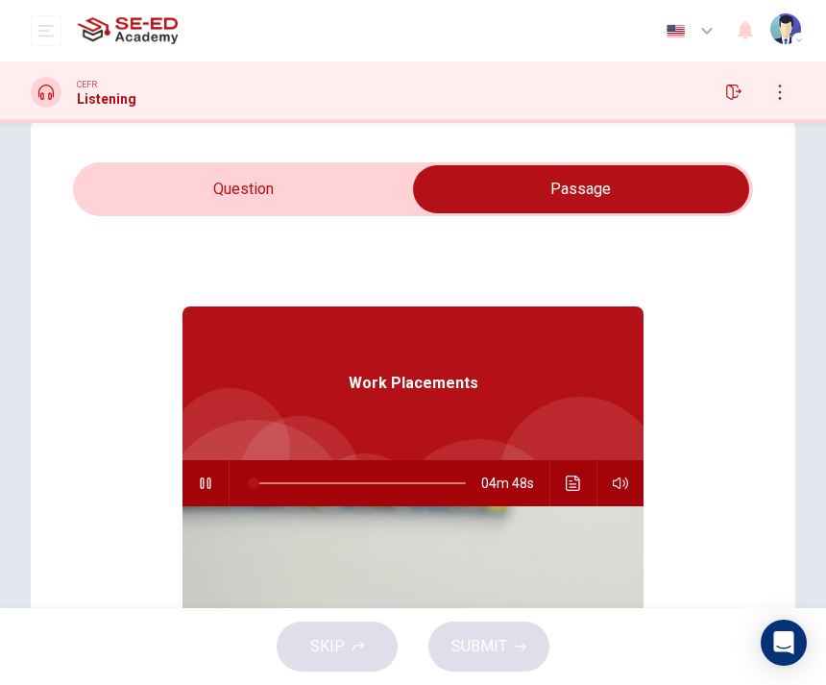
click at [288, 188] on input "checkbox" at bounding box center [581, 189] width 1020 height 48
checkbox input "false"
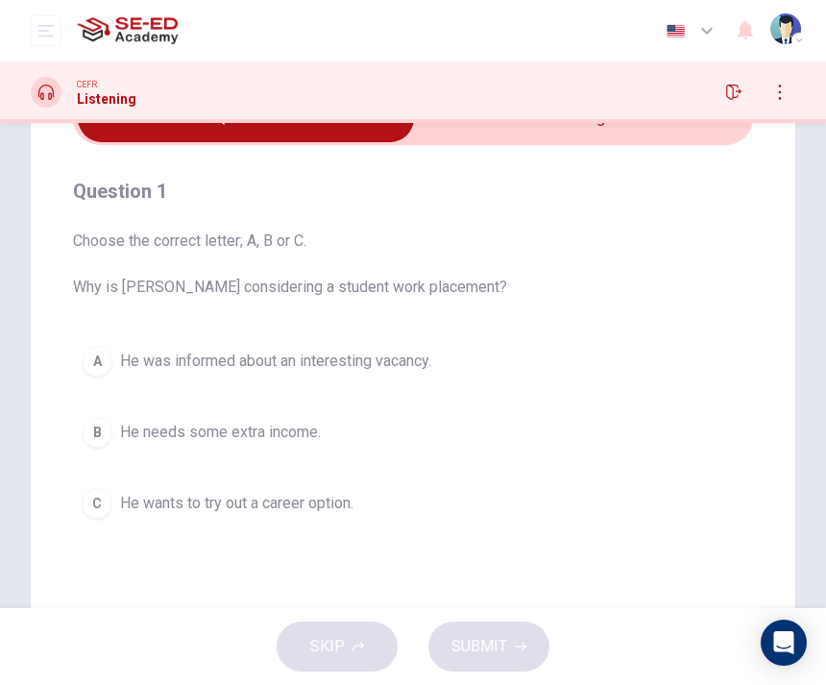
scroll to position [113, 0]
click at [452, 522] on button "C He wants to try out a career option." at bounding box center [413, 502] width 680 height 48
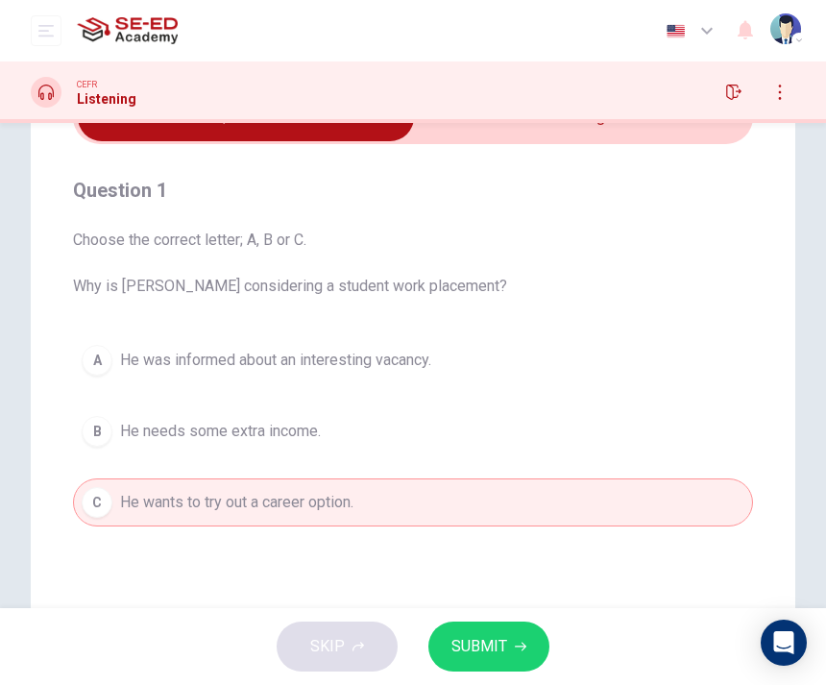
click at [480, 636] on span "SUBMIT" at bounding box center [479, 646] width 56 height 27
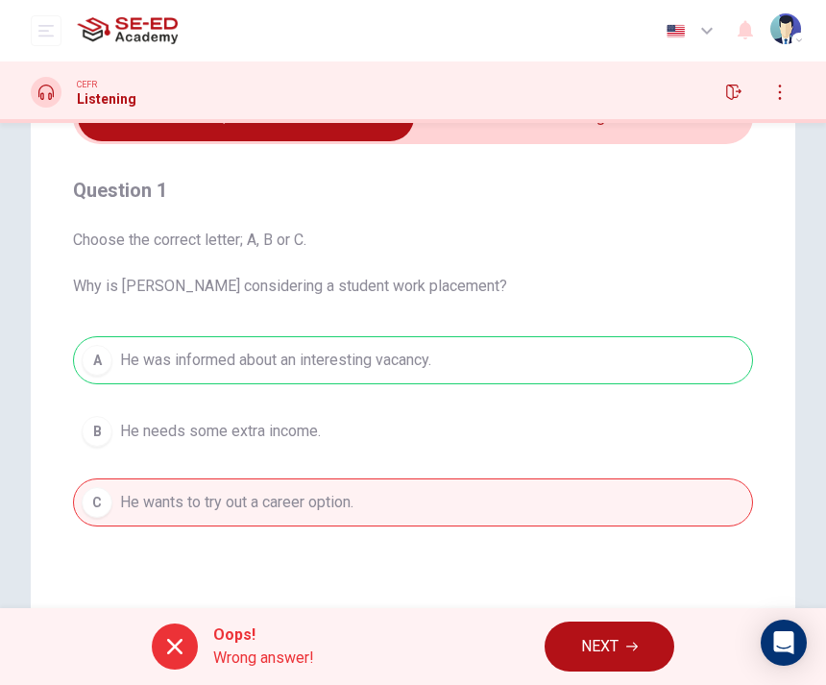
click at [615, 636] on span "NEXT" at bounding box center [599, 646] width 37 height 27
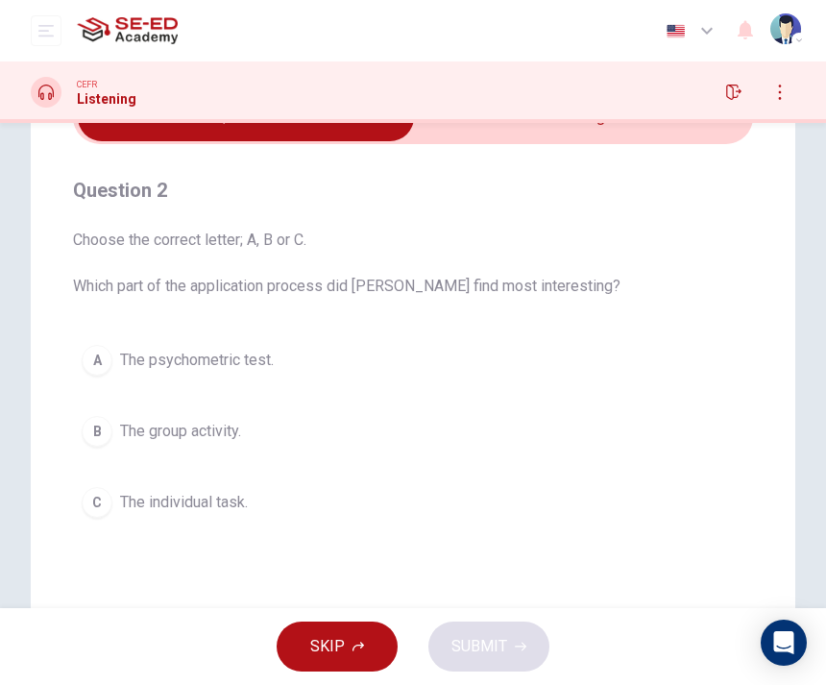
click at [248, 354] on span "The psychometric test." at bounding box center [197, 360] width 154 height 23
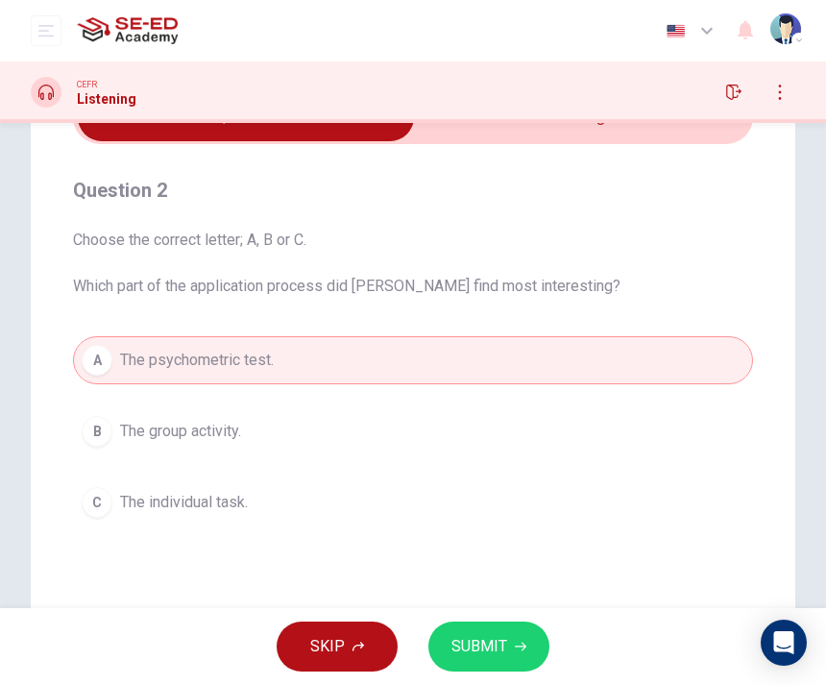
click at [484, 633] on span "SUBMIT" at bounding box center [479, 646] width 56 height 27
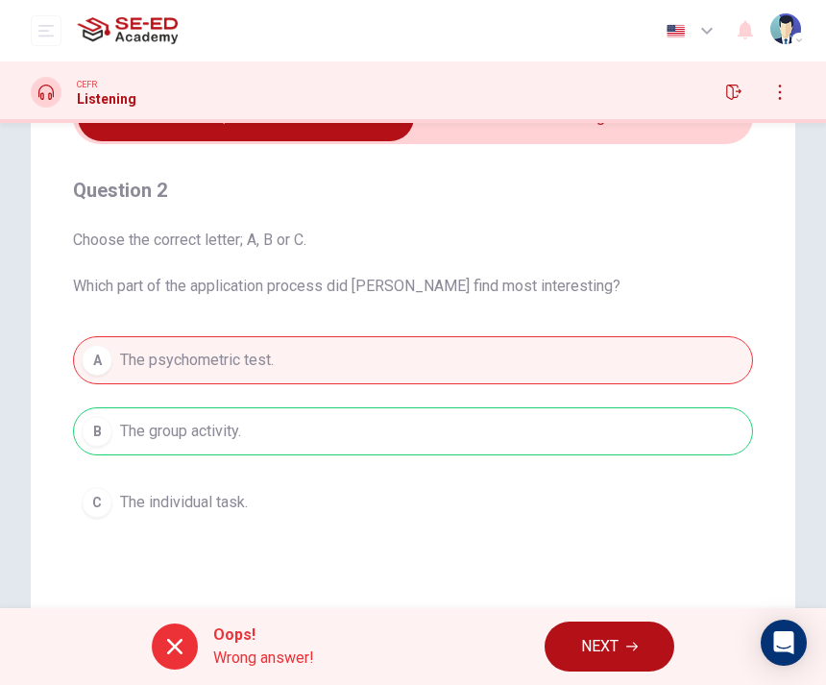
click at [600, 635] on span "NEXT" at bounding box center [599, 646] width 37 height 27
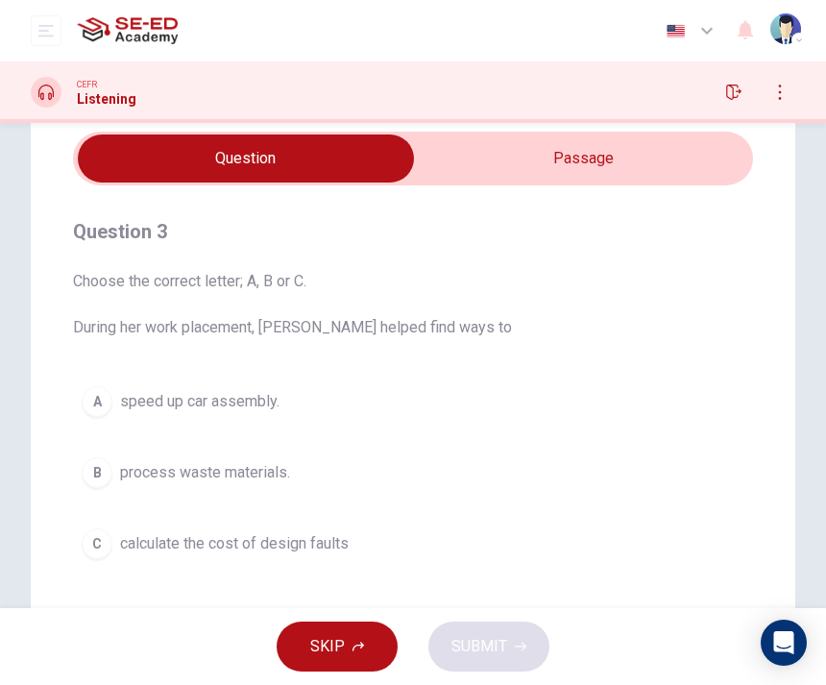
scroll to position [73, 0]
click at [465, 120] on div "CEFR Listening" at bounding box center [413, 91] width 826 height 61
click at [454, 377] on button "A speed up car assembly." at bounding box center [413, 401] width 680 height 48
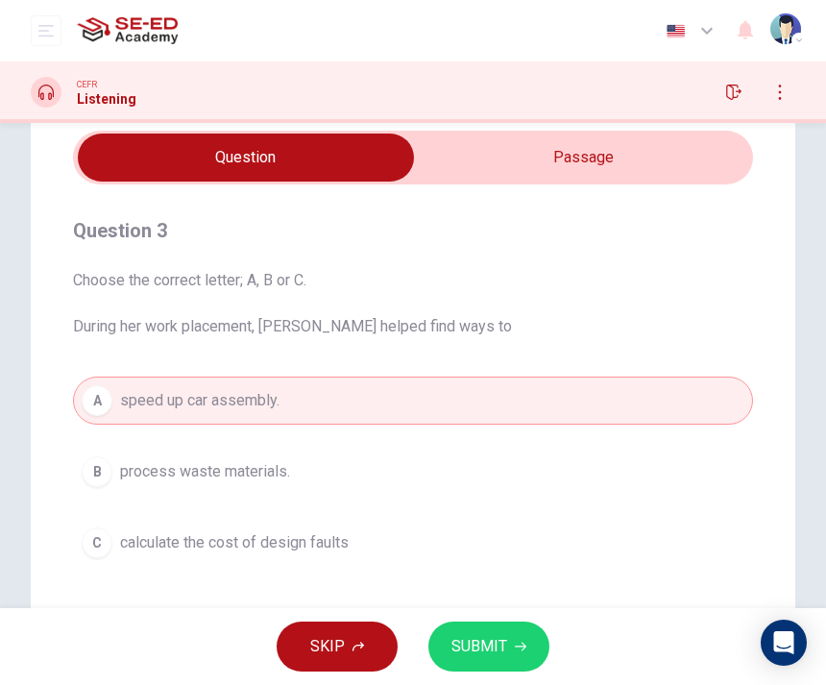
click at [487, 642] on span "SUBMIT" at bounding box center [479, 646] width 56 height 27
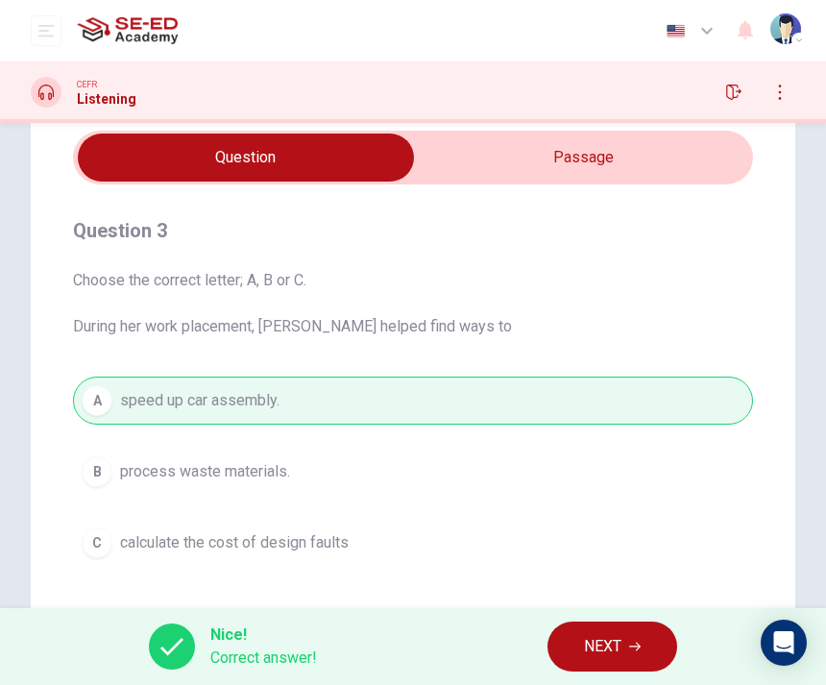
click at [604, 661] on button "NEXT" at bounding box center [612, 646] width 130 height 50
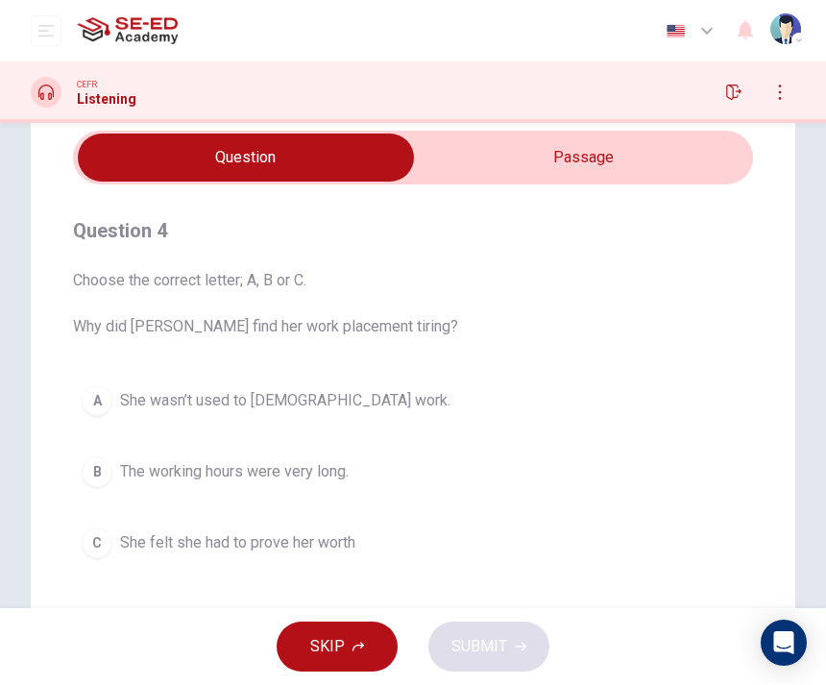
click at [497, 468] on button "B The working hours were very long." at bounding box center [413, 472] width 680 height 48
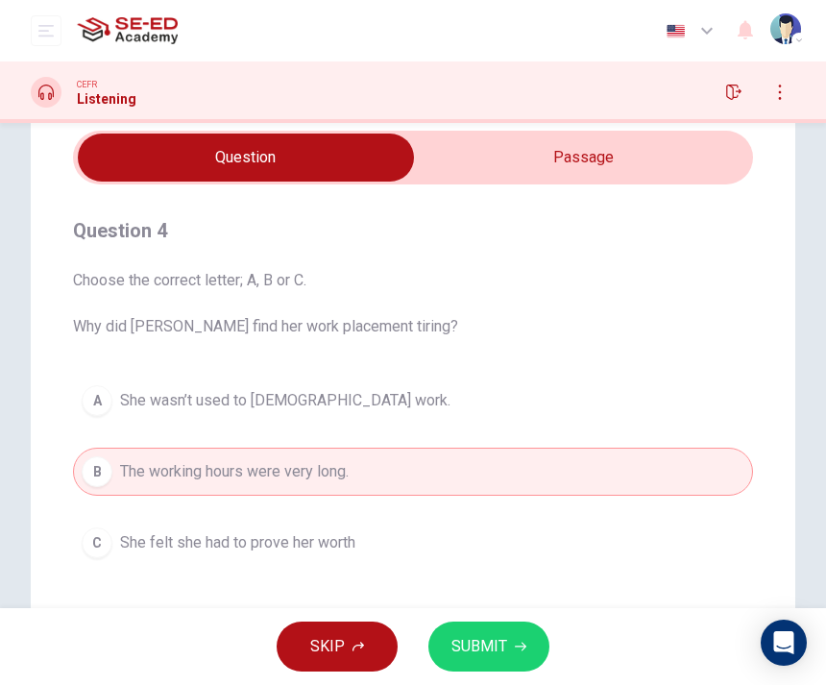
click at [501, 644] on span "SUBMIT" at bounding box center [479, 646] width 56 height 27
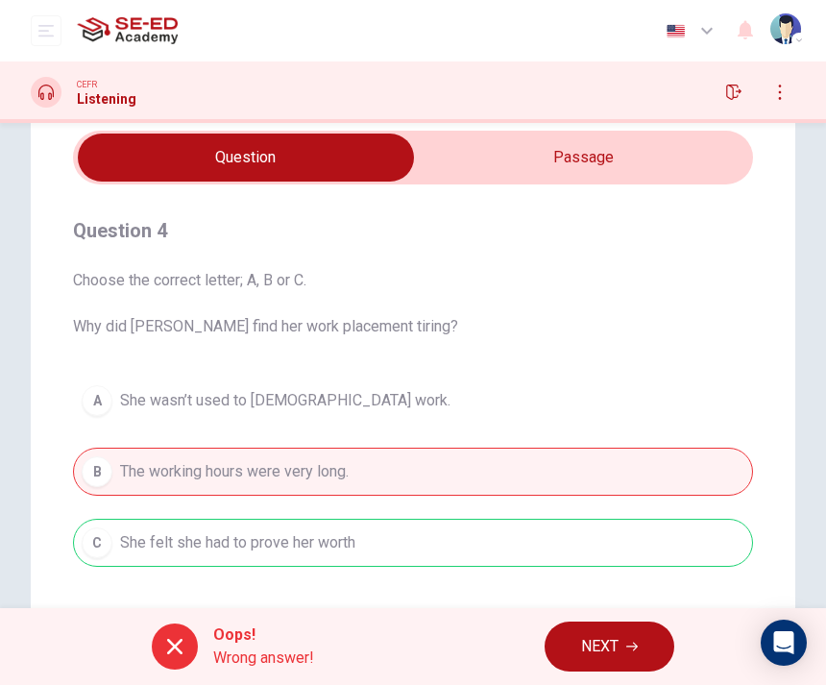
click at [609, 636] on span "NEXT" at bounding box center [599, 646] width 37 height 27
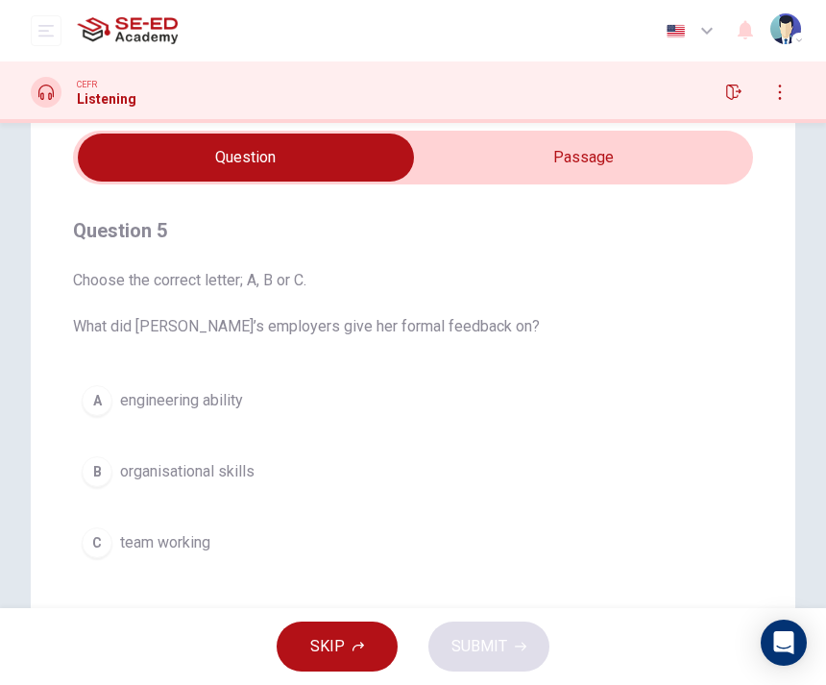
type input "47"
click at [524, 149] on input "checkbox" at bounding box center [246, 158] width 1020 height 48
checkbox input "true"
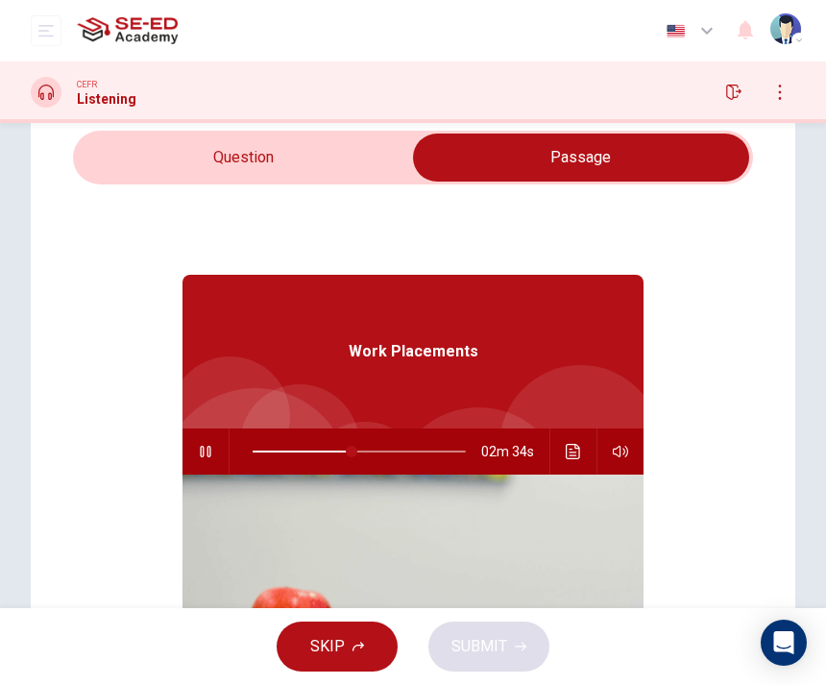
type input "47"
click at [352, 160] on input "checkbox" at bounding box center [581, 158] width 1020 height 48
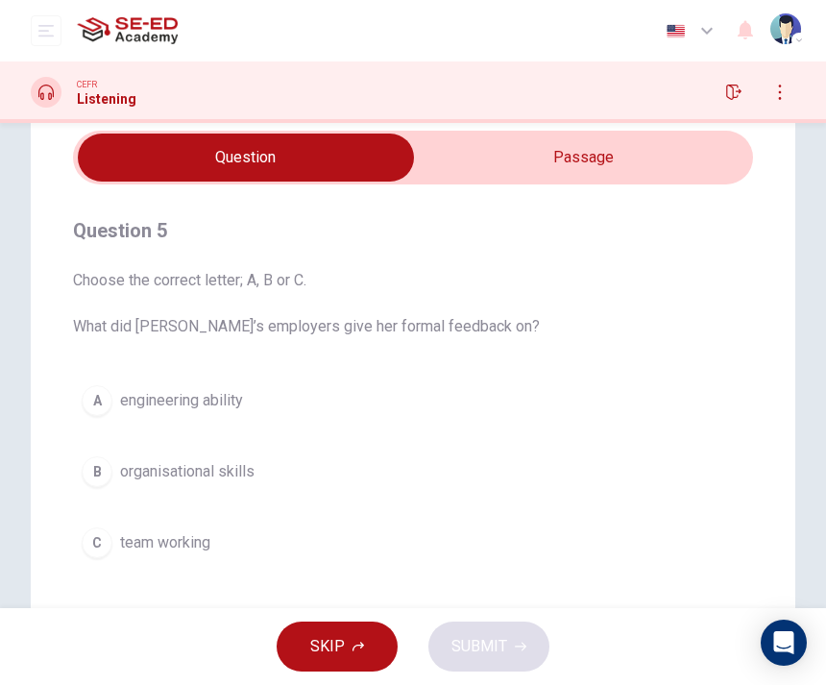
click at [522, 155] on input "checkbox" at bounding box center [246, 158] width 1020 height 48
checkbox input "true"
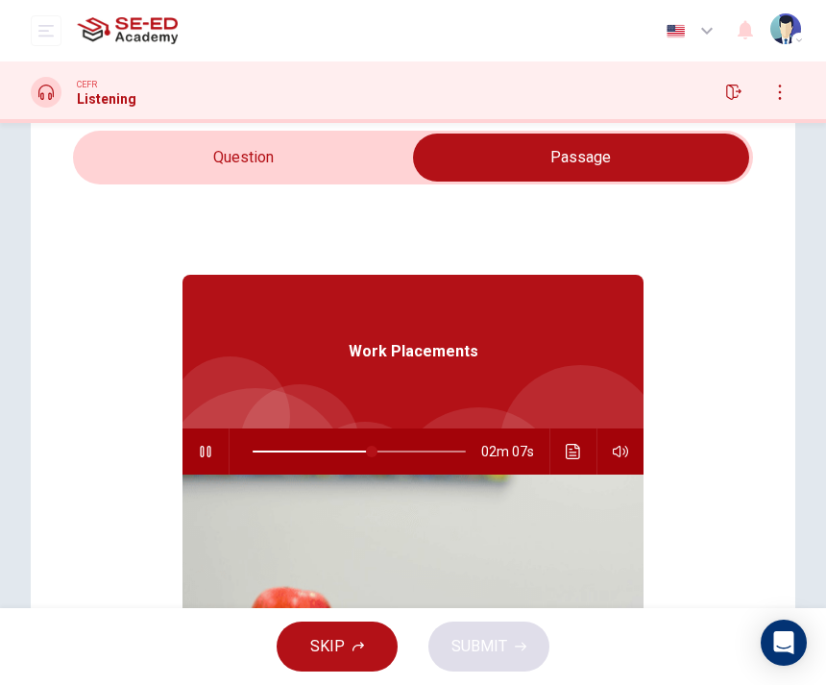
type input "56"
click at [365, 140] on input "checkbox" at bounding box center [581, 158] width 1020 height 48
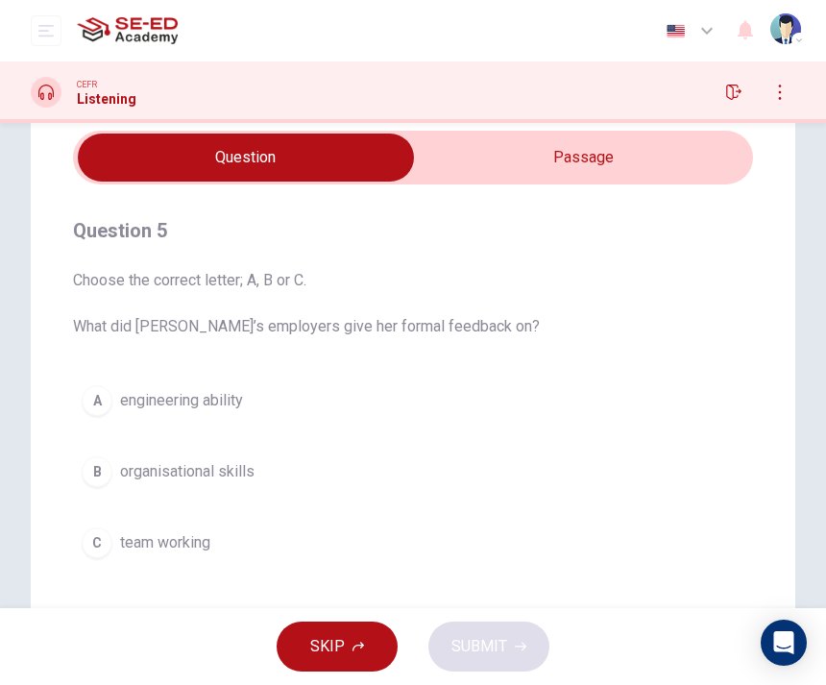
click at [486, 466] on button "B organisational skills" at bounding box center [413, 472] width 680 height 48
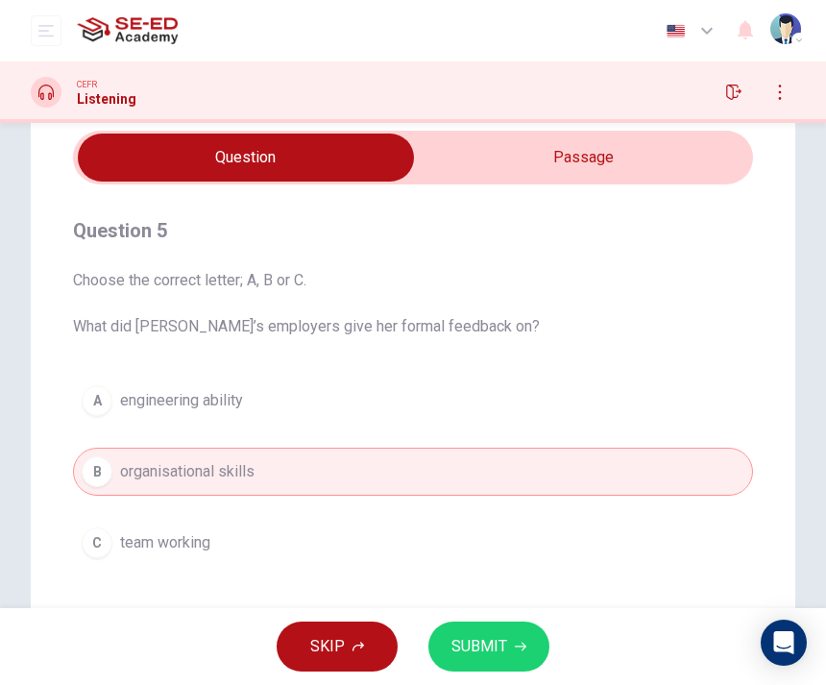
click at [482, 649] on span "SUBMIT" at bounding box center [479, 646] width 56 height 27
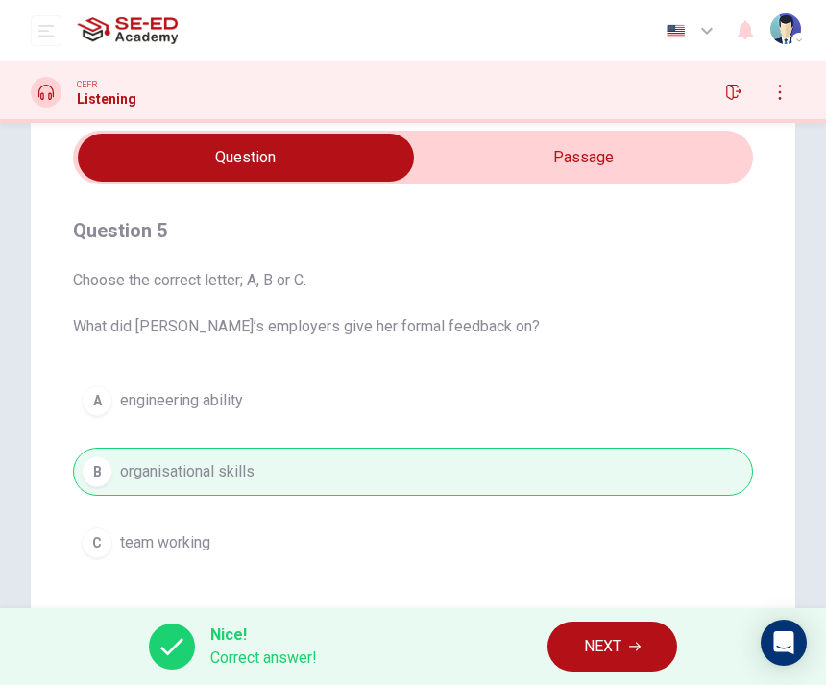
click at [619, 655] on span "NEXT" at bounding box center [602, 646] width 37 height 27
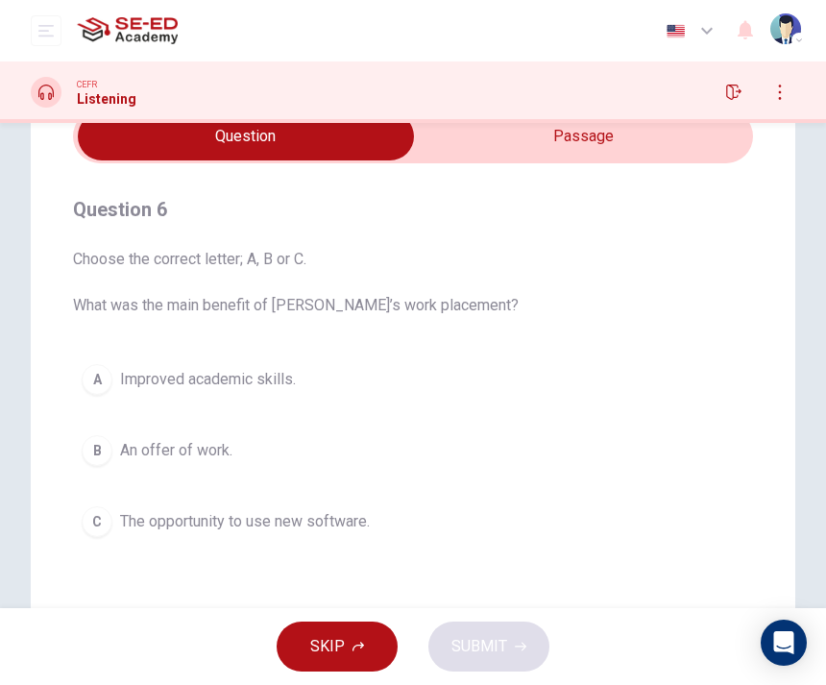
scroll to position [95, 0]
click at [631, 140] on input "checkbox" at bounding box center [246, 135] width 1020 height 48
checkbox input "true"
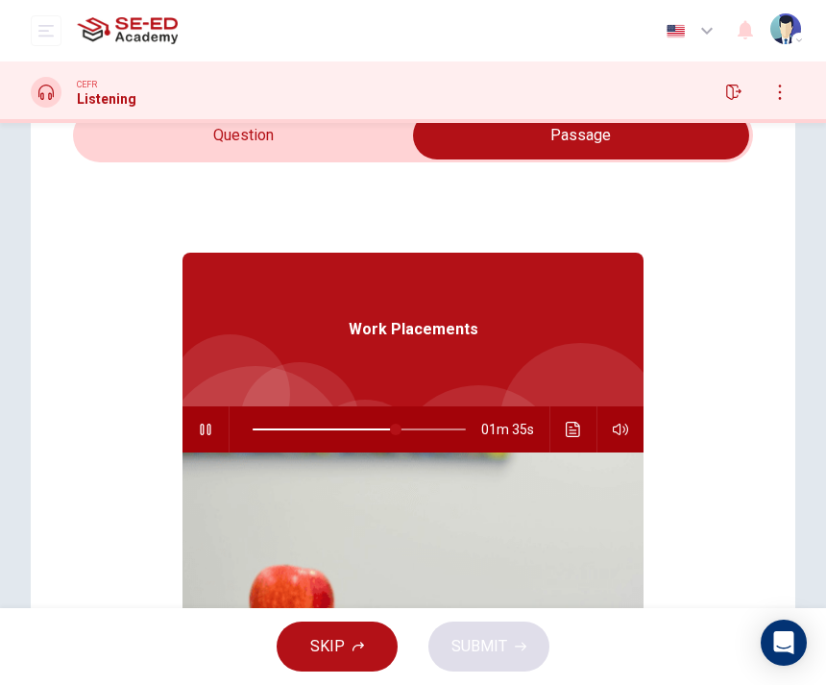
type input "67"
click at [352, 142] on input "checkbox" at bounding box center [581, 135] width 1020 height 48
checkbox input "false"
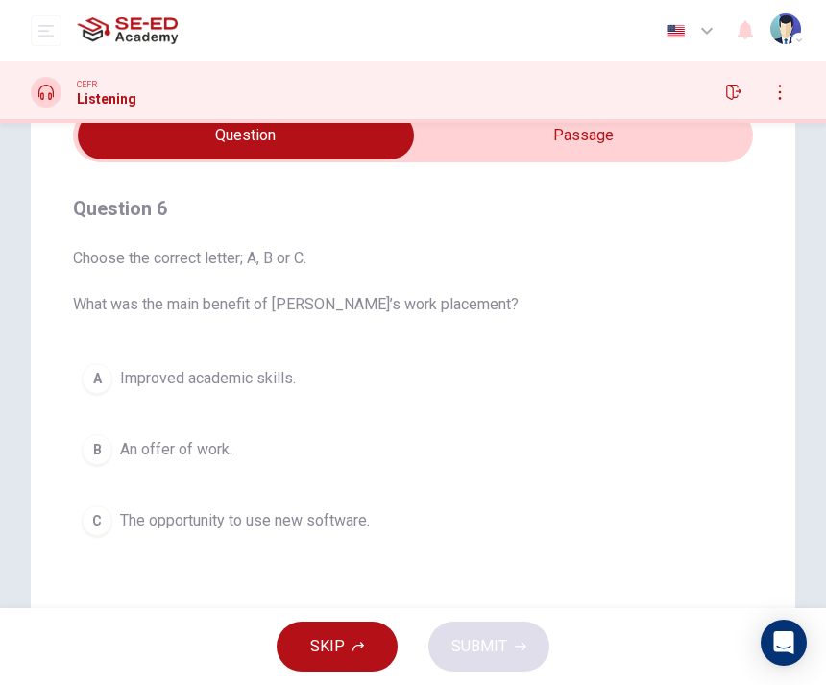
type input "72"
click at [621, 142] on input "checkbox" at bounding box center [246, 135] width 1020 height 48
checkbox input "true"
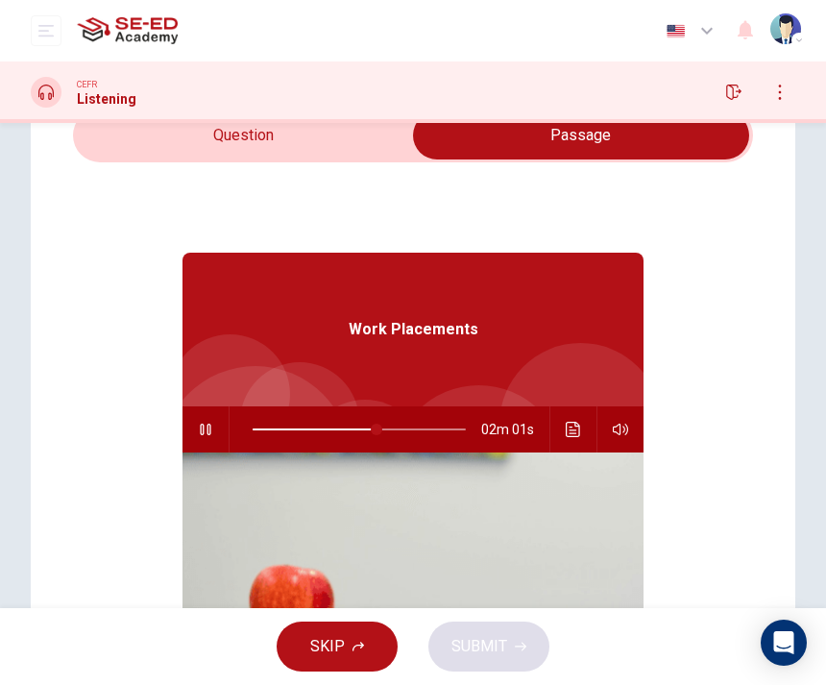
click at [377, 424] on span at bounding box center [377, 430] width 12 height 12
type input "58"
click at [319, 158] on input "checkbox" at bounding box center [581, 135] width 1020 height 48
checkbox input "false"
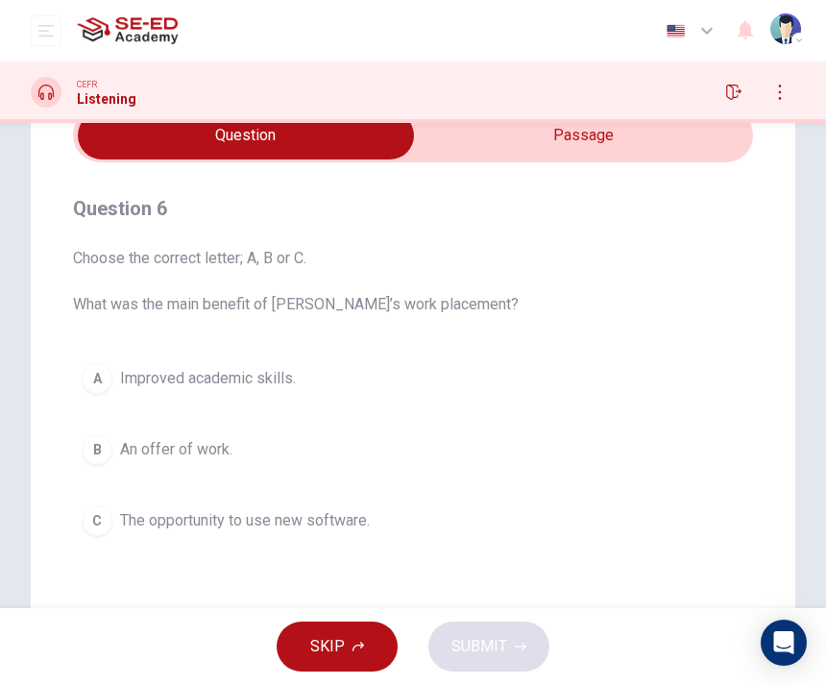
click at [338, 381] on button "A Improved academic skills." at bounding box center [413, 378] width 680 height 48
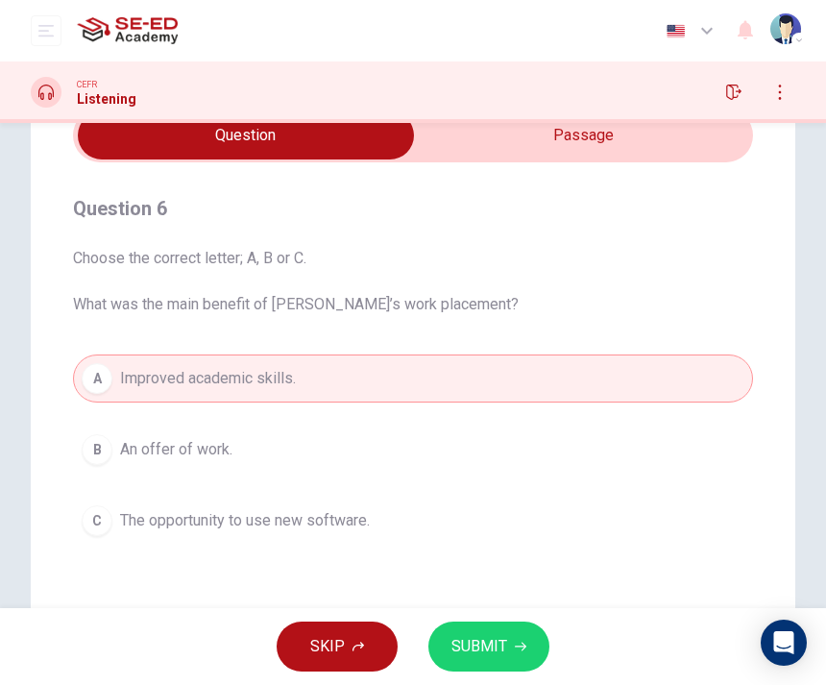
click at [512, 632] on button "SUBMIT" at bounding box center [488, 646] width 121 height 50
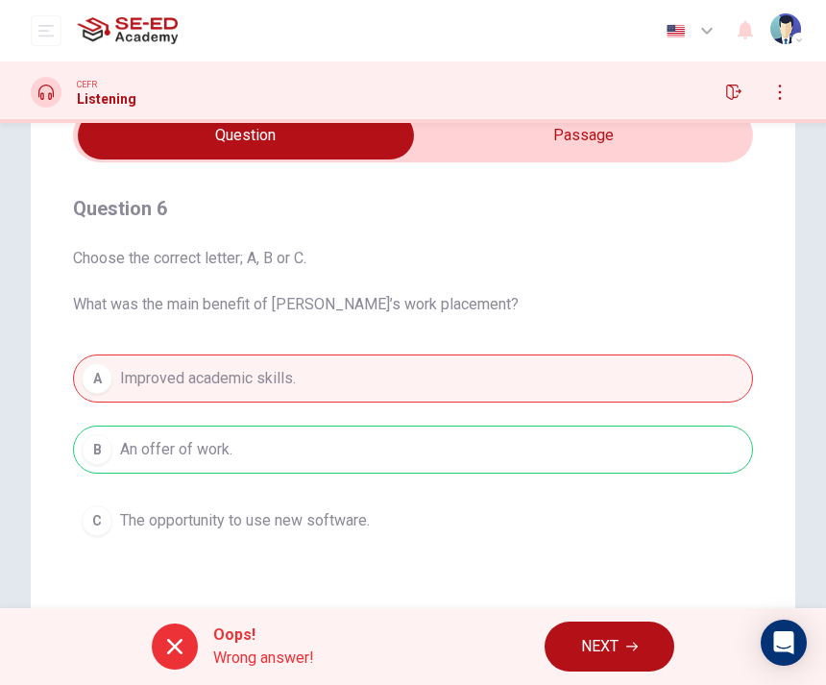
click at [605, 649] on span "NEXT" at bounding box center [599, 646] width 37 height 27
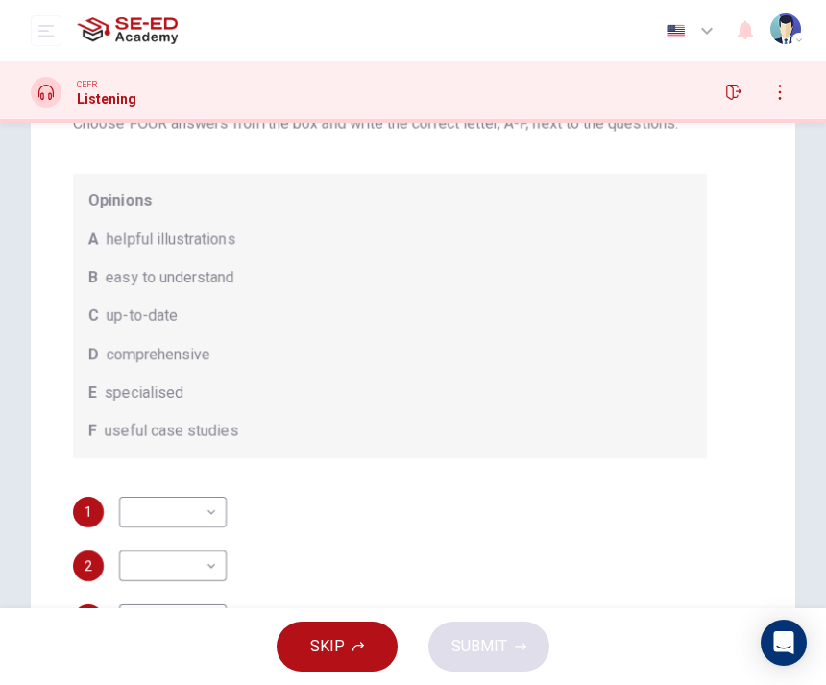
scroll to position [171, 0]
click at [212, 562] on body "This site uses cookies, as explained in our Privacy Policy . If you agree to th…" at bounding box center [413, 342] width 826 height 685
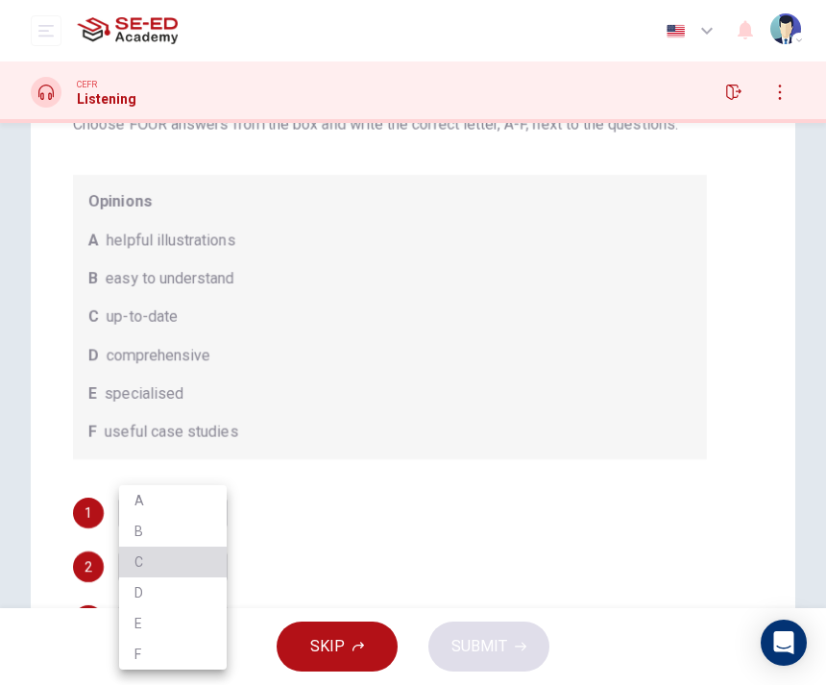
click at [204, 552] on li "C" at bounding box center [173, 562] width 108 height 31
type input "C"
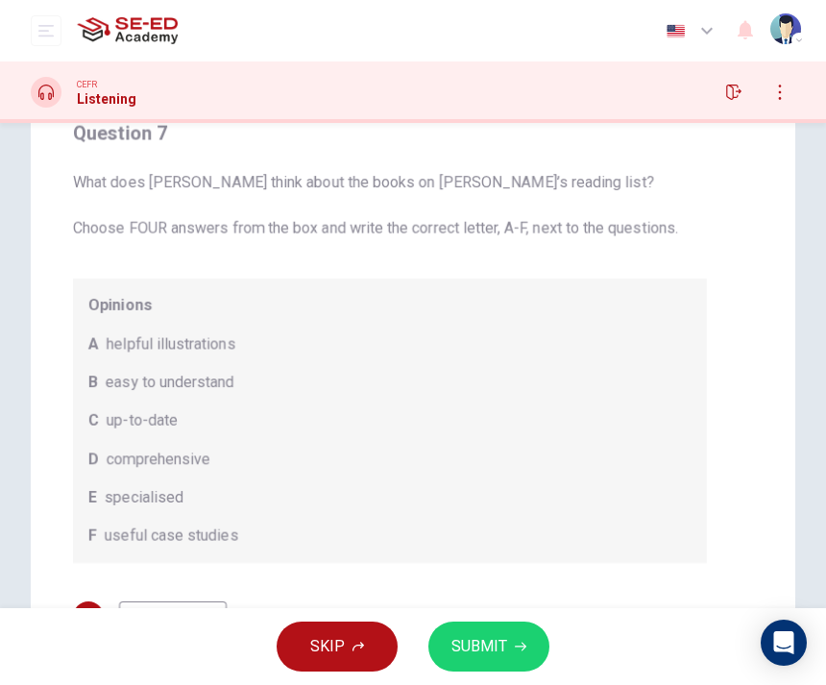
scroll to position [0, 0]
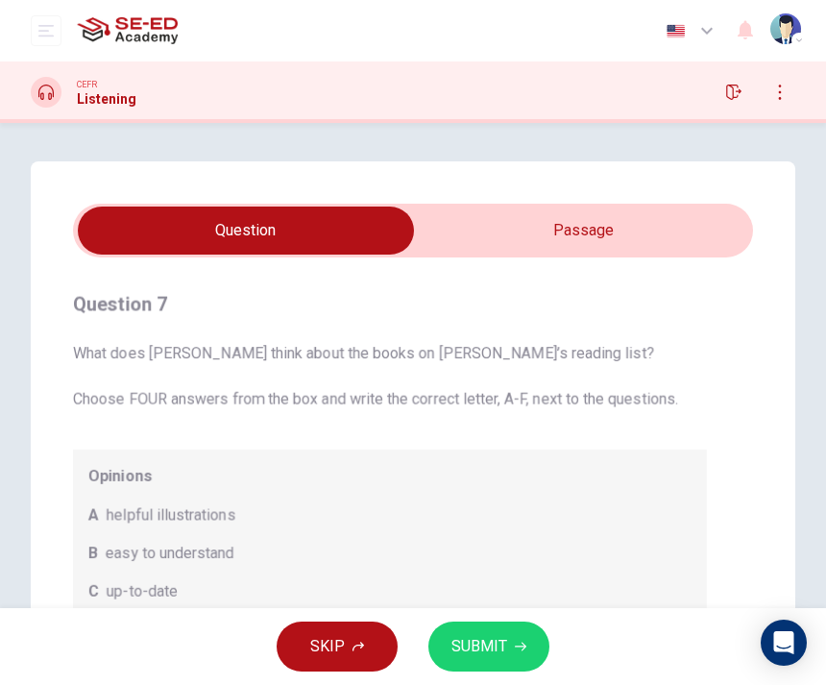
type input "96"
checkbox input "true"
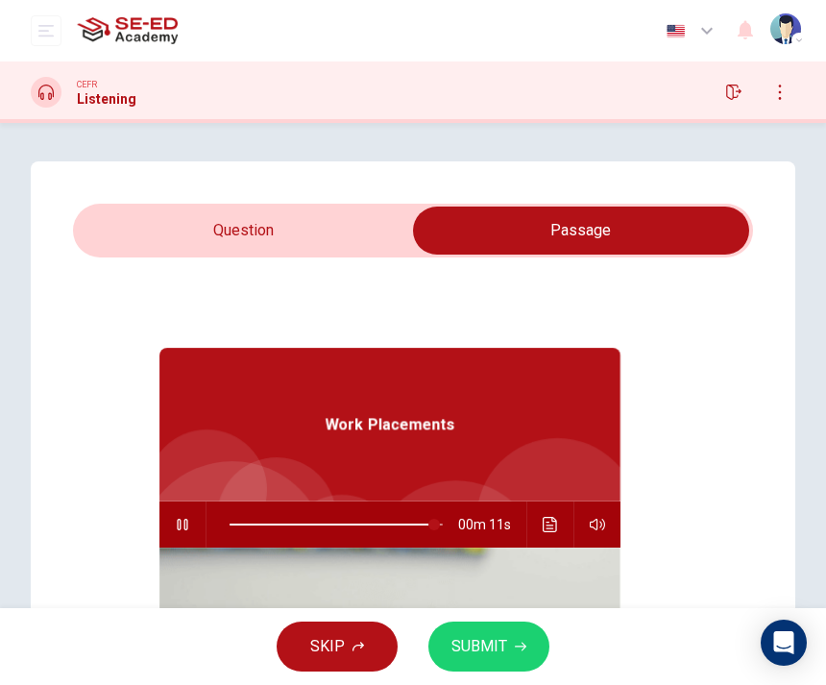
type input "96"
click at [380, 226] on input "checkbox" at bounding box center [581, 231] width 1020 height 48
checkbox input "false"
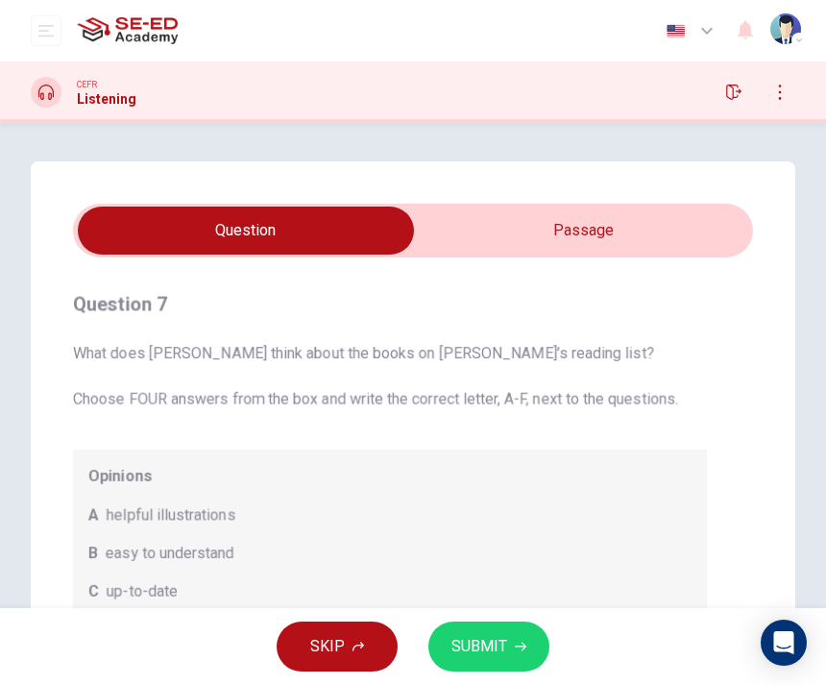
type input "98"
click at [522, 231] on input "checkbox" at bounding box center [246, 231] width 1020 height 48
checkbox input "true"
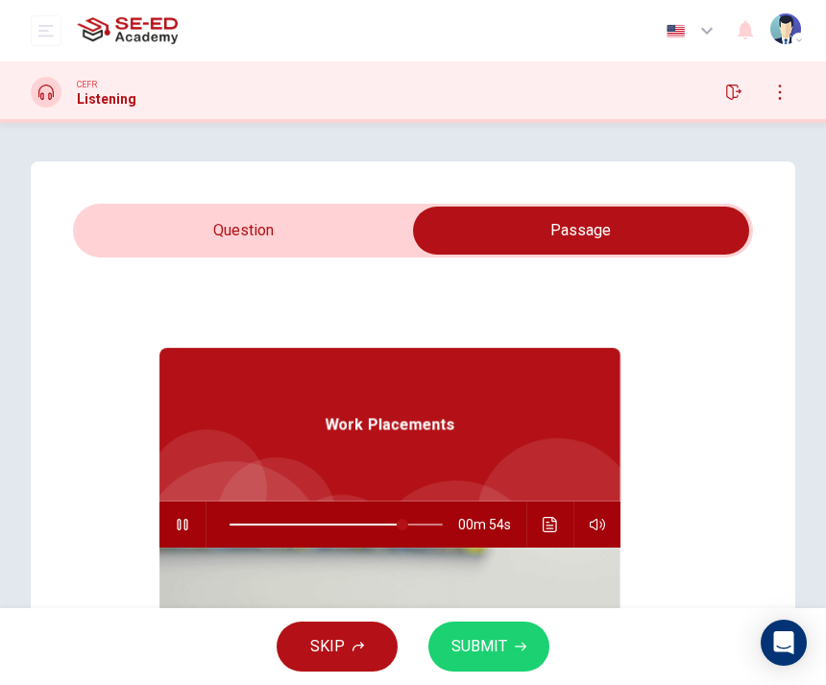
type input "81"
click at [216, 237] on input "checkbox" at bounding box center [581, 231] width 1020 height 48
checkbox input "false"
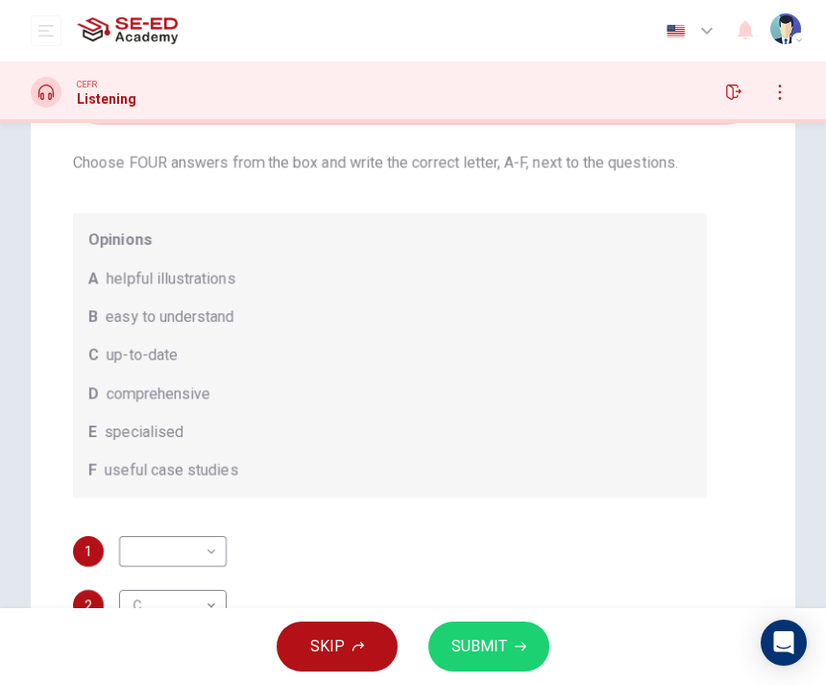
scroll to position [104, 0]
click at [210, 559] on body "This site uses cookies, as explained in our Privacy Policy . If you agree to th…" at bounding box center [413, 342] width 826 height 685
click at [182, 654] on li "F" at bounding box center [173, 654] width 108 height 31
type input "F"
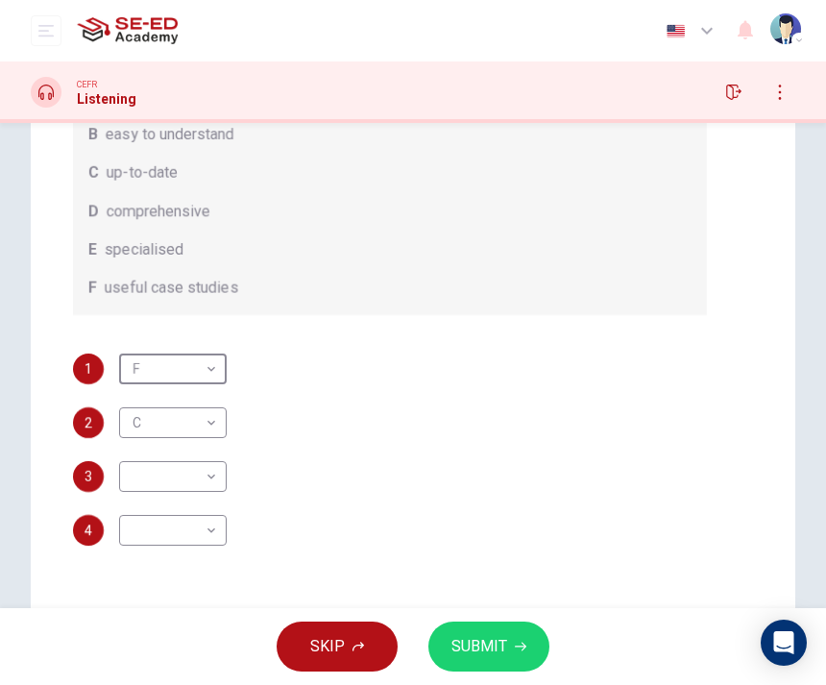
scroll to position [324, 0]
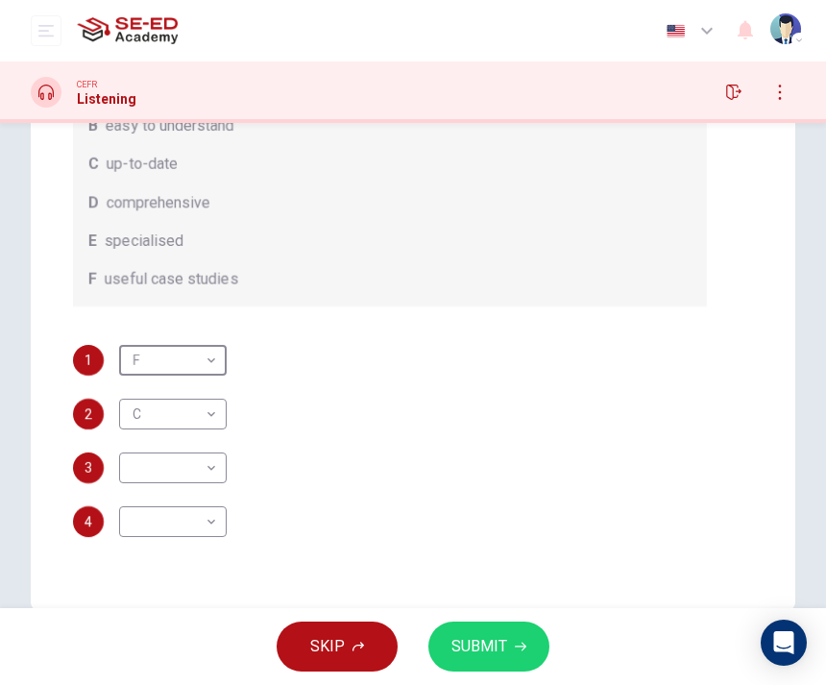
click at [217, 465] on body "This site uses cookies, as explained in our Privacy Policy . If you agree to th…" at bounding box center [413, 342] width 826 height 685
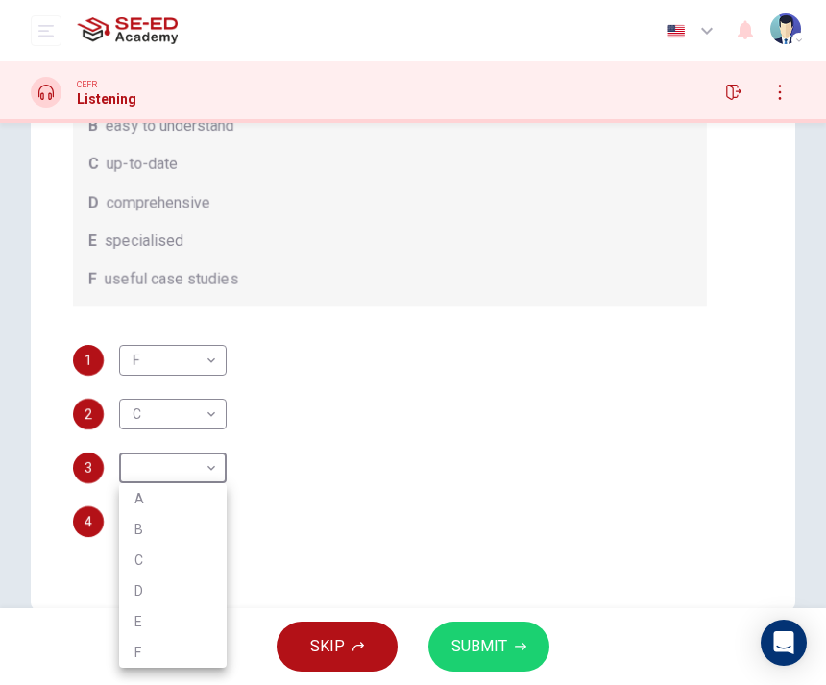
click at [187, 613] on li "E" at bounding box center [173, 621] width 108 height 31
type input "E"
click at [211, 525] on body "This site uses cookies, as explained in our Privacy Policy . If you agree to th…" at bounding box center [413, 342] width 826 height 685
click at [205, 492] on li "A" at bounding box center [173, 500] width 108 height 31
type input "A"
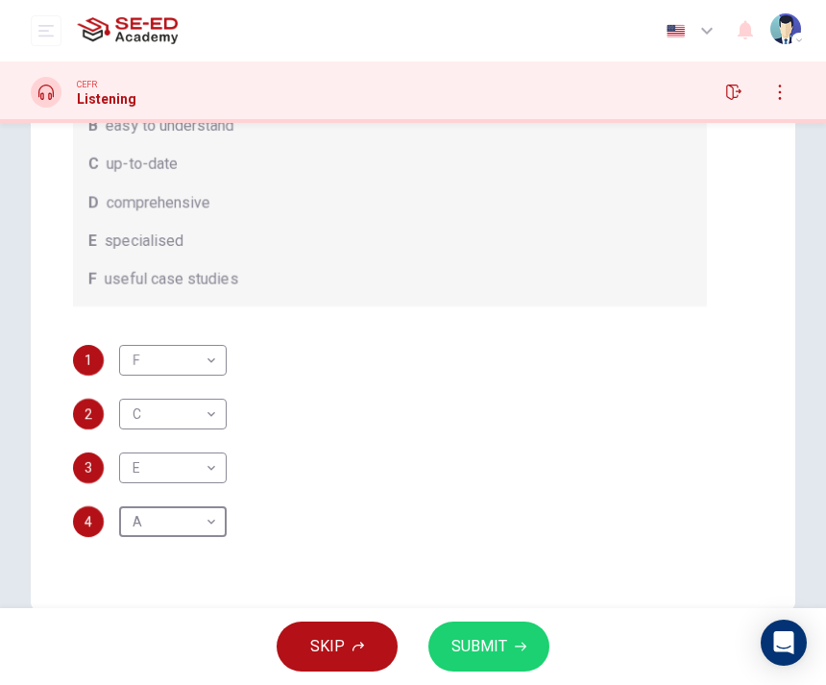
scroll to position [12, 0]
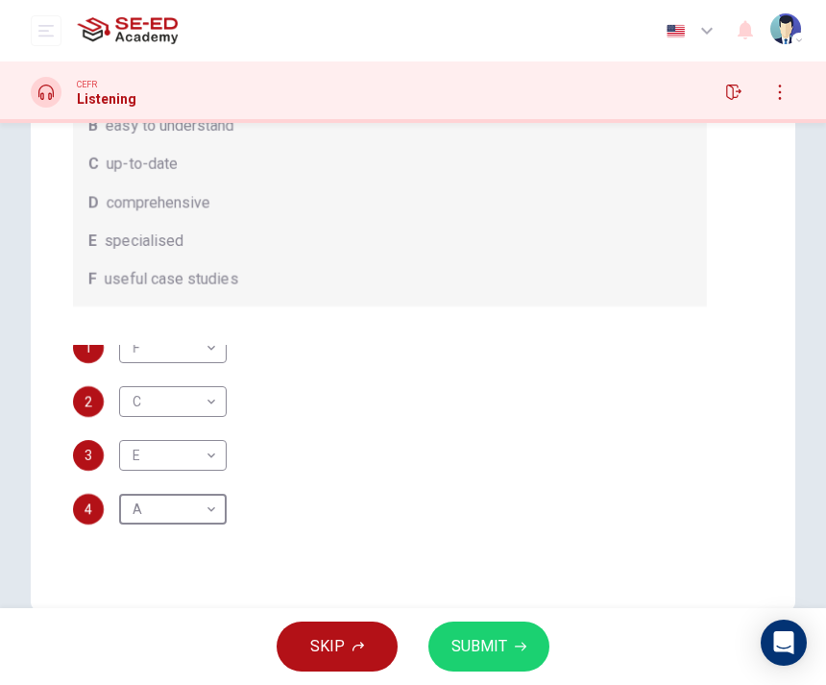
click at [482, 644] on span "SUBMIT" at bounding box center [479, 646] width 56 height 27
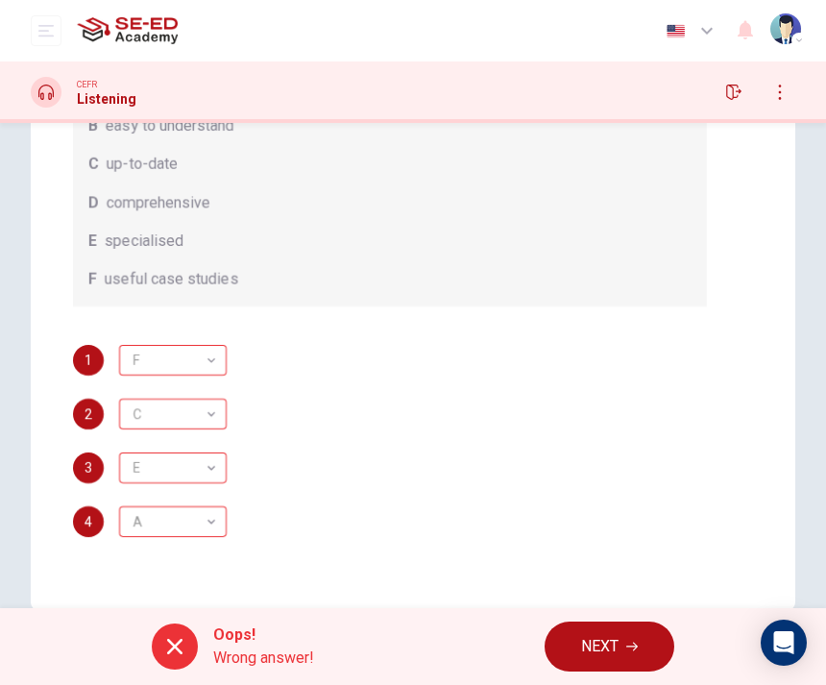
scroll to position [-2, 0]
click at [599, 652] on span "NEXT" at bounding box center [599, 646] width 37 height 27
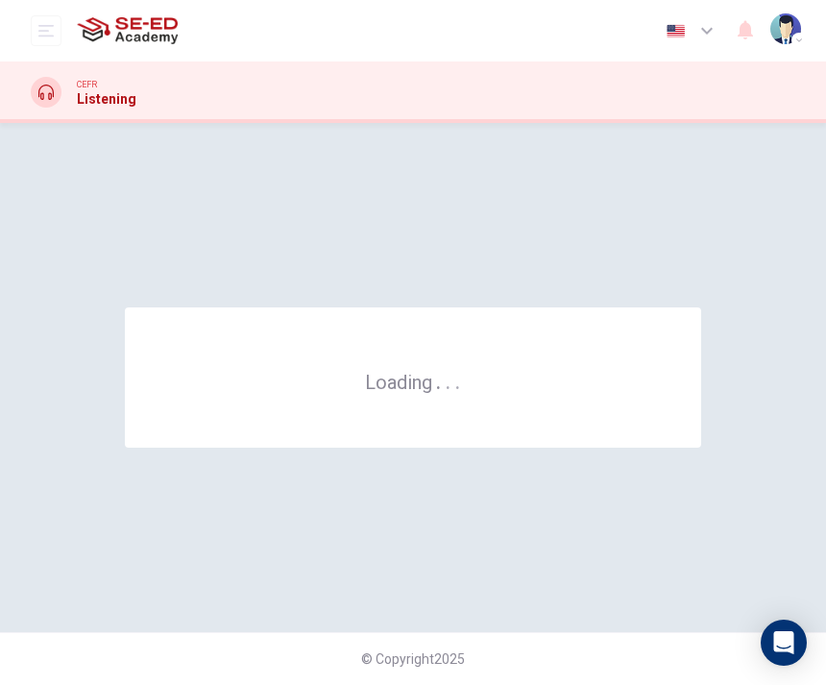
scroll to position [0, 0]
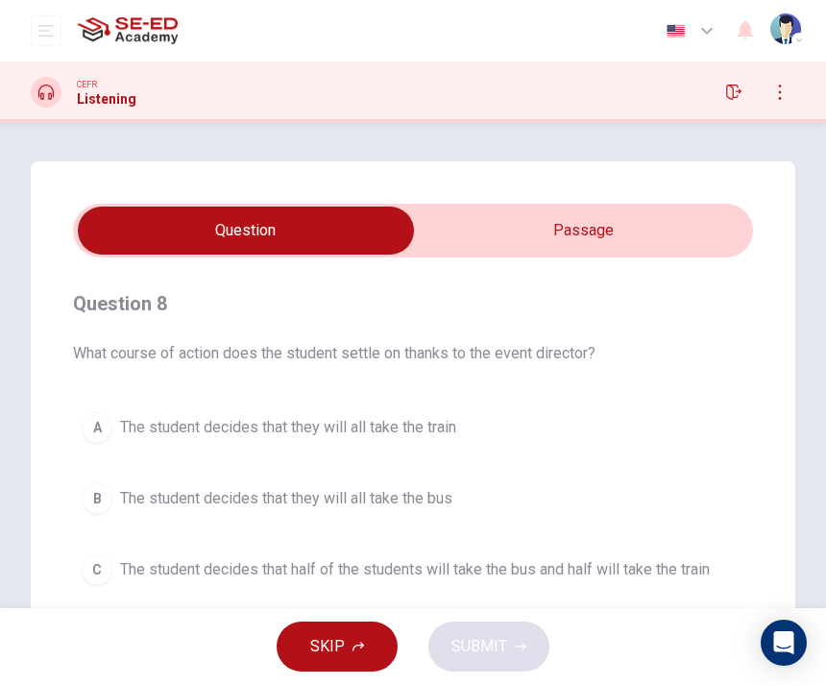
click at [653, 213] on input "checkbox" at bounding box center [246, 231] width 1020 height 48
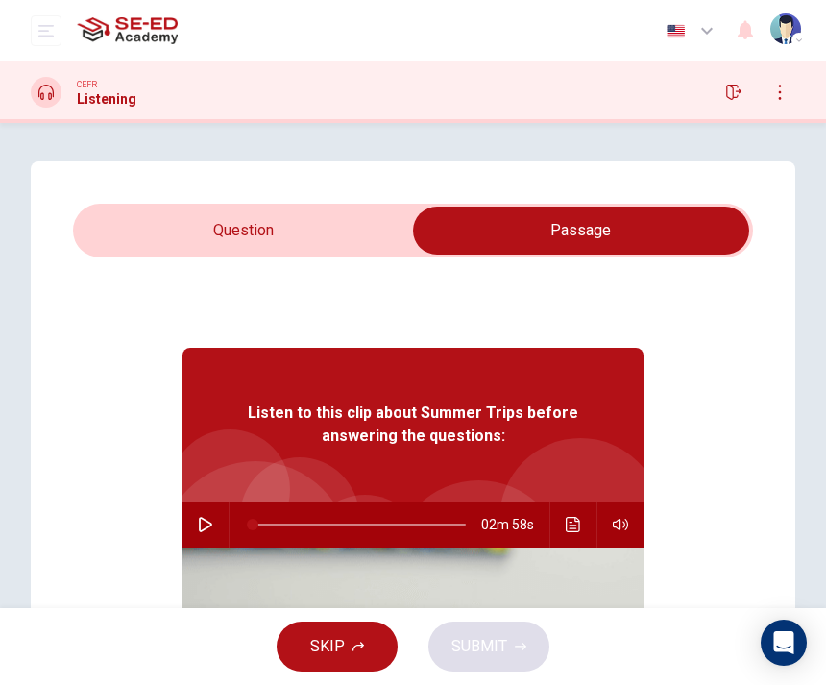
click at [401, 217] on input "checkbox" at bounding box center [581, 231] width 1020 height 48
checkbox input "false"
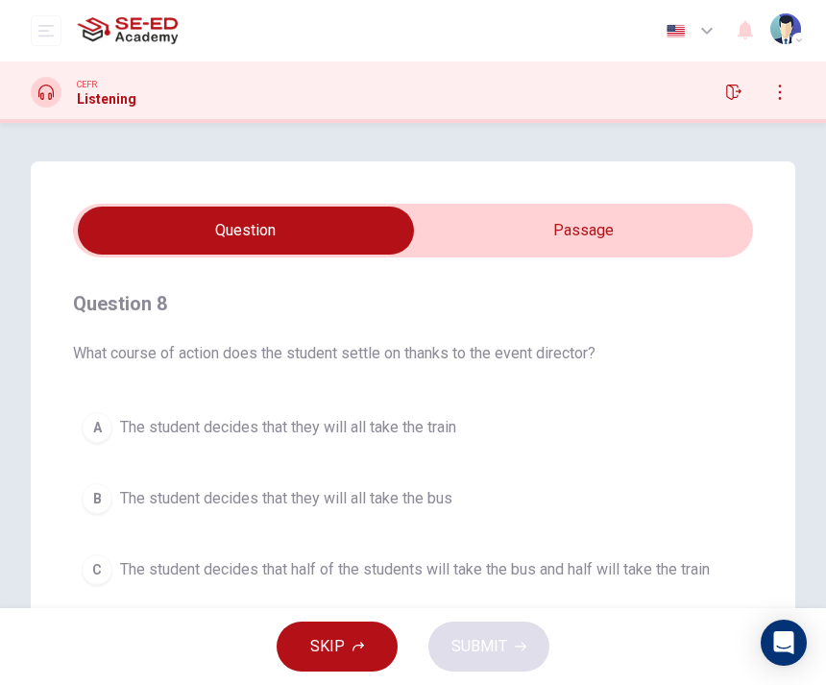
click at [41, 30] on icon "open mobile menu" at bounding box center [45, 30] width 15 height 15
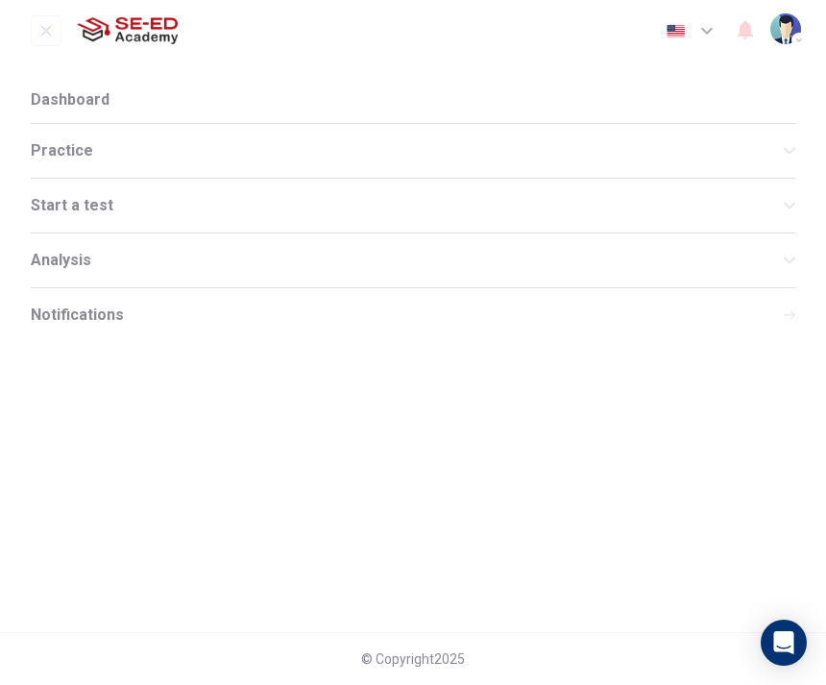
click at [47, 100] on span "Dashboard" at bounding box center [70, 99] width 79 height 15
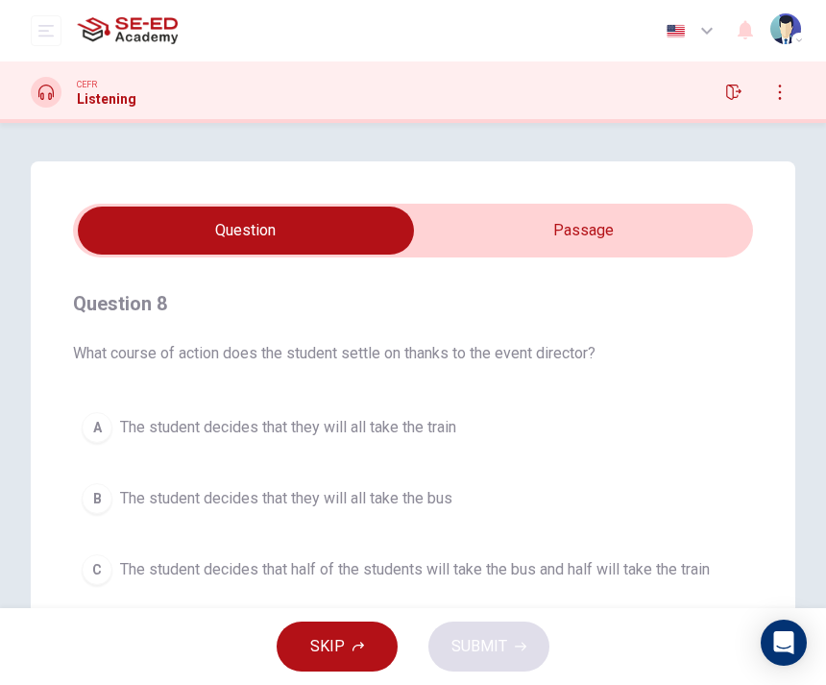
click at [43, 35] on icon "open mobile menu" at bounding box center [45, 30] width 15 height 15
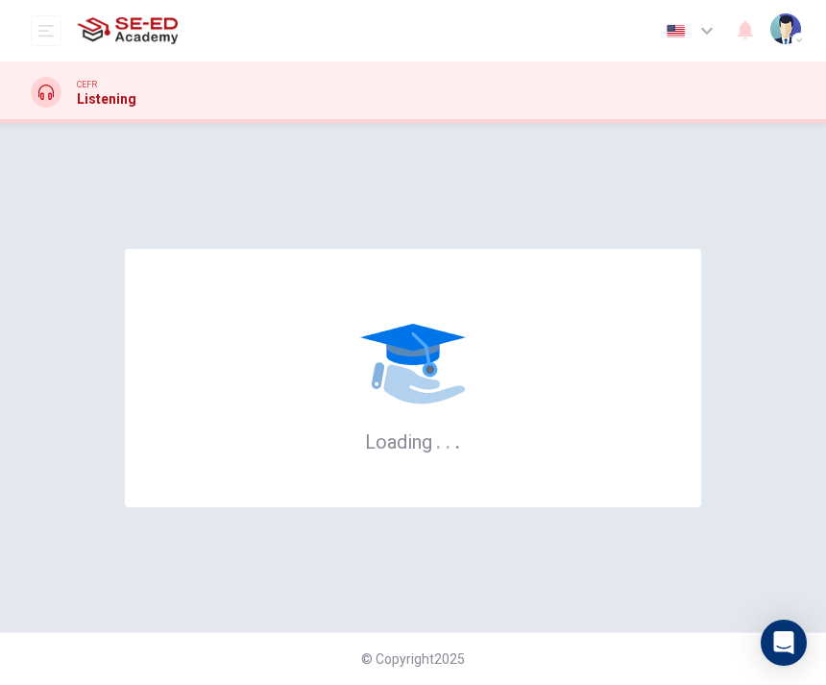
click at [44, 33] on icon "open mobile menu" at bounding box center [45, 30] width 15 height 15
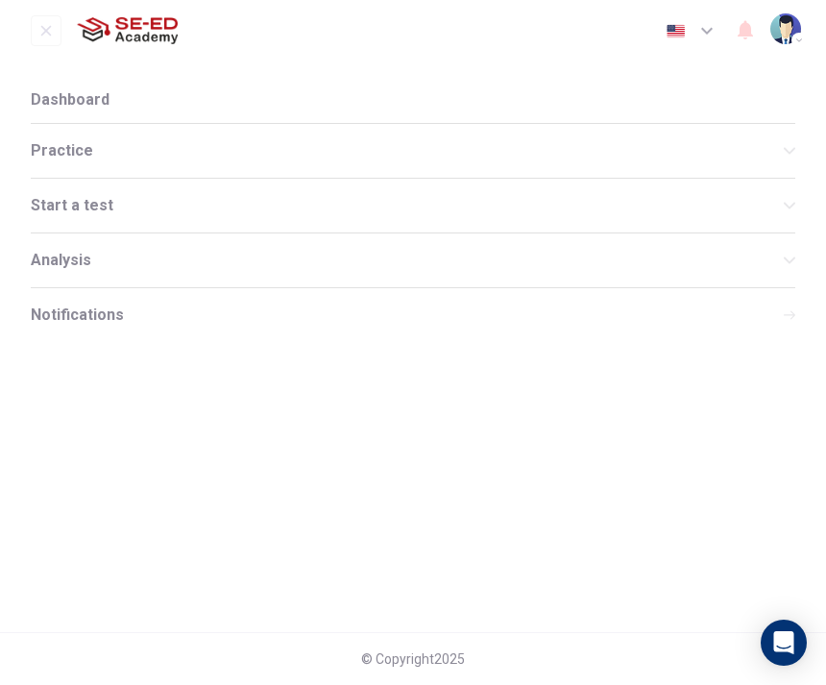
click at [49, 99] on span "Dashboard" at bounding box center [70, 99] width 79 height 15
